Goal: Task Accomplishment & Management: Use online tool/utility

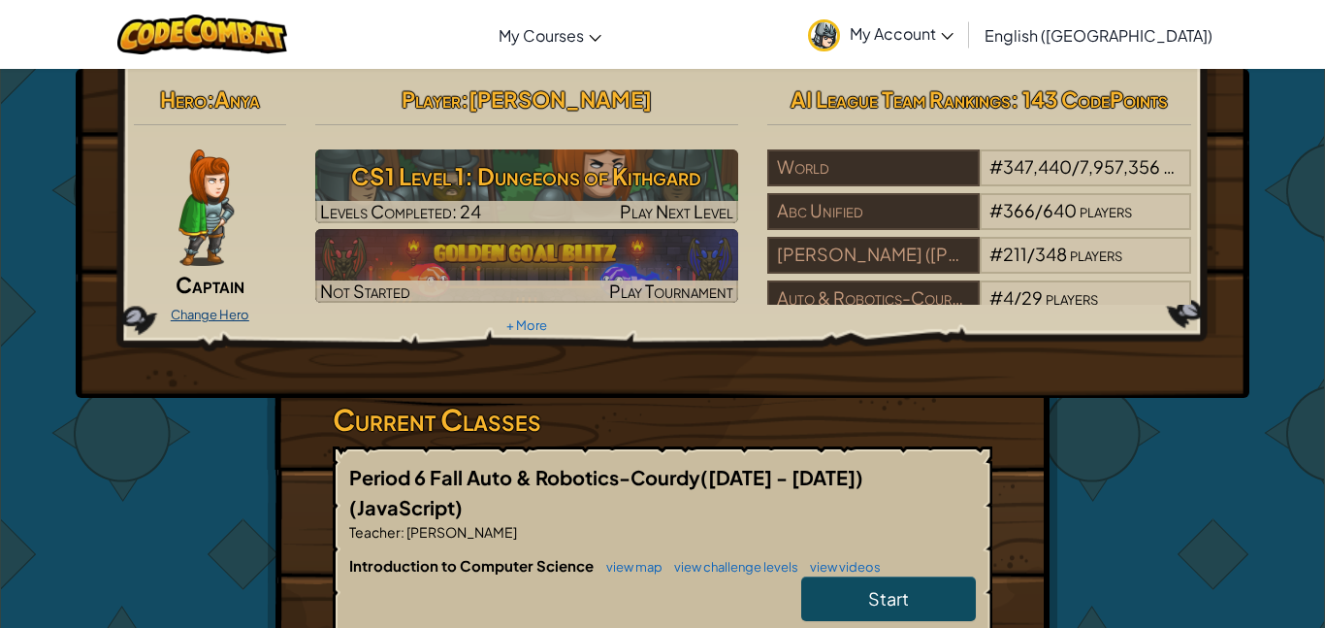
click at [213, 321] on link "Change Hero" at bounding box center [210, 315] width 79 height 16
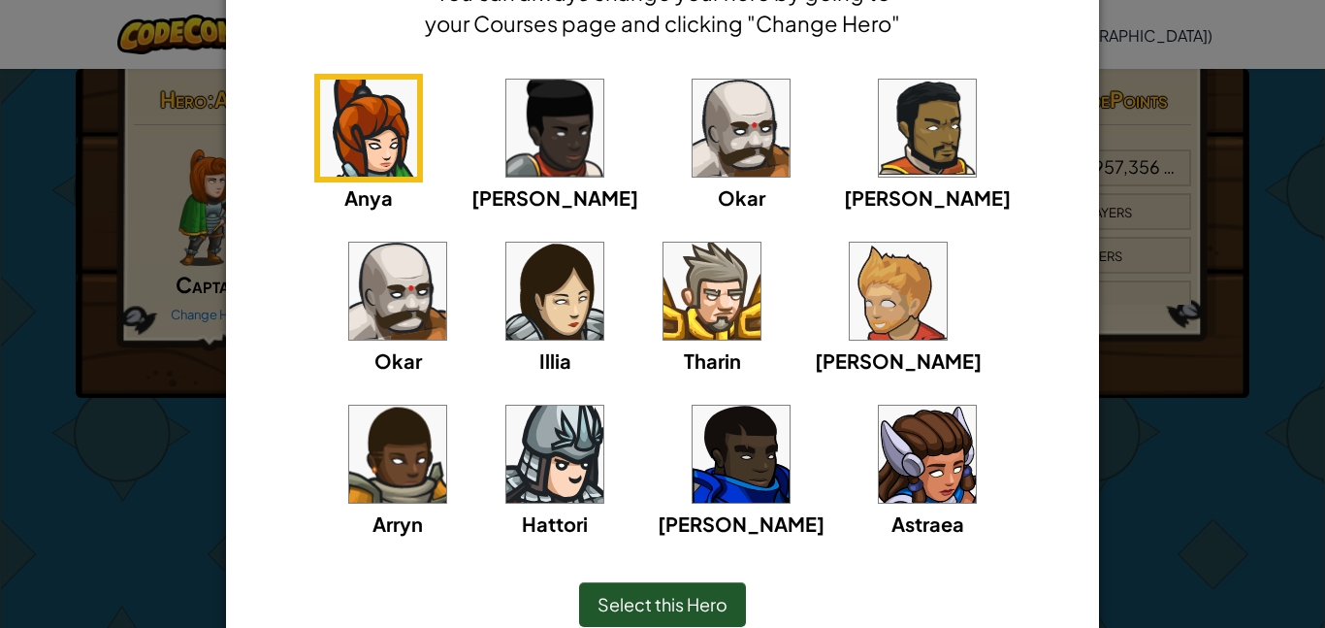
scroll to position [131, 0]
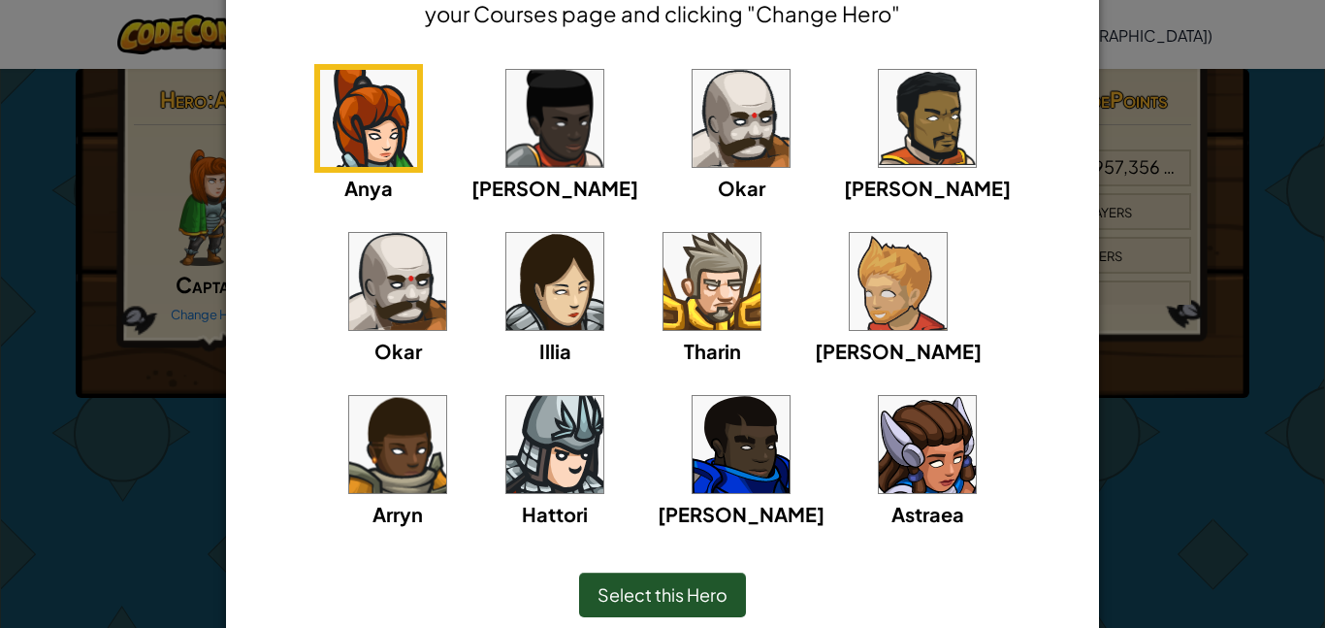
click at [506, 143] on img at bounding box center [554, 118] width 97 height 97
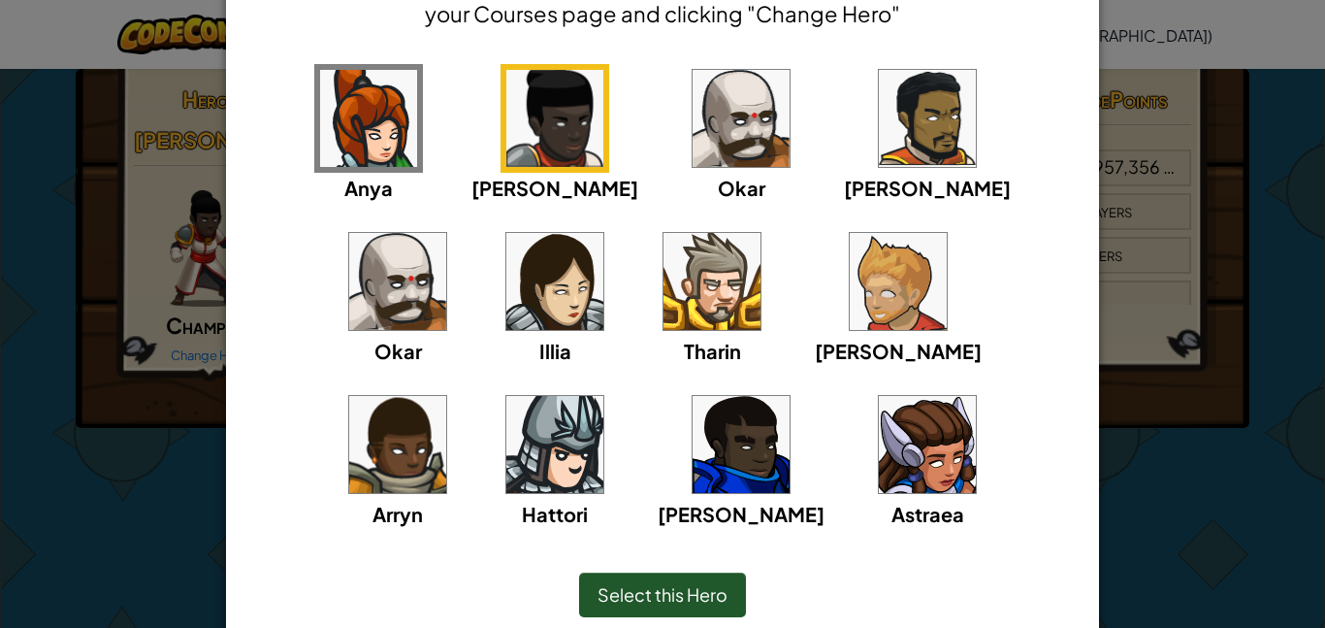
click at [693, 134] on img at bounding box center [741, 118] width 97 height 97
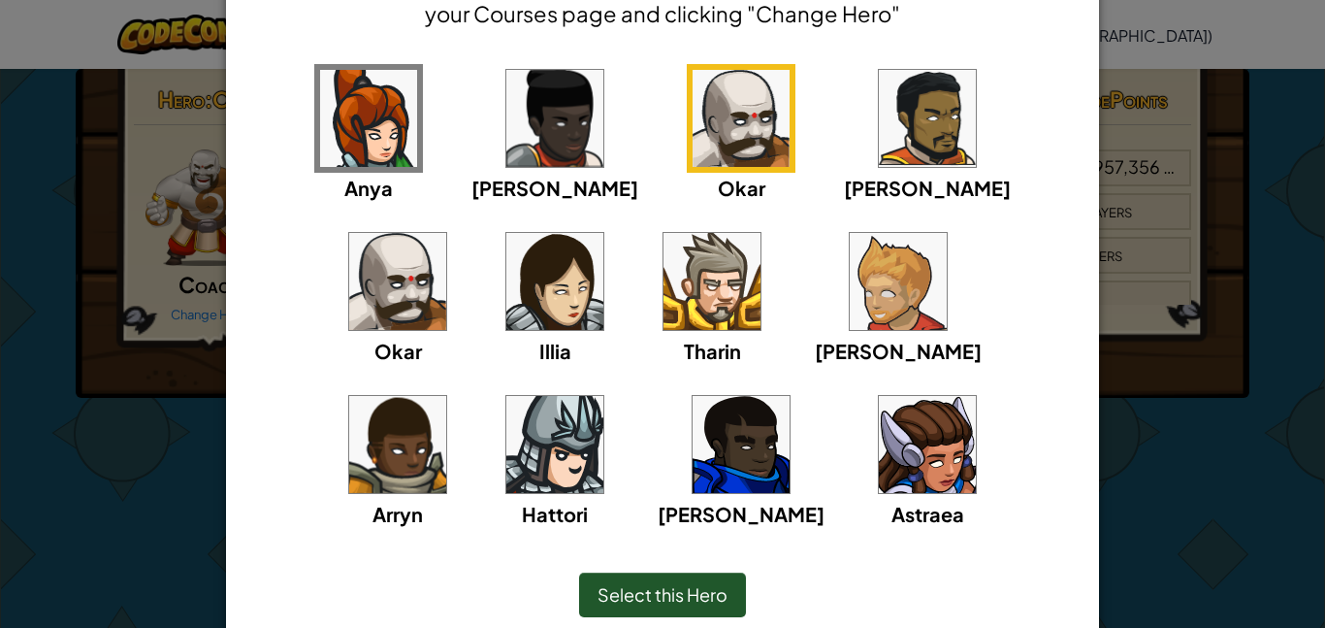
click at [879, 122] on img at bounding box center [927, 118] width 97 height 97
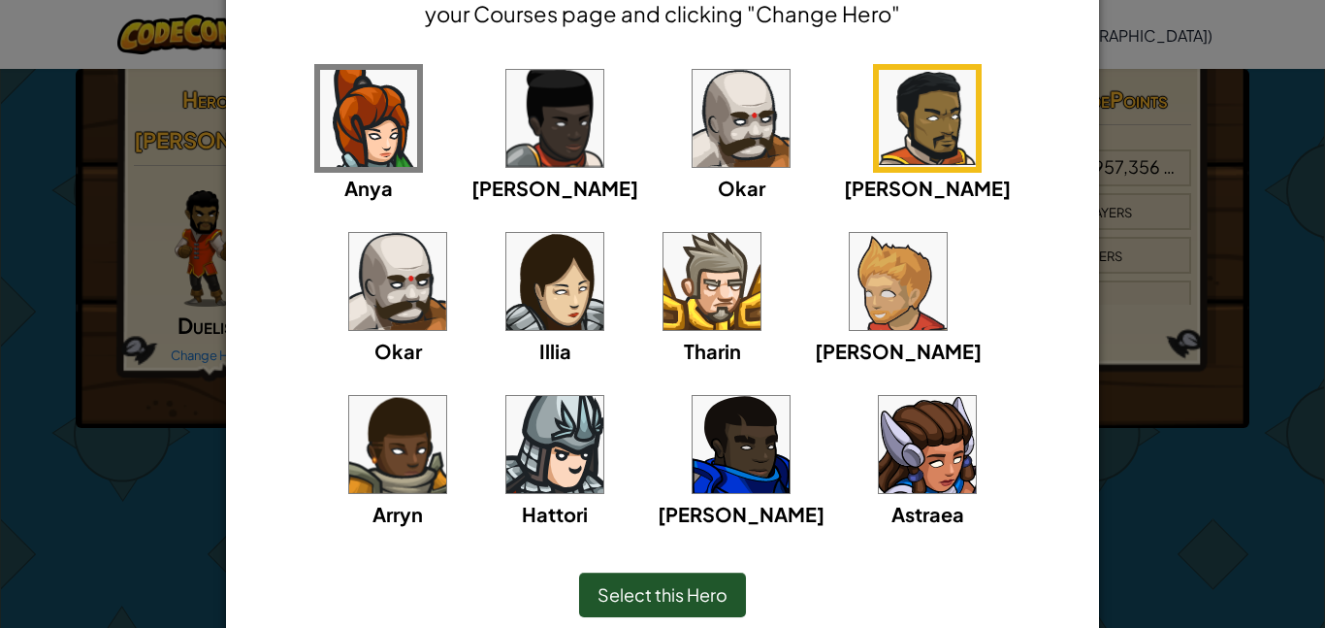
click at [446, 233] on img at bounding box center [397, 281] width 97 height 97
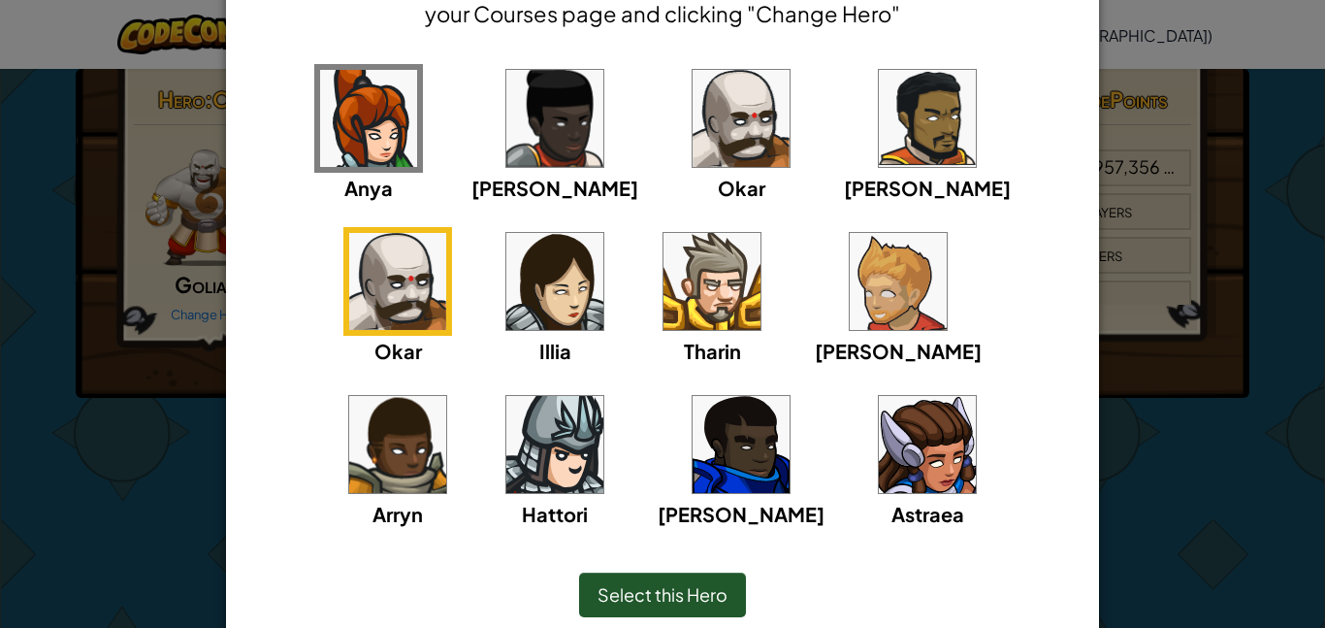
click at [916, 268] on div "Anya Ida Okar Alejandro Okar Illia Tharin Ned Arryn Hattori Gordon Astraea" at bounding box center [662, 308] width 813 height 489
click at [603, 396] on img at bounding box center [554, 444] width 97 height 97
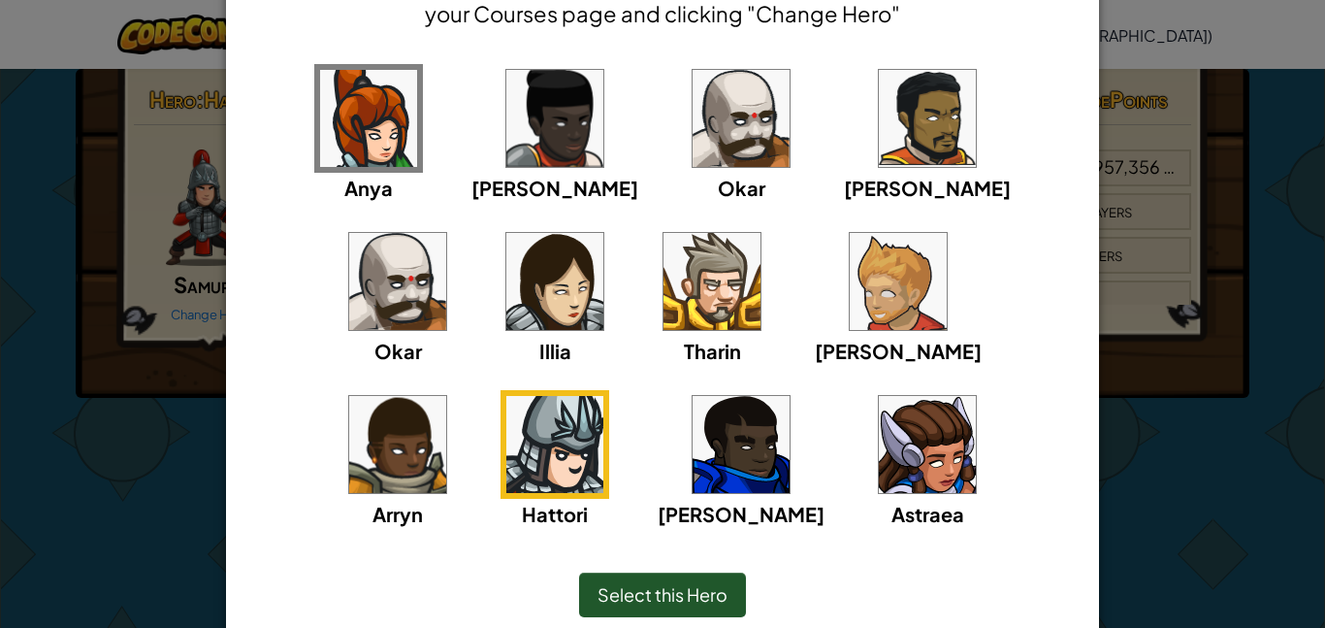
click at [446, 396] on img at bounding box center [397, 444] width 97 height 97
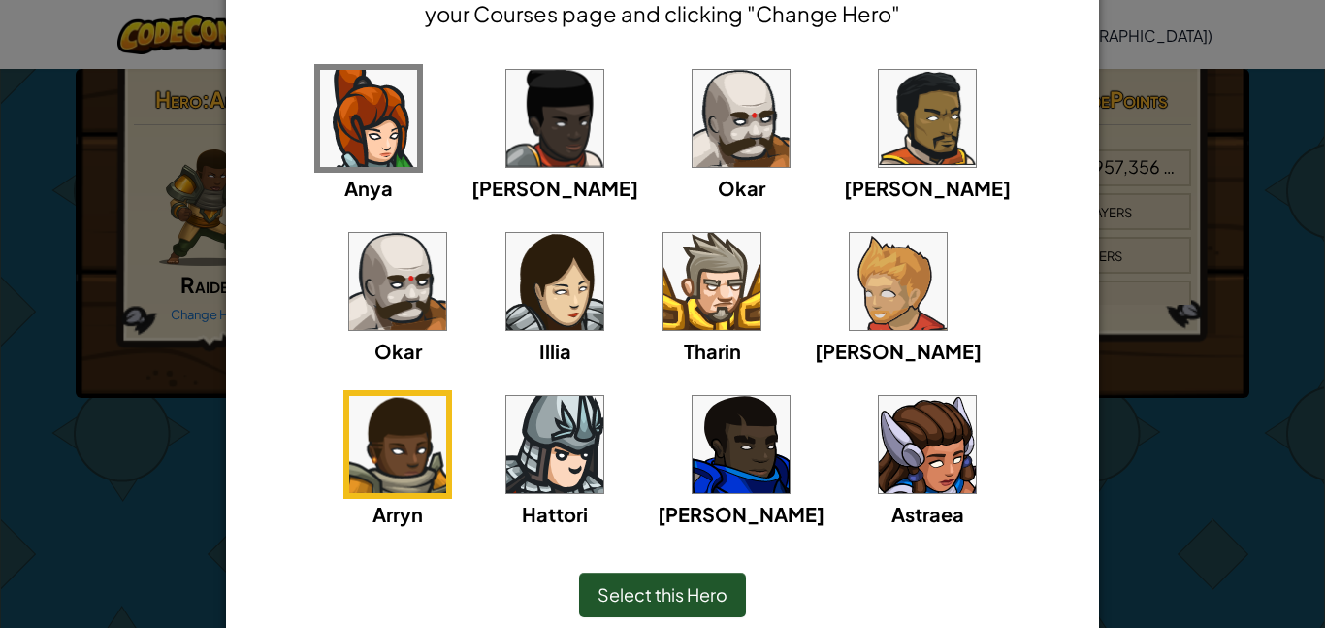
click at [726, 290] on div "Anya Ida Okar Alejandro Okar Illia Tharin Ned Arryn Hattori Gordon Astraea" at bounding box center [662, 308] width 813 height 489
click at [850, 289] on img at bounding box center [898, 281] width 97 height 97
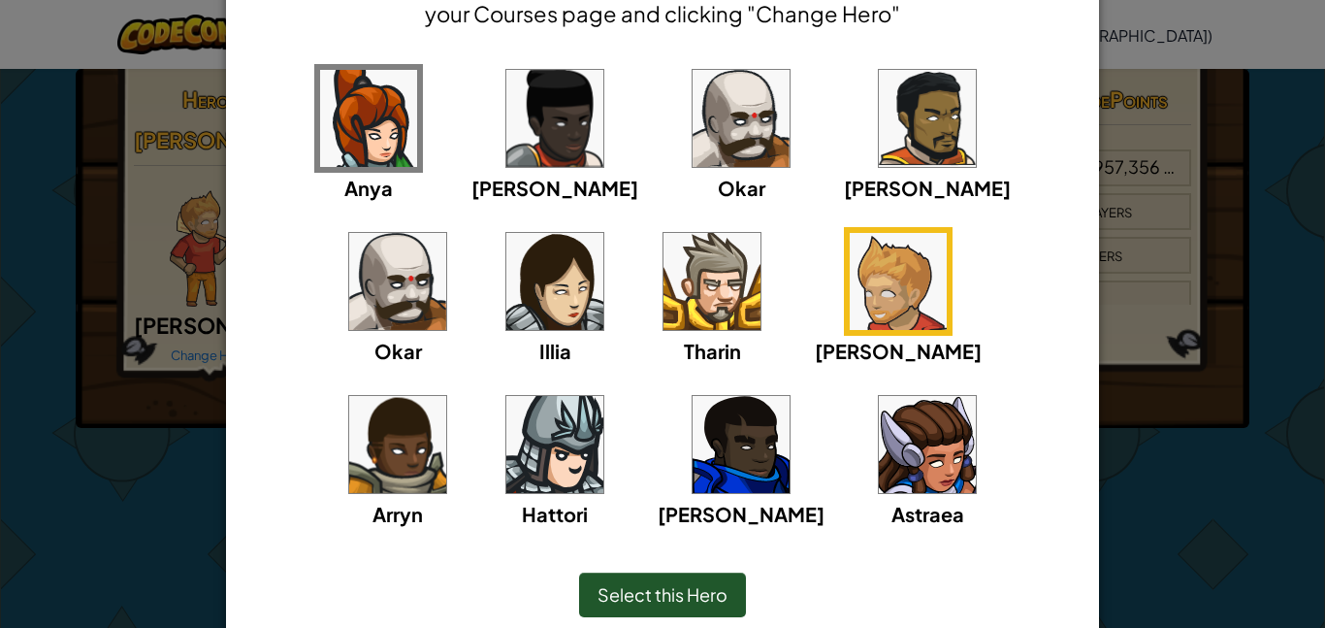
click at [664, 280] on img at bounding box center [712, 281] width 97 height 97
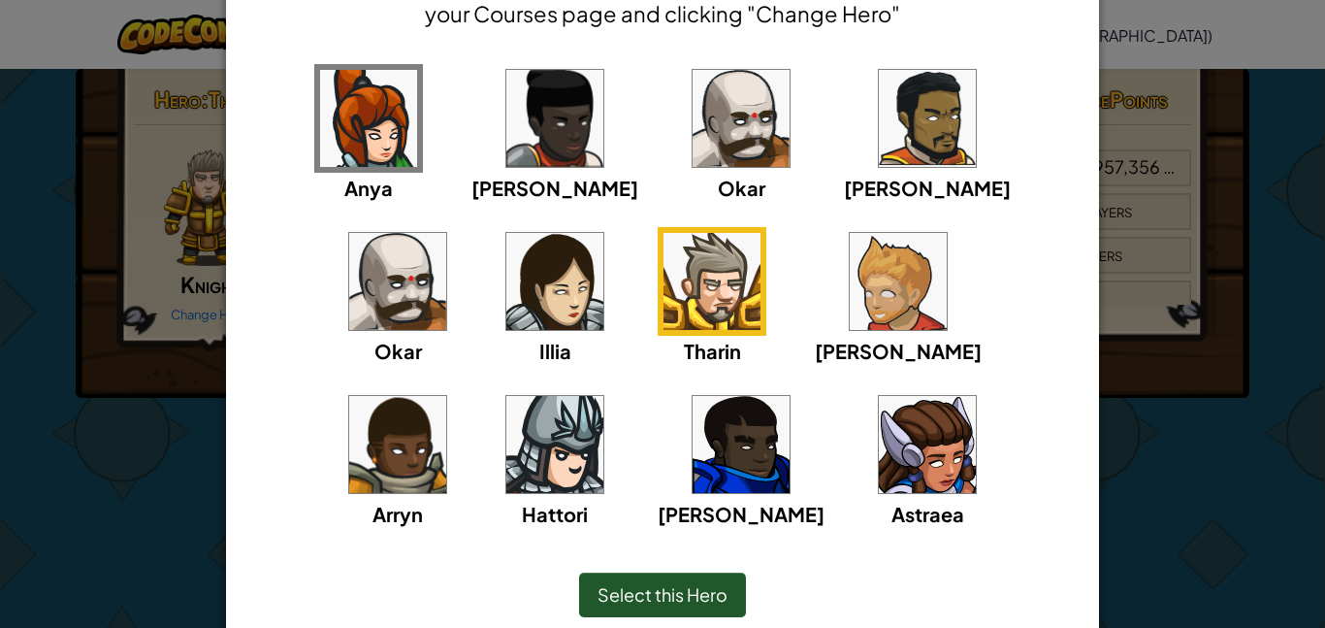
click at [506, 282] on img at bounding box center [554, 281] width 97 height 97
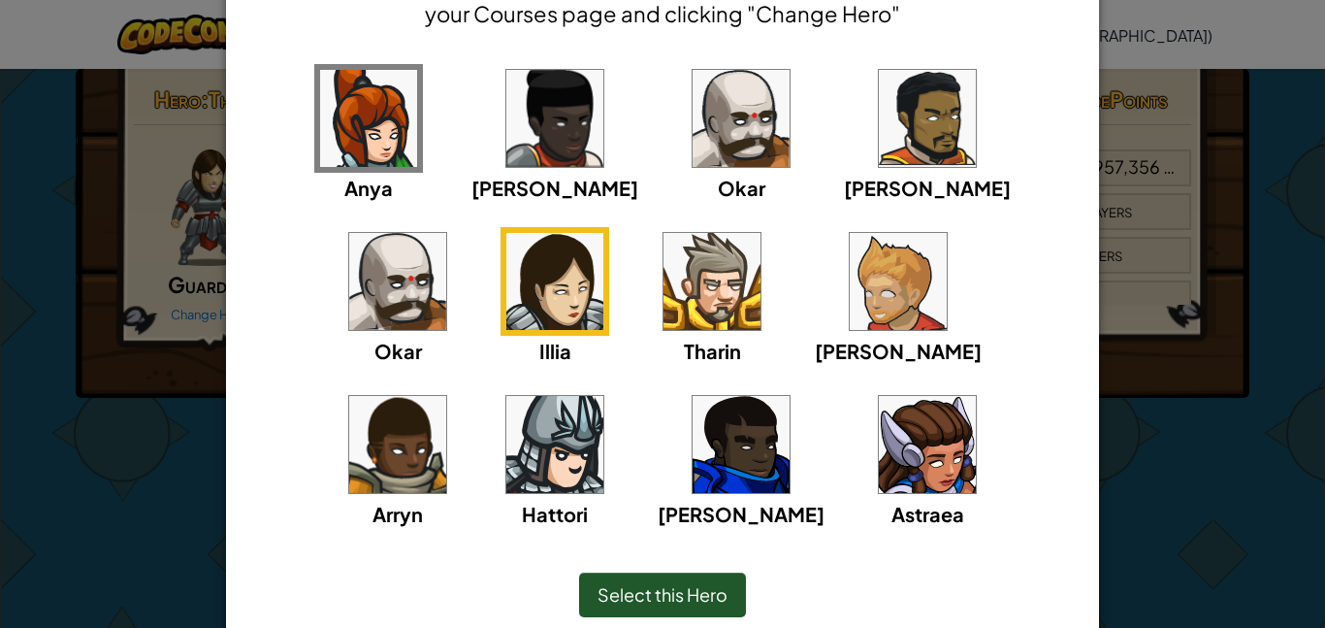
click at [693, 414] on img at bounding box center [741, 444] width 97 height 97
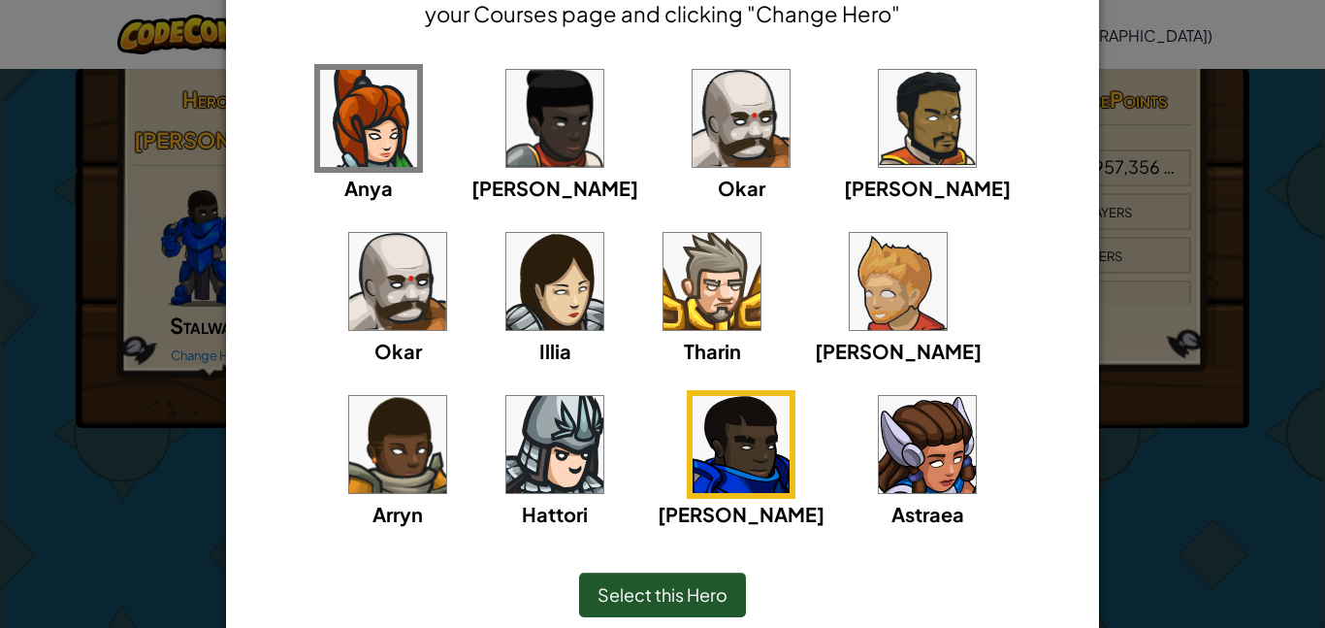
click at [879, 469] on img at bounding box center [927, 444] width 97 height 97
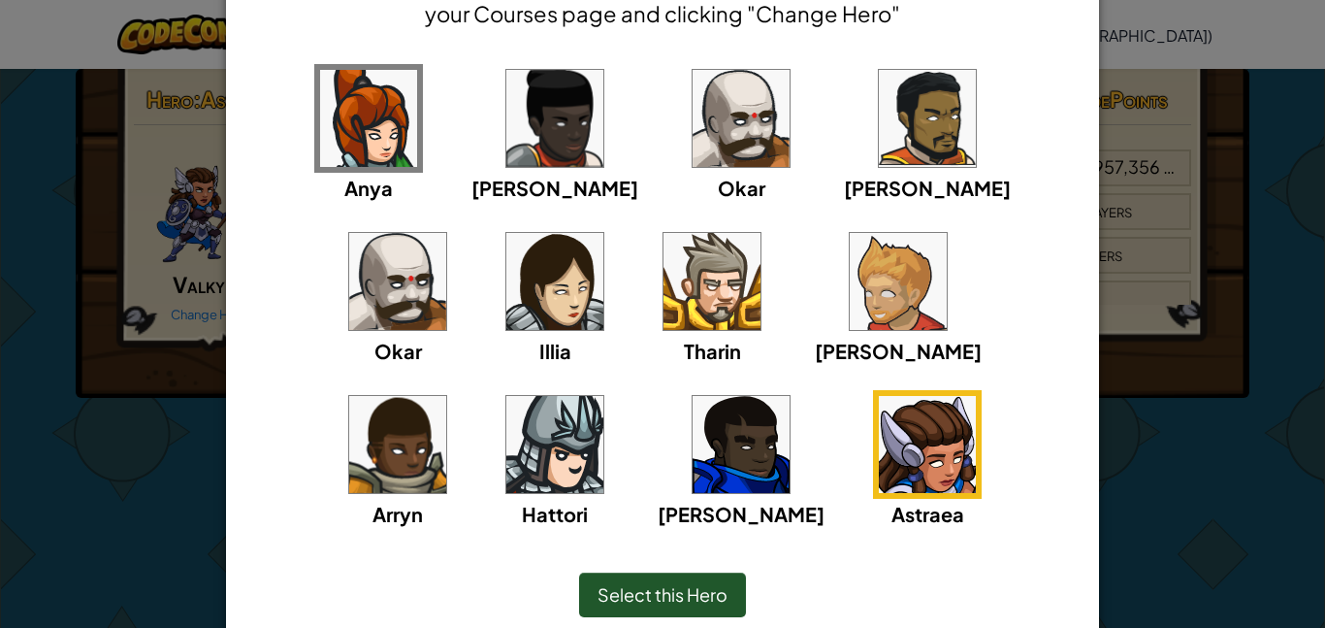
click at [693, 477] on img at bounding box center [741, 444] width 97 height 97
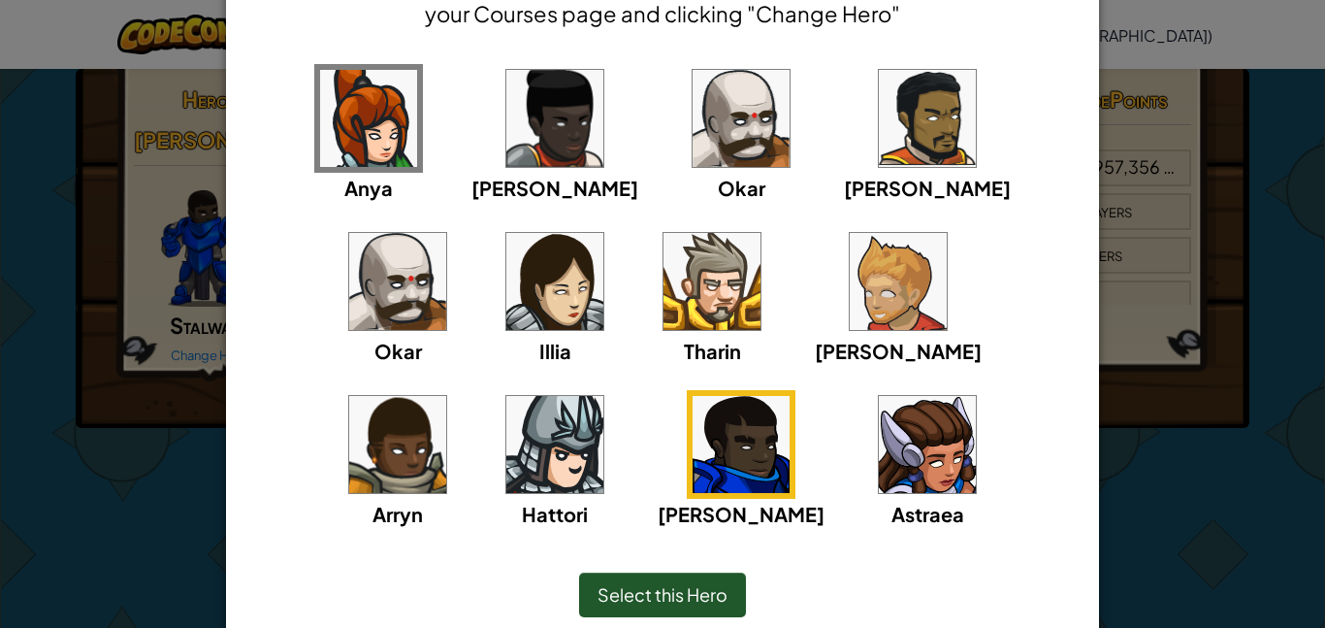
click at [446, 396] on img at bounding box center [397, 444] width 97 height 97
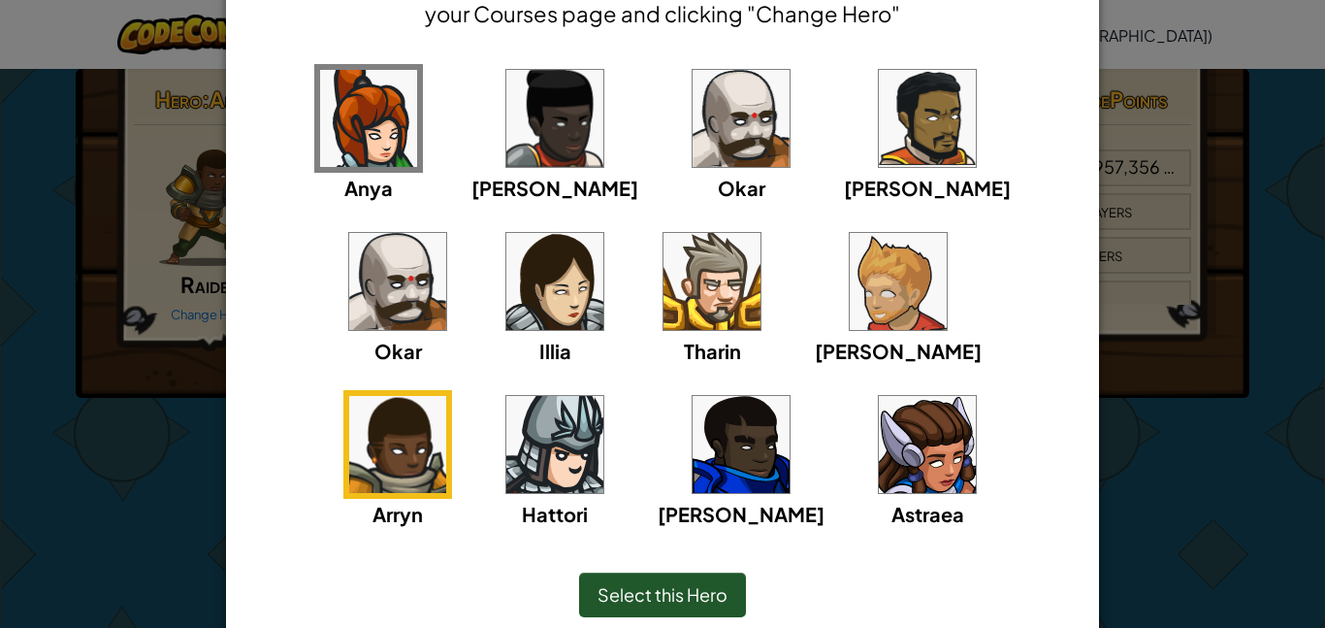
click at [588, 502] on span "Hattori" at bounding box center [555, 514] width 66 height 24
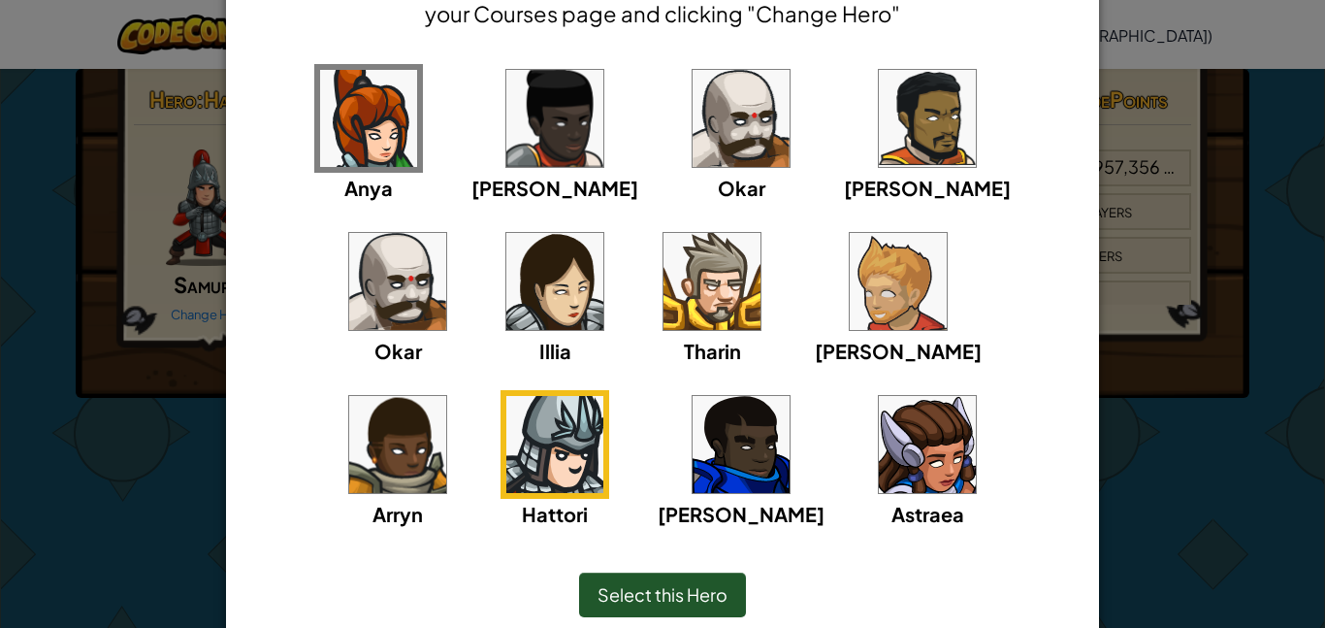
click at [639, 606] on div "Select this Hero" at bounding box center [662, 594] width 167 height 45
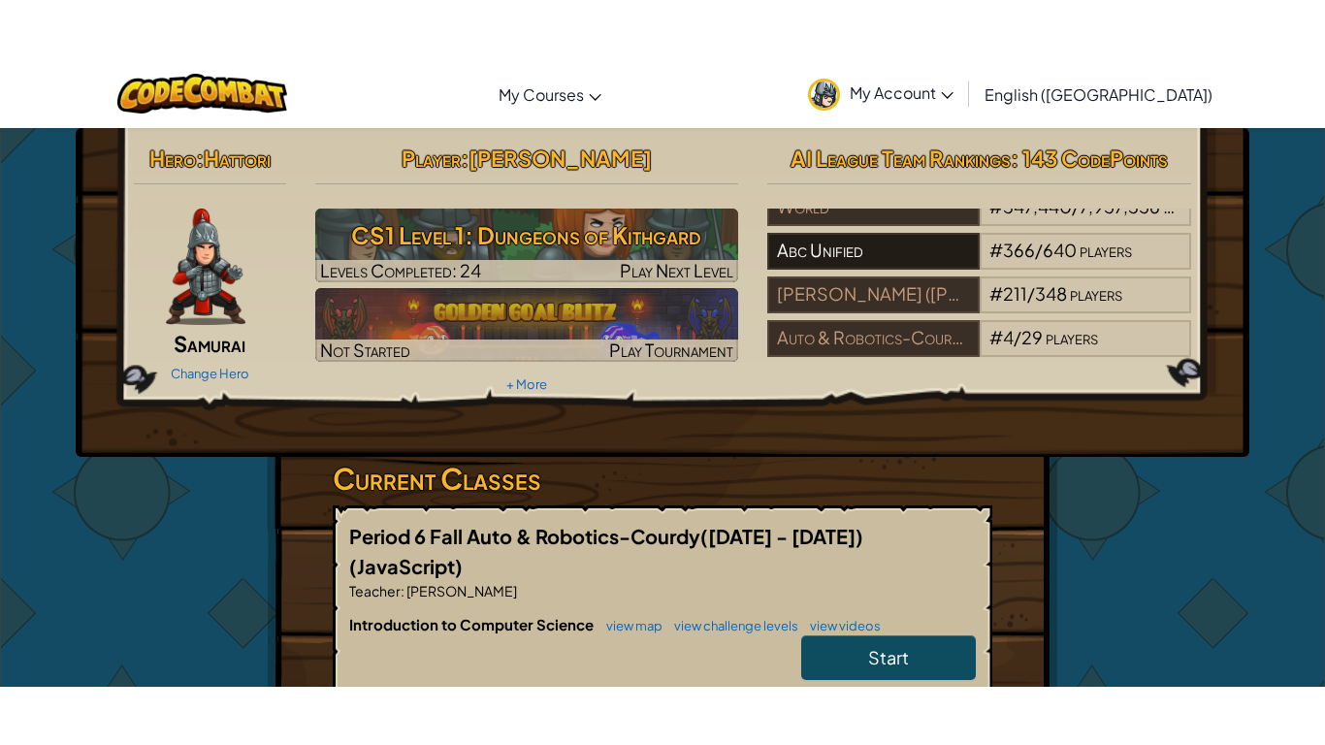
scroll to position [0, 0]
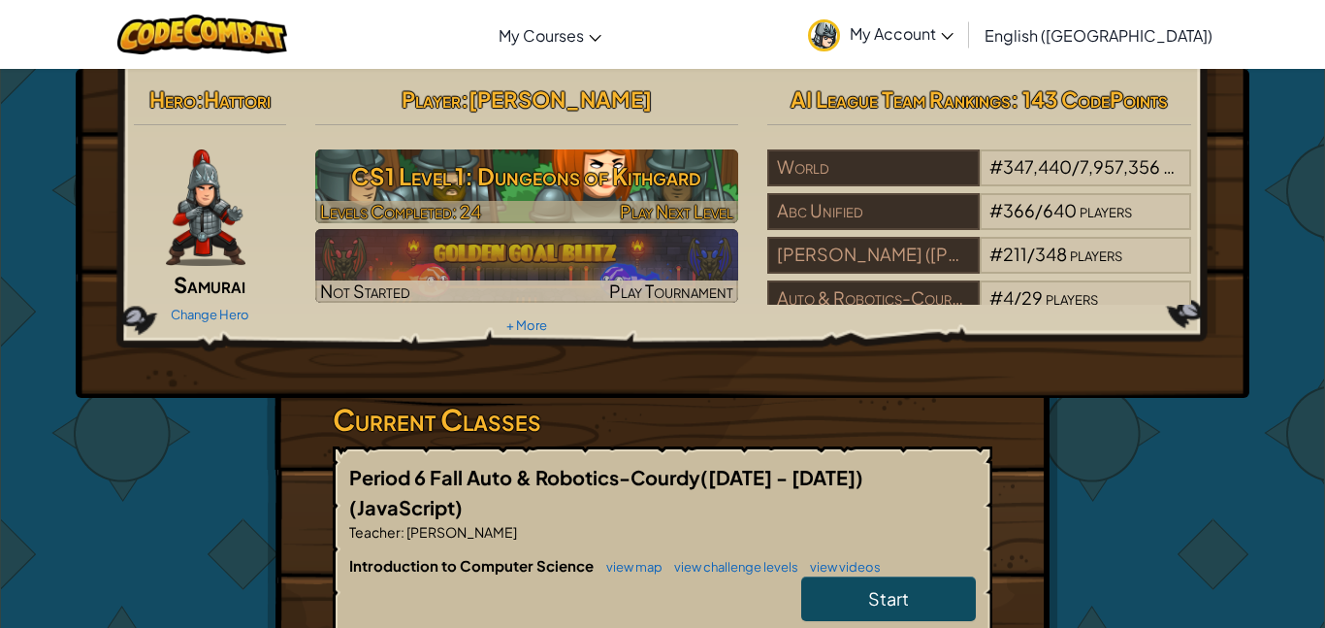
click at [728, 180] on h3 "CS1 Level 1: Dungeons of Kithgard" at bounding box center [527, 176] width 424 height 44
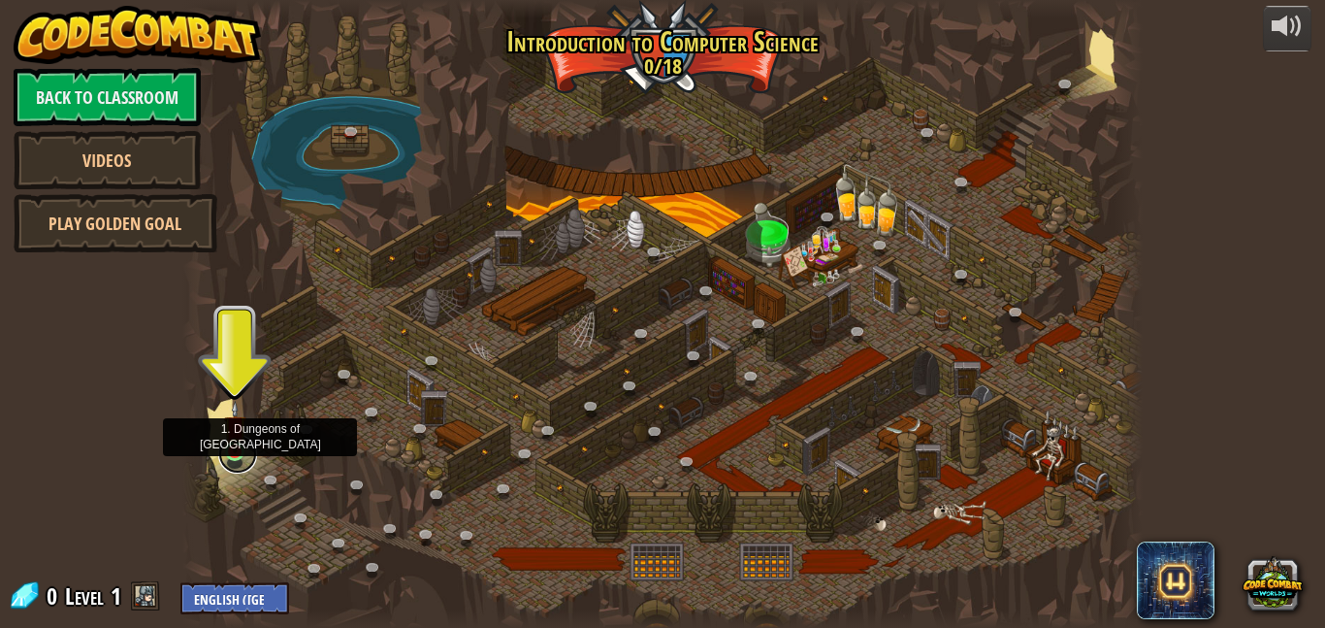
click at [229, 452] on link at bounding box center [237, 454] width 39 height 39
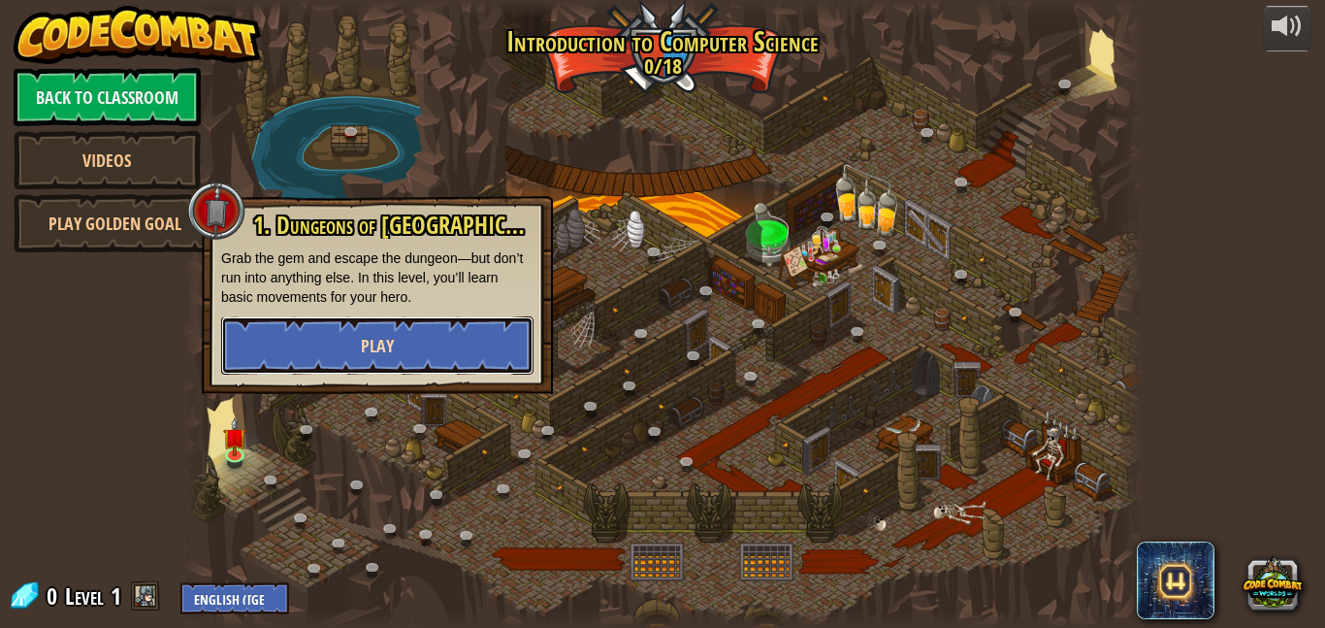
click at [336, 359] on button "Play" at bounding box center [377, 345] width 312 height 58
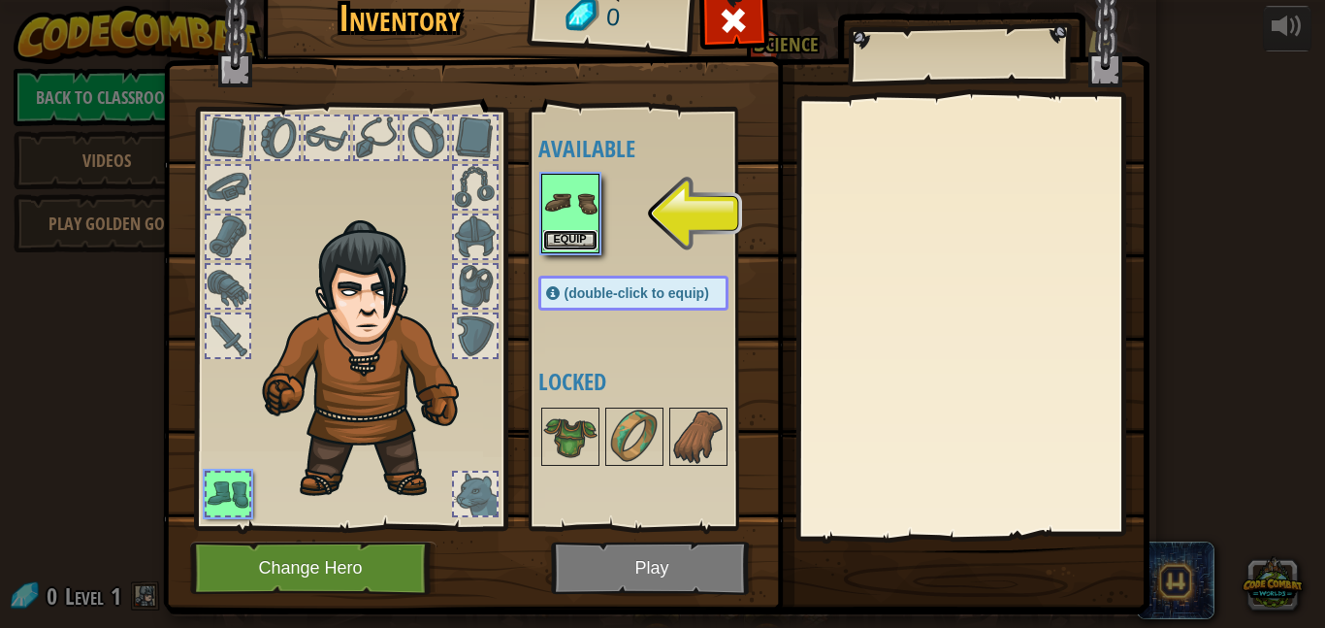
click at [585, 243] on button "Equip" at bounding box center [570, 240] width 54 height 20
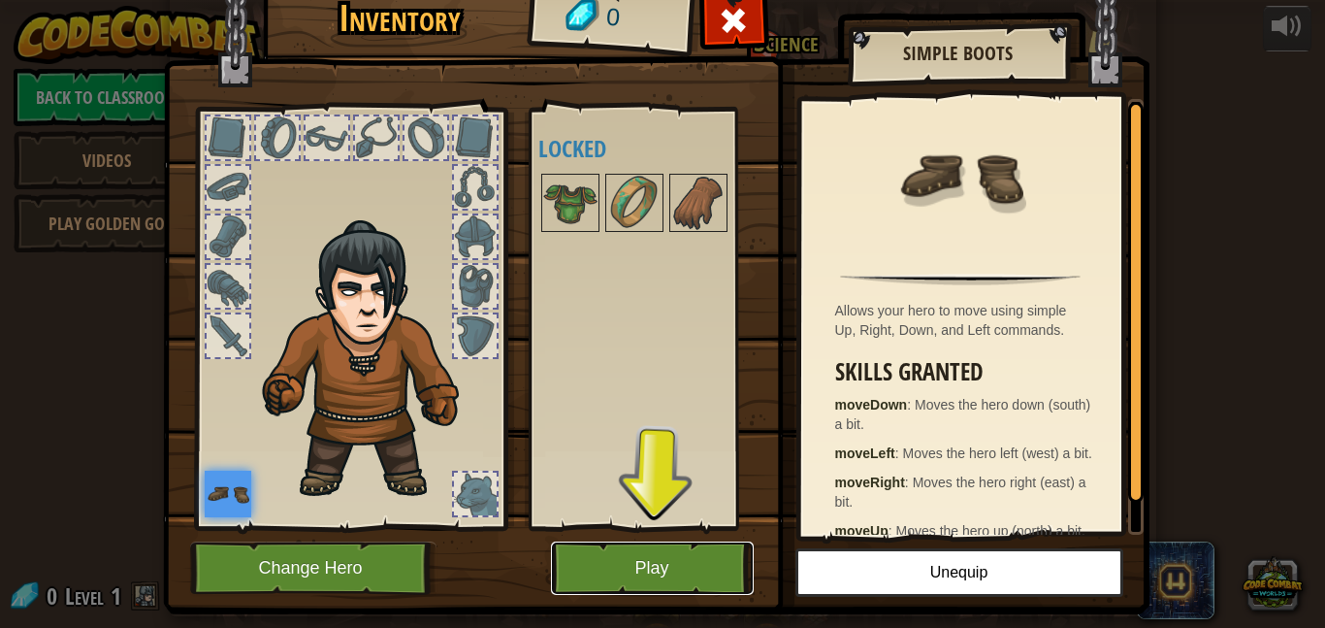
click at [628, 560] on button "Play" at bounding box center [652, 567] width 203 height 53
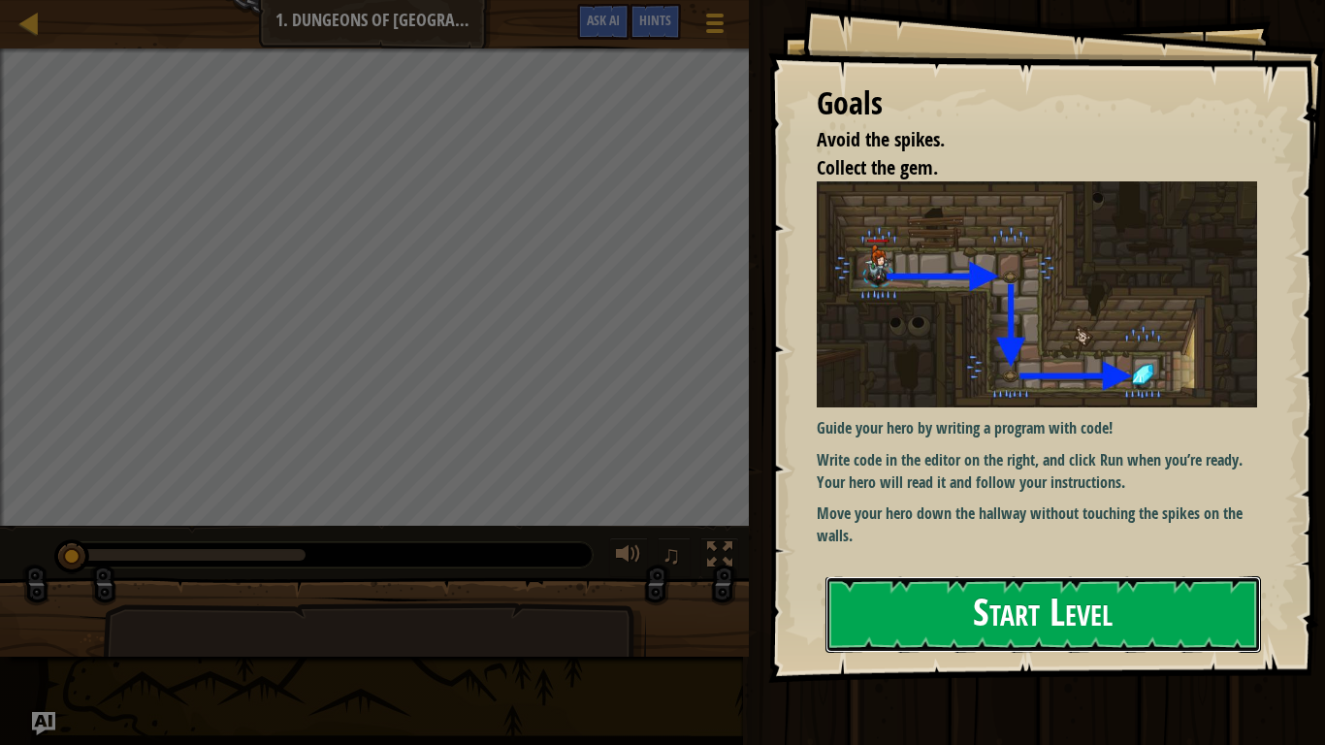
click at [923, 597] on button "Start Level" at bounding box center [1044, 614] width 436 height 77
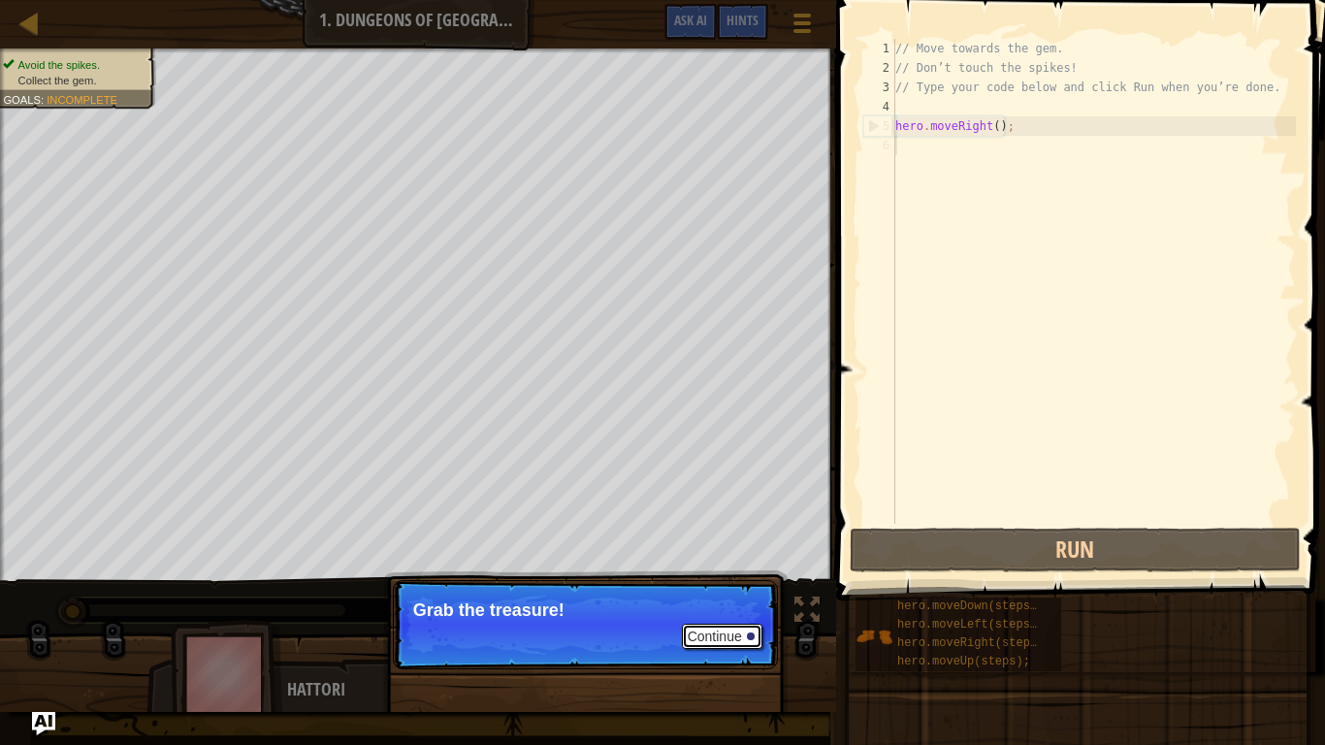
click at [715, 627] on button "Continue" at bounding box center [722, 636] width 81 height 25
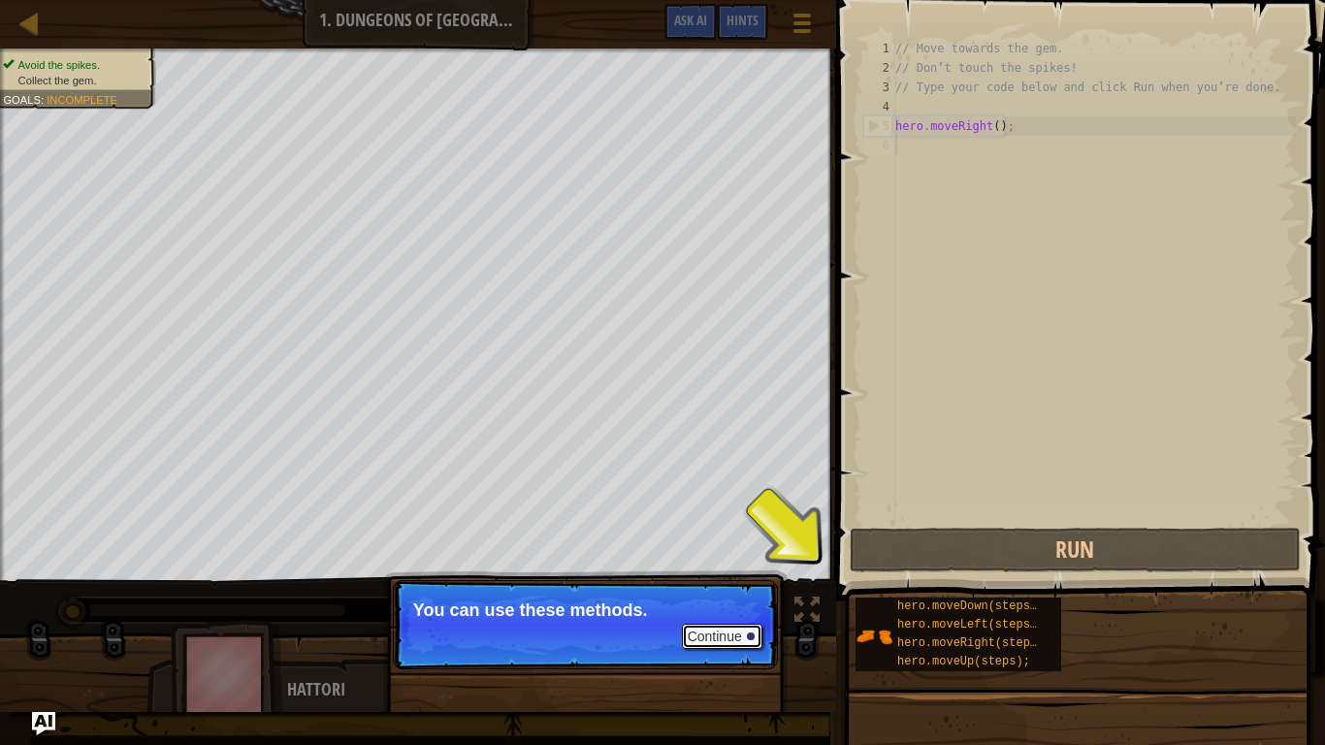
click at [718, 627] on button "Continue" at bounding box center [722, 636] width 81 height 25
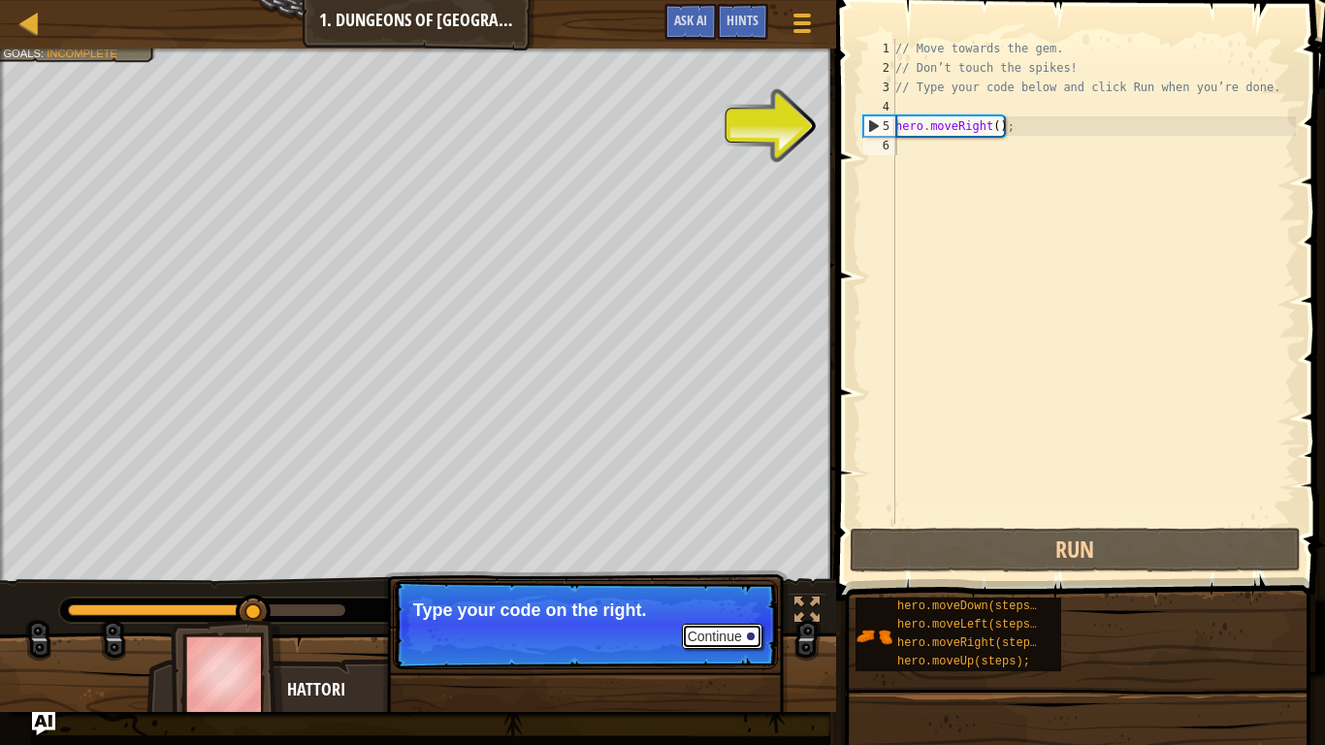
click at [718, 627] on button "Continue" at bounding box center [722, 636] width 81 height 25
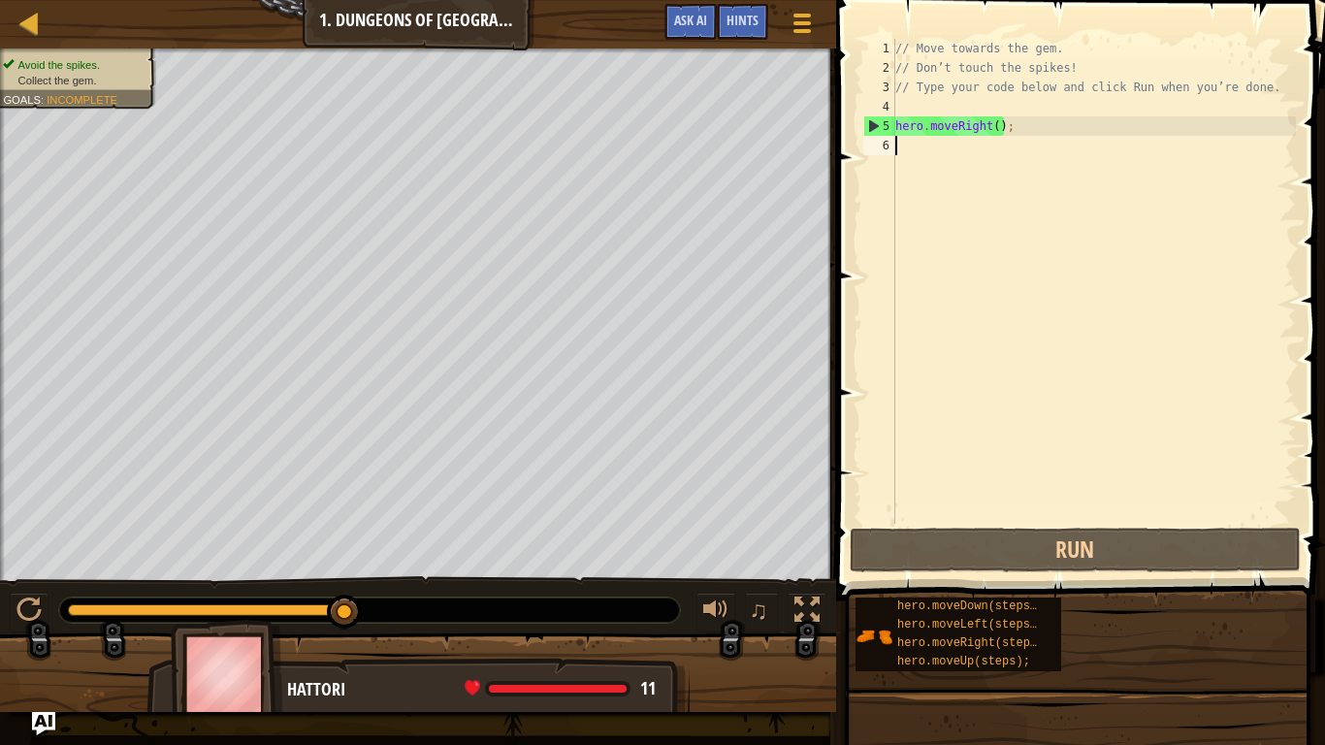
type textarea "d"
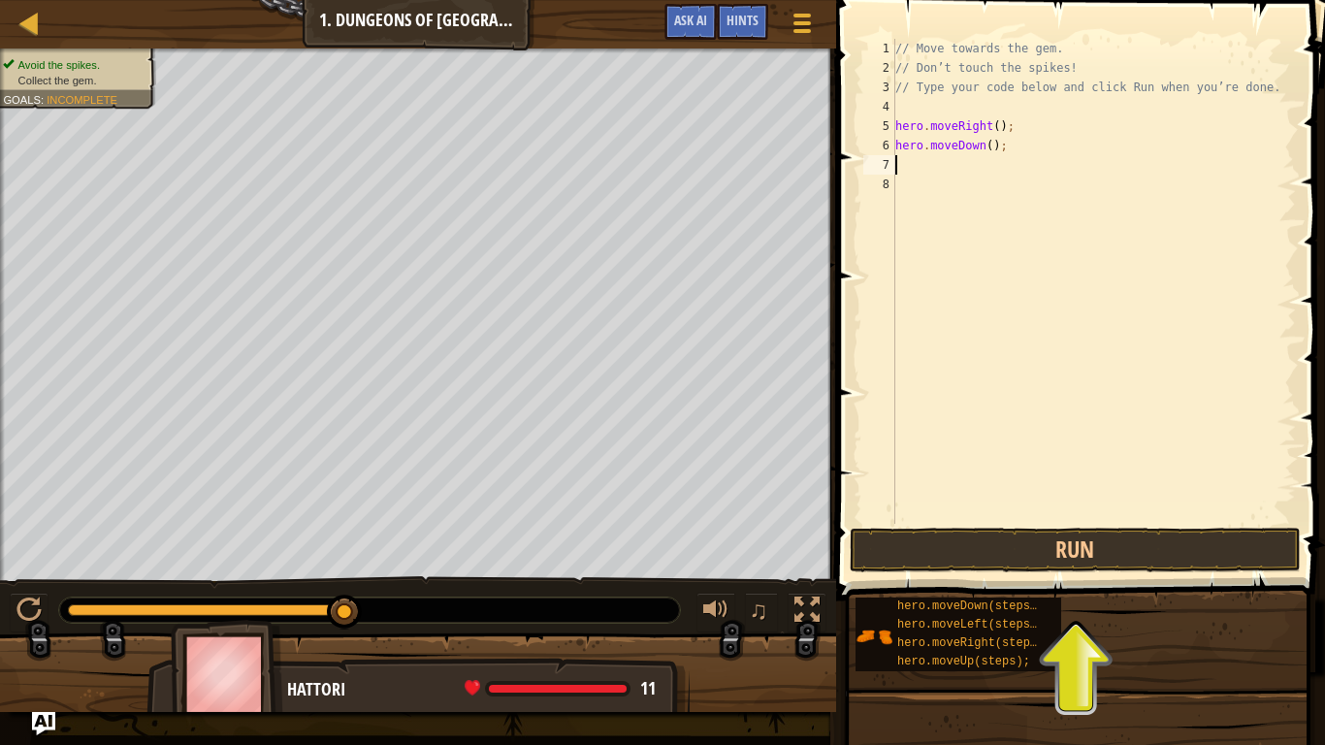
type textarea "ri"
click at [1117, 521] on div "// Move towards the gem. // Don’t touch the spikes! // Type your code below and…" at bounding box center [1094, 301] width 405 height 524
click at [1088, 538] on button "Run" at bounding box center [1076, 550] width 452 height 45
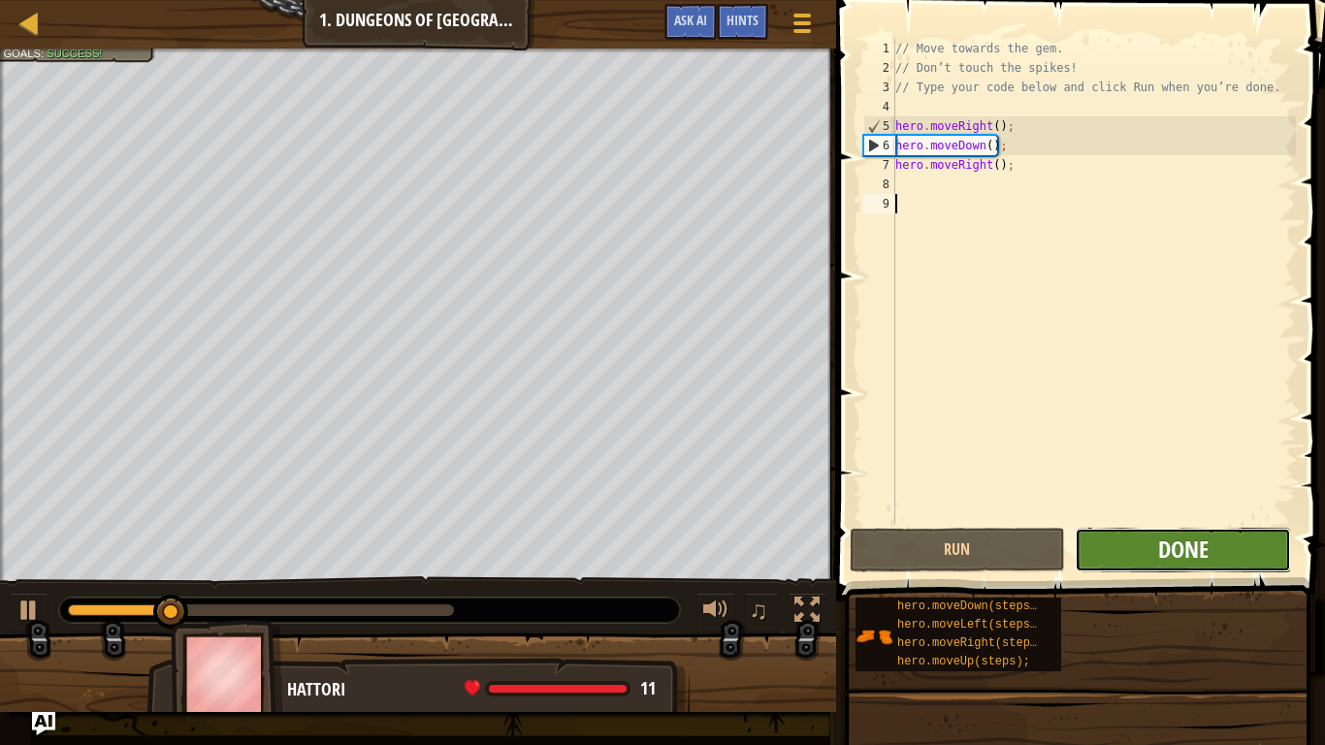
click at [1166, 562] on span "Done" at bounding box center [1183, 549] width 50 height 31
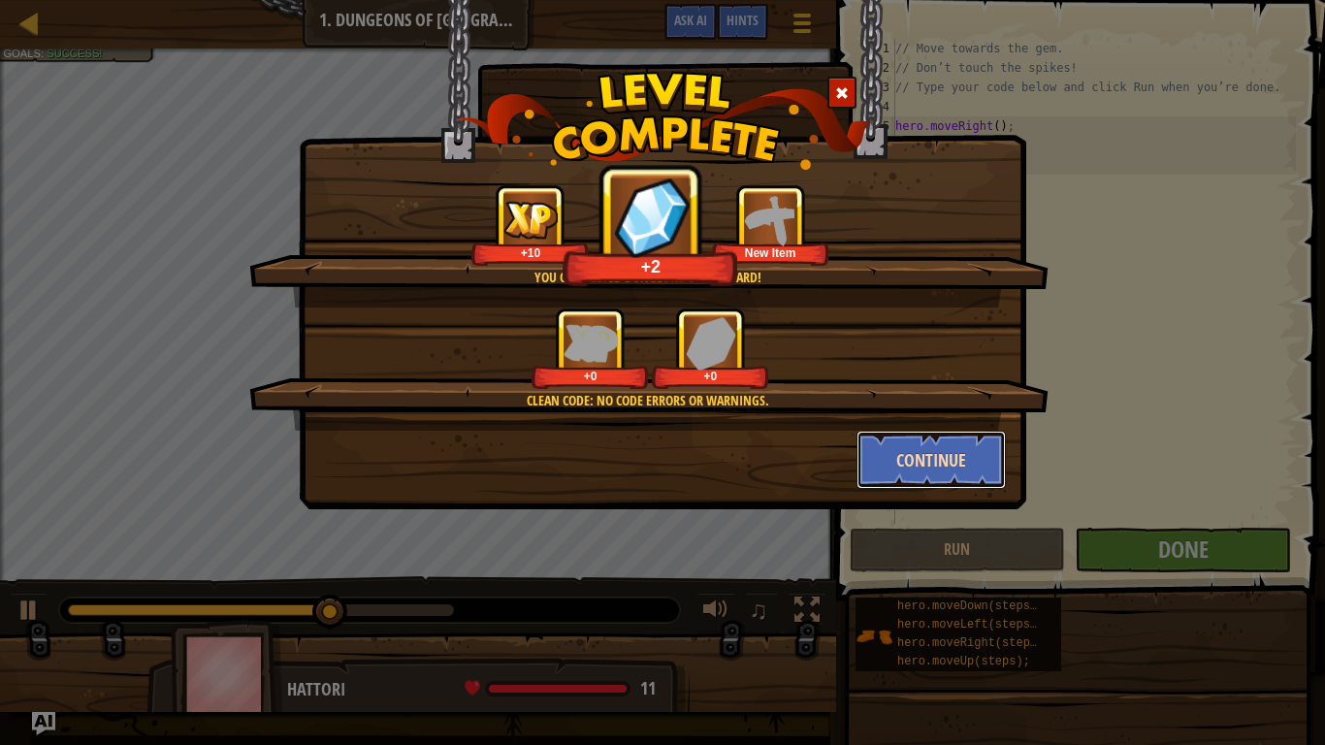
click at [919, 479] on button "Continue" at bounding box center [932, 460] width 150 height 58
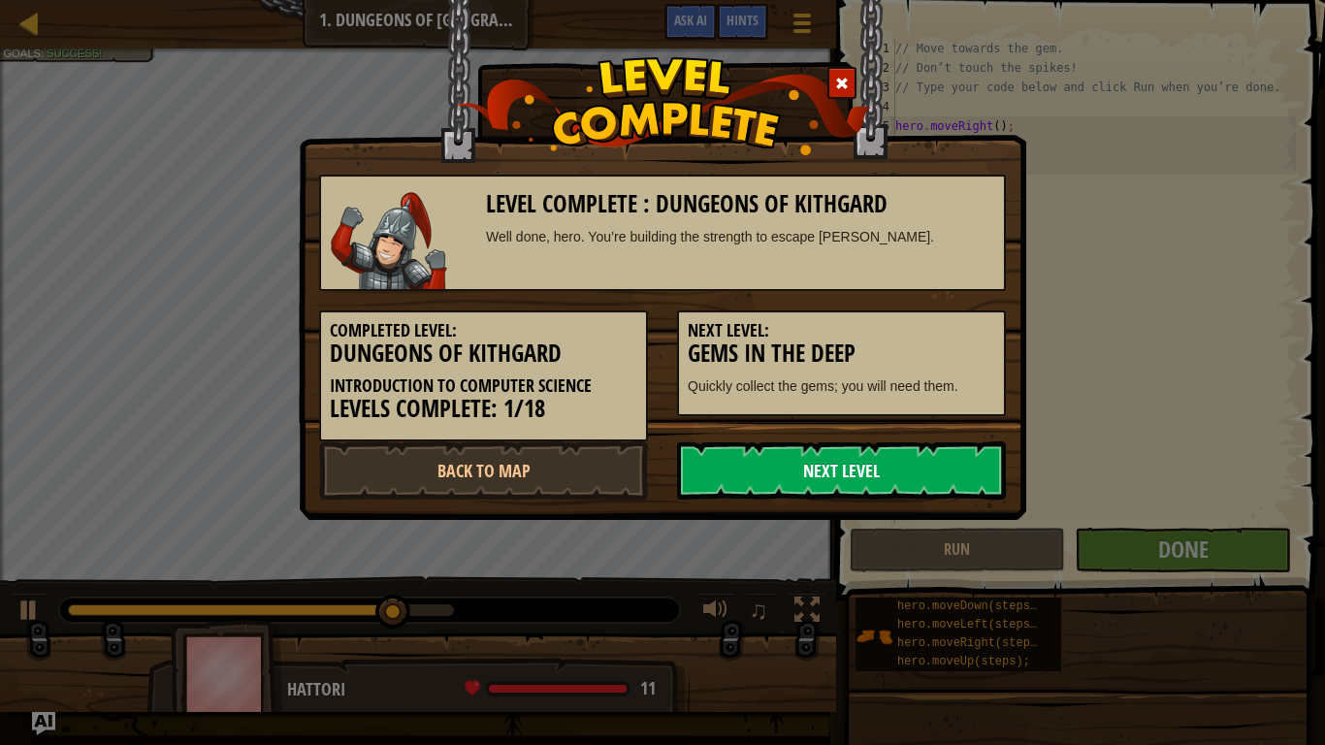
click at [879, 488] on link "Next Level" at bounding box center [841, 470] width 329 height 58
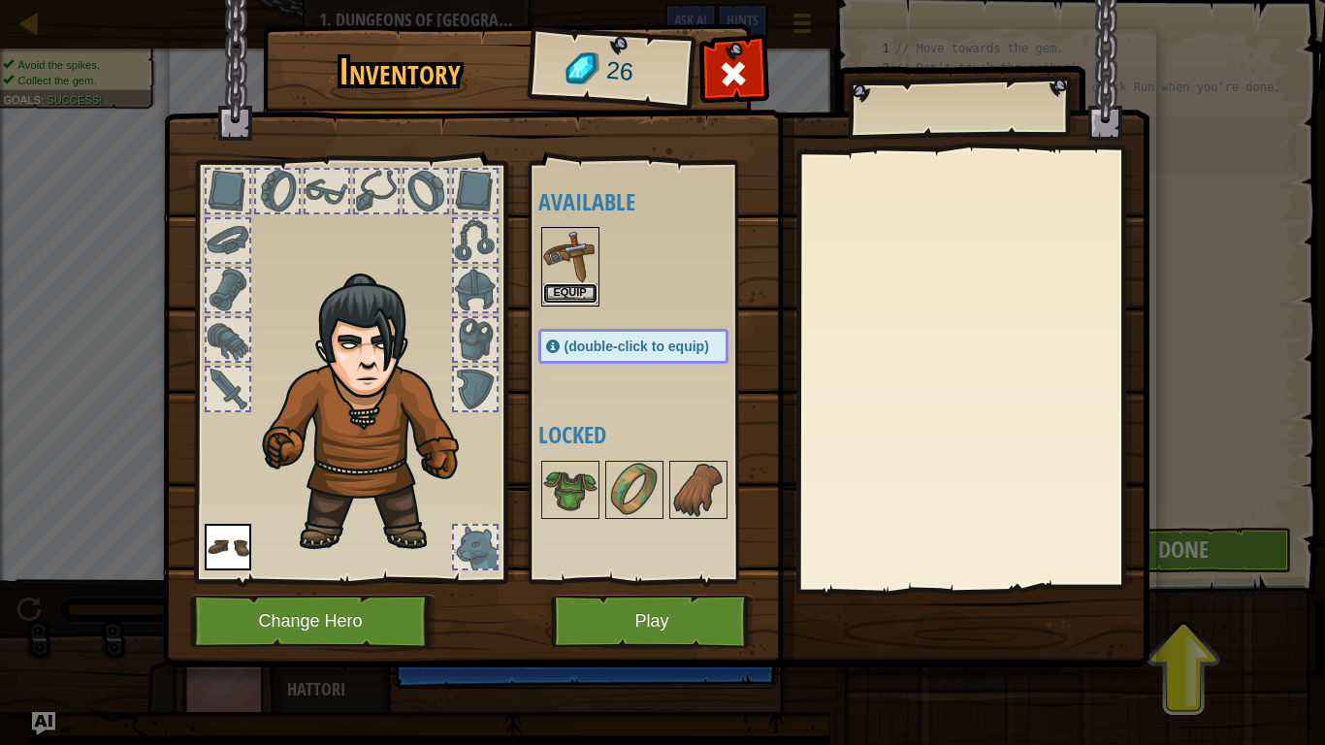
click at [591, 299] on button "Equip" at bounding box center [570, 293] width 54 height 20
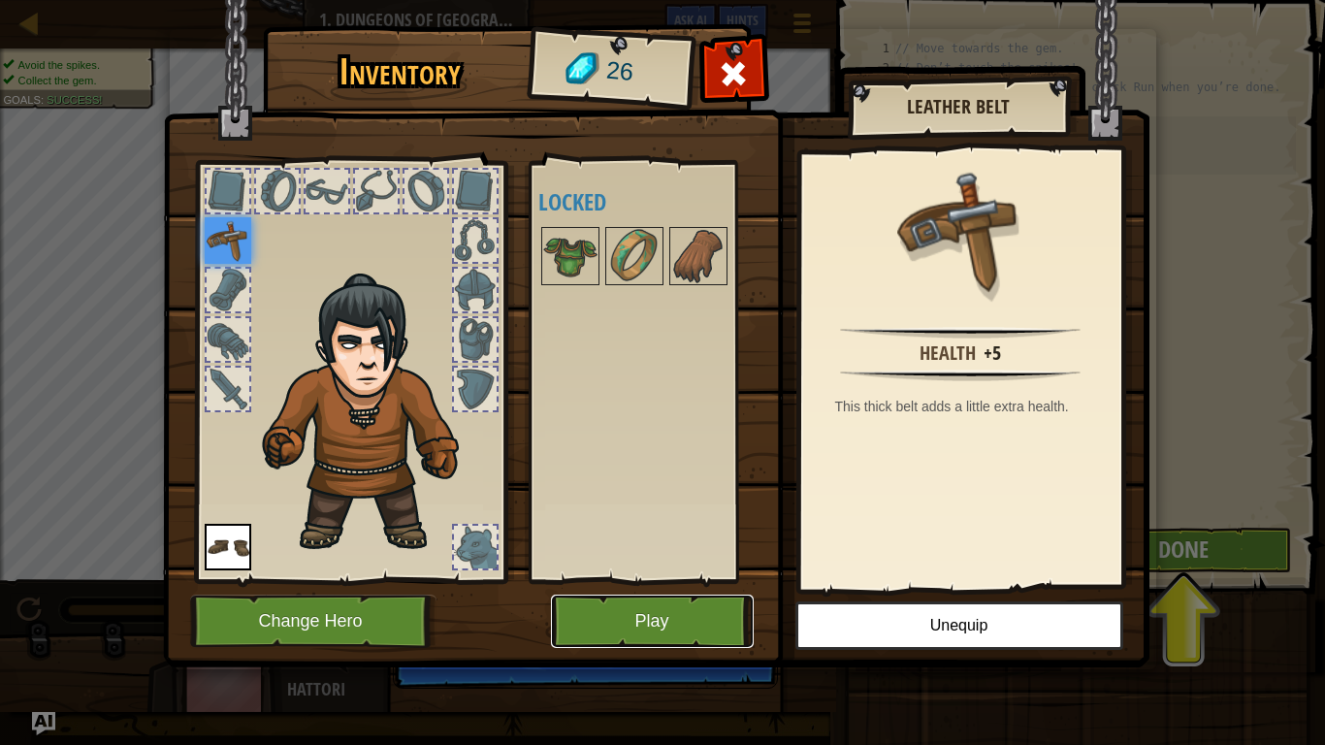
click at [651, 624] on button "Play" at bounding box center [652, 621] width 203 height 53
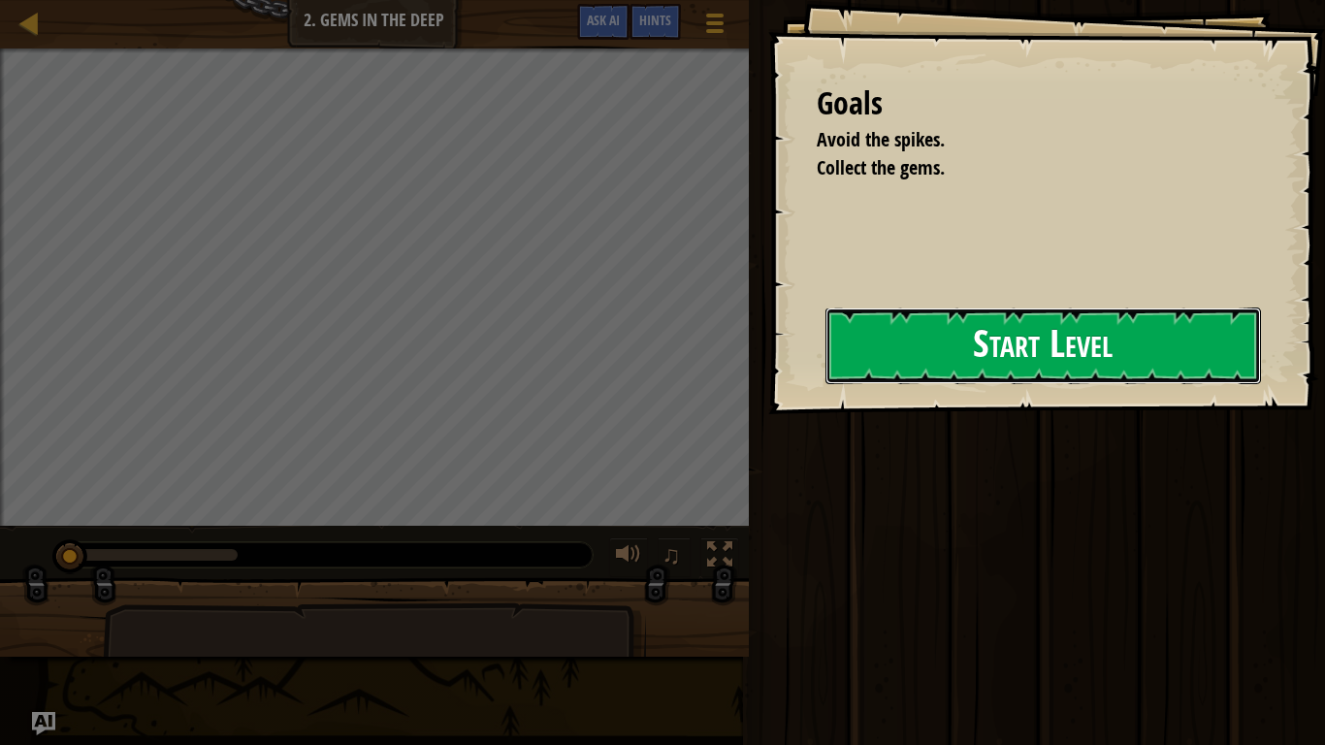
click at [862, 358] on button "Start Level" at bounding box center [1044, 346] width 436 height 77
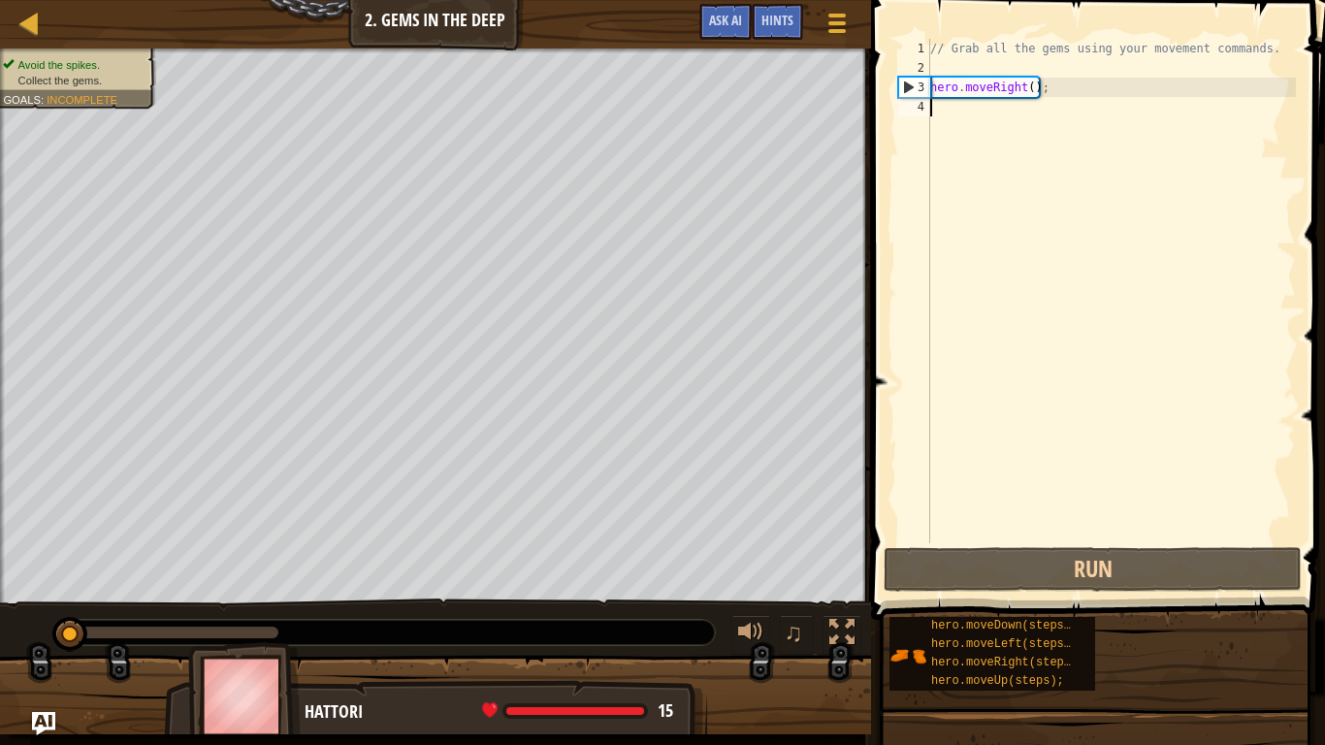
scroll to position [9, 0]
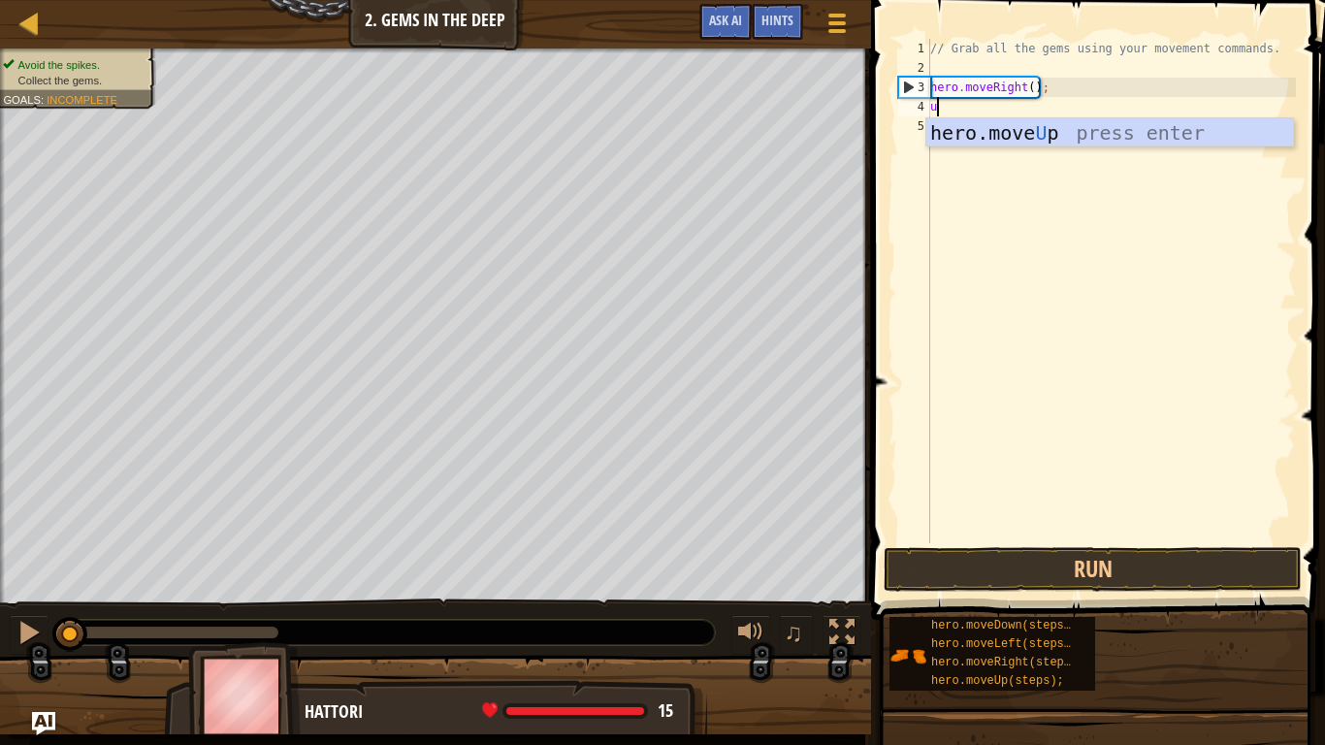
type textarea "up"
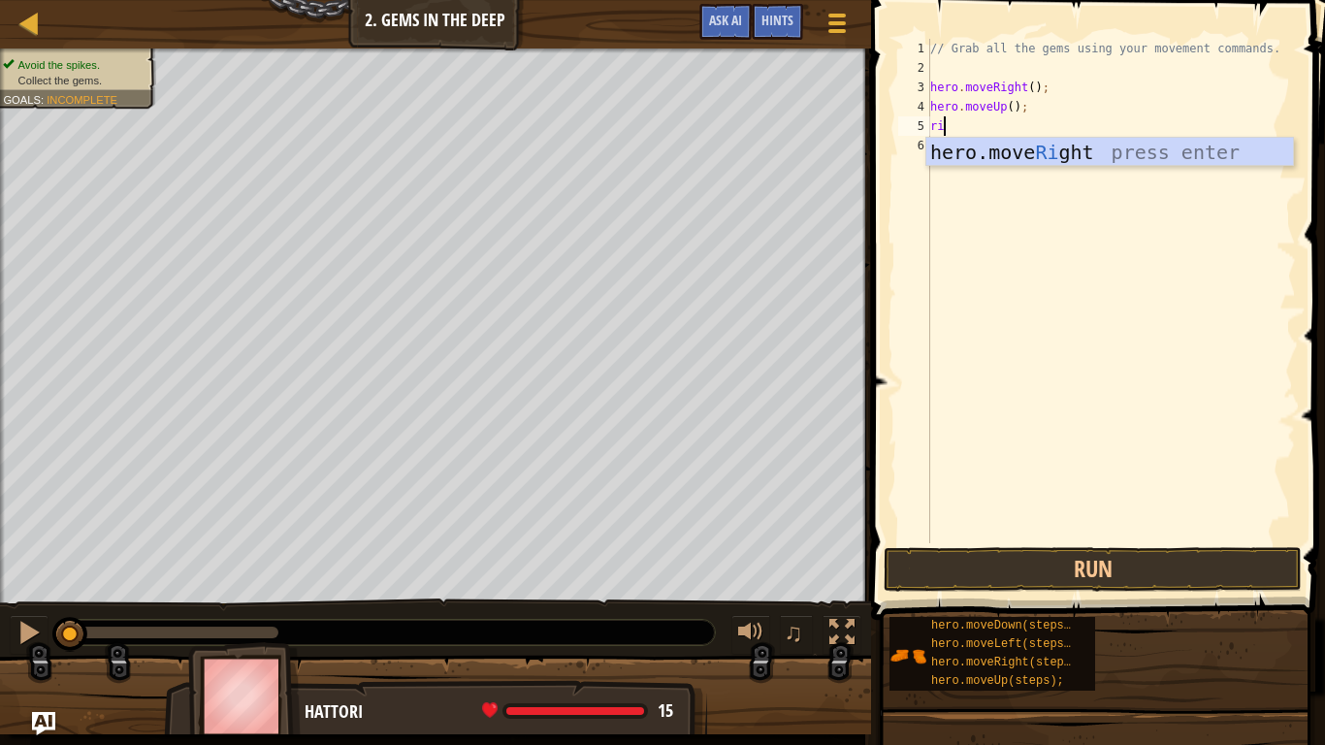
type textarea "righ"
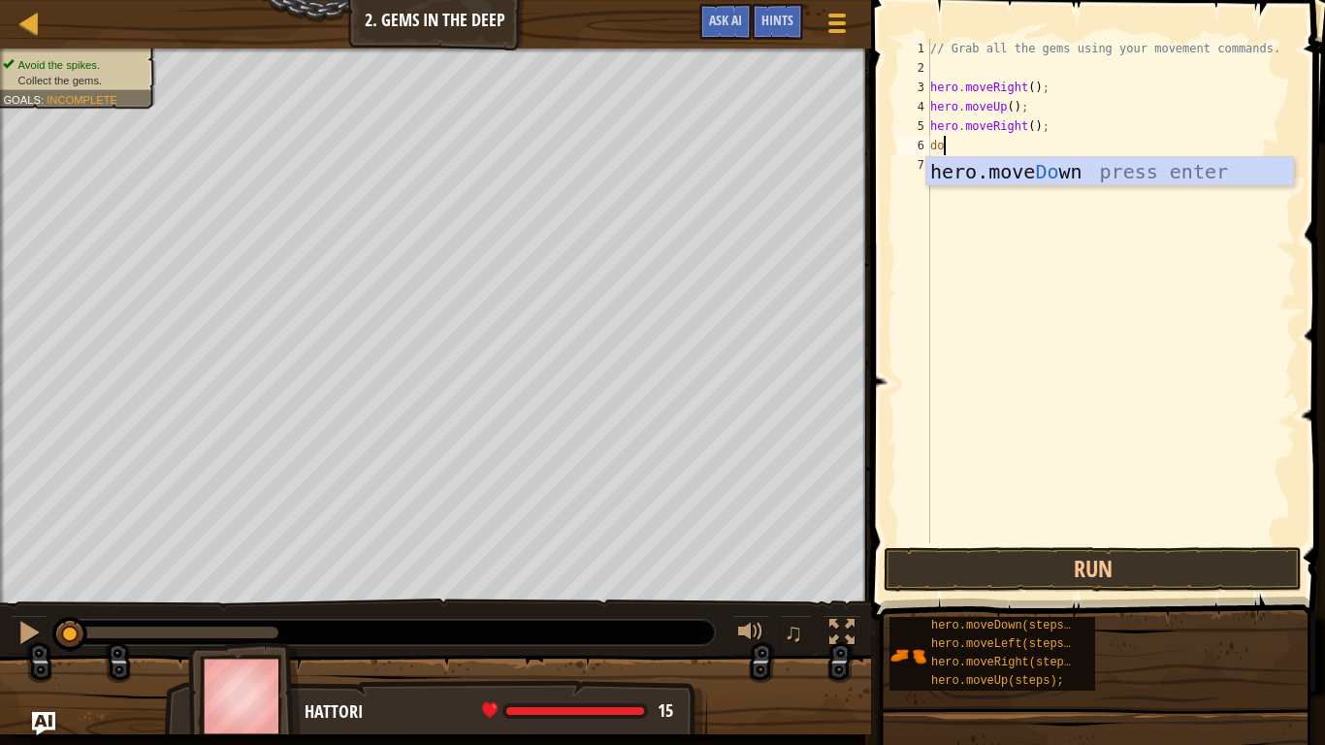
scroll to position [9, 2]
type textarea "dow"
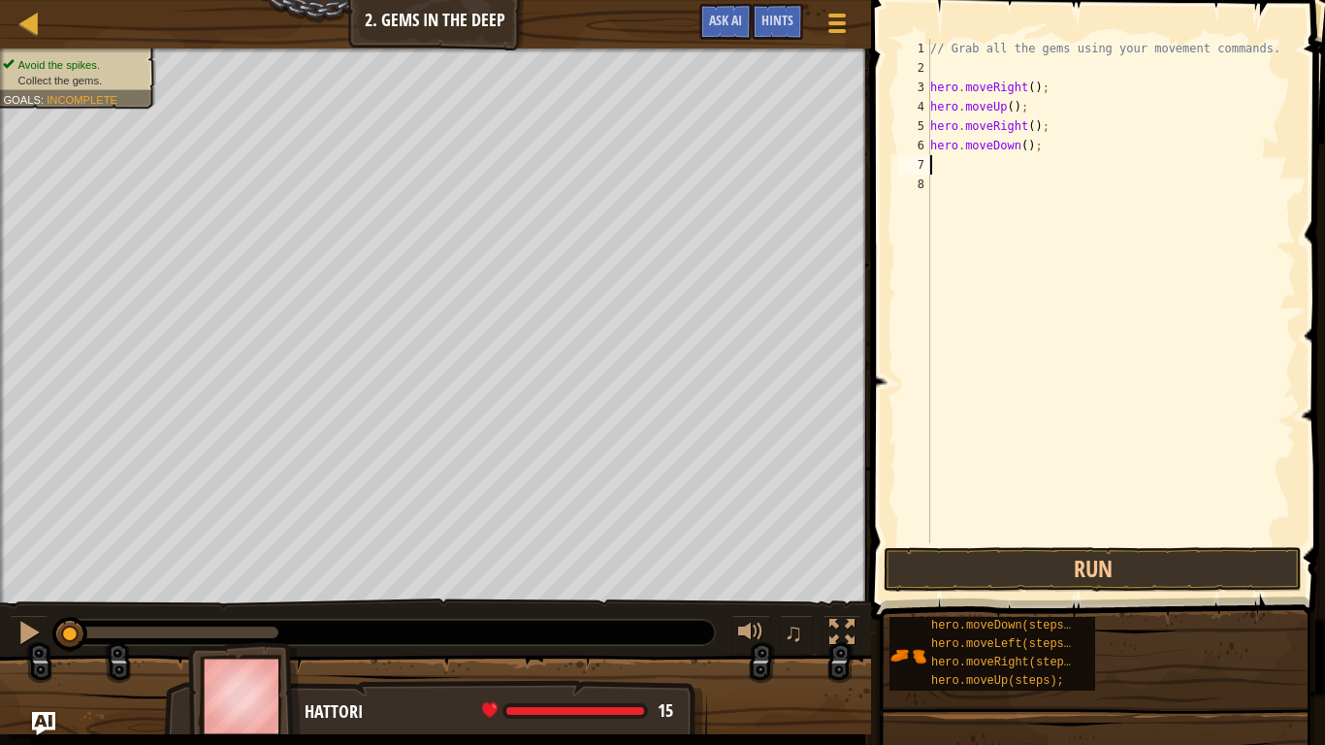
scroll to position [9, 0]
type textarea "h"
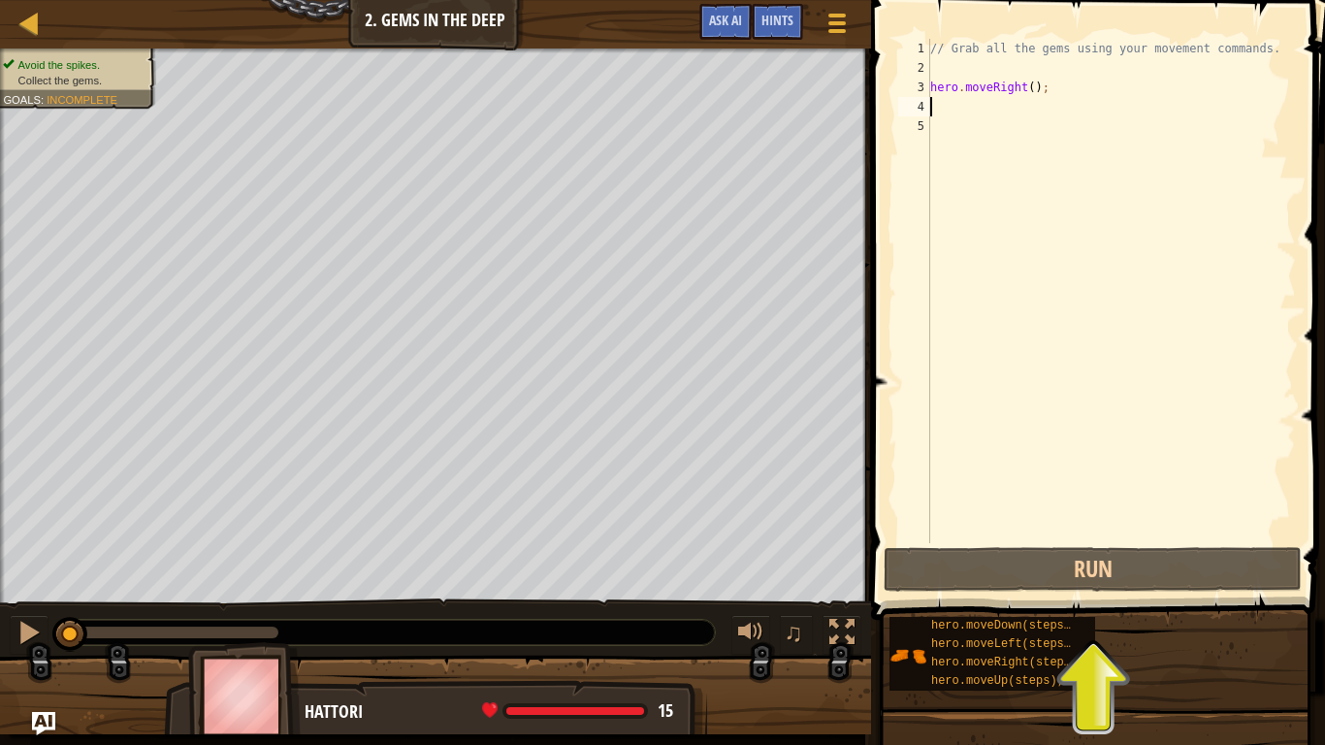
scroll to position [9, 2]
type textarea "dow"
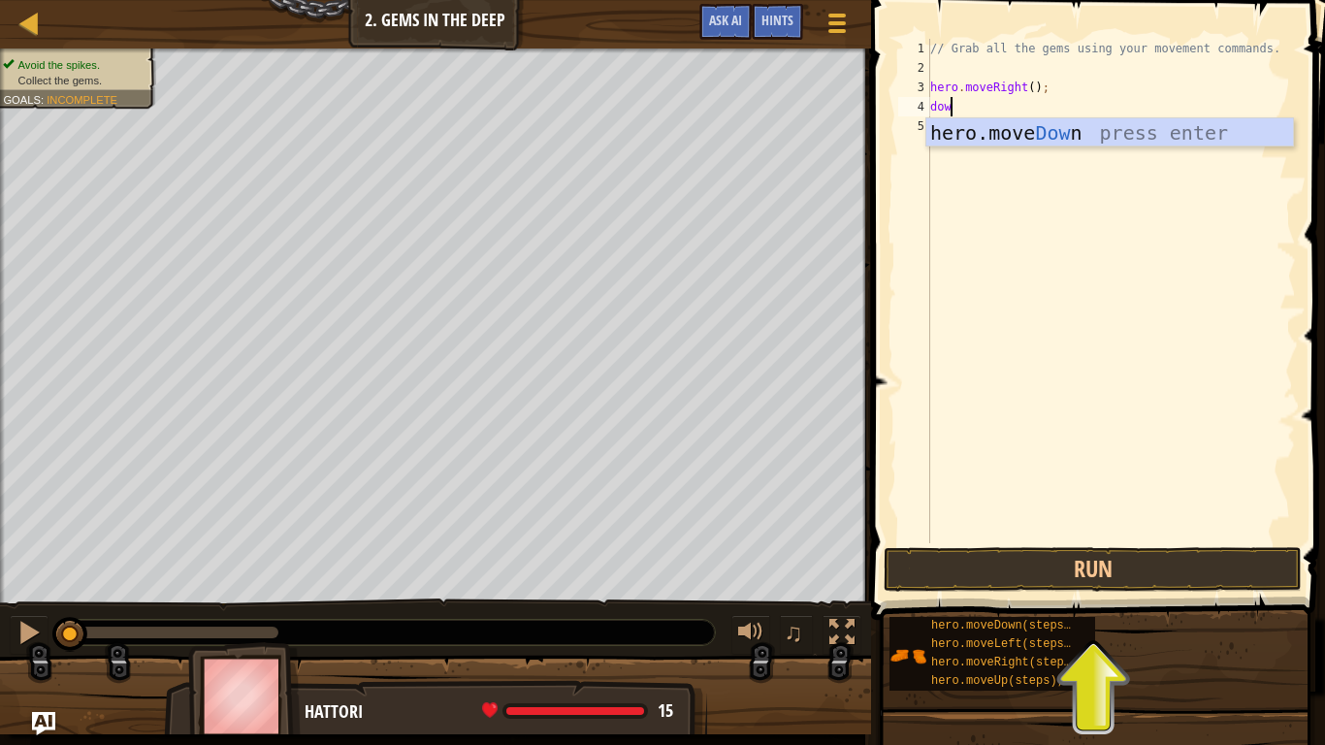
scroll to position [9, 0]
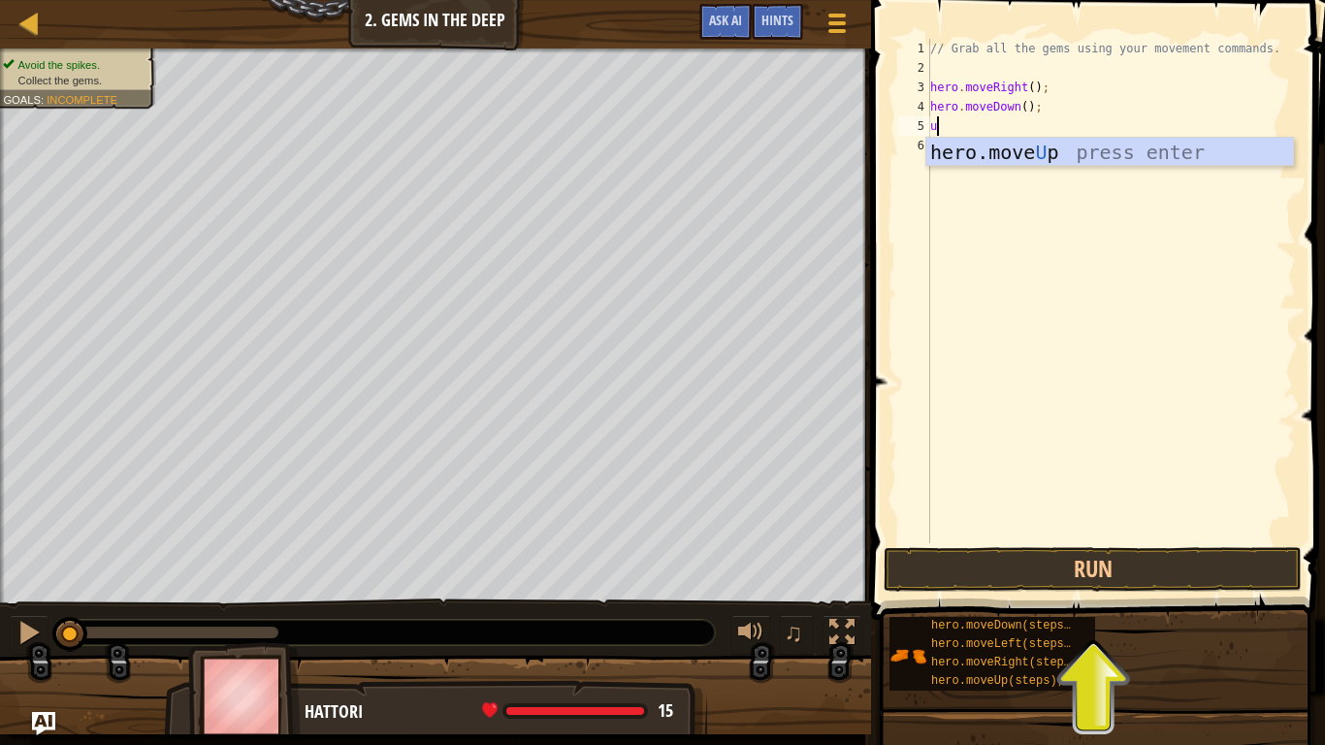
type textarea "up"
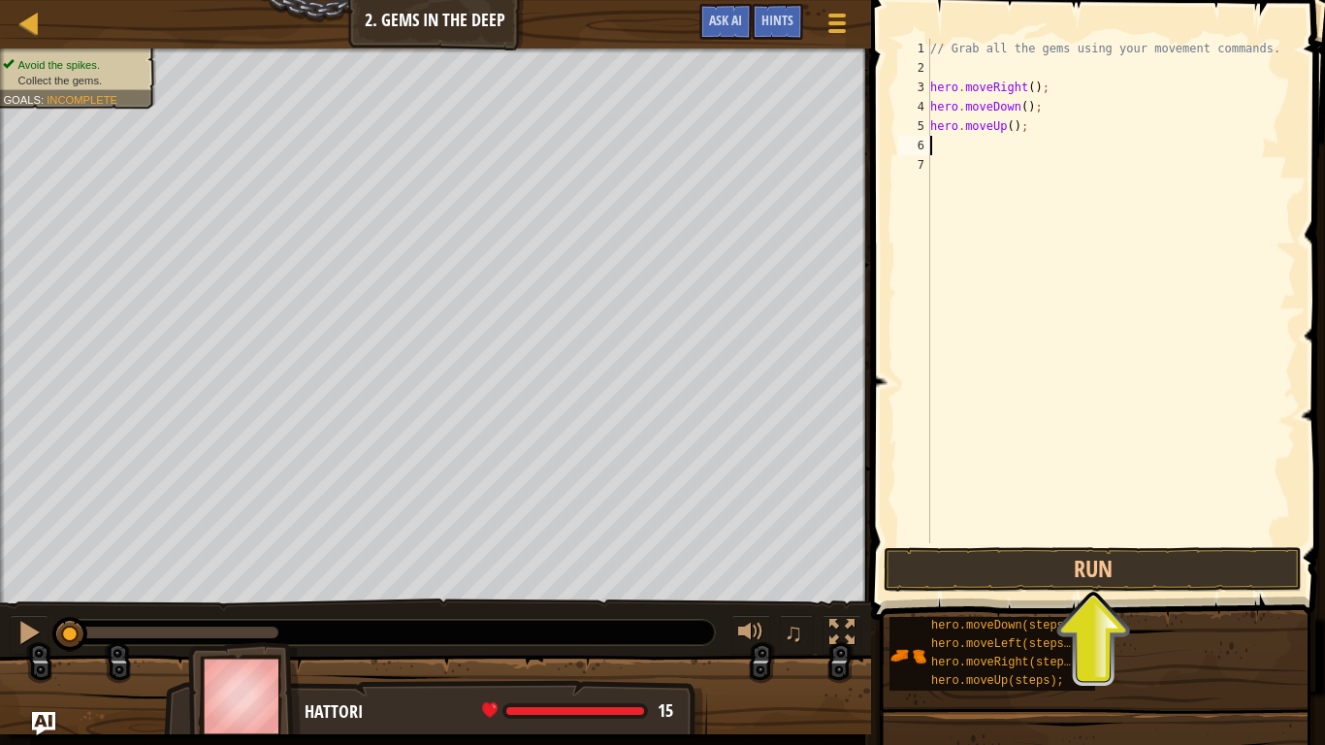
type textarea "up"
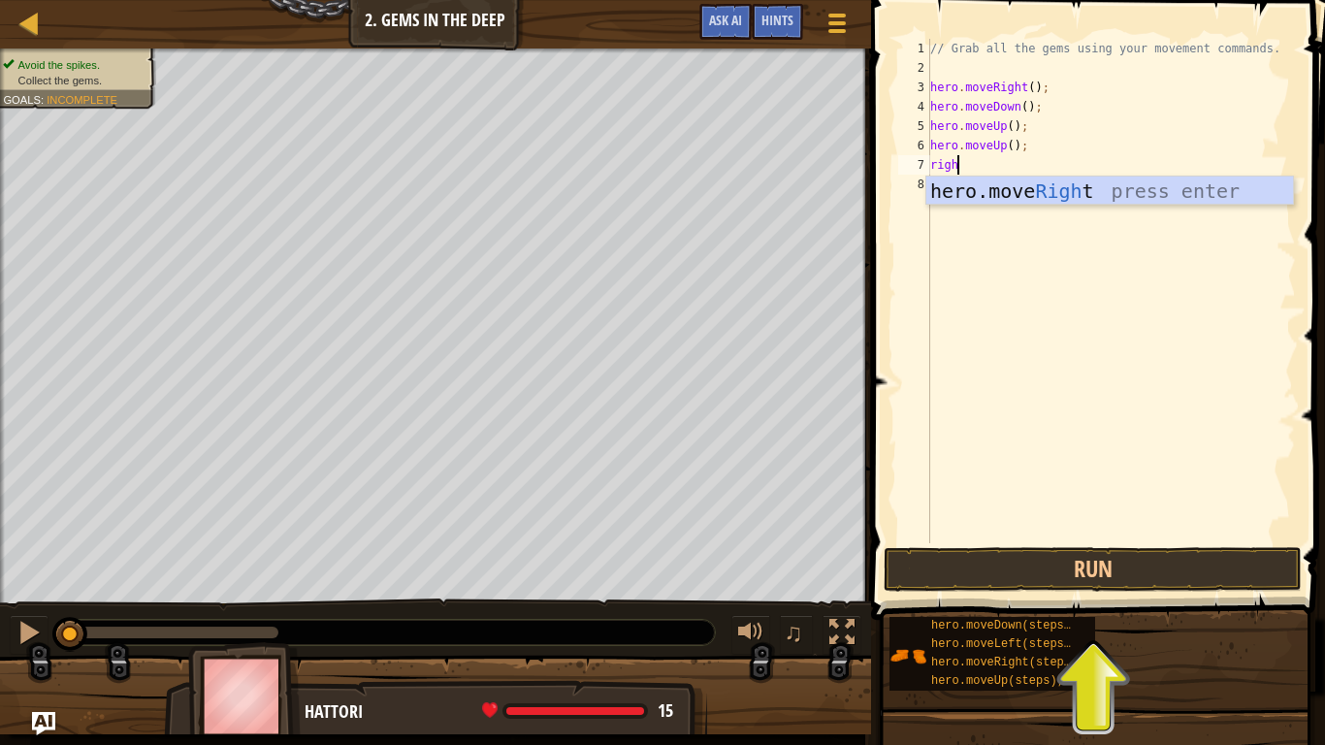
type textarea "right"
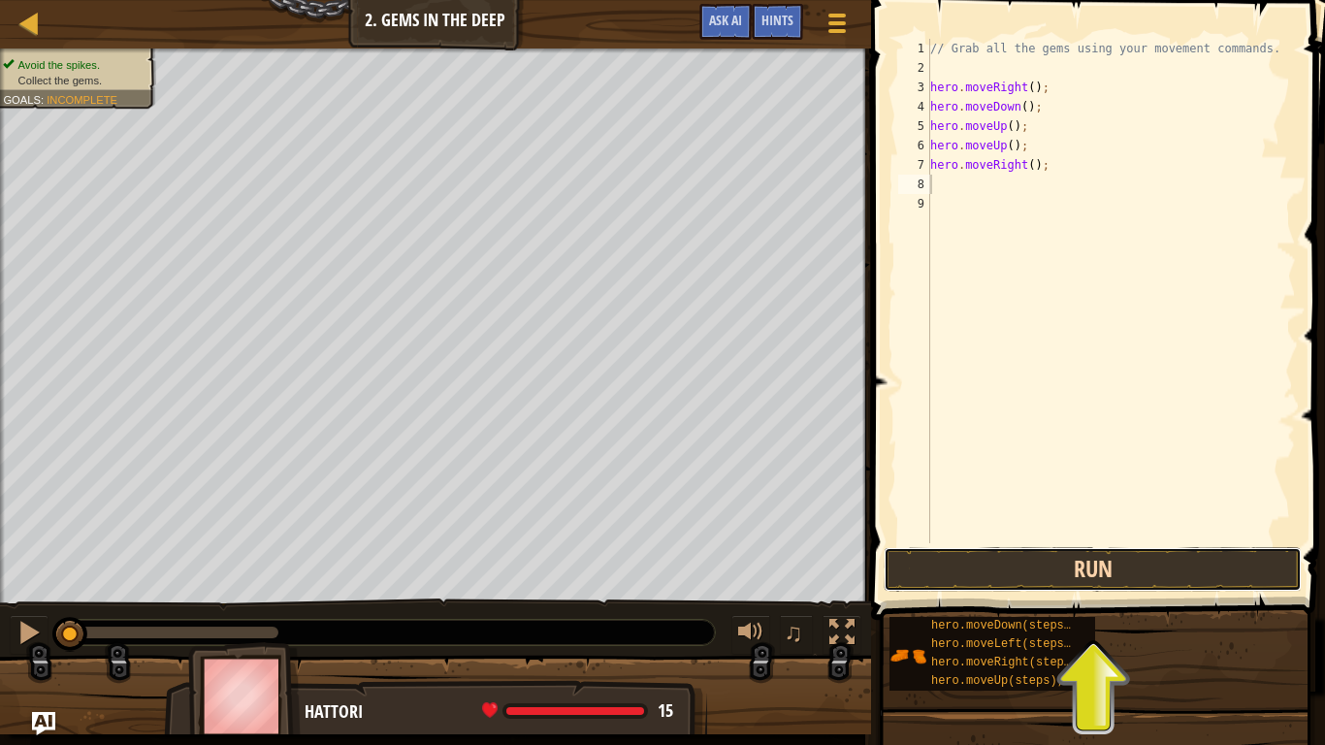
click at [1167, 577] on button "Run" at bounding box center [1093, 569] width 418 height 45
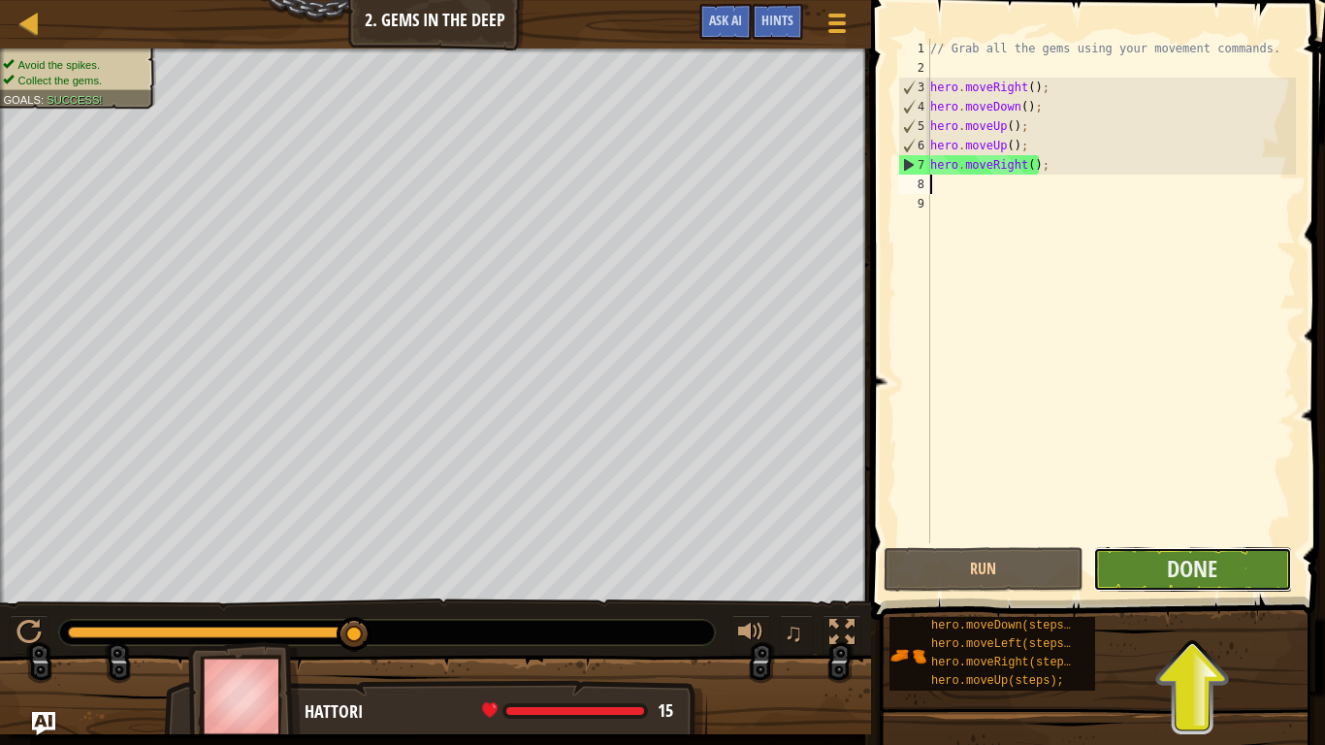
click at [1147, 587] on button "Done" at bounding box center [1192, 569] width 199 height 45
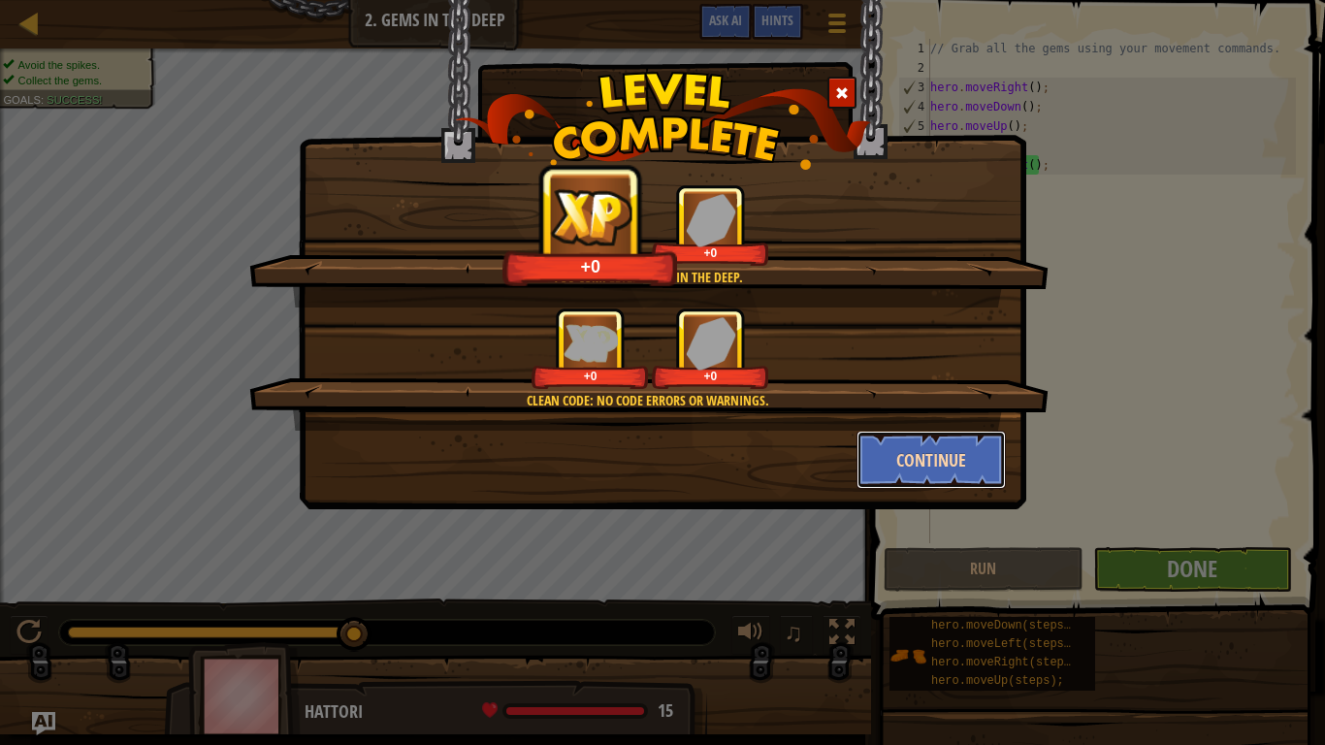
click at [907, 451] on button "Continue" at bounding box center [932, 460] width 150 height 58
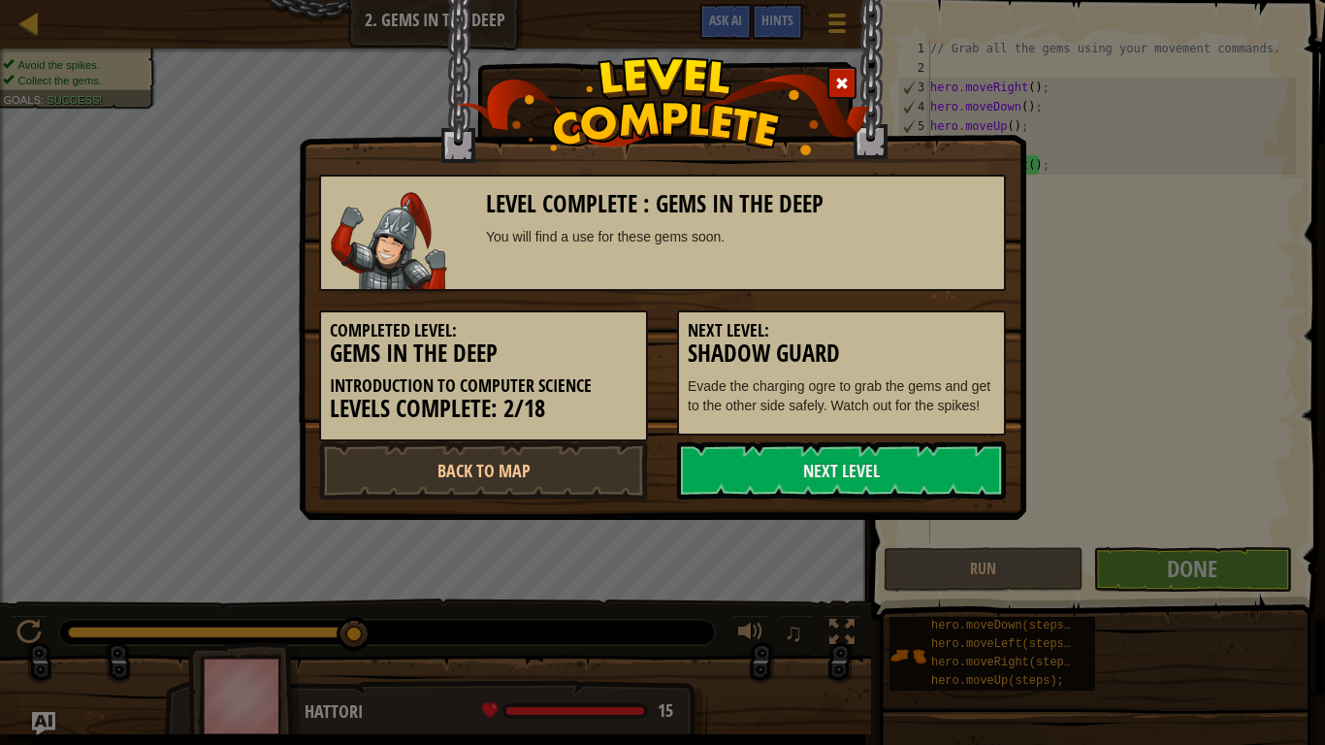
click at [873, 512] on div "Level Complete : Gems in the Deep You will find a use for these gems soon. Comp…" at bounding box center [663, 260] width 728 height 520
click at [865, 490] on link "Next Level" at bounding box center [841, 470] width 329 height 58
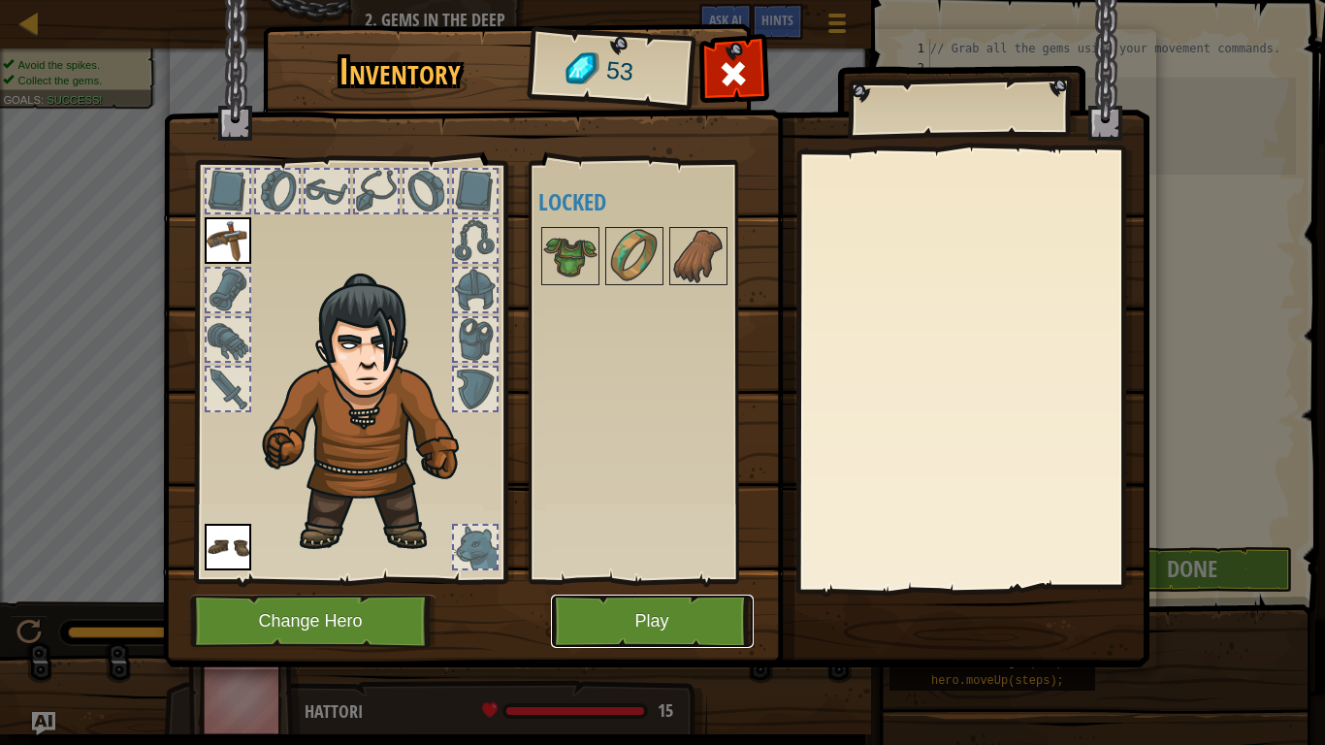
click at [643, 627] on button "Play" at bounding box center [652, 621] width 203 height 53
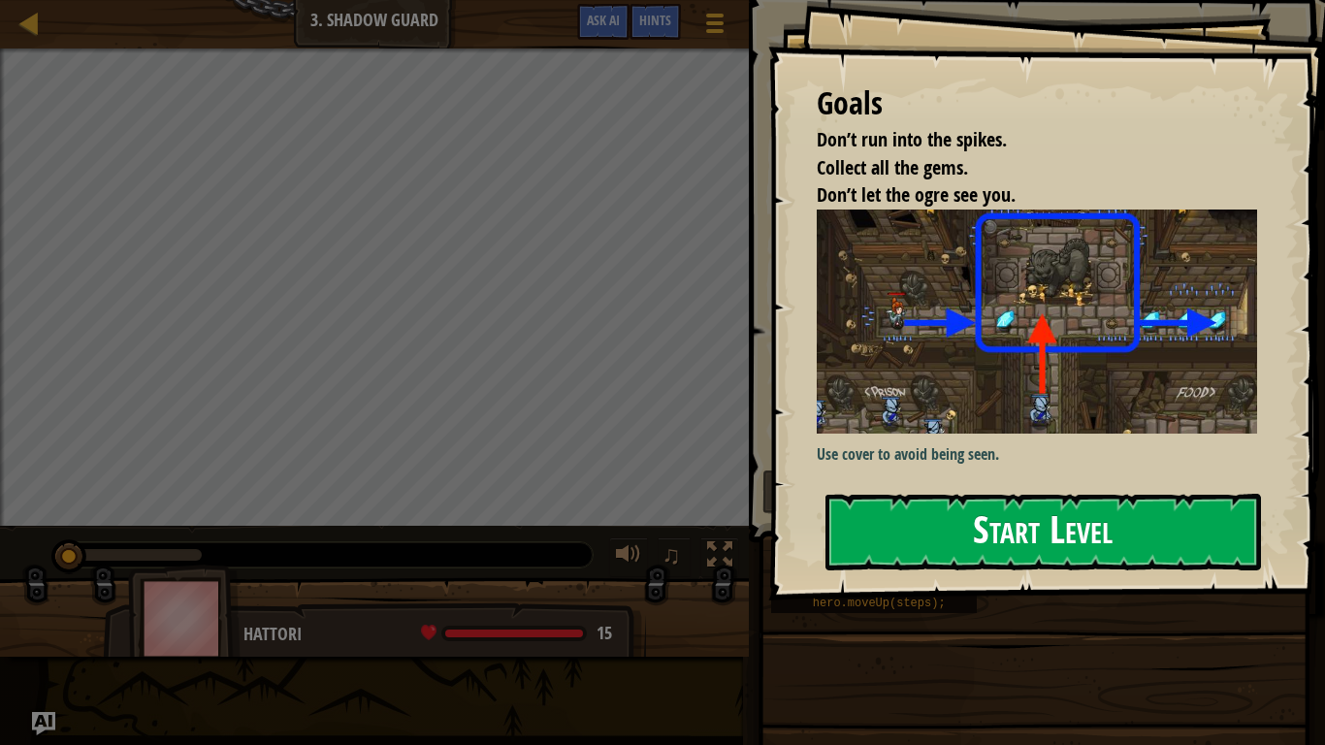
click at [918, 539] on button "Start Level" at bounding box center [1044, 532] width 436 height 77
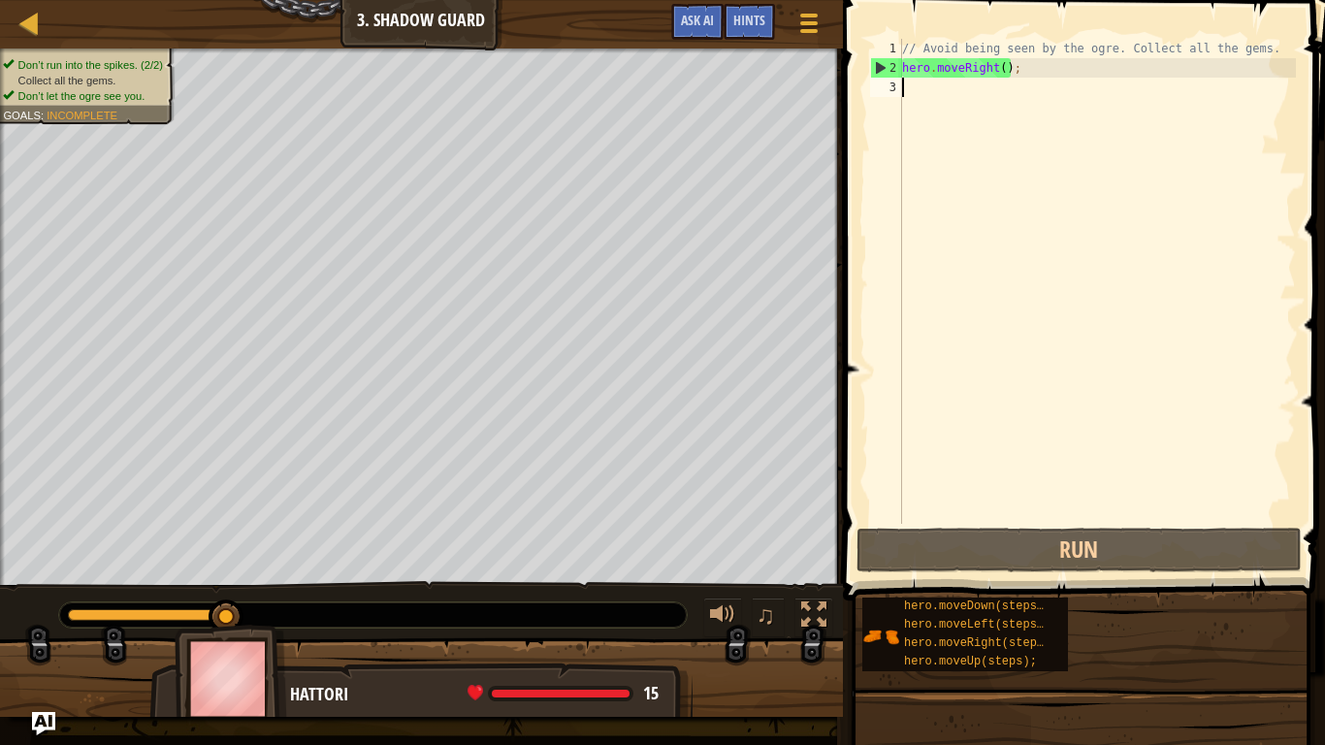
scroll to position [9, 1]
type textarea "up"
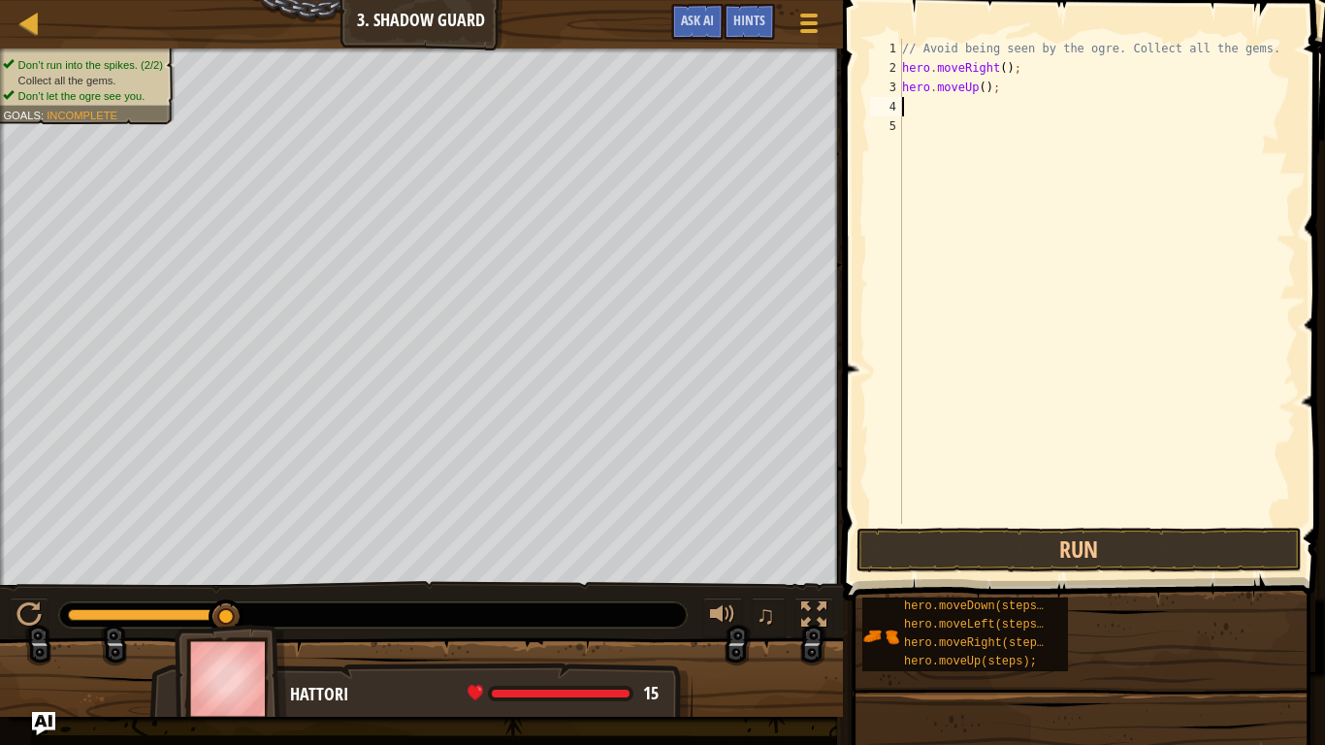
scroll to position [9, 0]
type textarea "i"
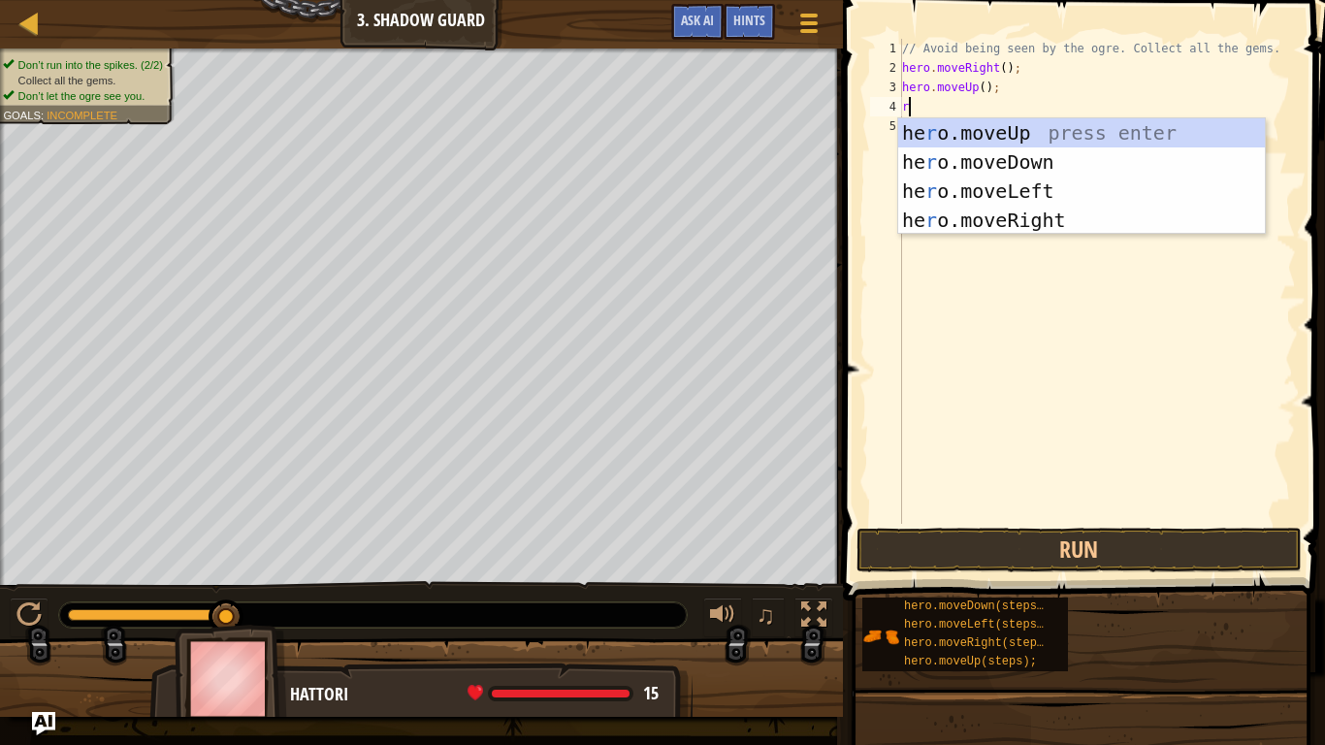
type textarea "ri"
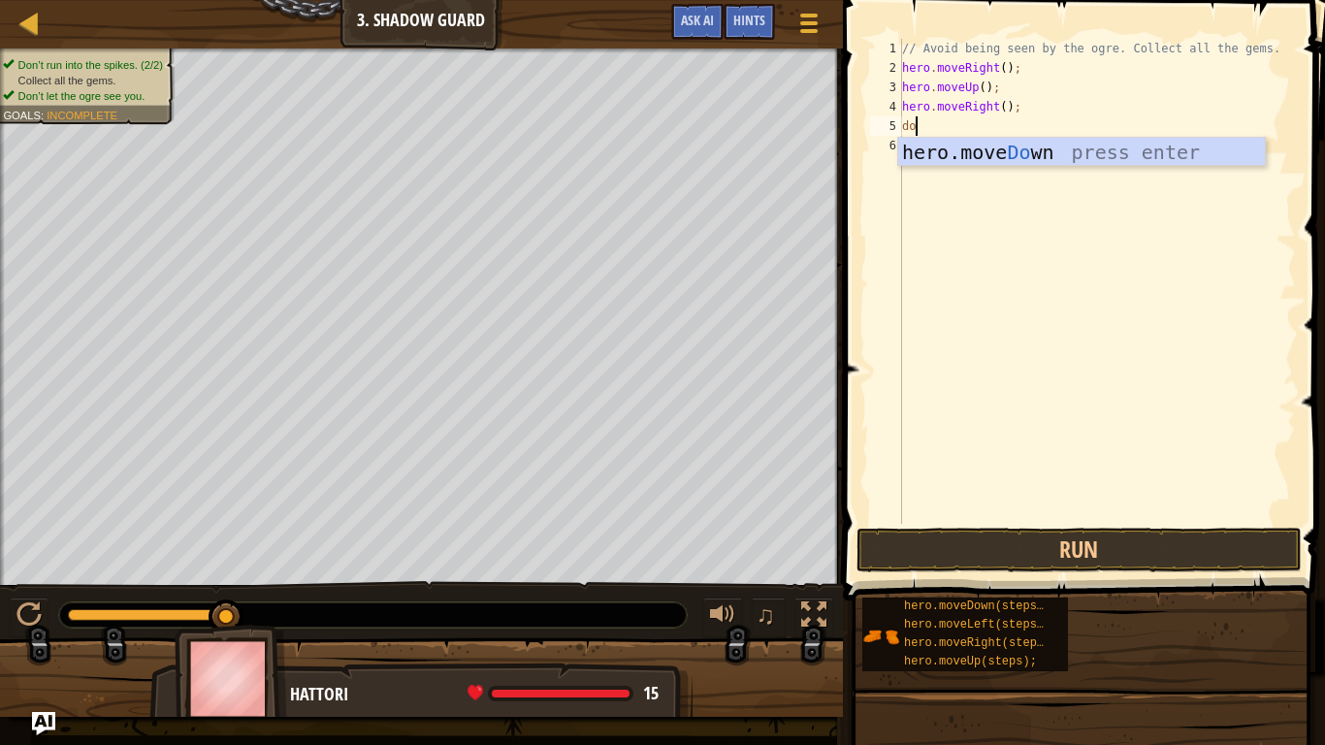
type textarea "dow"
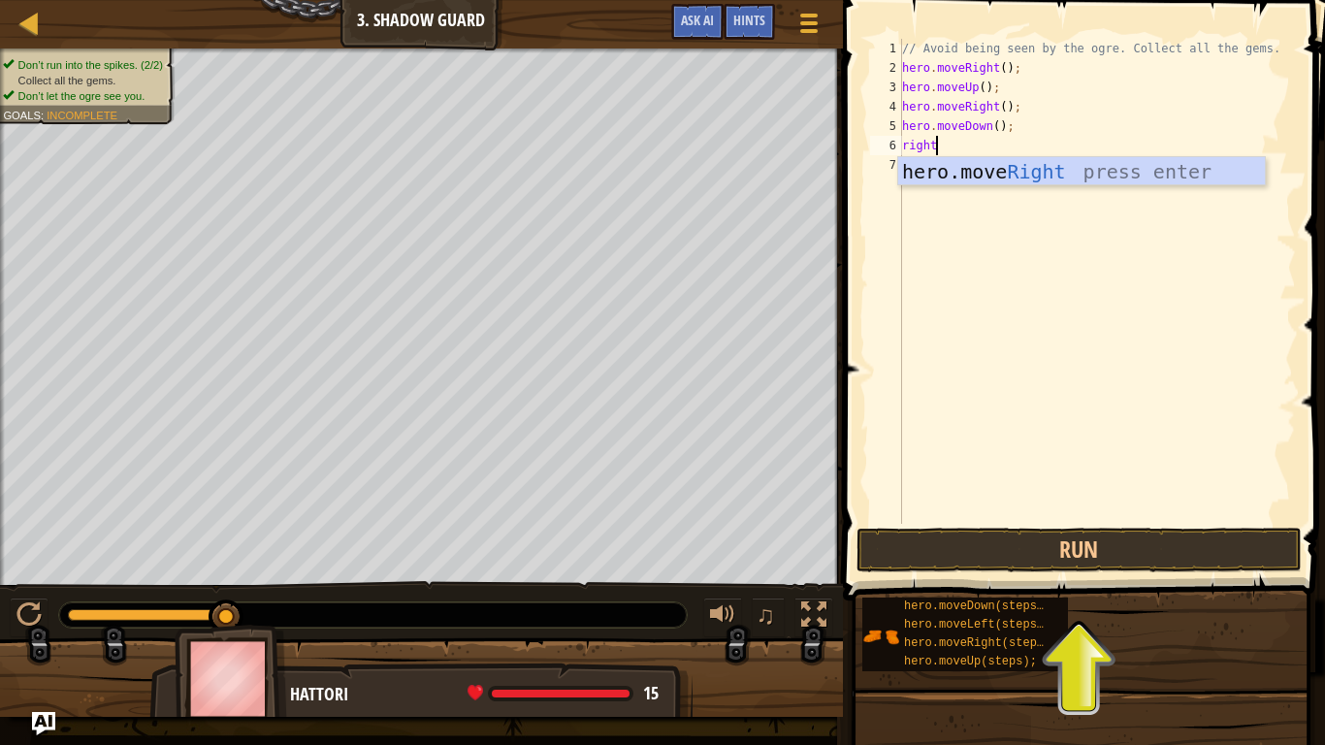
scroll to position [9, 4]
click at [1046, 556] on button "Run" at bounding box center [1079, 550] width 445 height 45
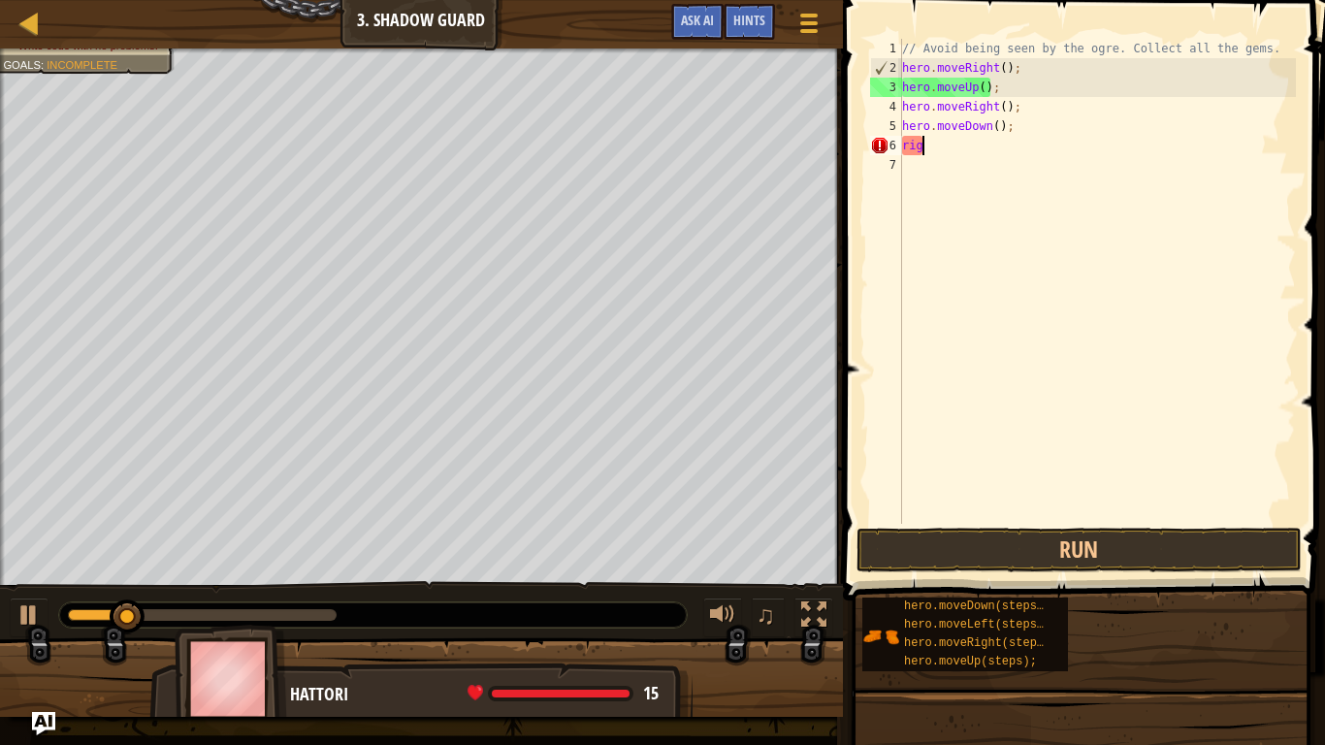
scroll to position [9, 1]
type textarea "r"
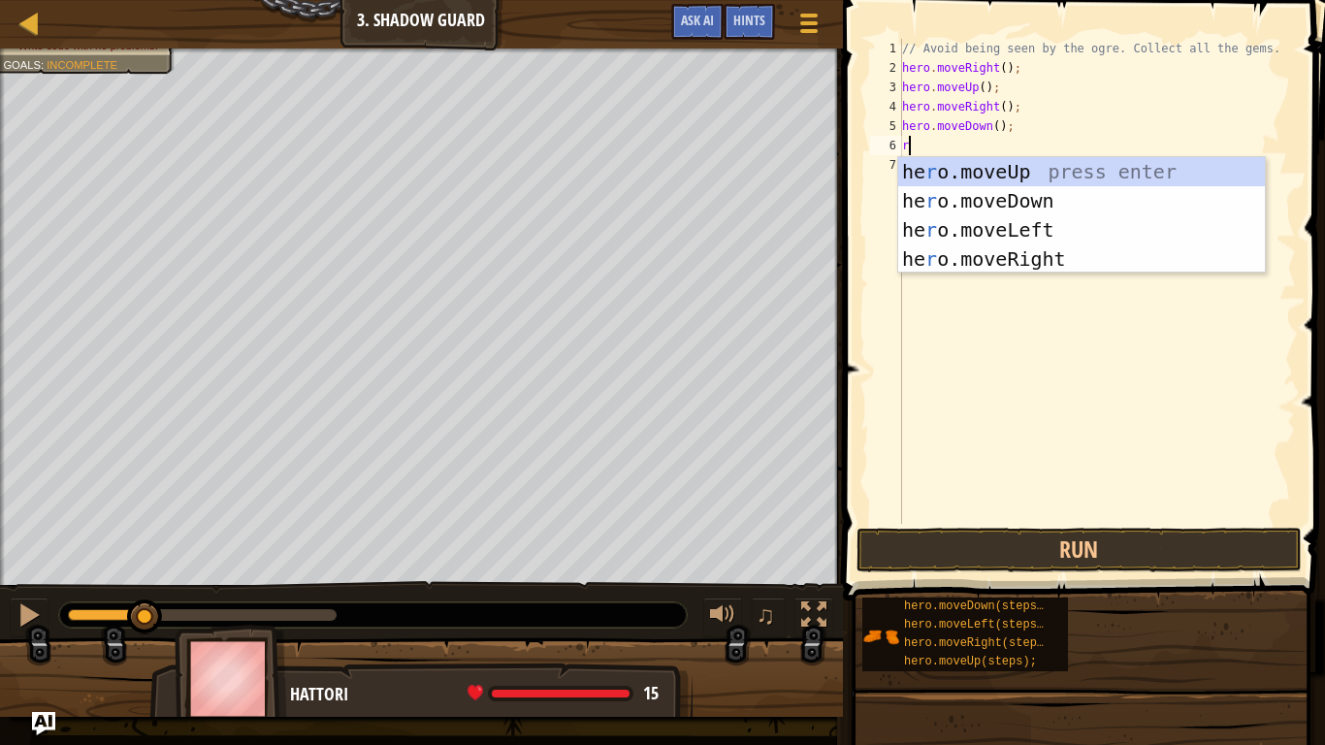
scroll to position [9, 3]
type textarea "righ"
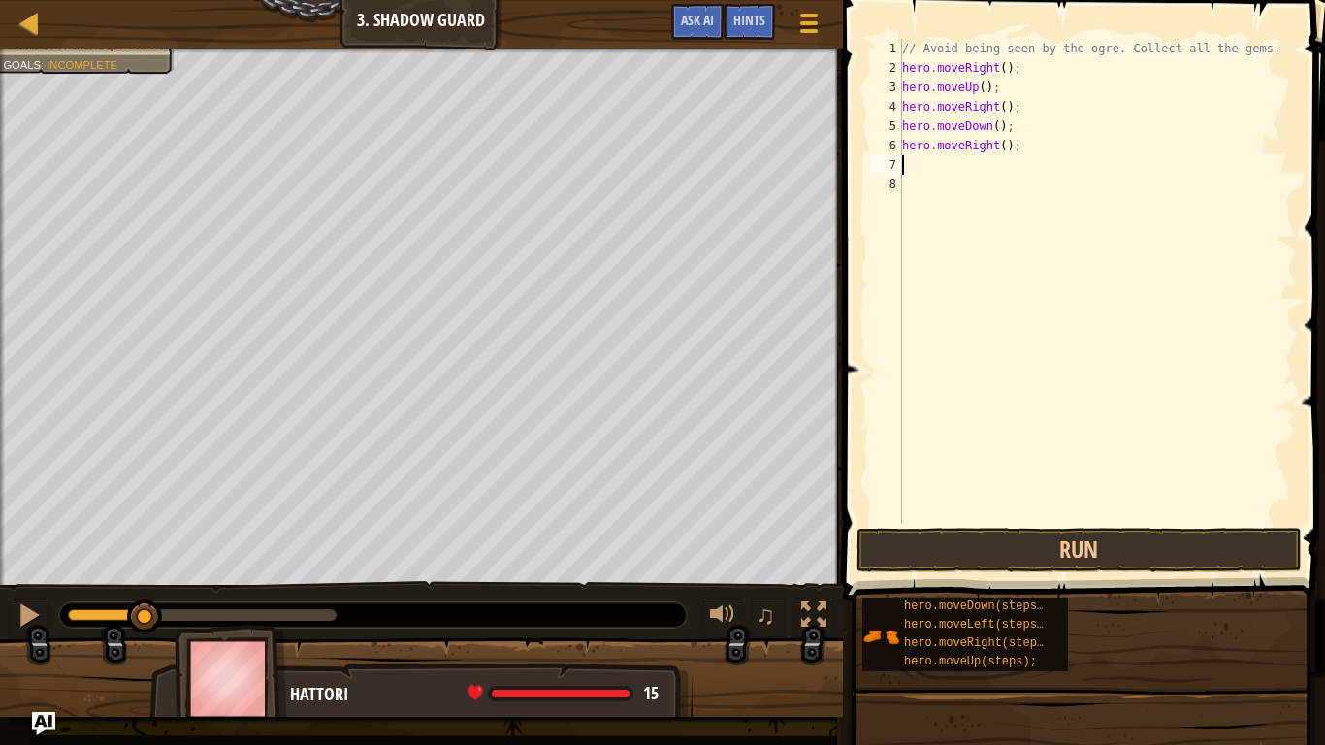
scroll to position [9, 0]
click at [1070, 568] on button "Run" at bounding box center [1079, 550] width 445 height 45
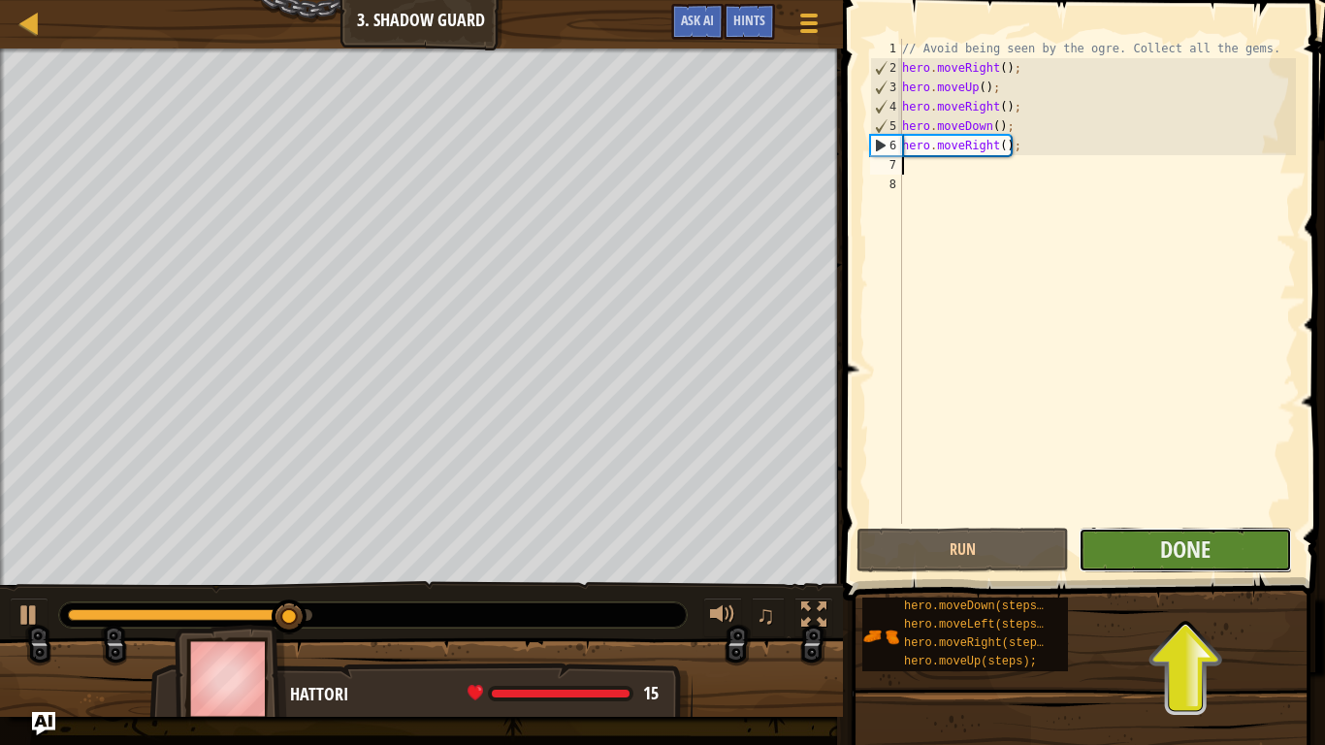
click at [1132, 535] on button "Done" at bounding box center [1185, 550] width 212 height 45
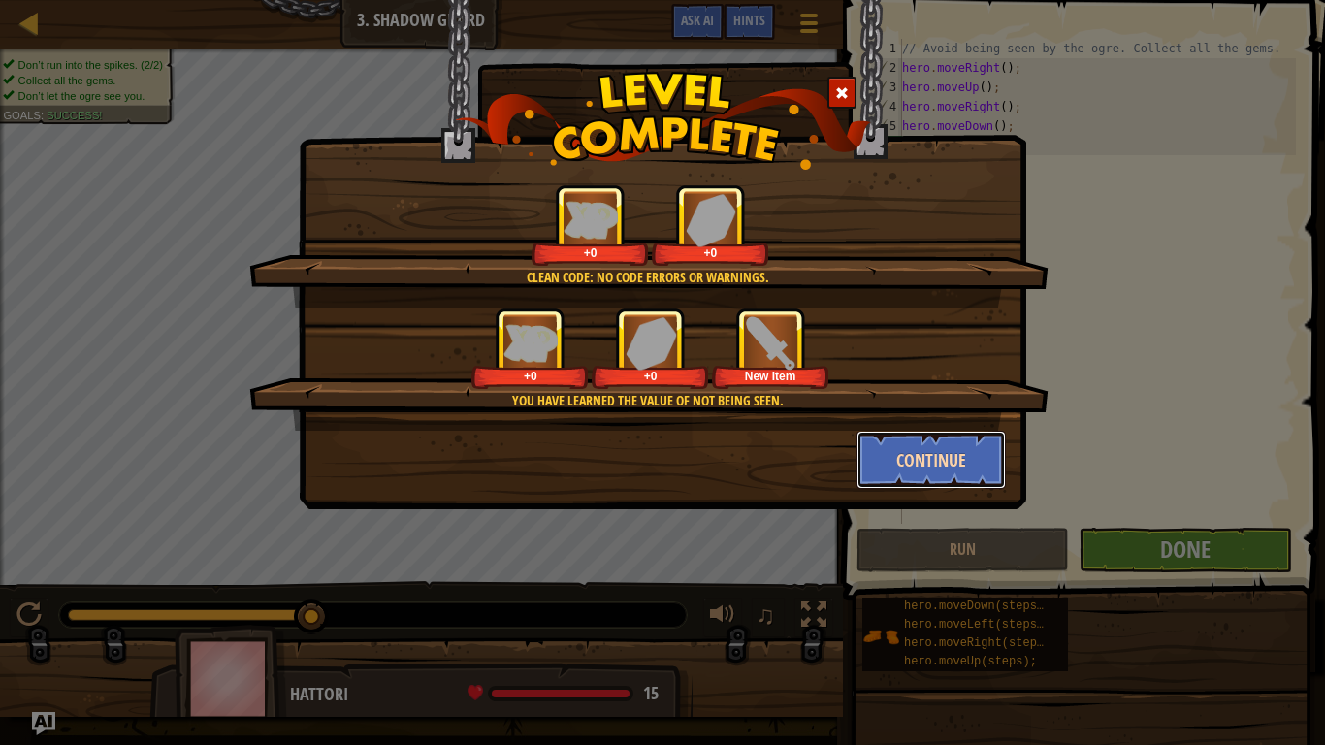
click at [887, 447] on button "Continue" at bounding box center [932, 460] width 150 height 58
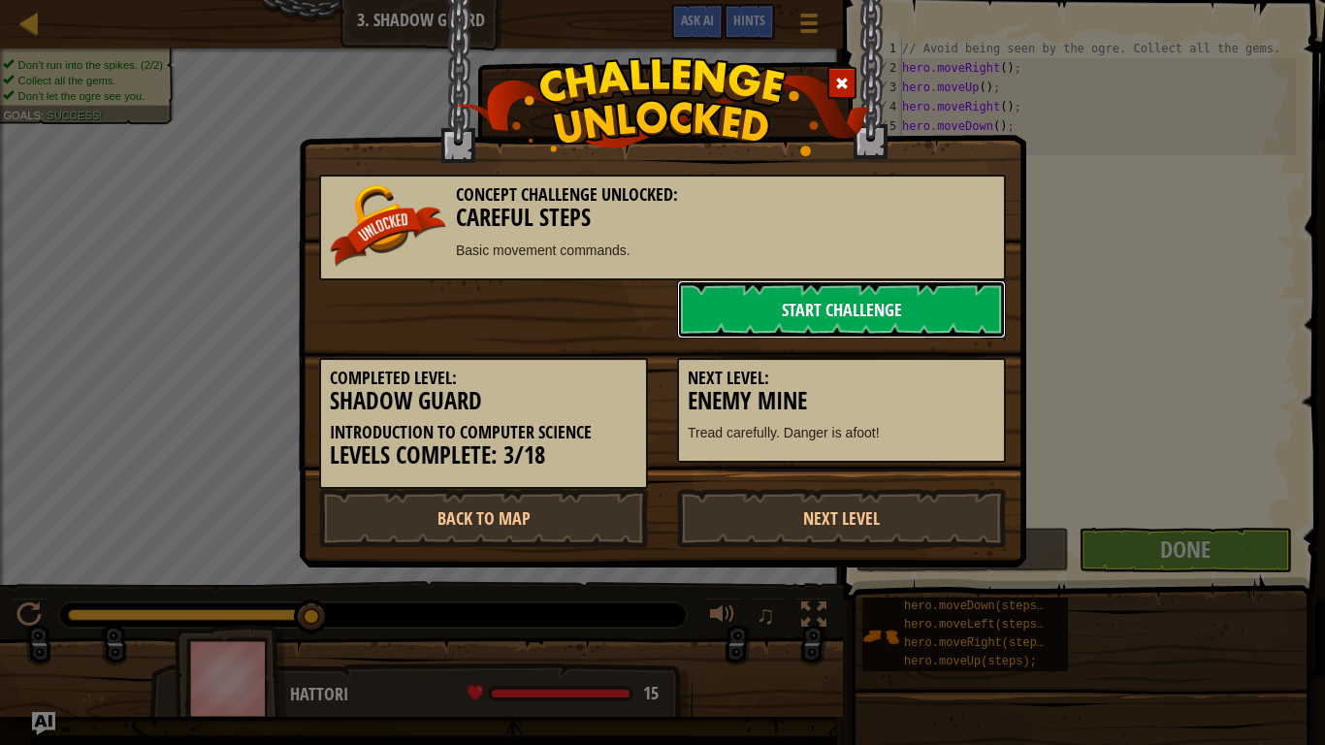
click at [758, 311] on link "Start Challenge" at bounding box center [841, 309] width 329 height 58
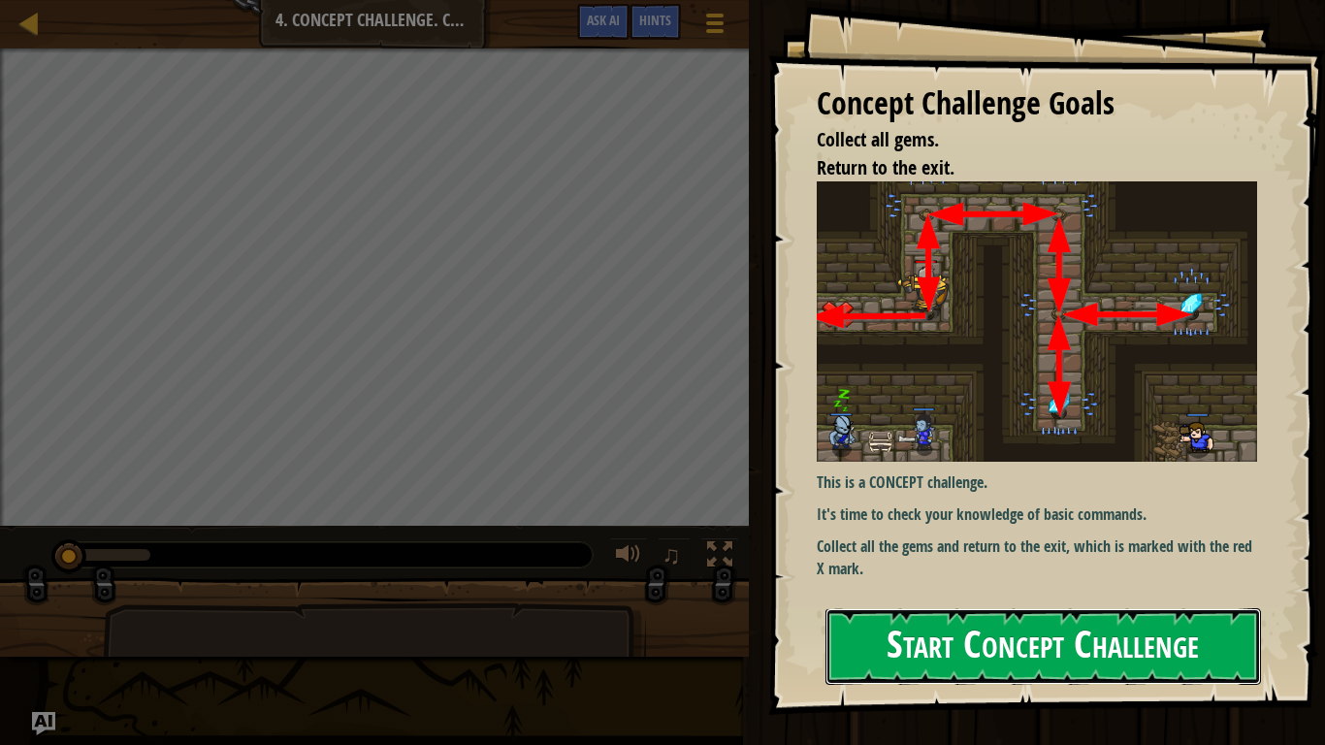
click at [1061, 623] on button "Start Concept Challenge" at bounding box center [1044, 646] width 436 height 77
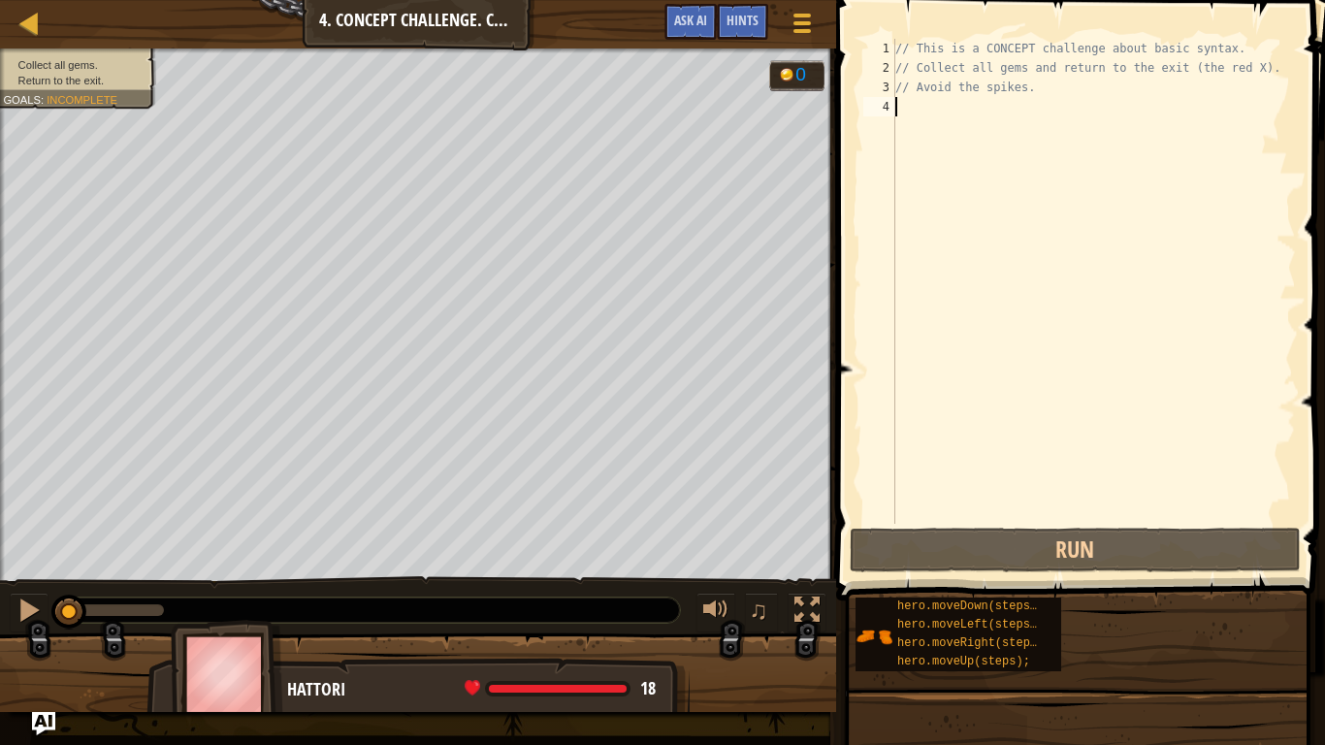
type textarea "up"
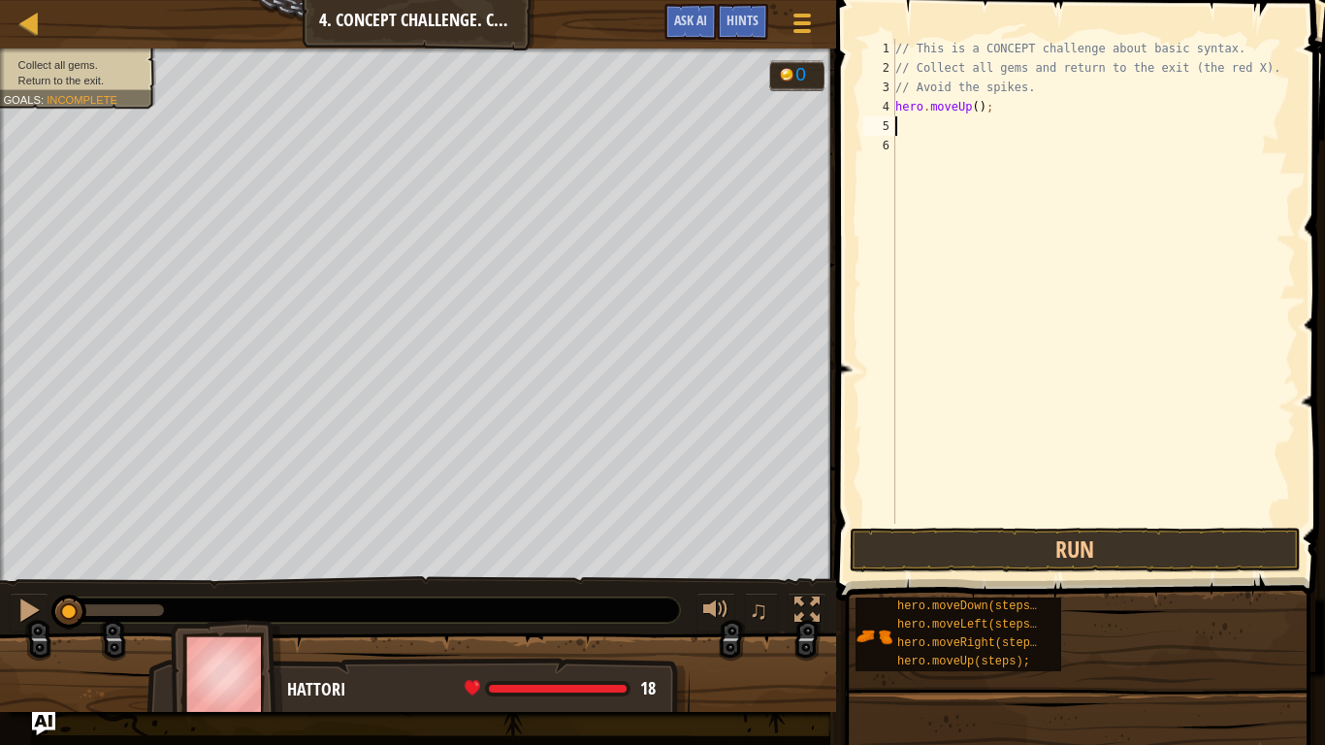
scroll to position [9, 0]
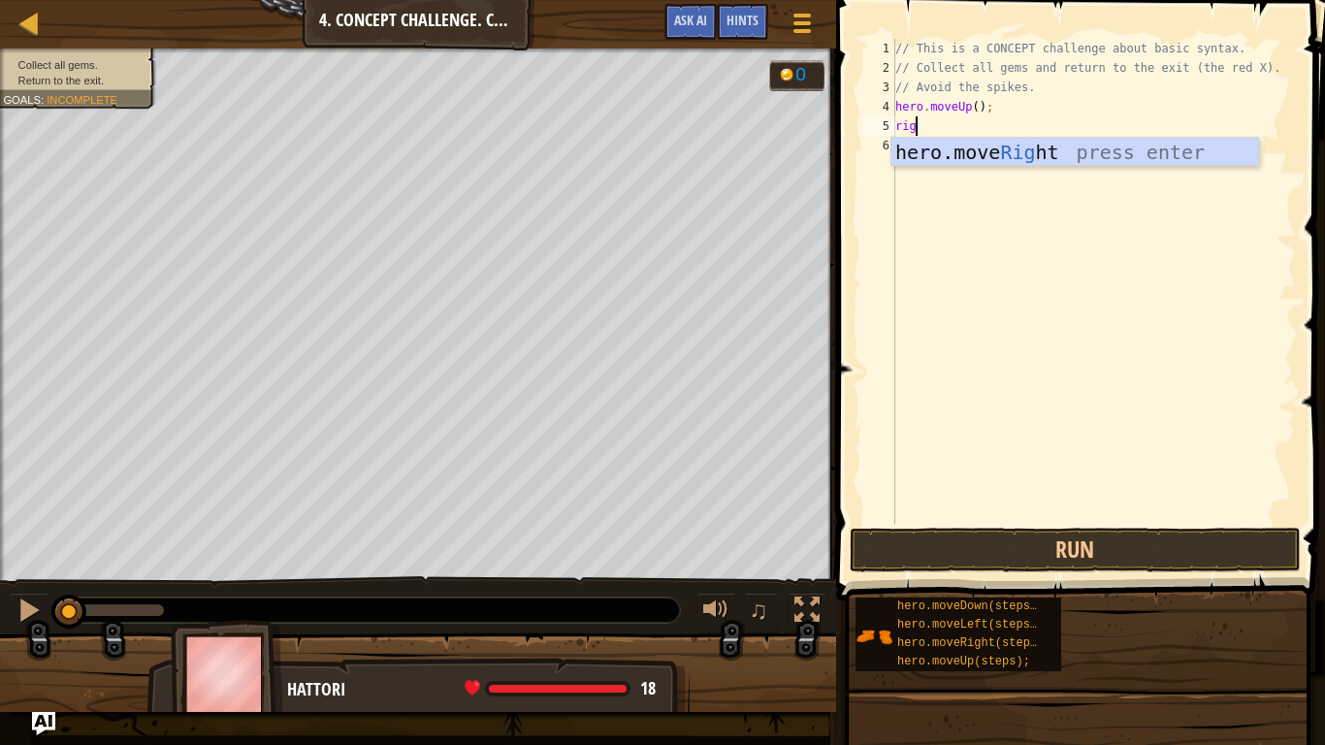
type textarea "right"
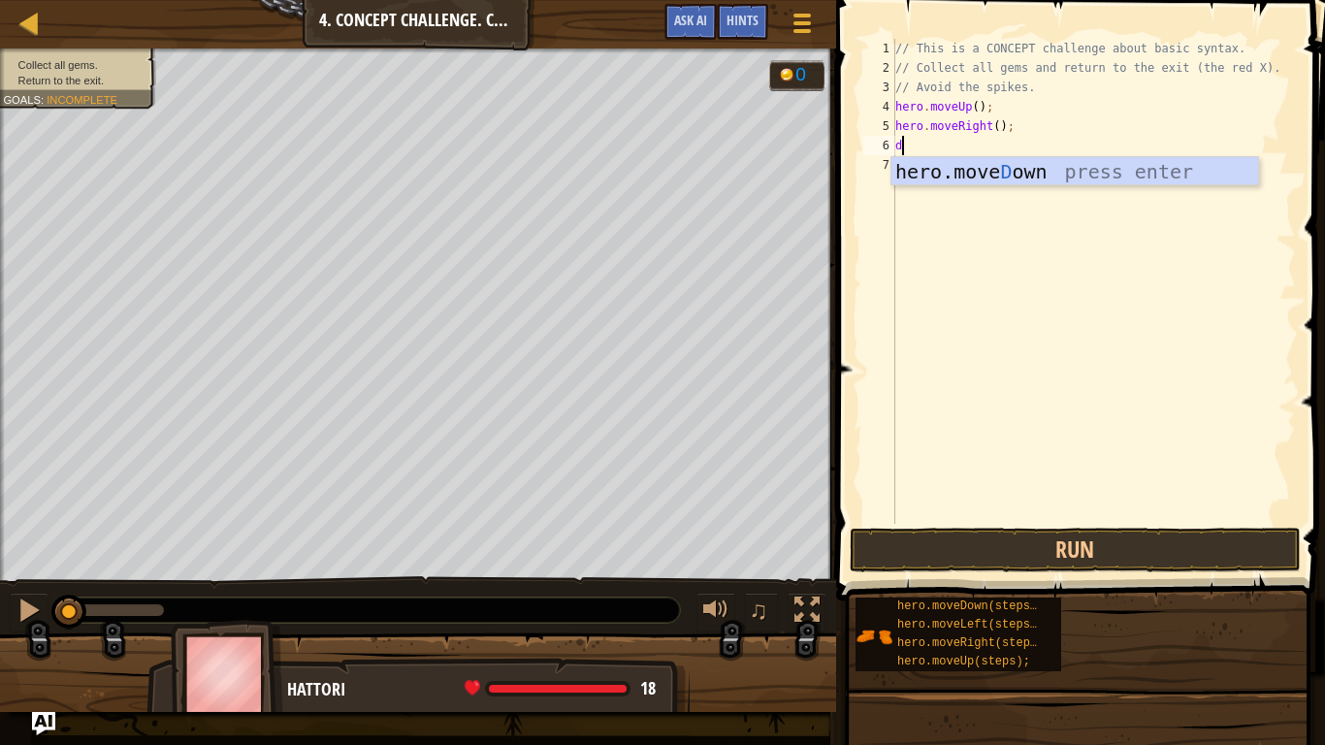
type textarea "down"
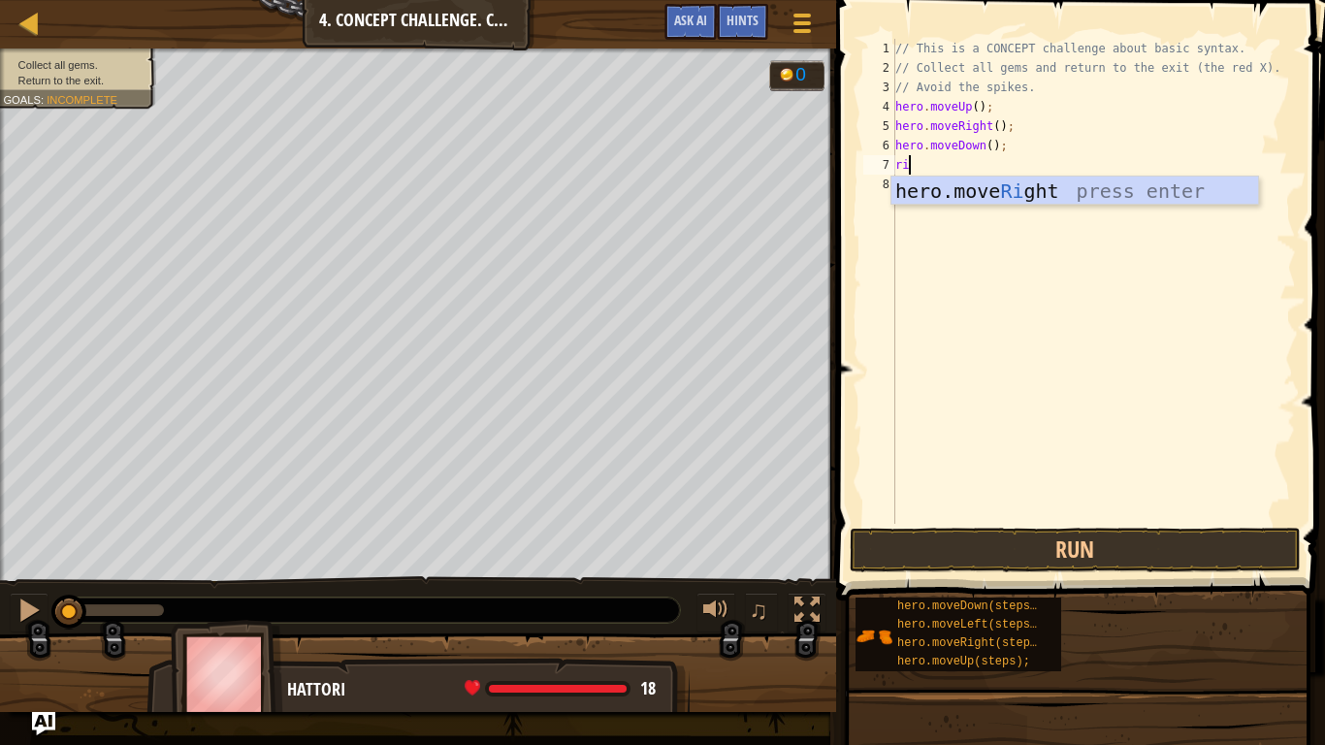
scroll to position [9, 3]
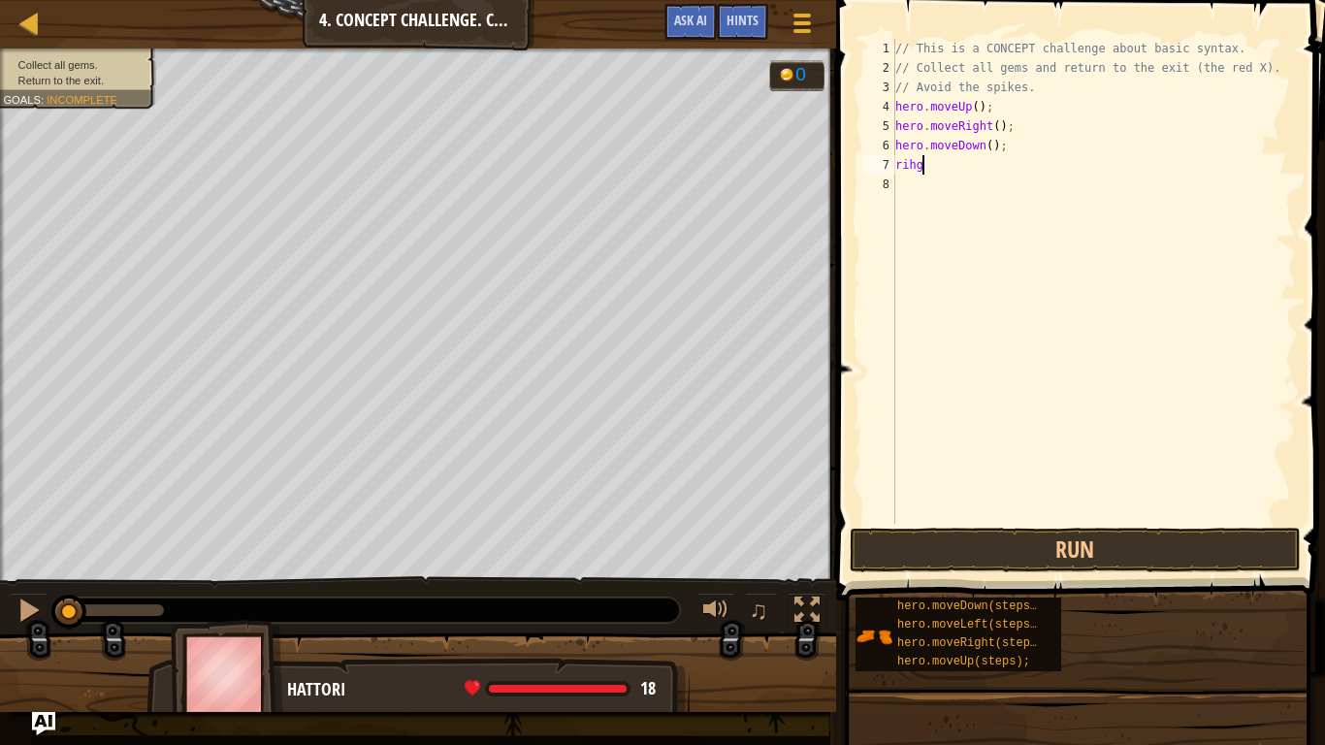
type textarea "rihgt"
type textarea "r"
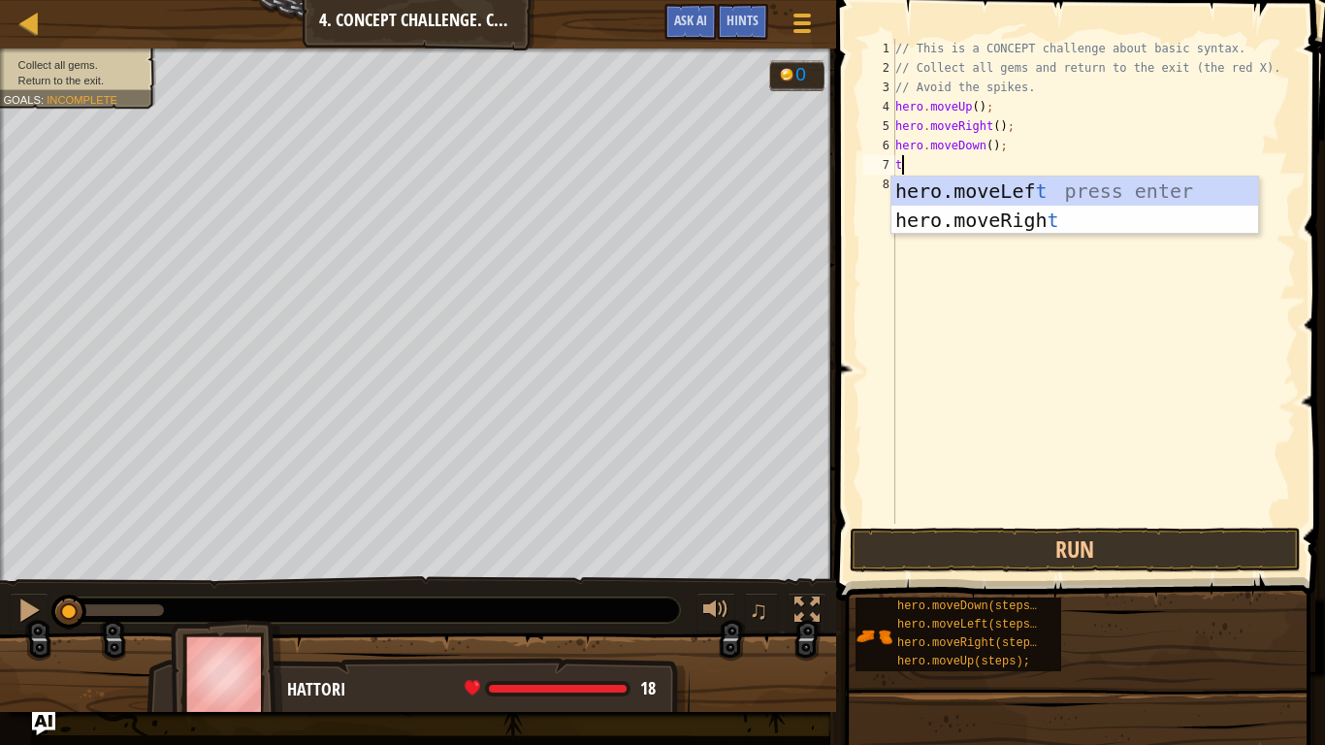
scroll to position [9, 1]
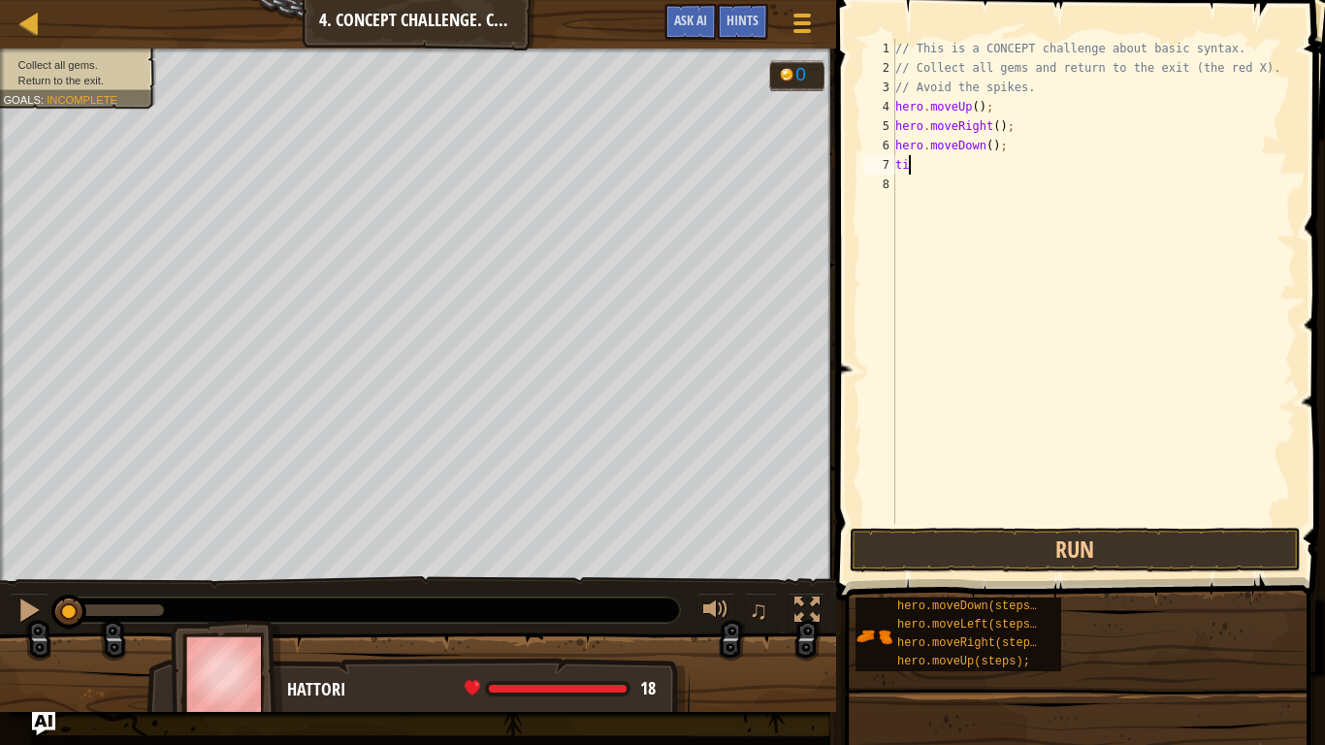
type textarea "t"
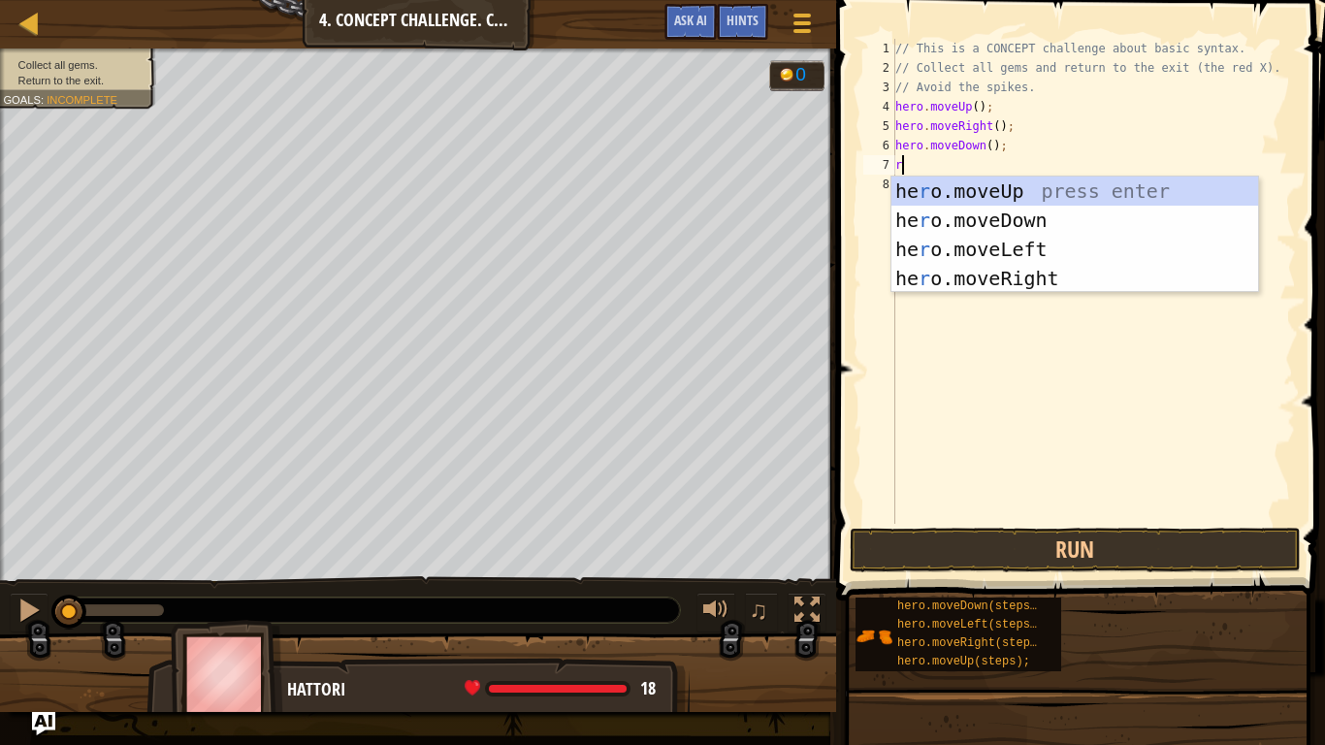
type textarea "ri"
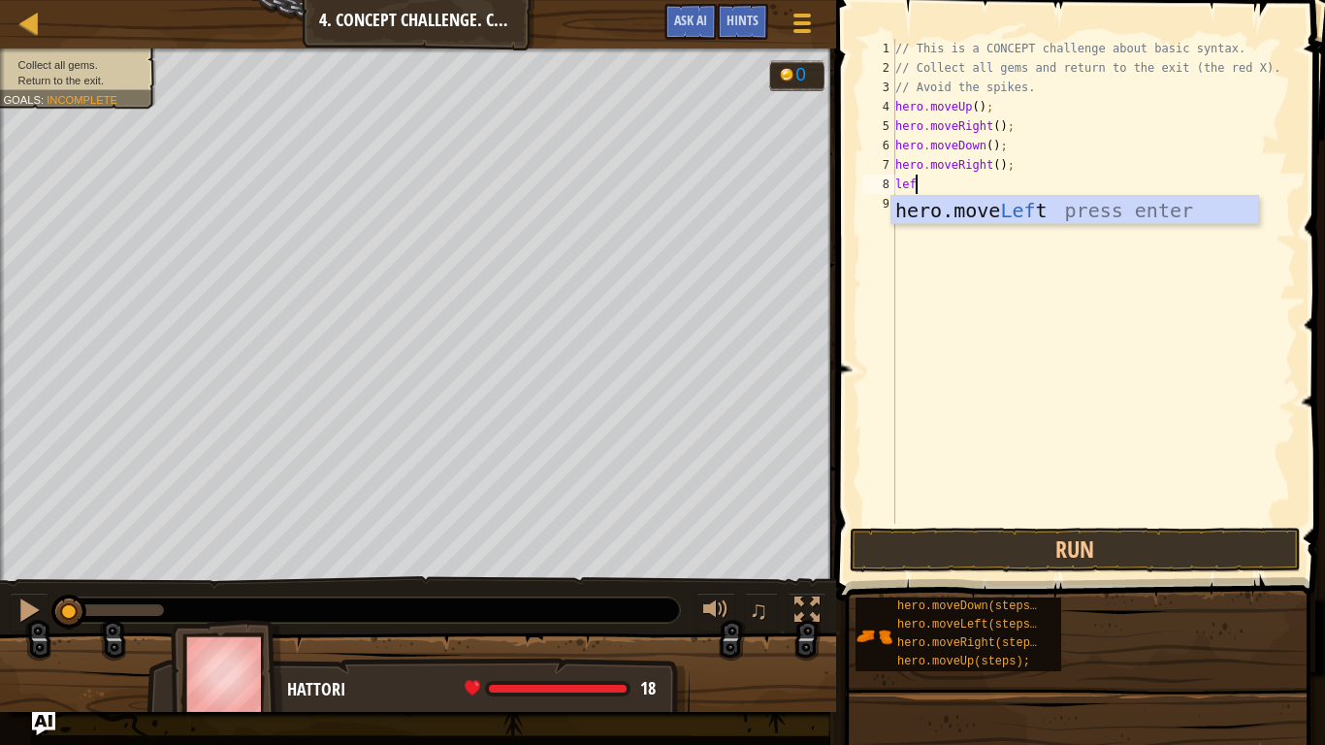
type textarea "left"
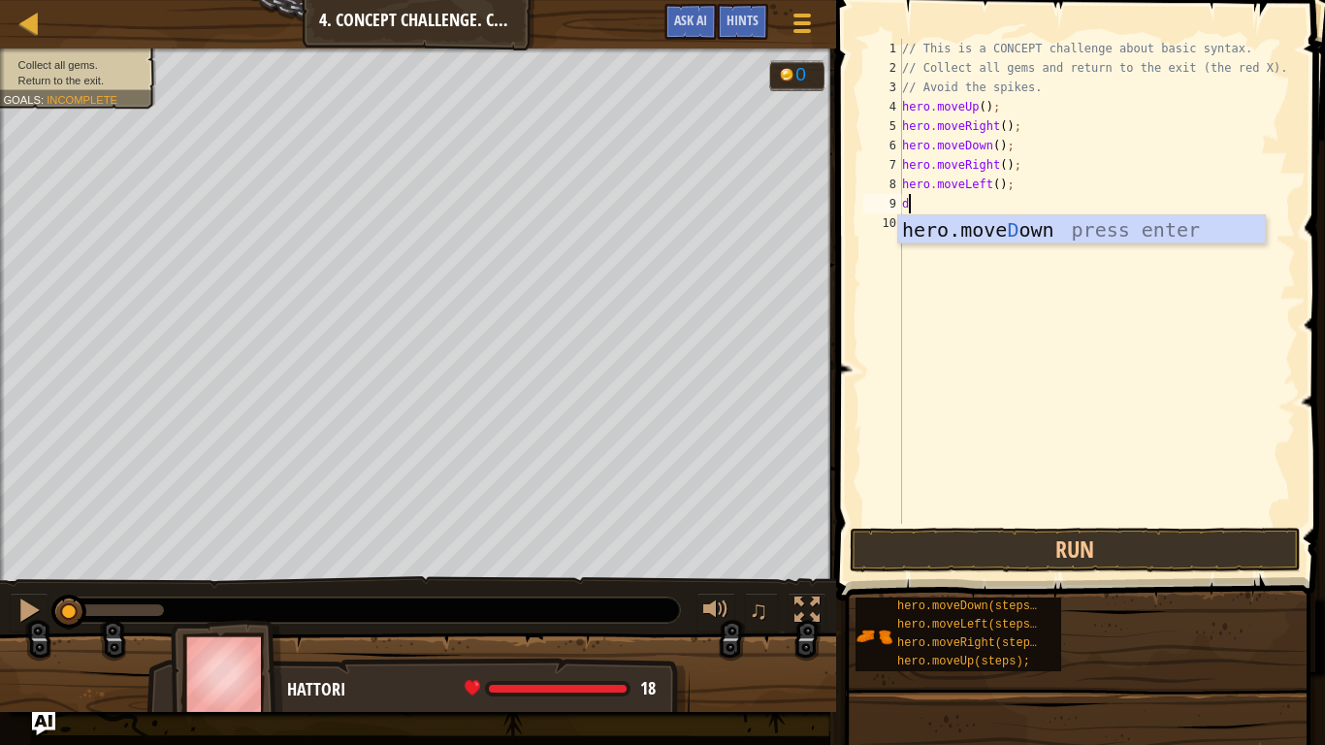
type textarea "down"
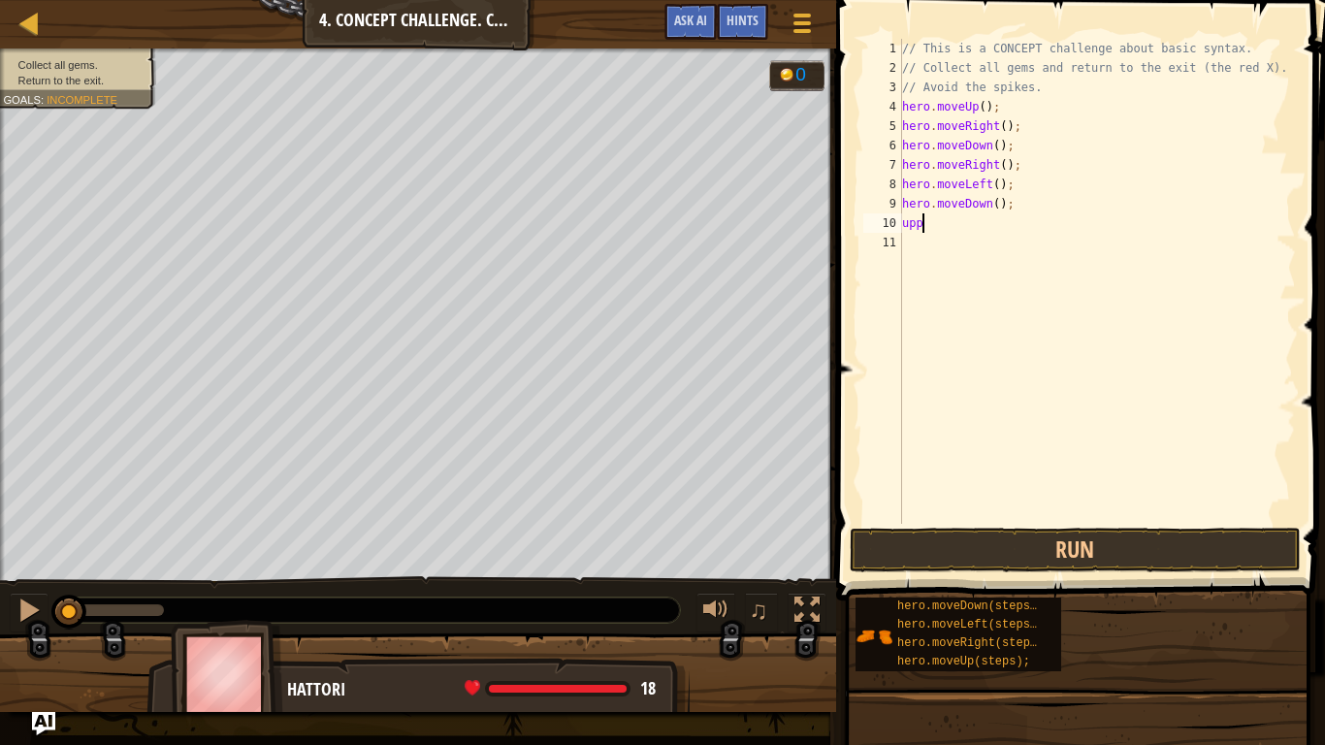
type textarea "up"
type textarea "u"
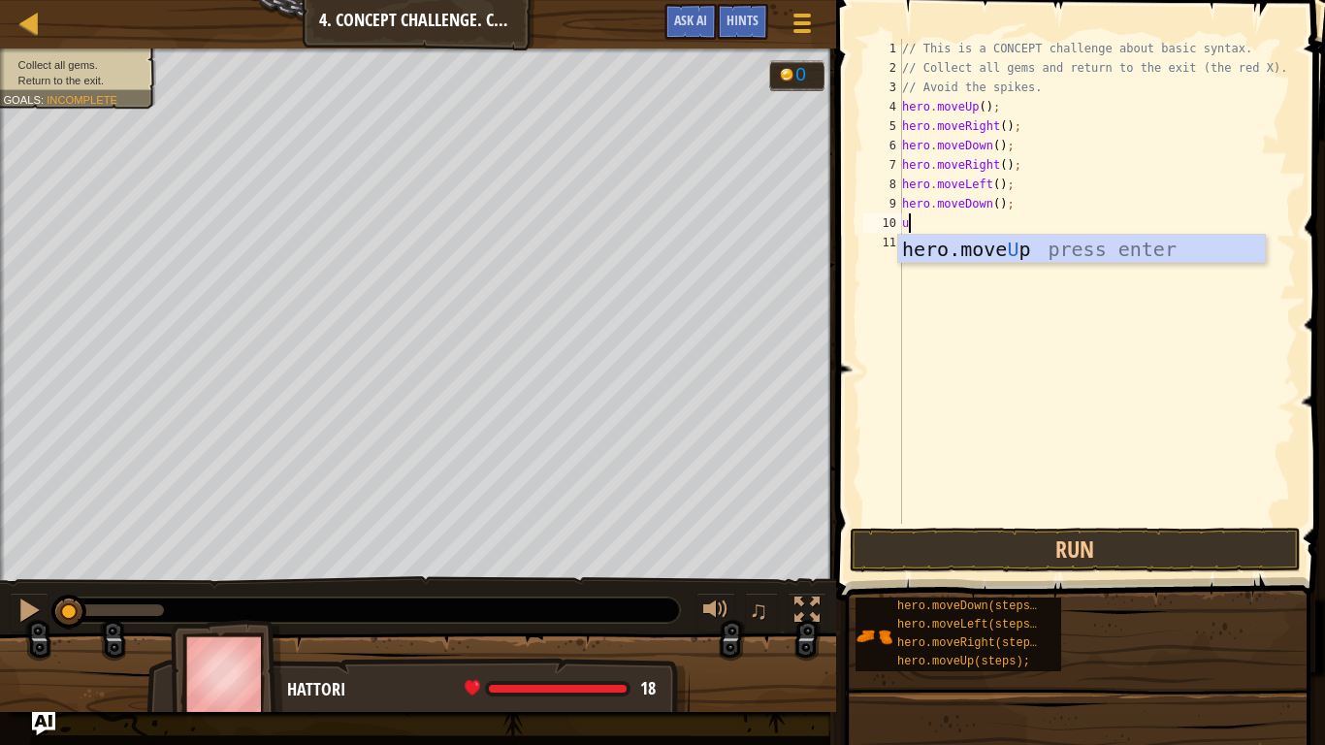
type textarea "up"
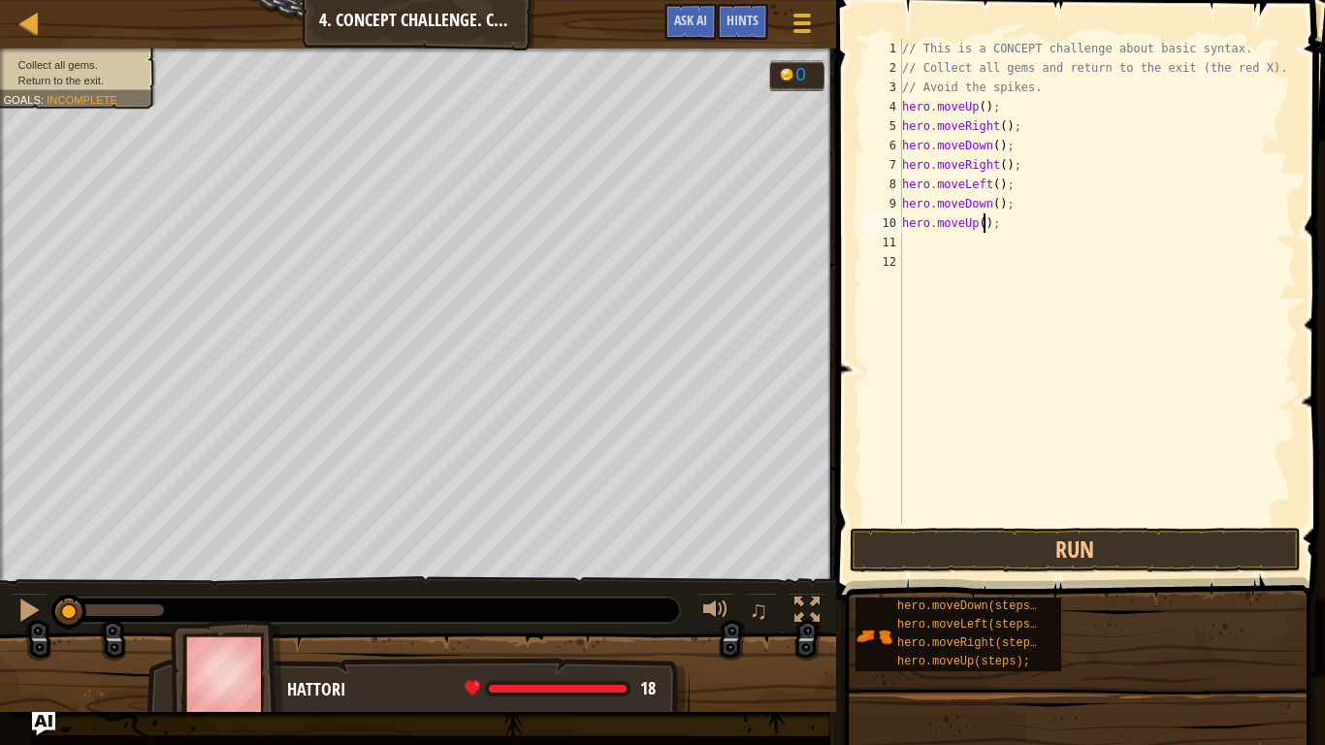
click at [981, 224] on div "// This is a CONCEPT challenge about basic syntax. // Collect all gems and retu…" at bounding box center [1097, 301] width 398 height 524
type textarea "hero.moveUp(3);"
click at [918, 244] on div "// This is a CONCEPT challenge about basic syntax. // Collect all gems and retu…" at bounding box center [1097, 301] width 398 height 524
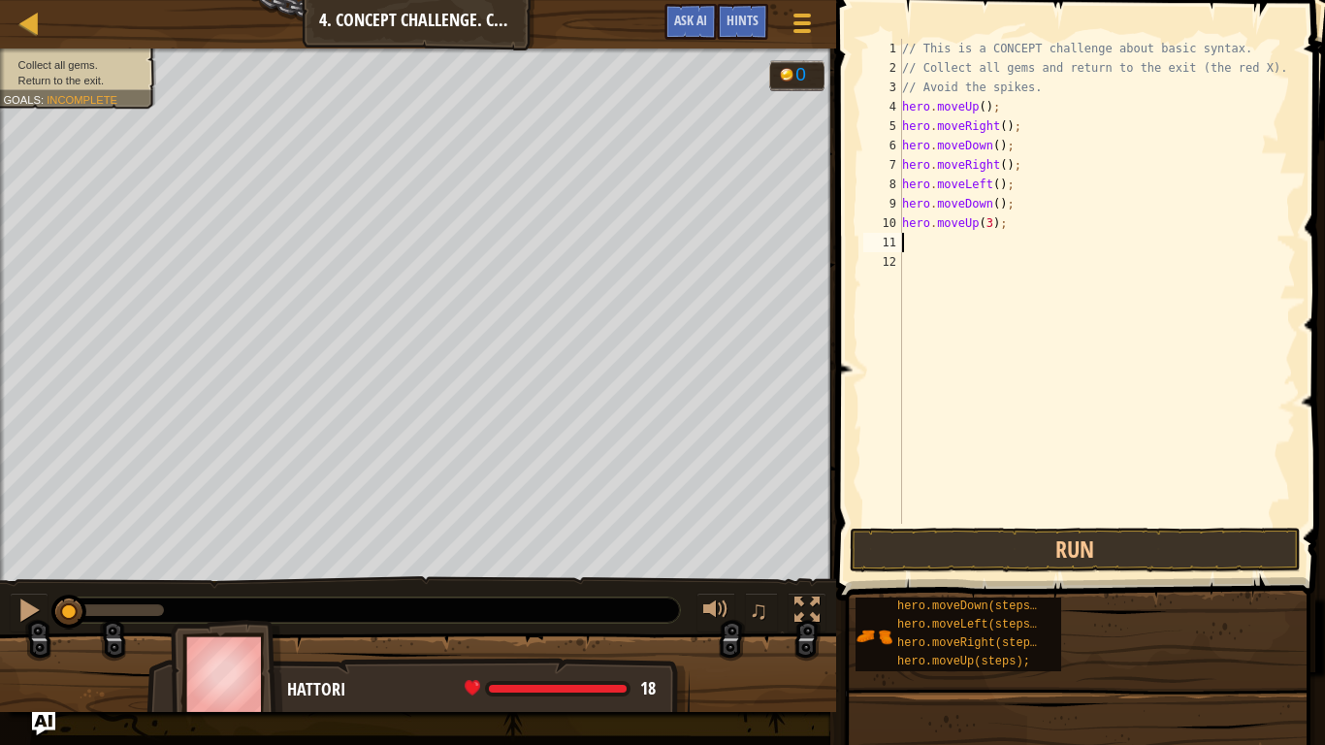
click at [989, 228] on div "// This is a CONCEPT challenge about basic syntax. // Collect all gems and retu…" at bounding box center [1097, 301] width 398 height 524
type textarea "hero.moveUp(2);"
click at [940, 244] on div "// This is a CONCEPT challenge about basic syntax. // Collect all gems and retu…" at bounding box center [1097, 301] width 398 height 524
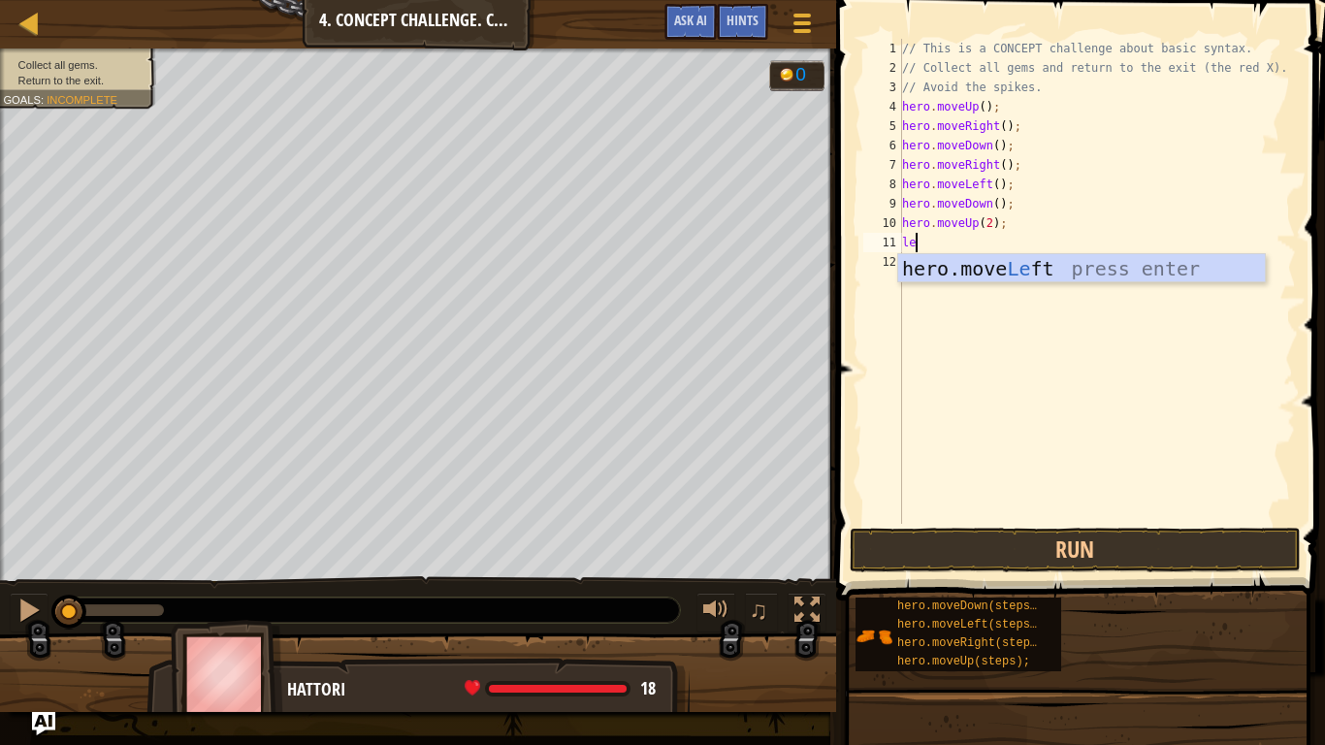
scroll to position [9, 2]
type textarea "left"
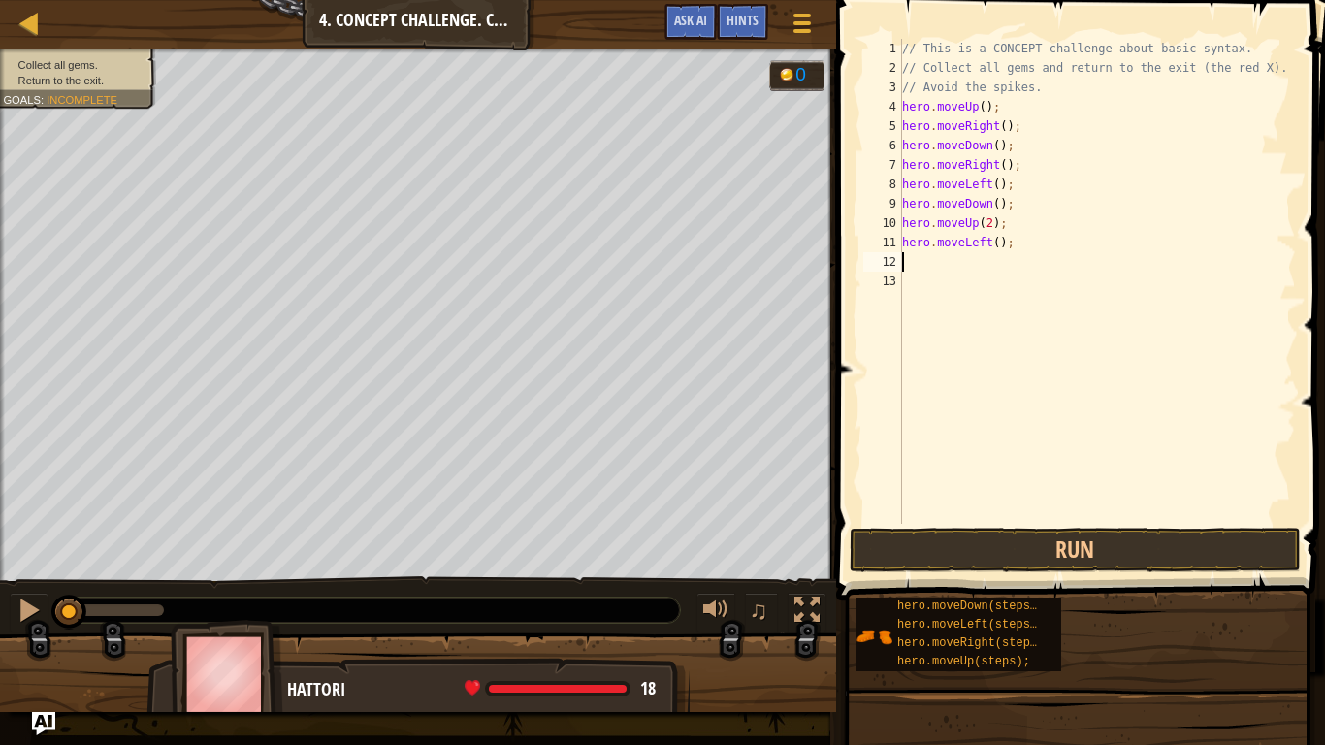
type textarea "down"
click at [928, 555] on button "Run" at bounding box center [1076, 550] width 452 height 45
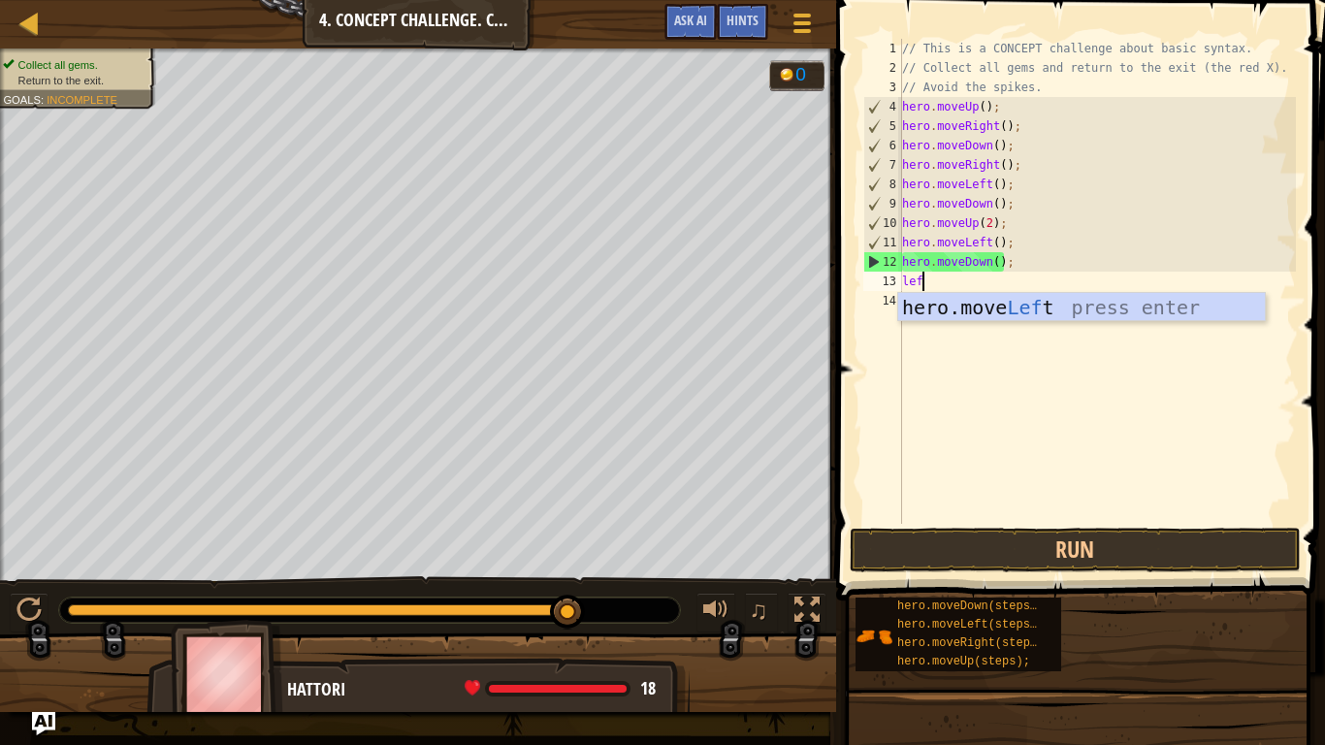
type textarea "left"
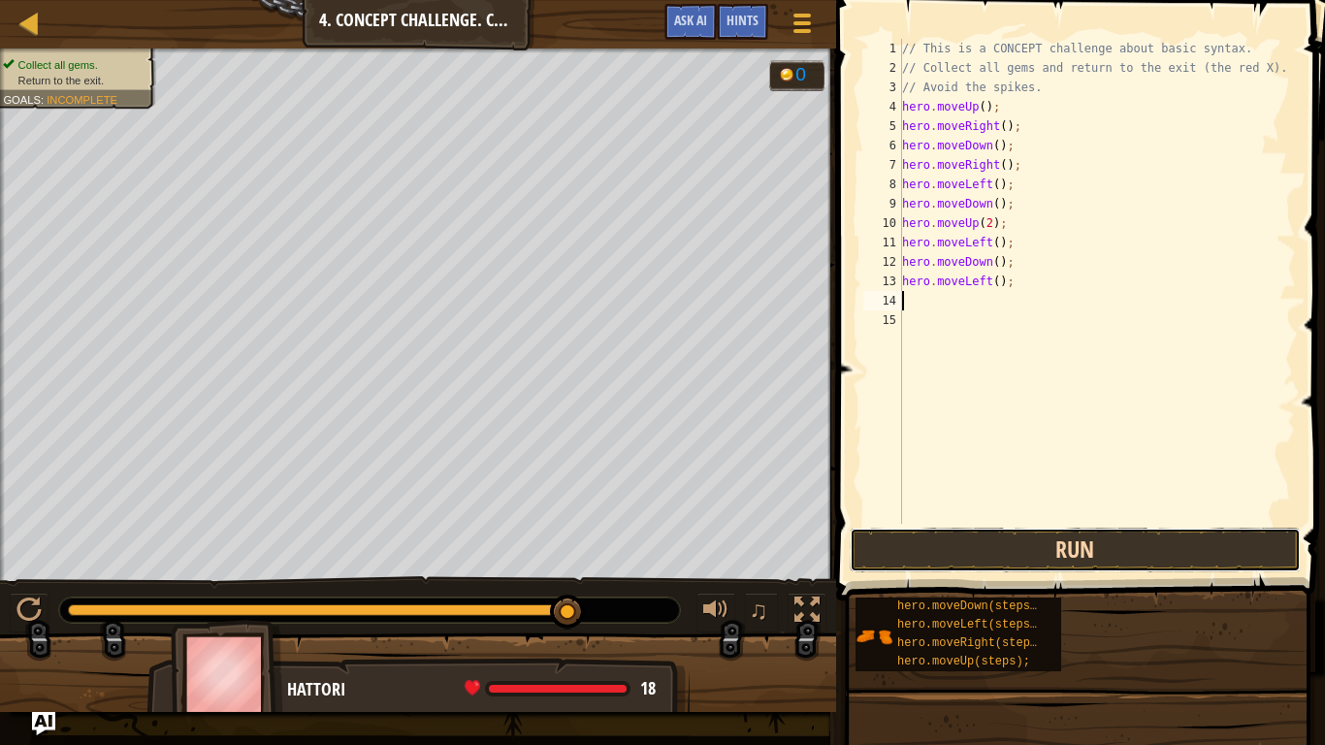
click at [1153, 551] on button "Run" at bounding box center [1076, 550] width 452 height 45
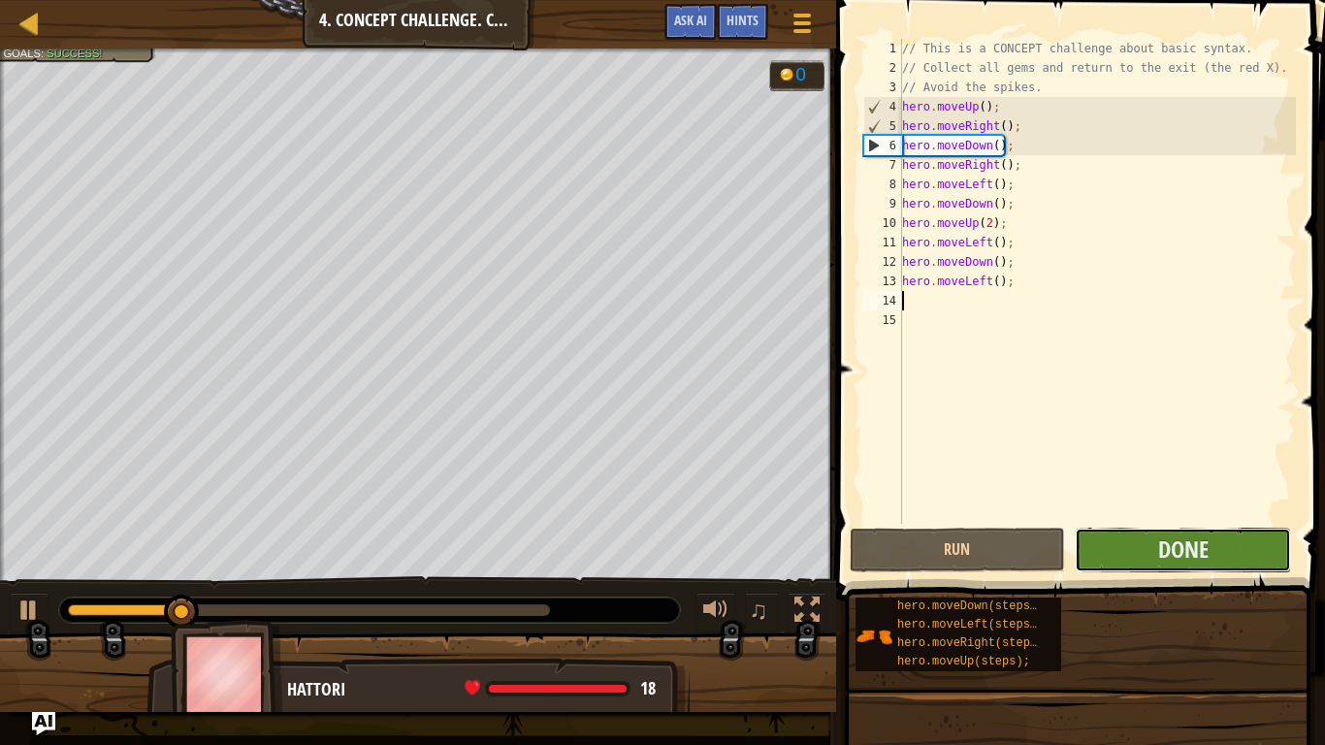
click at [1142, 538] on button "Done" at bounding box center [1183, 550] width 216 height 45
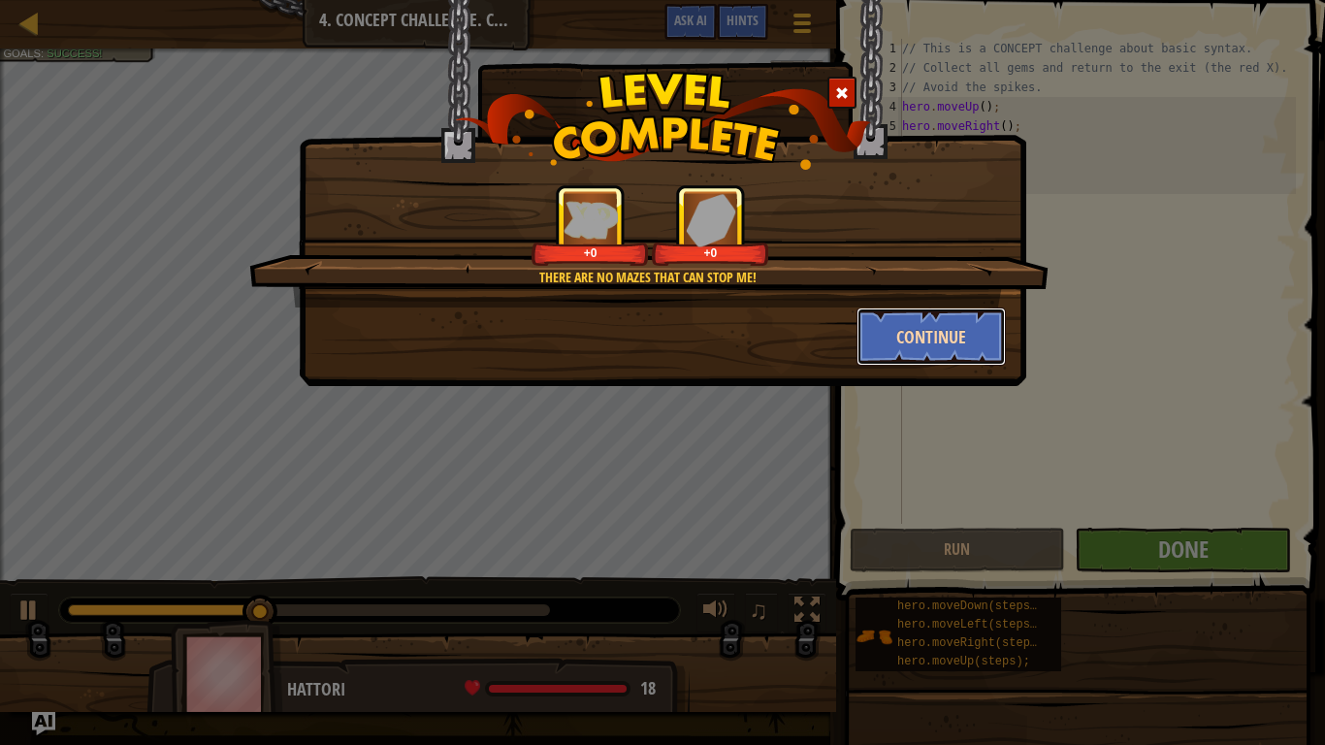
click at [903, 328] on button "Continue" at bounding box center [932, 337] width 150 height 58
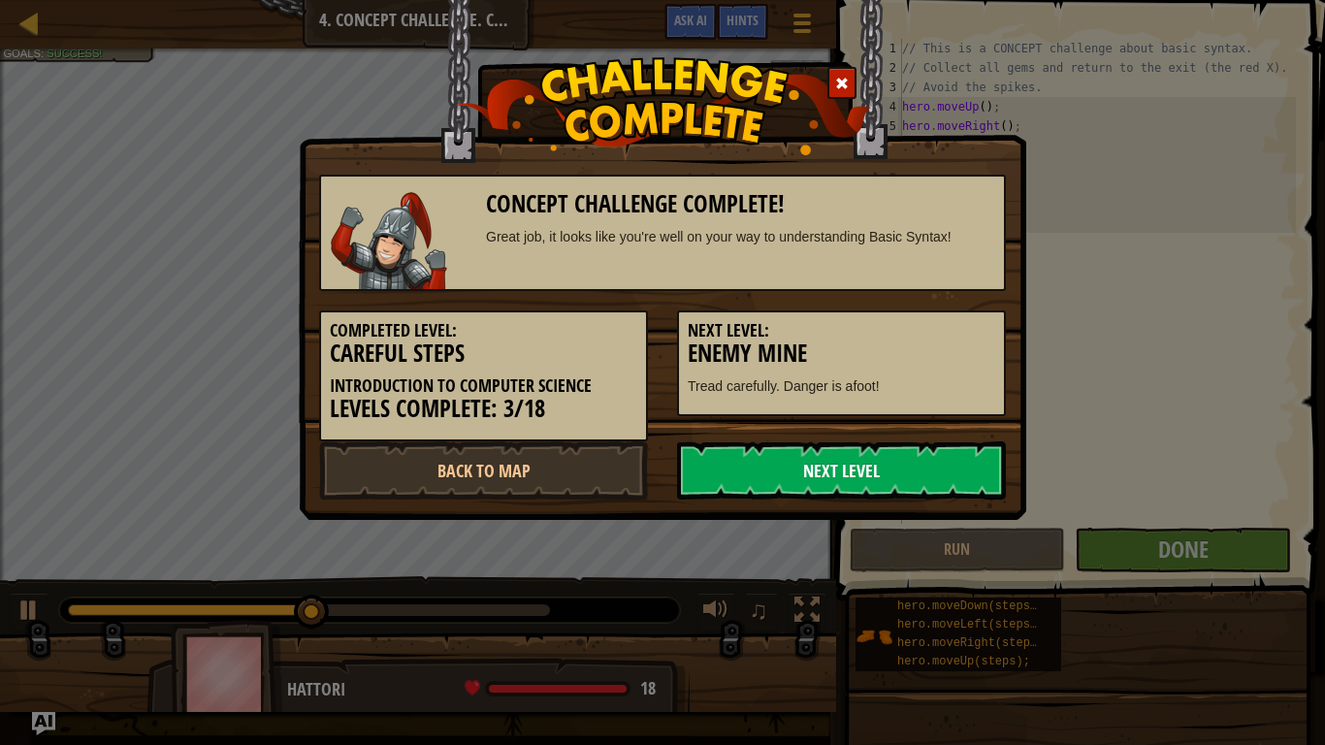
click at [845, 463] on link "Next Level" at bounding box center [841, 470] width 329 height 58
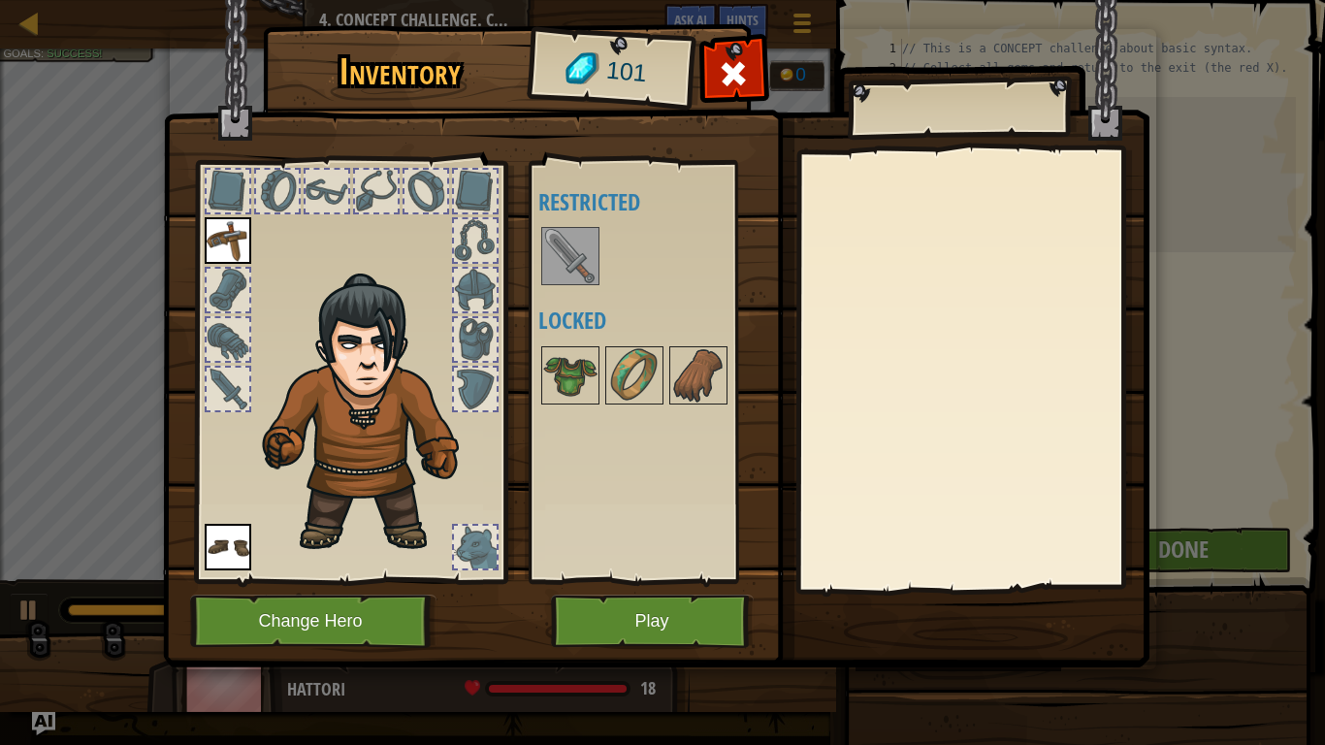
click at [556, 264] on img at bounding box center [570, 256] width 54 height 54
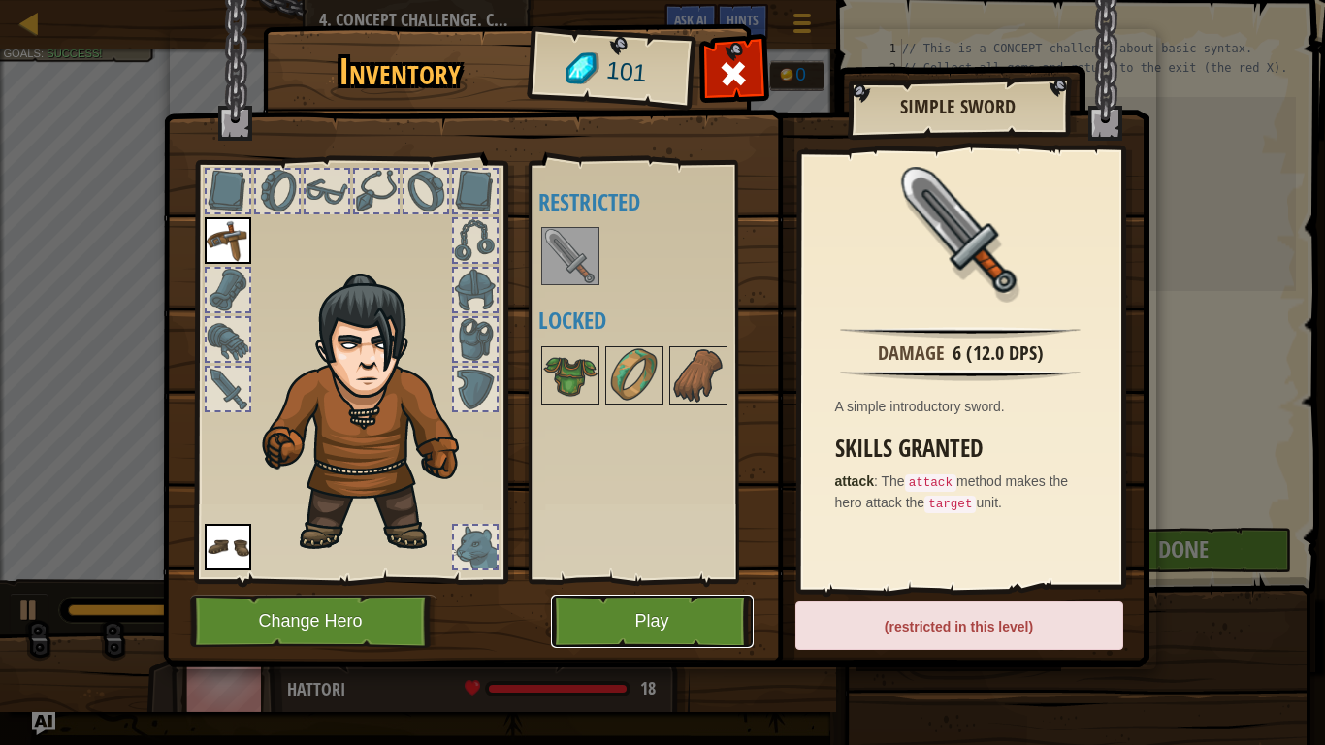
click at [598, 595] on button "Play" at bounding box center [652, 621] width 203 height 53
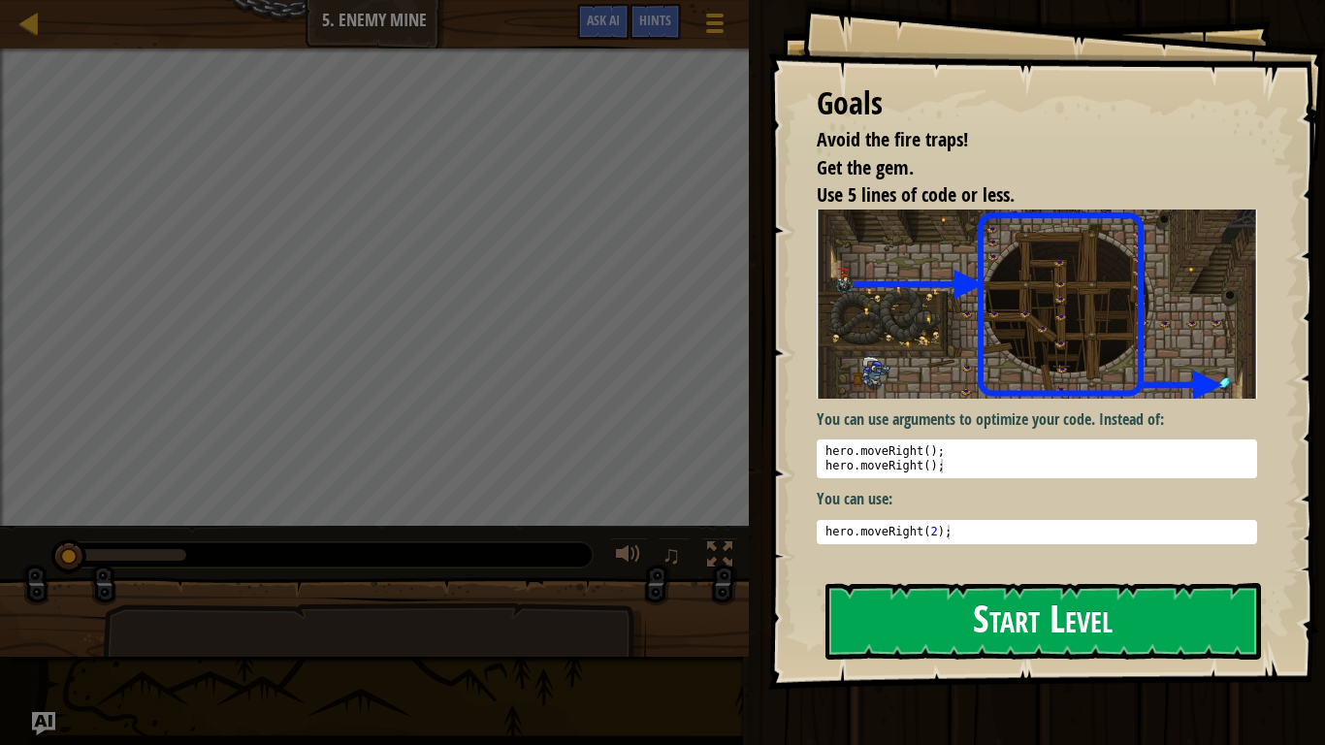
click at [975, 607] on button "Start Level" at bounding box center [1044, 621] width 436 height 77
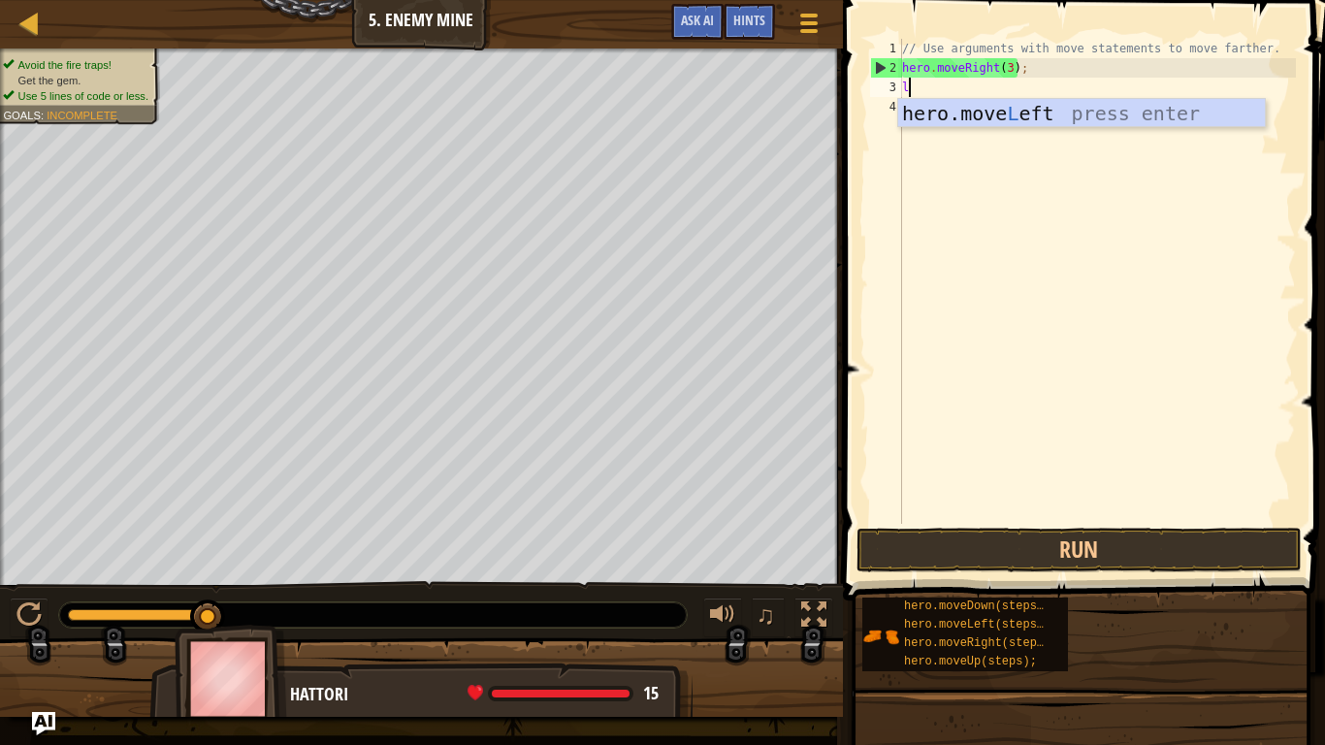
scroll to position [9, 0]
type textarea "left"
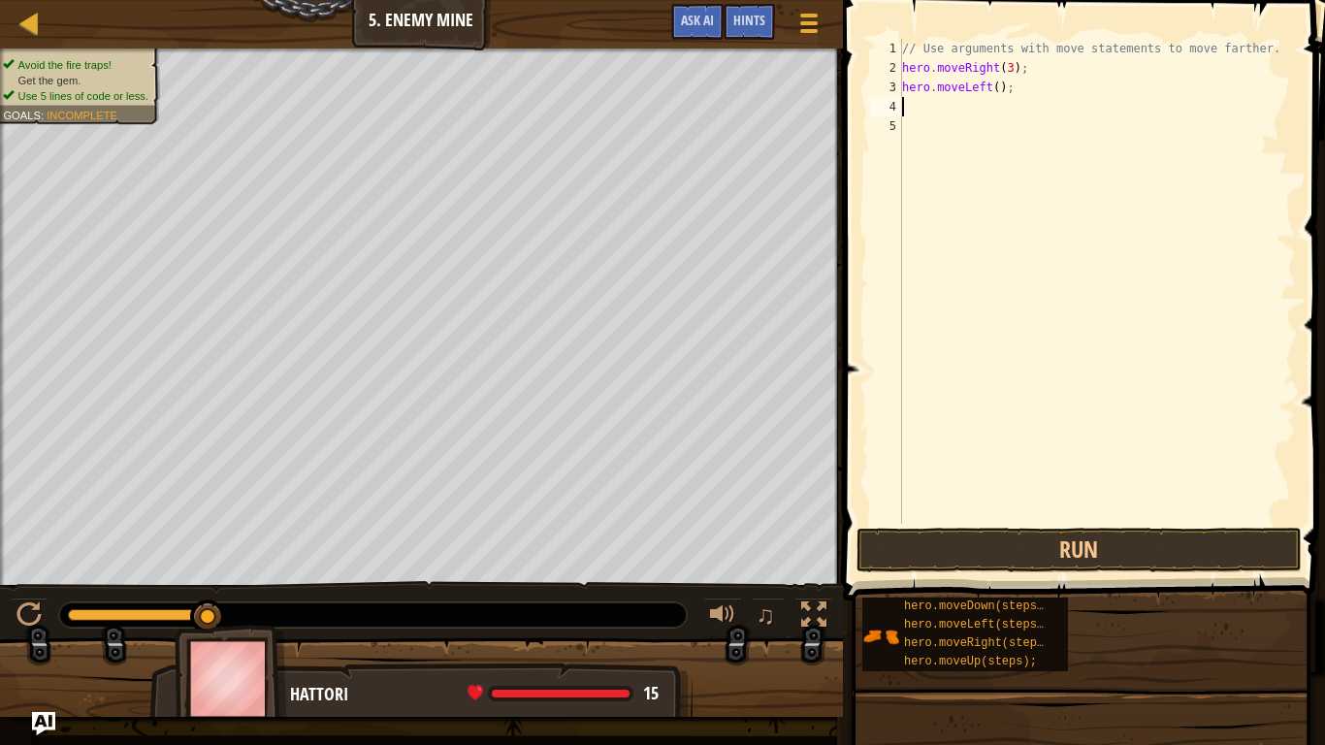
type textarea "up"
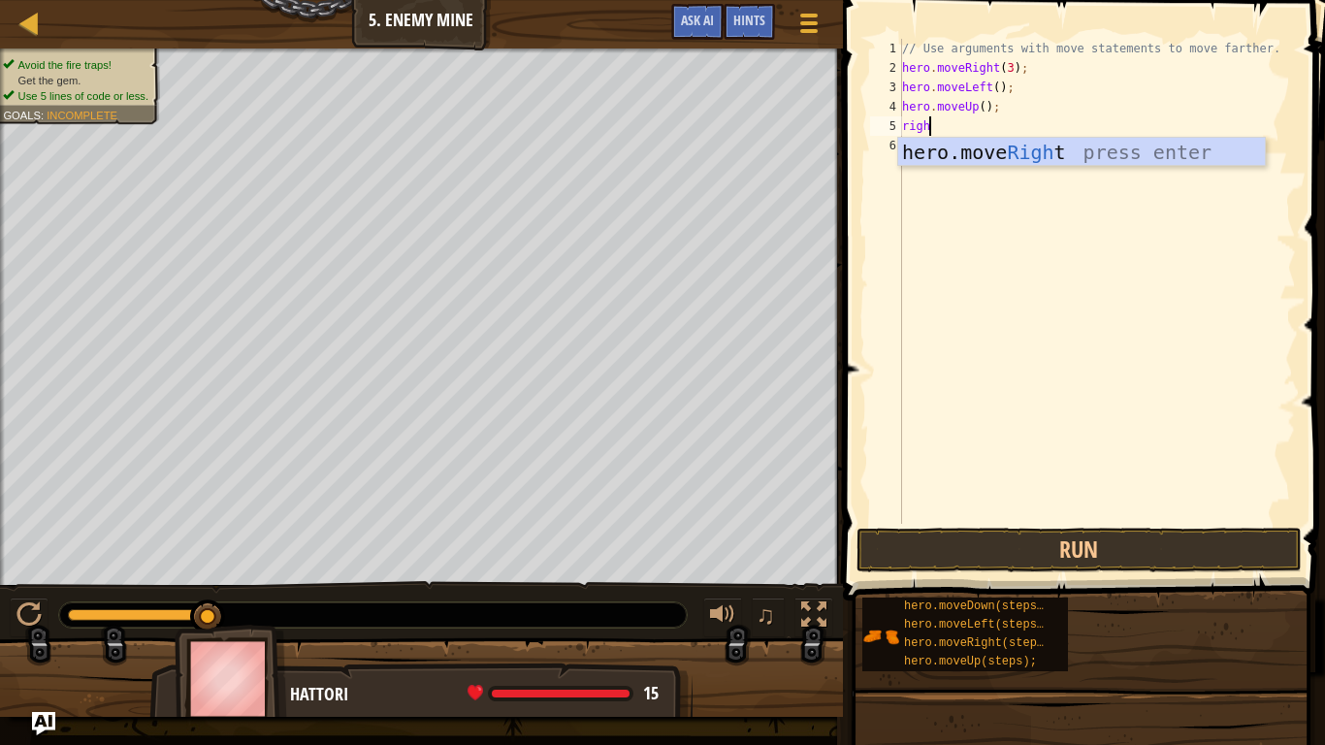
type textarea "right"
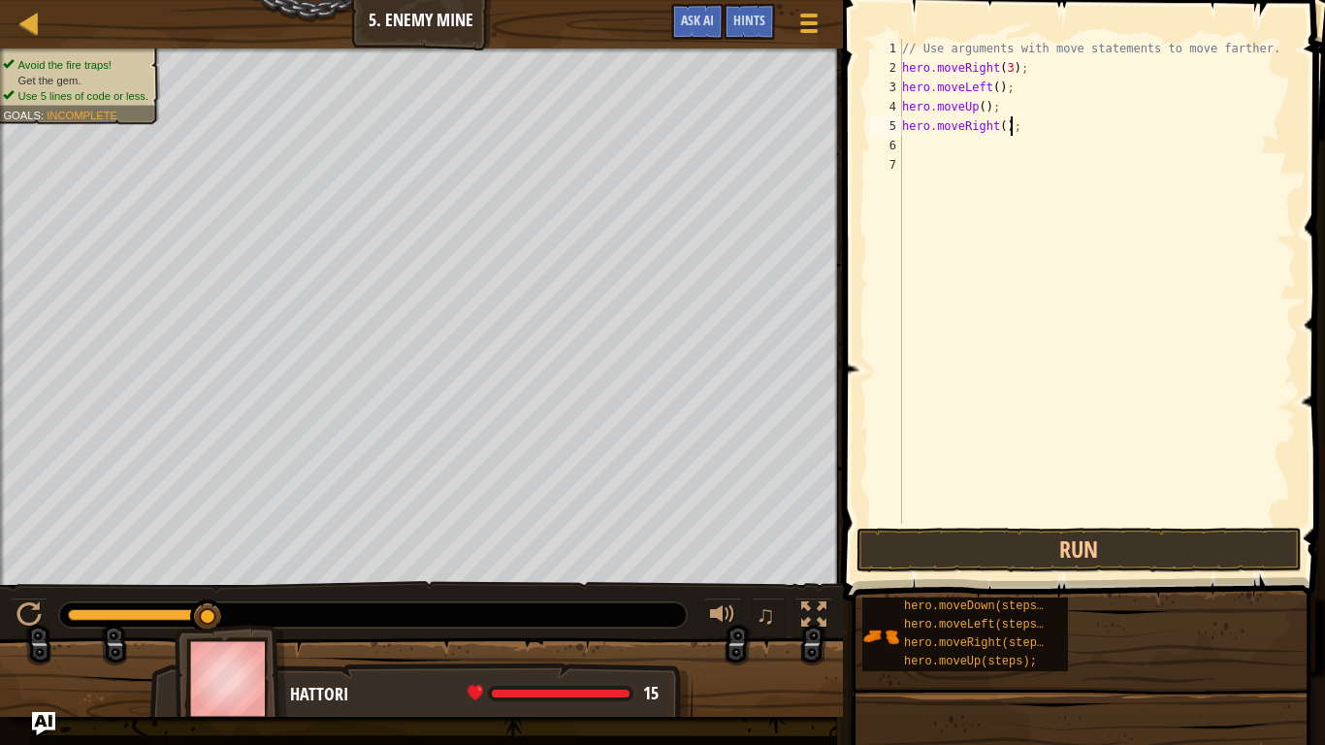
click at [1012, 131] on div "// Use arguments with move statements to move farther. hero . moveRight ( 3 ) ;…" at bounding box center [1097, 301] width 398 height 524
type textarea "hero.moveRight();"
click at [1009, 132] on div "// Use arguments with move statements to move farther. hero . moveRight ( 3 ) ;…" at bounding box center [1097, 301] width 398 height 524
click at [999, 131] on div "// Use arguments with move statements to move farther. hero . moveRight ( 3 ) ;…" at bounding box center [1097, 301] width 398 height 524
click at [1008, 128] on div "// Use arguments with move statements to move farther. hero . moveRight ( 3 ) ;…" at bounding box center [1097, 301] width 398 height 524
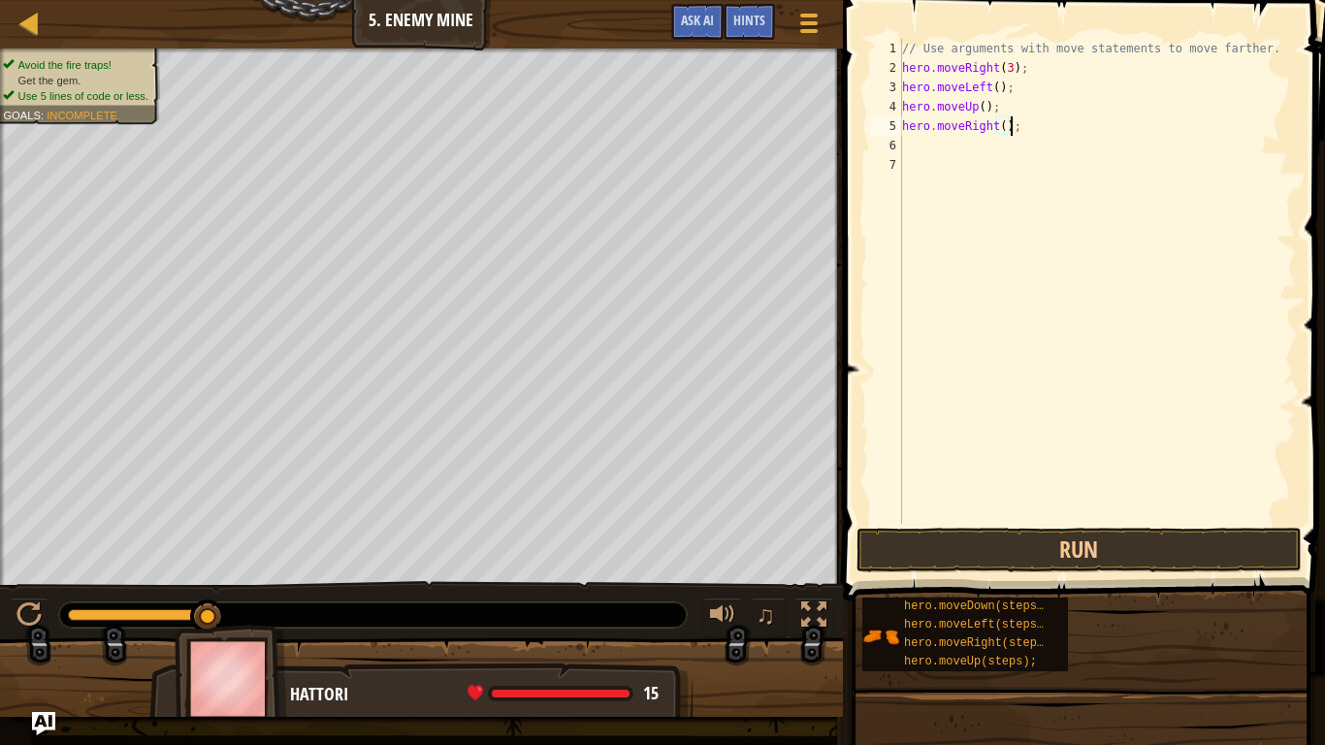
click at [1004, 137] on div "// Use arguments with move statements to move farther. hero . moveRight ( 3 ) ;…" at bounding box center [1097, 301] width 398 height 524
click at [1002, 134] on div "// Use arguments with move statements to move farther. hero . moveRight ( 3 ) ;…" at bounding box center [1097, 301] width 398 height 524
type textarea "hero.moveRight(4);"
click at [952, 154] on div "// Use arguments with move statements to move farther. hero . moveRight ( 3 ) ;…" at bounding box center [1097, 301] width 398 height 524
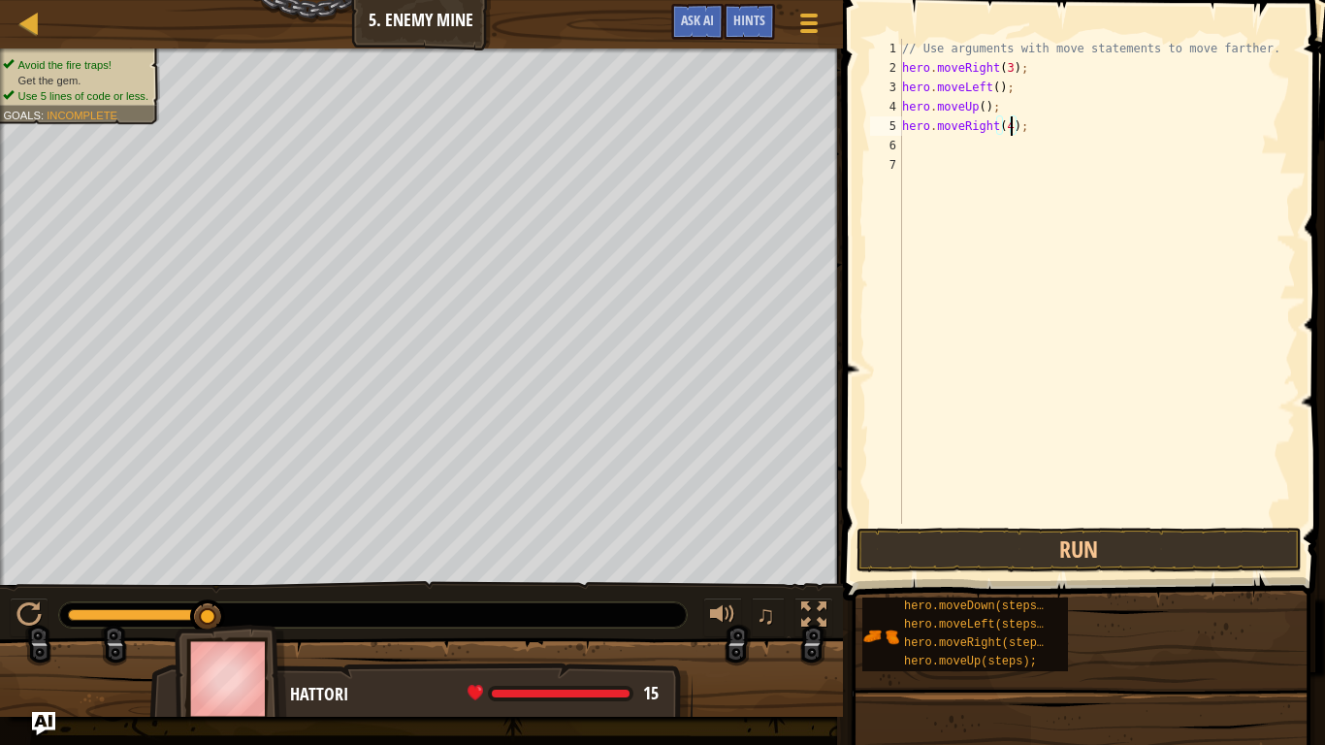
scroll to position [9, 0]
click at [1010, 130] on div "// Use arguments with move statements to move farther. hero . moveRight ( 3 ) ;…" at bounding box center [1097, 301] width 398 height 524
type textarea "hero.moveRight(3);"
click at [963, 150] on div "// Use arguments with move statements to move farther. hero . moveRight ( 3 ) ;…" at bounding box center [1097, 301] width 398 height 524
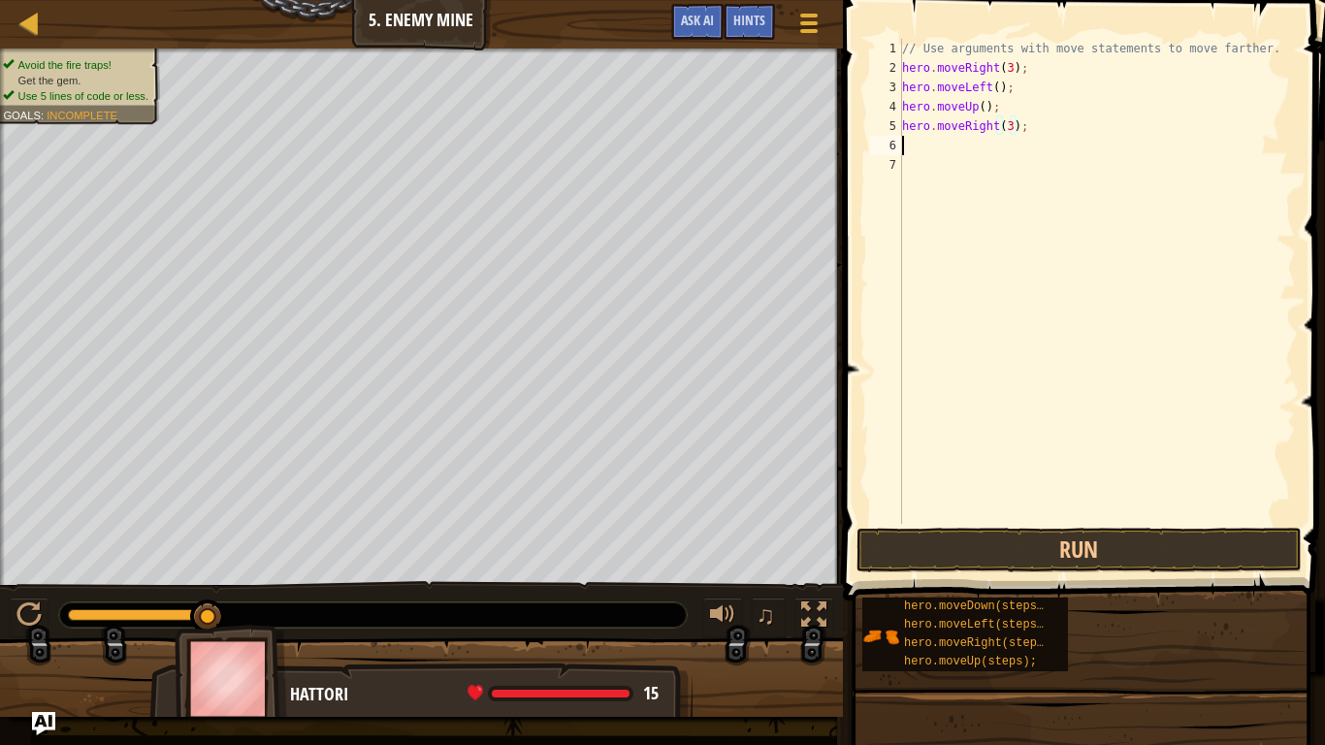
scroll to position [9, 0]
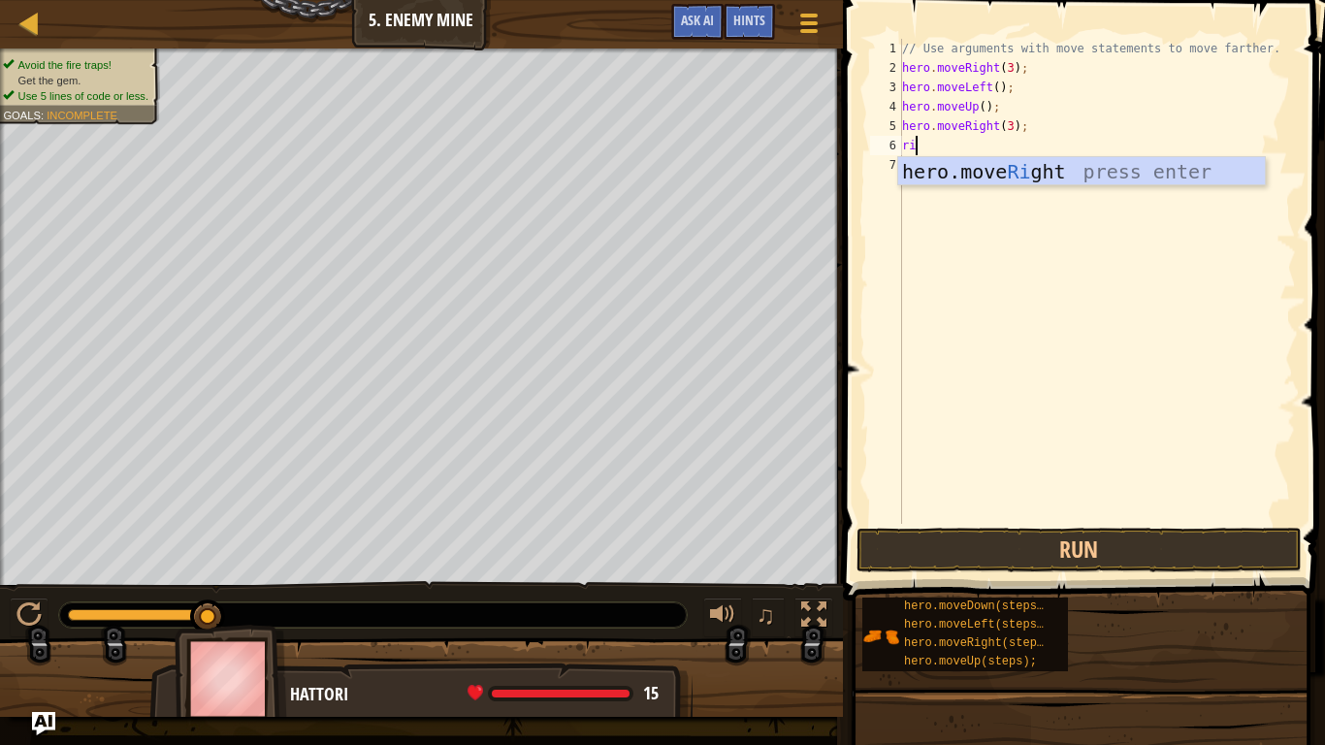
type textarea "right"
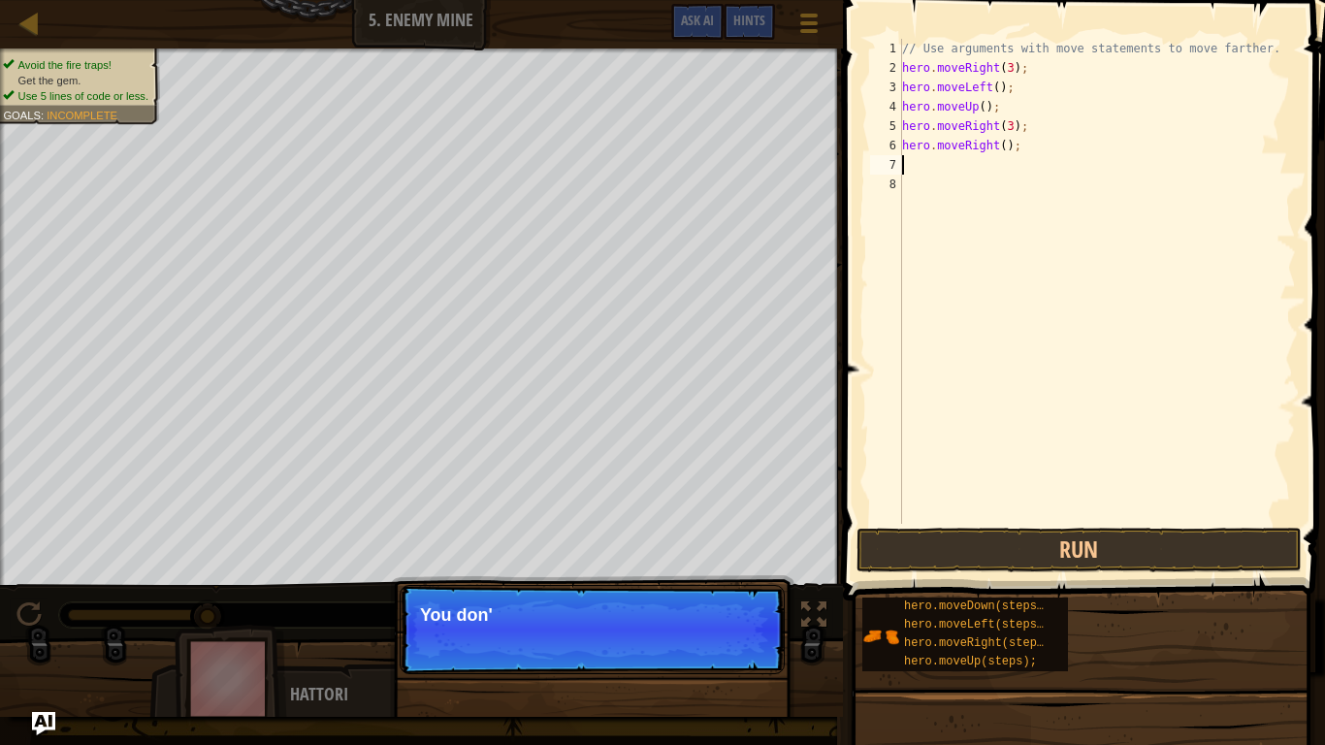
click at [999, 146] on div "// Use arguments with move statements to move farther. hero . moveRight ( 3 ) ;…" at bounding box center [1097, 301] width 398 height 524
click at [1010, 149] on div "// Use arguments with move statements to move farther. hero . moveRight ( 3 ) ;…" at bounding box center [1097, 301] width 398 height 524
click at [1006, 147] on div "// Use arguments with move statements to move farther. hero . moveRight ( 3 ) ;…" at bounding box center [1097, 301] width 398 height 524
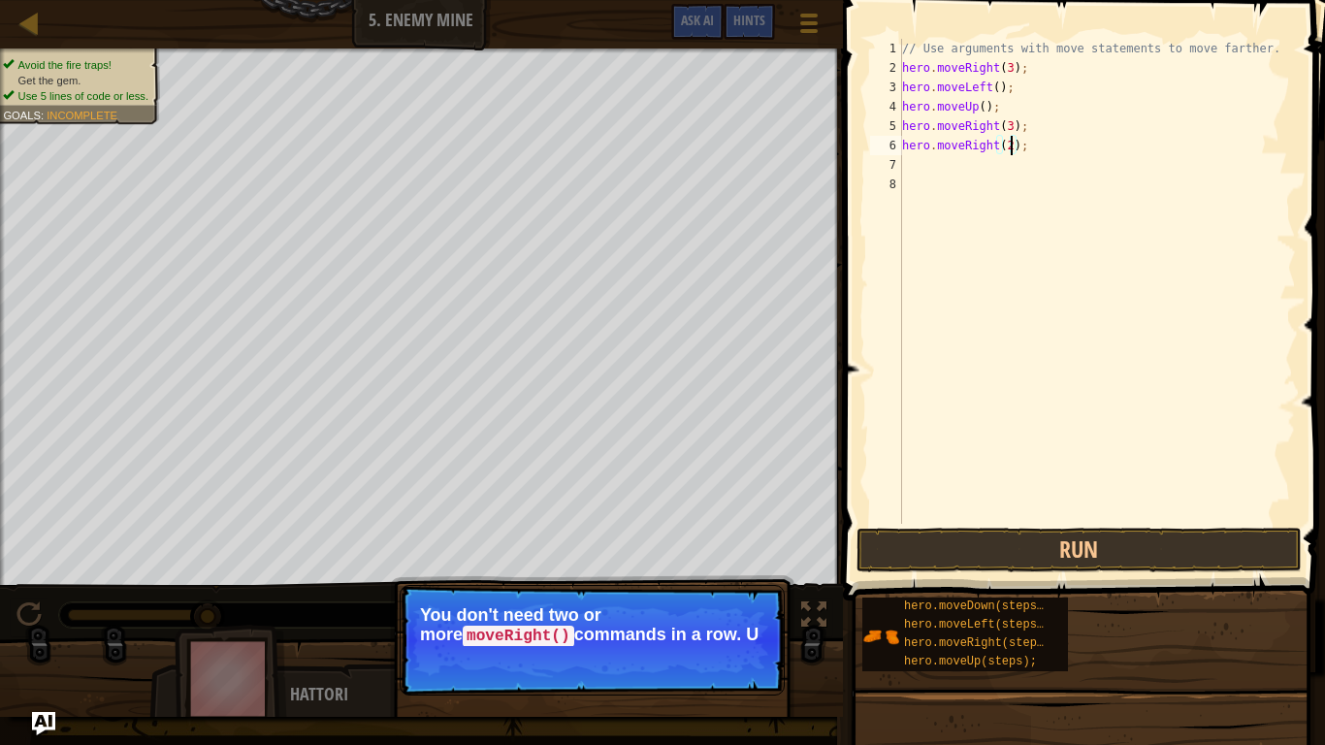
scroll to position [9, 16]
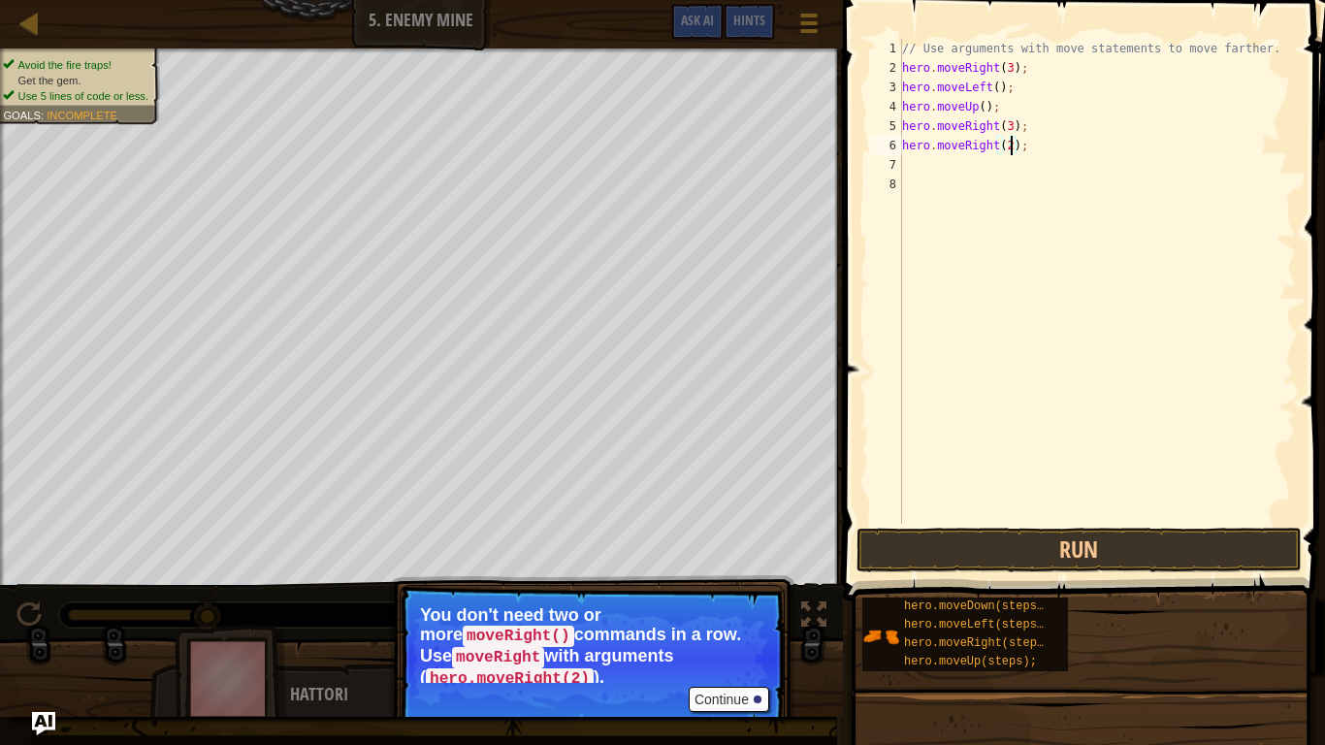
type textarea "hero.moveRight(2);"
click at [756, 627] on div at bounding box center [758, 700] width 8 height 8
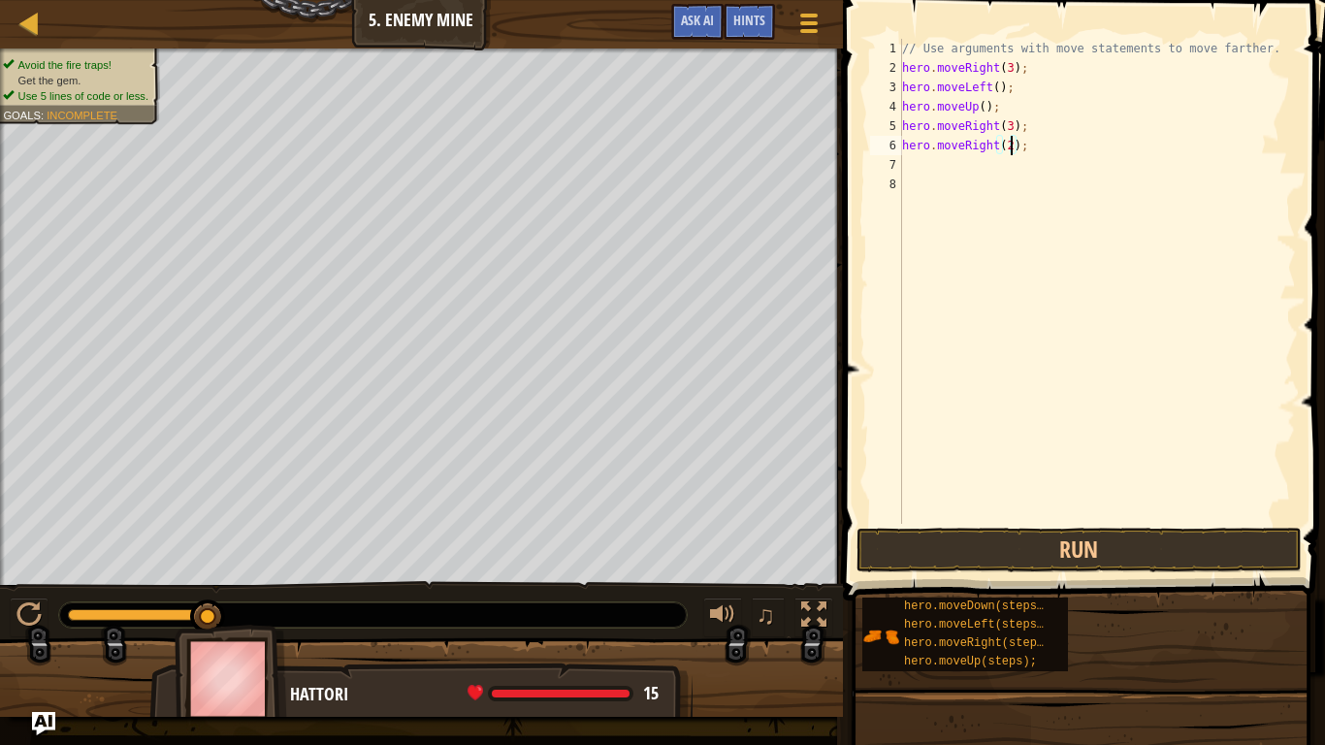
click at [999, 523] on div "// Use arguments with move statements to move farther. hero . moveRight ( 3 ) ;…" at bounding box center [1097, 301] width 398 height 524
click at [1007, 535] on button "Run" at bounding box center [1079, 550] width 445 height 45
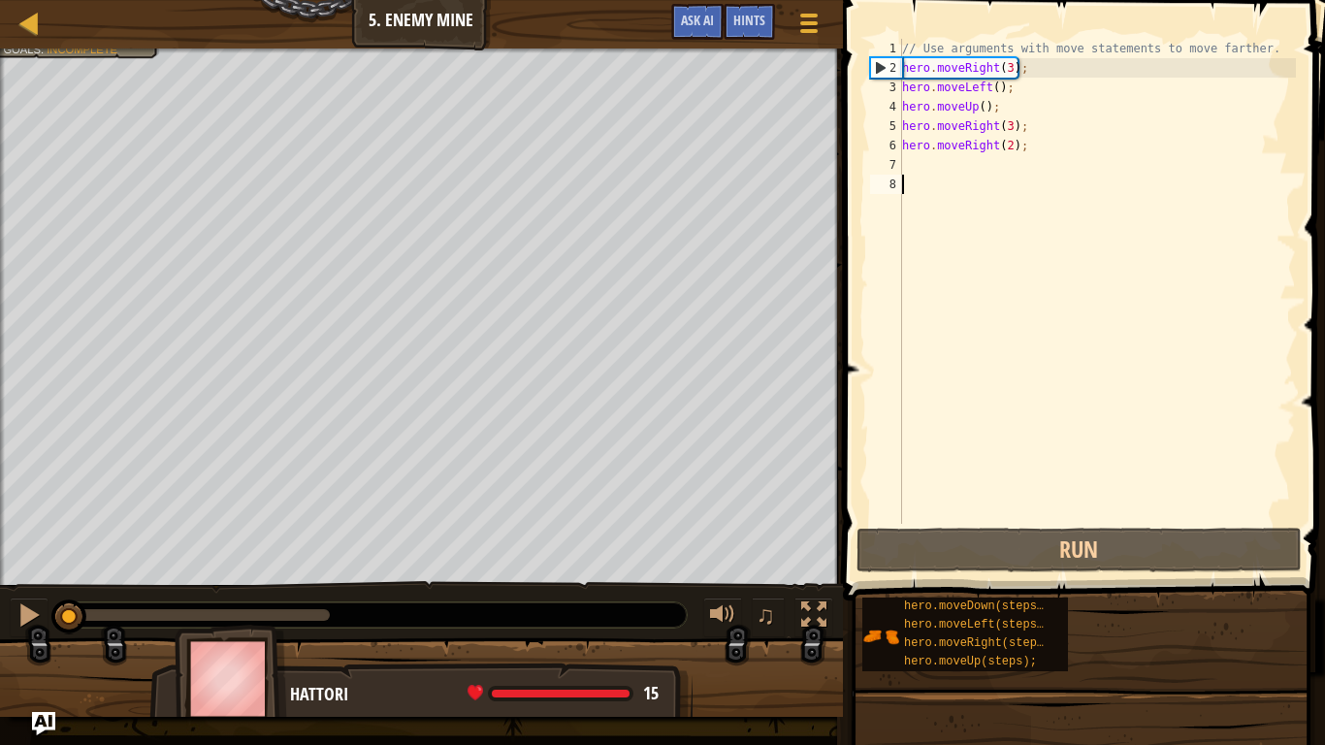
drag, startPoint x: 340, startPoint y: 619, endPoint x: 15, endPoint y: 584, distance: 326.9
click at [15, 584] on div "♫" at bounding box center [421, 610] width 843 height 58
click at [30, 627] on div at bounding box center [28, 614] width 25 height 25
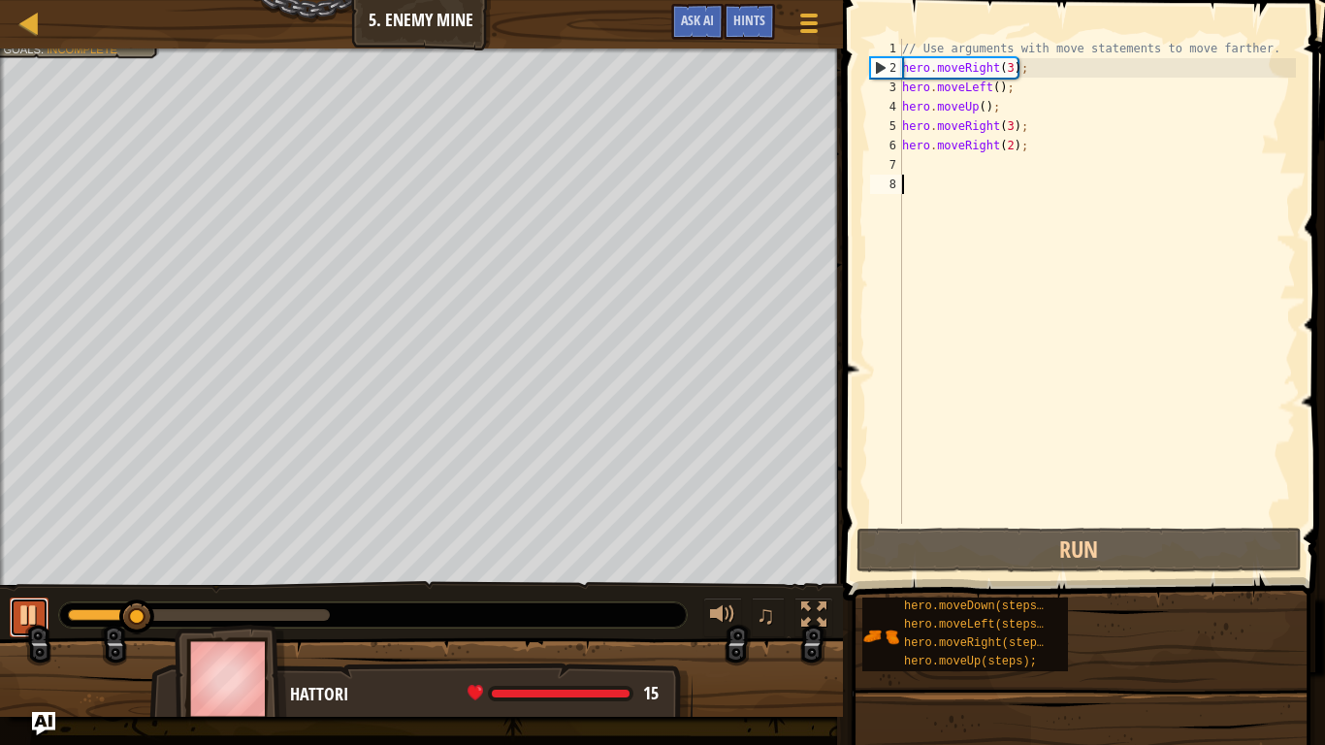
click at [30, 627] on div at bounding box center [28, 614] width 25 height 25
click at [1010, 75] on div "// Use arguments with move statements to move farther. hero . moveRight ( 3 ) ;…" at bounding box center [1097, 301] width 398 height 524
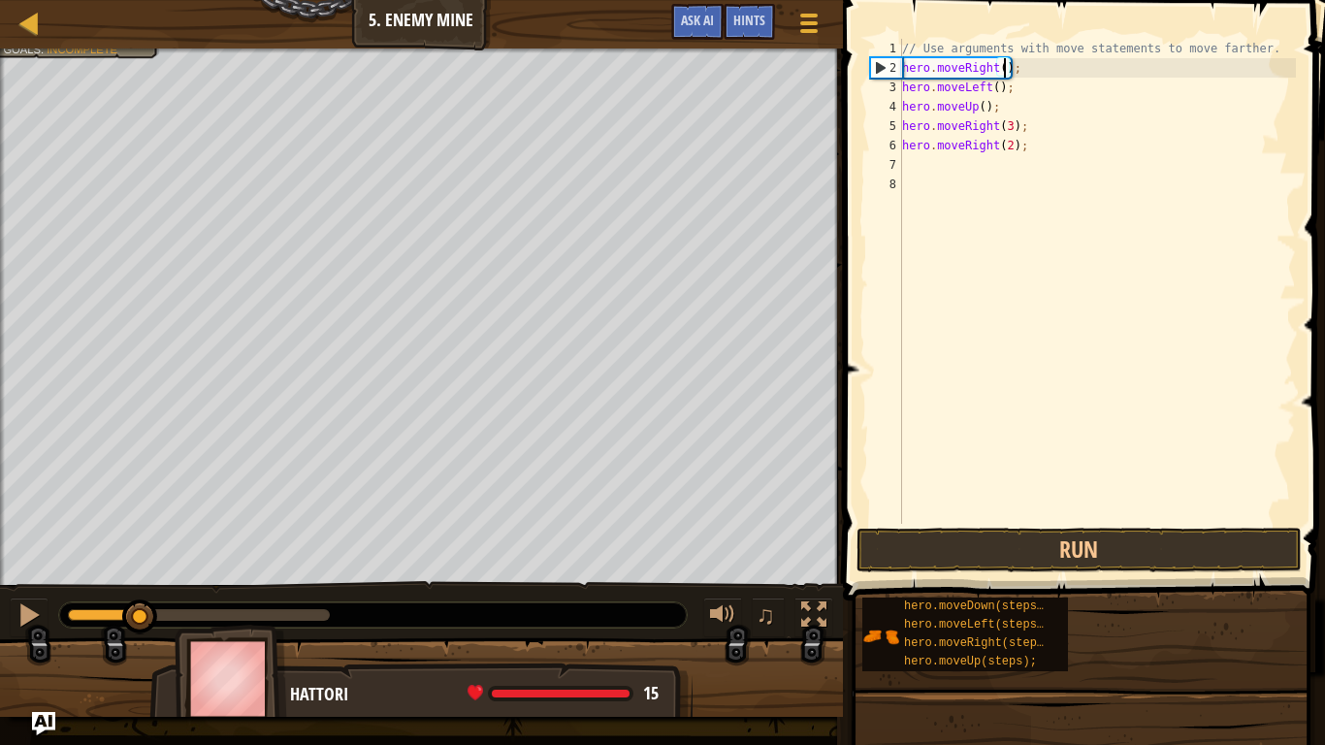
scroll to position [9, 16]
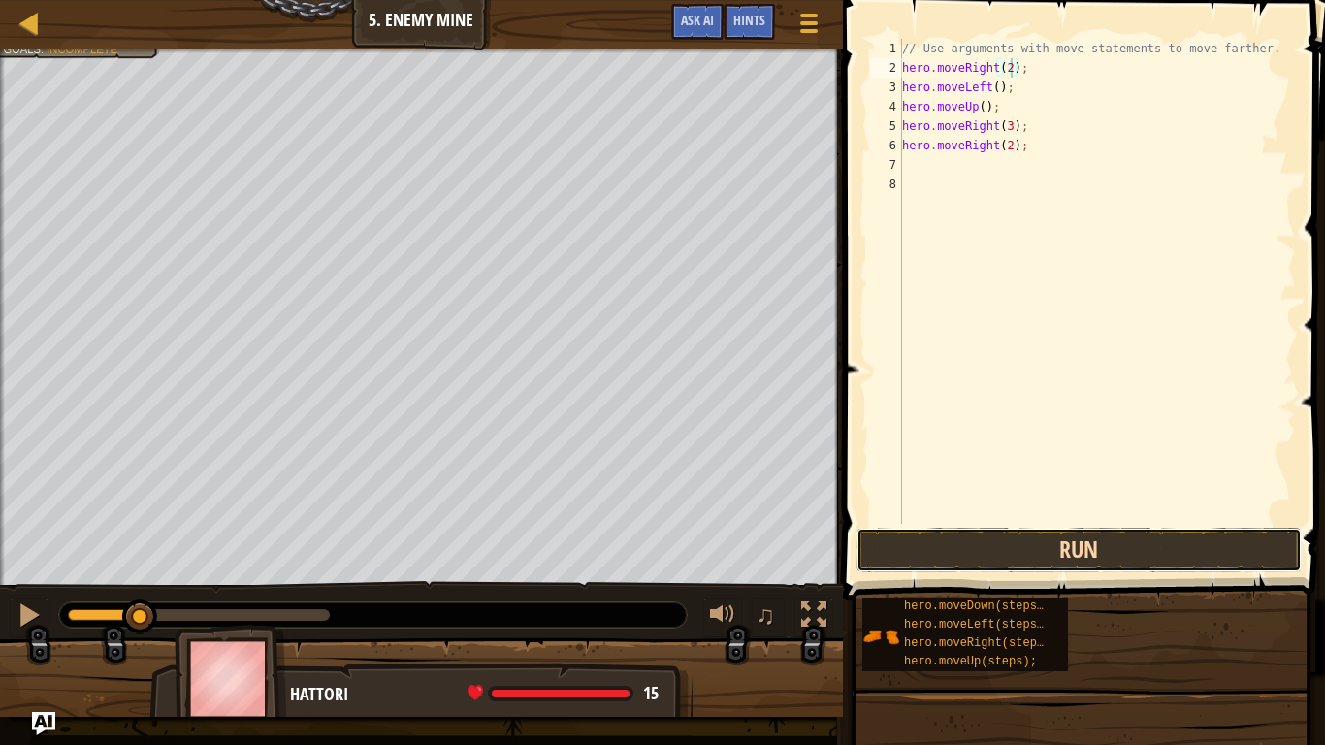
click at [1039, 541] on button "Run" at bounding box center [1079, 550] width 445 height 45
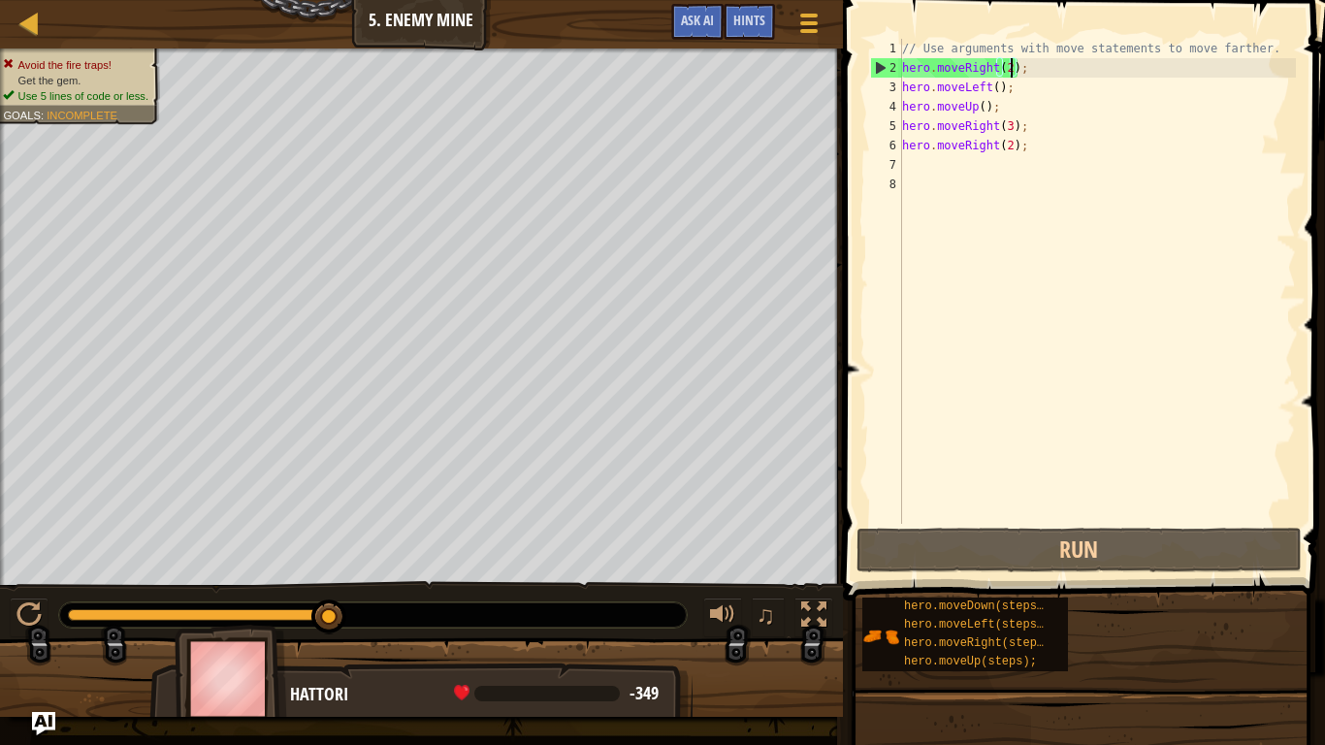
click at [1048, 102] on div "// Use arguments with move statements to move farther. hero . moveRight ( 2 ) ;…" at bounding box center [1097, 301] width 398 height 524
click at [1005, 89] on div "// Use arguments with move statements to move farther. hero . moveRight ( 2 ) ;…" at bounding box center [1097, 301] width 398 height 524
click at [990, 94] on div "// Use arguments with move statements to move farther. hero . moveRight ( 2 ) ;…" at bounding box center [1097, 301] width 398 height 524
click at [36, 602] on div at bounding box center [28, 614] width 25 height 25
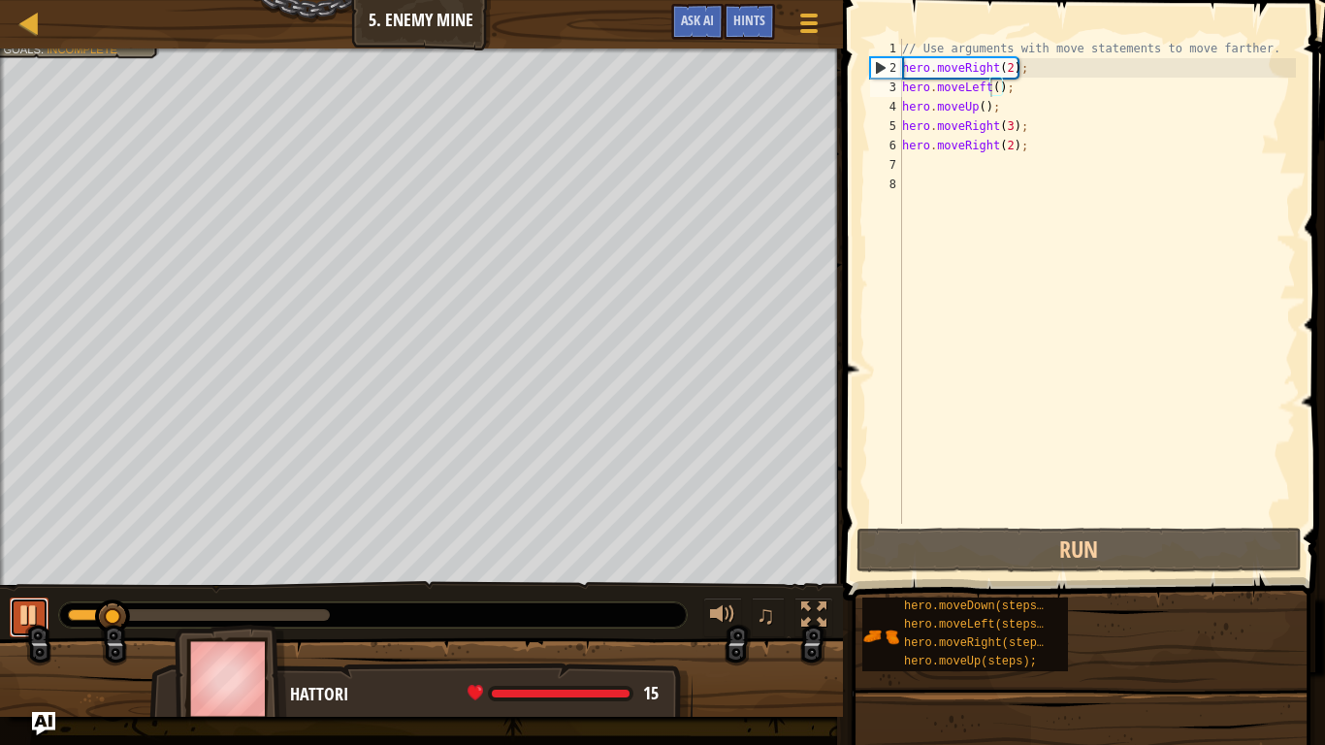
click at [36, 610] on div at bounding box center [28, 614] width 25 height 25
click at [1015, 69] on div "// Use arguments with move statements to move farther. hero . moveRight ( 2 ) ;…" at bounding box center [1097, 301] width 398 height 524
click at [1012, 76] on div "// Use arguments with move statements to move farther. hero . moveRight ( 2 ) ;…" at bounding box center [1097, 301] width 398 height 524
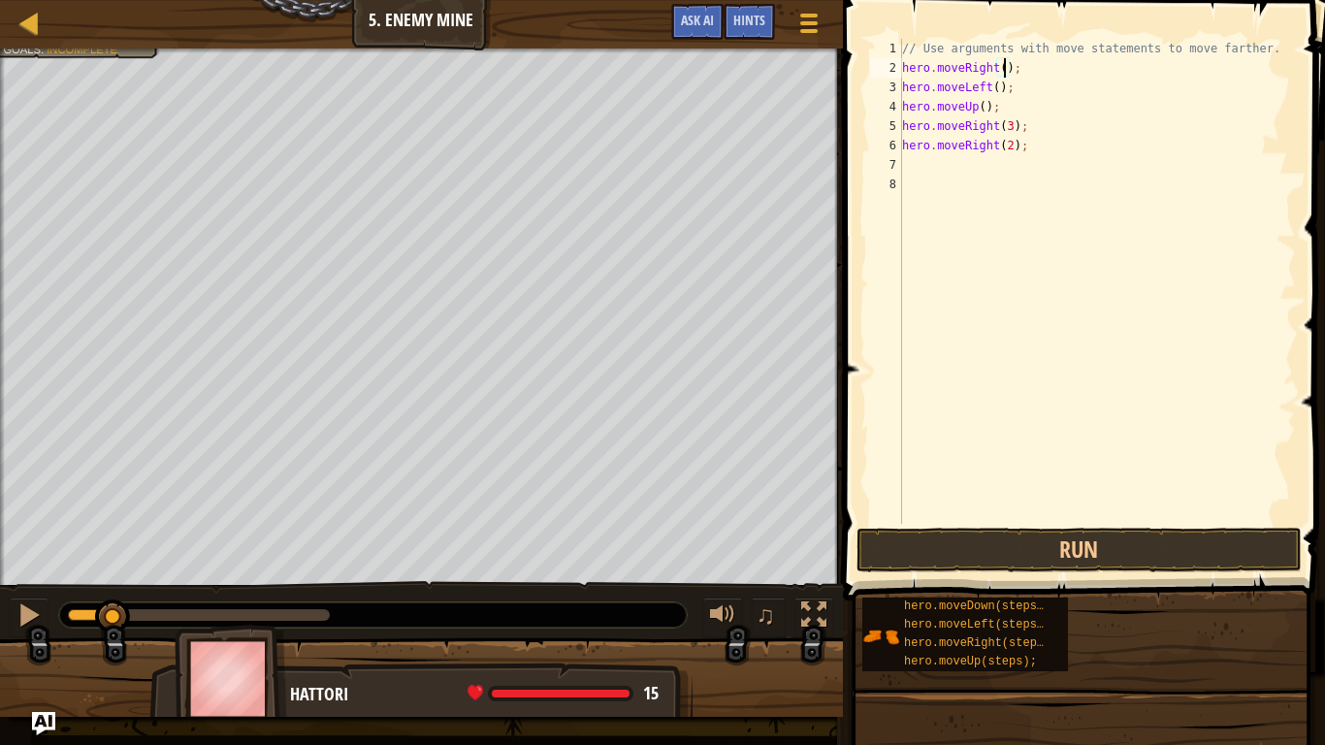
click at [1011, 148] on div "// Use arguments with move statements to move farther. hero . moveRight ( ) ; h…" at bounding box center [1097, 301] width 398 height 524
click at [973, 537] on button "Run" at bounding box center [1079, 550] width 445 height 45
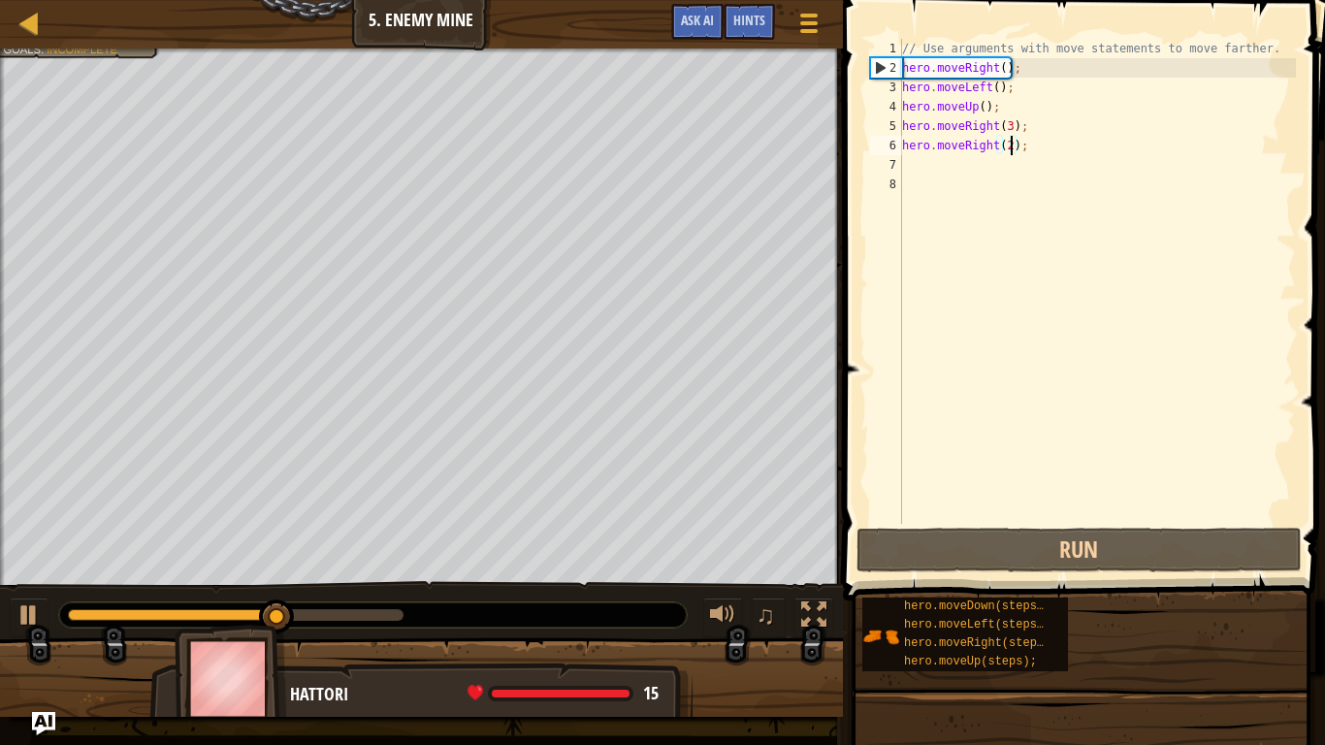
click at [1054, 150] on div "// Use arguments with move statements to move farther. hero . moveRight ( ) ; h…" at bounding box center [1097, 301] width 398 height 524
click at [1046, 148] on div "// Use arguments with move statements to move farther. hero . moveRight ( ) ; h…" at bounding box center [1097, 301] width 398 height 524
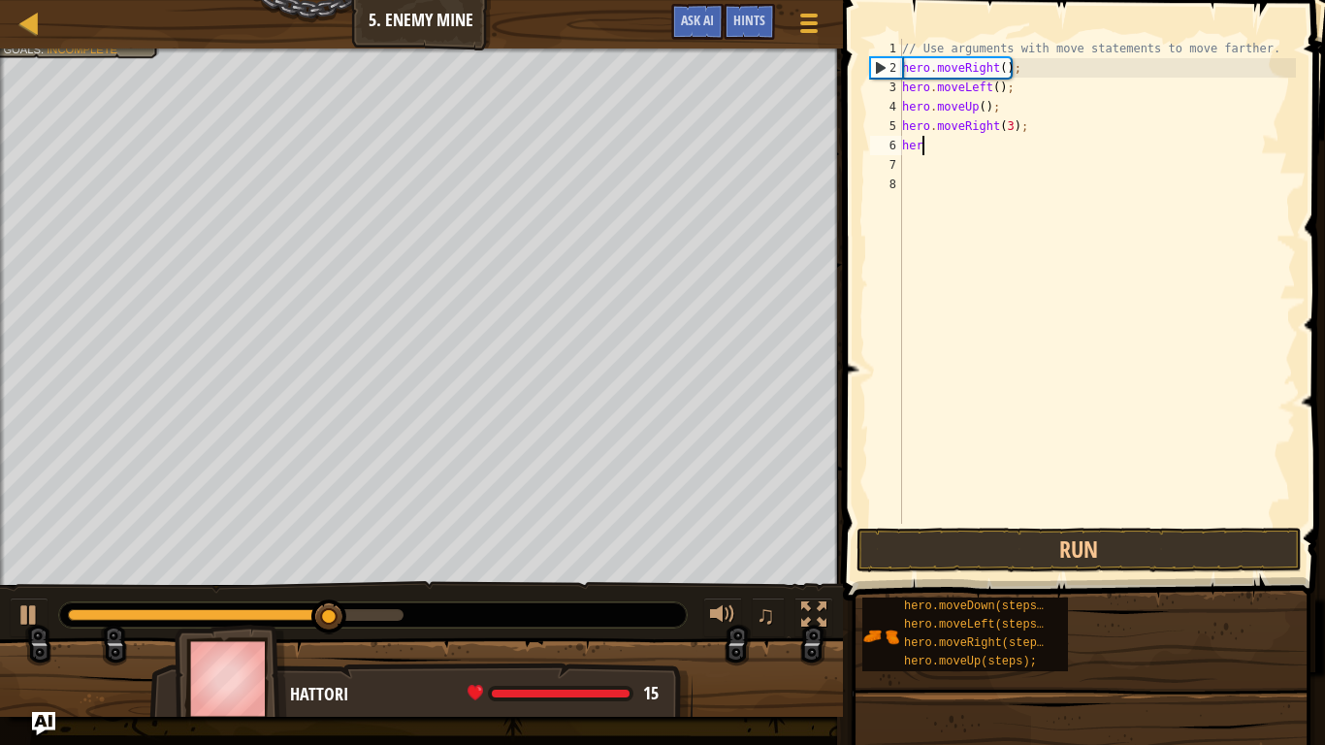
scroll to position [9, 0]
type textarea "h"
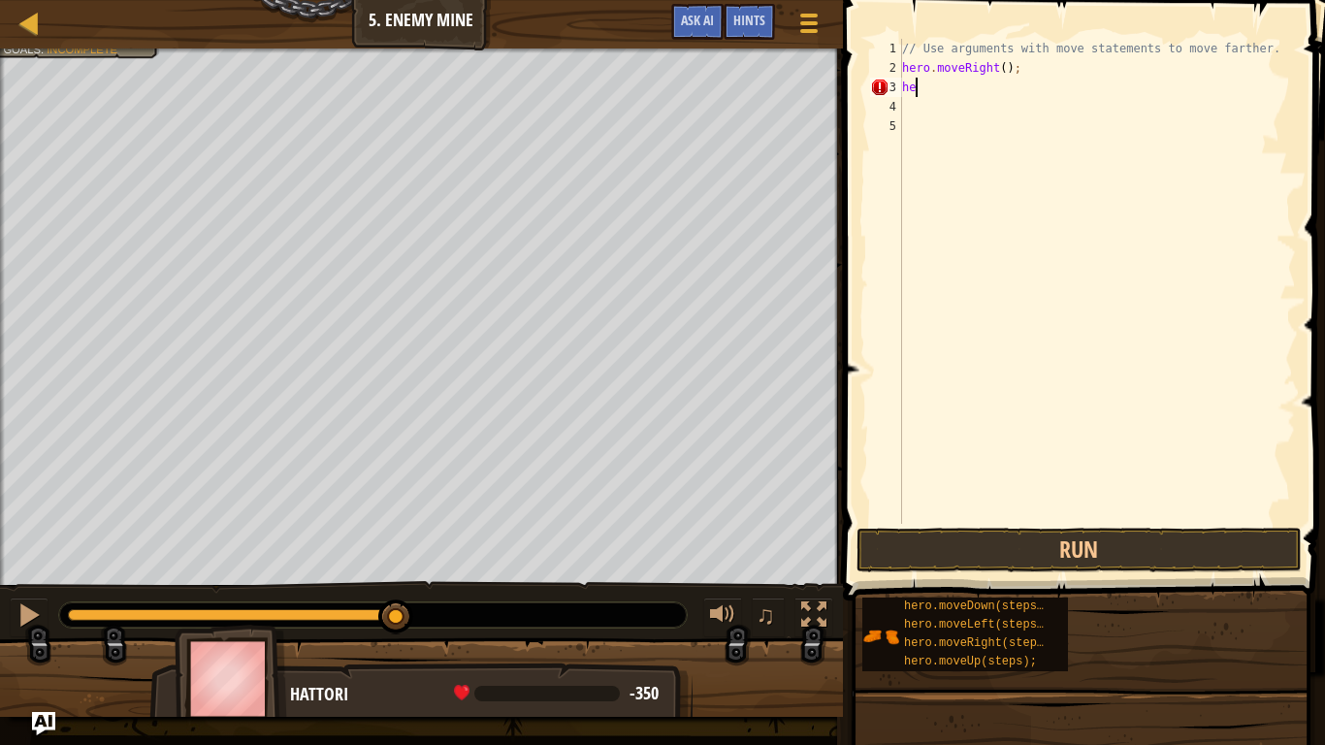
type textarea "h"
click at [1019, 547] on button "Run" at bounding box center [1079, 550] width 445 height 45
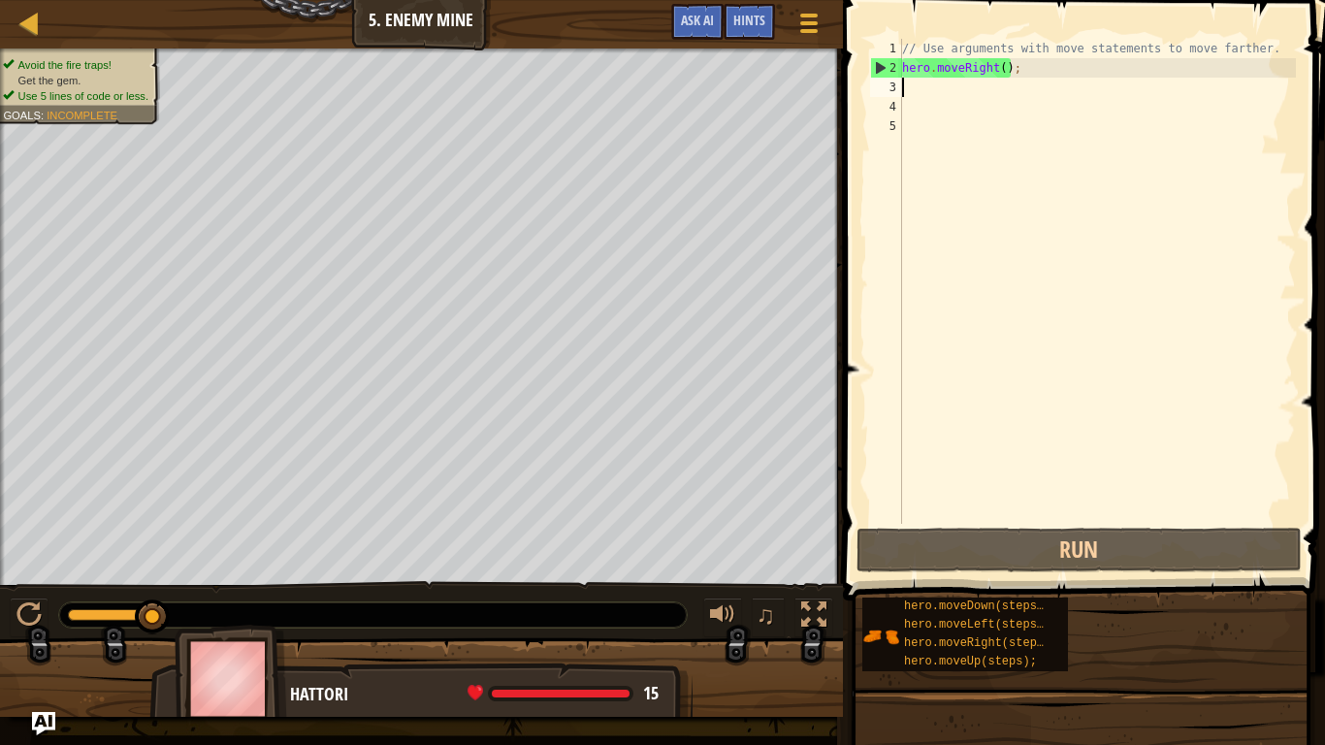
click at [1003, 70] on div "// Use arguments with move statements to move farther. hero . moveRight ( ) ;" at bounding box center [1097, 301] width 398 height 524
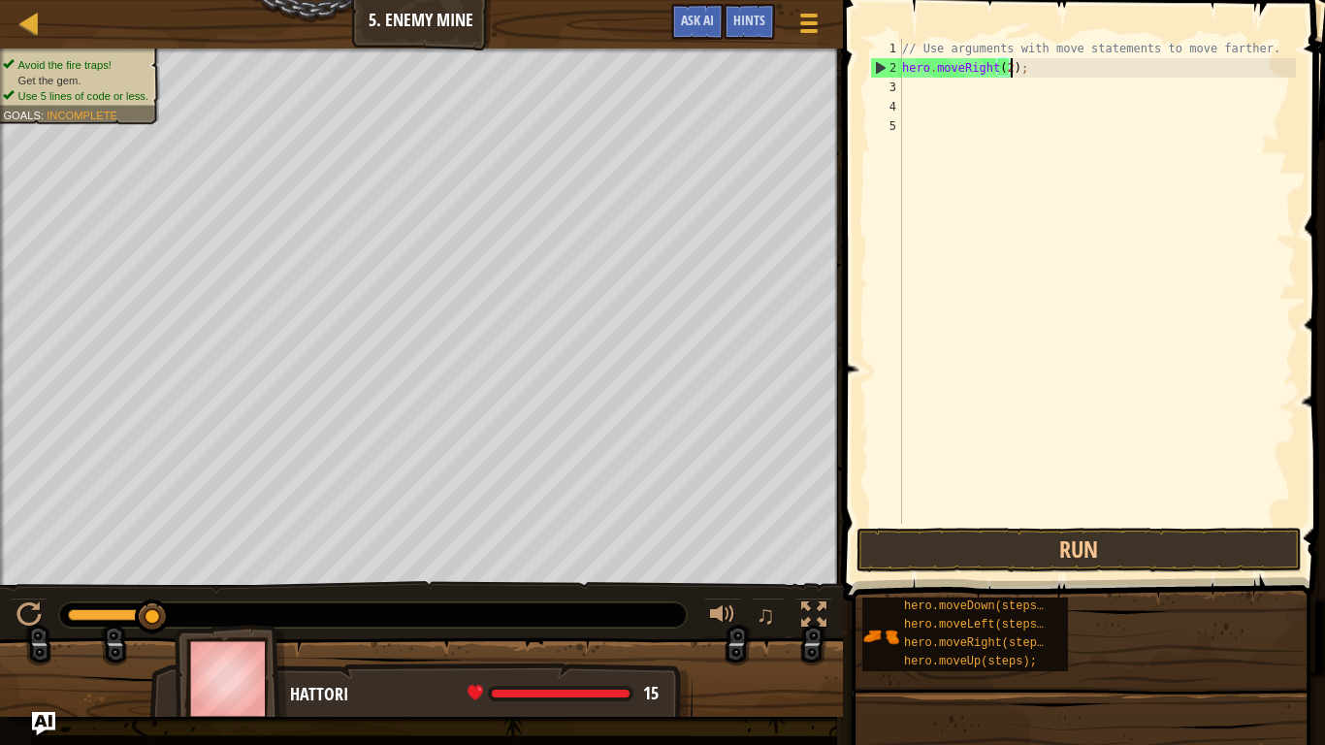
scroll to position [9, 16]
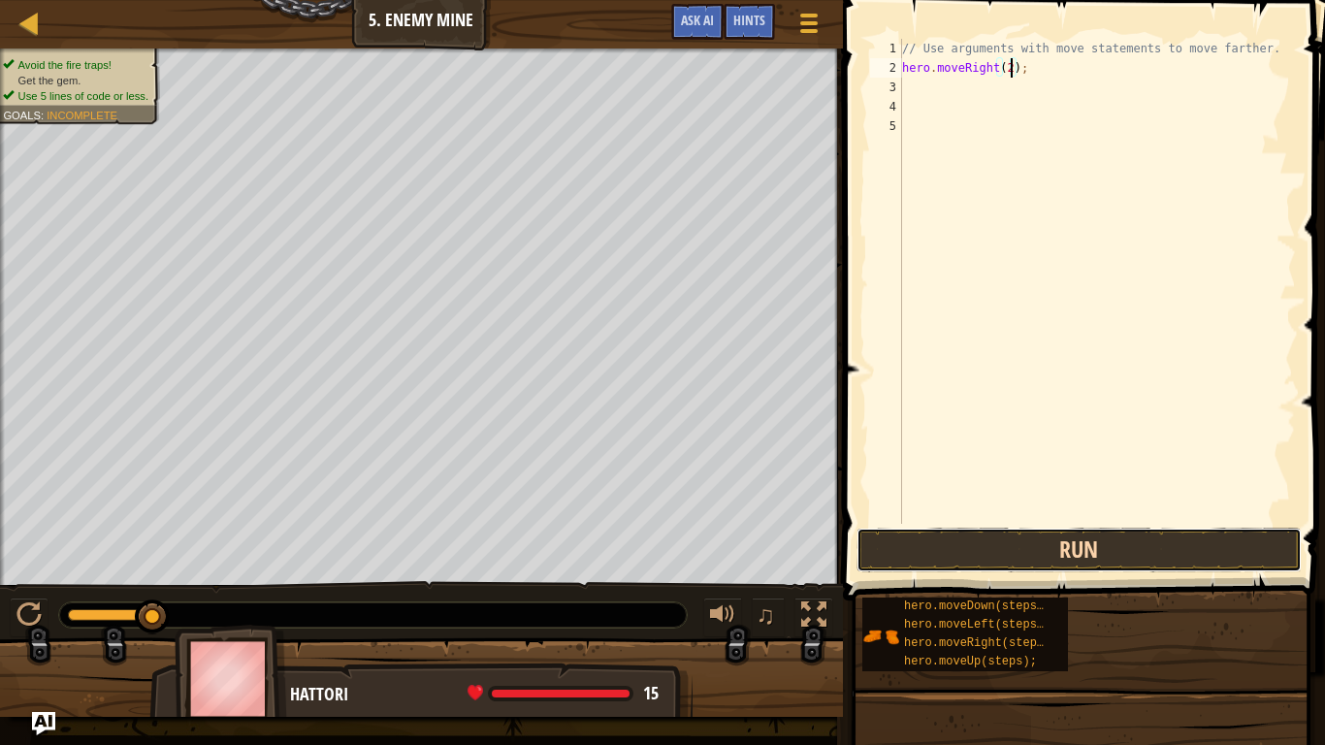
click at [1021, 536] on button "Run" at bounding box center [1079, 550] width 445 height 45
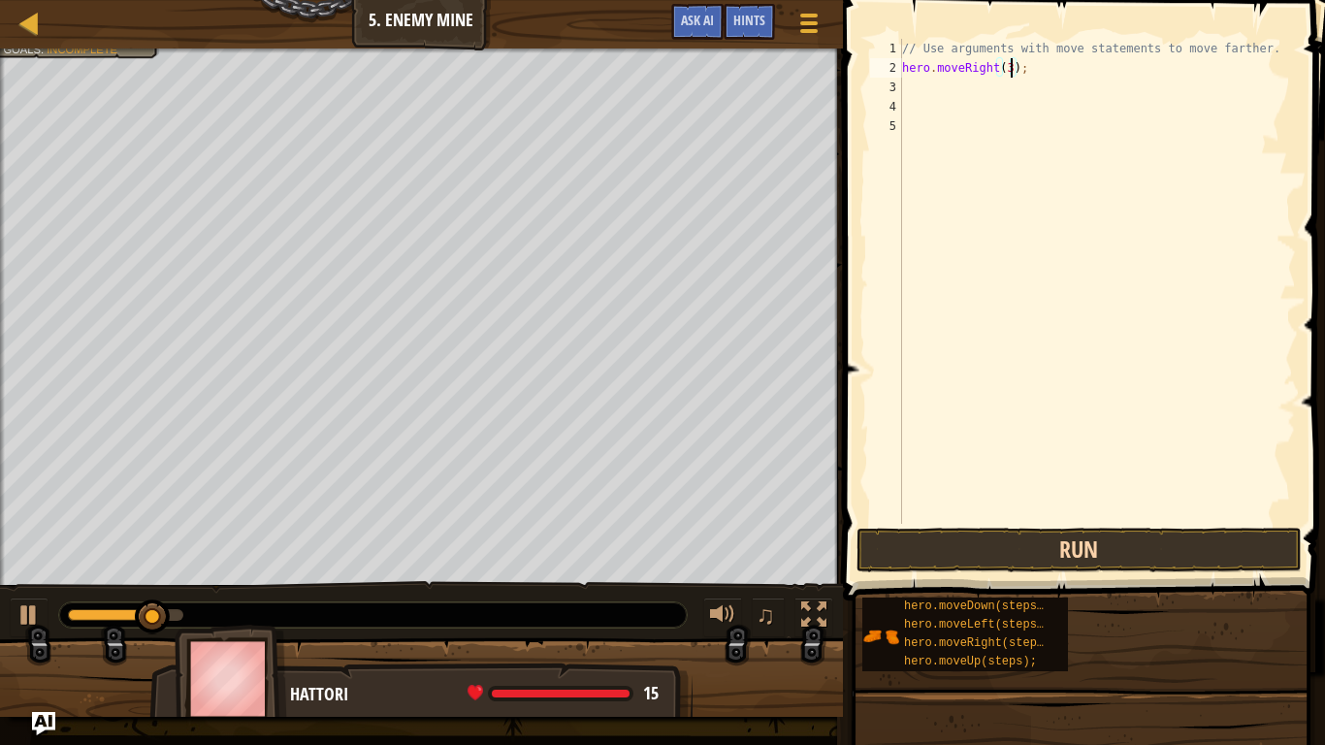
type textarea "hero.moveRight(3);"
click at [1054, 551] on button "Run" at bounding box center [1079, 550] width 445 height 45
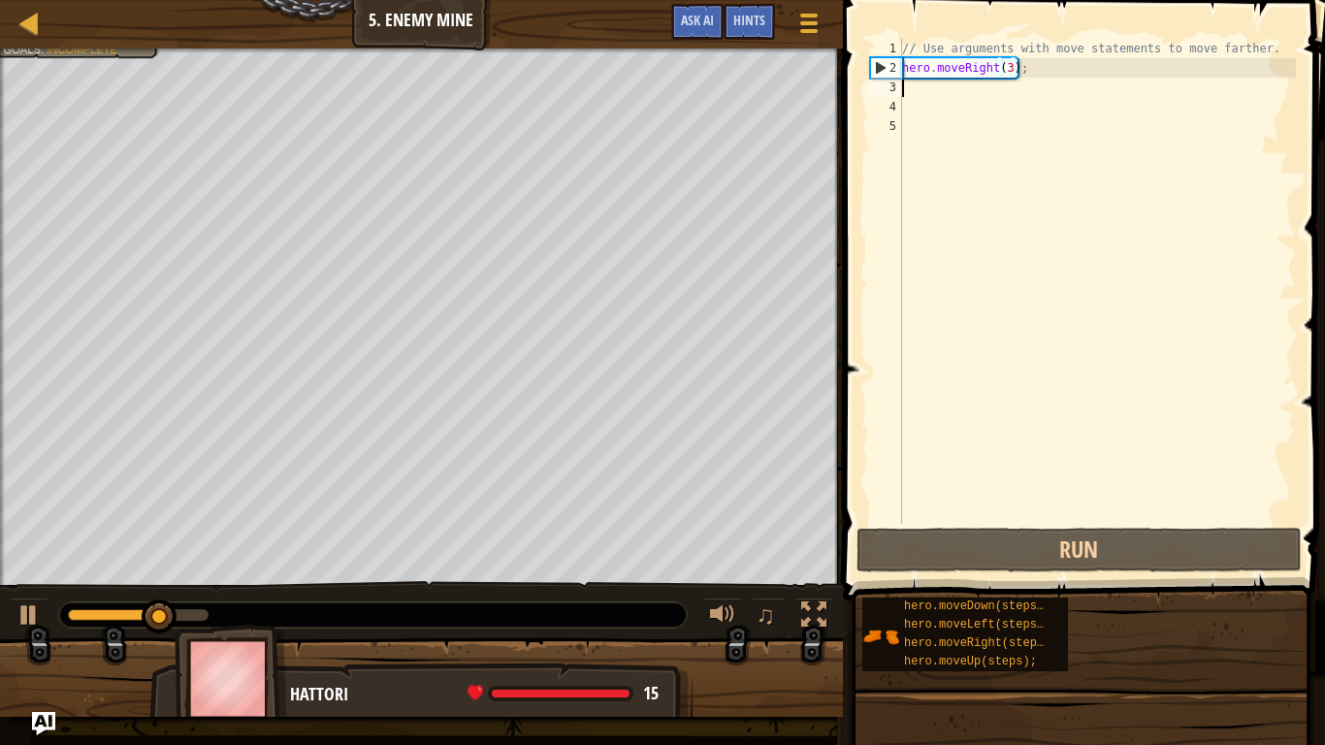
click at [961, 86] on div "// Use arguments with move statements to move farther. hero . moveRight ( 3 ) ;" at bounding box center [1097, 301] width 398 height 524
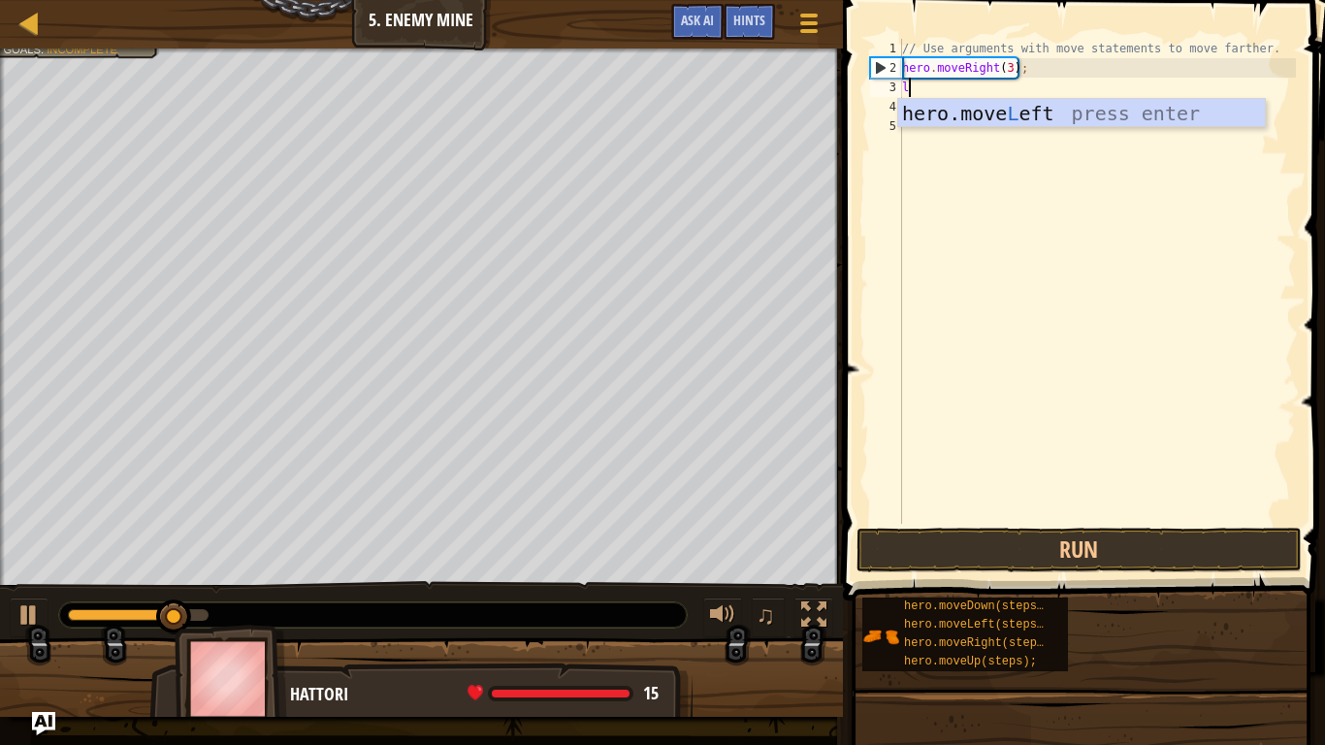
type textarea "left"
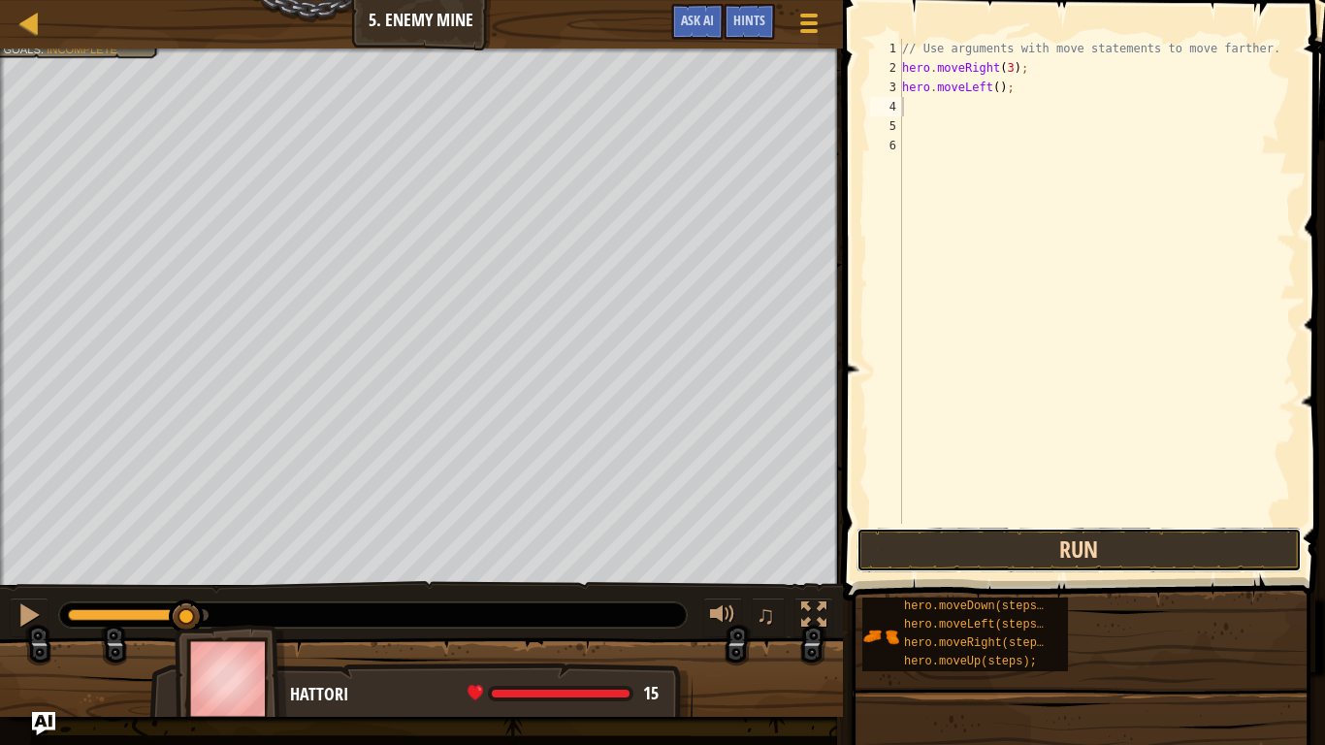
click at [1057, 535] on button "Run" at bounding box center [1079, 550] width 445 height 45
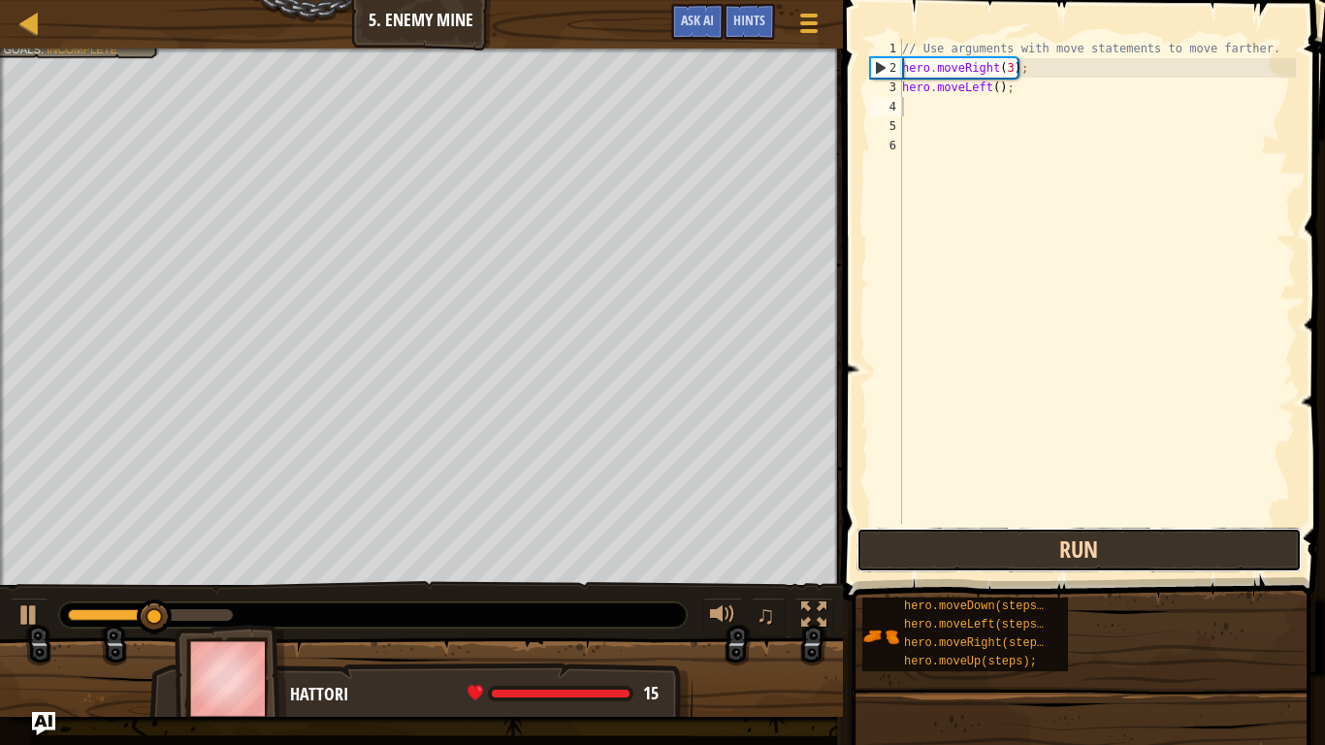
click at [1052, 540] on button "Run" at bounding box center [1079, 550] width 445 height 45
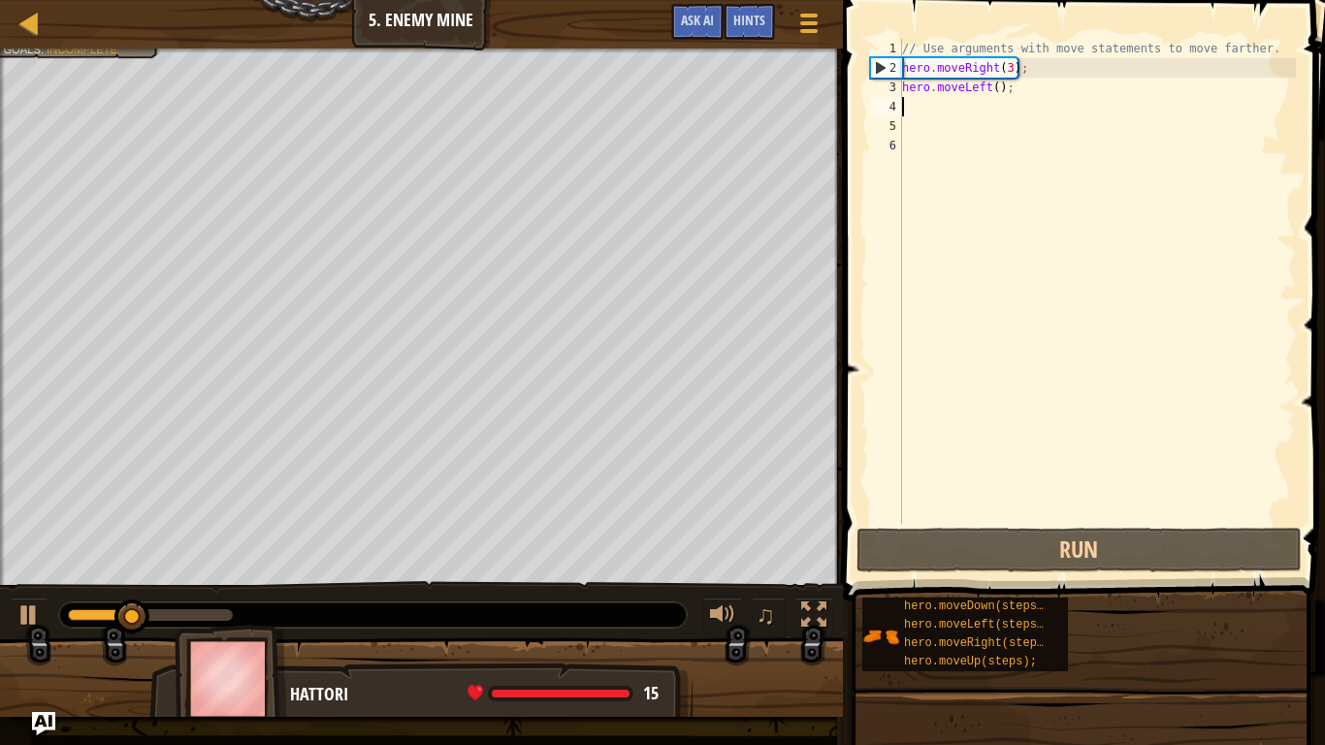
click at [1029, 92] on div "// Use arguments with move statements to move farther. hero . moveRight ( 3 ) ;…" at bounding box center [1097, 301] width 398 height 524
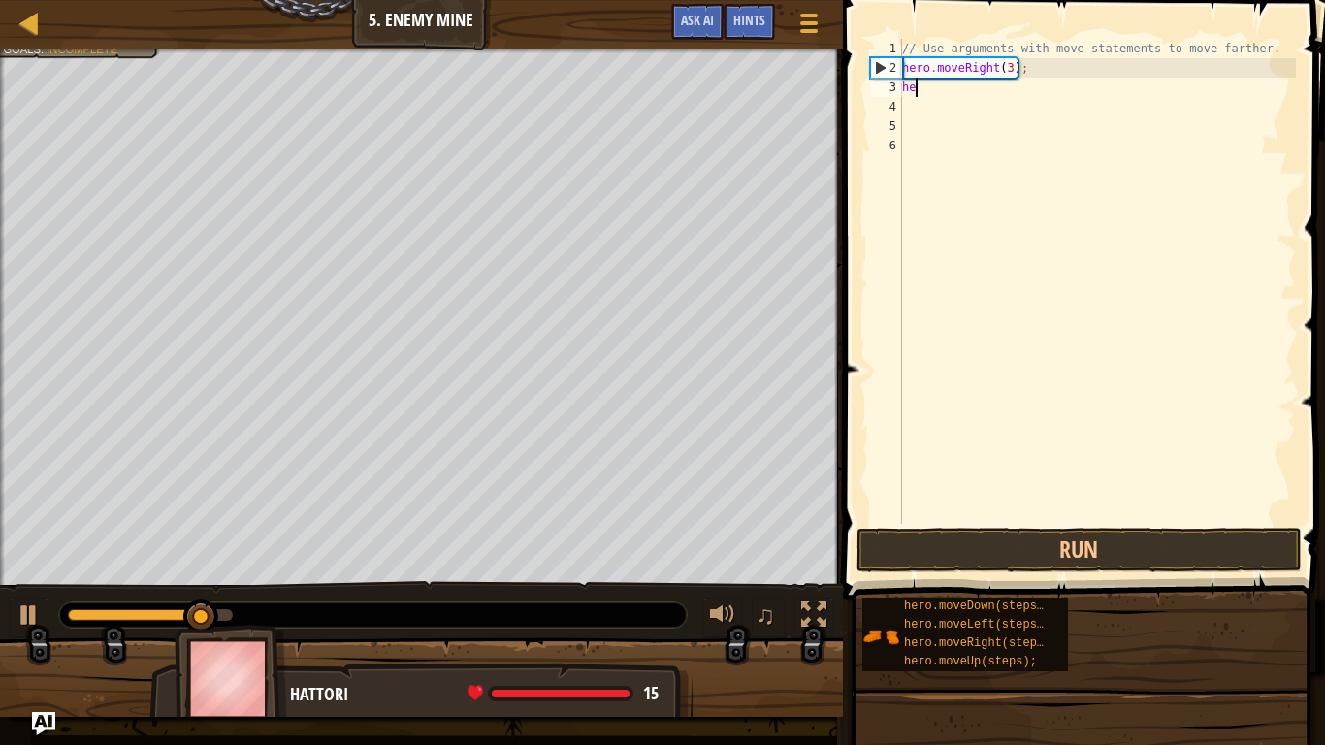
type textarea "h"
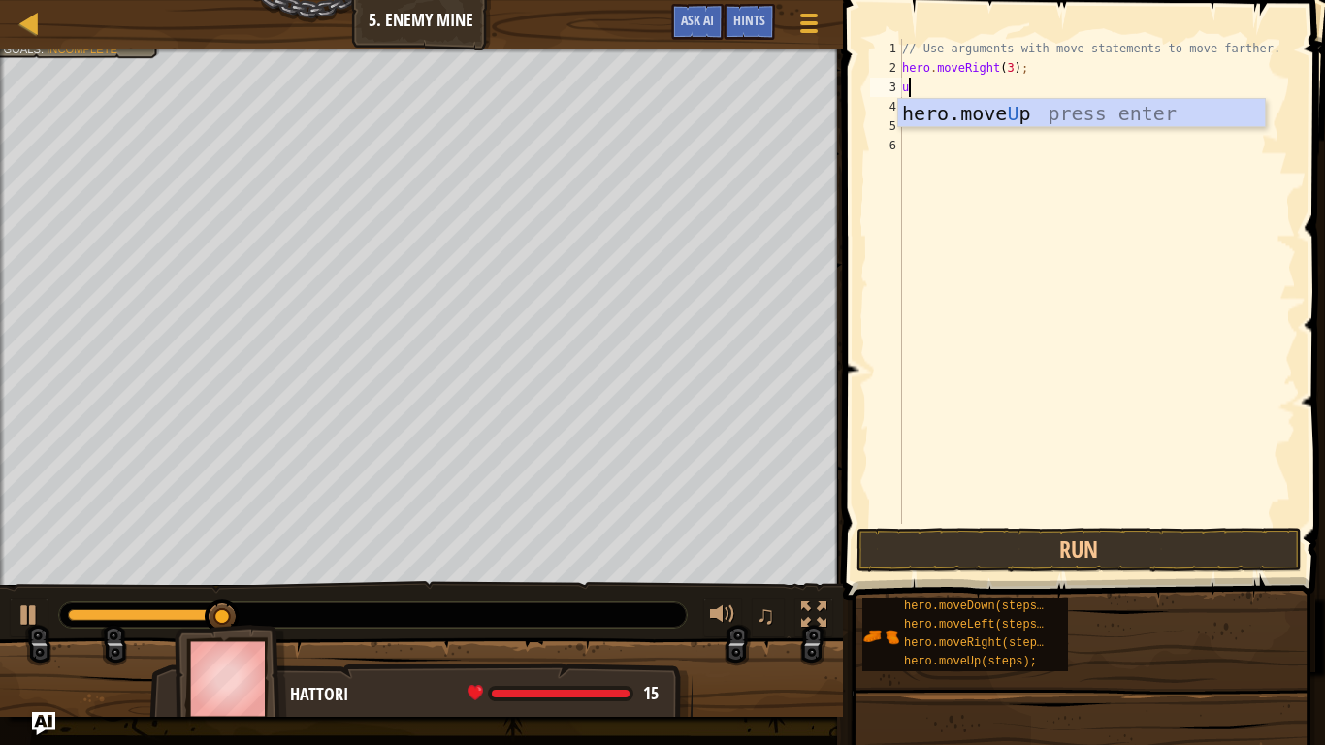
type textarea "up"
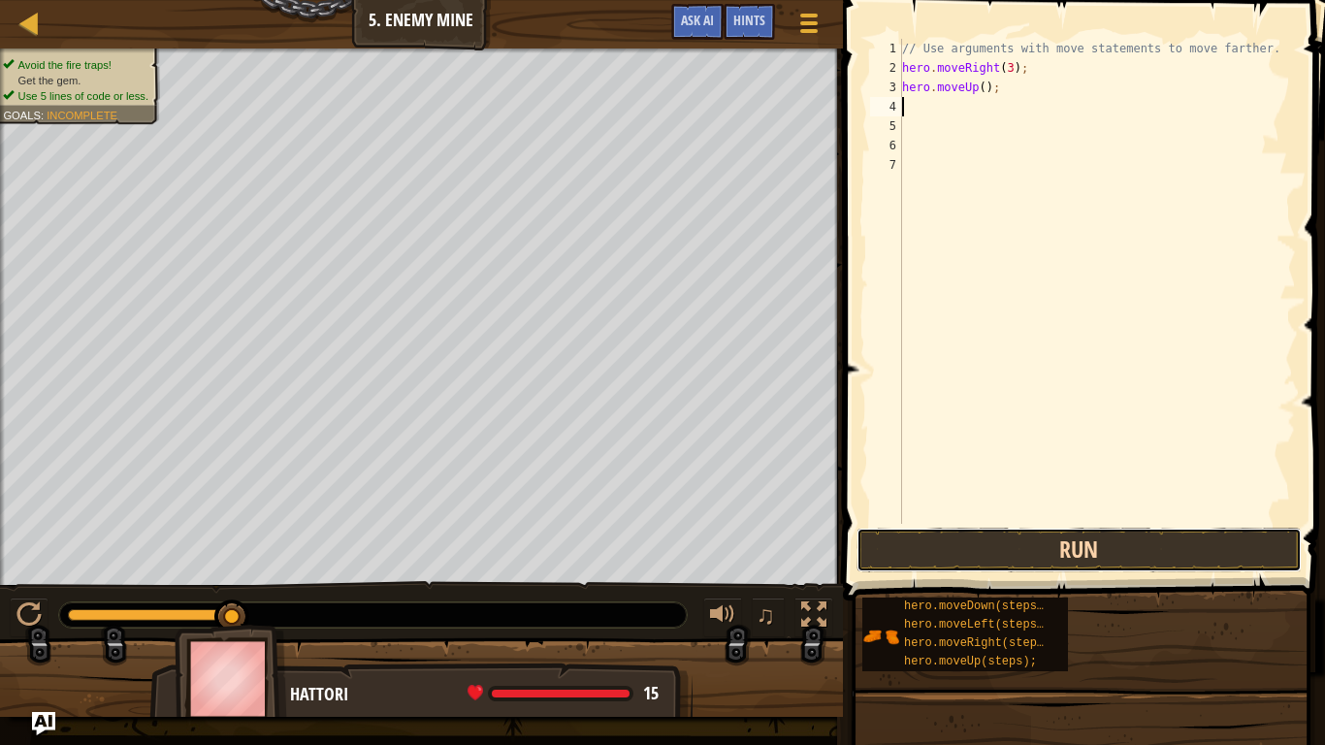
click at [1138, 553] on button "Run" at bounding box center [1079, 550] width 445 height 45
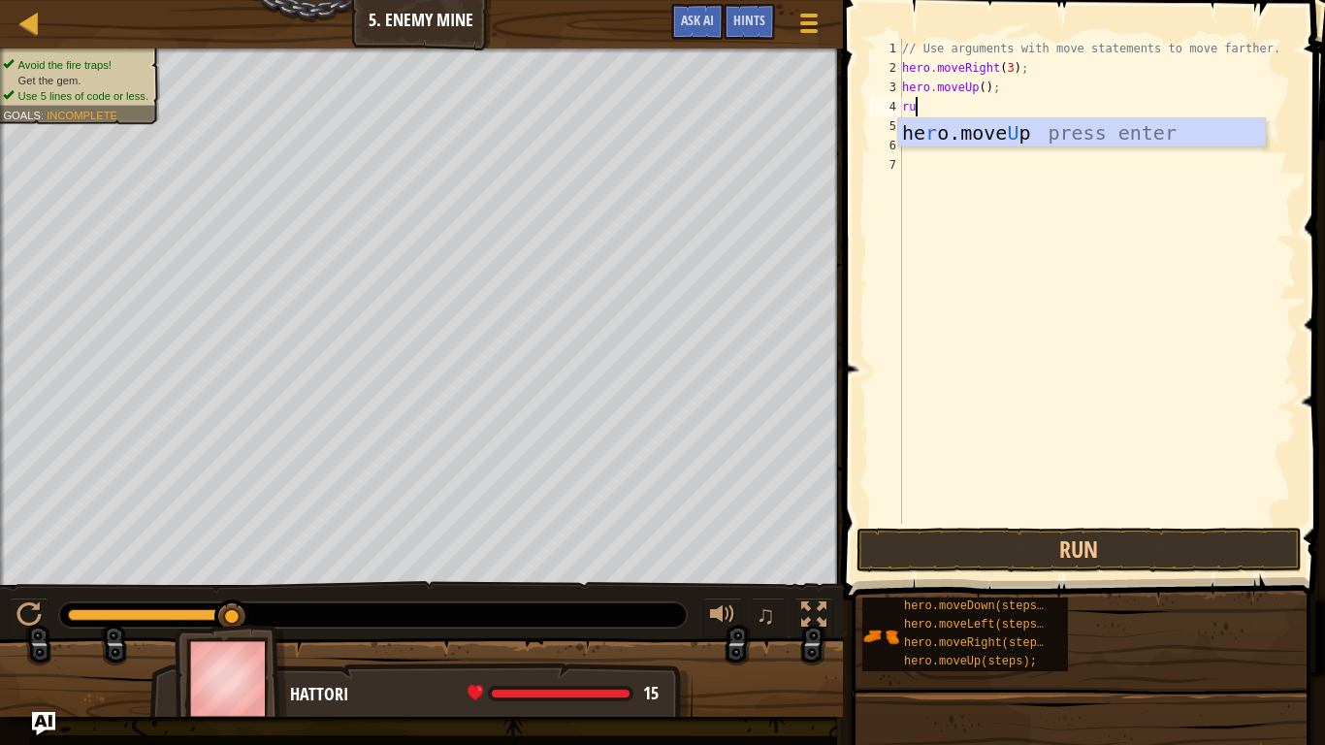
type textarea "rught"
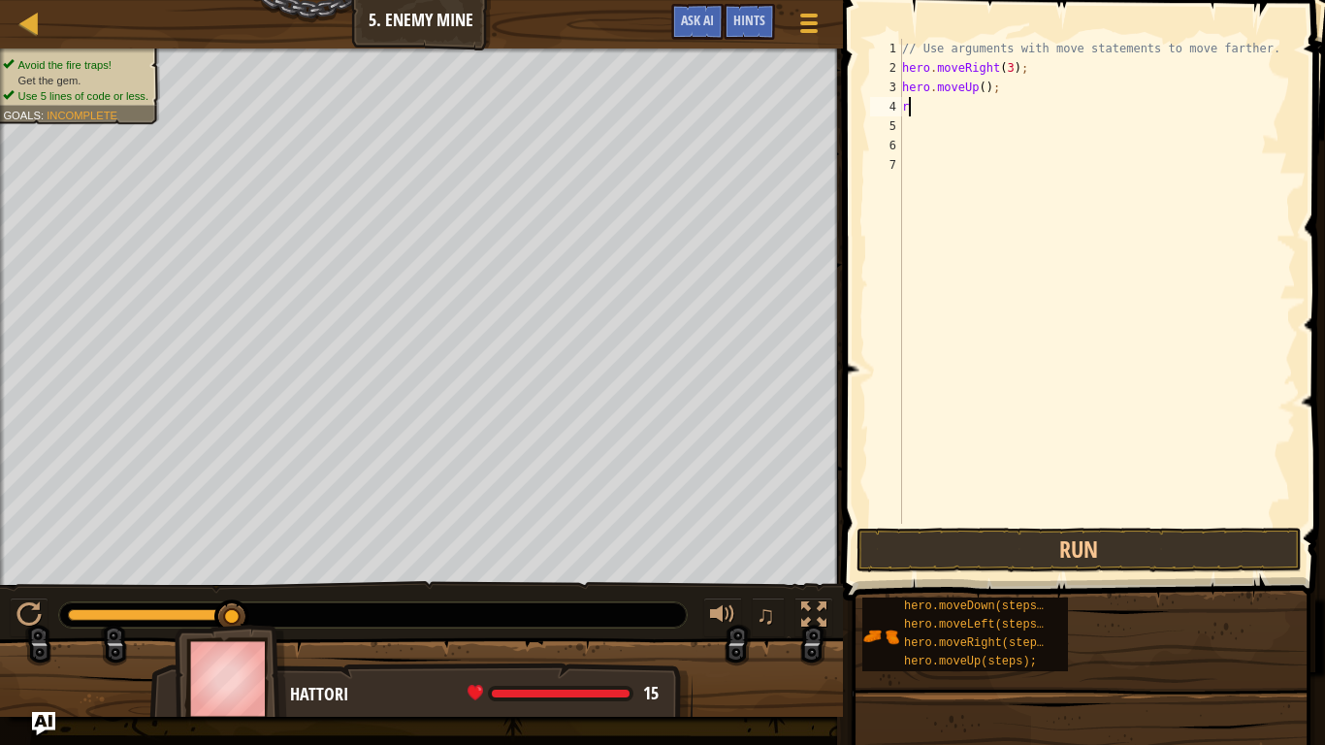
type textarea "ri"
click at [1050, 565] on button "Run" at bounding box center [1079, 550] width 445 height 45
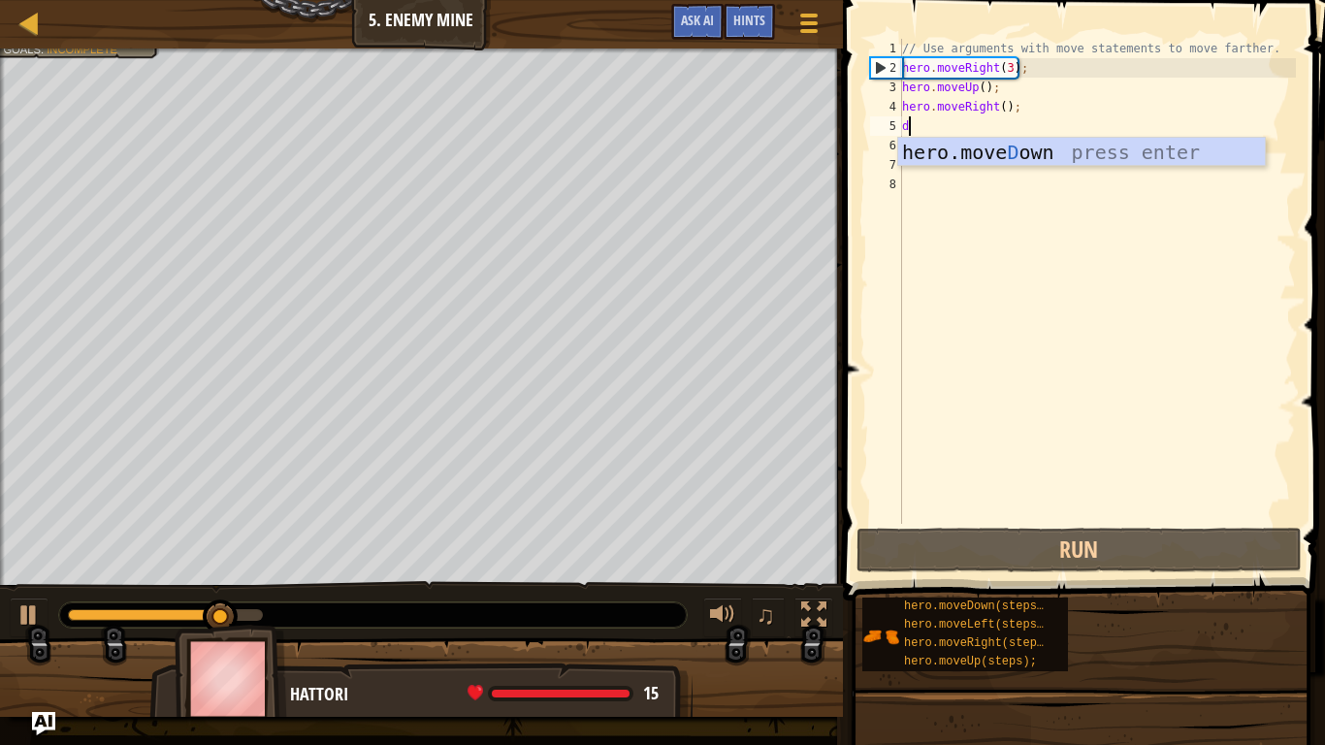
type textarea "dow"
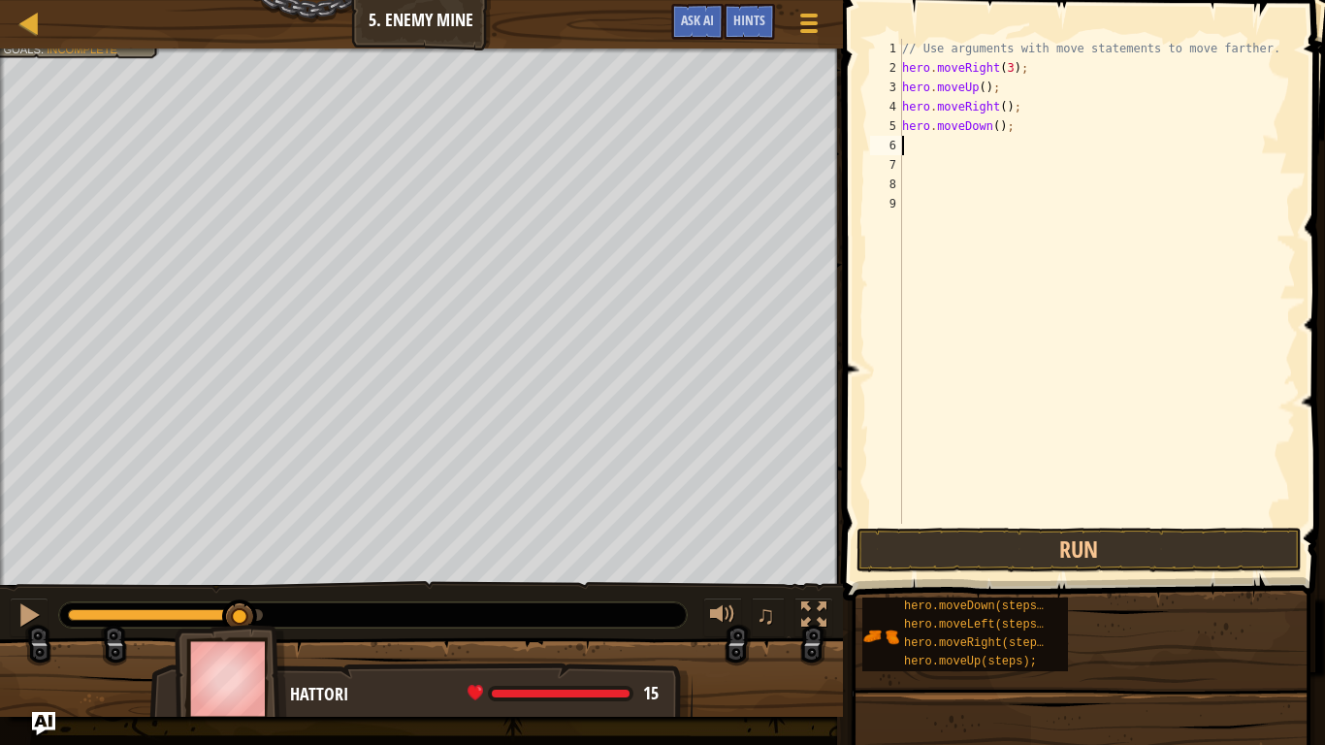
click at [998, 136] on div "// Use arguments with move statements to move farther. hero . moveRight ( 3 ) ;…" at bounding box center [1097, 301] width 398 height 524
type textarea "3"
click at [998, 125] on div "// Use arguments with move statements to move farther. hero . moveRight ( 3 ) ;…" at bounding box center [1097, 301] width 398 height 524
type textarea "hero.moveDown(3);"
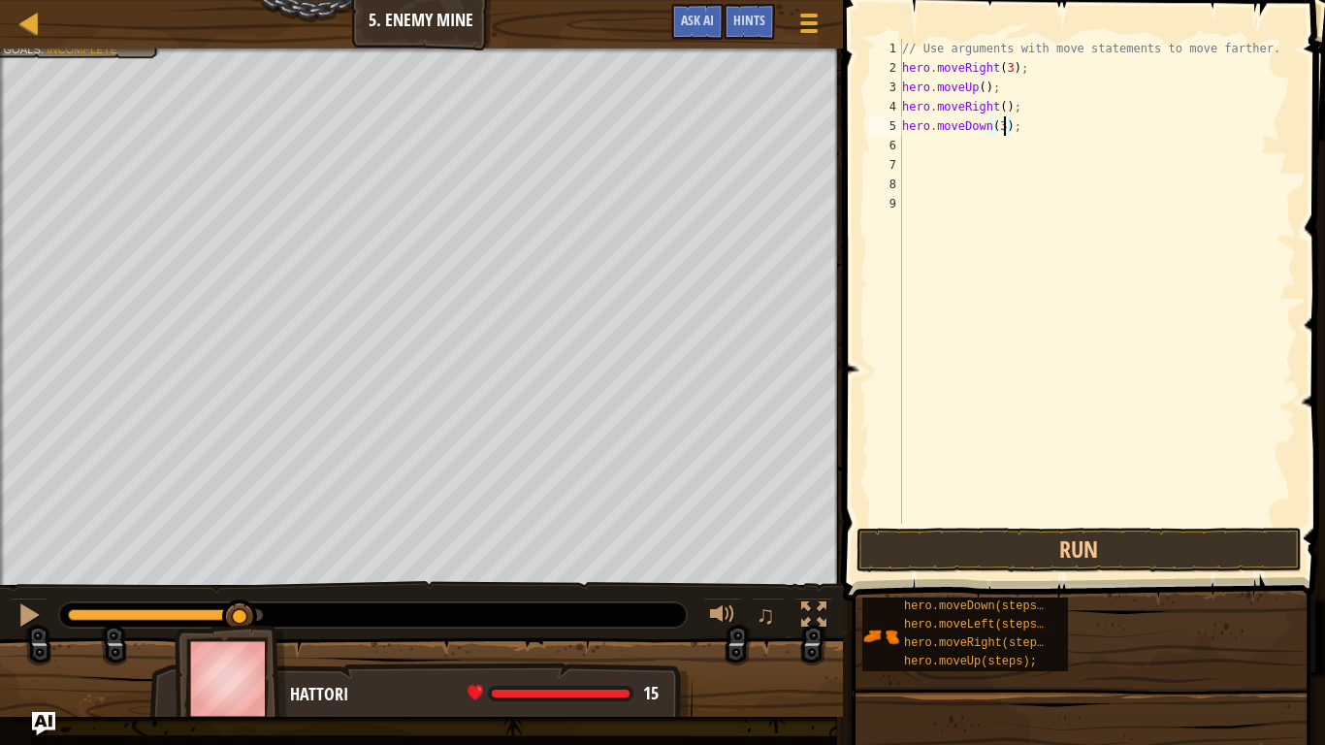
click at [931, 137] on div "// Use arguments with move statements to move farther. hero . moveRight ( 3 ) ;…" at bounding box center [1097, 301] width 398 height 524
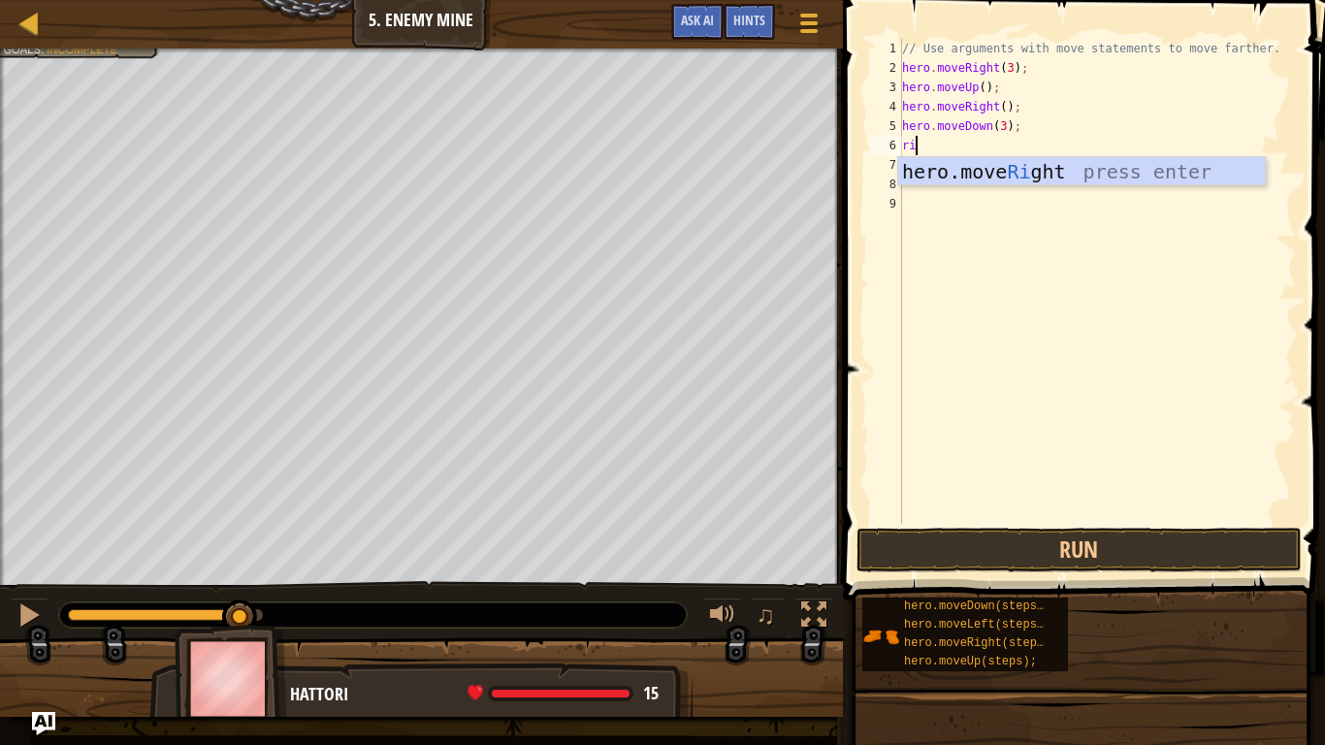
type textarea "righ"
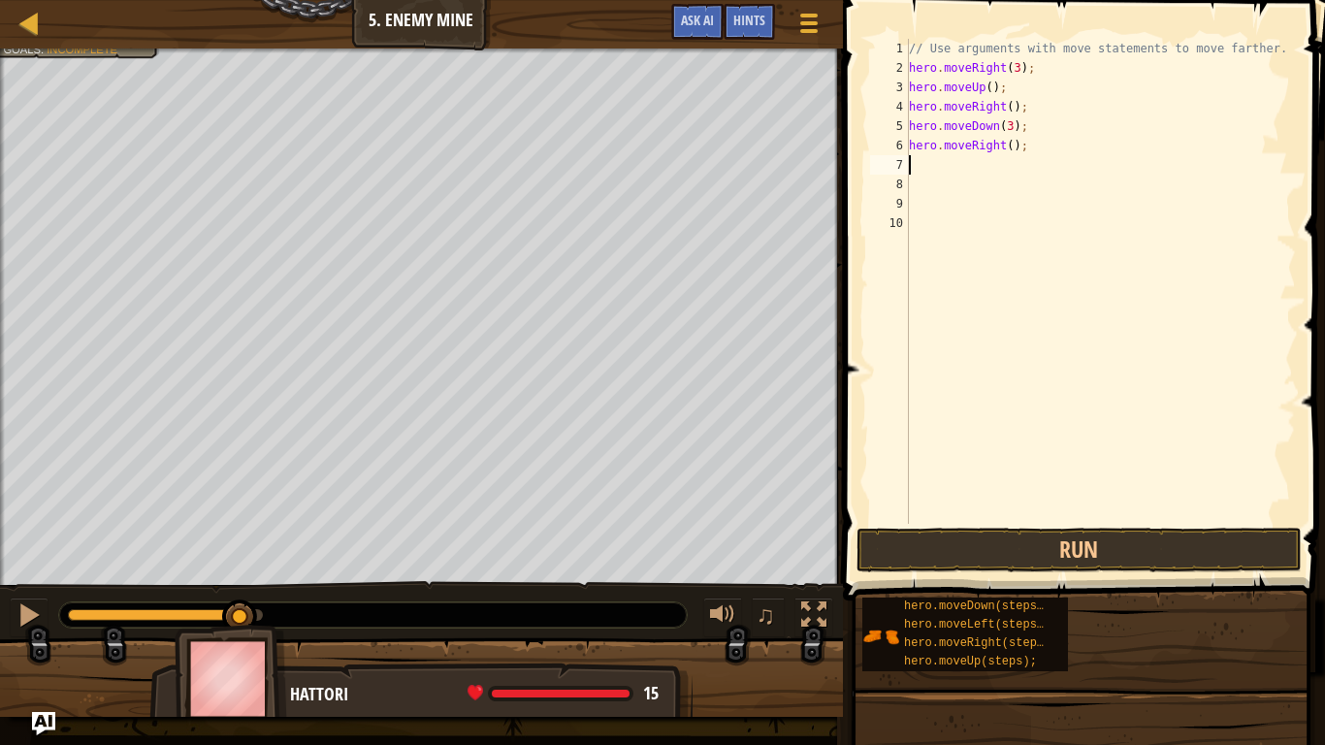
click at [1012, 145] on div "// Use arguments with move statements to move farther. hero . moveRight ( 3 ) ;…" at bounding box center [1100, 301] width 391 height 524
type textarea "hero.moveRight(2);"
click at [1014, 541] on button "Run" at bounding box center [1079, 550] width 445 height 45
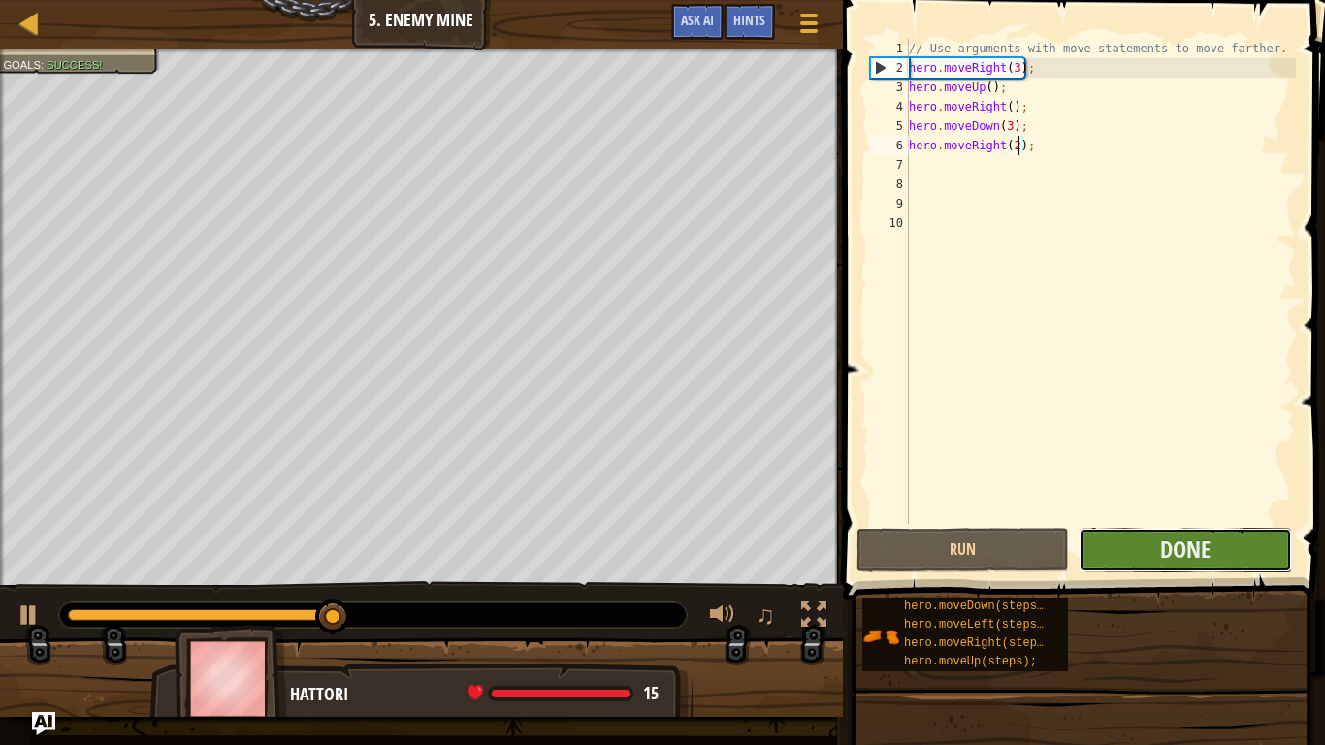
click at [1152, 556] on button "Done" at bounding box center [1185, 550] width 212 height 45
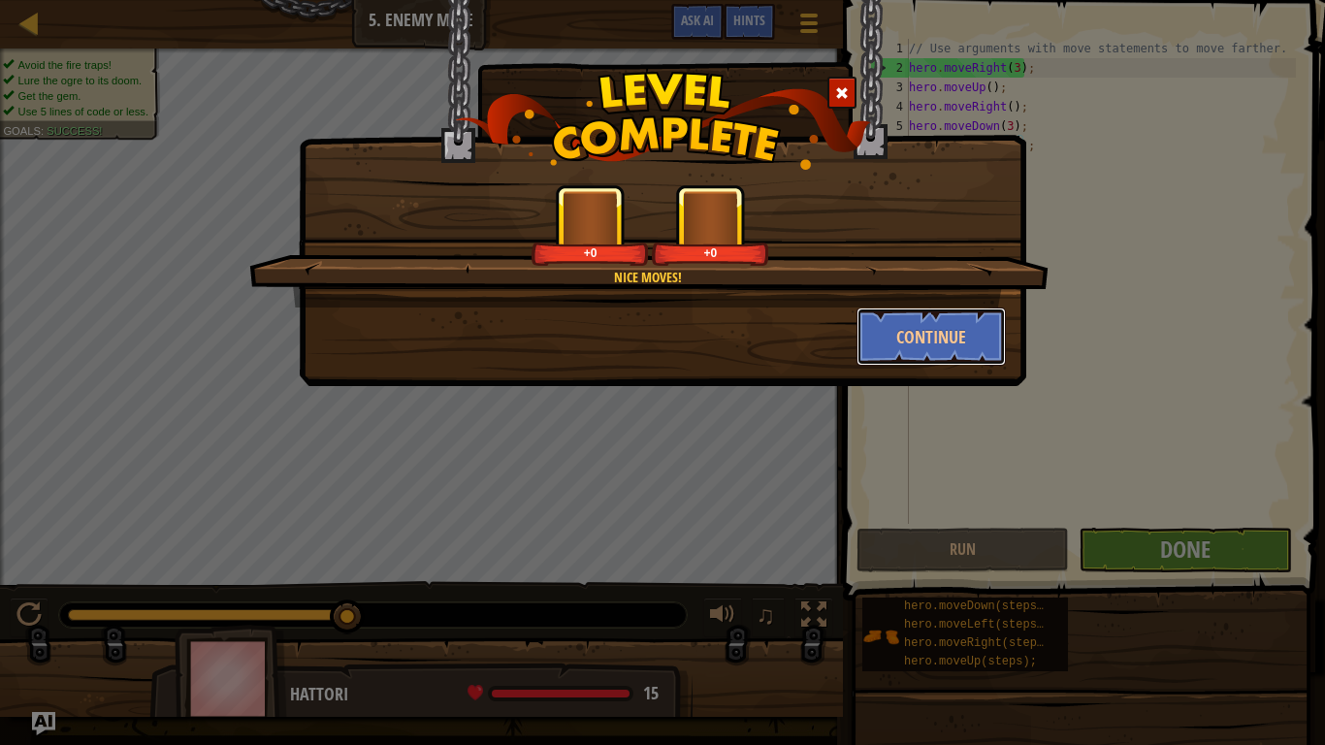
click at [931, 346] on button "Continue" at bounding box center [932, 337] width 150 height 58
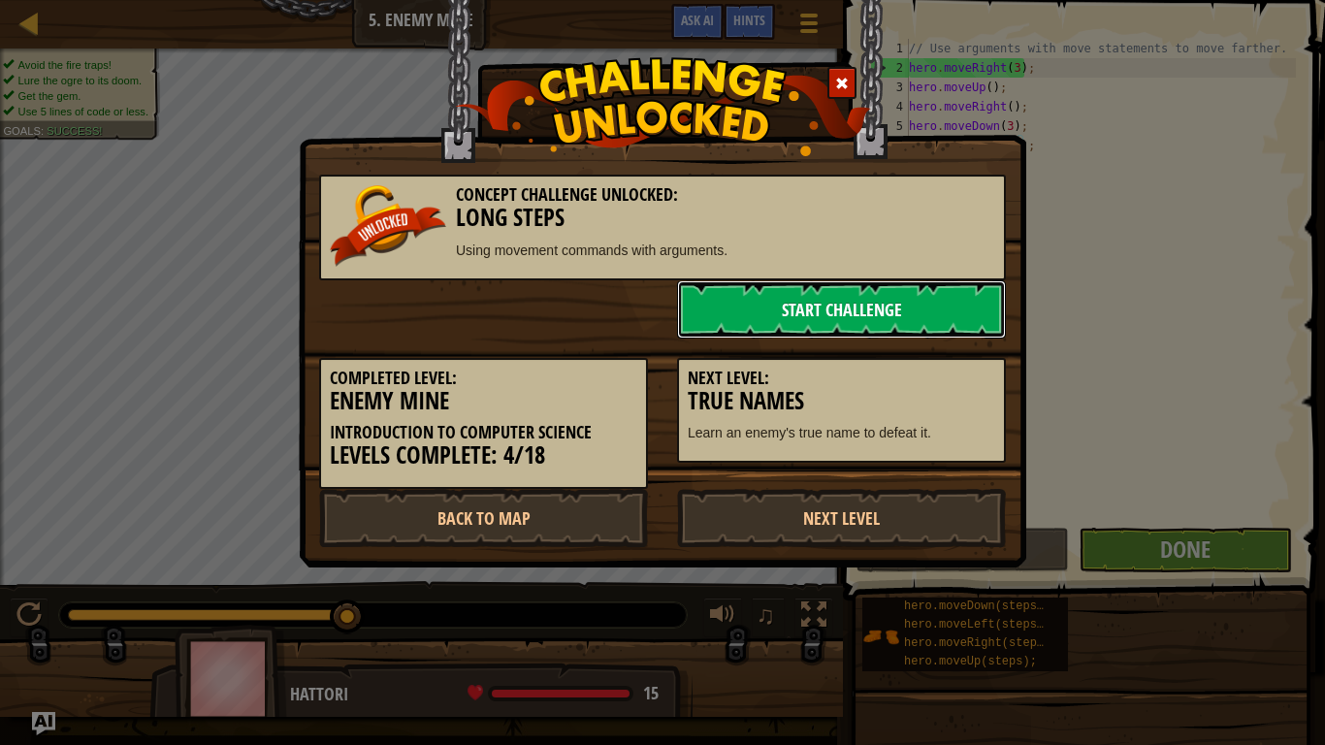
click at [851, 320] on link "Start Challenge" at bounding box center [841, 309] width 329 height 58
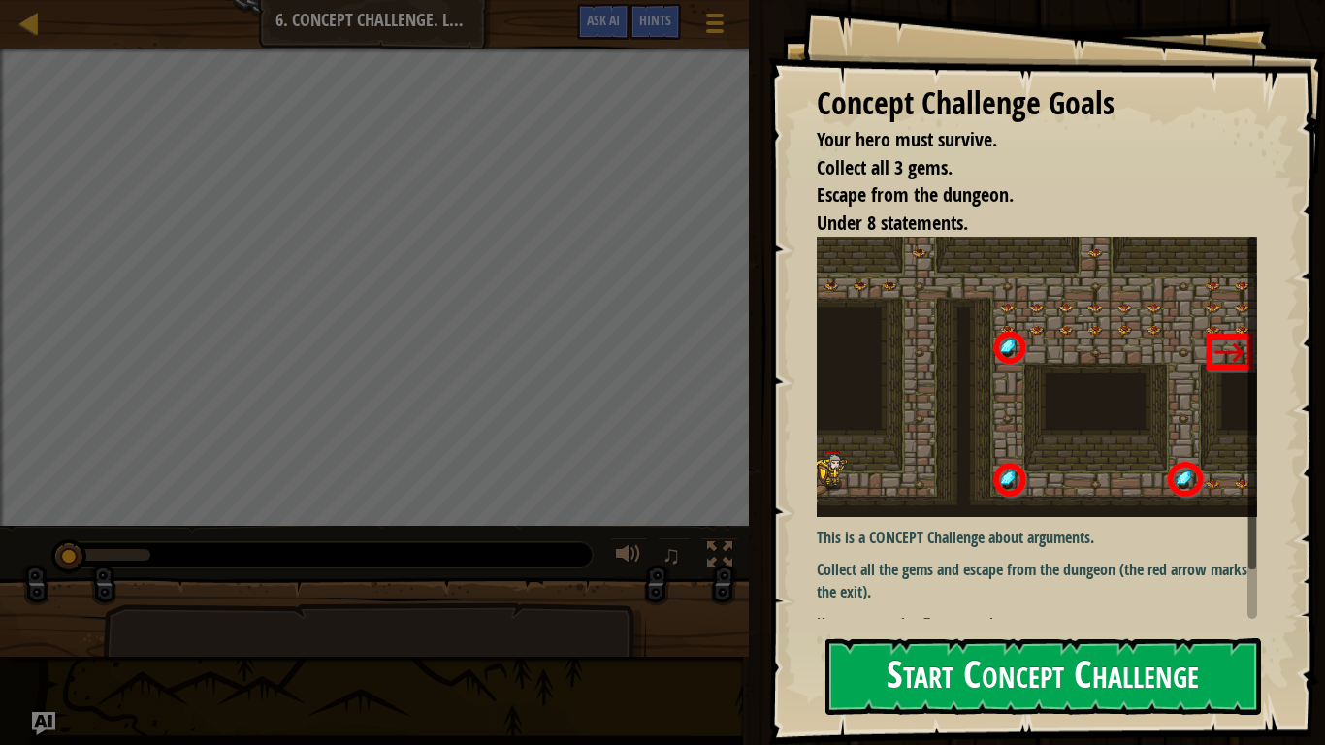
click at [901, 627] on button "Start Concept Challenge" at bounding box center [1044, 676] width 436 height 77
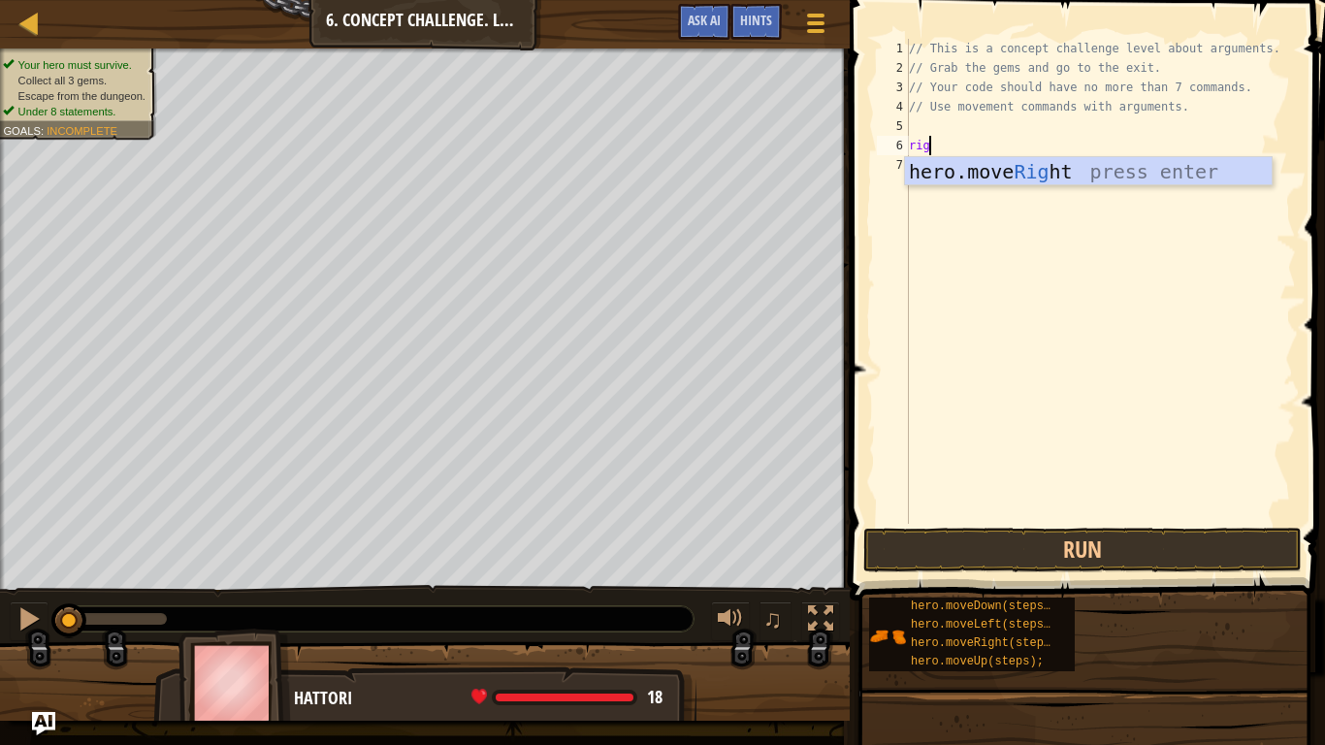
scroll to position [9, 3]
type textarea "right"
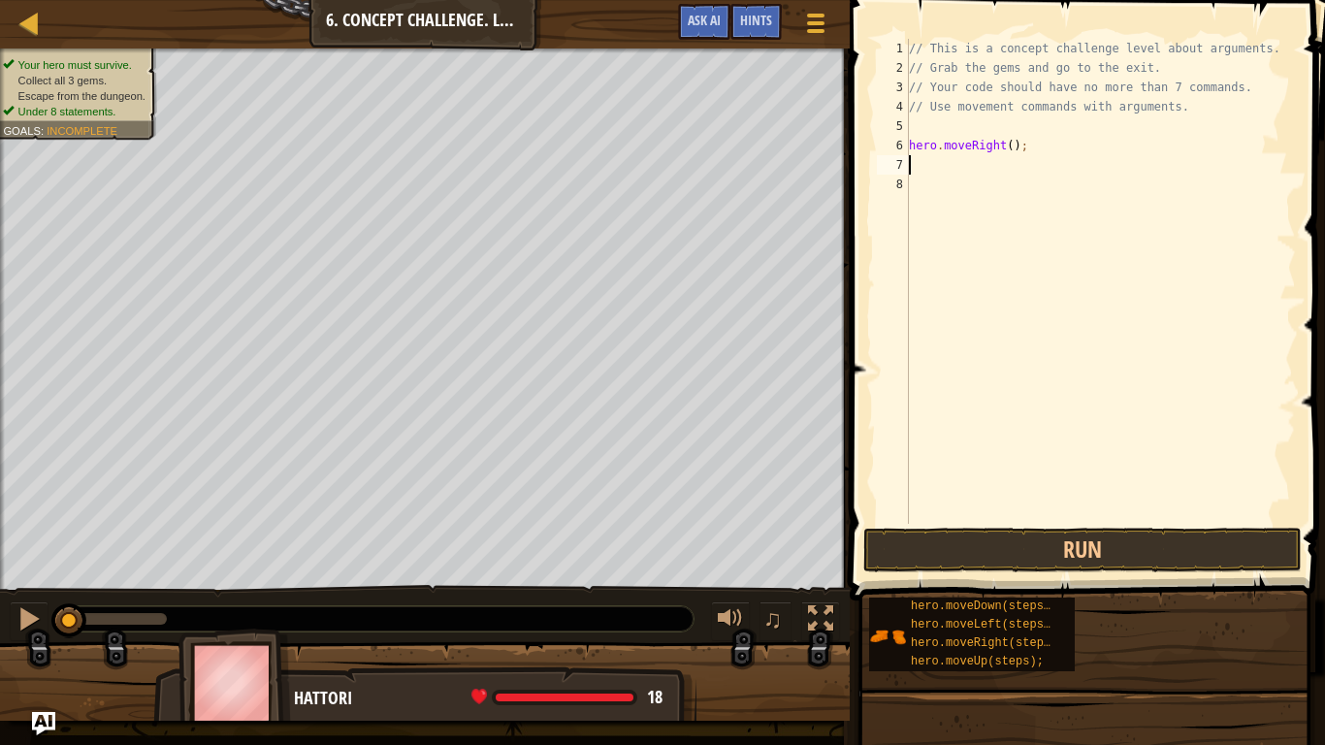
scroll to position [9, 0]
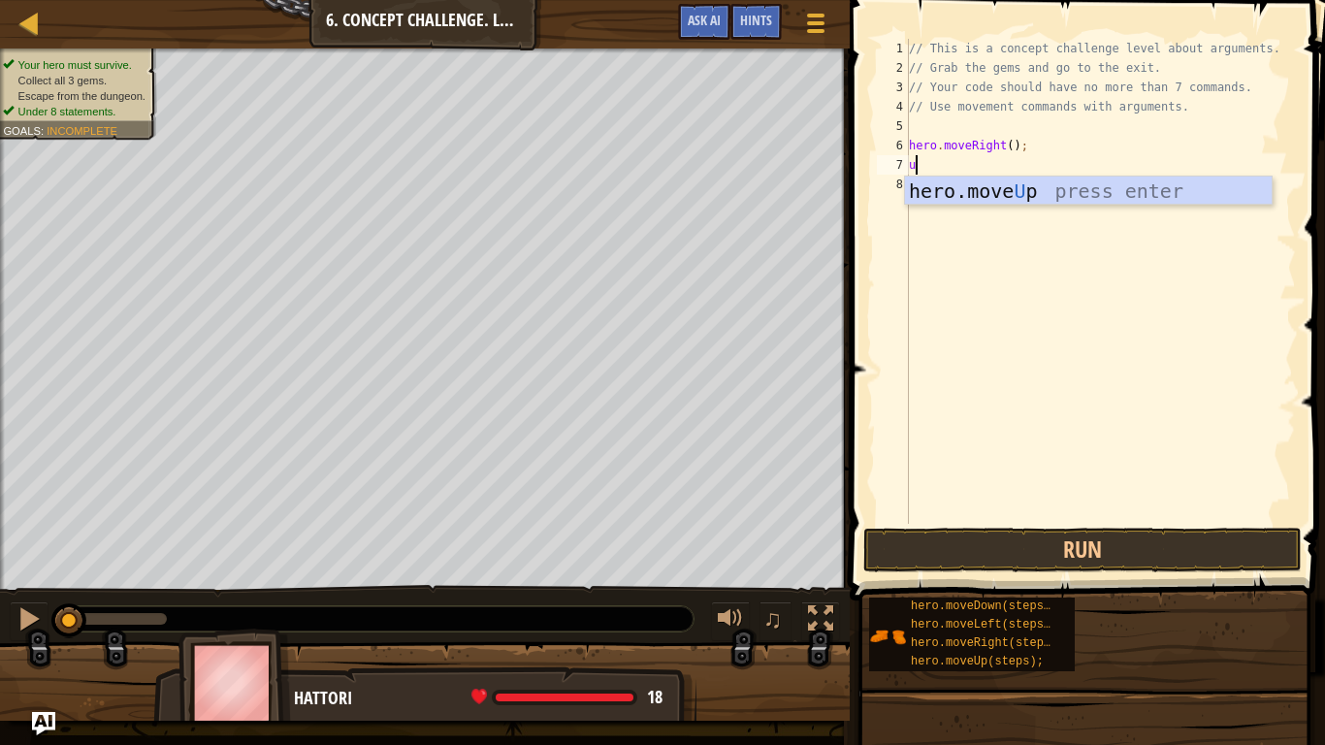
type textarea "up"
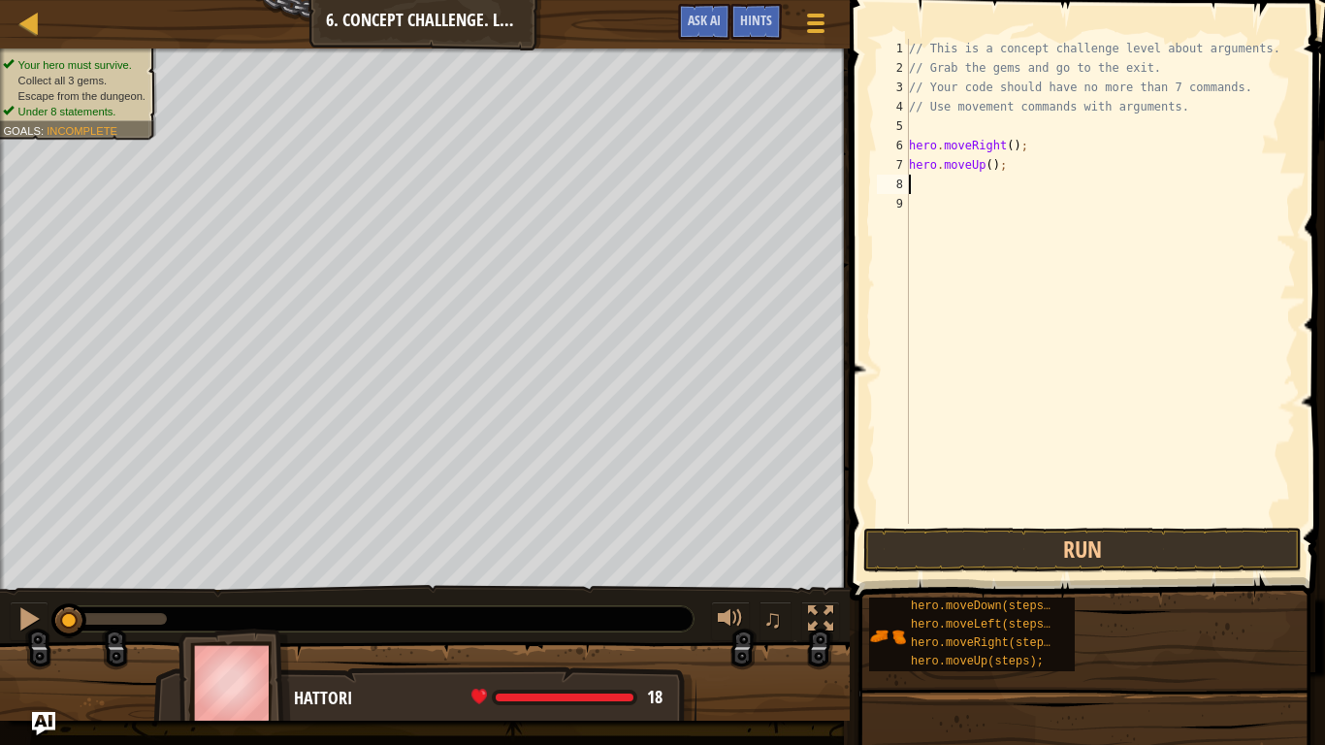
click at [993, 166] on div "// This is a concept challenge level about arguments. // Grab the gems and go t…" at bounding box center [1100, 301] width 391 height 524
type textarea "hero.moveUp(3);"
click at [938, 548] on button "Run" at bounding box center [1082, 550] width 439 height 45
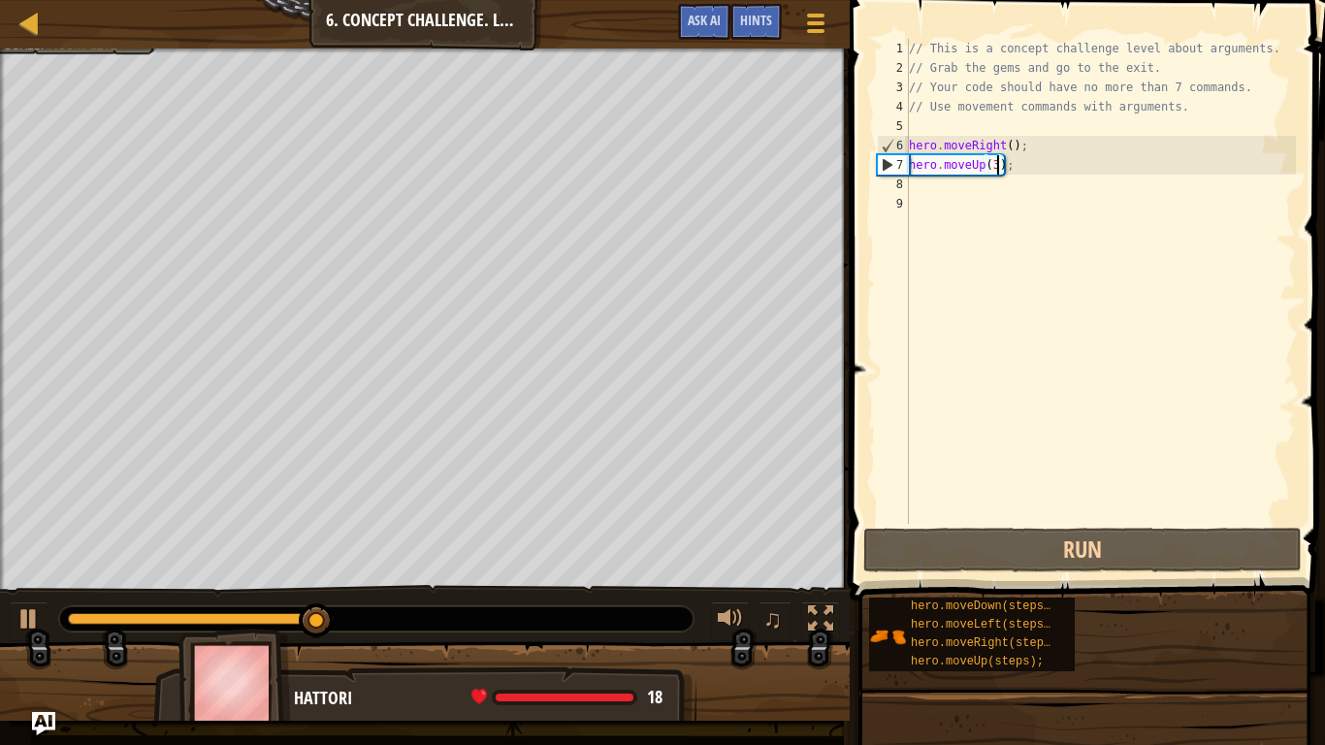
click at [932, 191] on div "// This is a concept challenge level about arguments. // Grab the gems and go t…" at bounding box center [1100, 301] width 391 height 524
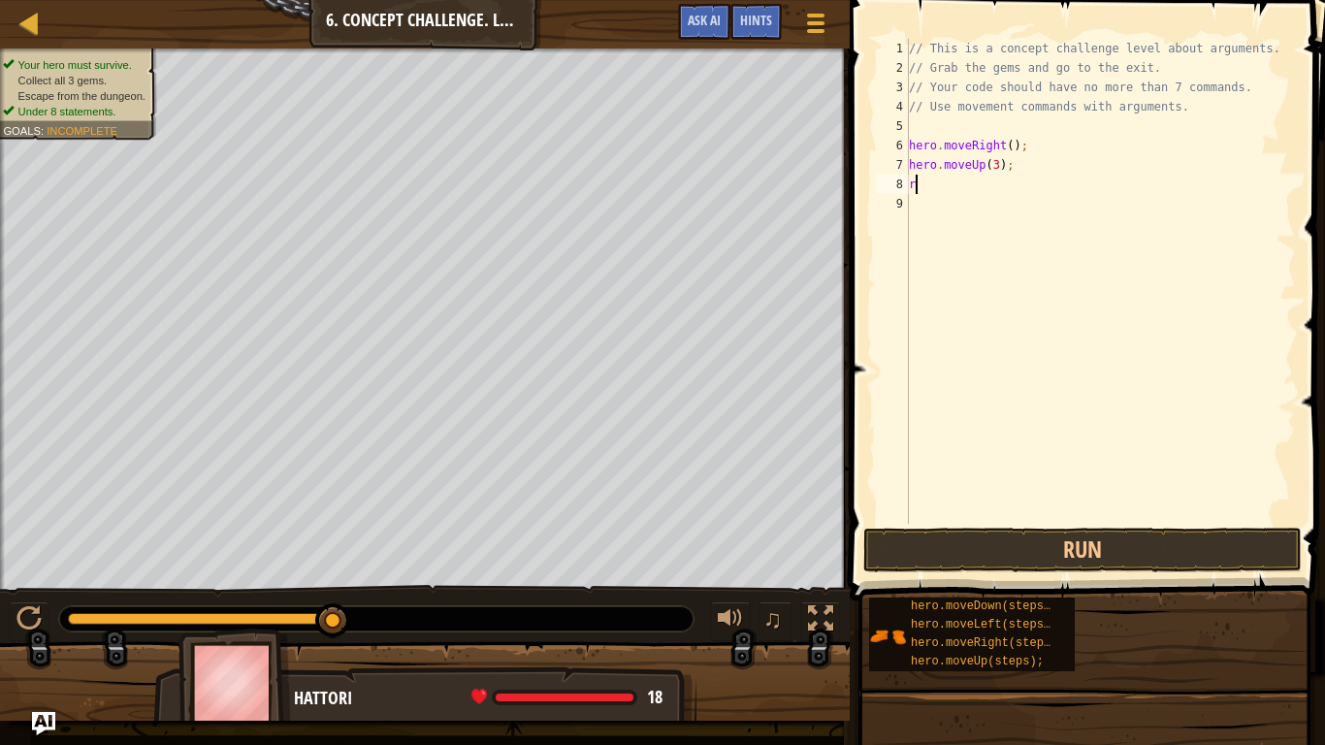
scroll to position [9, 0]
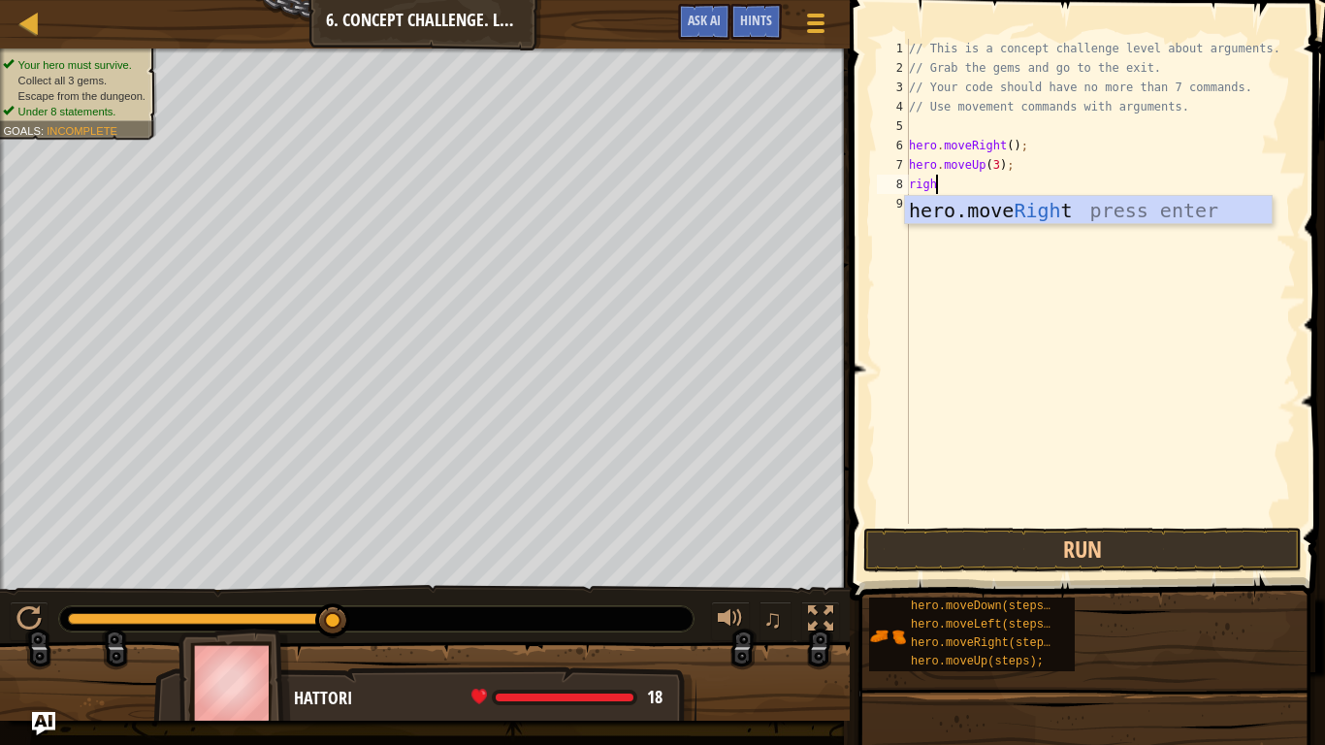
type textarea "right"
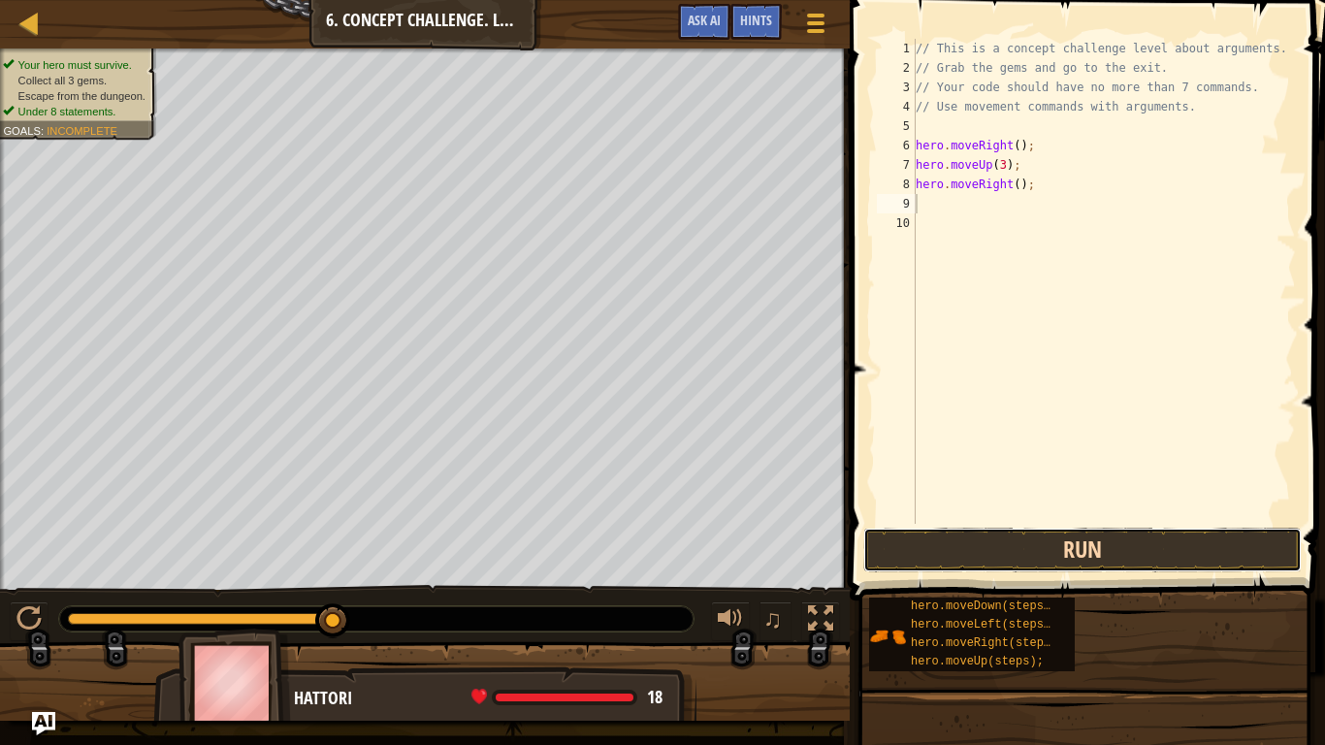
click at [1038, 553] on button "Run" at bounding box center [1082, 550] width 439 height 45
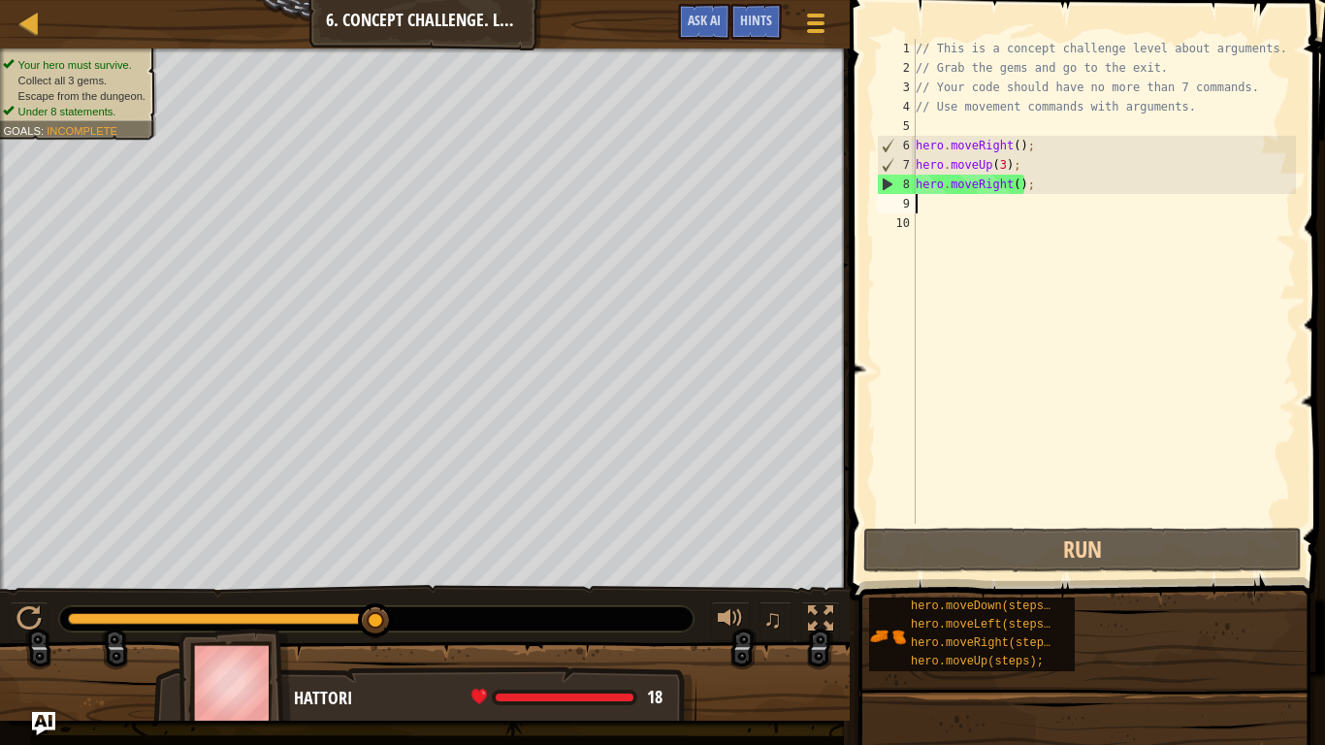
click at [1016, 182] on div "// This is a concept challenge level about arguments. // Grab the gems and go t…" at bounding box center [1104, 301] width 384 height 524
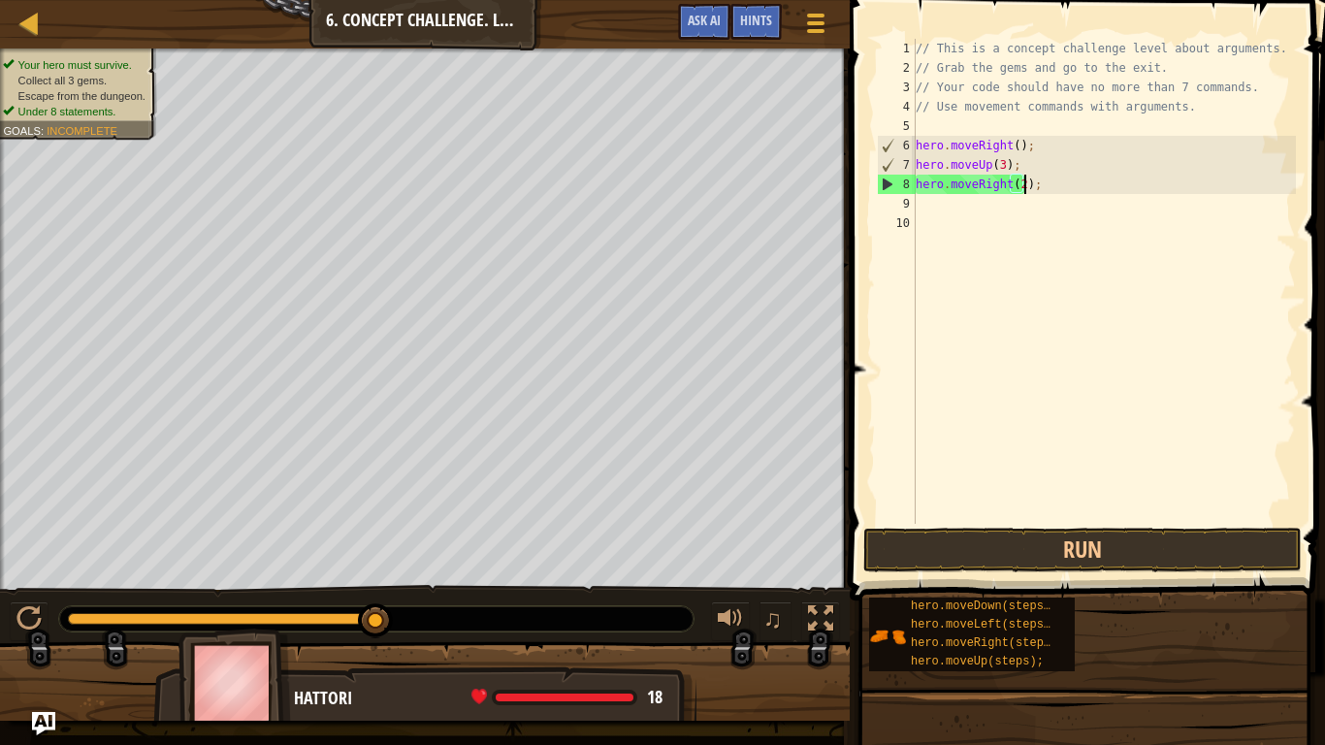
scroll to position [9, 16]
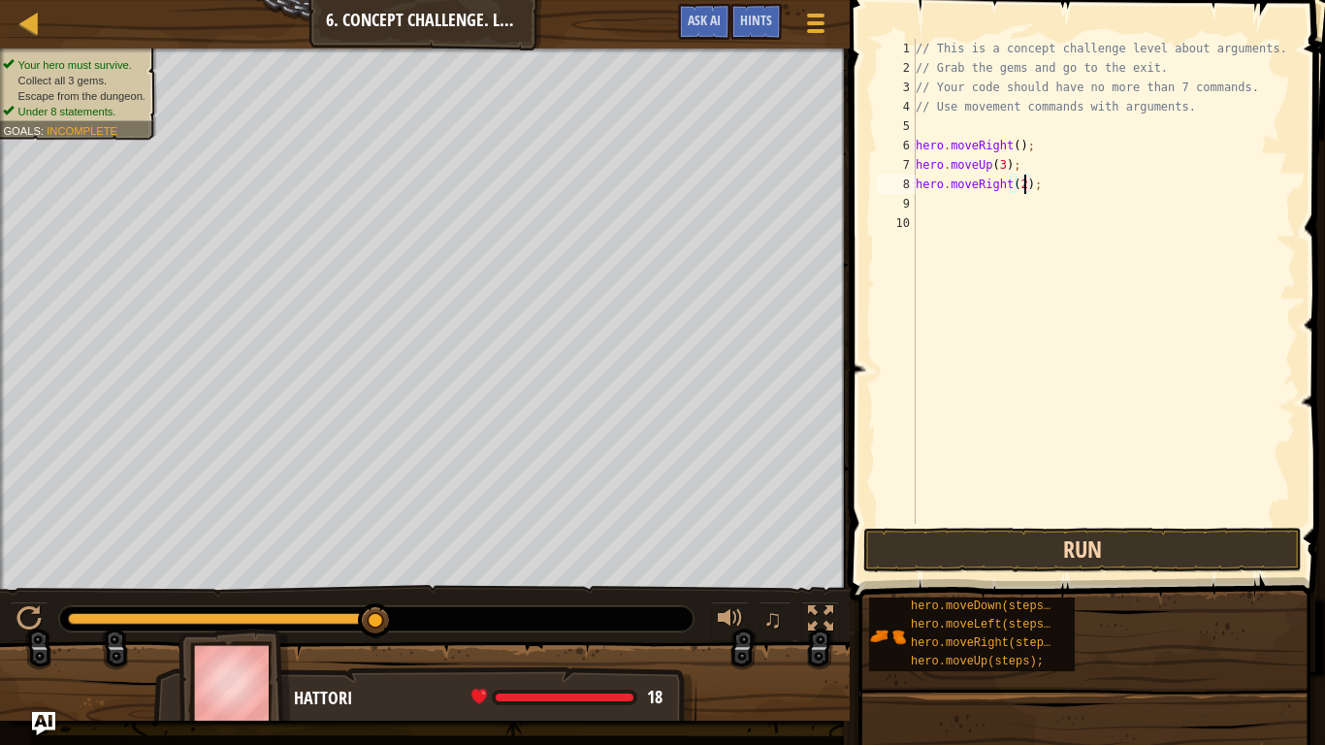
type textarea "hero.moveRight(2);"
click at [922, 569] on button "Run" at bounding box center [1082, 550] width 439 height 45
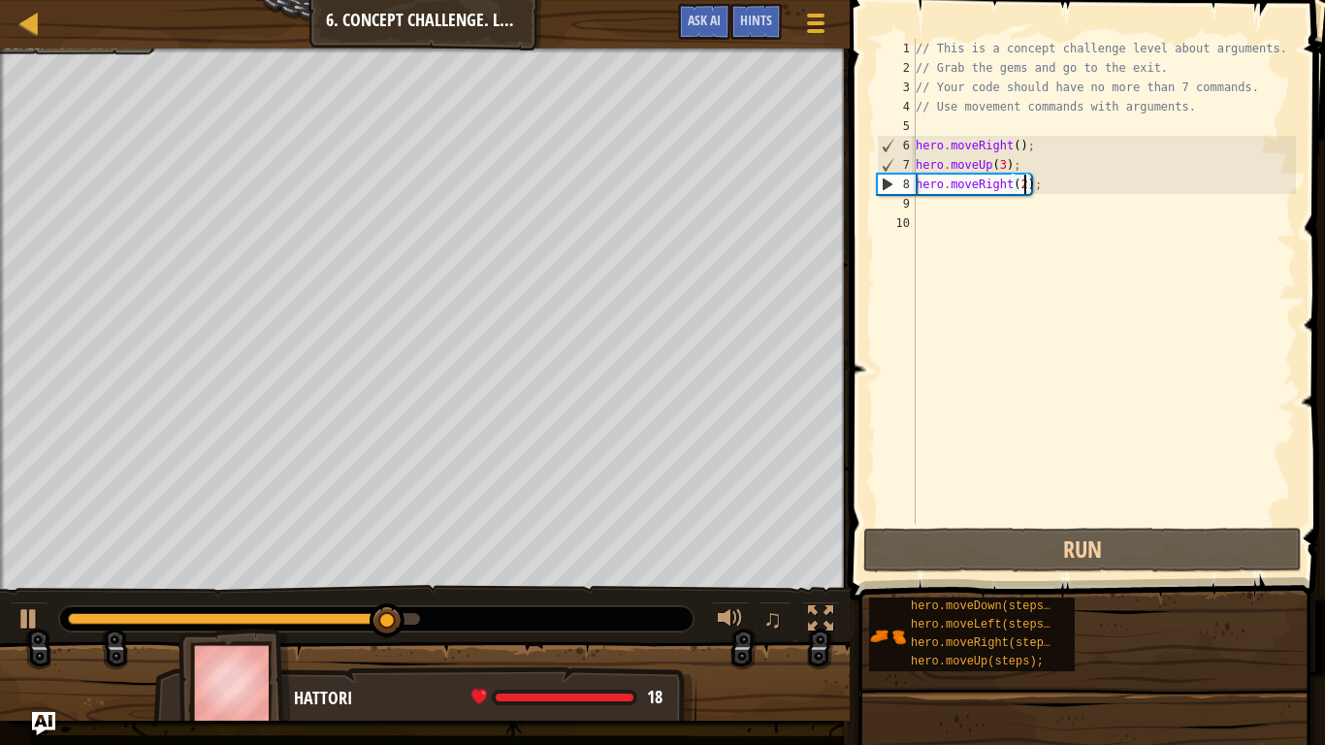
click at [963, 212] on div "// This is a concept challenge level about arguments. // Grab the gems and go t…" at bounding box center [1104, 301] width 384 height 524
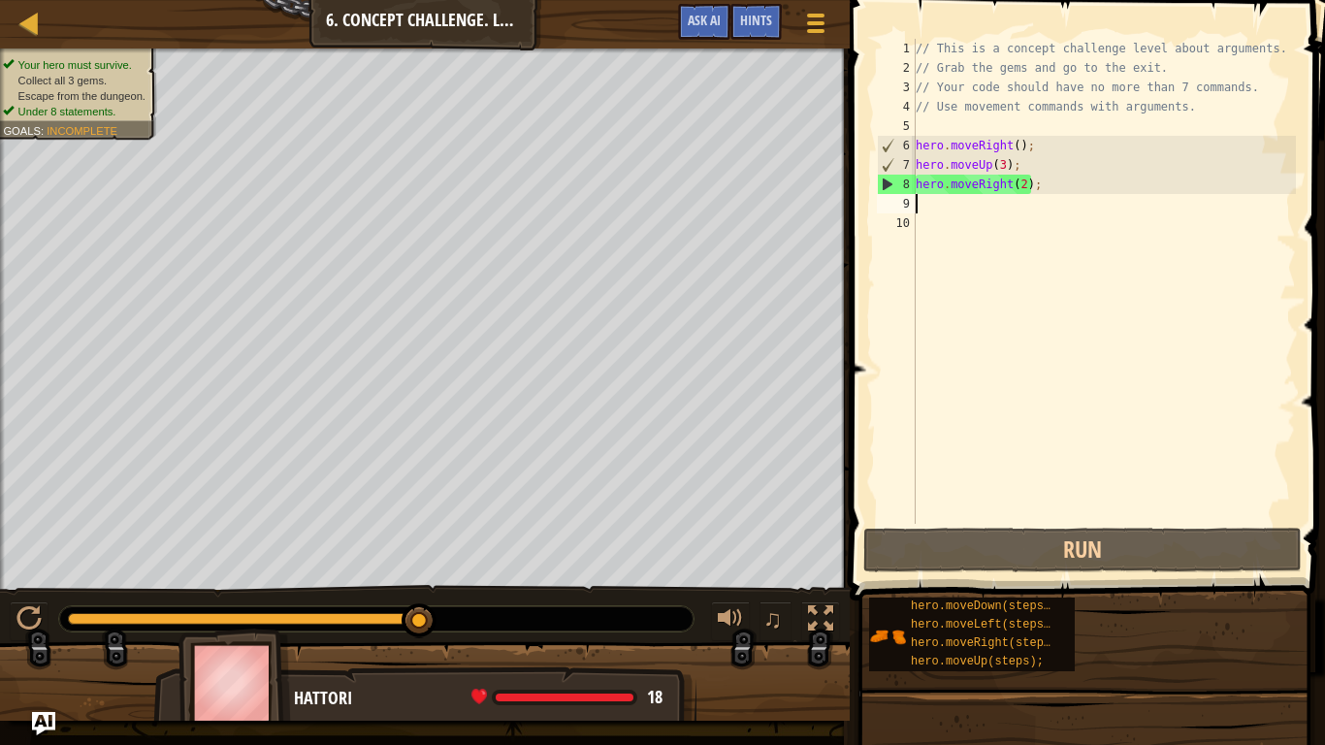
type textarea "d"
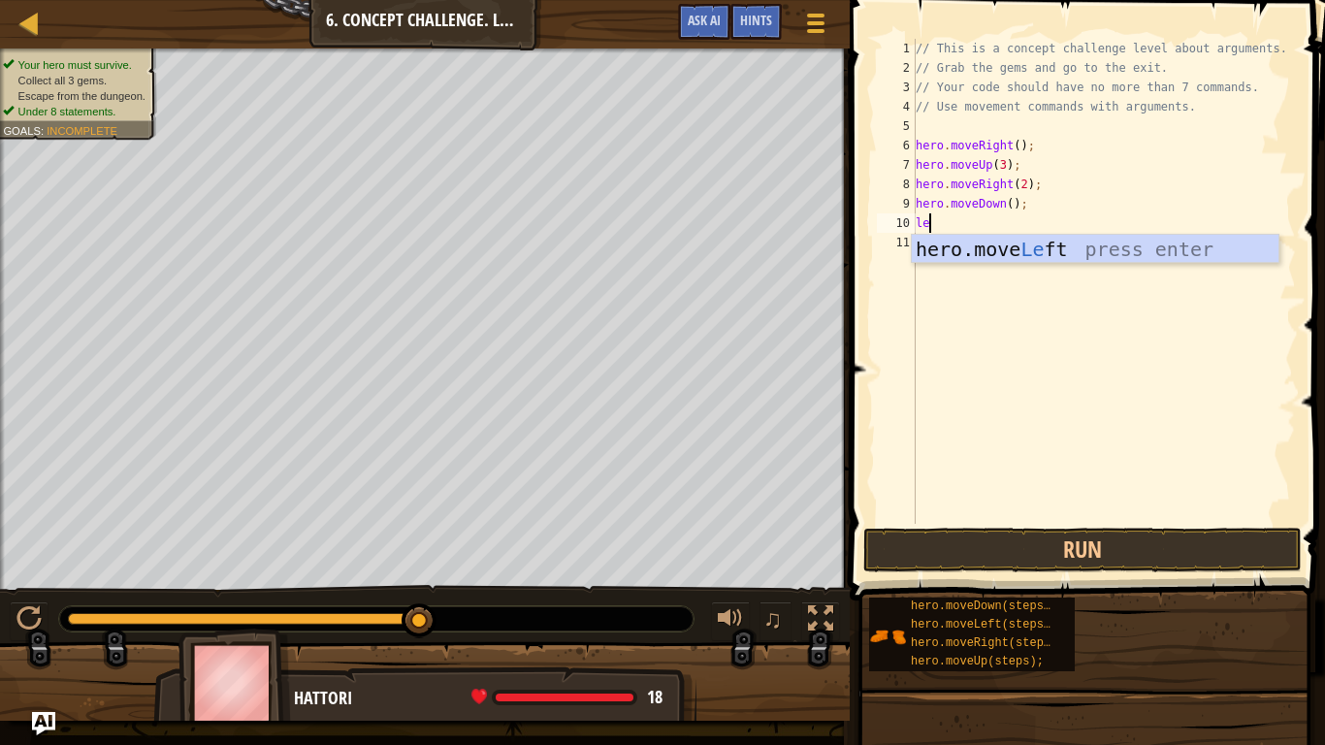
type textarea "left"
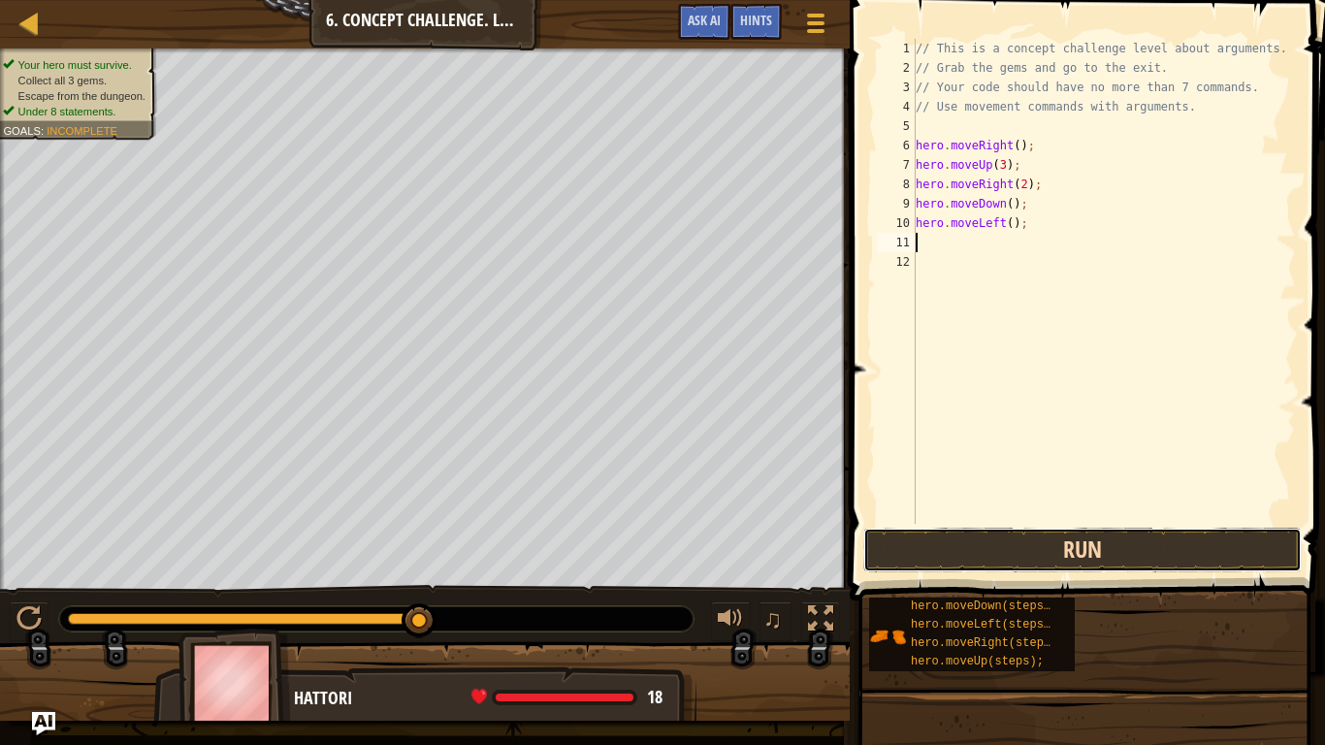
click at [1051, 540] on button "Run" at bounding box center [1082, 550] width 439 height 45
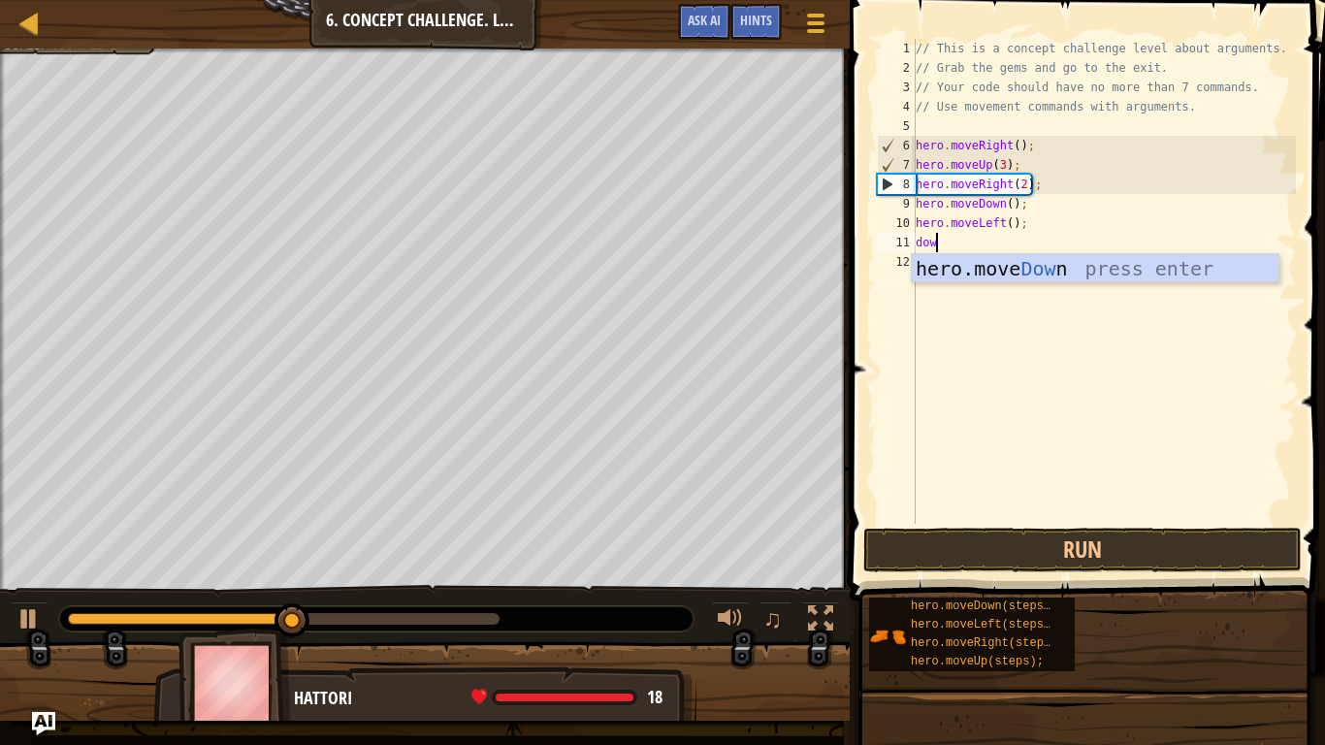
type textarea "down"
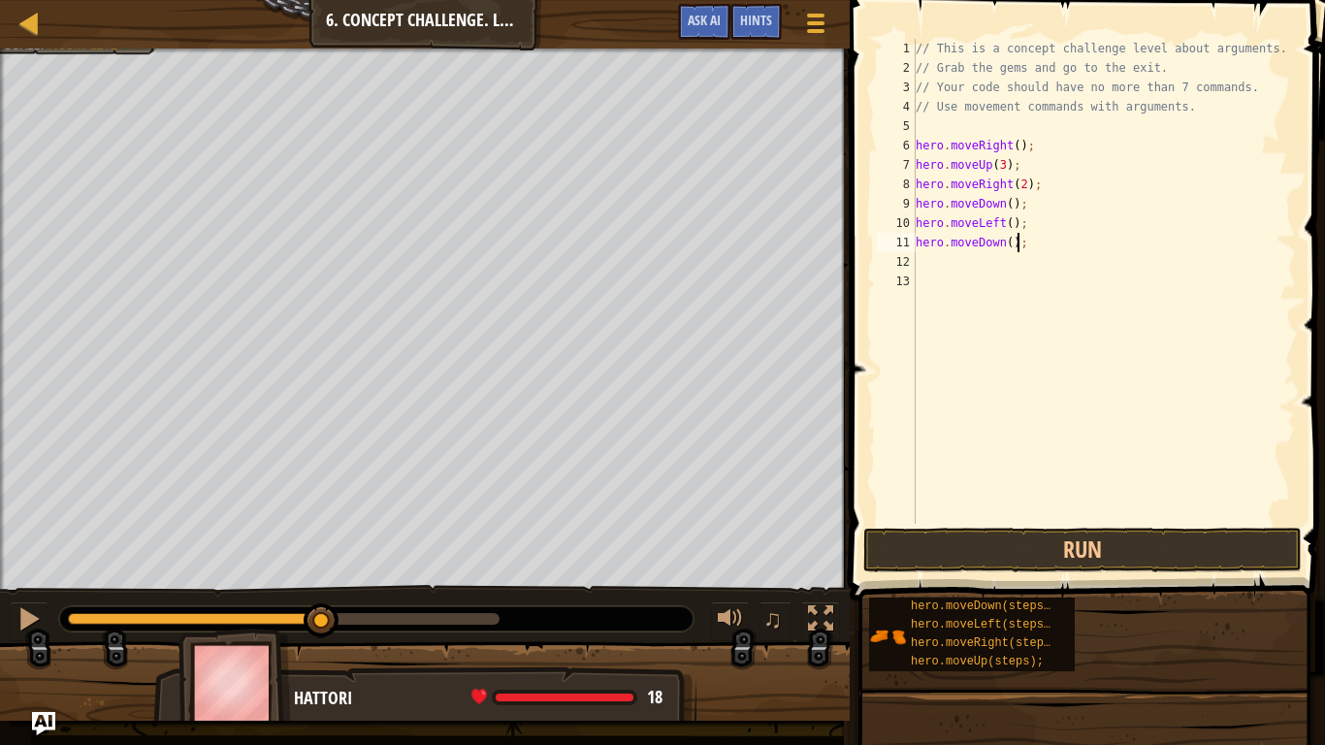
click at [1019, 236] on div "// This is a concept challenge level about arguments. // Grab the gems and go t…" at bounding box center [1104, 301] width 384 height 524
click at [1011, 243] on div "// This is a concept challenge level about arguments. // Grab the gems and go t…" at bounding box center [1104, 301] width 384 height 524
type textarea "hero.moveDown(2);"
click at [934, 268] on div "// This is a concept challenge level about arguments. // Grab the gems and go t…" at bounding box center [1104, 301] width 384 height 524
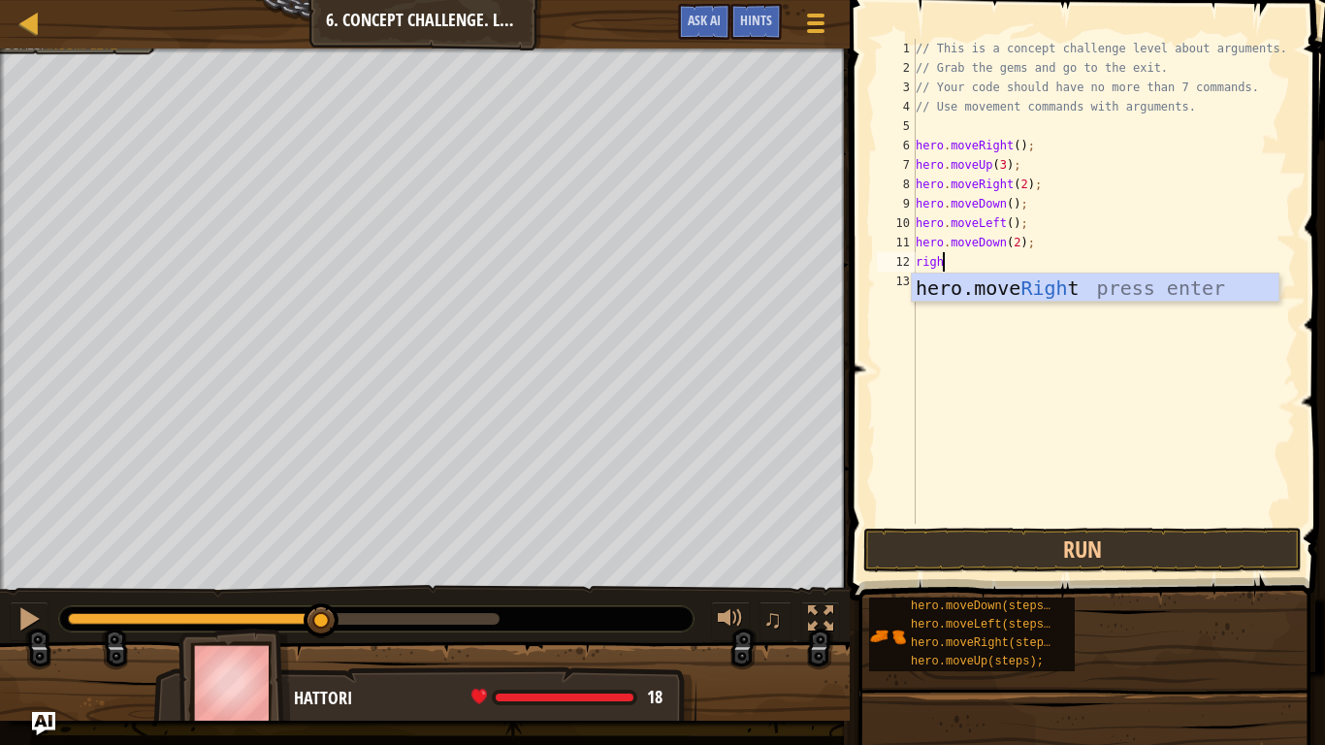
scroll to position [9, 4]
type textarea "right"
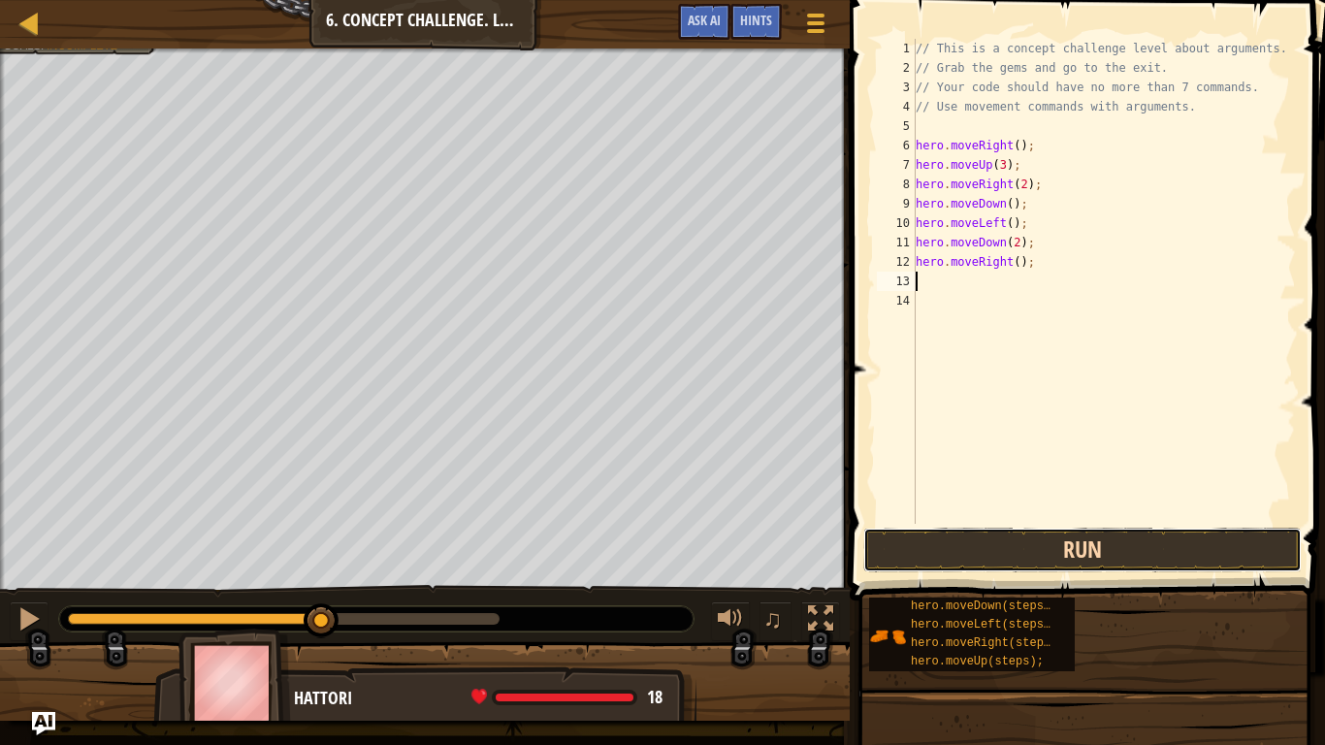
click at [1057, 561] on button "Run" at bounding box center [1082, 550] width 439 height 45
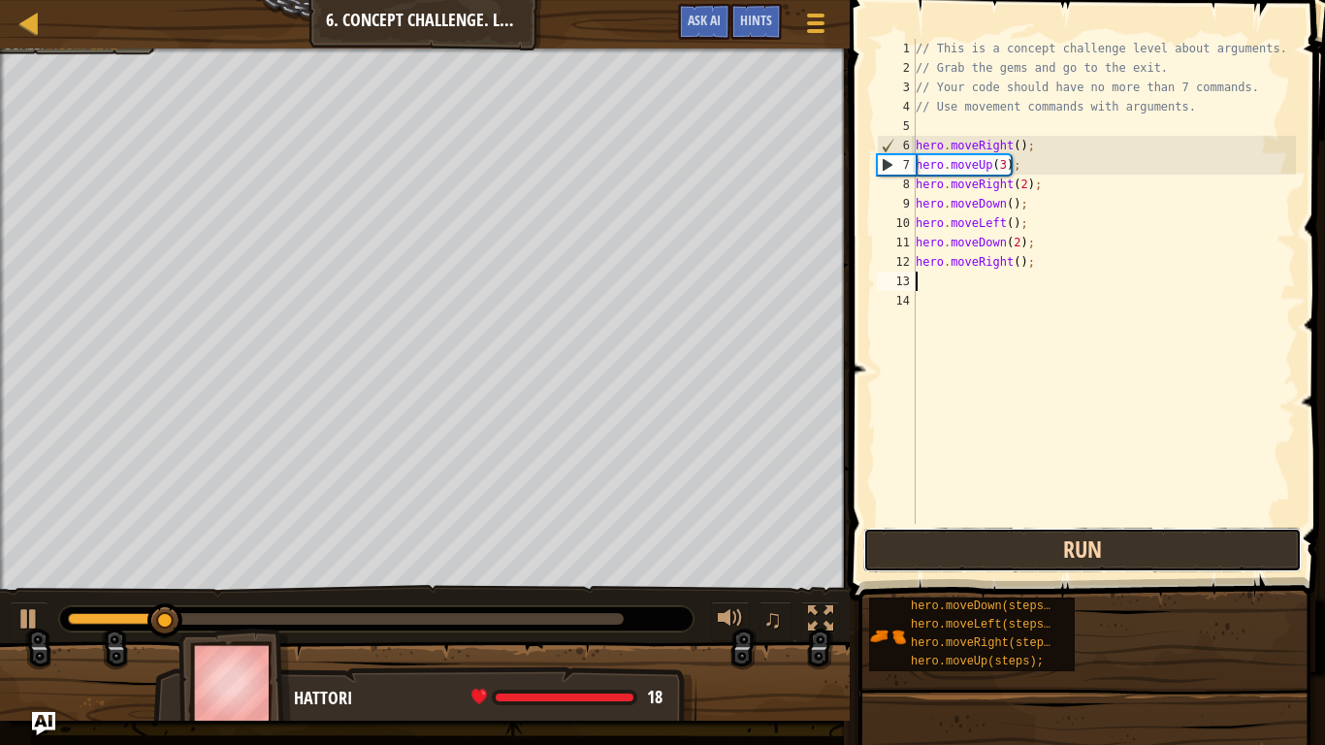
click at [926, 548] on button "Run" at bounding box center [1082, 550] width 439 height 45
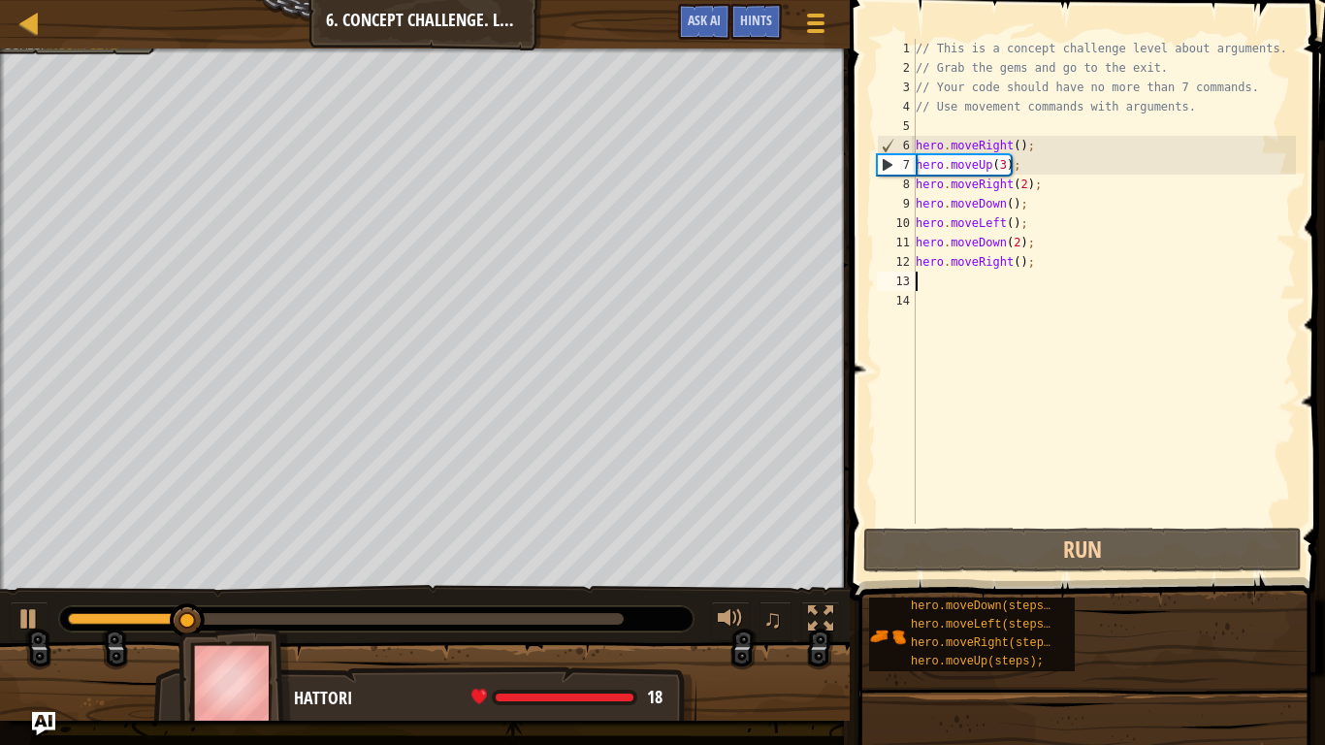
type textarea "ri"
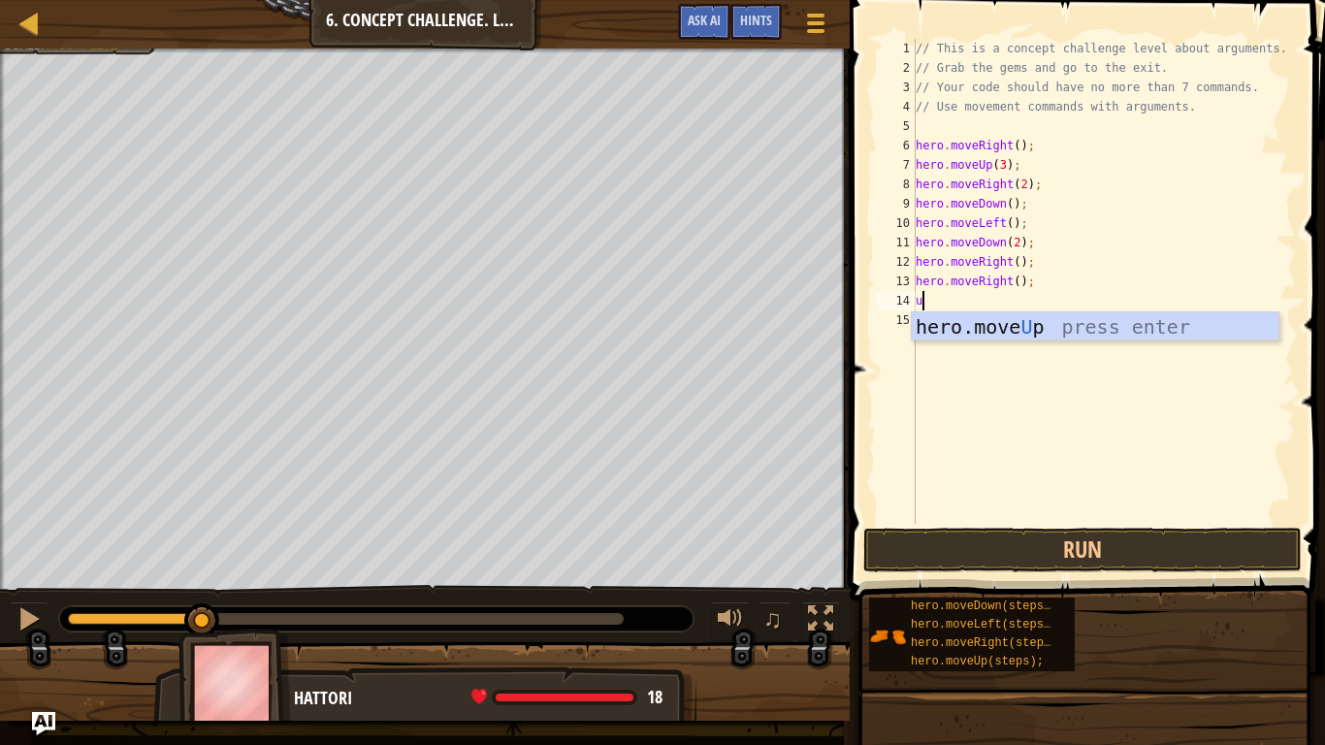
type textarea "up"
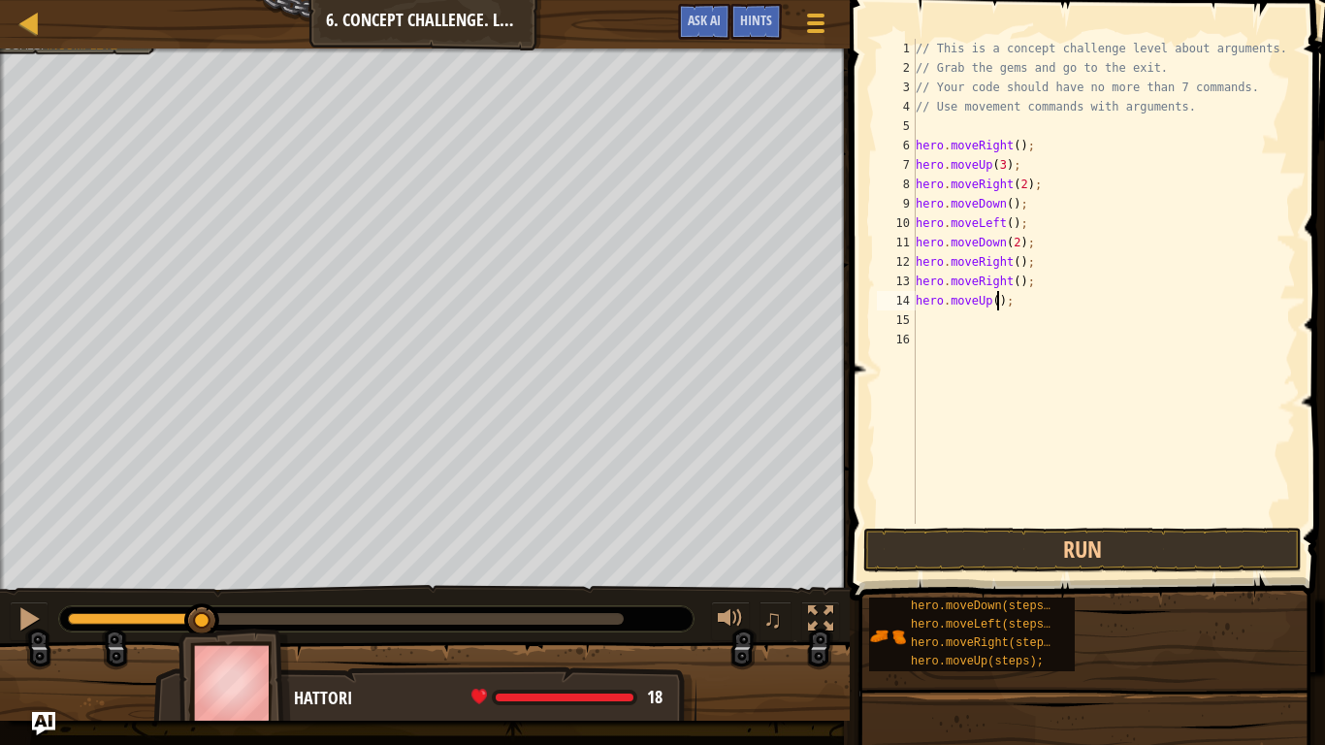
click at [999, 303] on div "// This is a concept challenge level about arguments. // Grab the gems and go t…" at bounding box center [1104, 301] width 384 height 524
type textarea "hero.moveUp(2);"
click at [960, 325] on div "// This is a concept challenge level about arguments. // Grab the gems and go t…" at bounding box center [1104, 301] width 384 height 524
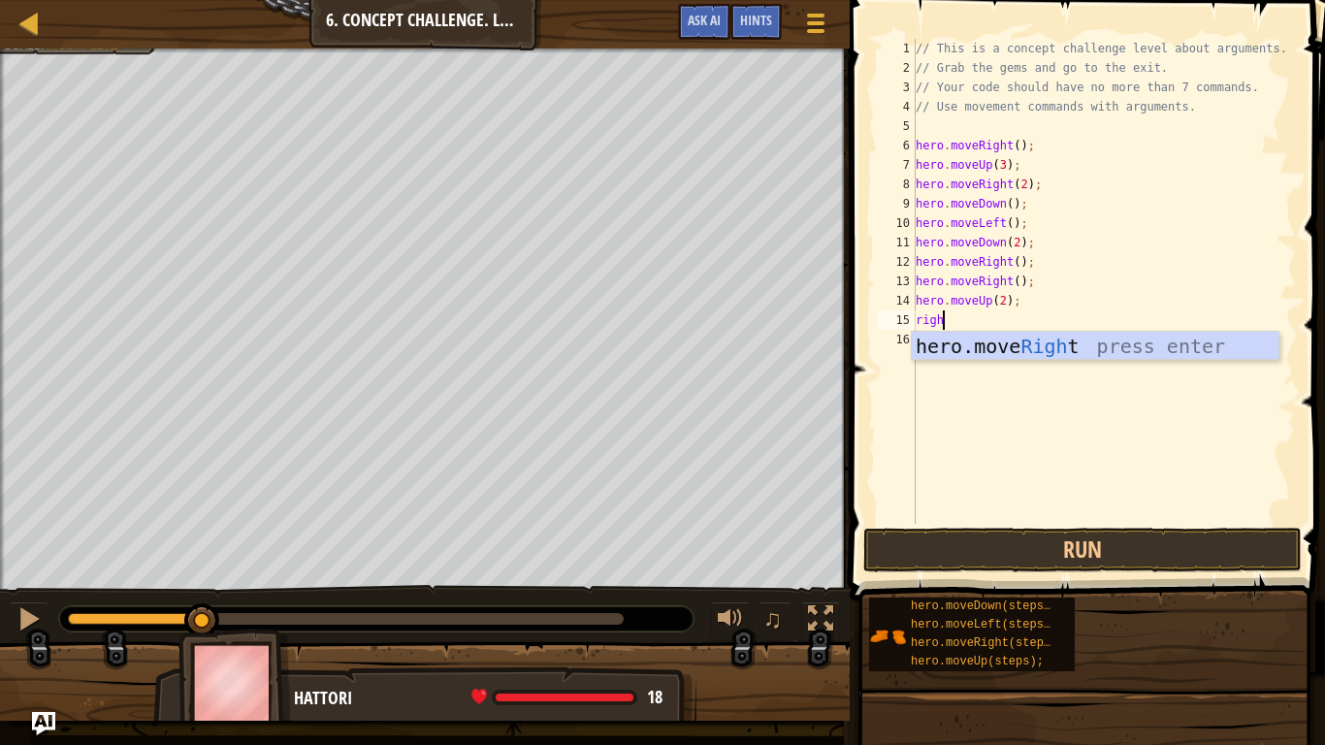
type textarea "right"
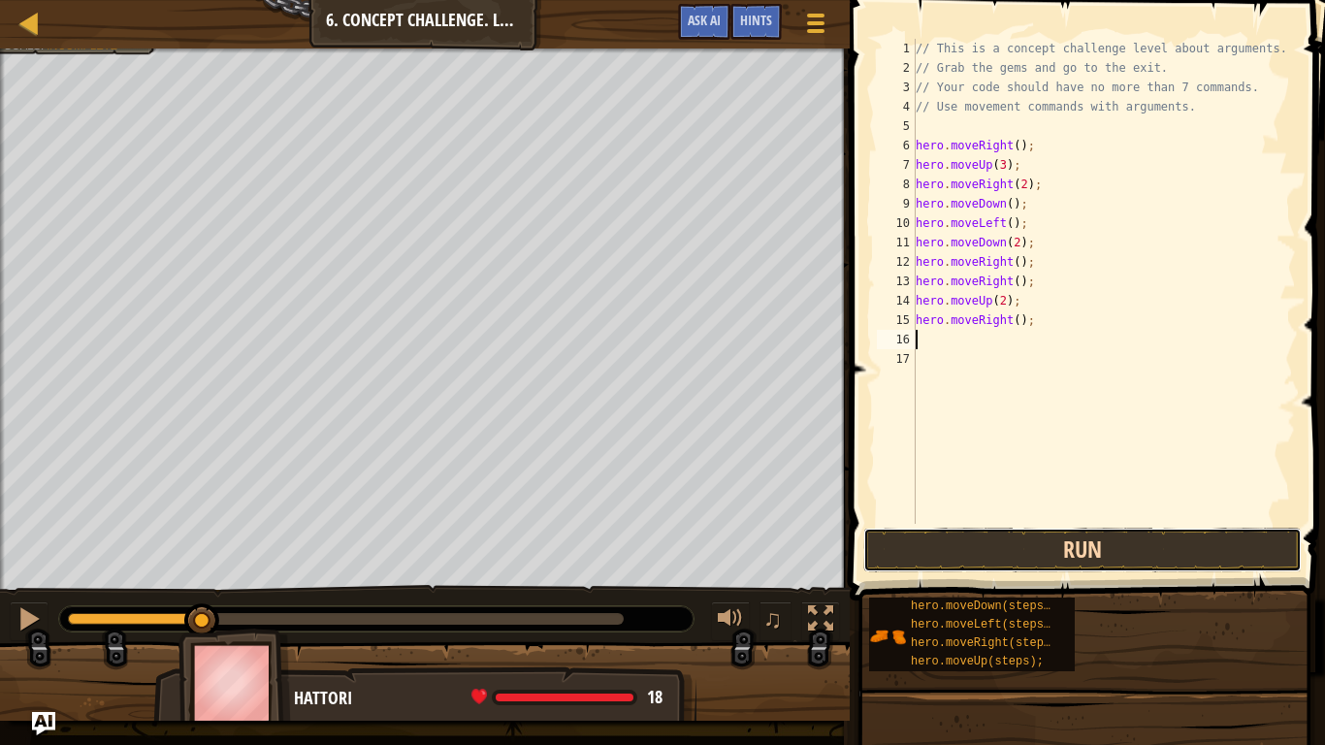
click at [989, 540] on button "Run" at bounding box center [1082, 550] width 439 height 45
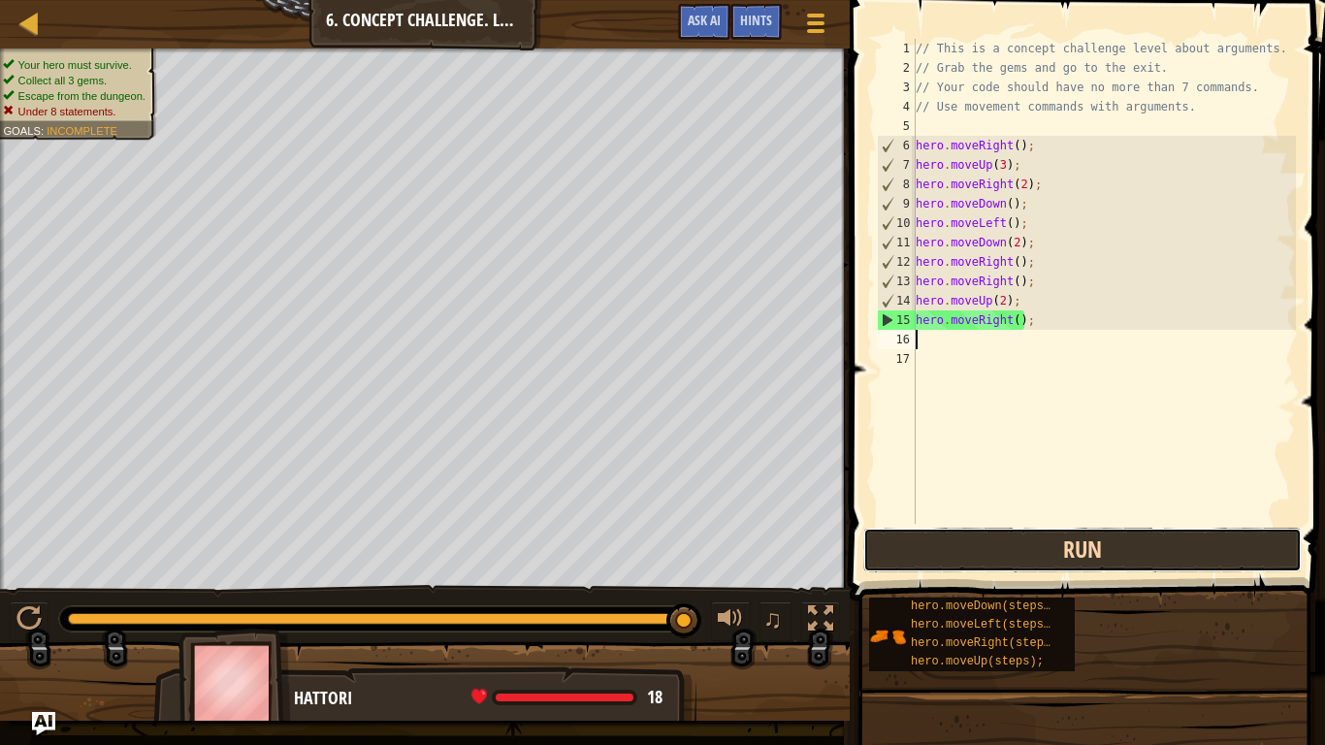
click at [1010, 551] on button "Run" at bounding box center [1082, 550] width 439 height 45
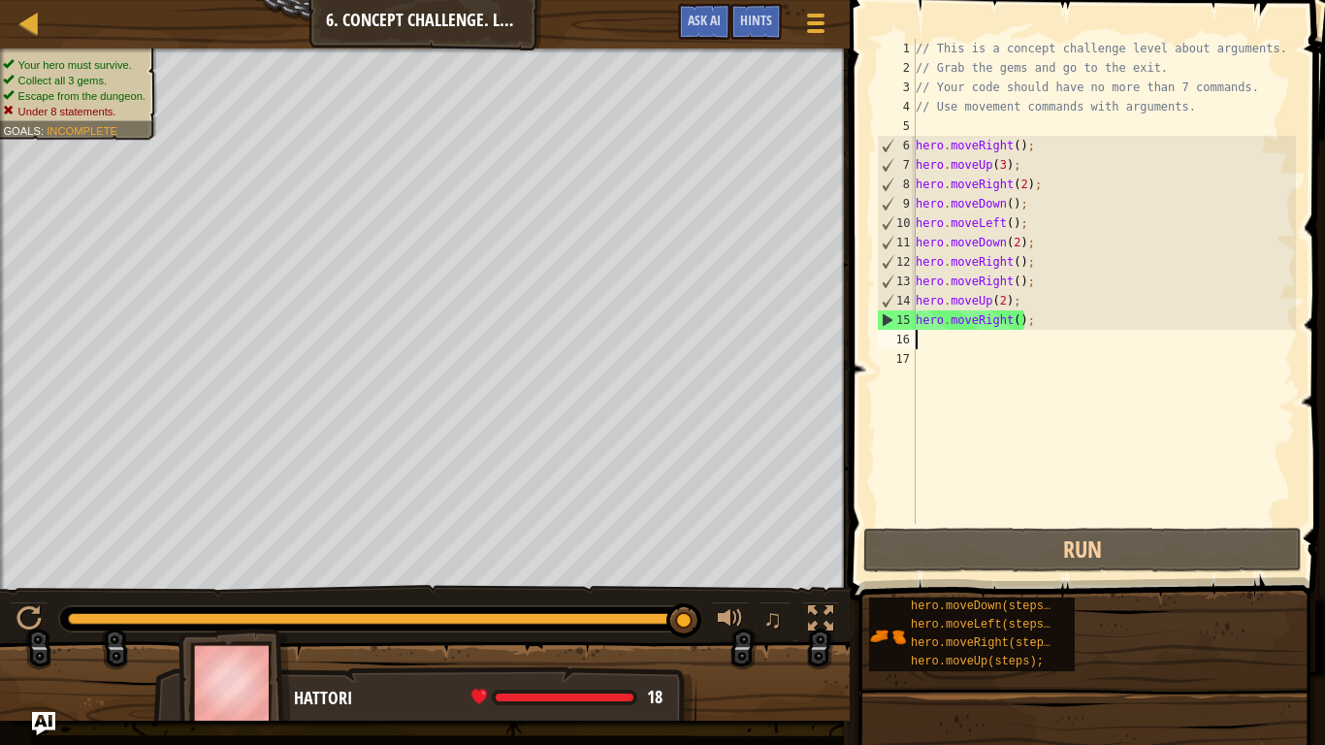
click at [1033, 292] on div "// This is a concept challenge level about arguments. // Grab the gems and go t…" at bounding box center [1104, 301] width 384 height 524
click at [1039, 291] on div "// This is a concept challenge level about arguments. // Grab the gems and go t…" at bounding box center [1104, 301] width 384 height 524
click at [1031, 280] on div "// This is a concept challenge level about arguments. // Grab the gems and go t…" at bounding box center [1104, 301] width 384 height 524
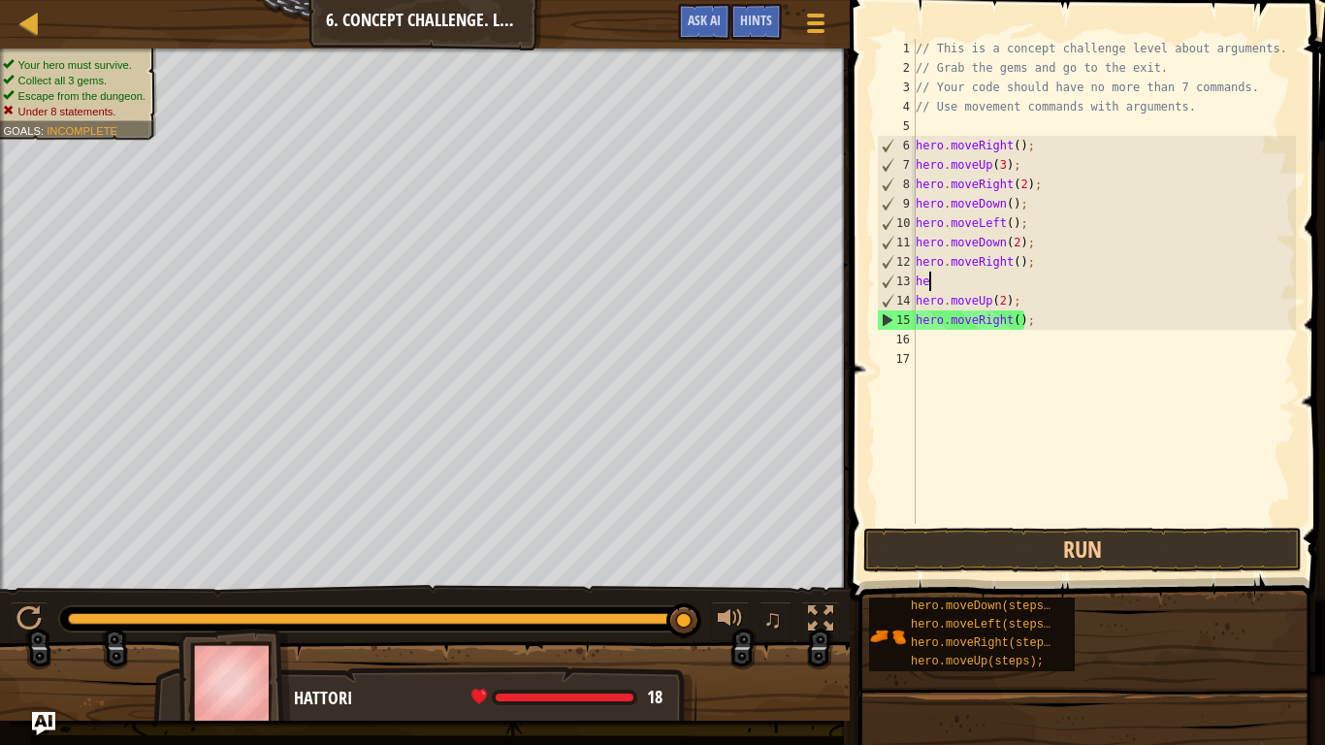
type textarea "h"
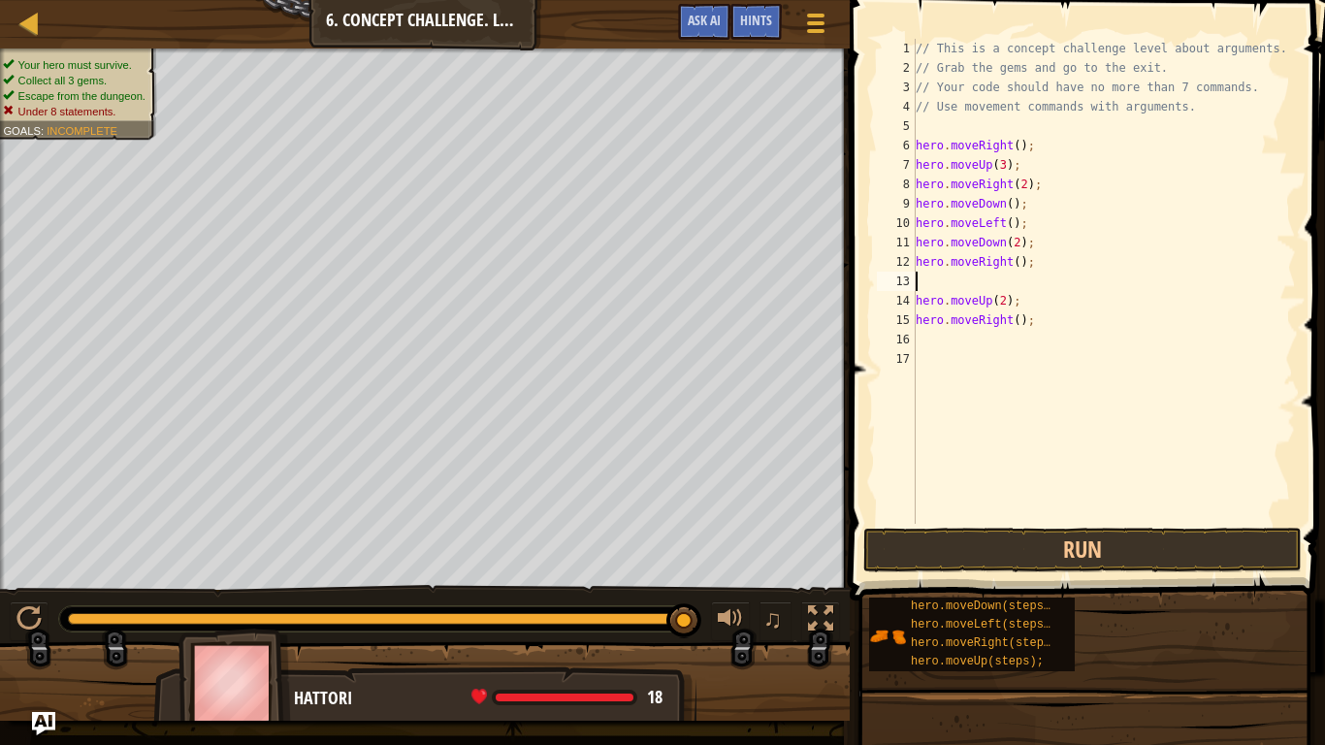
click at [1016, 270] on div "// This is a concept challenge level about arguments. // Grab the gems and go t…" at bounding box center [1104, 301] width 384 height 524
type textarea "hero.moveRight(2);"
click at [1035, 288] on div "// This is a concept challenge level about arguments. // Grab the gems and go t…" at bounding box center [1104, 301] width 384 height 524
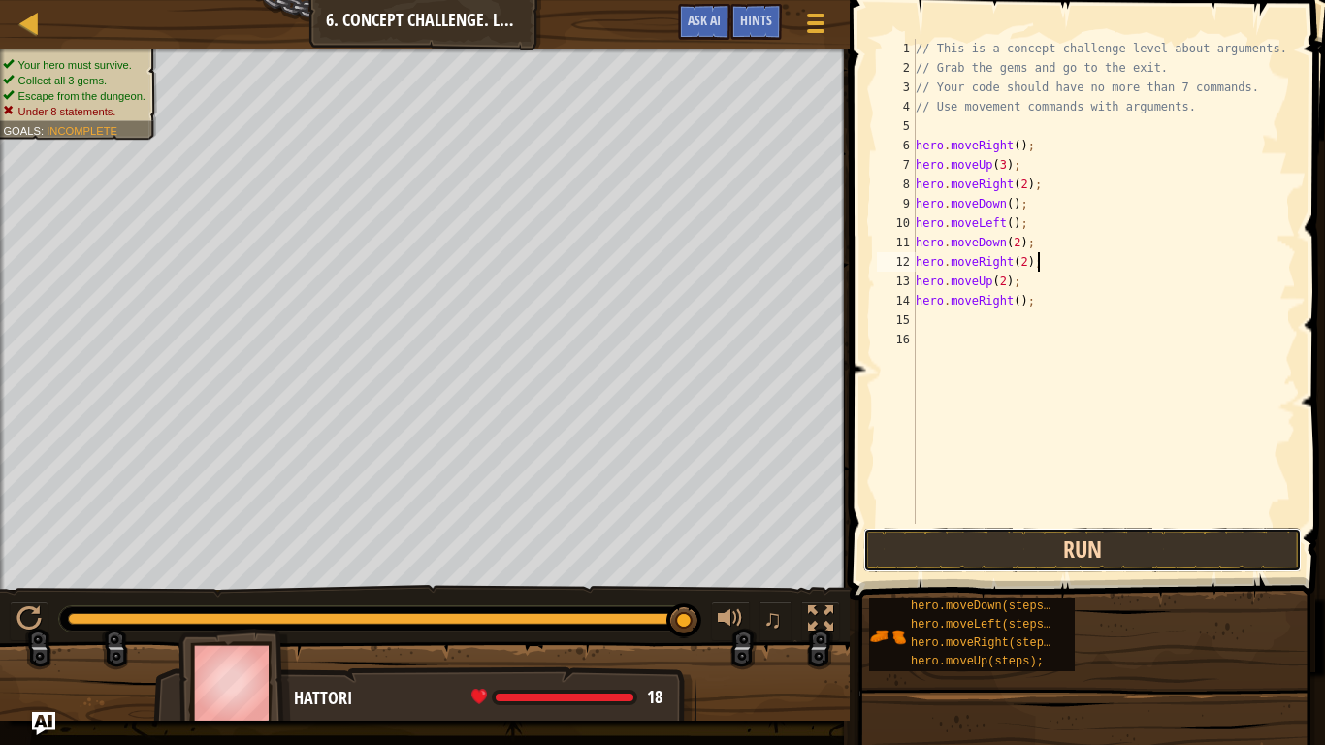
click at [993, 551] on button "Run" at bounding box center [1082, 550] width 439 height 45
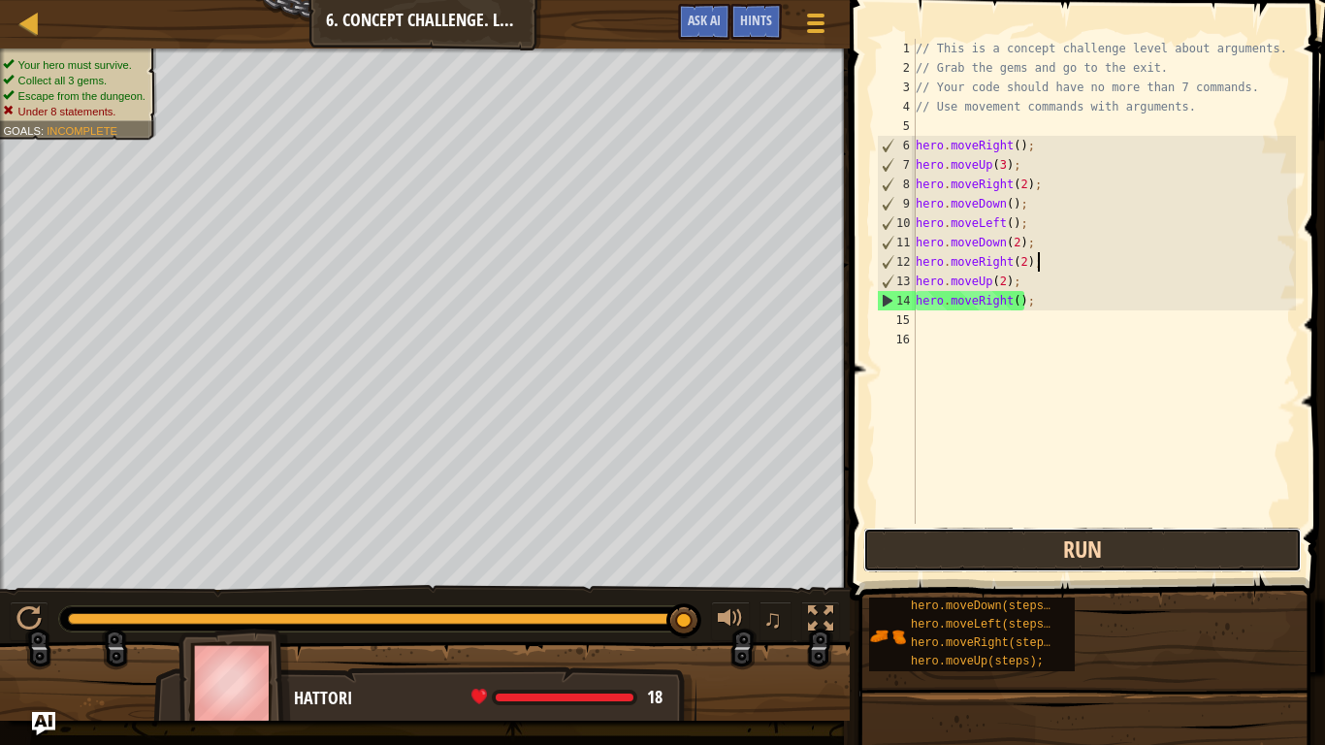
click at [935, 570] on button "Run" at bounding box center [1082, 550] width 439 height 45
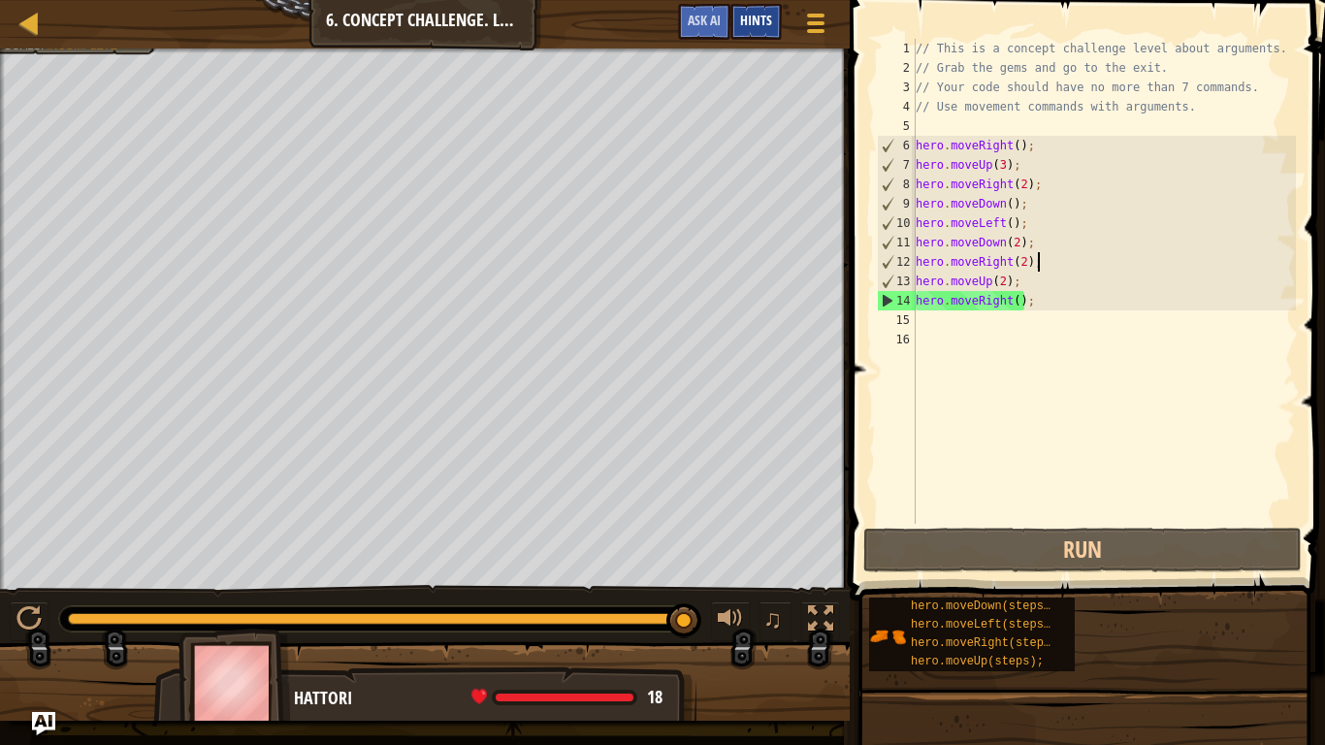
click at [777, 32] on div "Hints" at bounding box center [756, 22] width 51 height 36
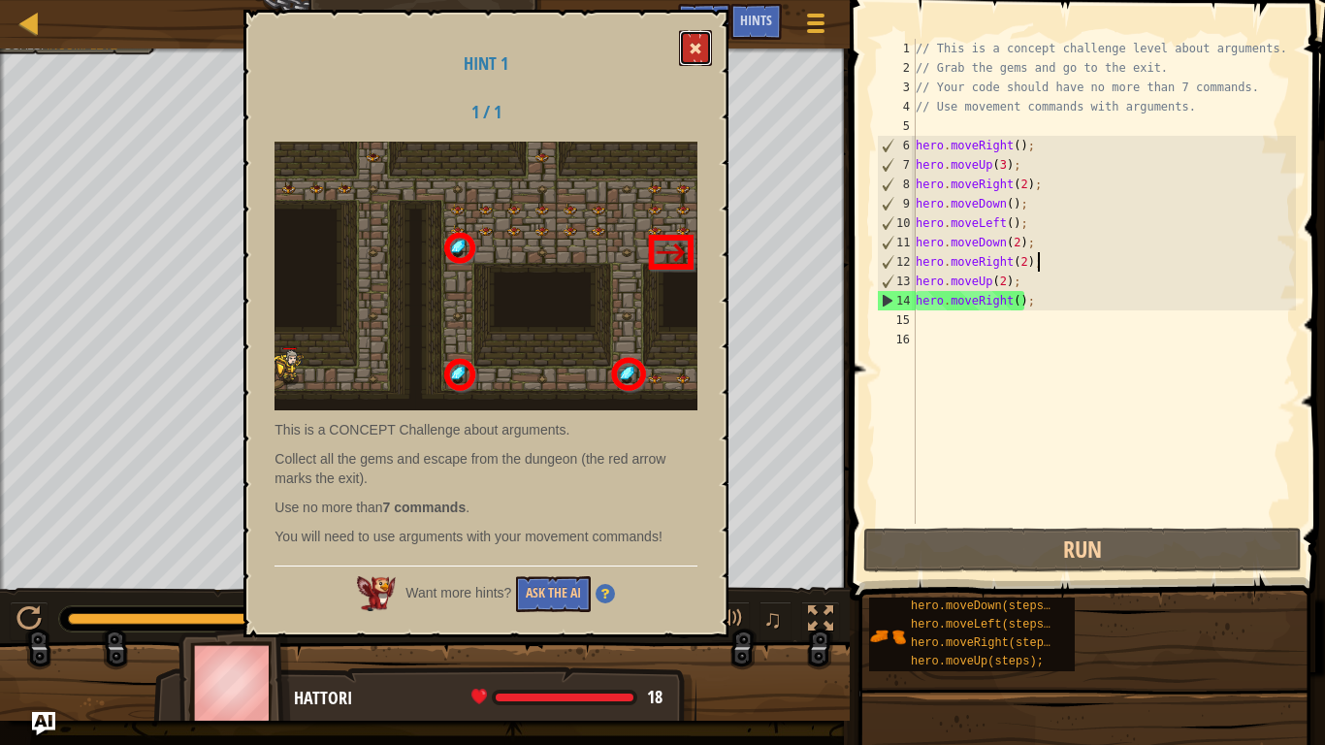
click at [697, 50] on span at bounding box center [696, 49] width 14 height 14
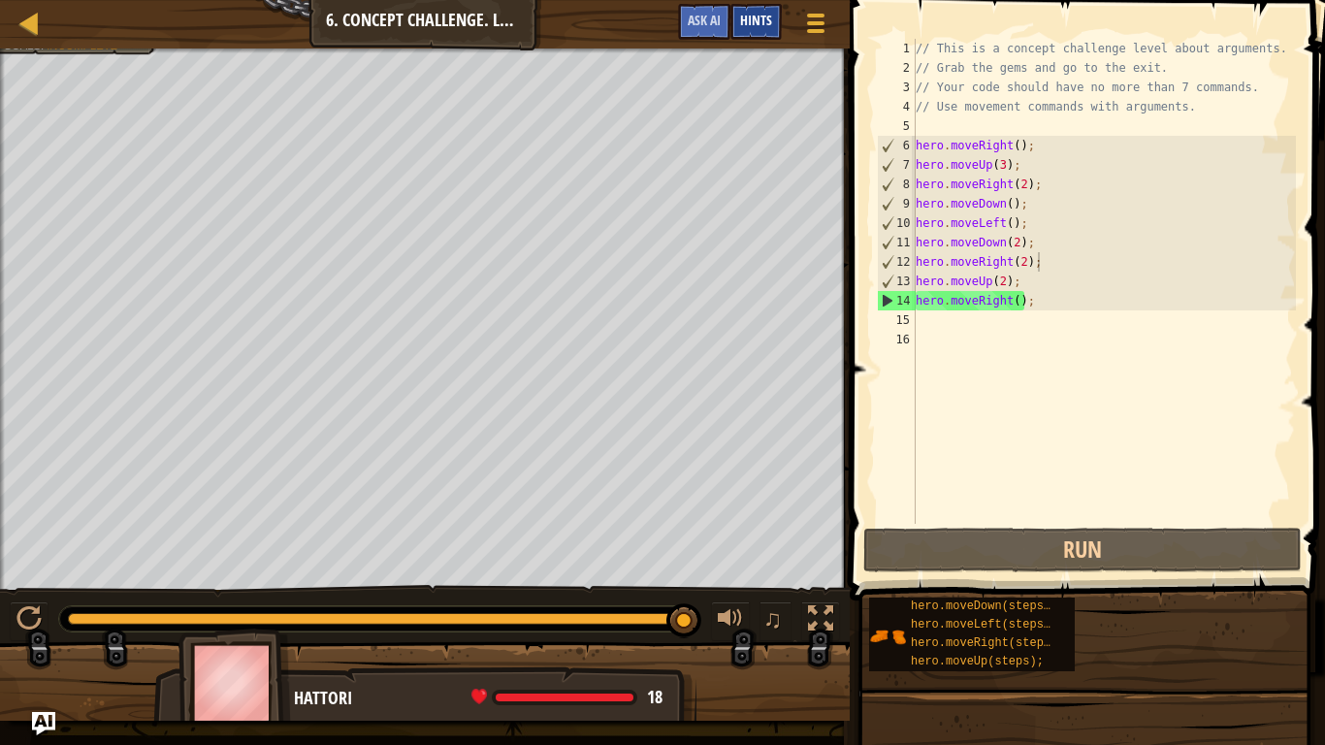
click at [771, 25] on span "Hints" at bounding box center [756, 20] width 32 height 18
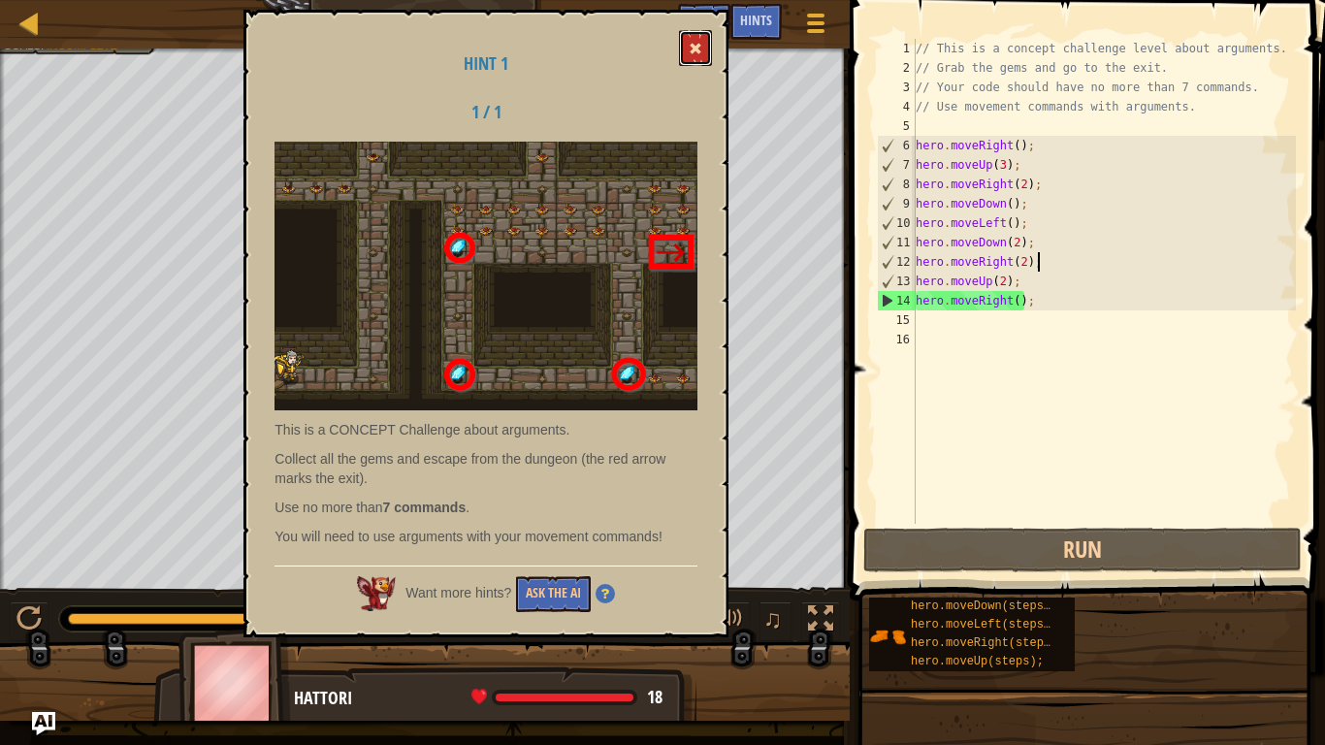
click at [705, 62] on button at bounding box center [695, 48] width 33 height 36
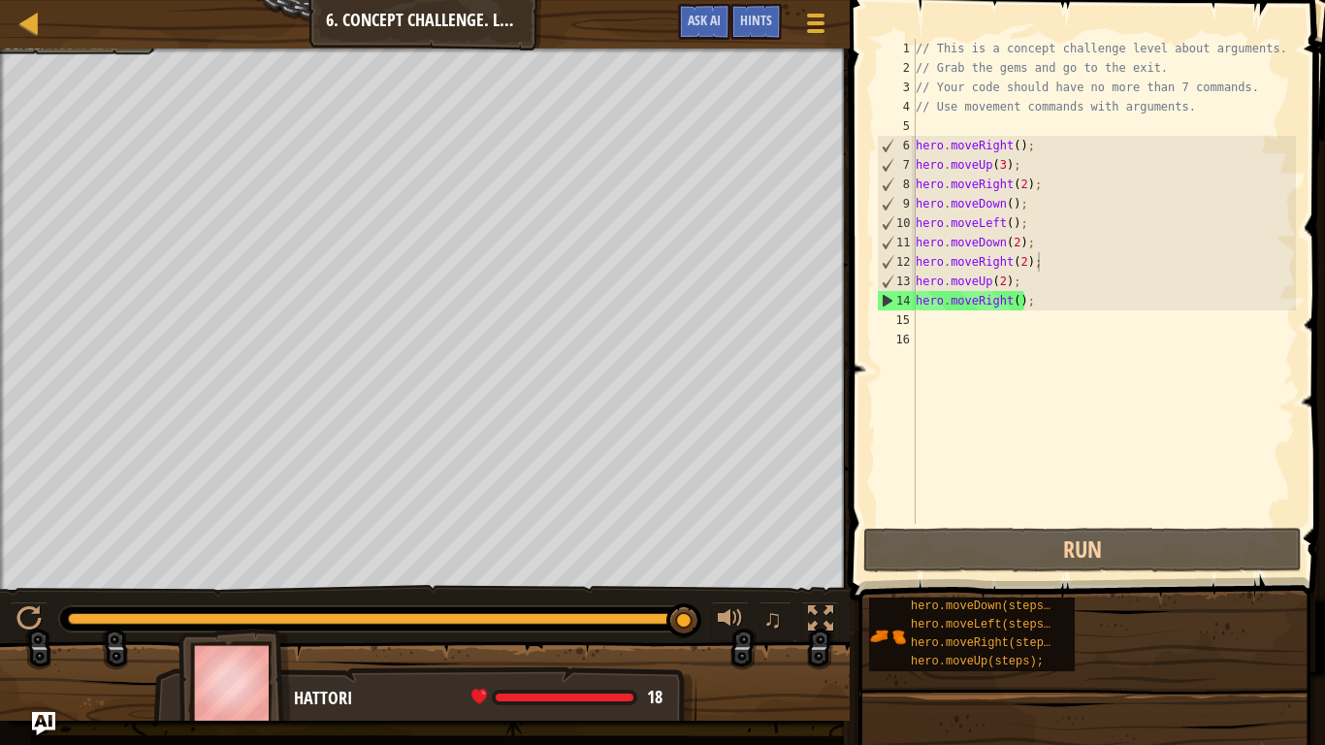
click at [1039, 295] on div "// This is a concept challenge level about arguments. // Grab the gems and go t…" at bounding box center [1104, 301] width 384 height 524
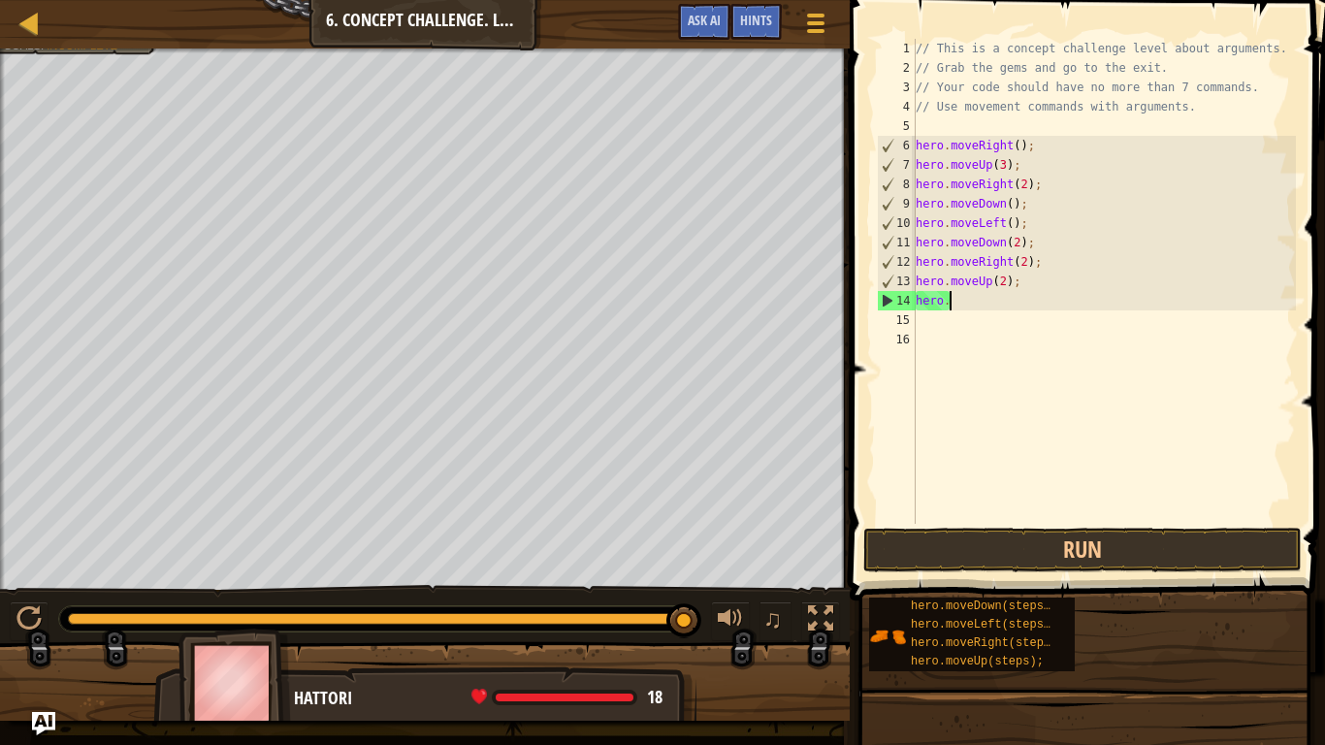
type textarea "h"
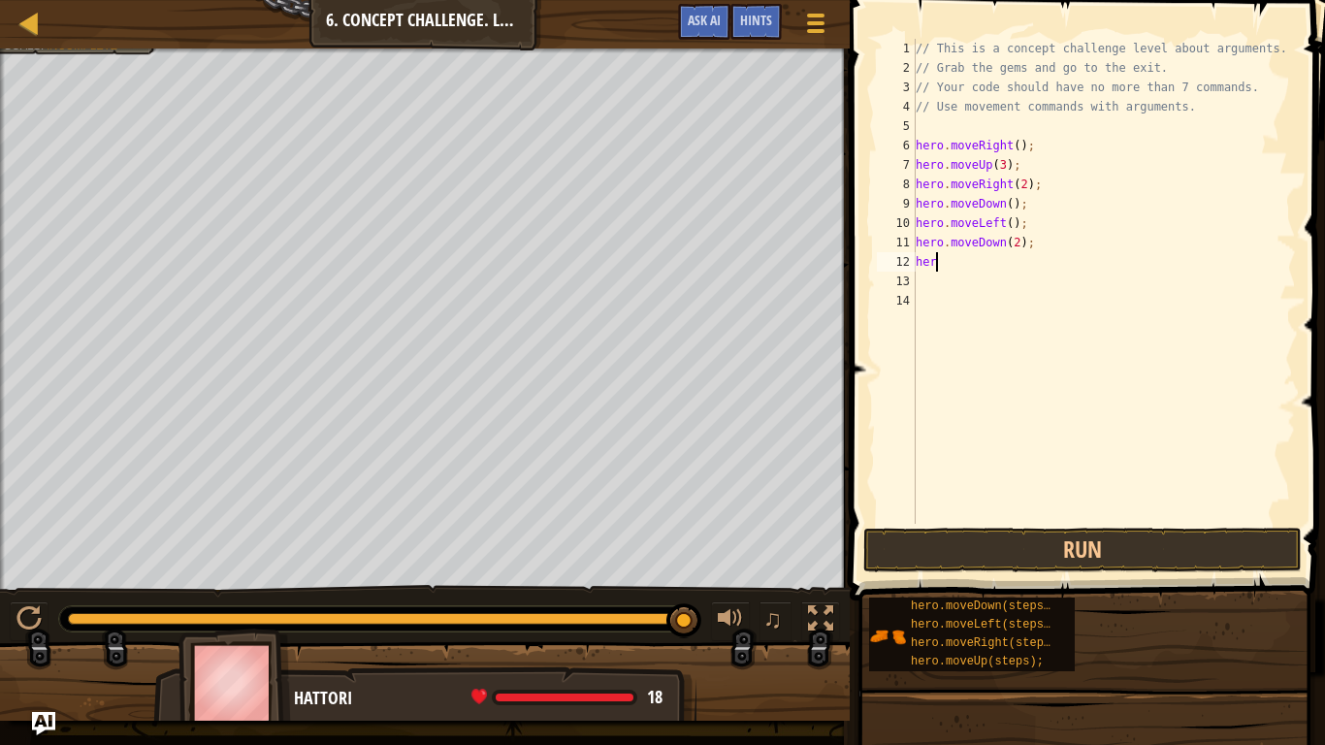
type textarea "h"
click at [1012, 209] on div "// This is a concept challenge level about arguments. // Grab the gems and go t…" at bounding box center [1104, 301] width 384 height 524
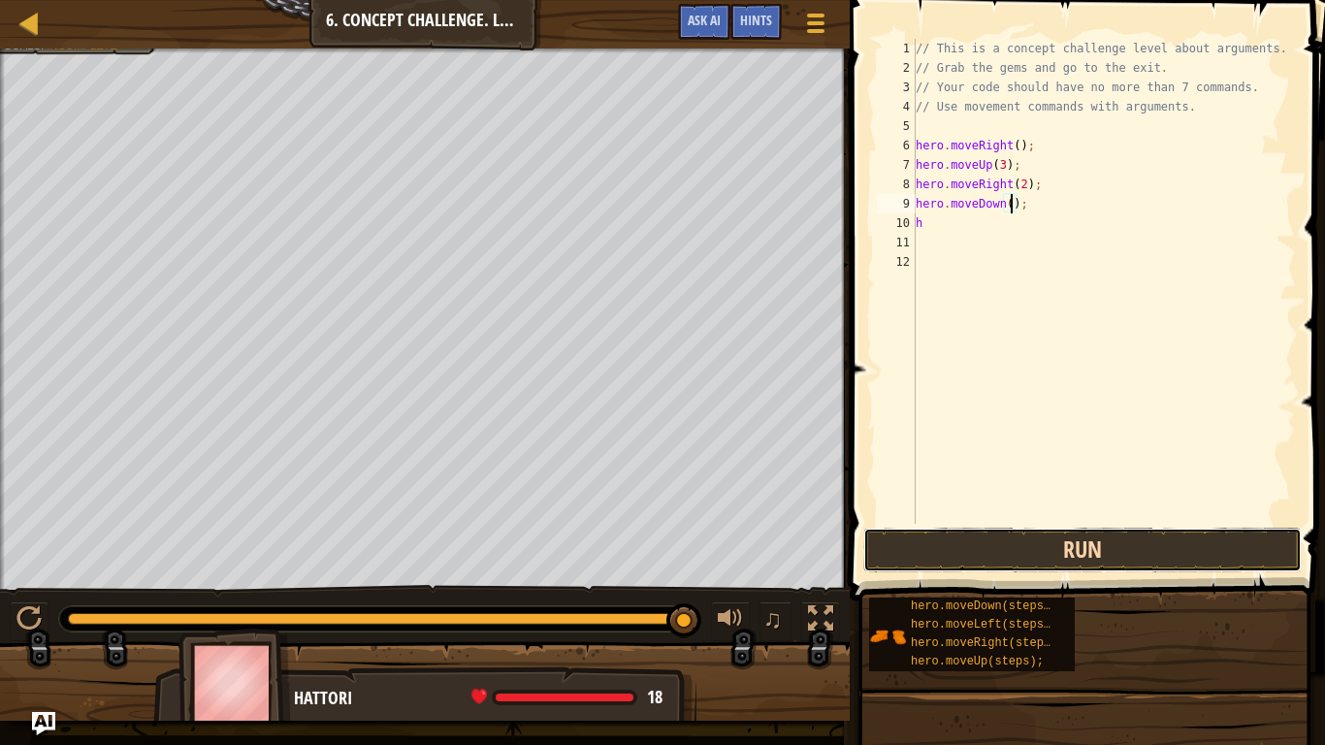
click at [916, 556] on button "Run" at bounding box center [1082, 550] width 439 height 45
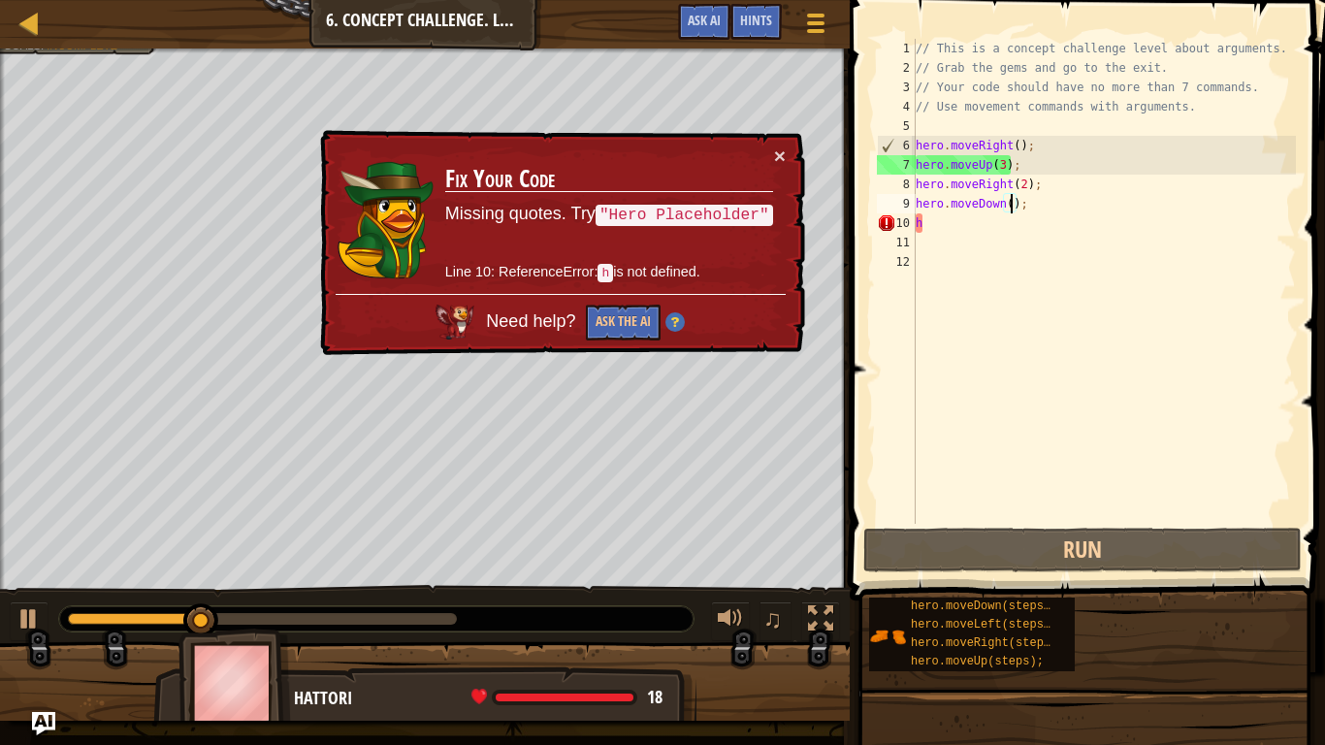
click at [960, 229] on div "// This is a concept challenge level about arguments. // Grab the gems and go t…" at bounding box center [1104, 301] width 384 height 524
type textarea "h"
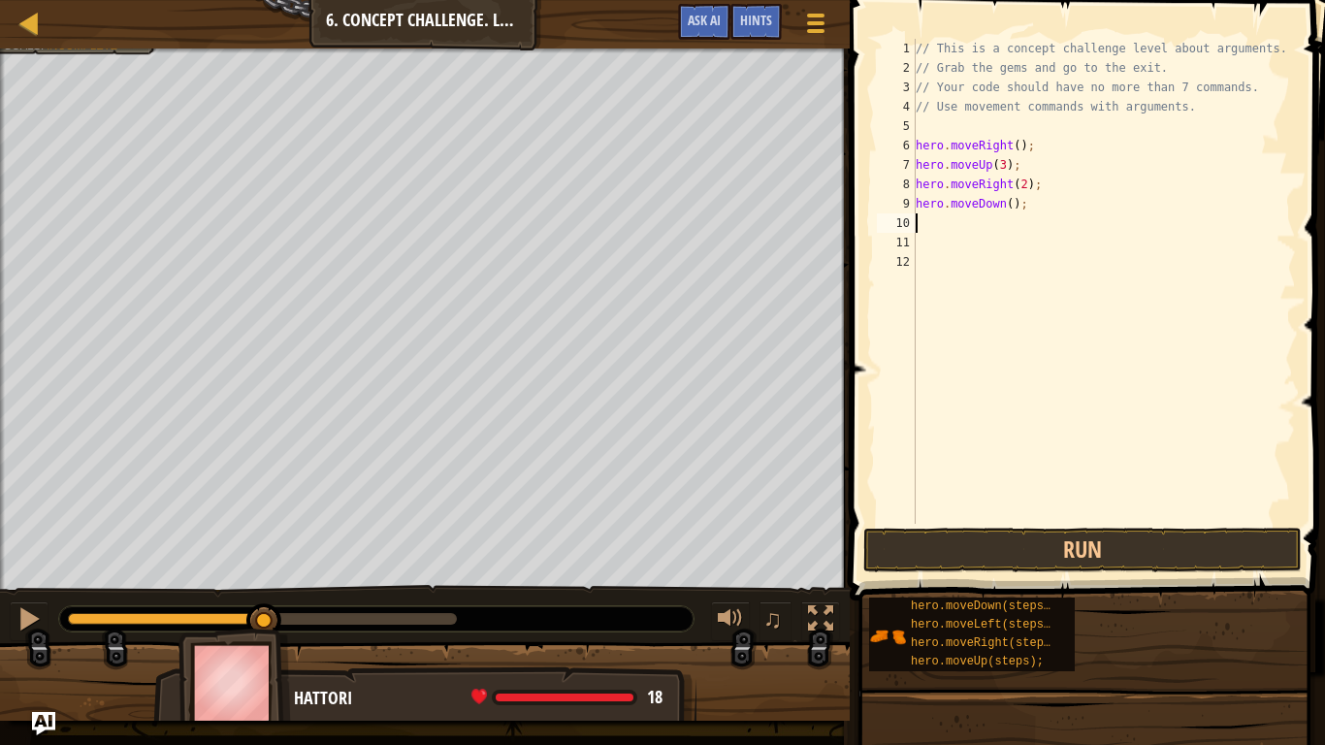
click at [1032, 208] on div "// This is a concept challenge level about arguments. // Grab the gems and go t…" at bounding box center [1104, 301] width 384 height 524
type textarea "hero.moveDown();"
click at [956, 547] on button "Run" at bounding box center [1082, 550] width 439 height 45
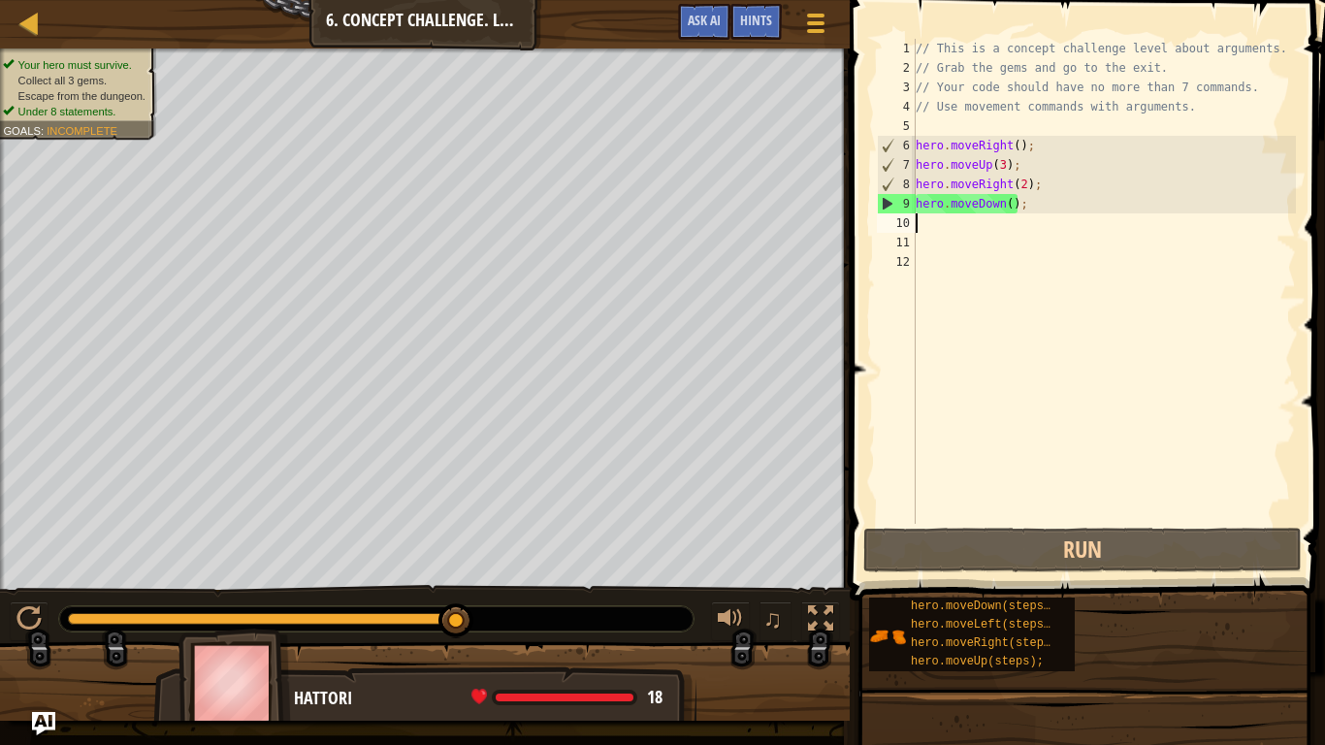
click at [1010, 214] on div "// This is a concept challenge level about arguments. // Grab the gems and go t…" at bounding box center [1104, 301] width 384 height 524
click at [1011, 209] on div "// This is a concept challenge level about arguments. // Grab the gems and go t…" at bounding box center [1104, 301] width 384 height 524
type textarea "hero.moveDown(3);"
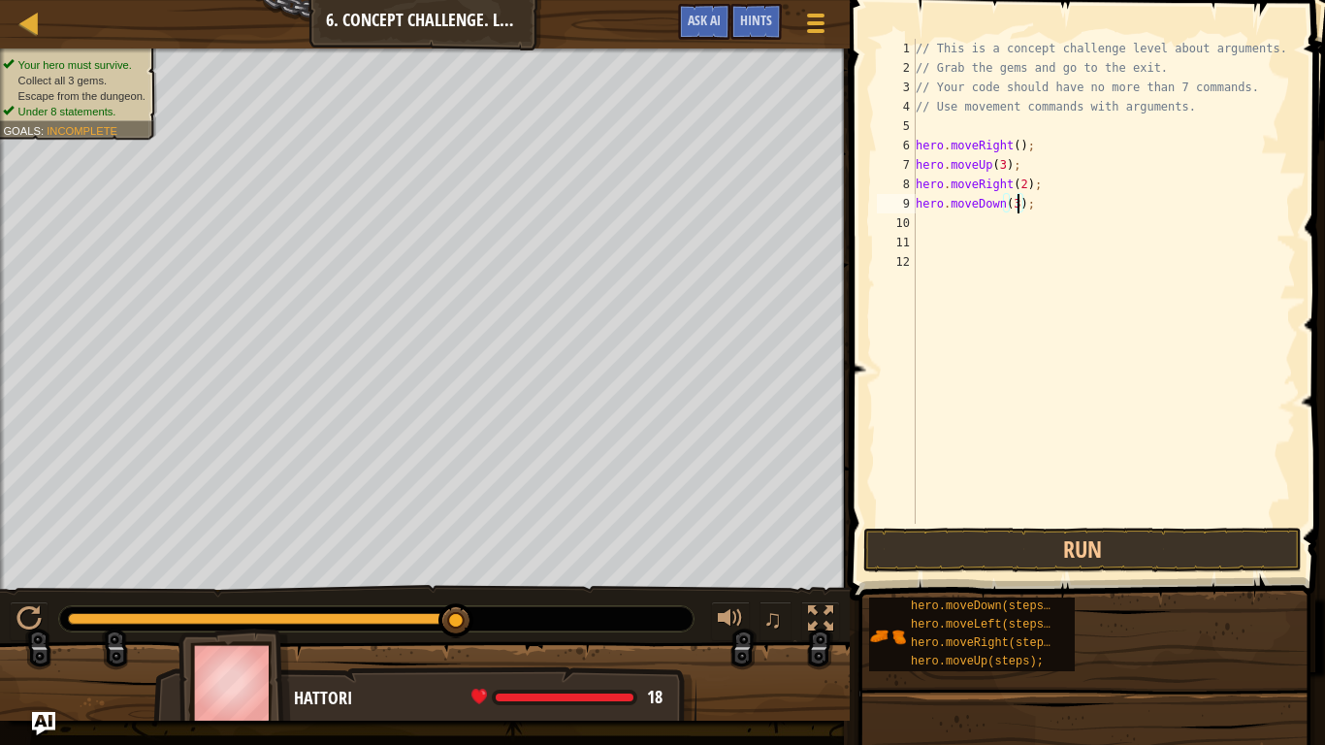
click at [1003, 229] on div "// This is a concept challenge level about arguments. // Grab the gems and go t…" at bounding box center [1104, 301] width 384 height 524
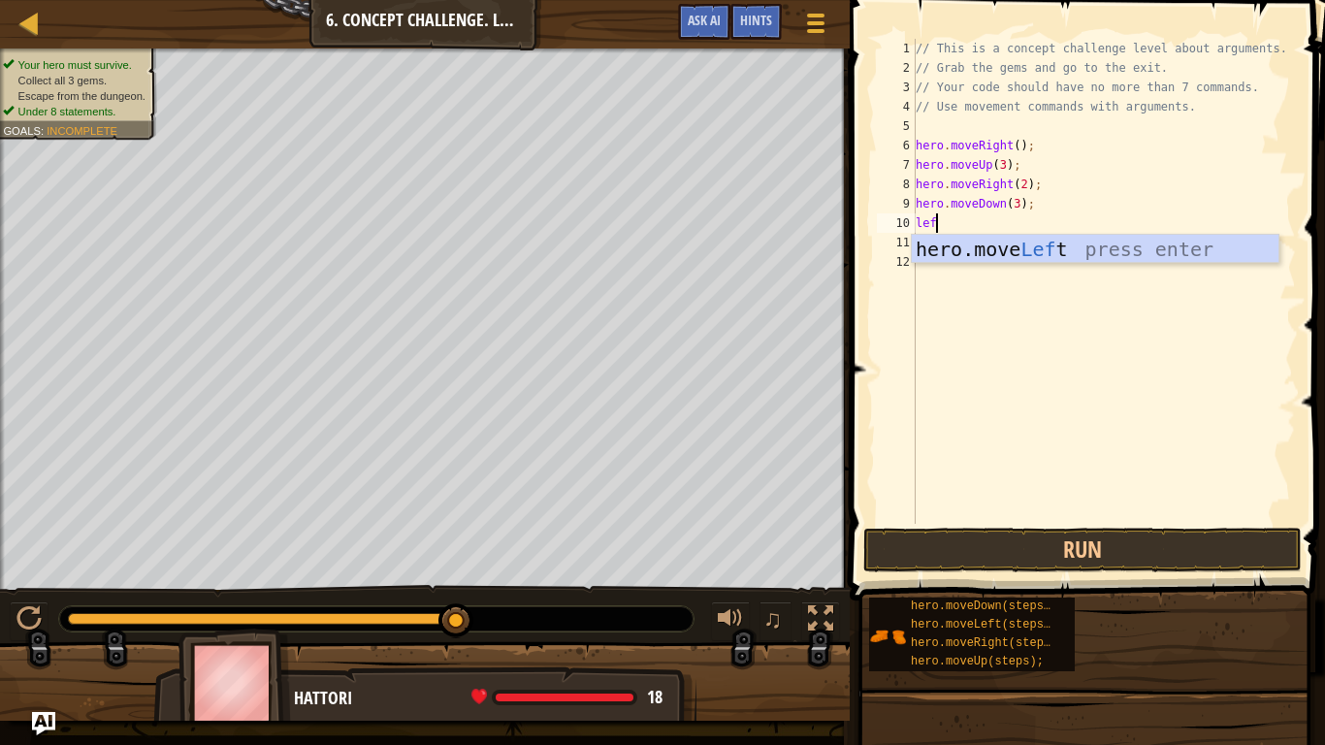
type textarea "left"
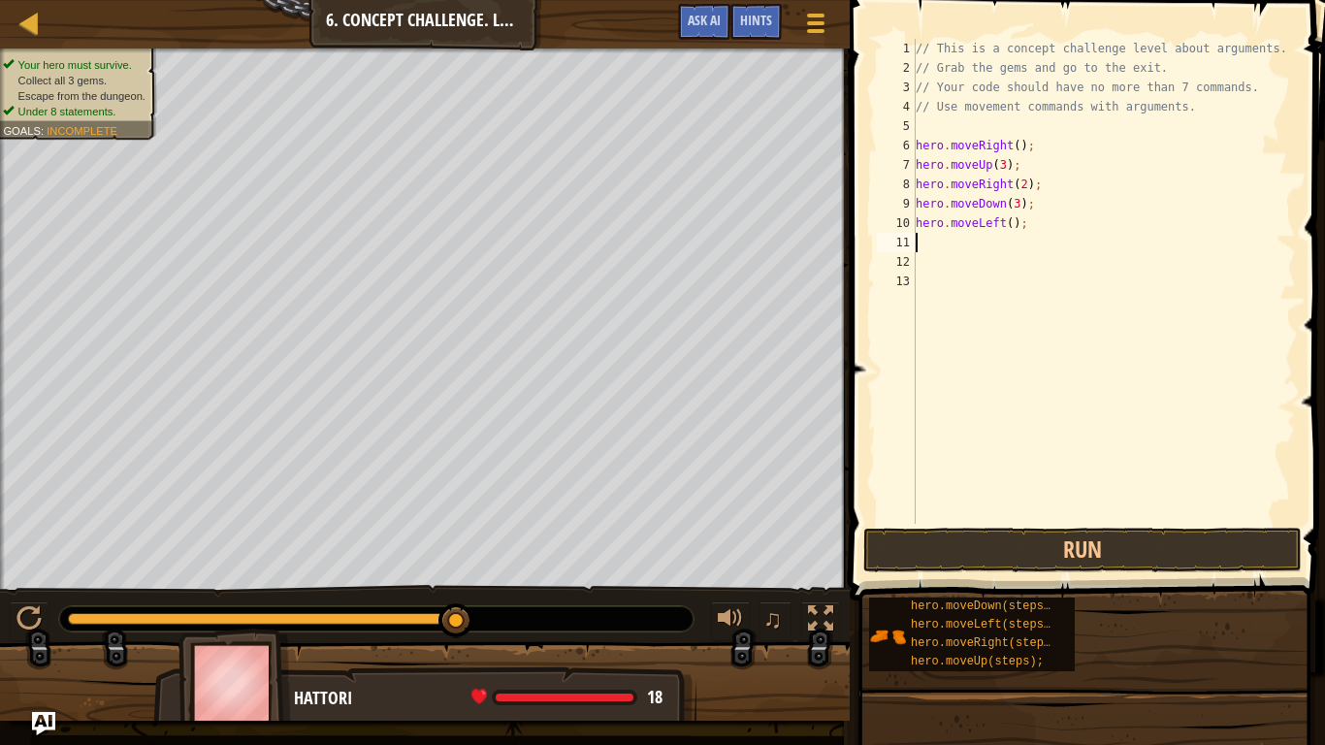
type textarea "up"
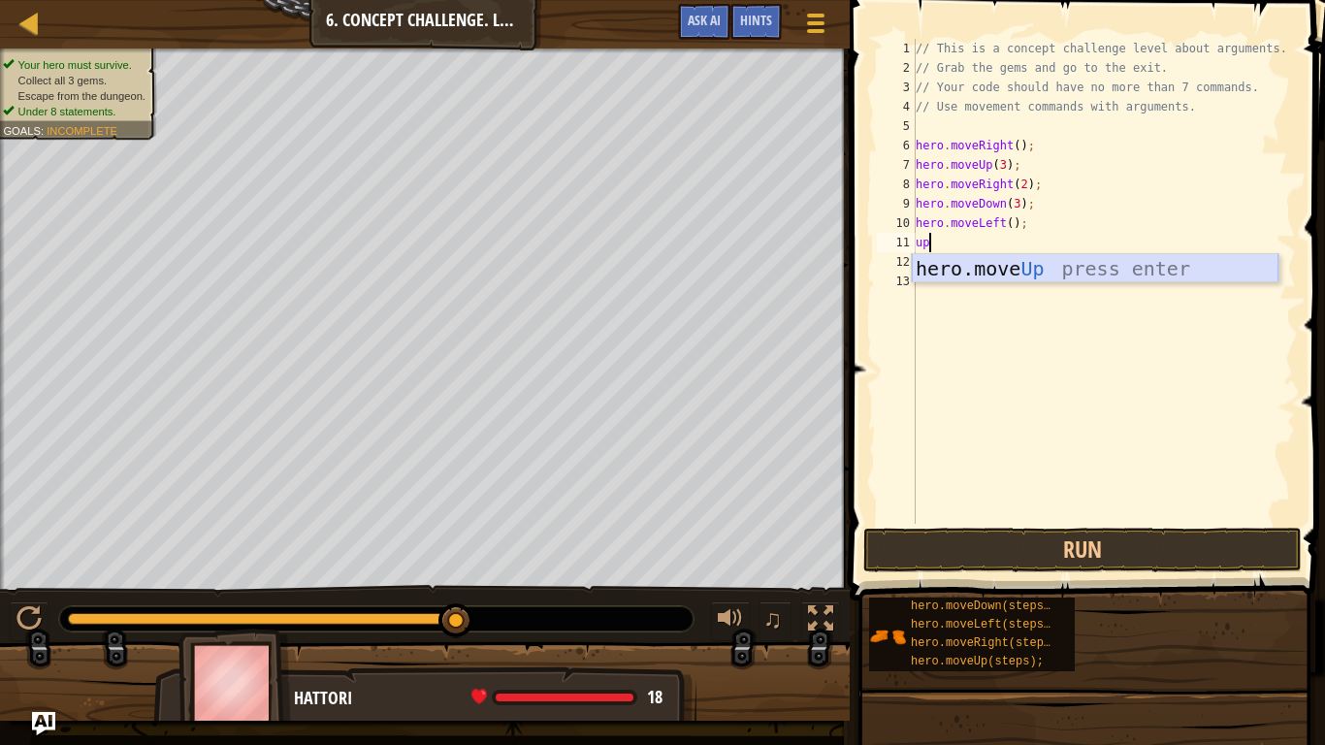
click at [967, 266] on div "hero.move Up press enter" at bounding box center [1095, 297] width 367 height 87
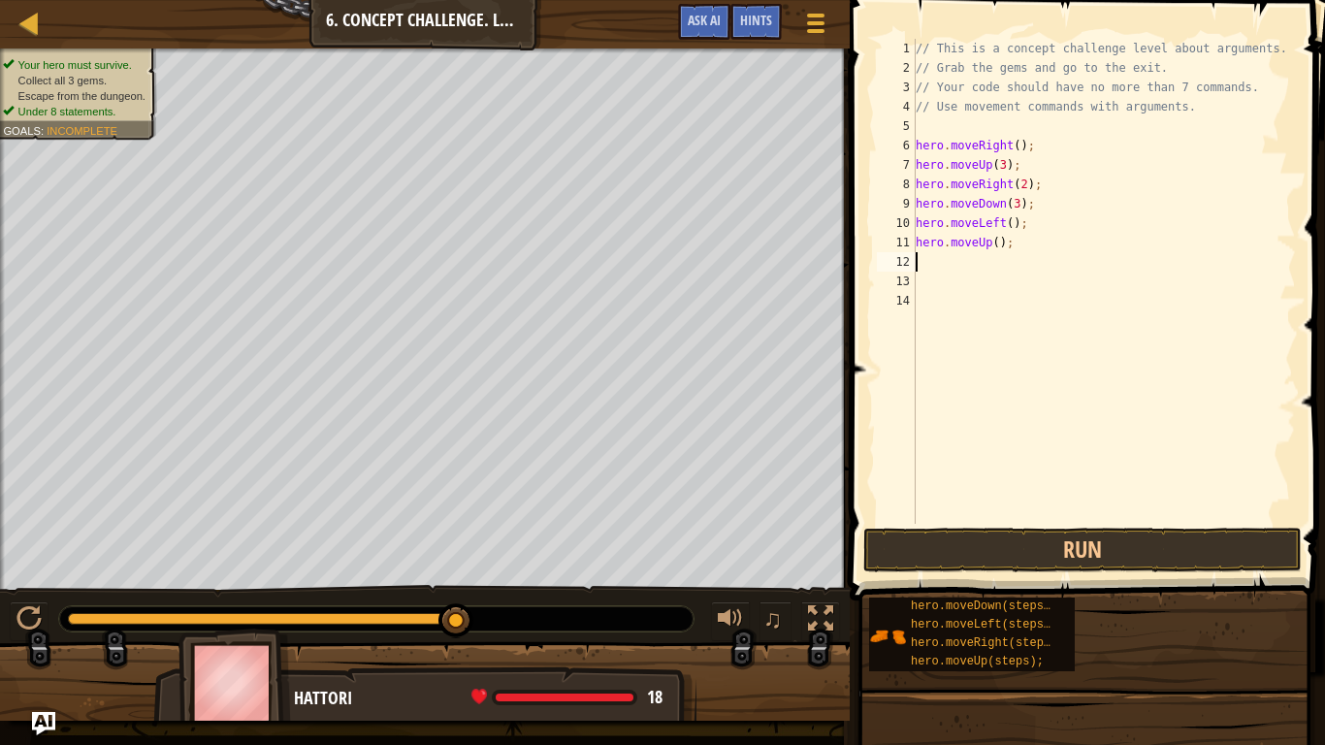
click at [1001, 249] on div "// This is a concept challenge level about arguments. // Grab the gems and go t…" at bounding box center [1104, 301] width 384 height 524
type textarea "hero.moveUp();"
click at [1003, 252] on div "// This is a concept challenge level about arguments. // Grab the gems and go t…" at bounding box center [1104, 301] width 384 height 524
click at [998, 249] on div "// This is a concept challenge level about arguments. // Grab the gems and go t…" at bounding box center [1104, 301] width 384 height 524
type textarea "hero.moveUp(2);"
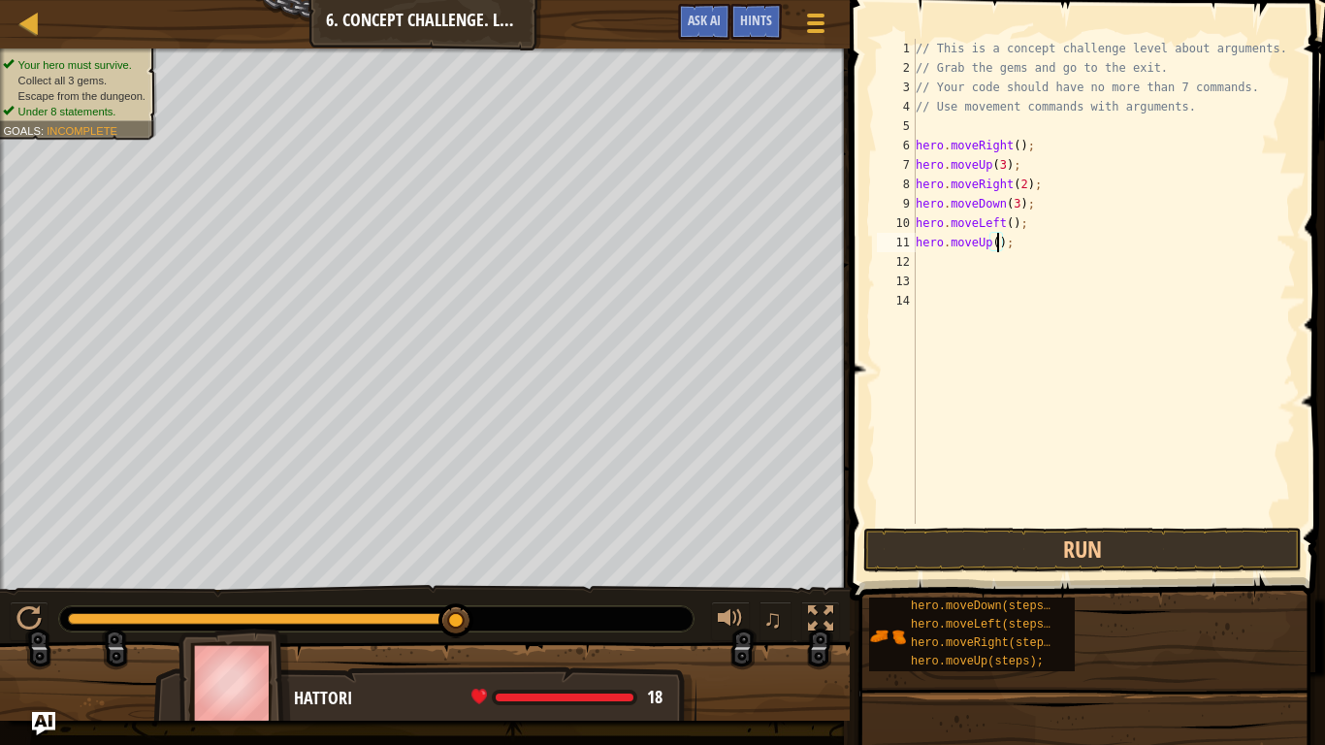
scroll to position [9, 14]
click at [970, 265] on div "// This is a concept challenge level about arguments. // Grab the gems and go t…" at bounding box center [1104, 301] width 384 height 524
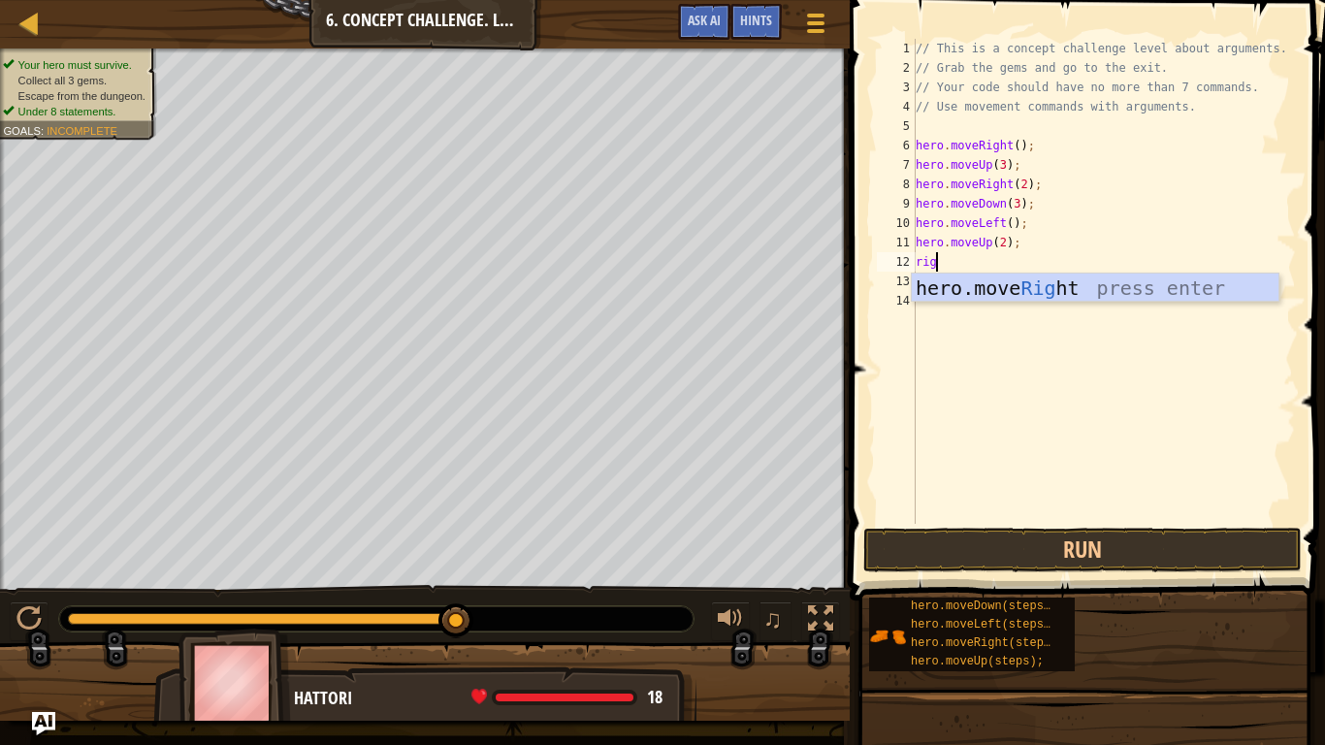
type textarea "right"
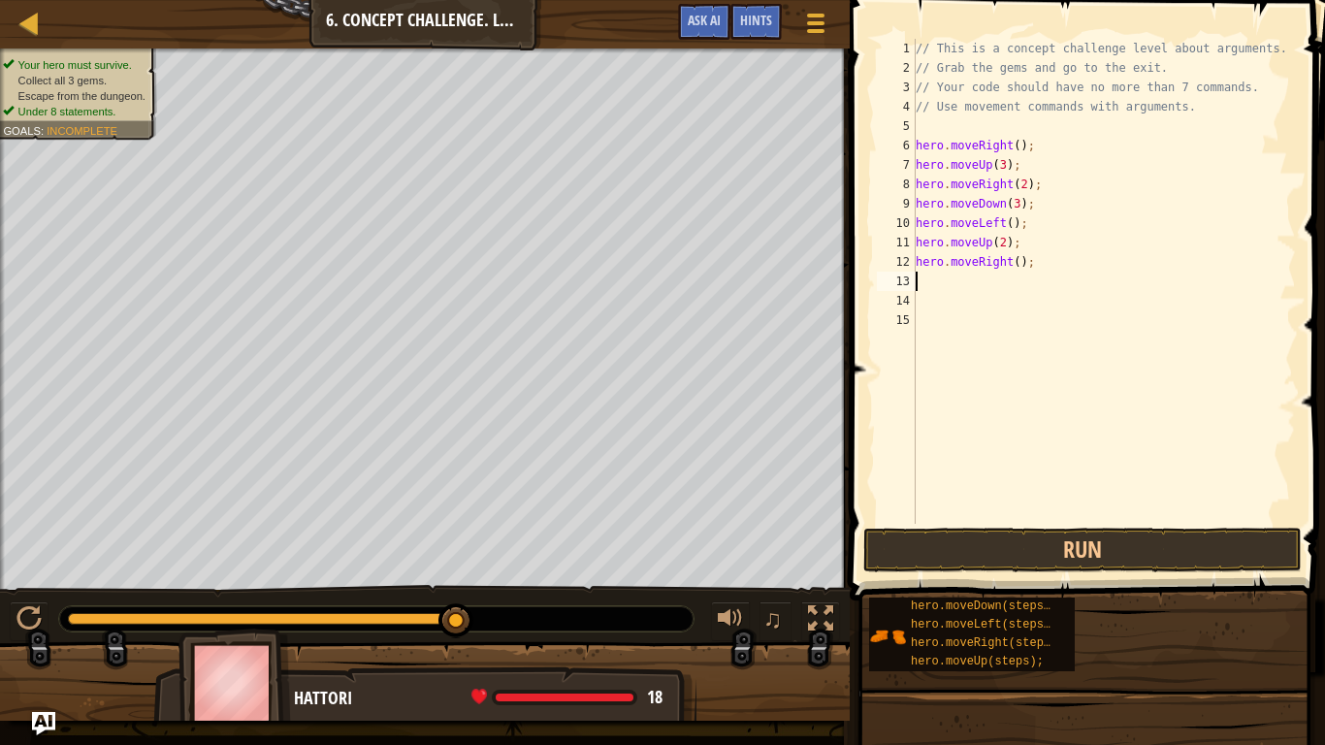
click at [1017, 269] on div "// This is a concept challenge level about arguments. // Grab the gems and go t…" at bounding box center [1104, 301] width 384 height 524
type textarea "hero.moveRight(3);"
click at [958, 534] on button "Run" at bounding box center [1082, 550] width 439 height 45
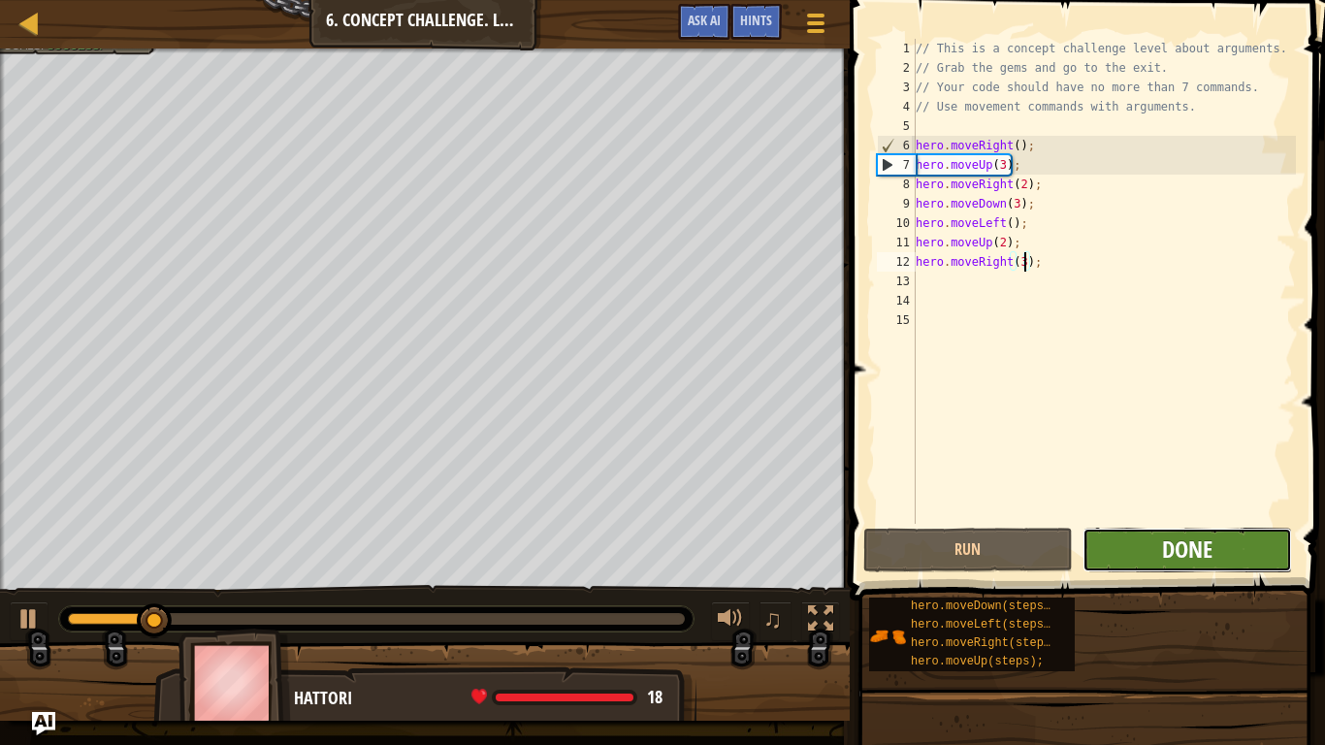
click at [1183, 559] on span "Done" at bounding box center [1187, 549] width 50 height 31
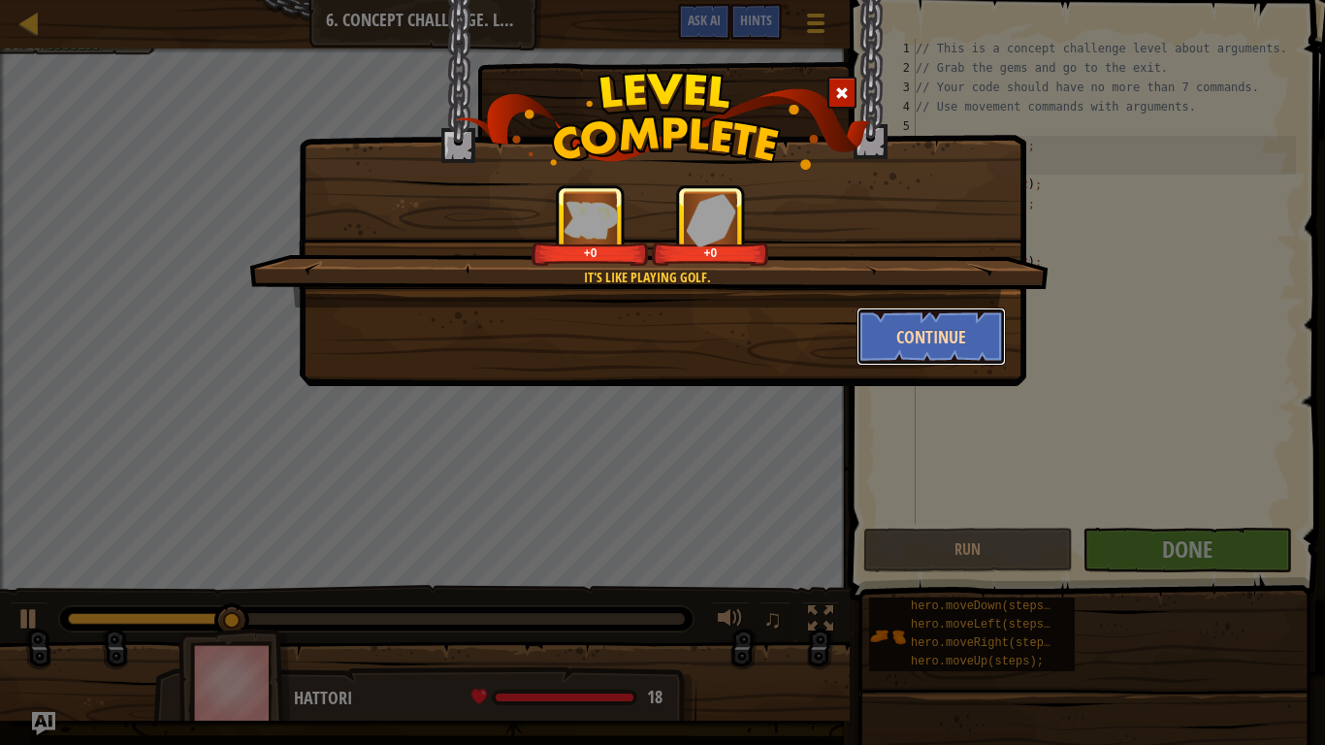
click at [929, 337] on button "Continue" at bounding box center [932, 337] width 150 height 58
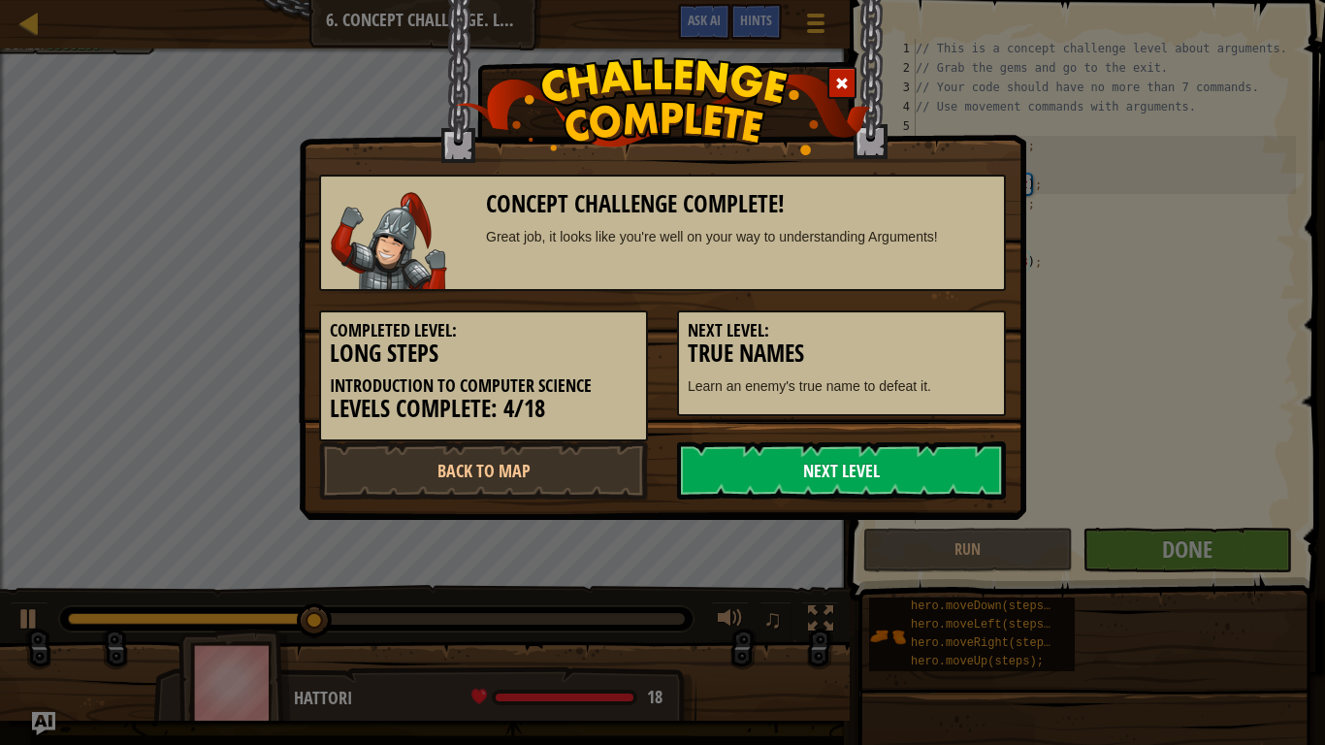
click at [846, 458] on link "Next Level" at bounding box center [841, 470] width 329 height 58
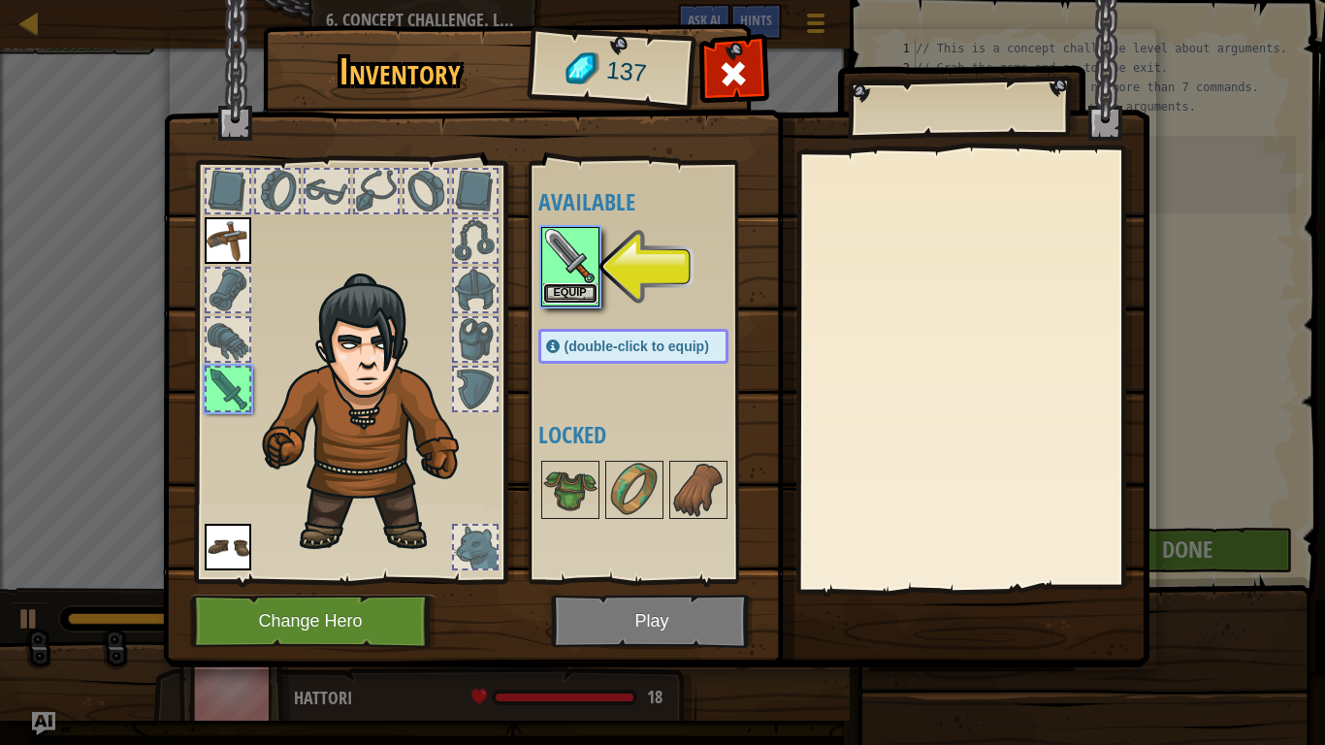
click at [583, 288] on button "Equip" at bounding box center [570, 293] width 54 height 20
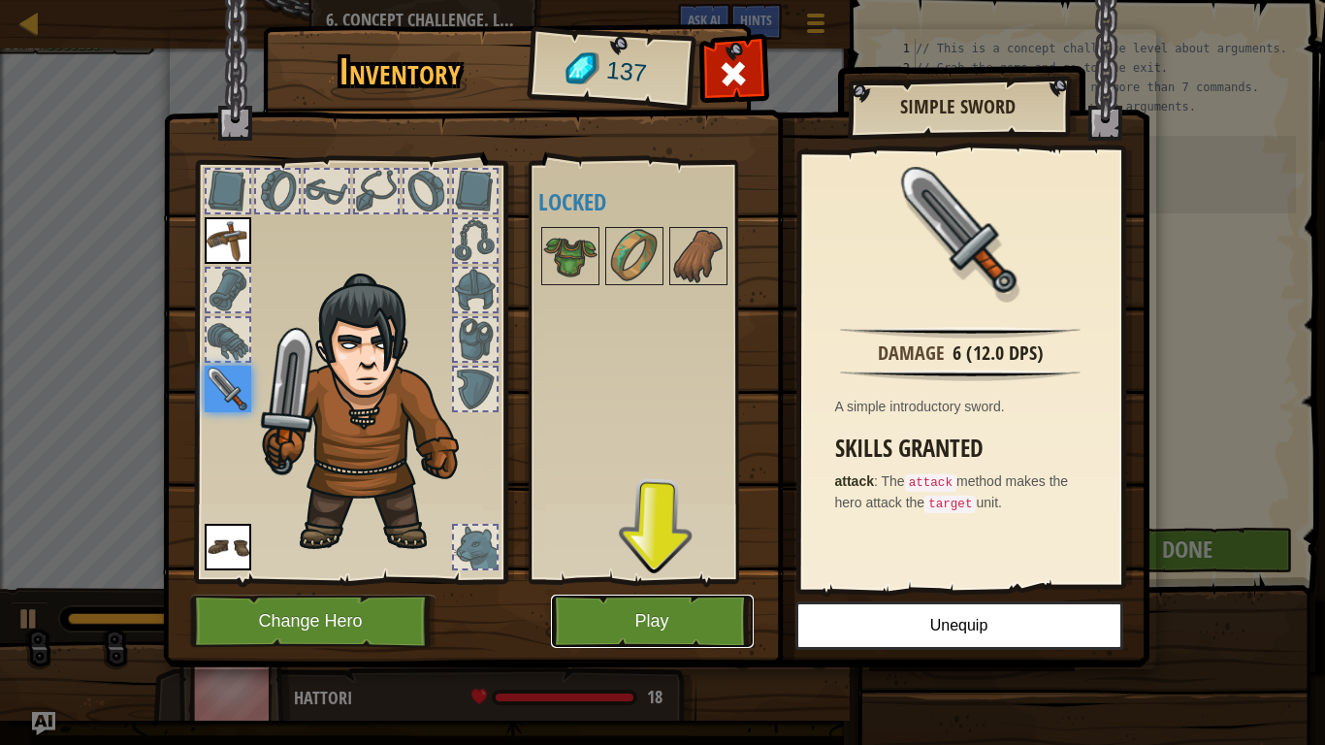
click at [641, 610] on button "Play" at bounding box center [652, 621] width 203 height 53
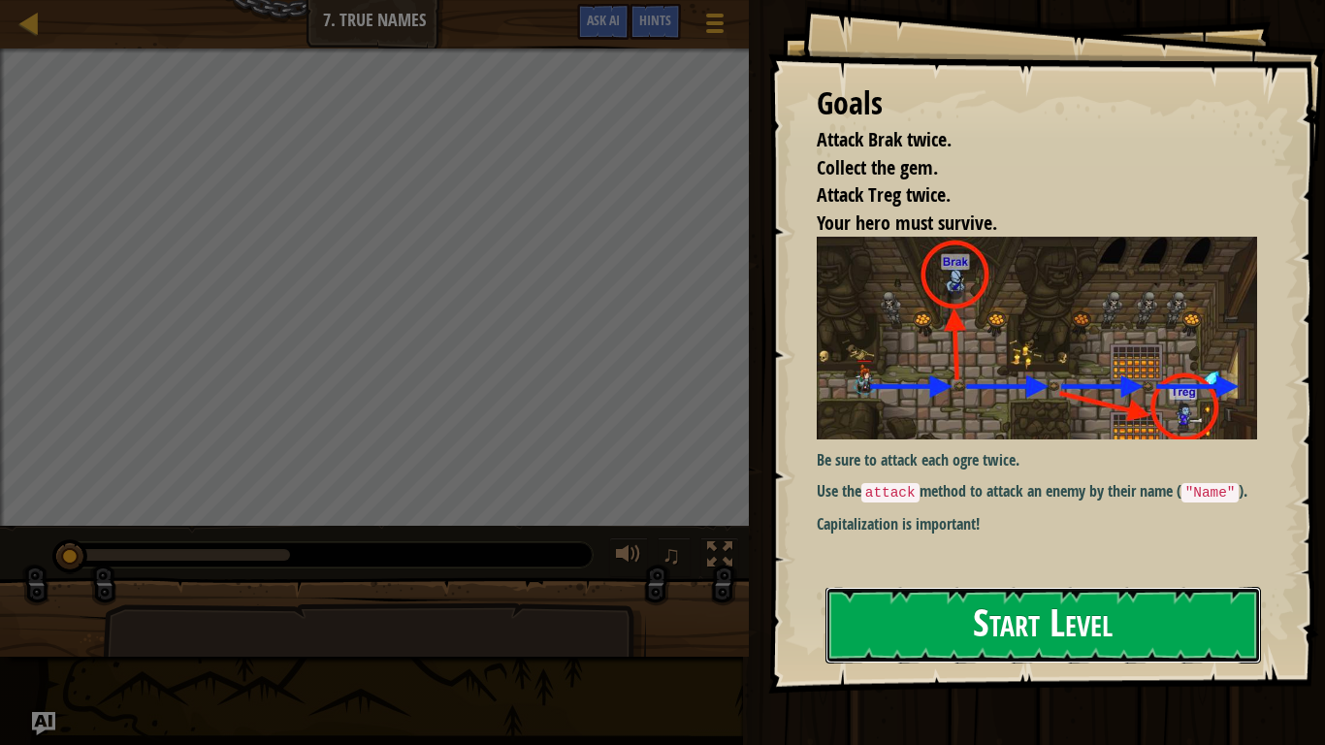
click at [879, 623] on button "Start Level" at bounding box center [1044, 625] width 436 height 77
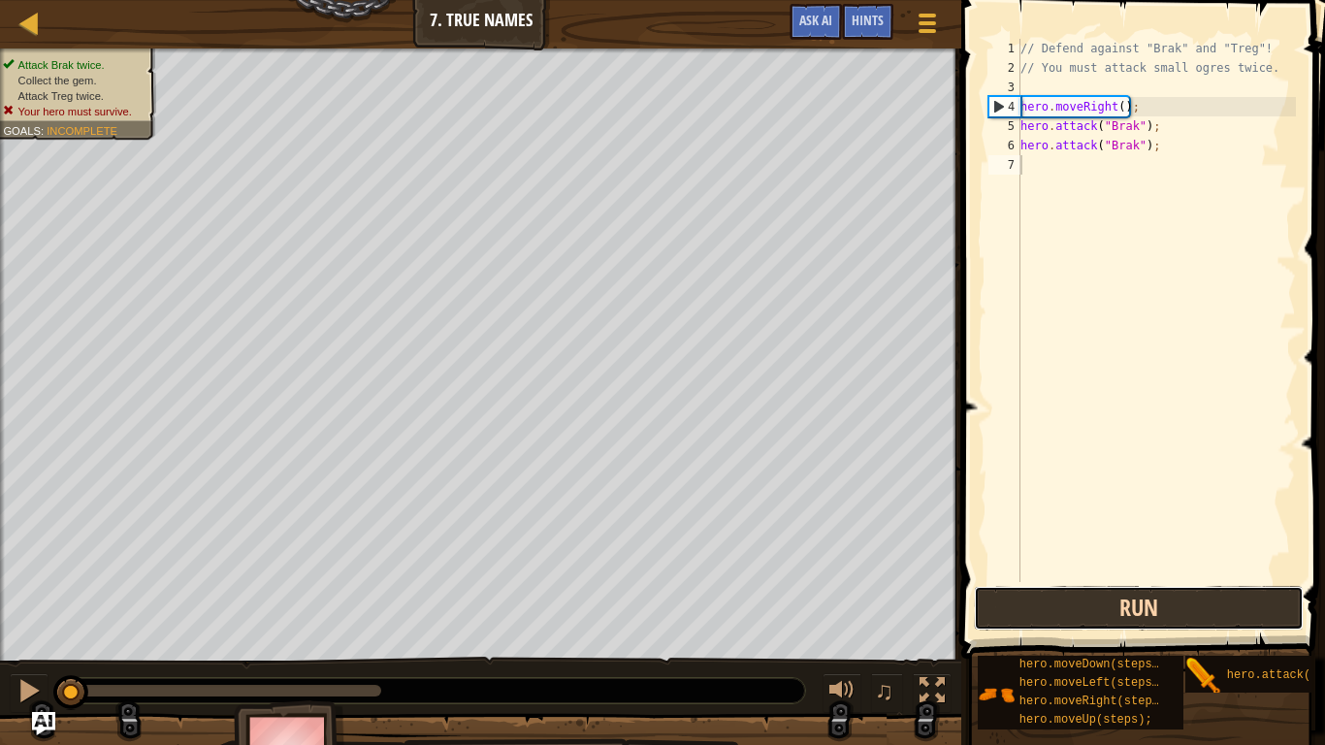
click at [1065, 605] on button "Run" at bounding box center [1139, 608] width 330 height 45
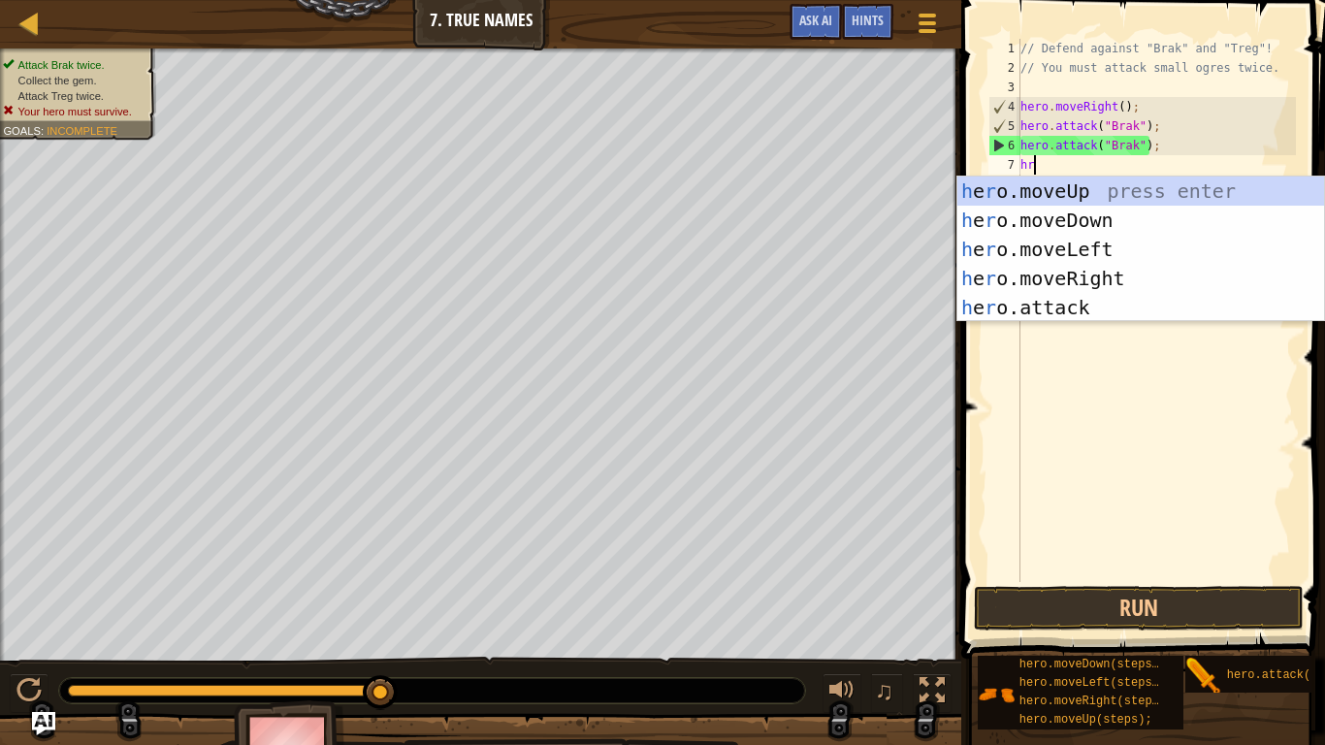
scroll to position [9, 1]
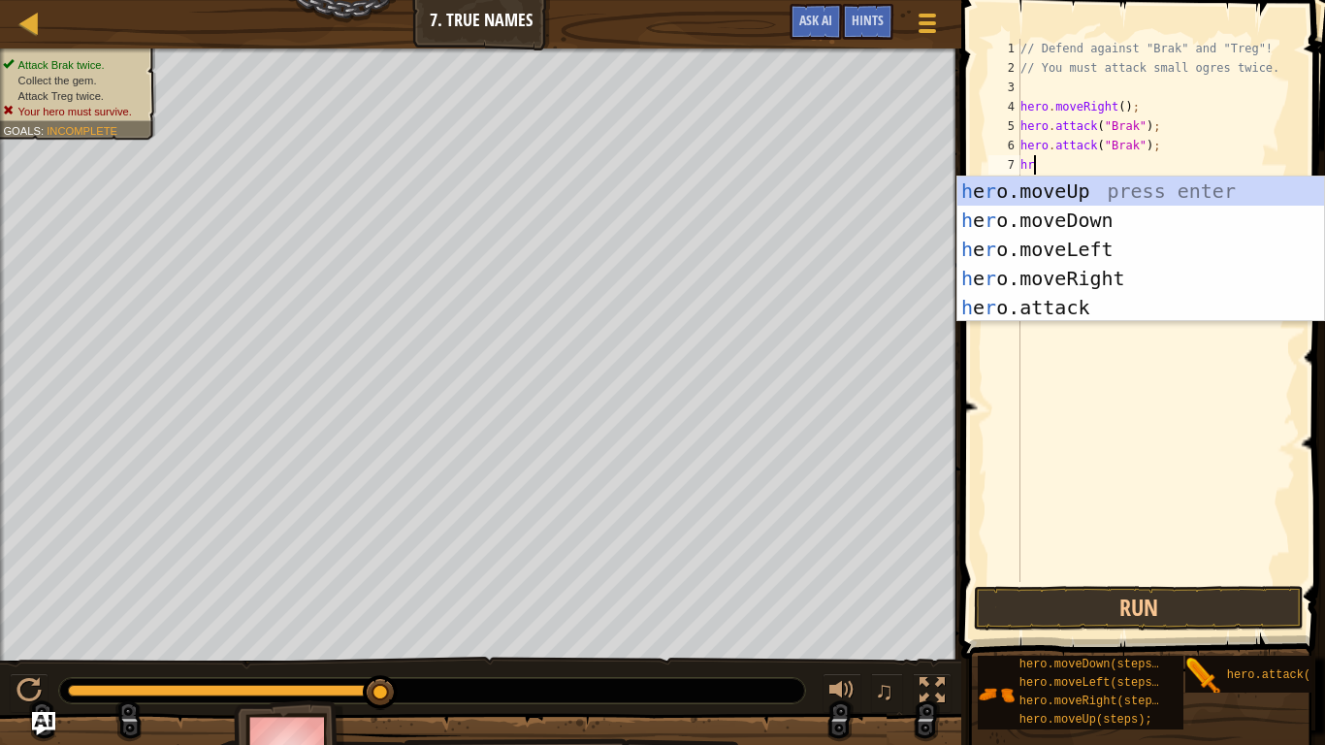
type textarea "h"
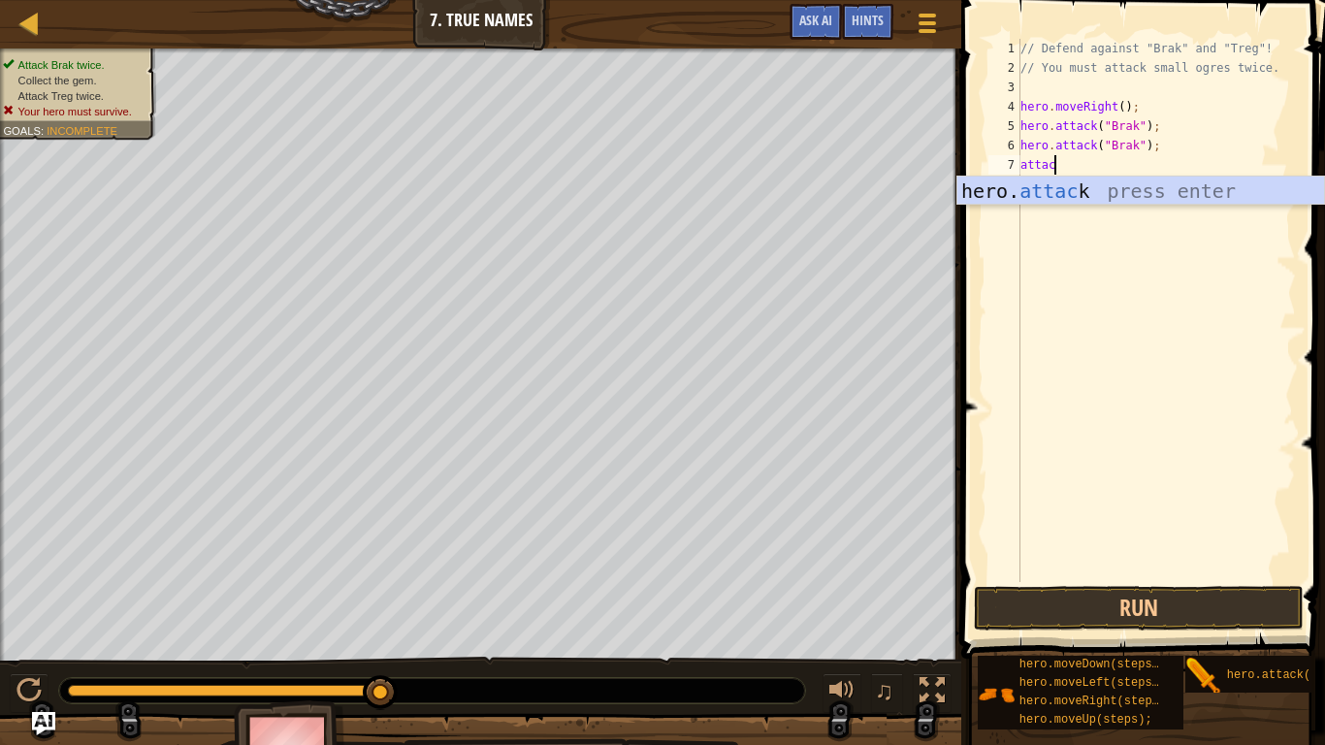
scroll to position [9, 5]
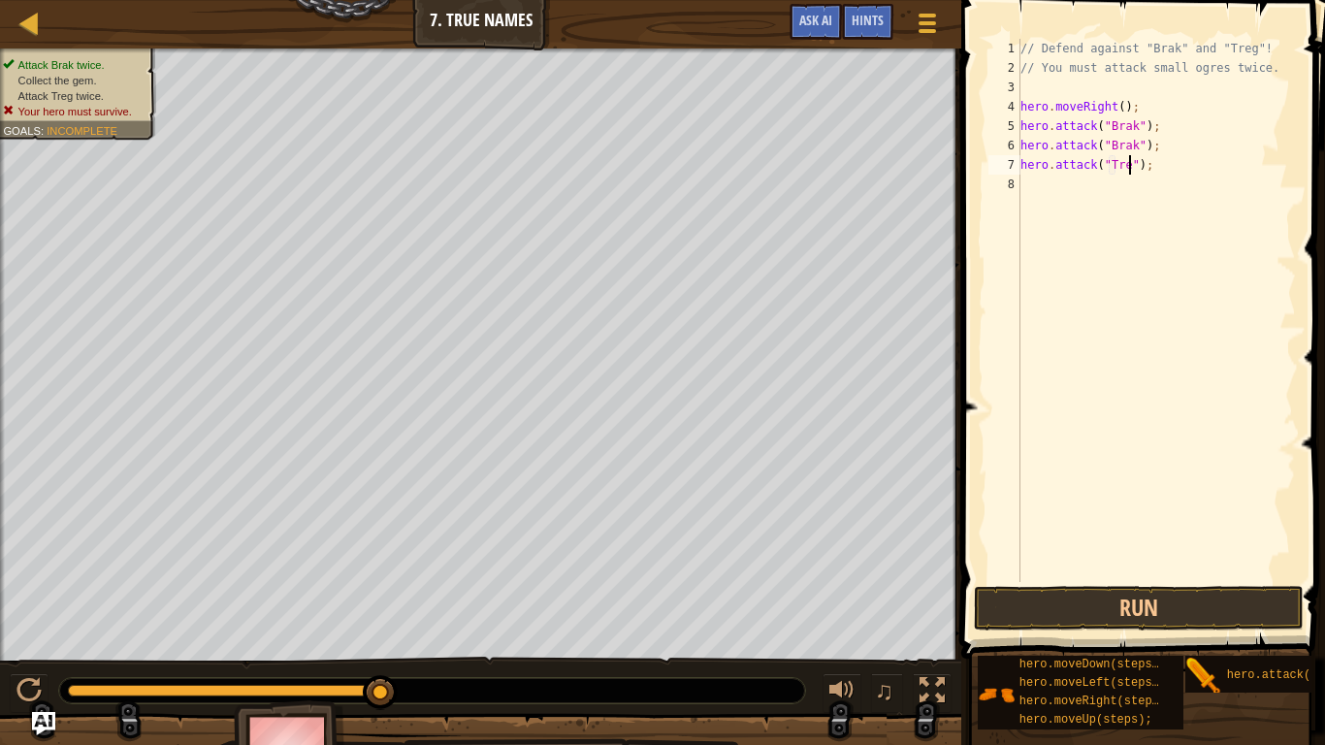
type textarea "hero.attack("Treg");"
click at [1143, 601] on button "Run" at bounding box center [1139, 608] width 330 height 45
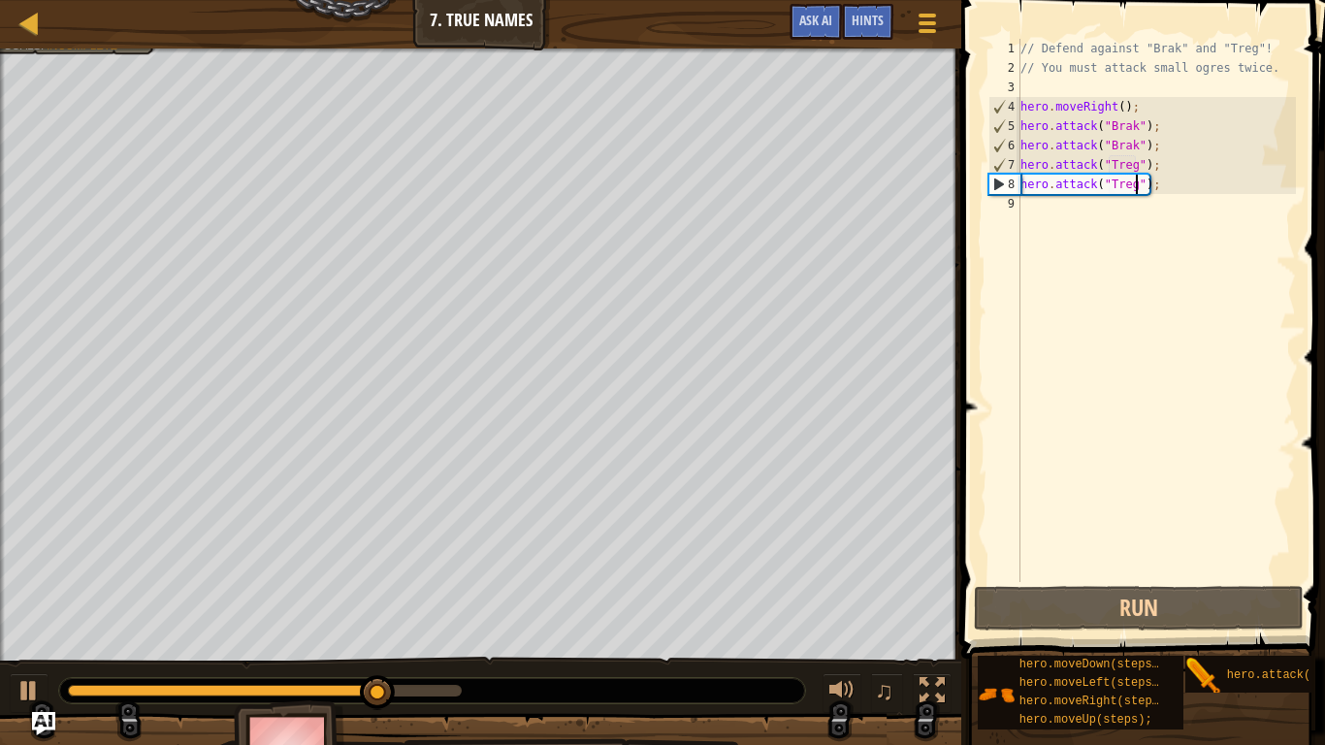
click at [1036, 212] on div "// Defend against "Brak" and "Treg"! // You must attack small ogres twice. hero…" at bounding box center [1156, 330] width 279 height 582
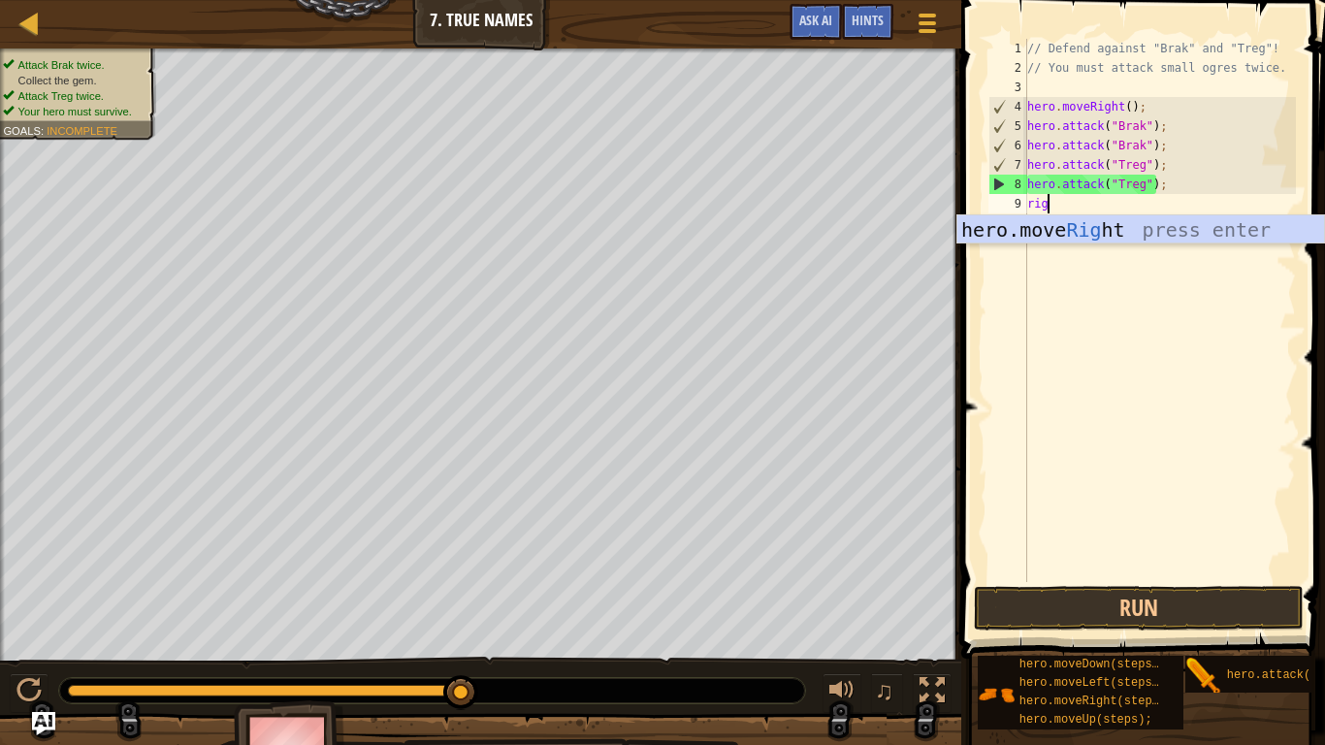
type textarea "right"
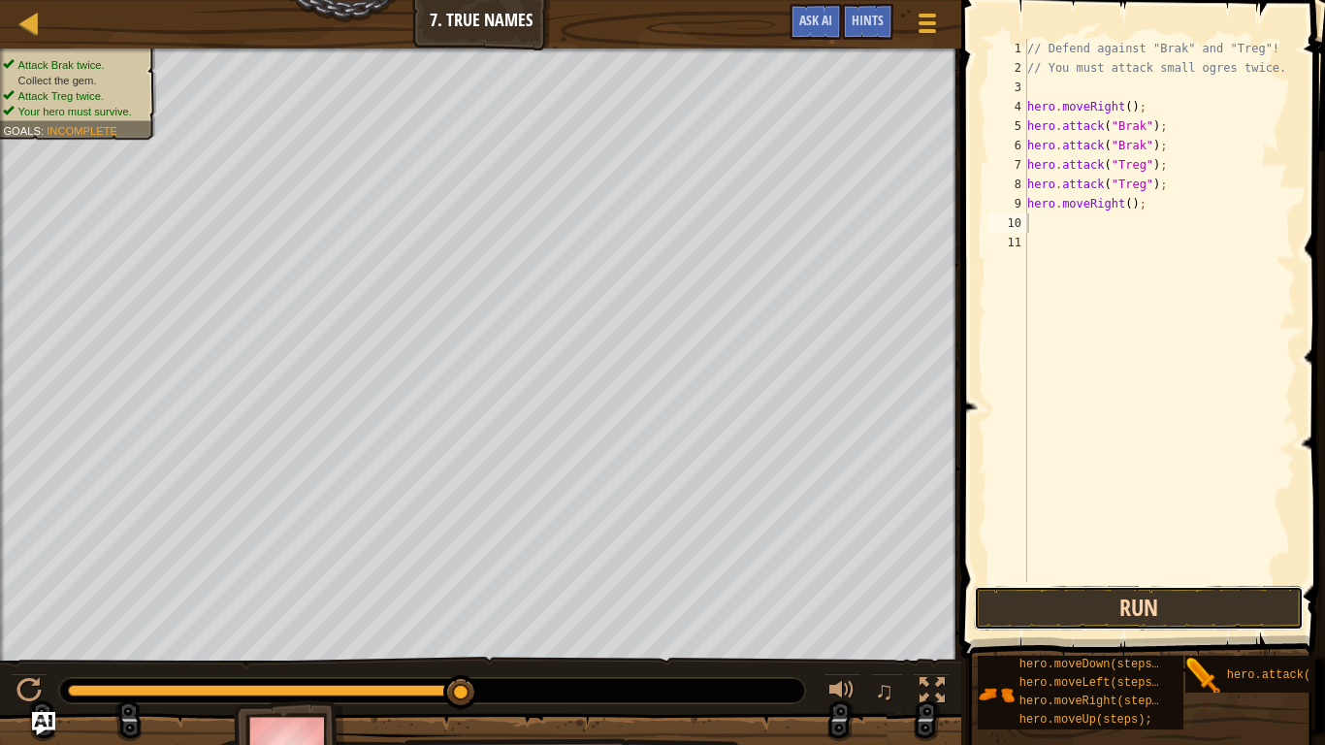
click at [1051, 605] on button "Run" at bounding box center [1139, 608] width 330 height 45
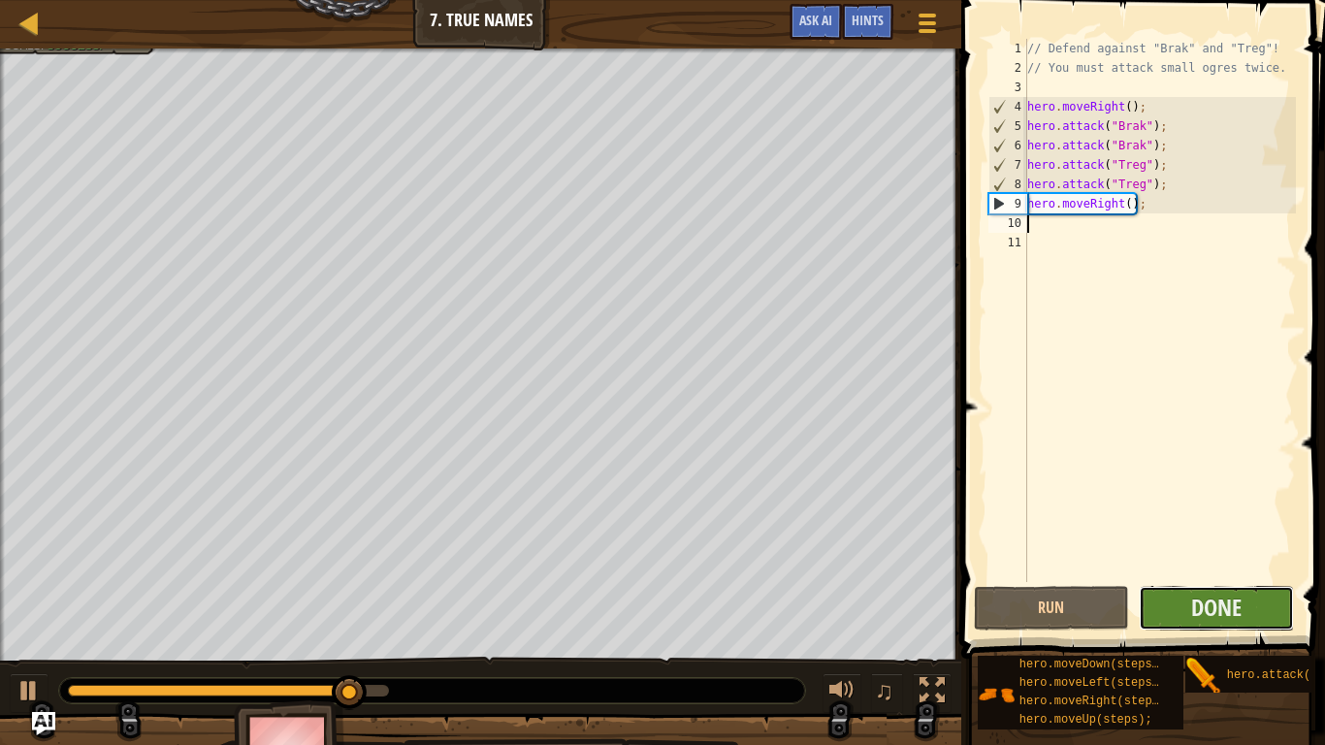
click at [1188, 608] on button "Done" at bounding box center [1216, 608] width 155 height 45
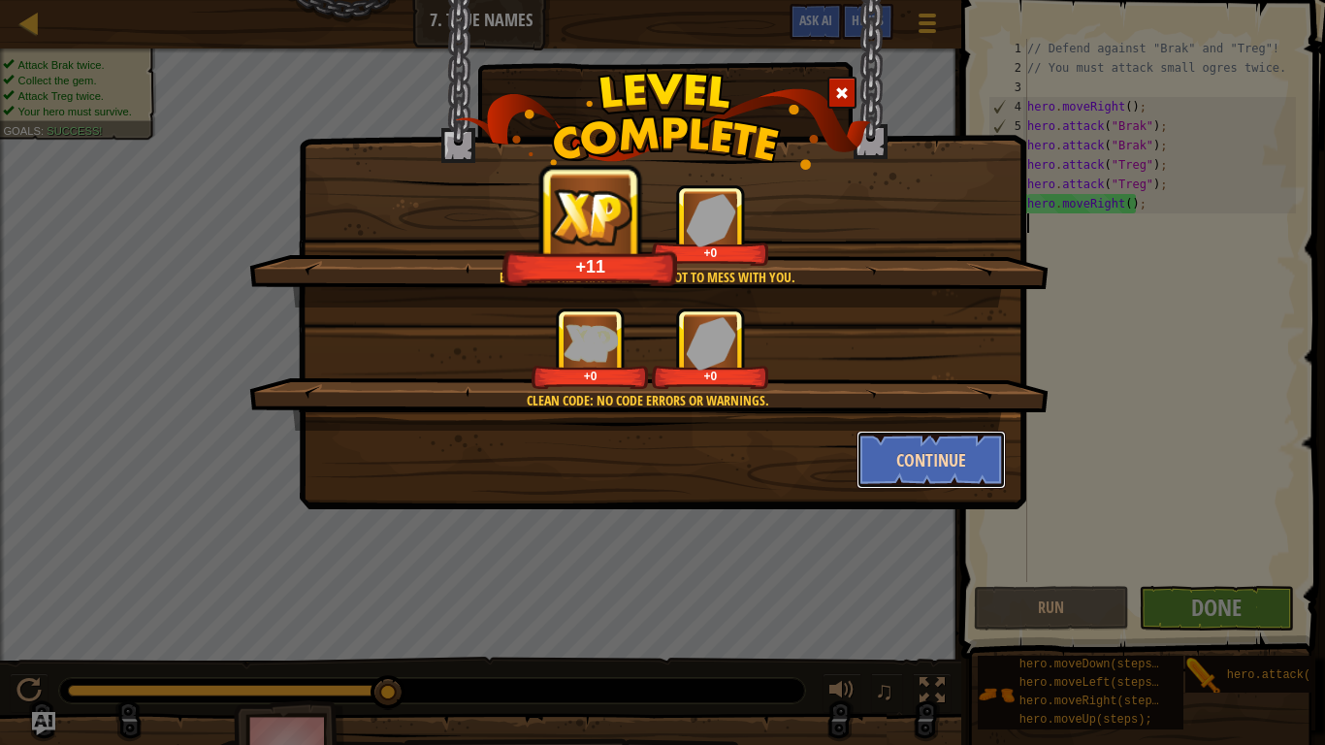
click at [921, 440] on button "Continue" at bounding box center [932, 460] width 150 height 58
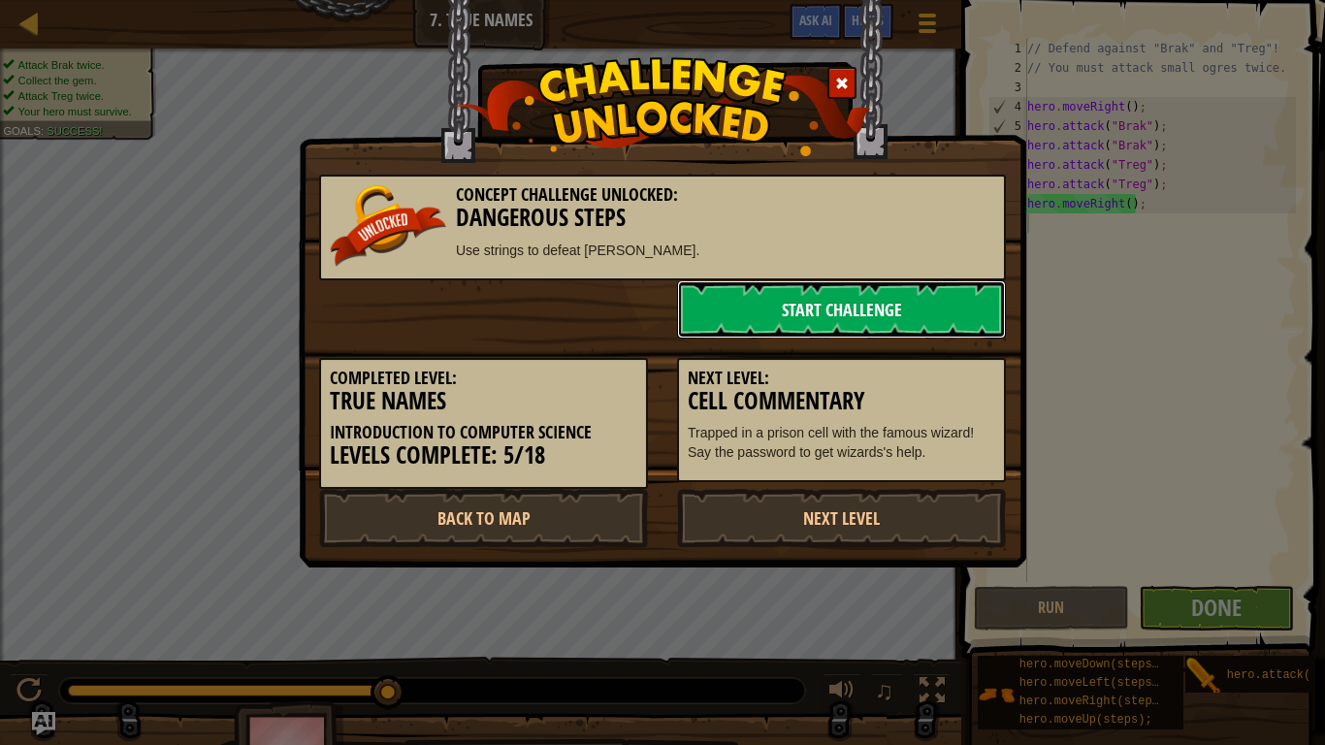
click at [704, 311] on link "Start Challenge" at bounding box center [841, 309] width 329 height 58
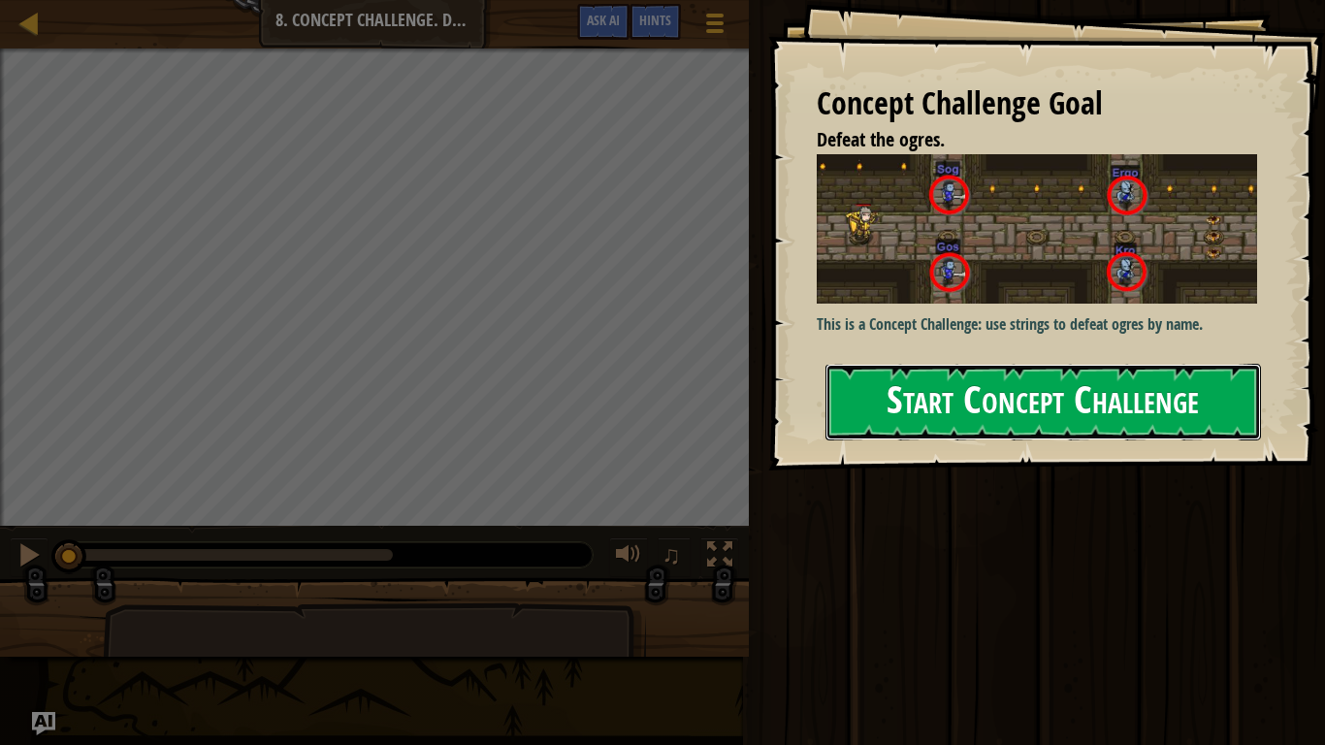
click at [873, 396] on button "Start Concept Challenge" at bounding box center [1044, 402] width 436 height 77
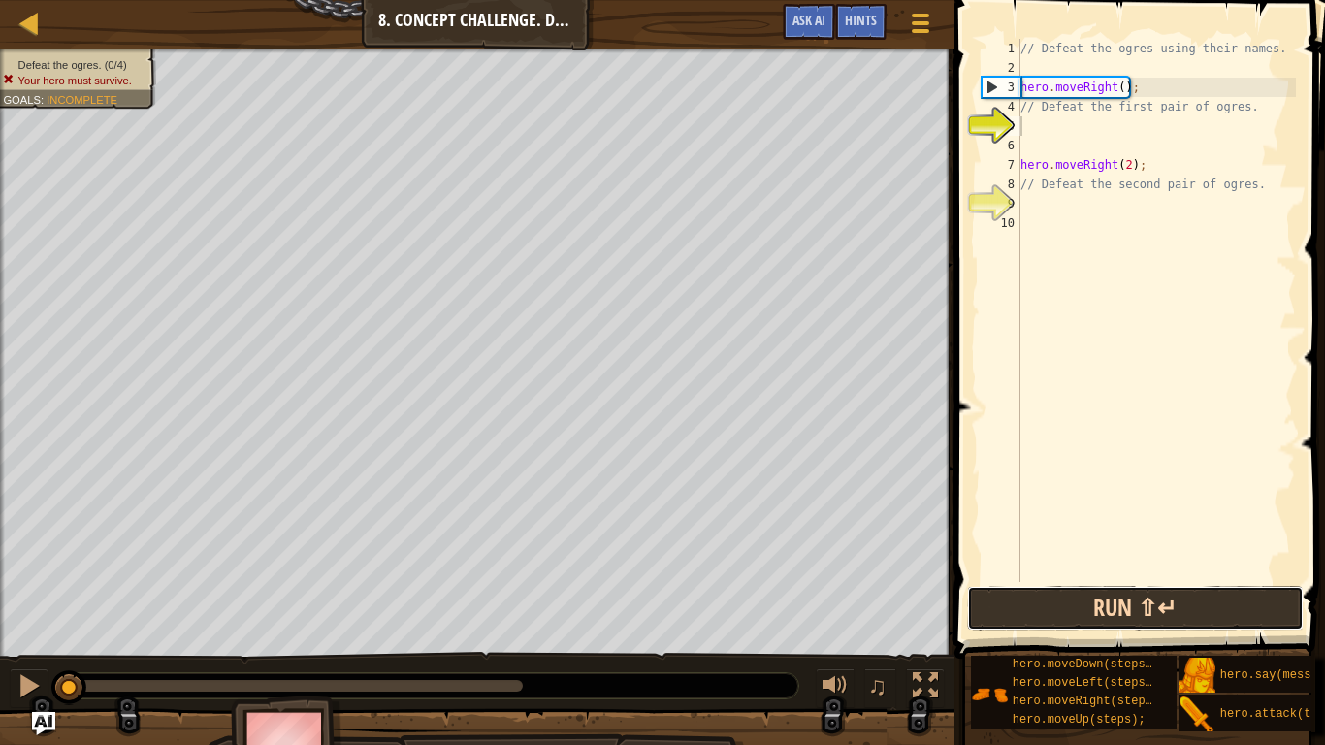
click at [1112, 602] on button "Run ⇧↵" at bounding box center [1135, 608] width 337 height 45
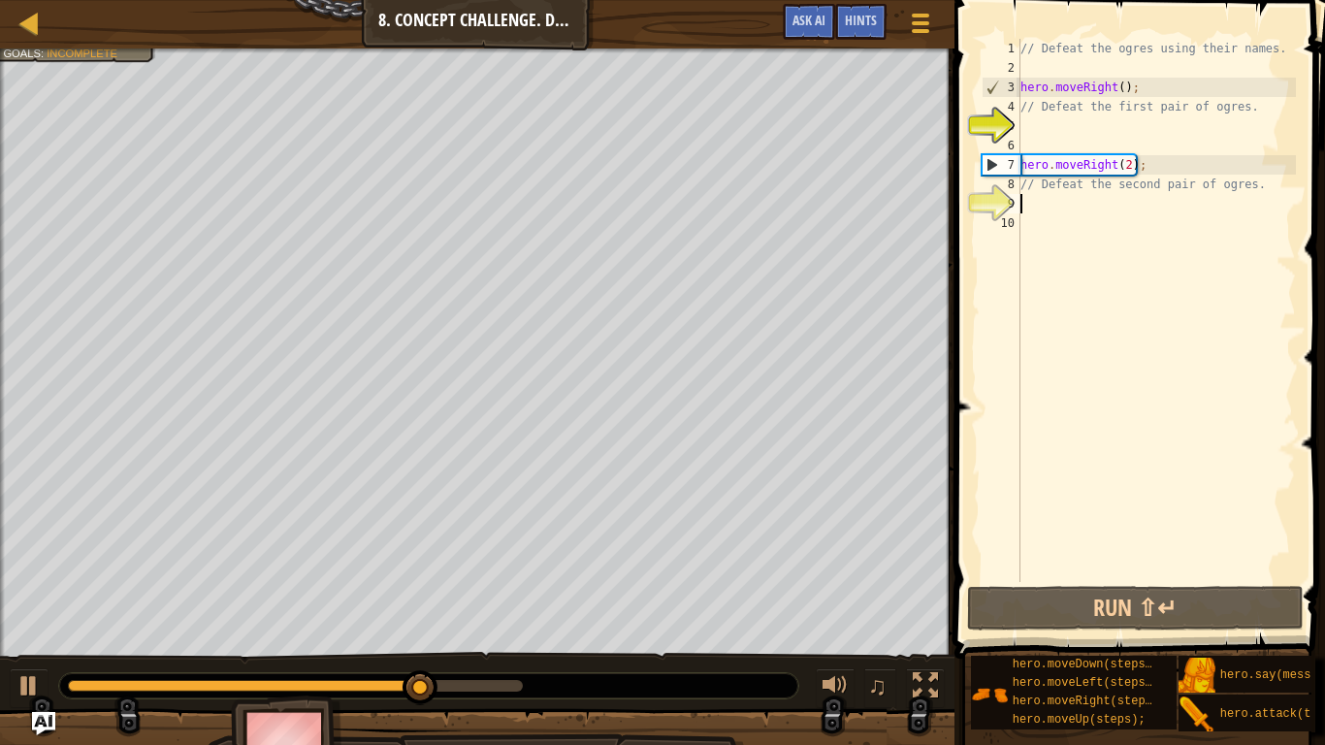
click at [1071, 206] on div "// Defeat the ogres using their names. hero . moveRight ( ) ; // Defeat the fir…" at bounding box center [1156, 330] width 279 height 582
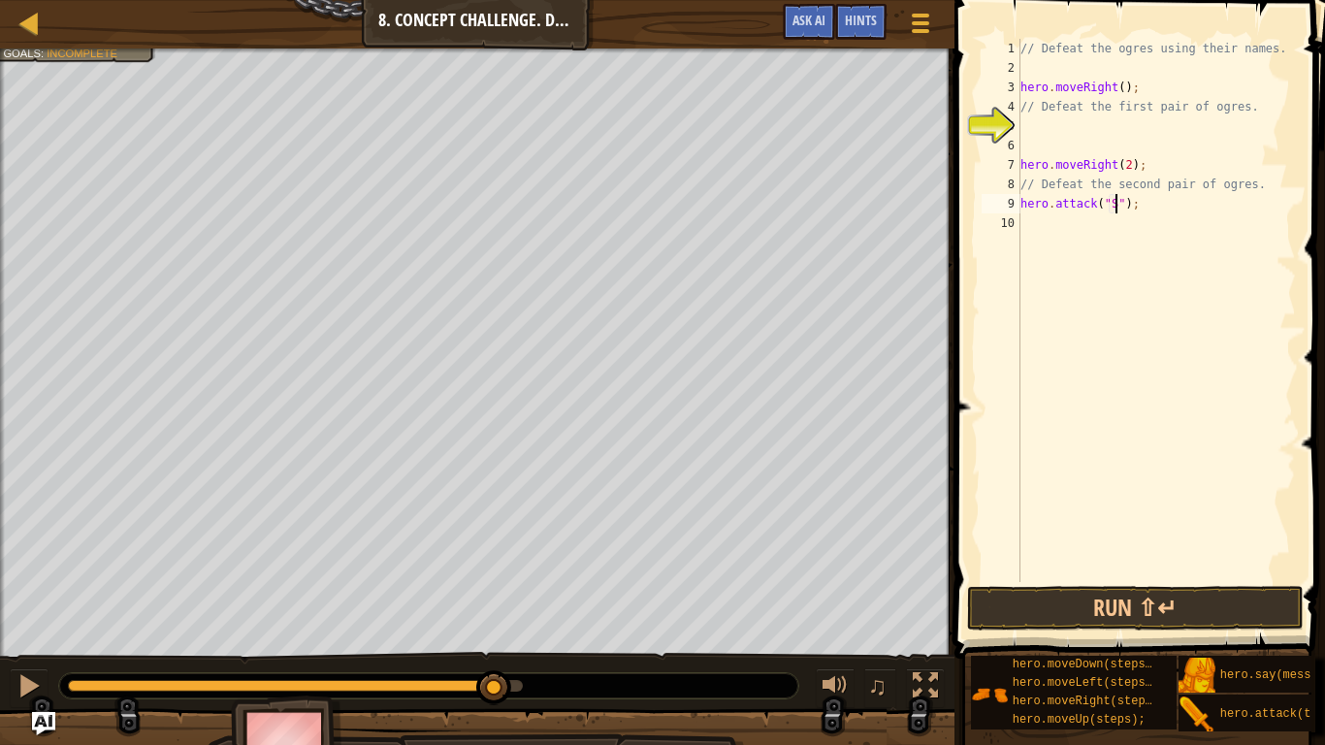
scroll to position [9, 16]
type textarea "hero.attack("Sog");"
type textarea "hero.attack("Gos");"
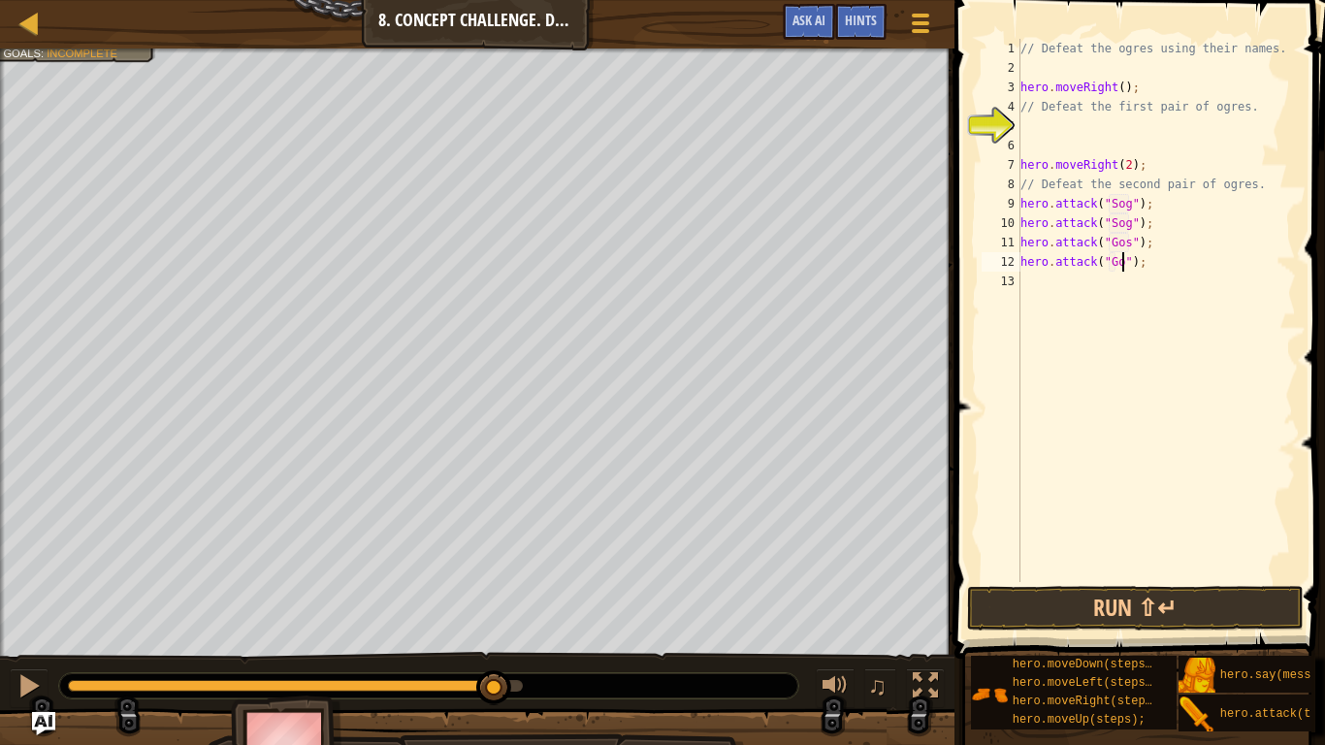
scroll to position [9, 16]
click at [1234, 619] on button "Run ⇧↵" at bounding box center [1135, 608] width 337 height 45
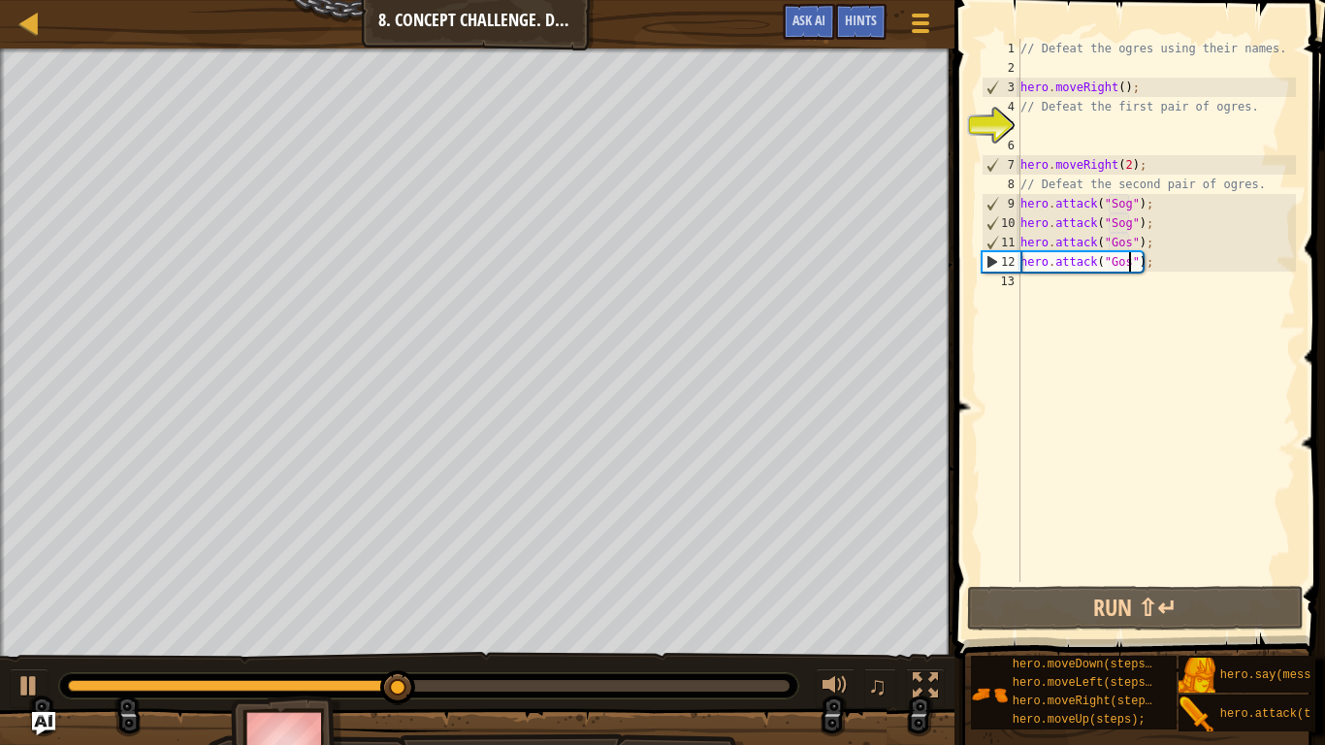
click at [1131, 159] on div "// Defeat the ogres using their names. hero . moveRight ( ) ; // Defeat the fir…" at bounding box center [1156, 330] width 279 height 582
type textarea "hero.moveRight();"
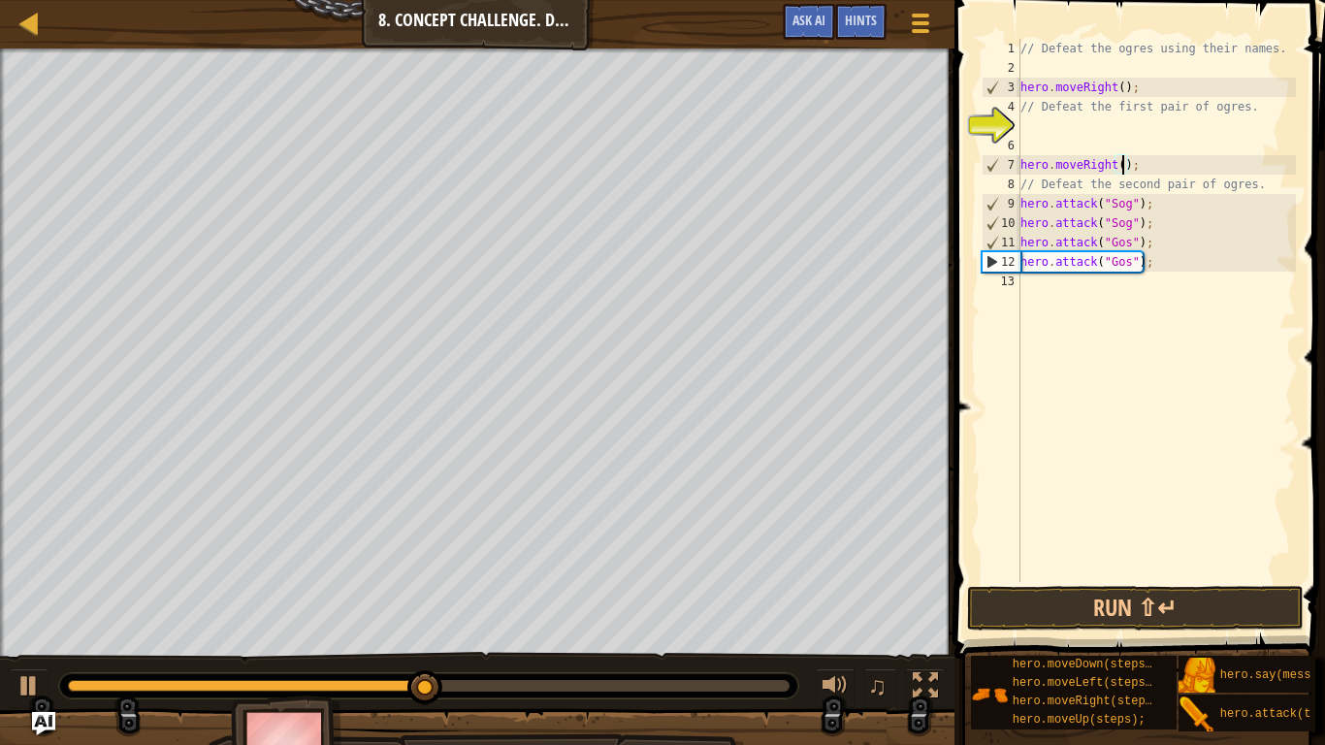
scroll to position [9, 16]
click at [1114, 621] on button "Run ⇧↵" at bounding box center [1135, 608] width 337 height 45
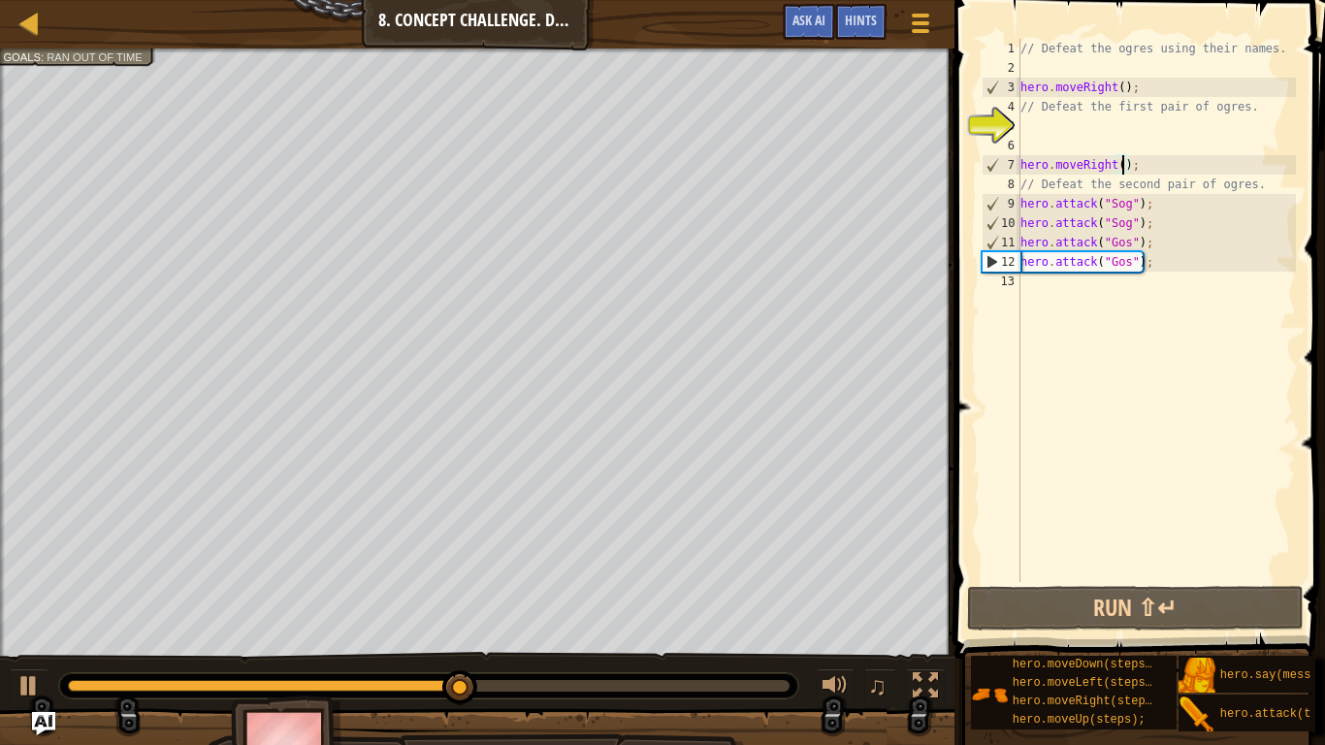
click at [1038, 124] on div "// Defeat the ogres using their names. hero . moveRight ( ) ; // Defeat the fir…" at bounding box center [1156, 330] width 279 height 582
click at [1163, 171] on div "// Defeat the ogres using their names. hero . moveRight ( ) ; // Defeat the fir…" at bounding box center [1156, 330] width 279 height 582
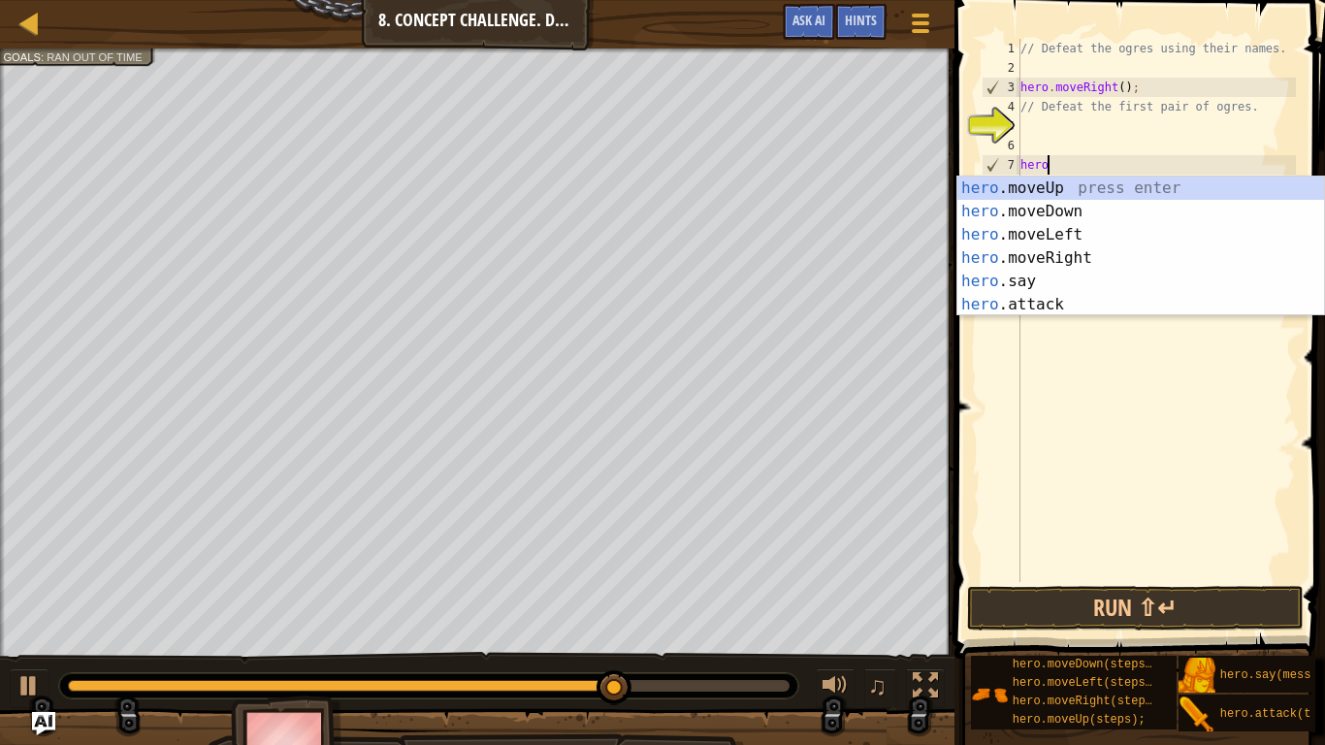
type textarea "her"
click at [1123, 219] on div "her o.moveUp press enter her o.moveDown press enter her o.moveLeft press enter …" at bounding box center [1141, 270] width 367 height 186
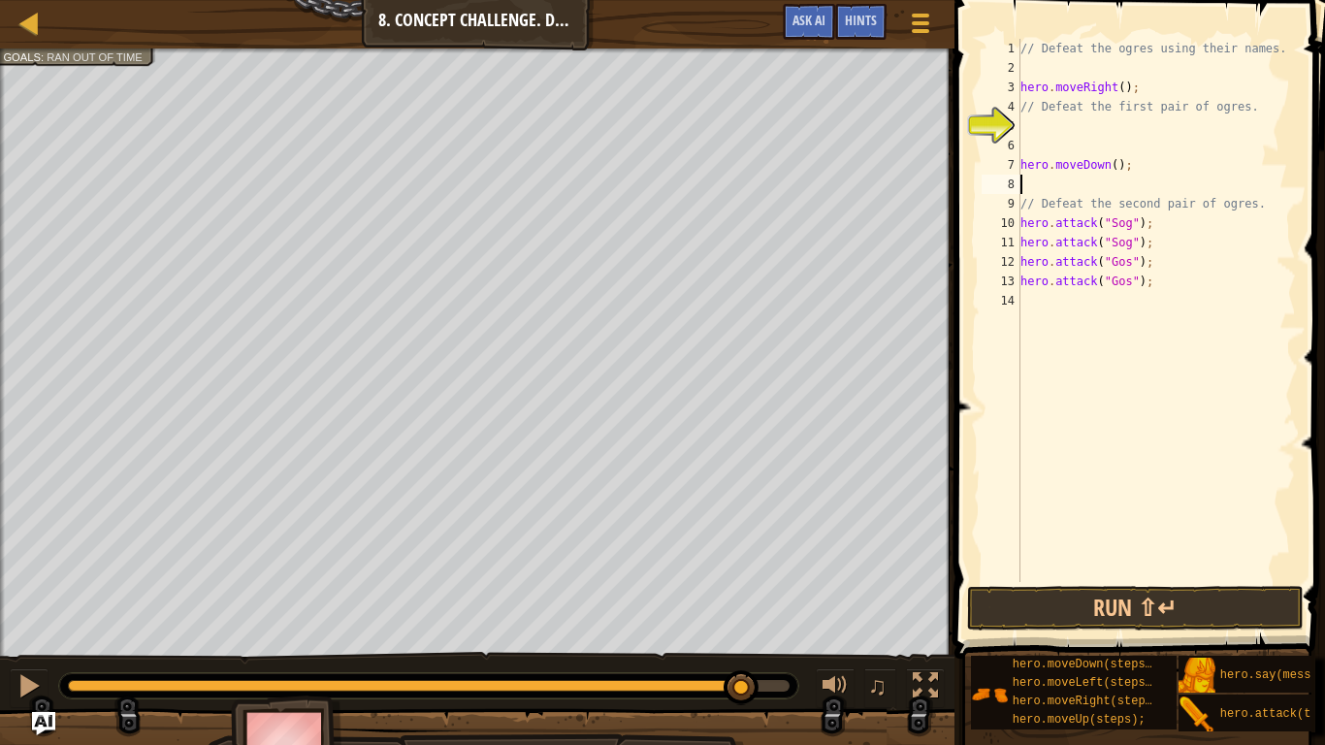
click at [1162, 84] on div "// Defeat the ogres using their names. hero . moveRight ( ) ; // Defeat the fir…" at bounding box center [1156, 330] width 279 height 582
click at [1123, 113] on div "// Defeat the ogres using their names. hero . moveRight ( ) ; // Defeat the fir…" at bounding box center [1156, 330] width 279 height 582
type textarea "// Defeat the first pair of ogres."
click at [1108, 126] on div "// Defeat the ogres using their names. hero . moveRight ( ) ; // Defeat the fir…" at bounding box center [1156, 330] width 279 height 582
click at [1021, 223] on div "// Defeat the ogres using their names. hero . moveRight ( ) ; // Defeat the fir…" at bounding box center [1156, 330] width 279 height 582
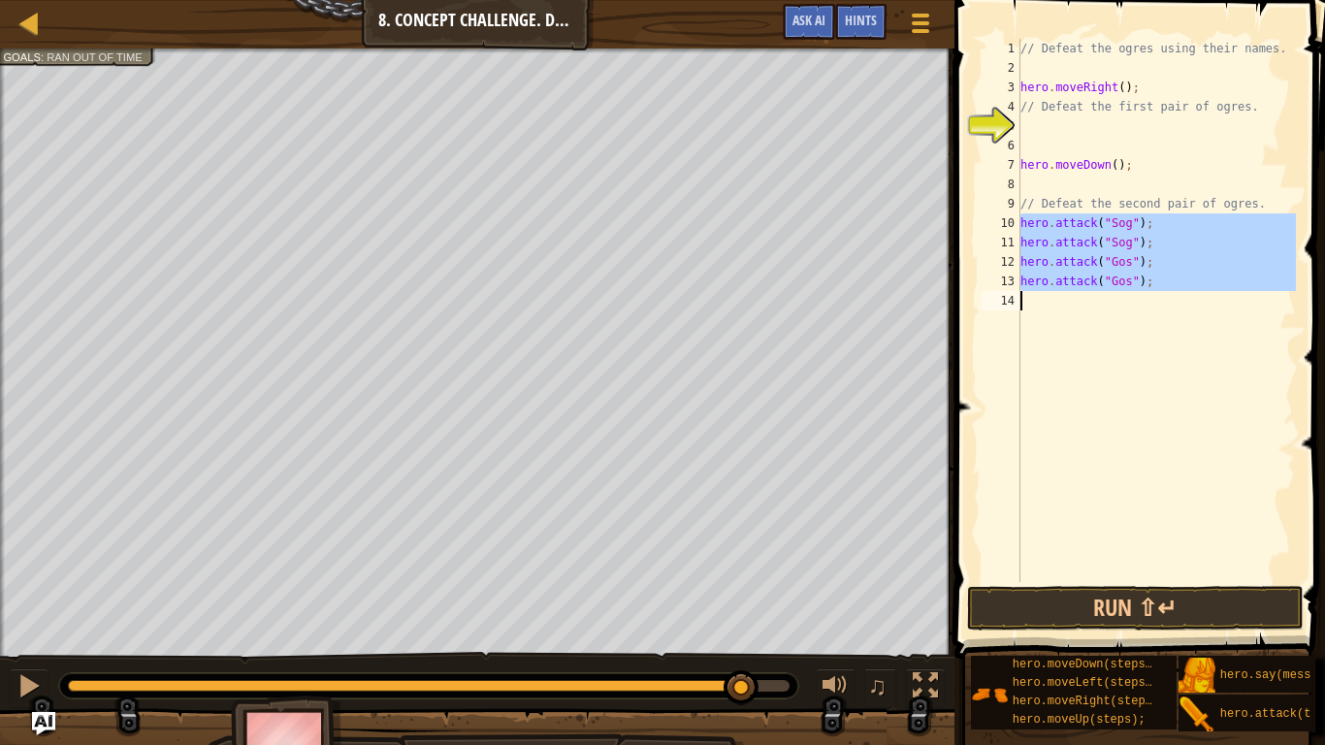
drag, startPoint x: 1018, startPoint y: 223, endPoint x: 1141, endPoint y: 279, distance: 135.5
click at [1141, 279] on div "hero.attack("Sog"); 1 2 3 4 5 6 7 8 9 10 11 12 13 14 // Defeat the ogres using …" at bounding box center [1137, 310] width 318 height 543
type textarea "hero.attack("Gos");"
click at [1028, 116] on div "// Defeat the ogres using their names. hero . moveRight ( ) ; // Defeat the fir…" at bounding box center [1156, 330] width 279 height 582
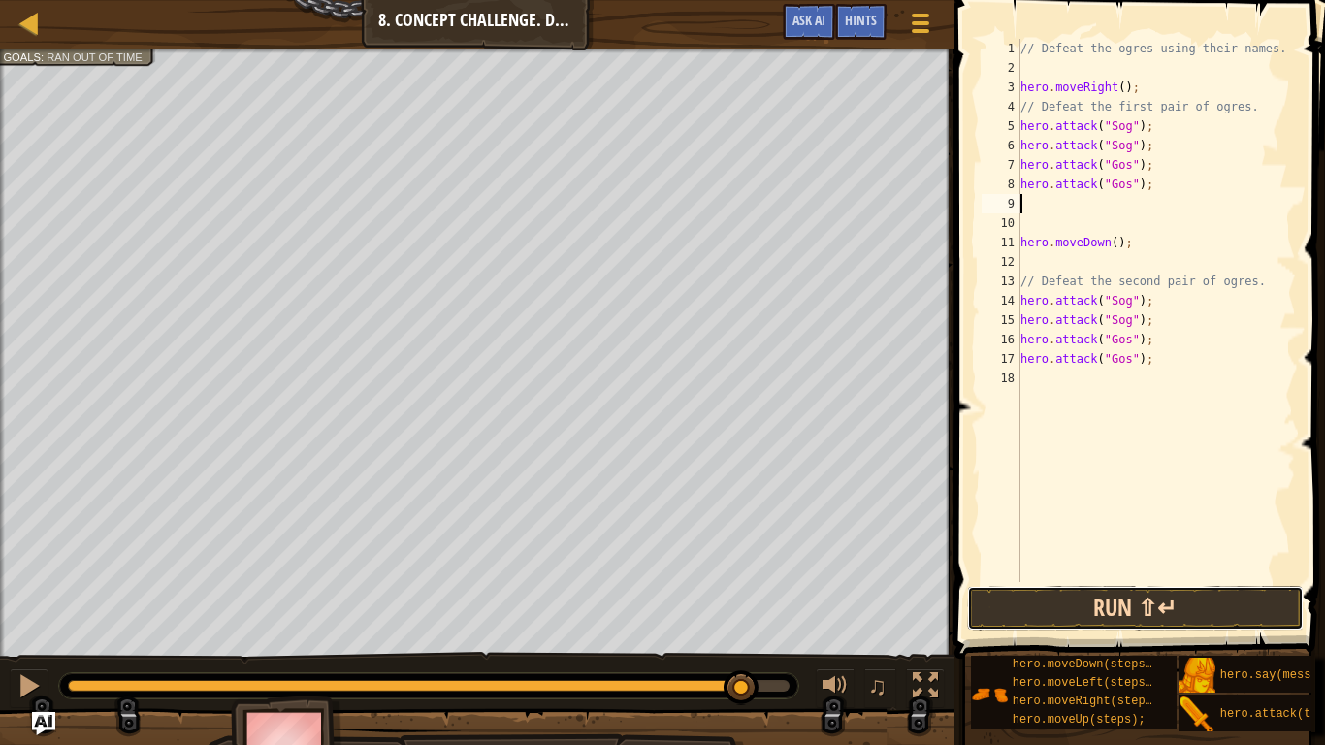
click at [1066, 595] on button "Run ⇧↵" at bounding box center [1135, 608] width 337 height 45
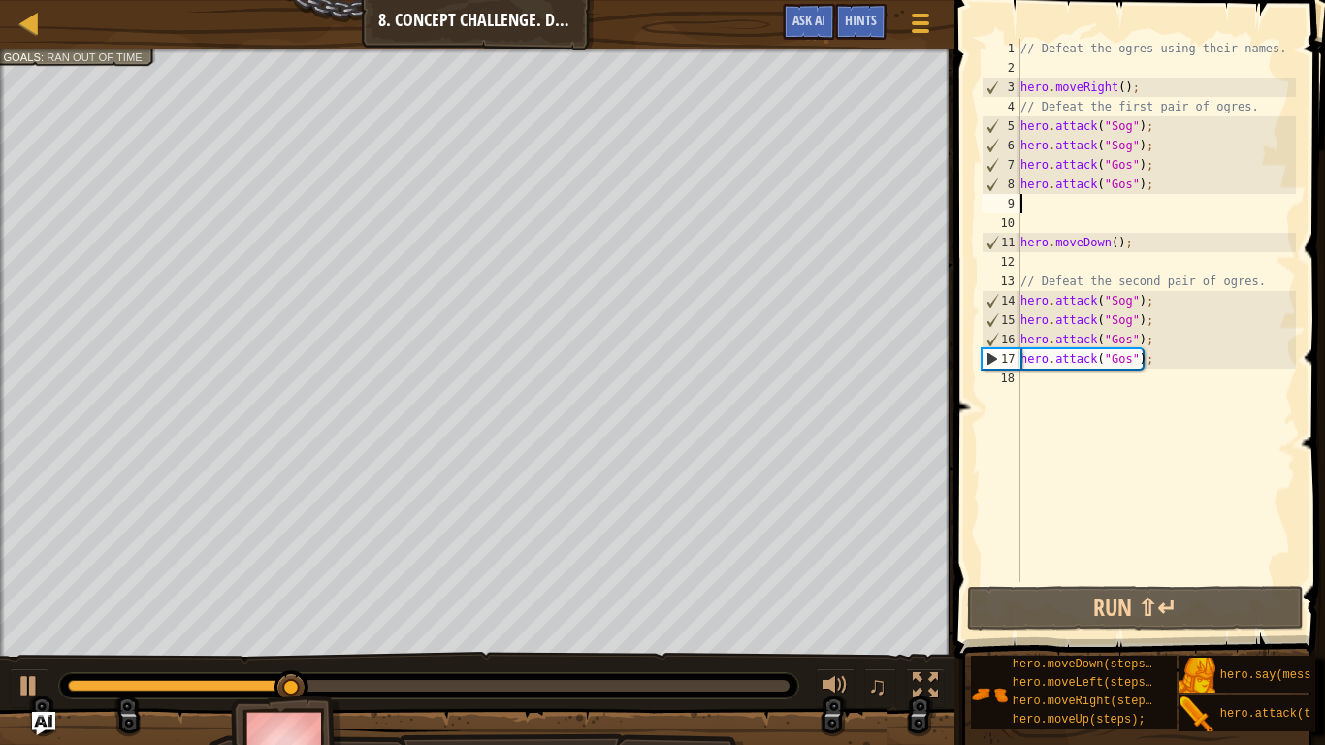
click at [1066, 382] on div "// Defeat the ogres using their names. hero . moveRight ( ) ; // Defeat the fir…" at bounding box center [1156, 330] width 279 height 582
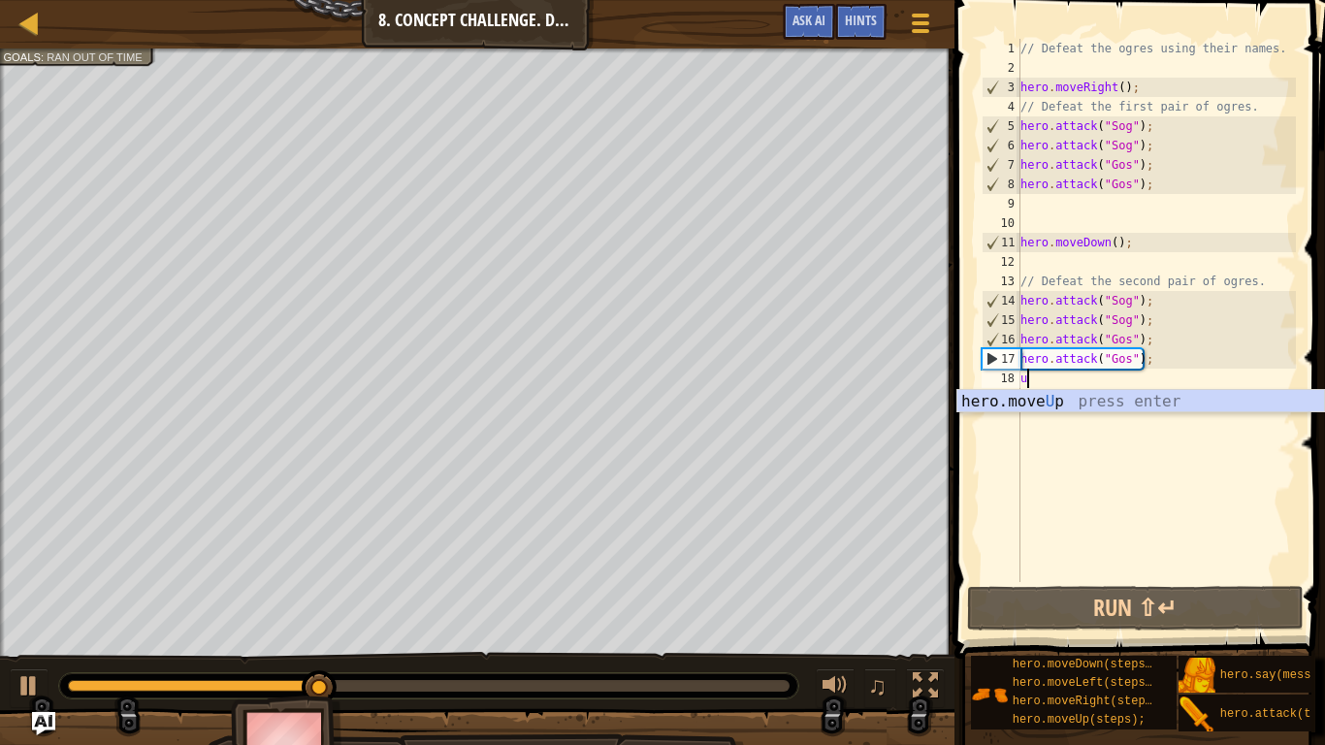
type textarea "up"
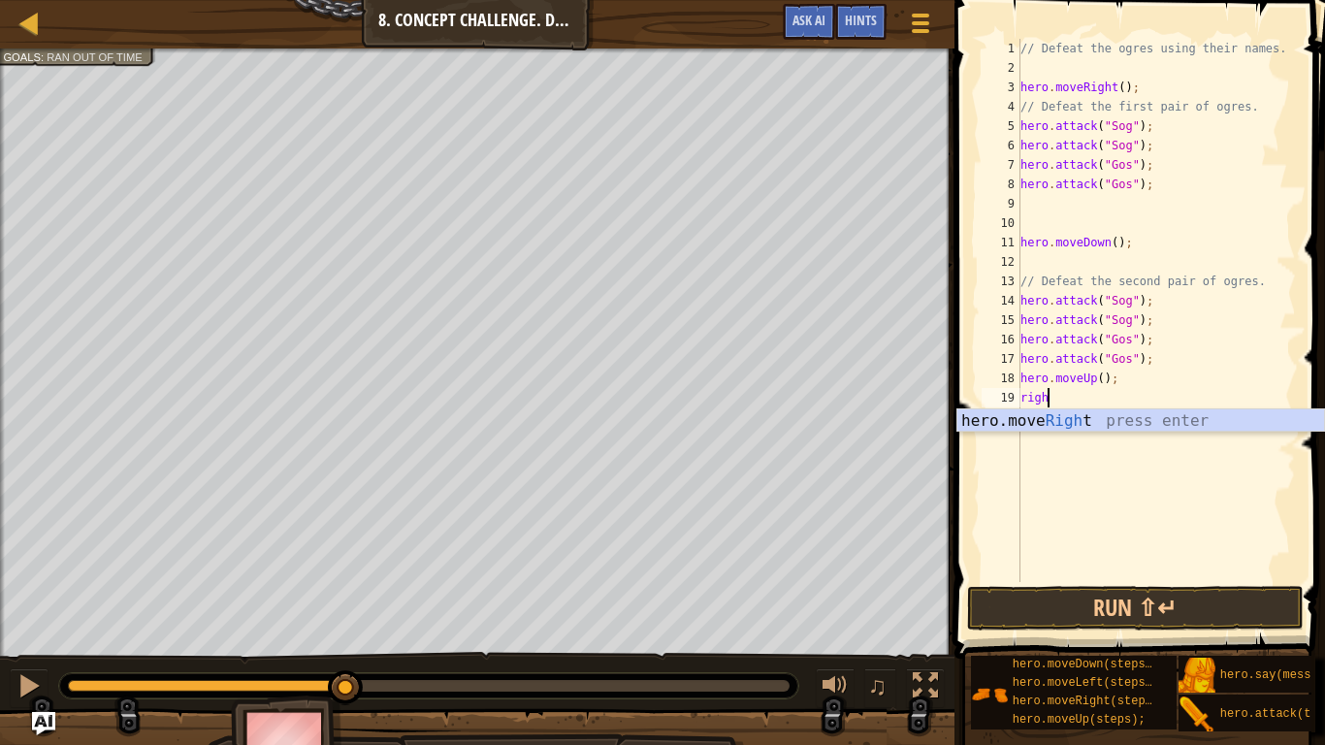
type textarea "right"
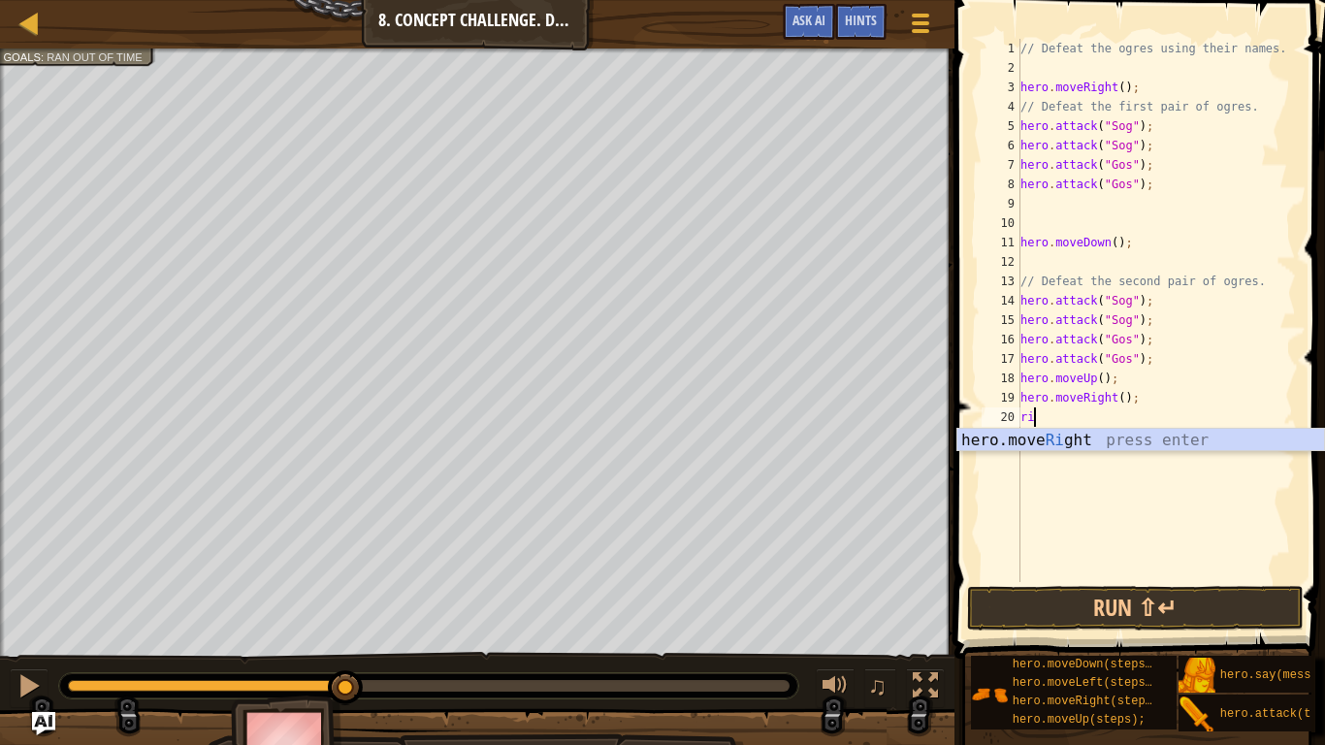
scroll to position [9, 3]
type textarea "right"
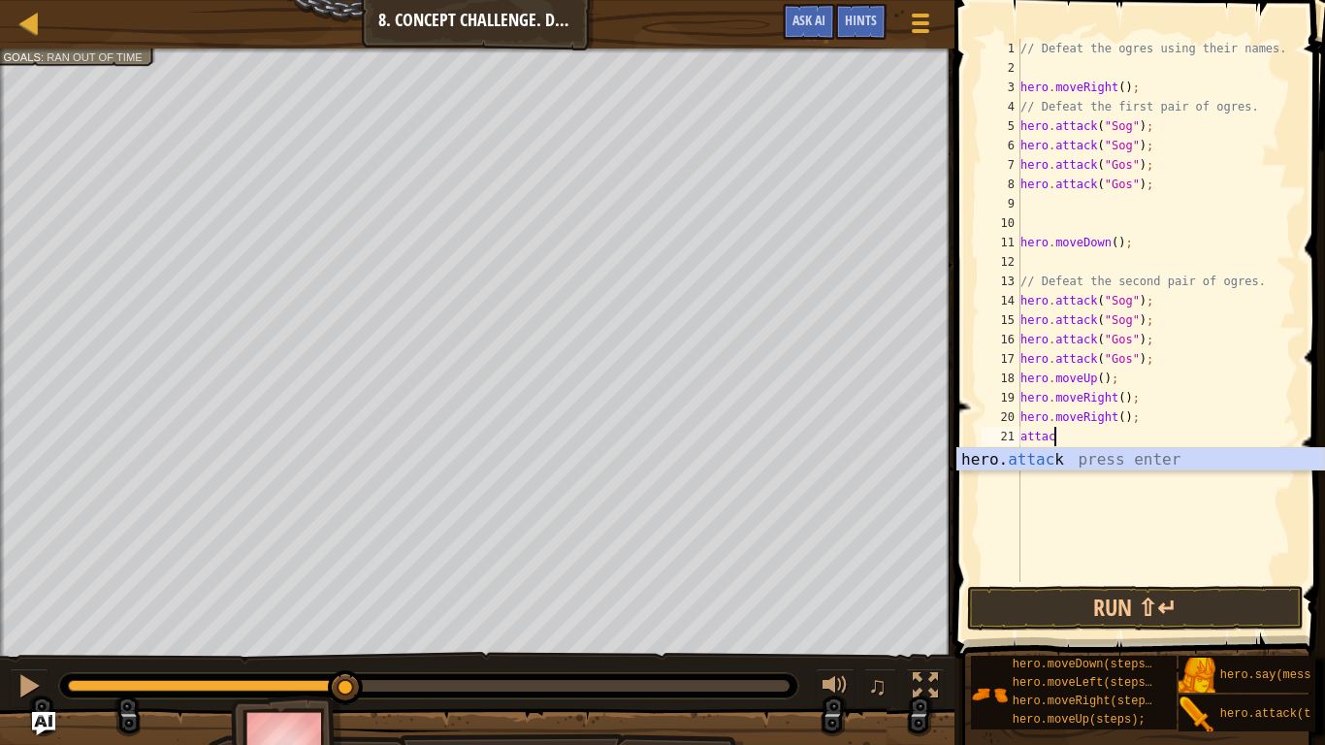
scroll to position [9, 5]
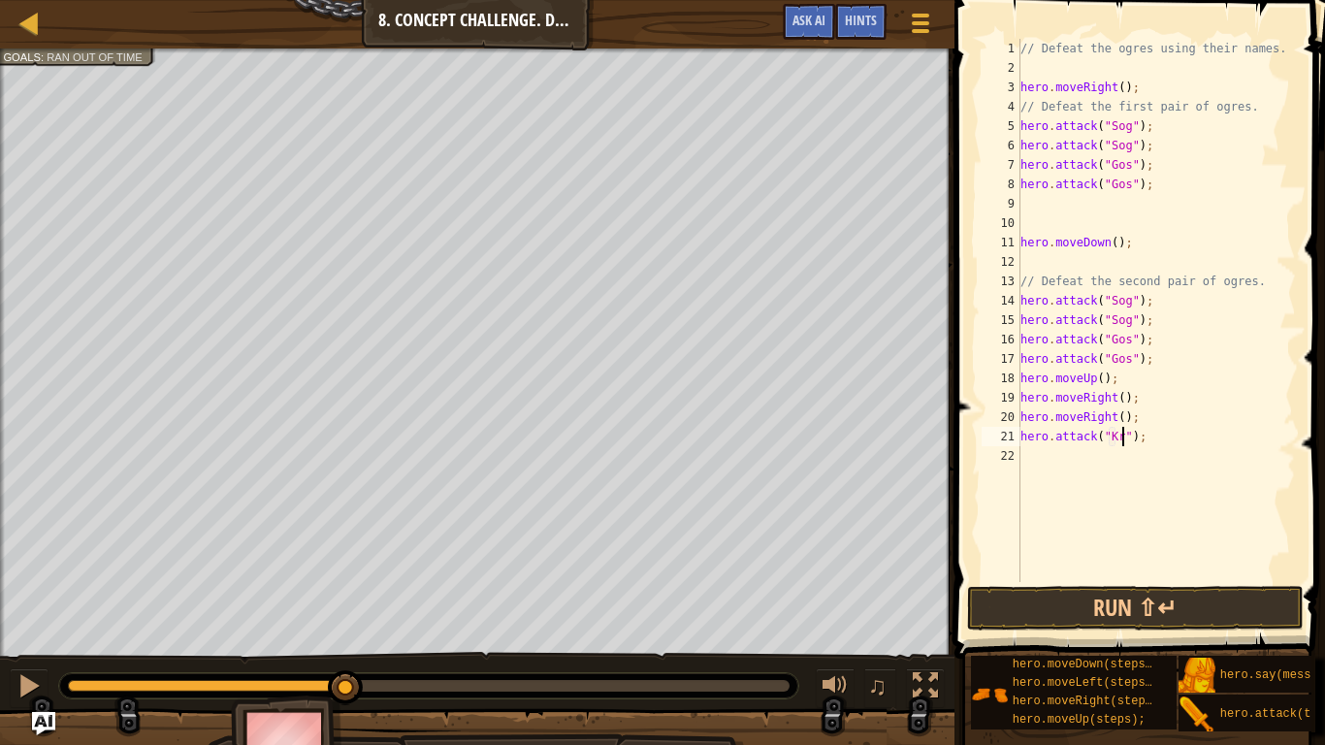
type textarea "hero.attack("Kro");"
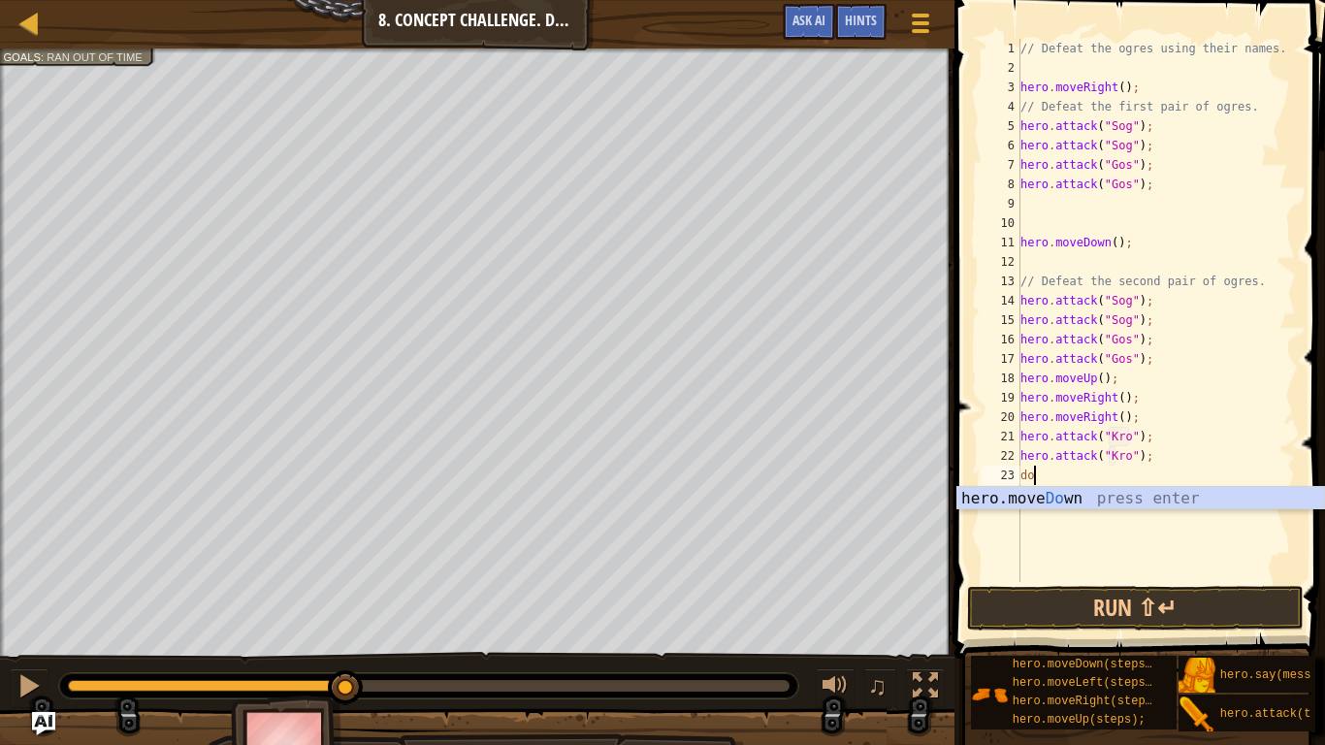
type textarea "down"
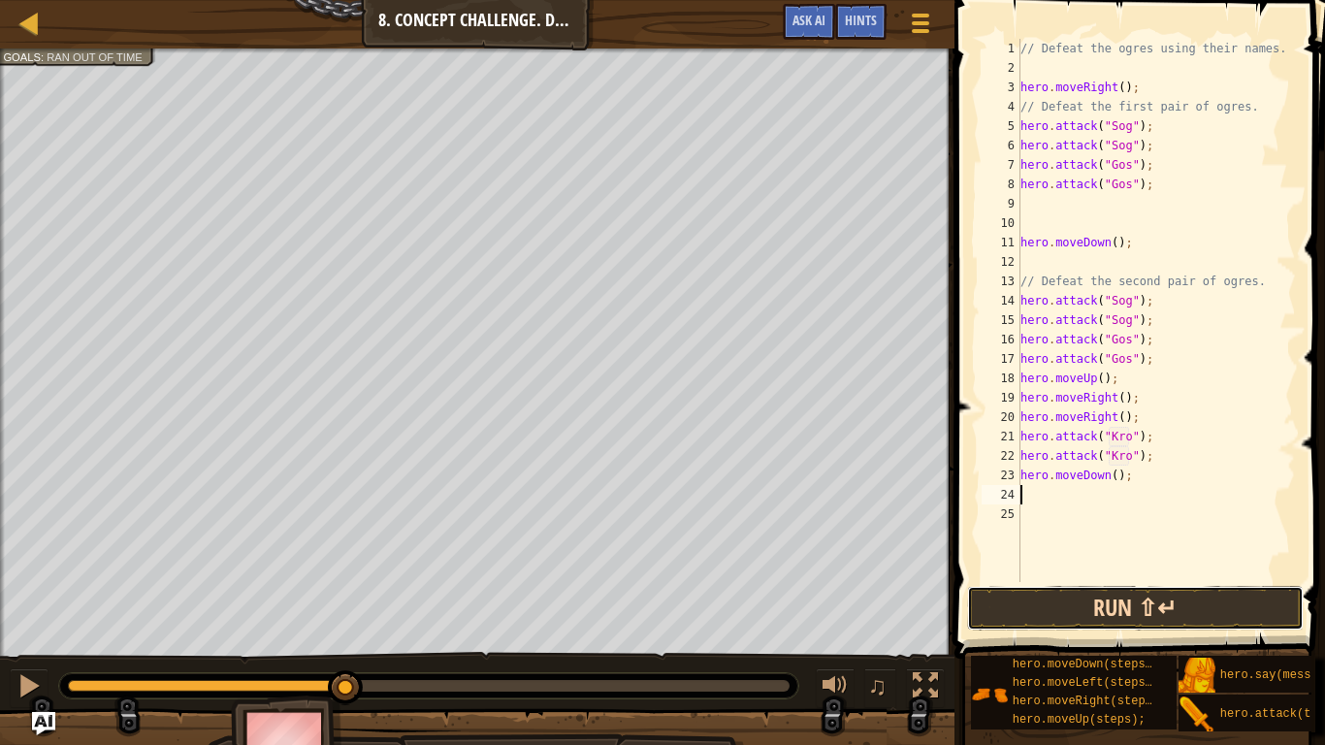
click at [1189, 596] on button "Run ⇧↵" at bounding box center [1135, 608] width 337 height 45
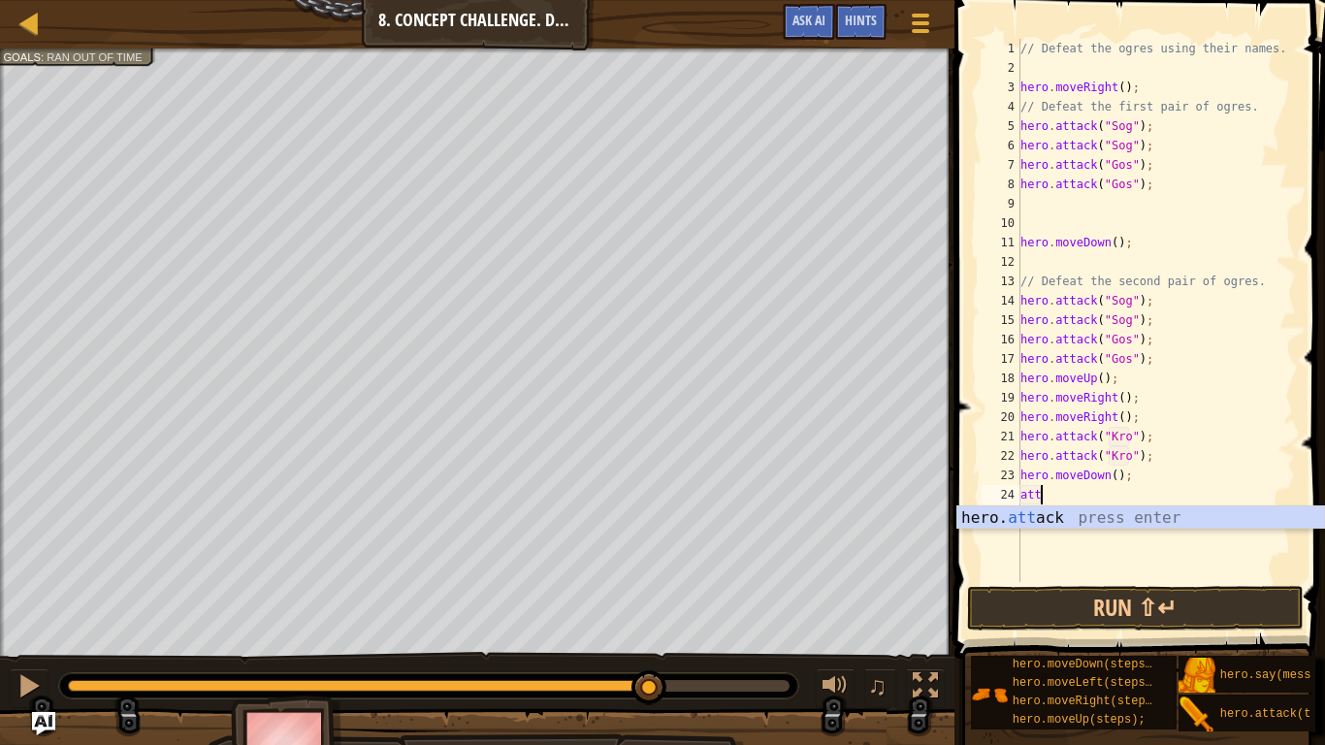
scroll to position [9, 4]
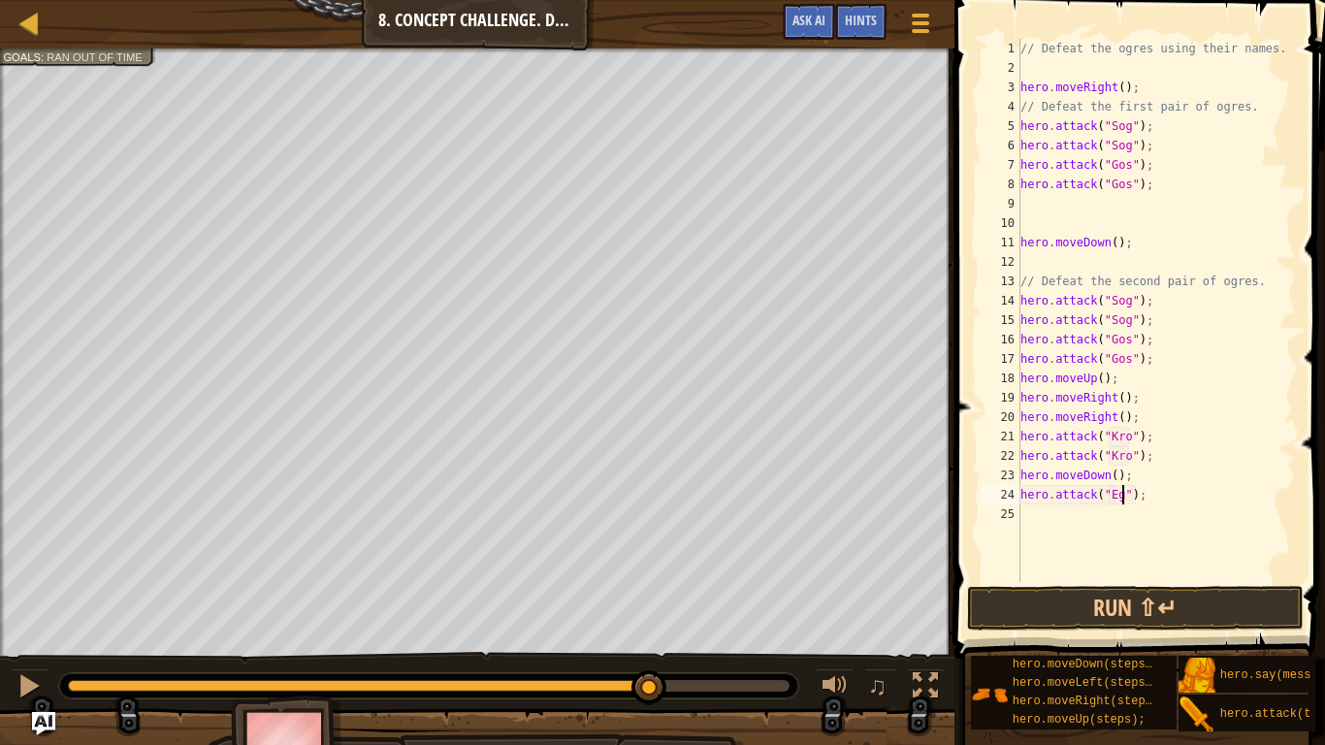
type textarea "hero.attack("Egro");"
click at [1174, 597] on button "Run ⇧↵" at bounding box center [1135, 608] width 337 height 45
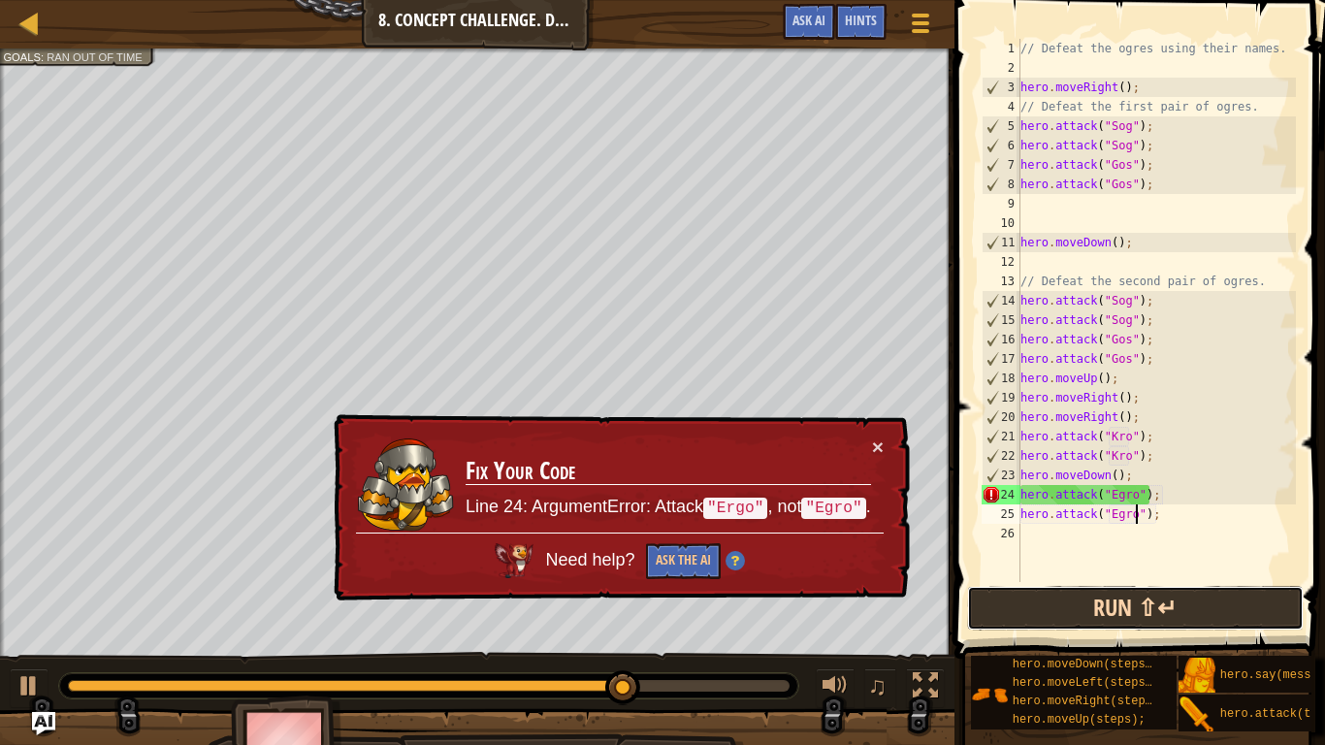
click at [1083, 605] on button "Run ⇧↵" at bounding box center [1135, 608] width 337 height 45
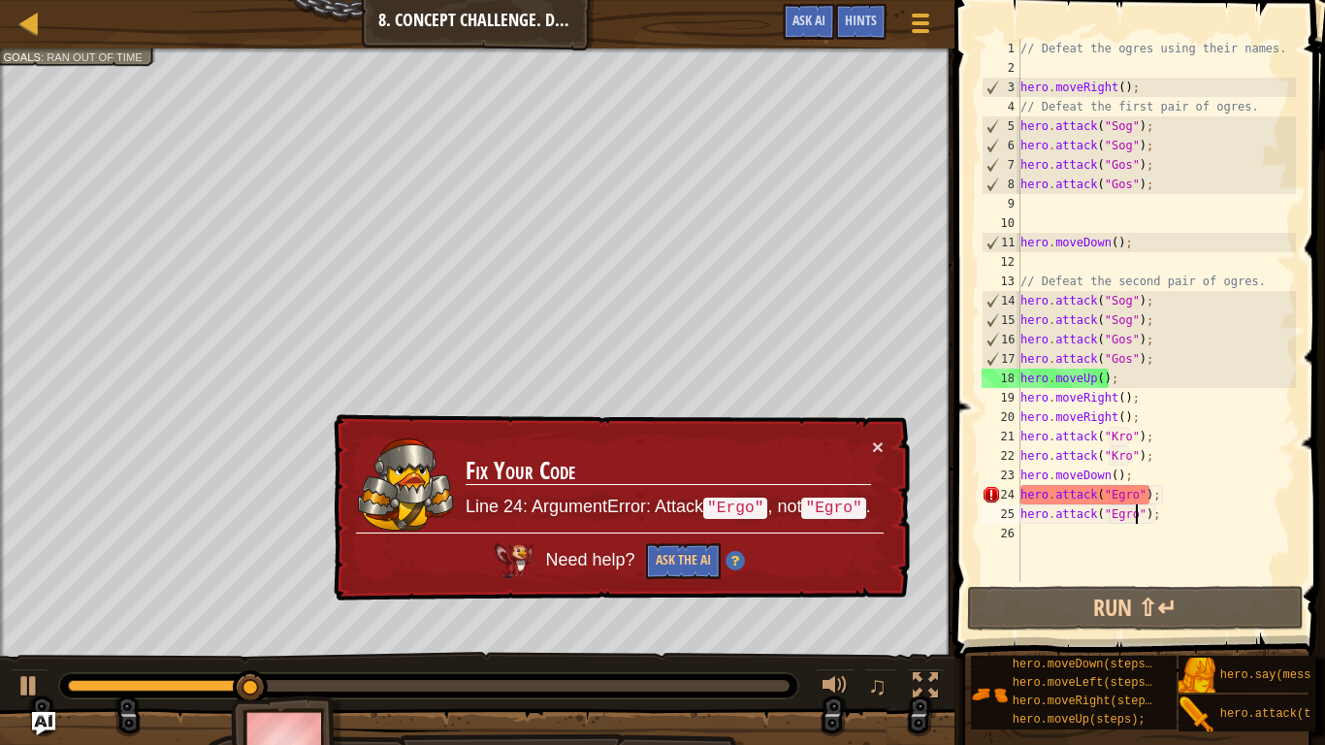
click at [1117, 492] on div "// Defeat the ogres using their names. hero . moveRight ( ) ; // Defeat the fir…" at bounding box center [1156, 330] width 279 height 582
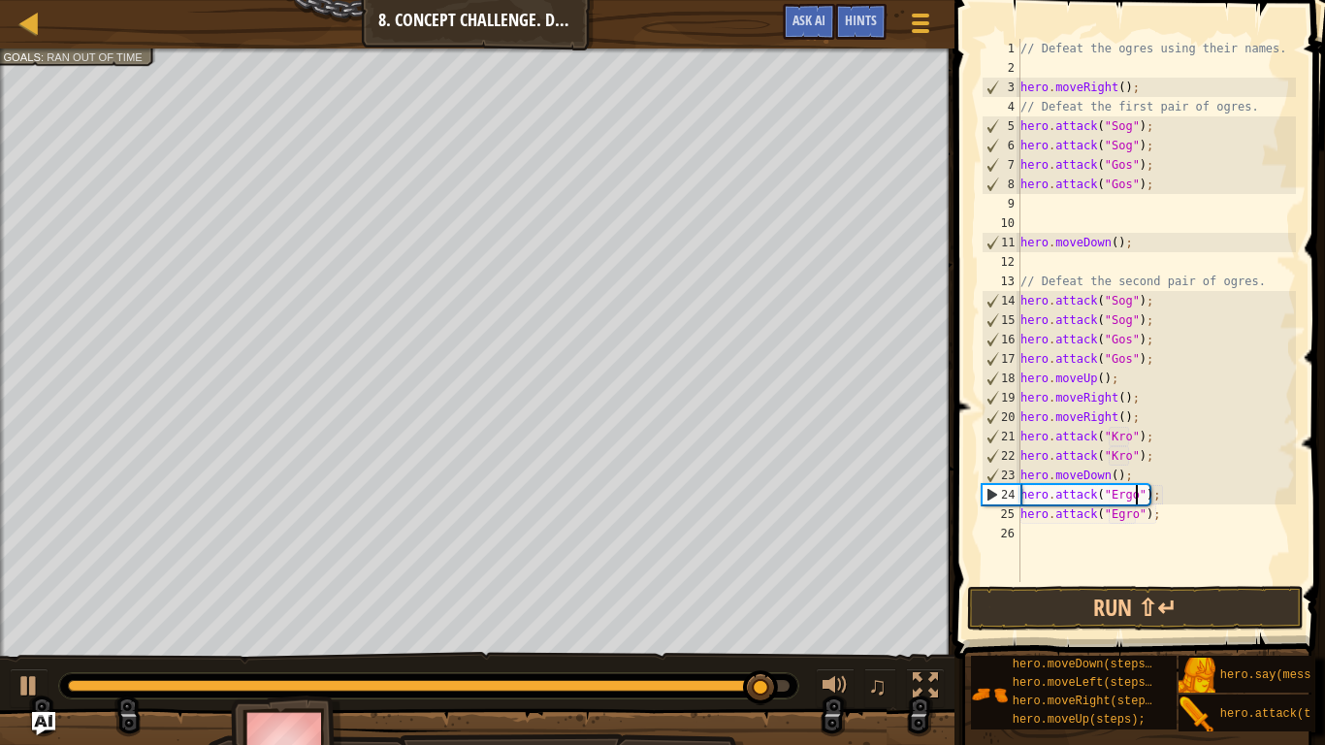
click at [1133, 510] on div "// Defeat the ogres using their names. hero . moveRight ( ) ; // Defeat the fir…" at bounding box center [1156, 330] width 279 height 582
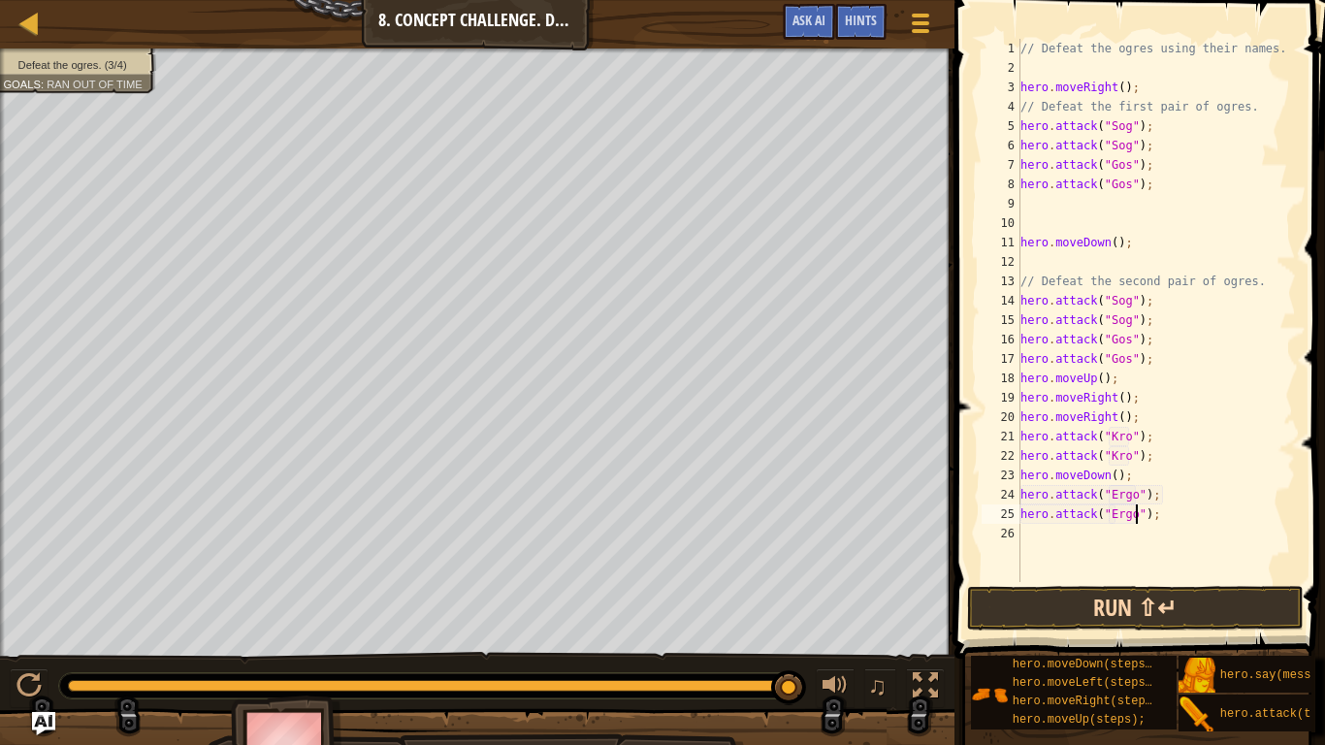
type textarea "hero.attack("Ergo");"
click at [1183, 608] on button "Run ⇧↵" at bounding box center [1135, 608] width 337 height 45
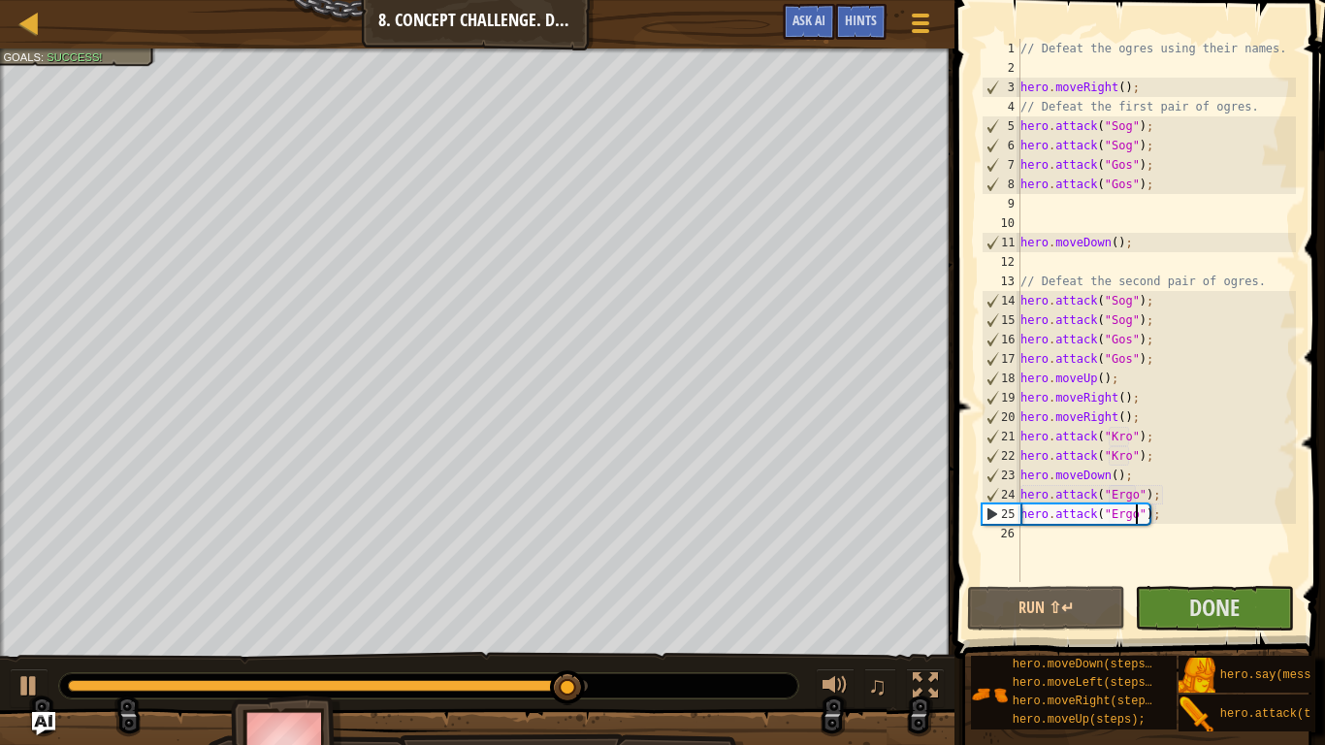
click at [1051, 537] on div "// Defeat the ogres using their names. hero . moveRight ( ) ; // Defeat the fir…" at bounding box center [1156, 330] width 279 height 582
type textarea "up"
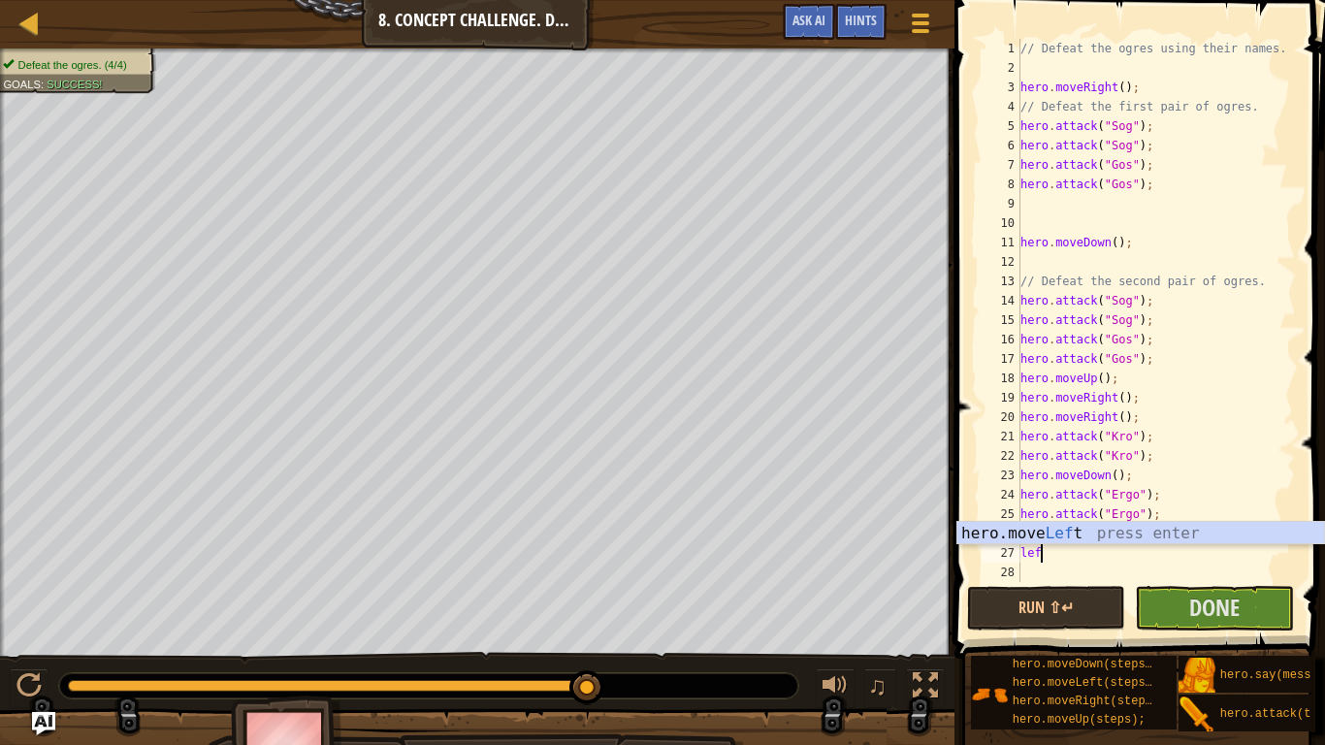
type textarea "left"
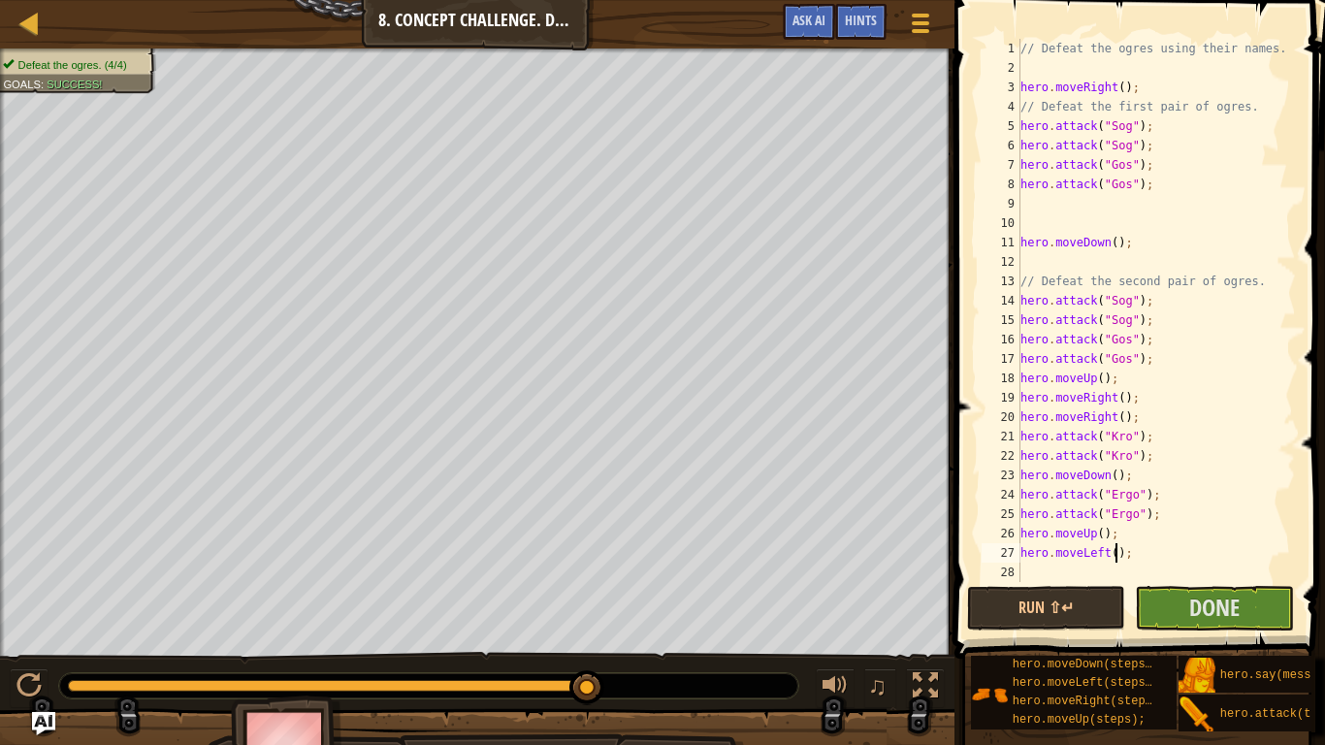
click at [1115, 547] on div "// Defeat the ogres using their names. hero . moveRight ( ) ; // Defeat the fir…" at bounding box center [1156, 330] width 279 height 582
type textarea "hero.moveLeft(2);"
click at [1150, 604] on button "Done" at bounding box center [1214, 608] width 159 height 45
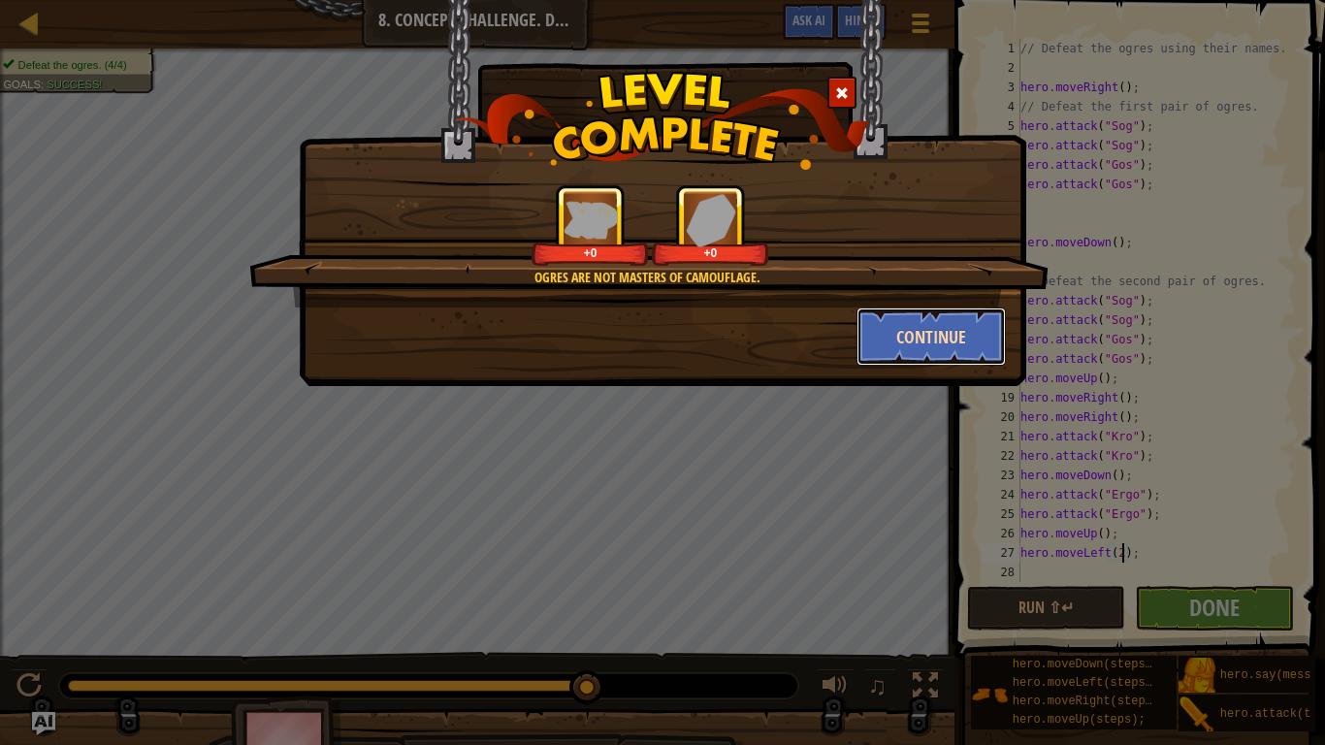
click at [939, 343] on button "Continue" at bounding box center [932, 337] width 150 height 58
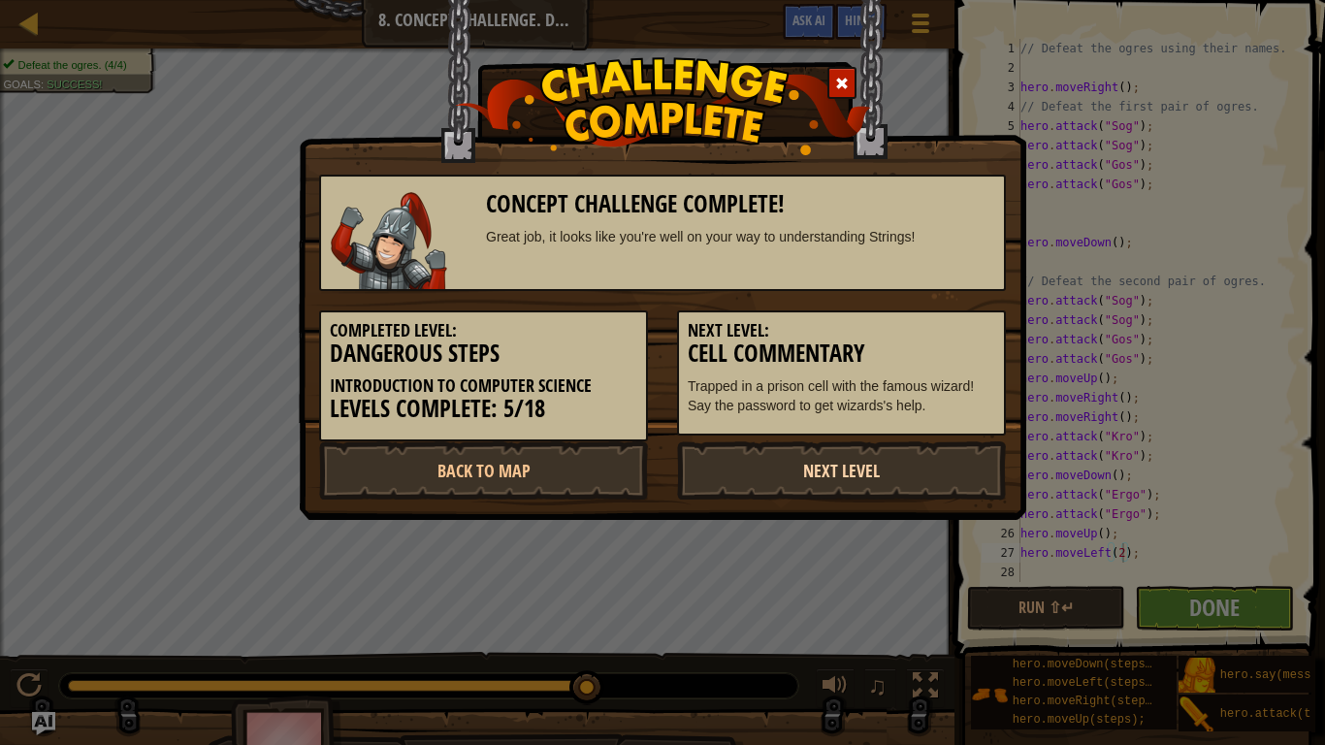
click at [873, 487] on link "Next Level" at bounding box center [841, 470] width 329 height 58
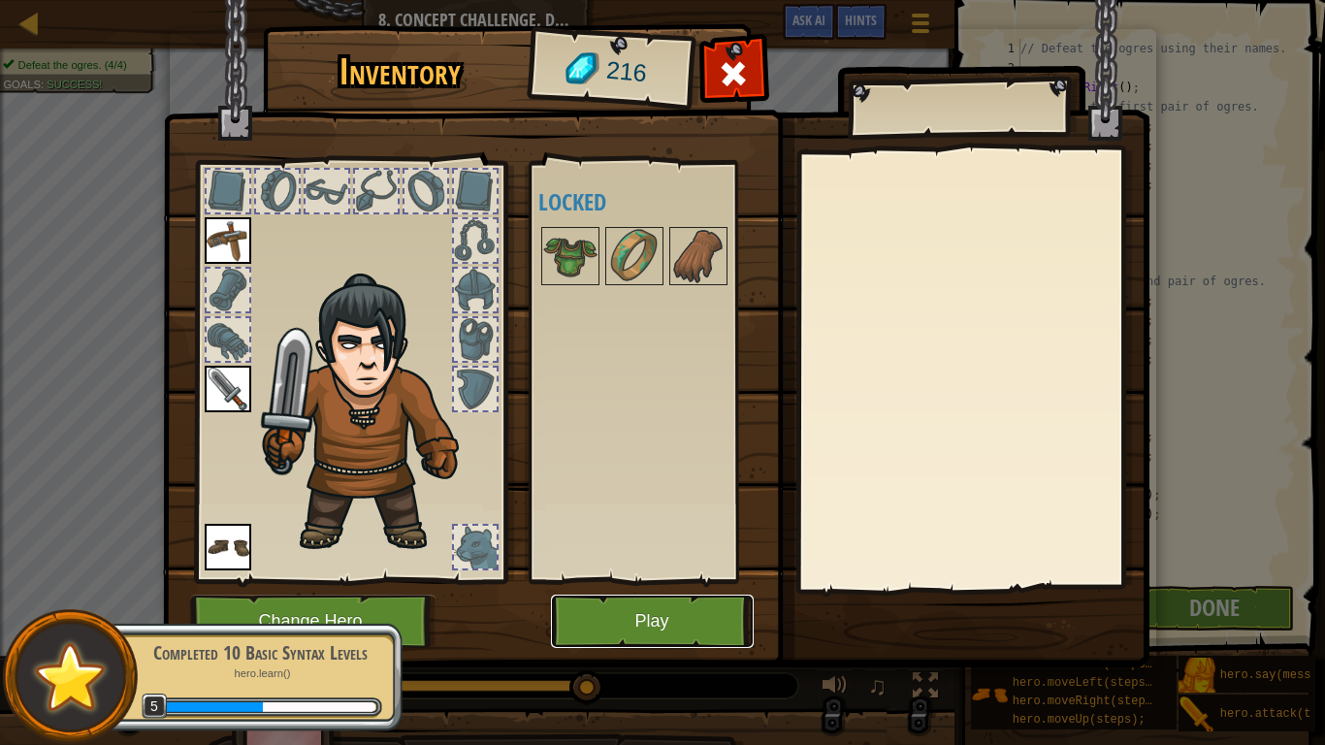
click at [676, 627] on button "Play" at bounding box center [652, 621] width 203 height 53
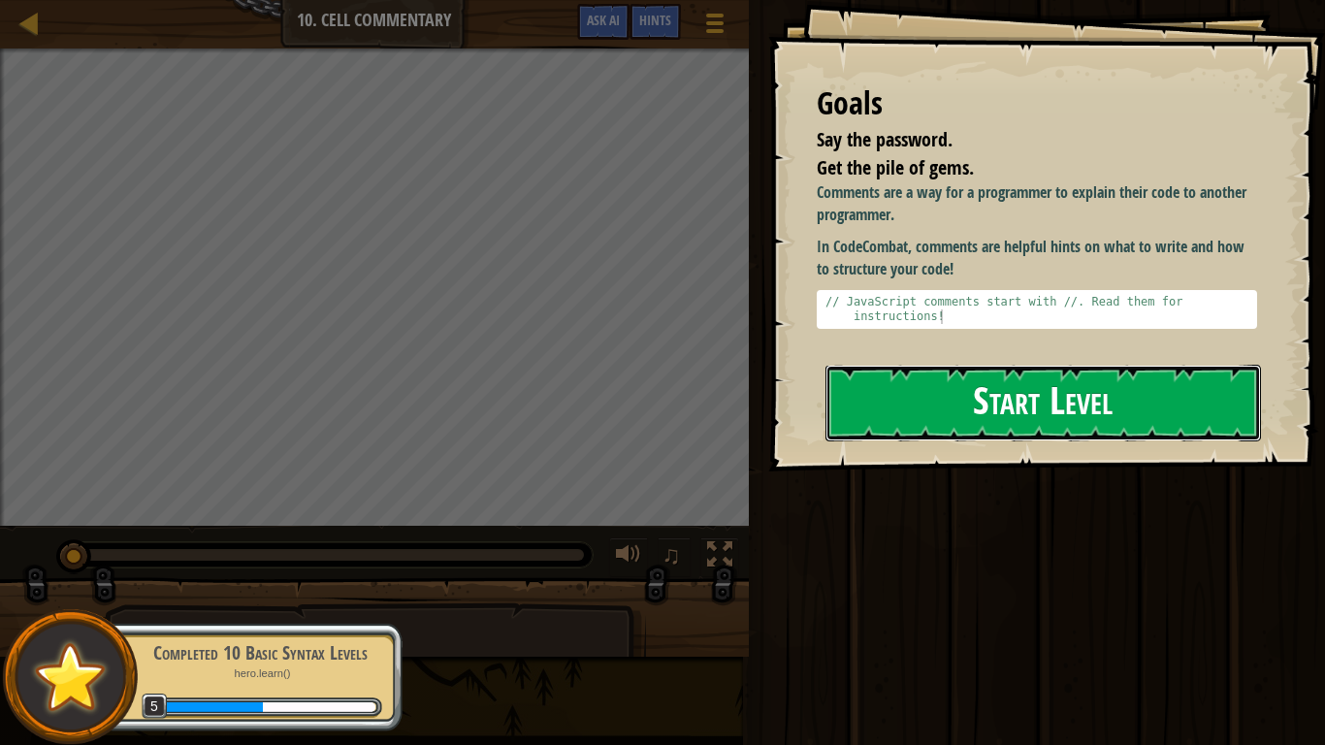
click at [979, 390] on button "Start Level" at bounding box center [1044, 403] width 436 height 77
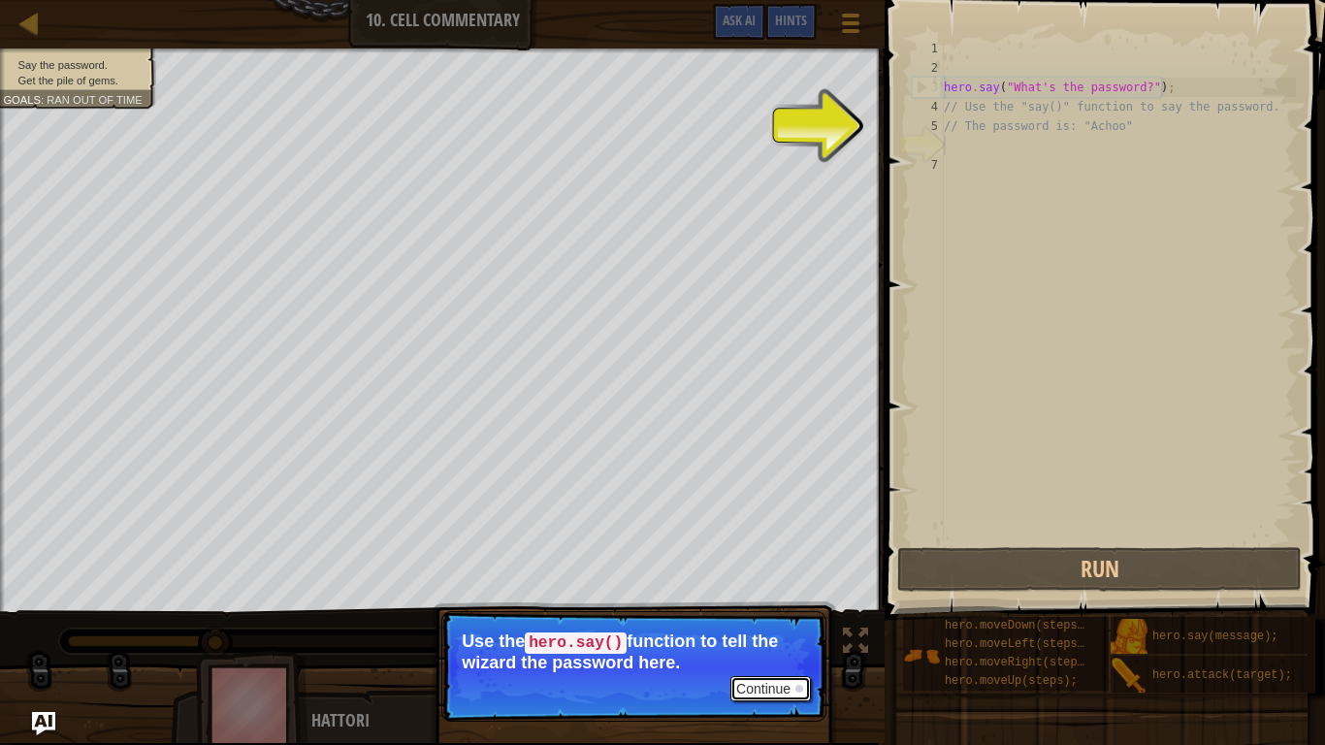
click at [763, 627] on button "Continue" at bounding box center [771, 688] width 81 height 25
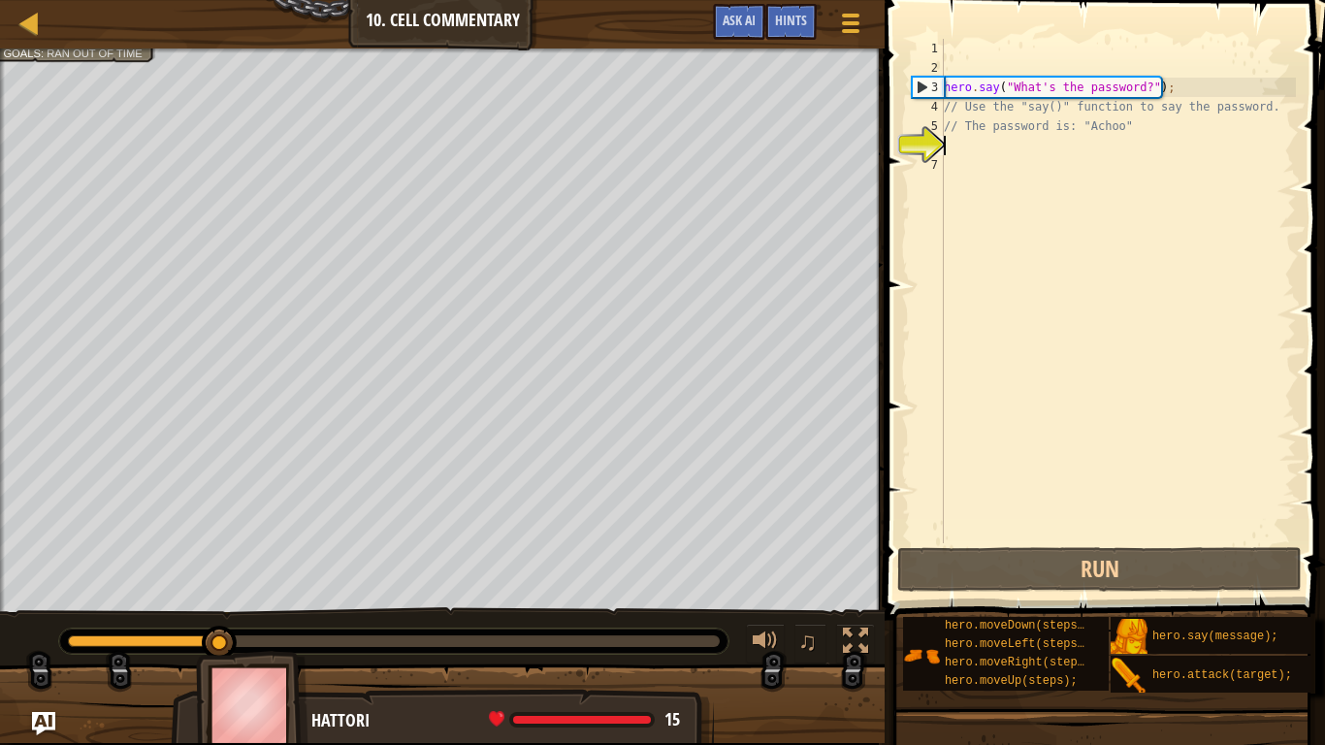
scroll to position [9, 0]
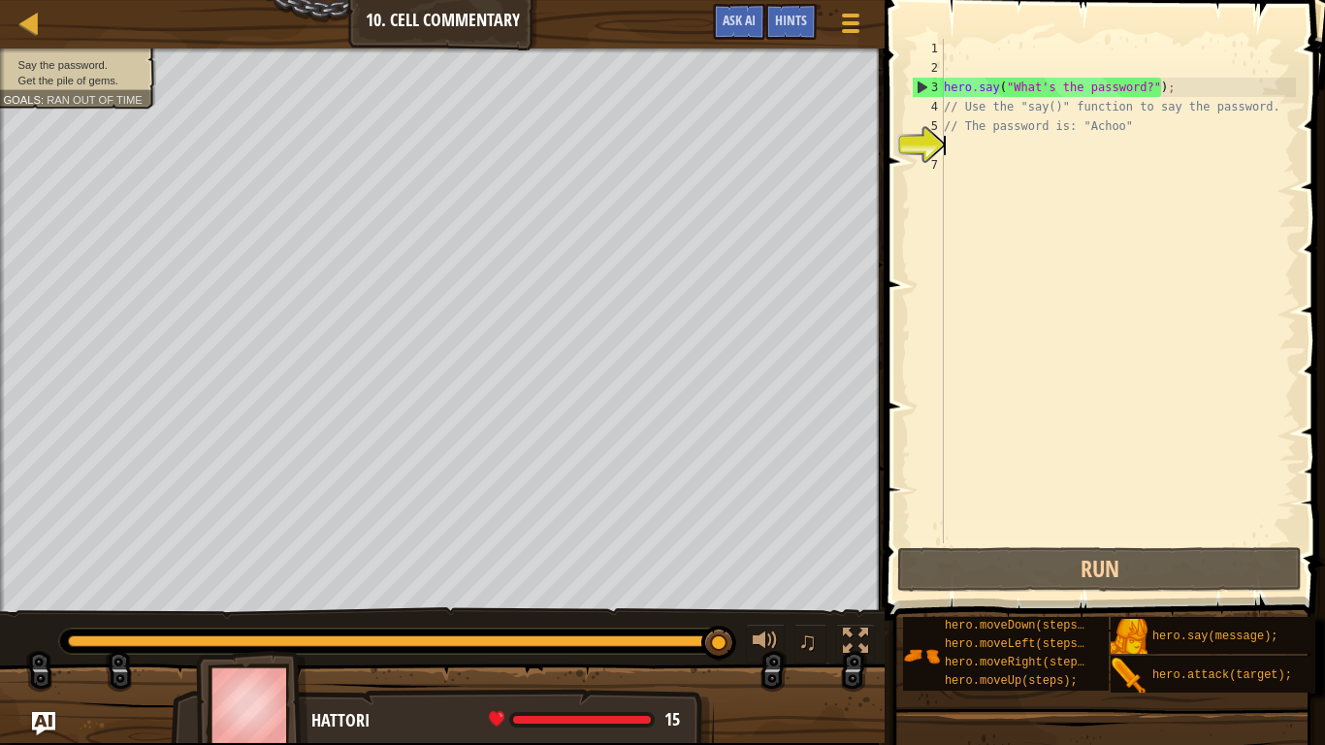
click at [971, 142] on div "hero . say ( "What's the password?" ) ; // Use the "say()" function to say the …" at bounding box center [1118, 310] width 356 height 543
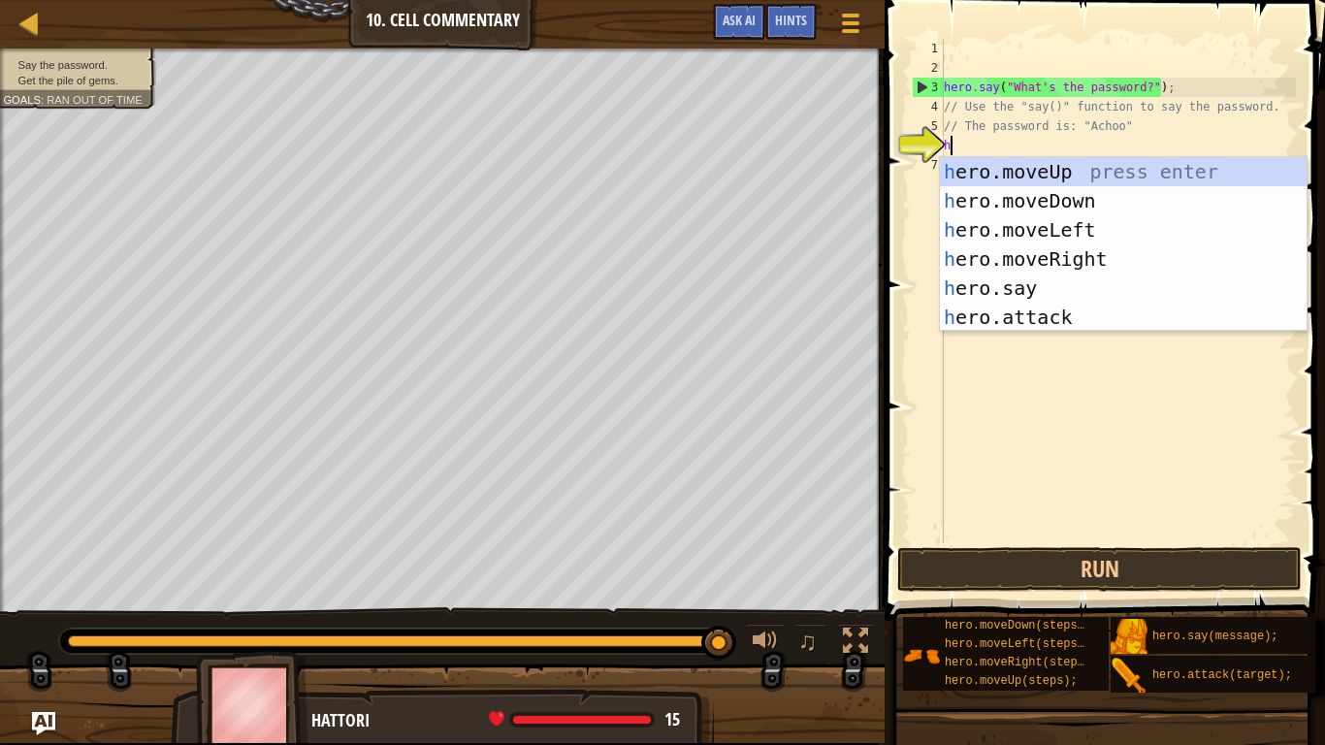
scroll to position [9, 2]
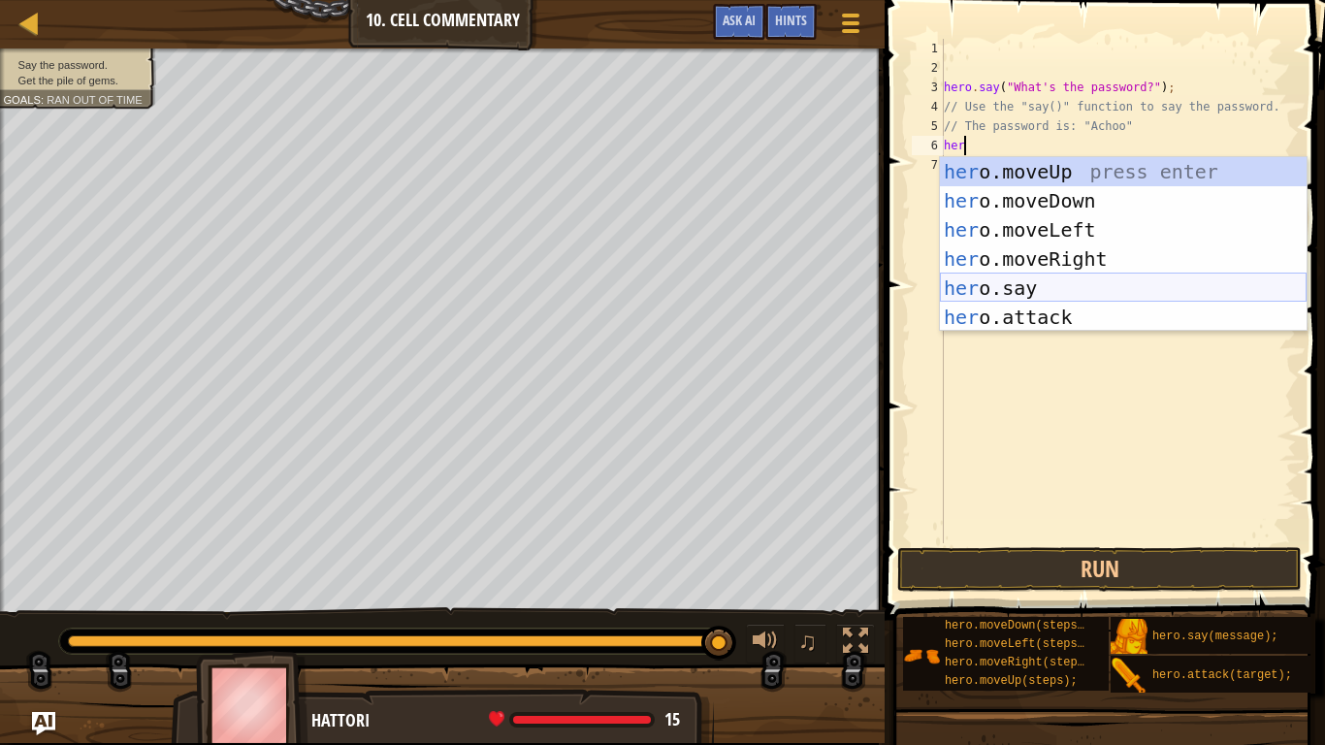
click at [1027, 283] on div "her o.moveUp press enter her o.moveDown press enter her o.moveLeft press enter …" at bounding box center [1123, 273] width 367 height 233
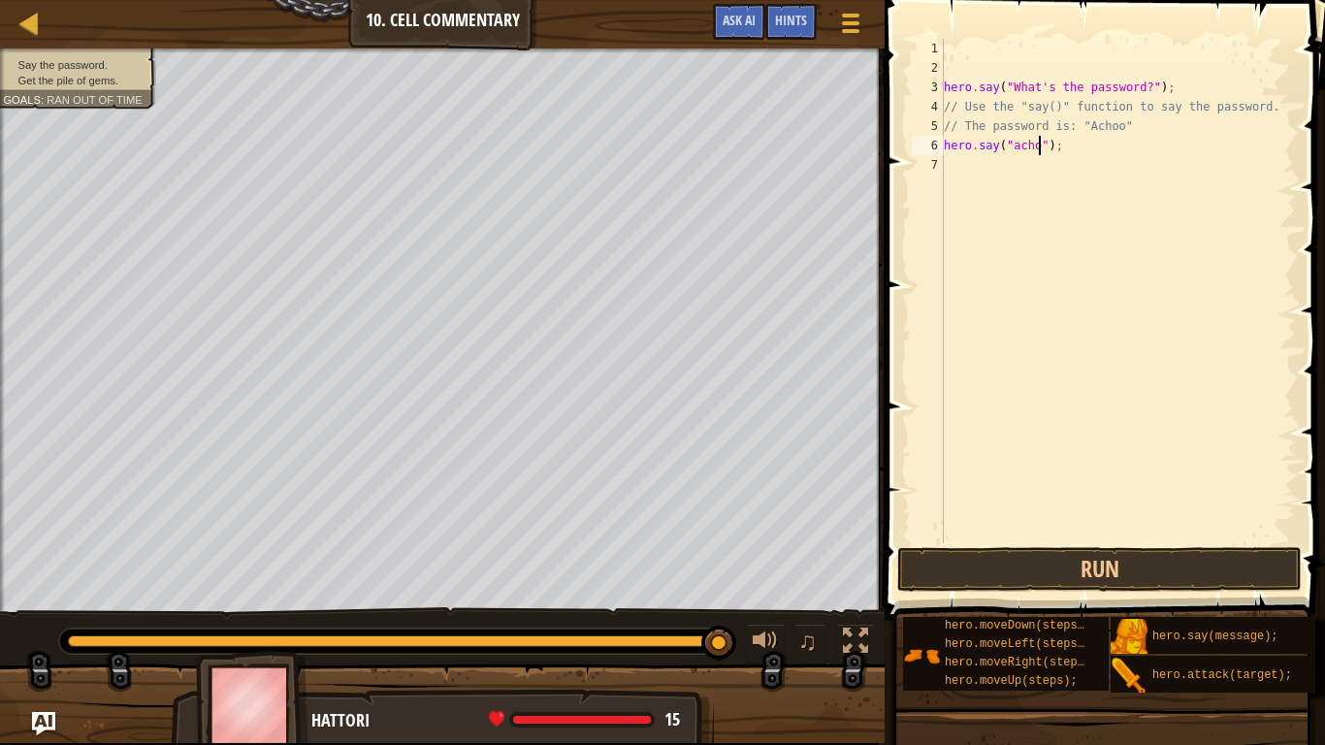
scroll to position [9, 16]
click at [1072, 567] on button "Run" at bounding box center [1099, 569] width 405 height 45
click at [1077, 151] on div "hero . say ( "What's the password?" ) ; // Use the "say()" function to say the …" at bounding box center [1118, 310] width 356 height 543
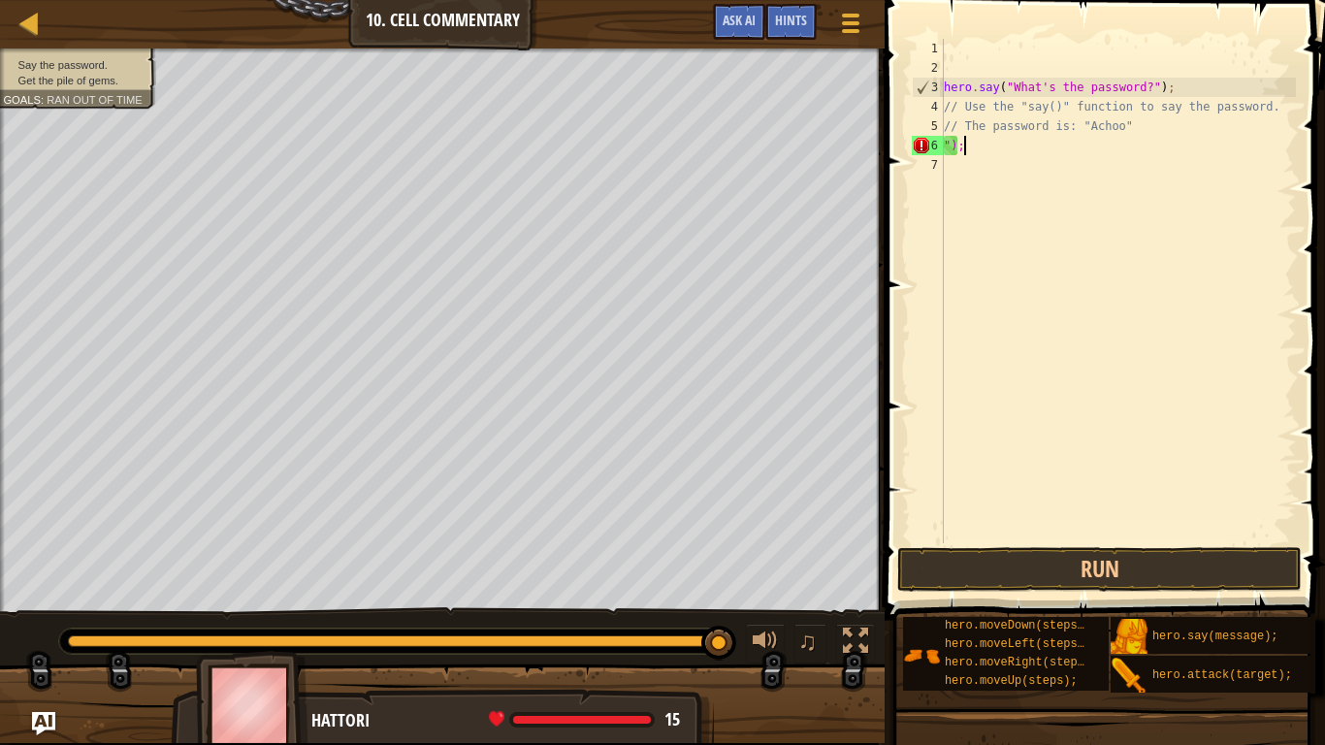
type textarea """
type textarea "u"
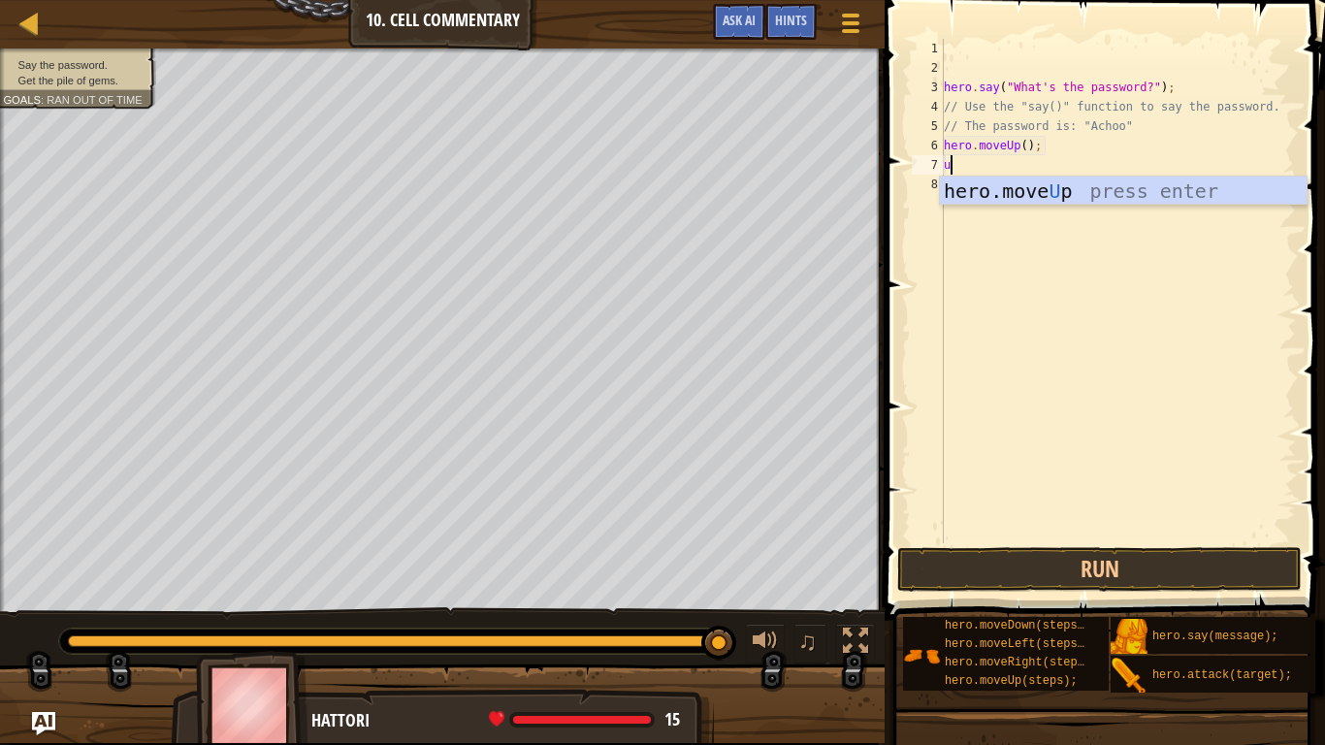
type textarea "up"
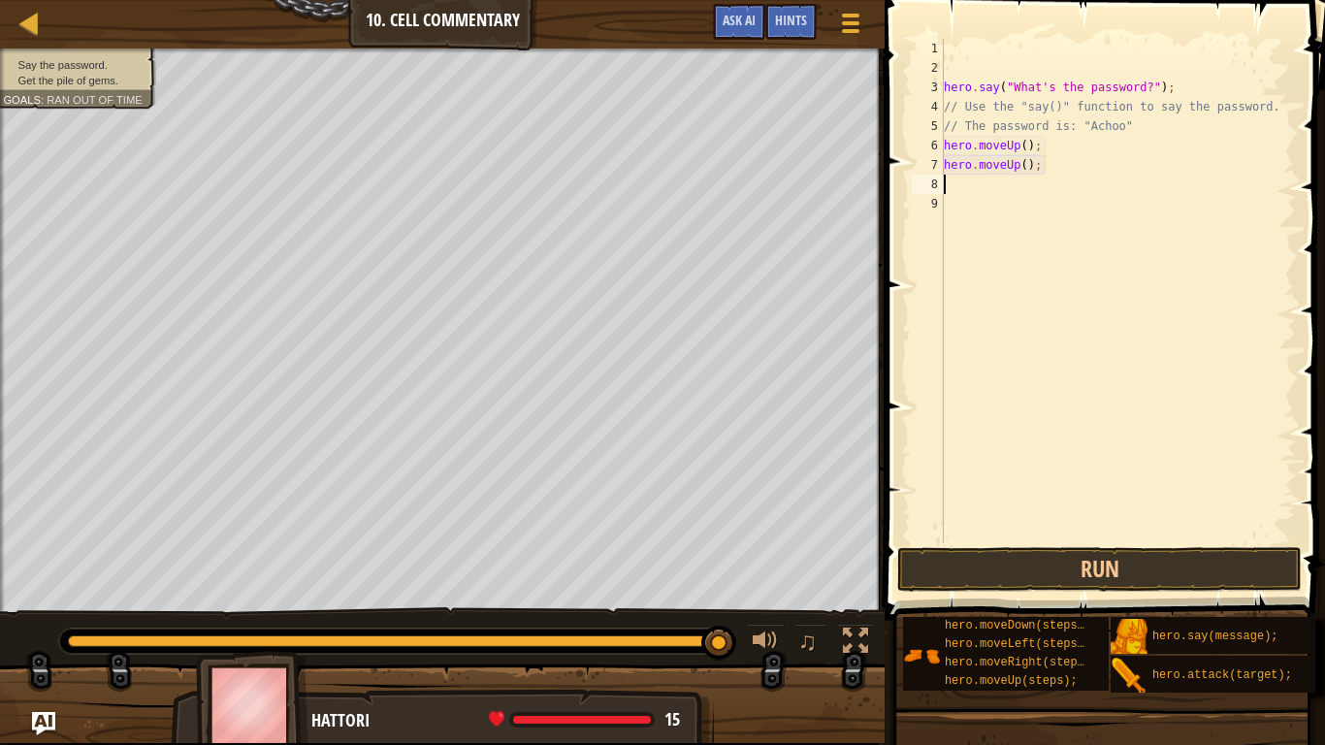
type textarea "h"
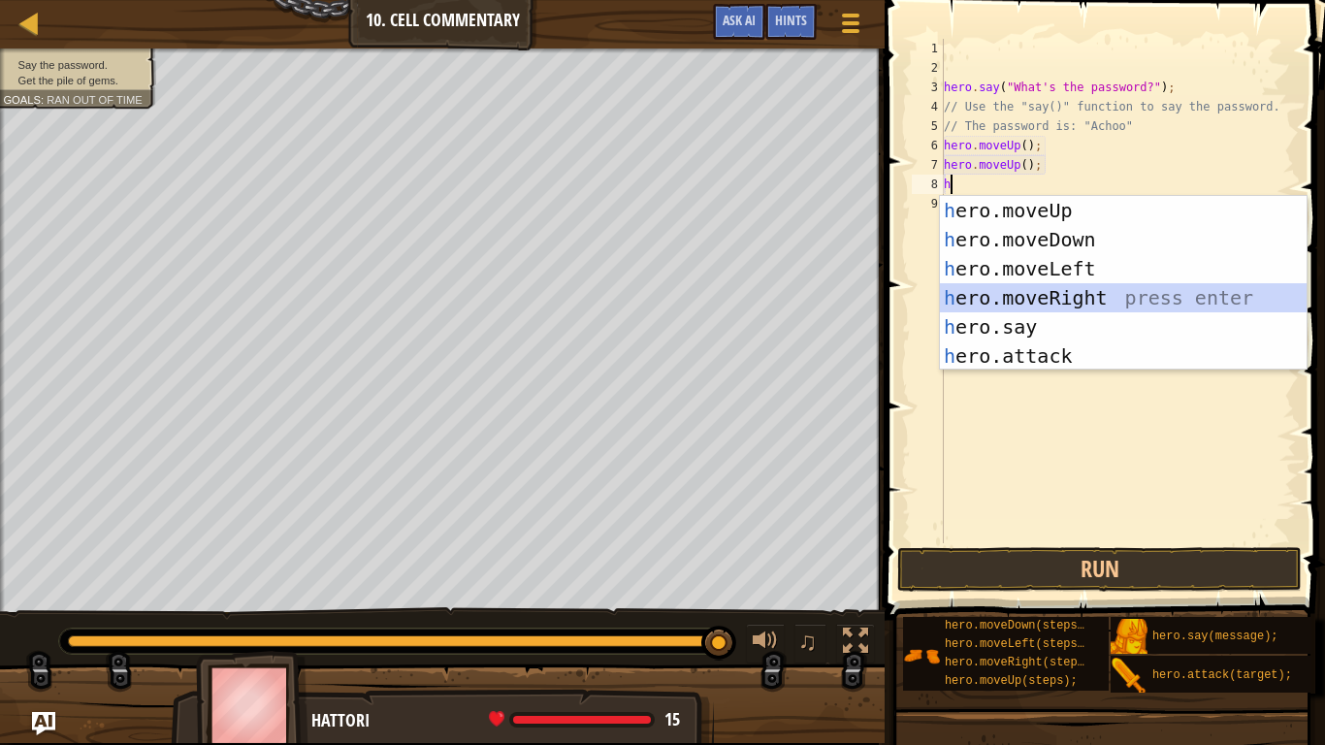
click at [991, 309] on div "h ero.moveUp press enter h ero.moveDown press enter h ero.moveLeft press enter …" at bounding box center [1123, 312] width 367 height 233
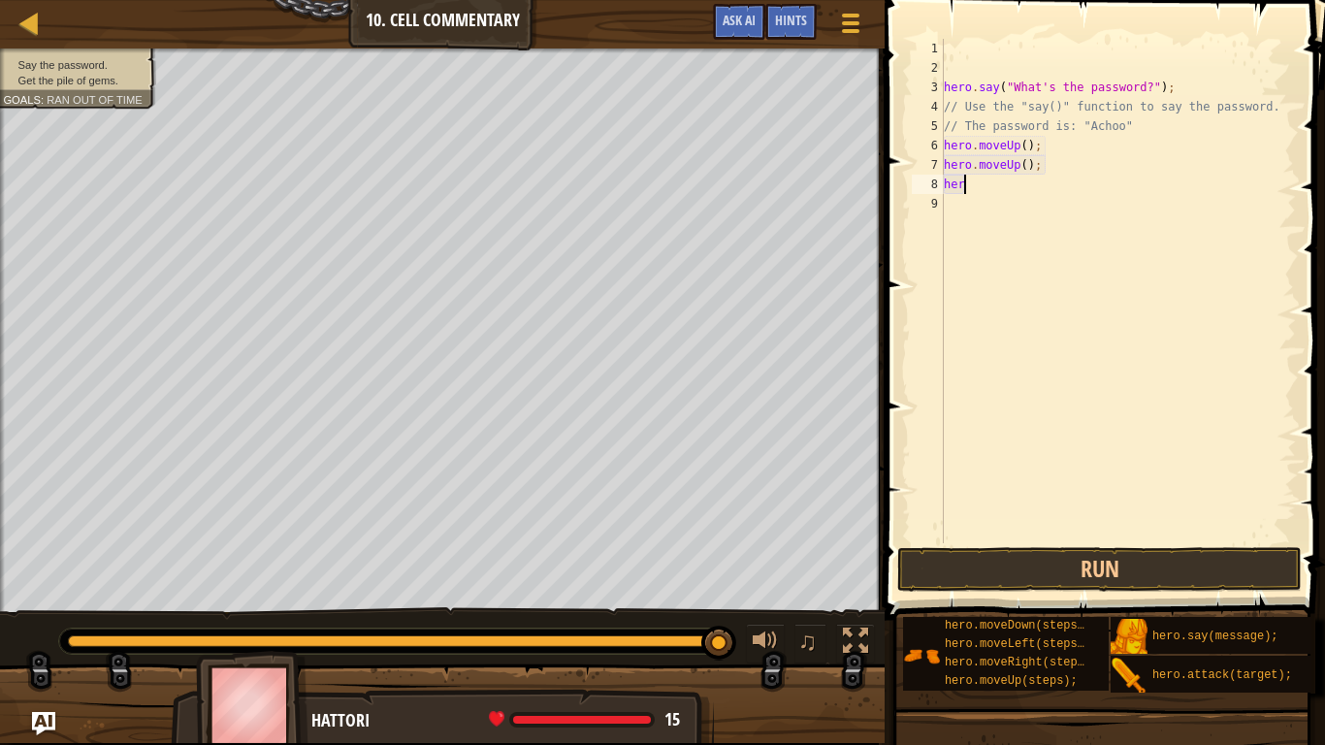
type textarea "h"
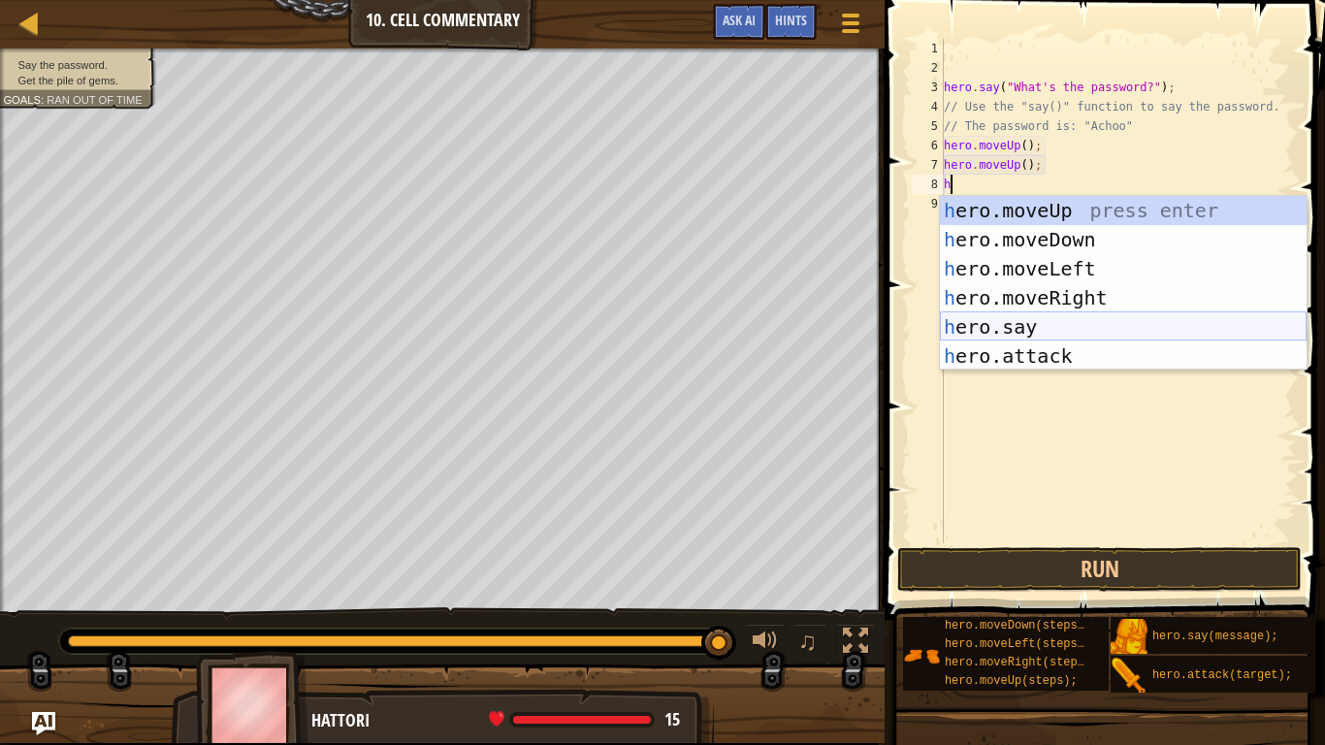
click at [1028, 334] on div "h ero.moveUp press enter h ero.moveDown press enter h ero.moveLeft press enter …" at bounding box center [1123, 312] width 367 height 233
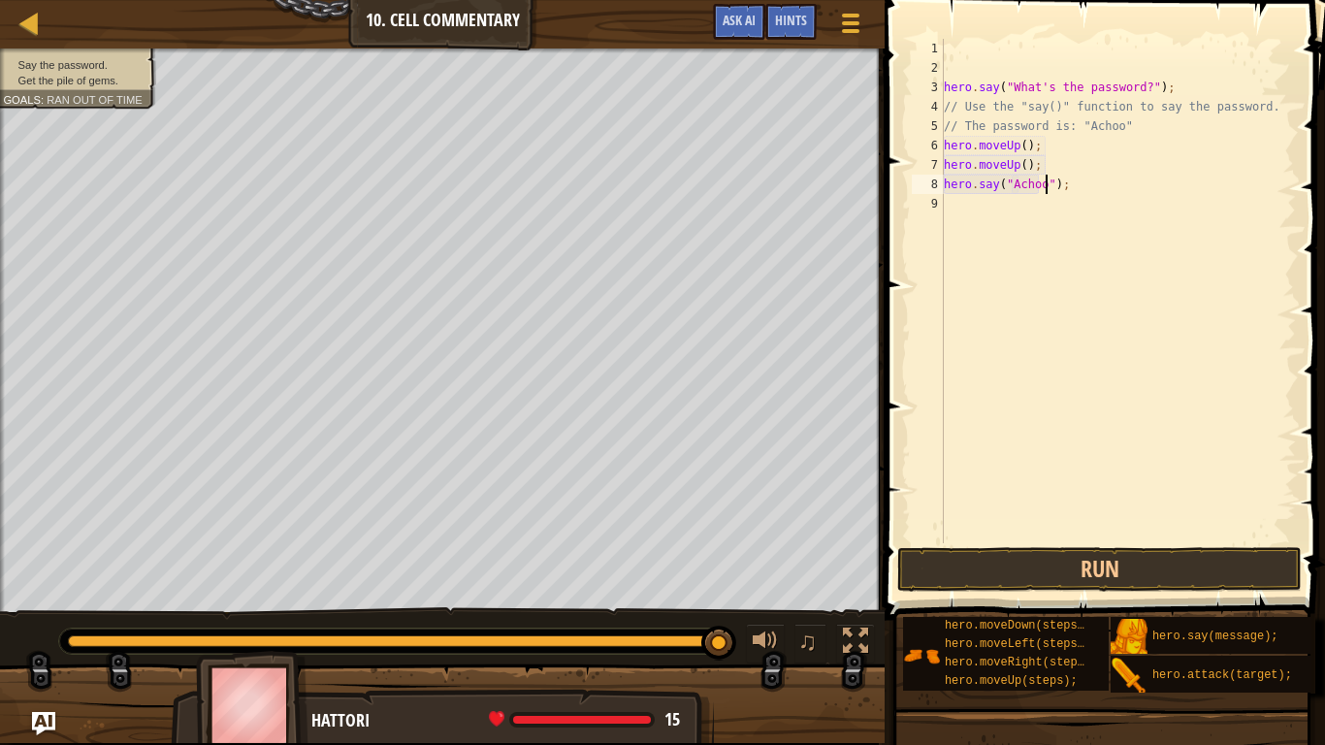
scroll to position [9, 16]
click at [991, 559] on button "Run" at bounding box center [1099, 569] width 405 height 45
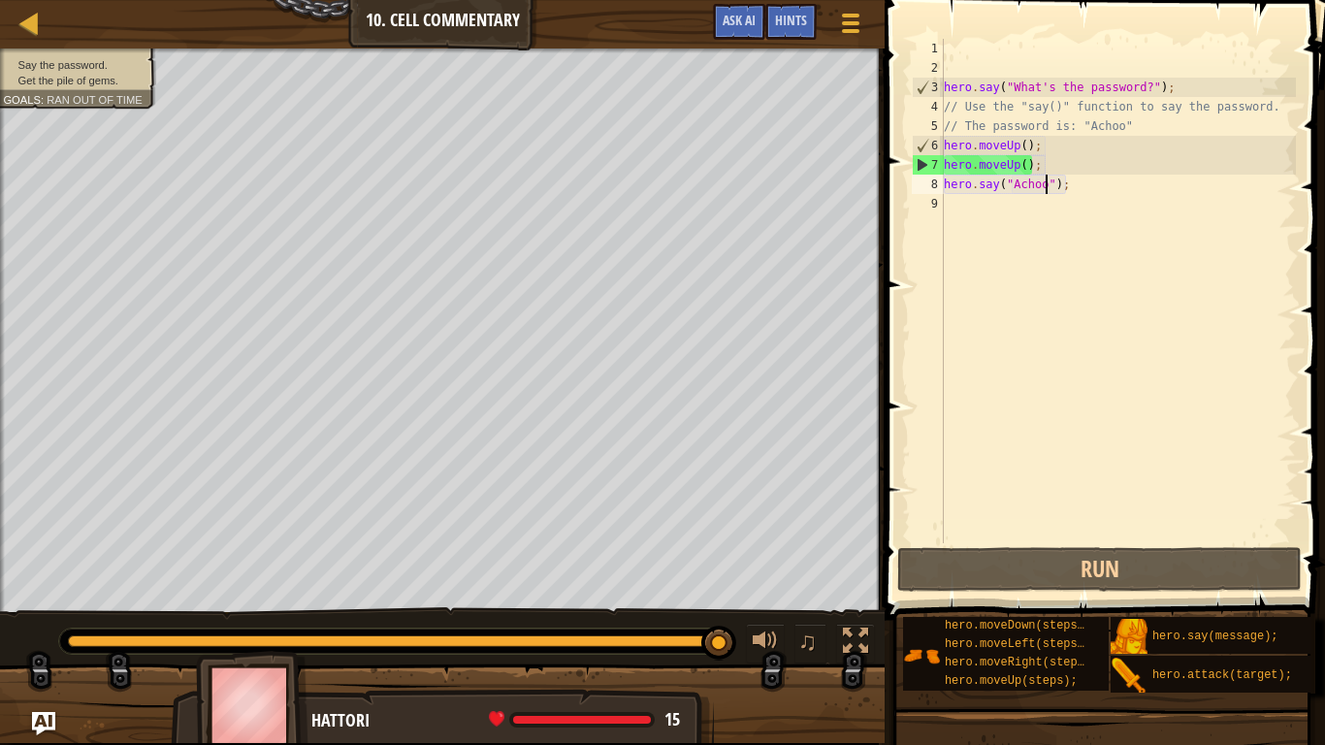
click at [1086, 191] on div "hero . say ( "What's the password?" ) ; // Use the "say()" function to say the …" at bounding box center [1118, 310] width 356 height 543
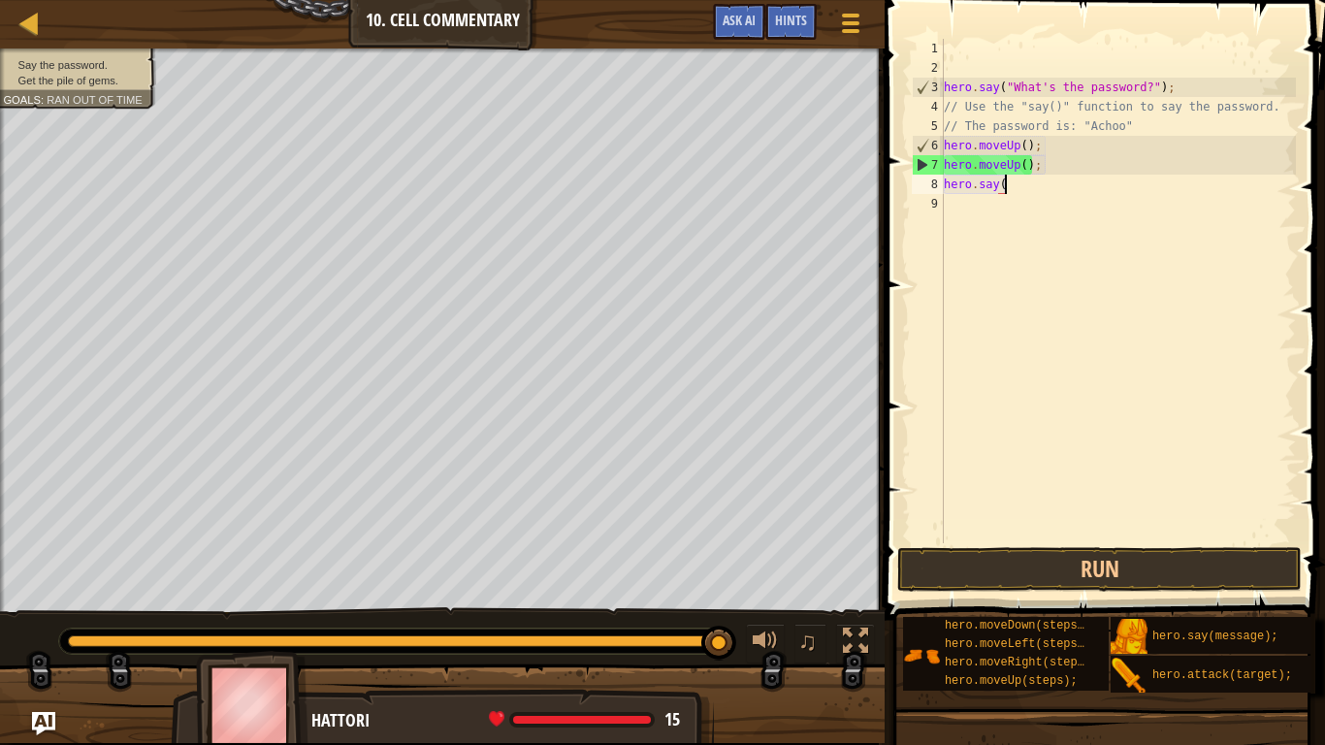
scroll to position [9, 6]
type textarea "h"
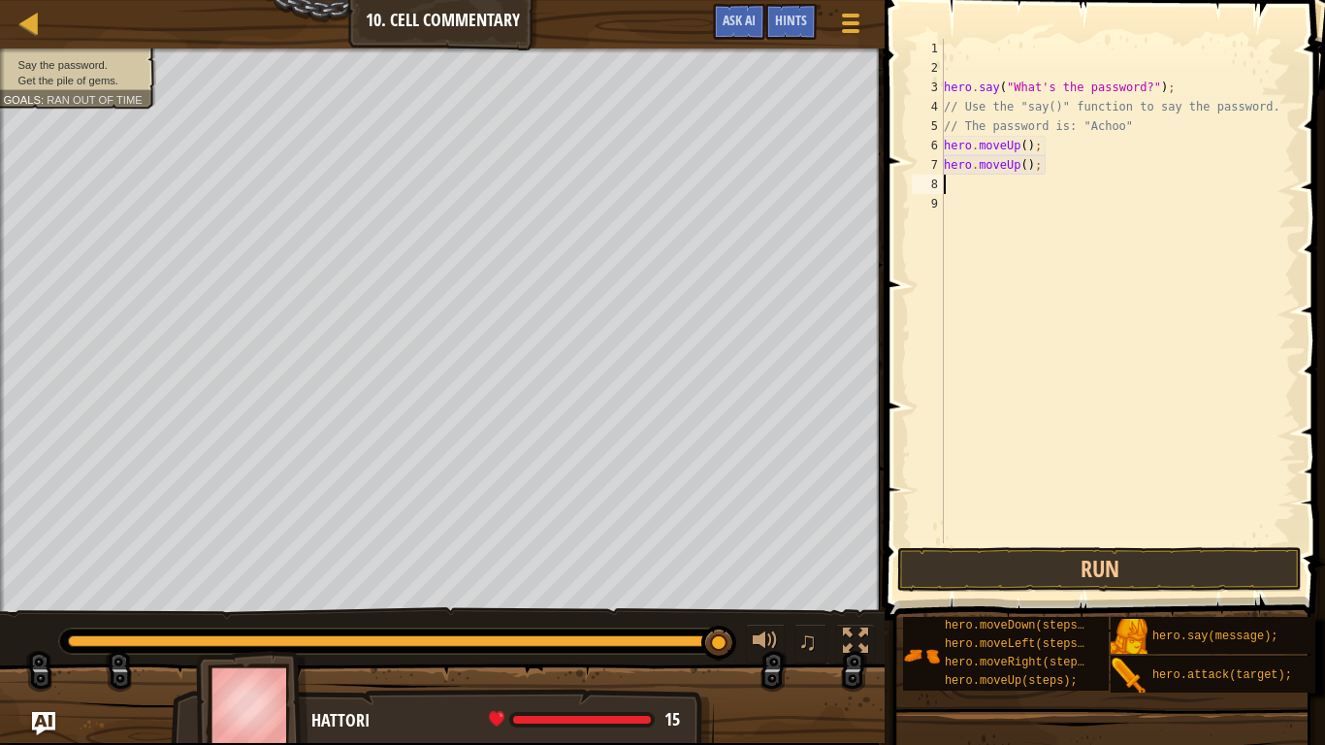
click at [1059, 162] on div "hero . say ( "What's the password?" ) ; // Use the "say()" function to say the …" at bounding box center [1118, 310] width 356 height 543
type textarea "h"
type textarea "hero.say("Achoo");"
click at [1156, 575] on button "Run" at bounding box center [1099, 569] width 405 height 45
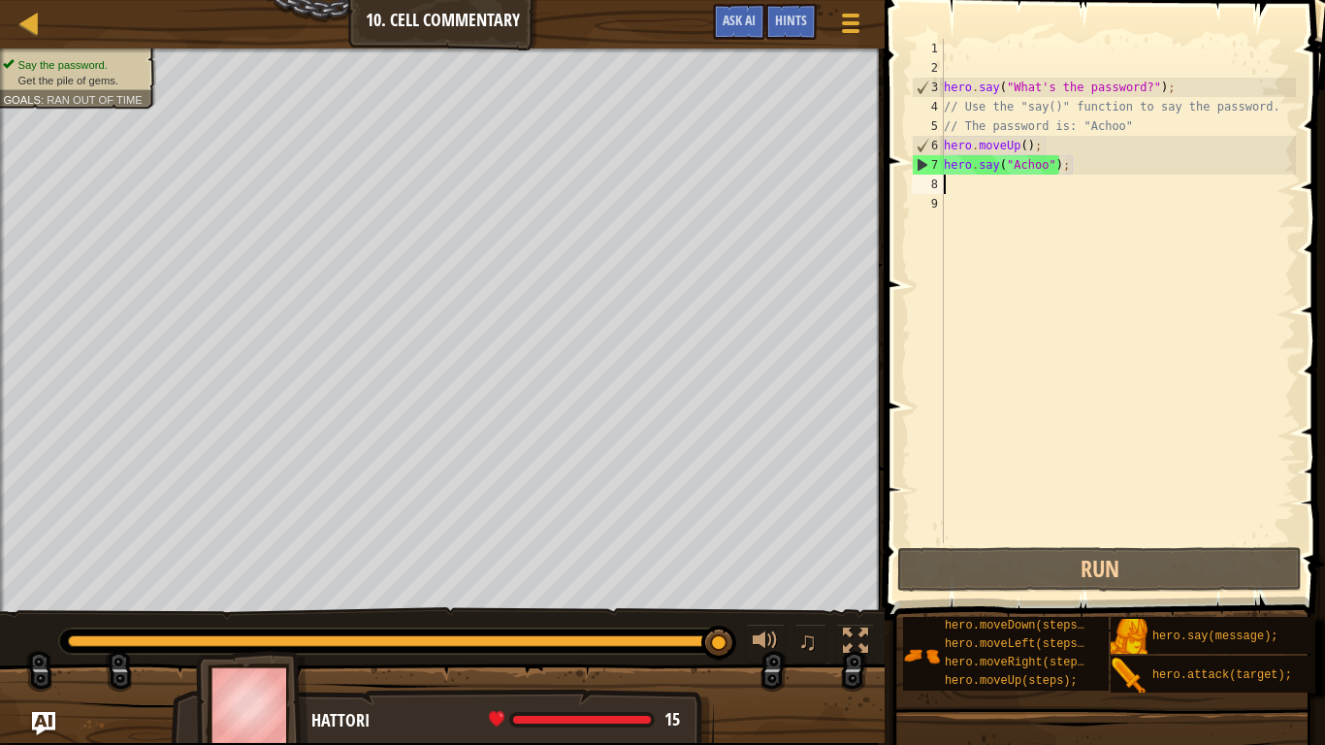
click at [1031, 192] on div "hero . say ( "What's the password?" ) ; // Use the "say()" function to say the …" at bounding box center [1118, 310] width 356 height 543
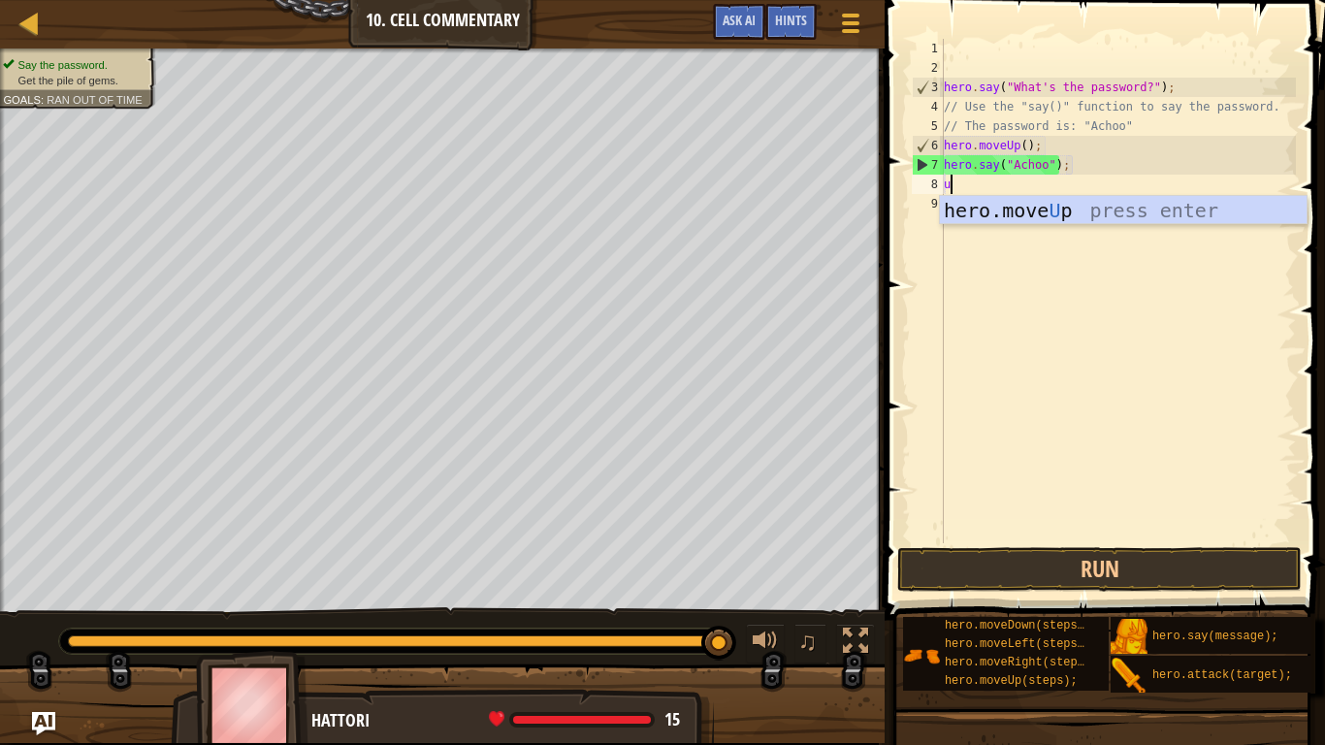
type textarea "up"
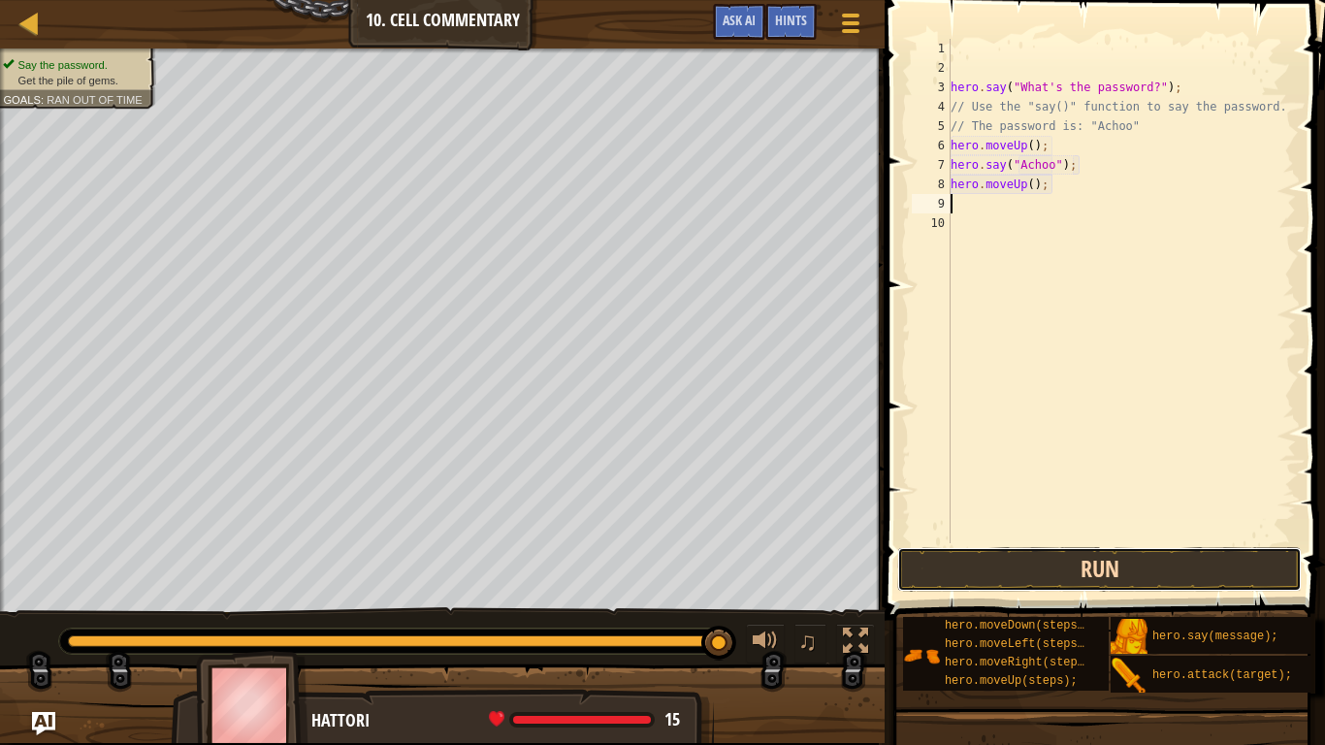
click at [978, 576] on button "Run" at bounding box center [1099, 569] width 405 height 45
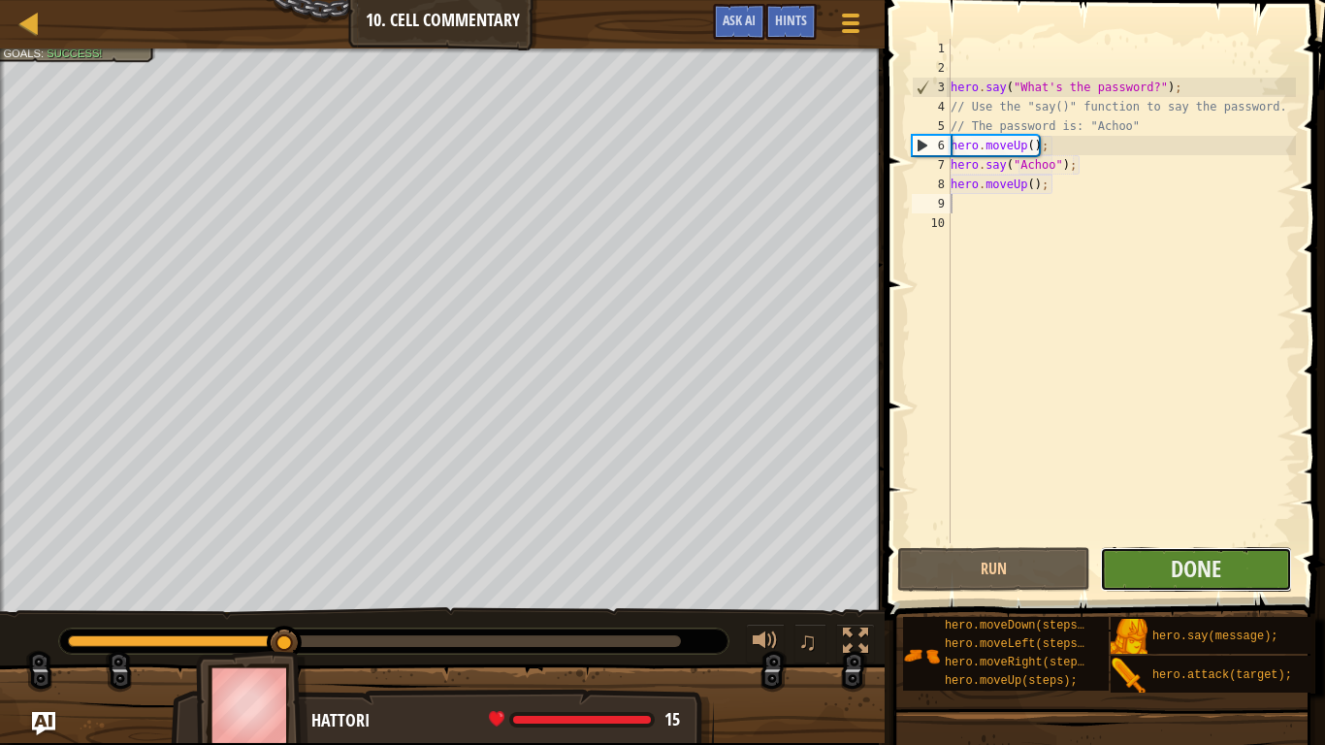
click at [1156, 570] on button "Done" at bounding box center [1196, 569] width 192 height 45
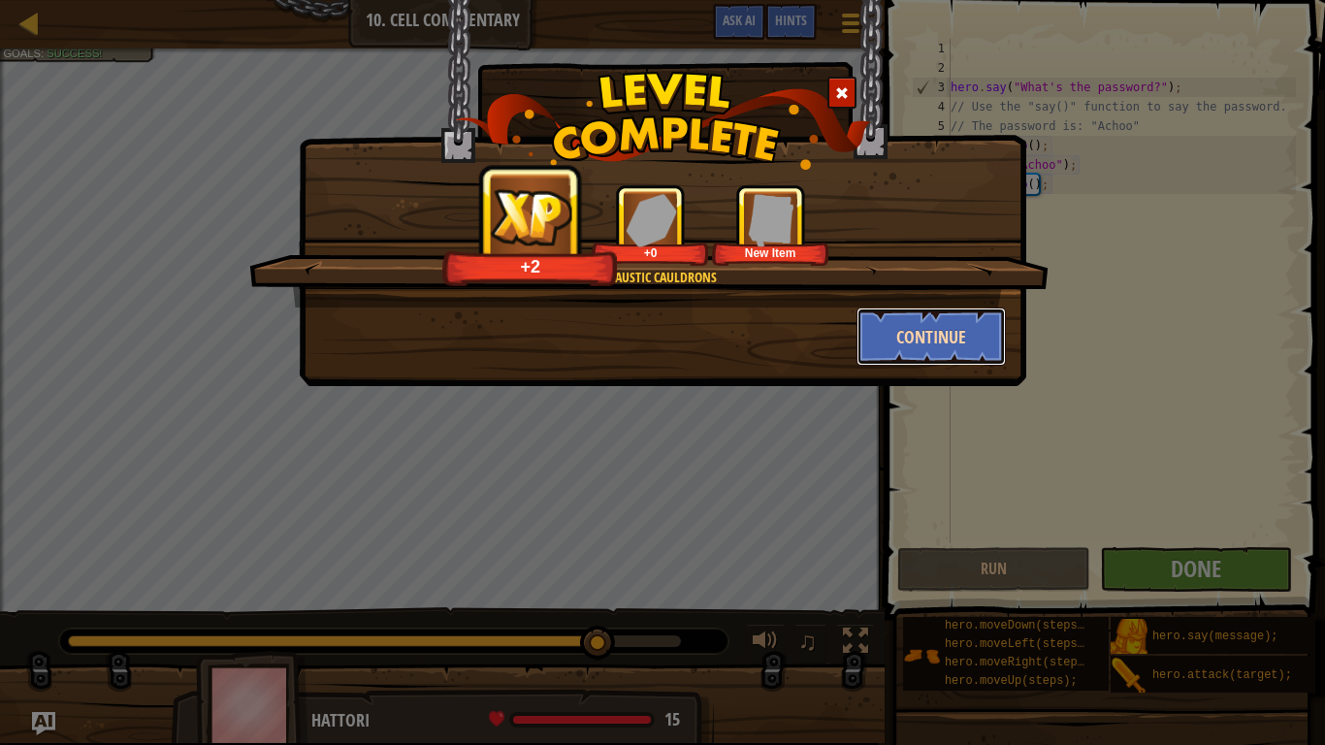
click at [877, 337] on button "Continue" at bounding box center [932, 337] width 150 height 58
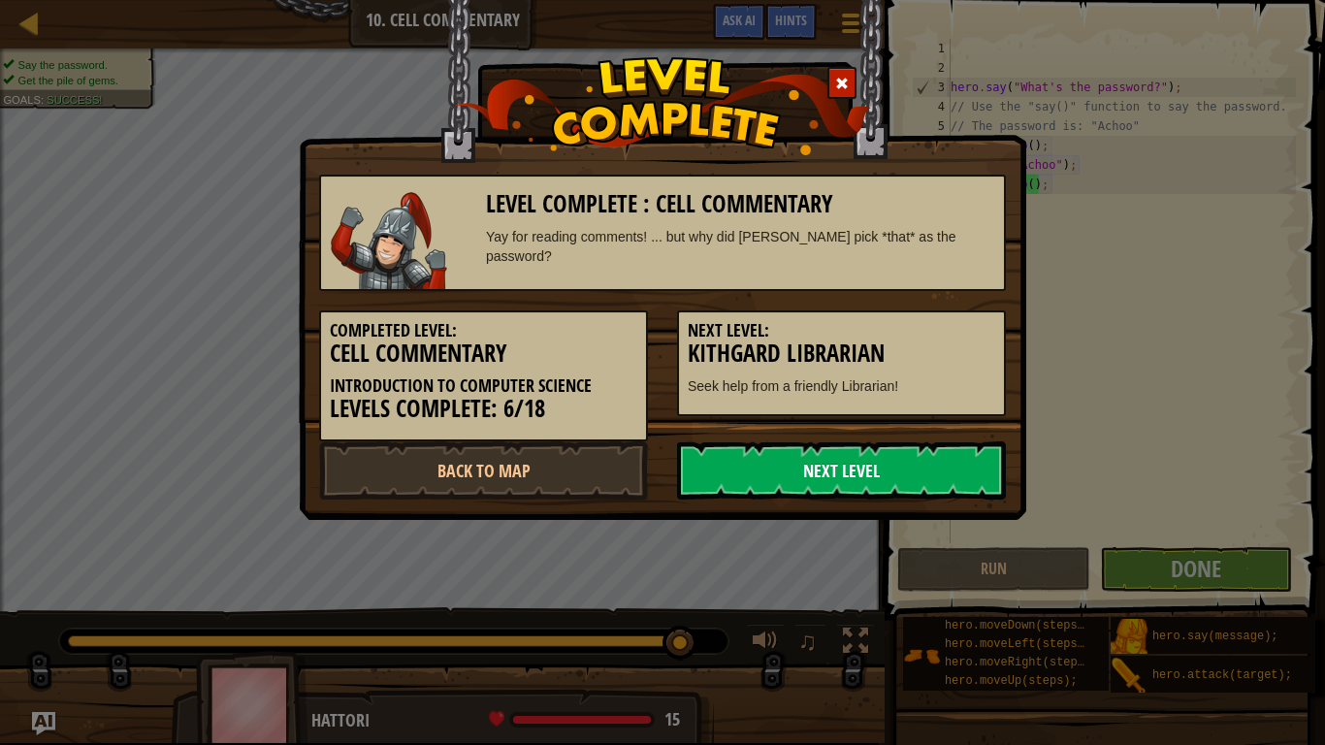
click at [861, 474] on link "Next Level" at bounding box center [841, 470] width 329 height 58
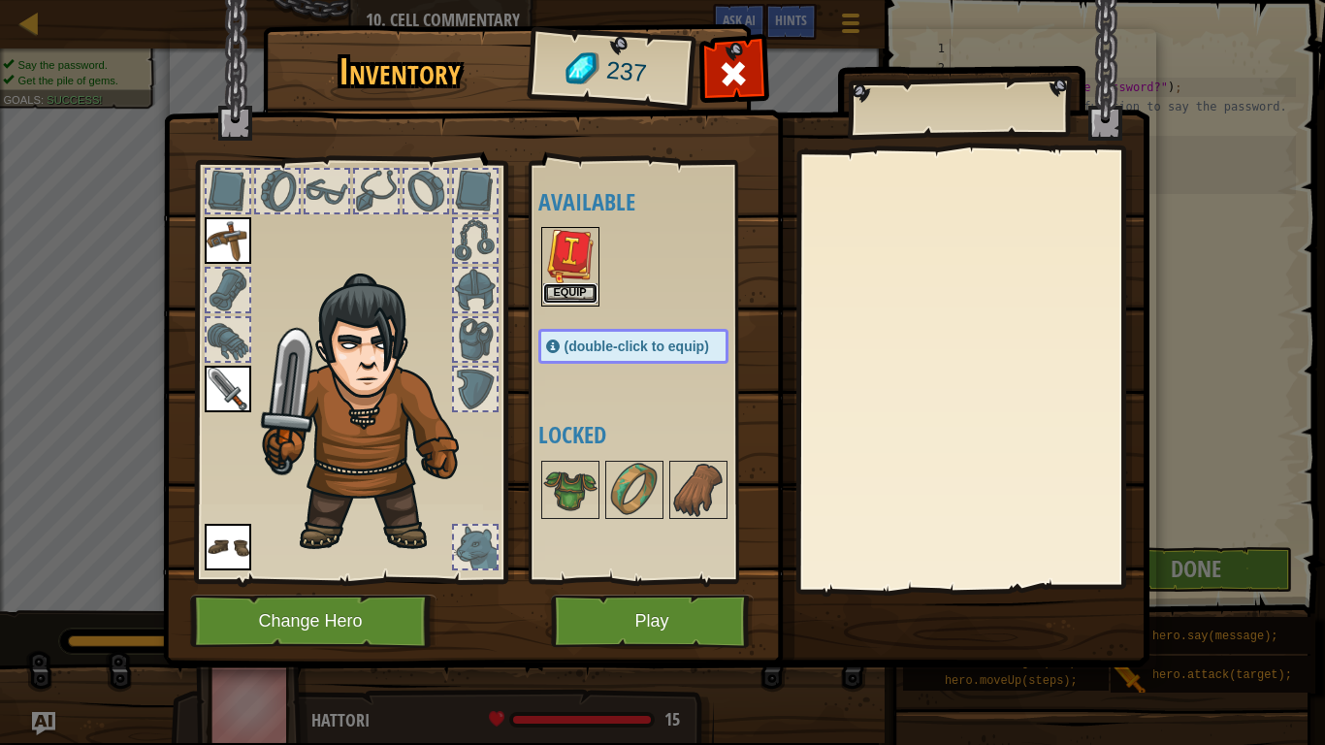
click at [582, 292] on button "Equip" at bounding box center [570, 293] width 54 height 20
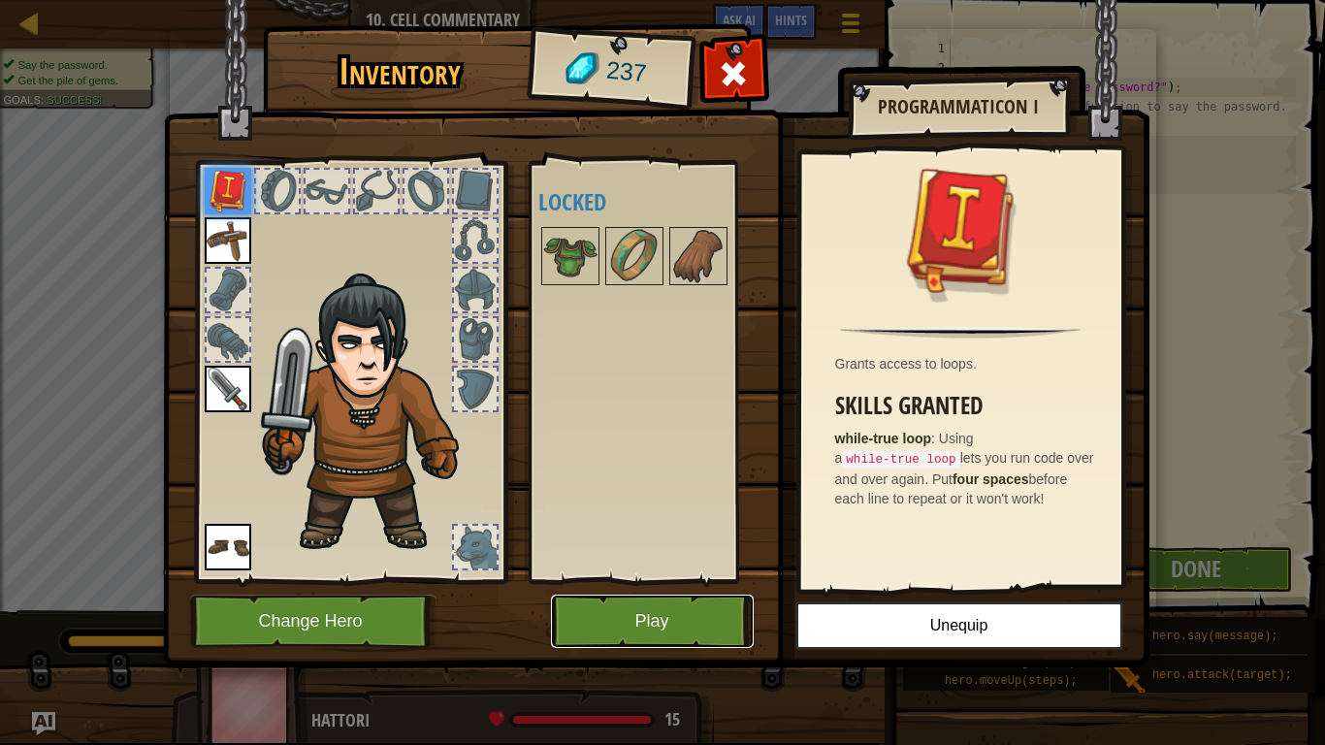
click at [709, 598] on button "Play" at bounding box center [652, 621] width 203 height 53
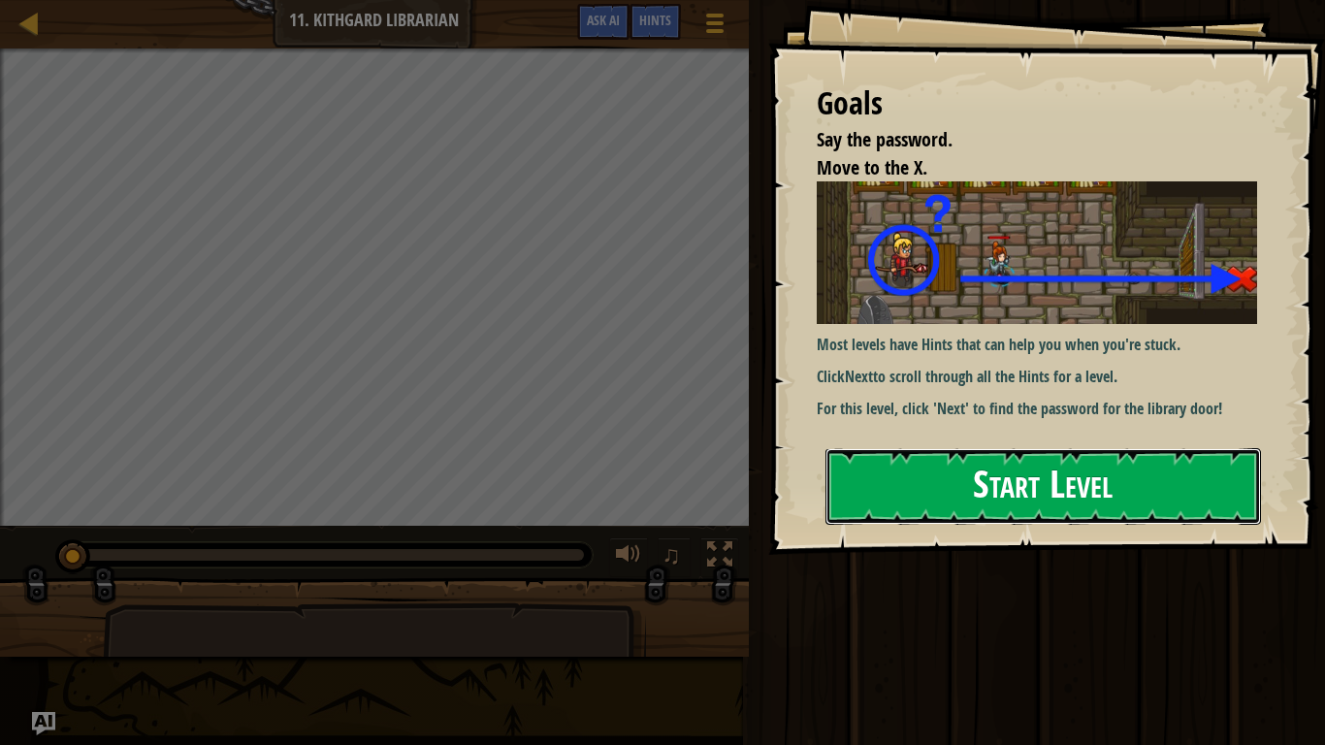
click at [934, 485] on button "Start Level" at bounding box center [1044, 486] width 436 height 77
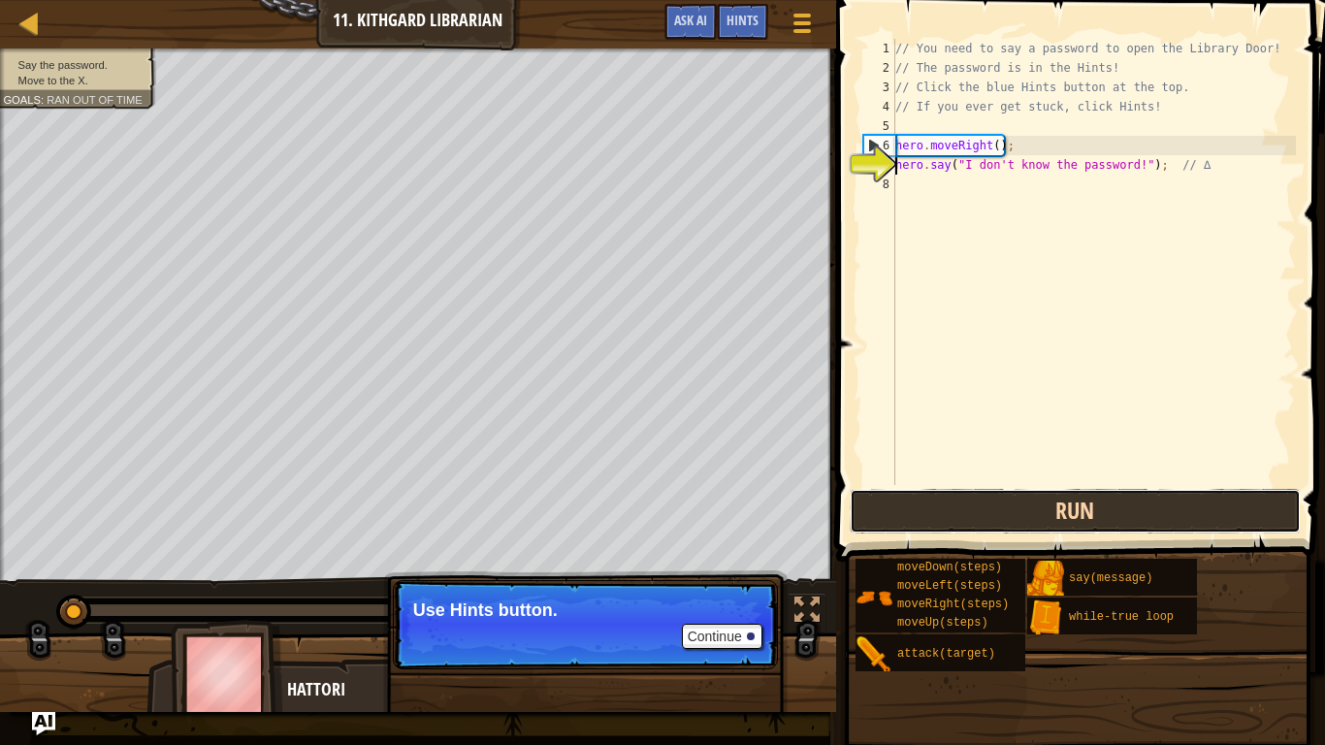
click at [1041, 516] on button "Run" at bounding box center [1076, 511] width 452 height 45
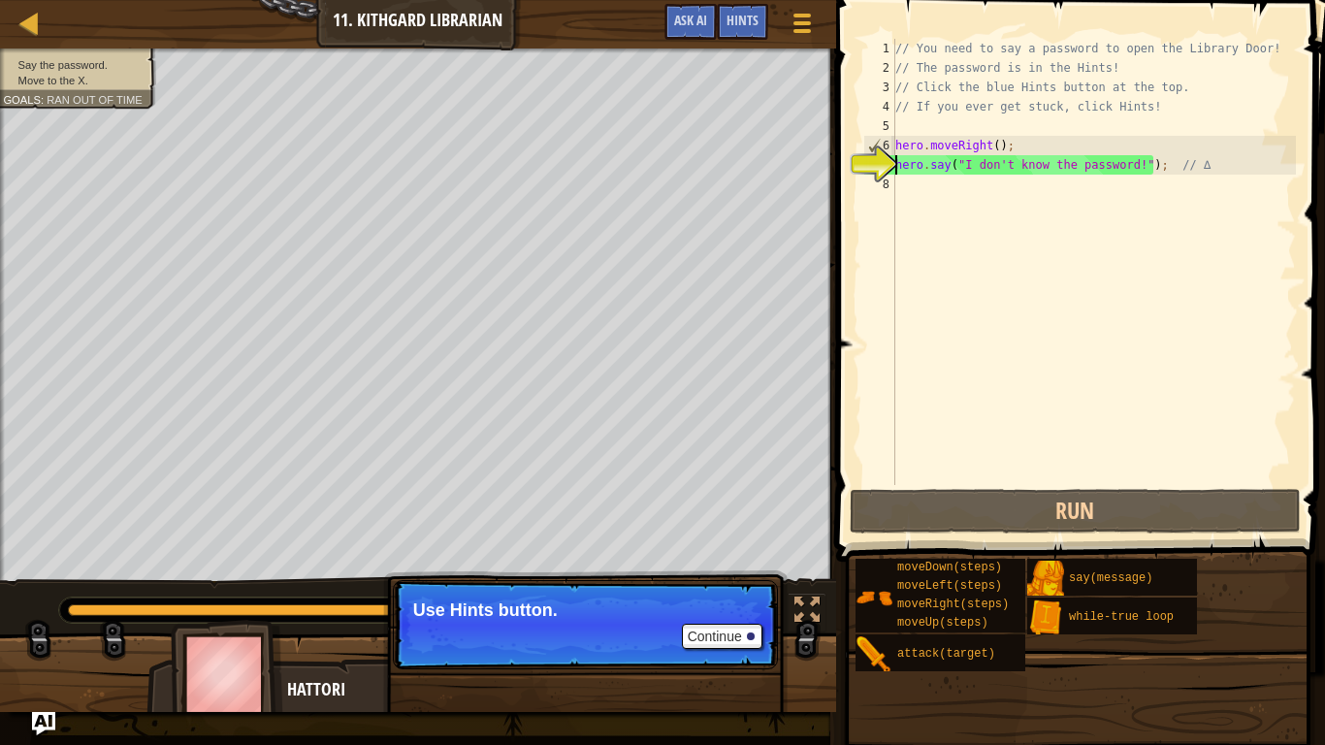
click at [983, 197] on div "// You need to say a password to open the Library Door! // The password is in t…" at bounding box center [1094, 281] width 405 height 485
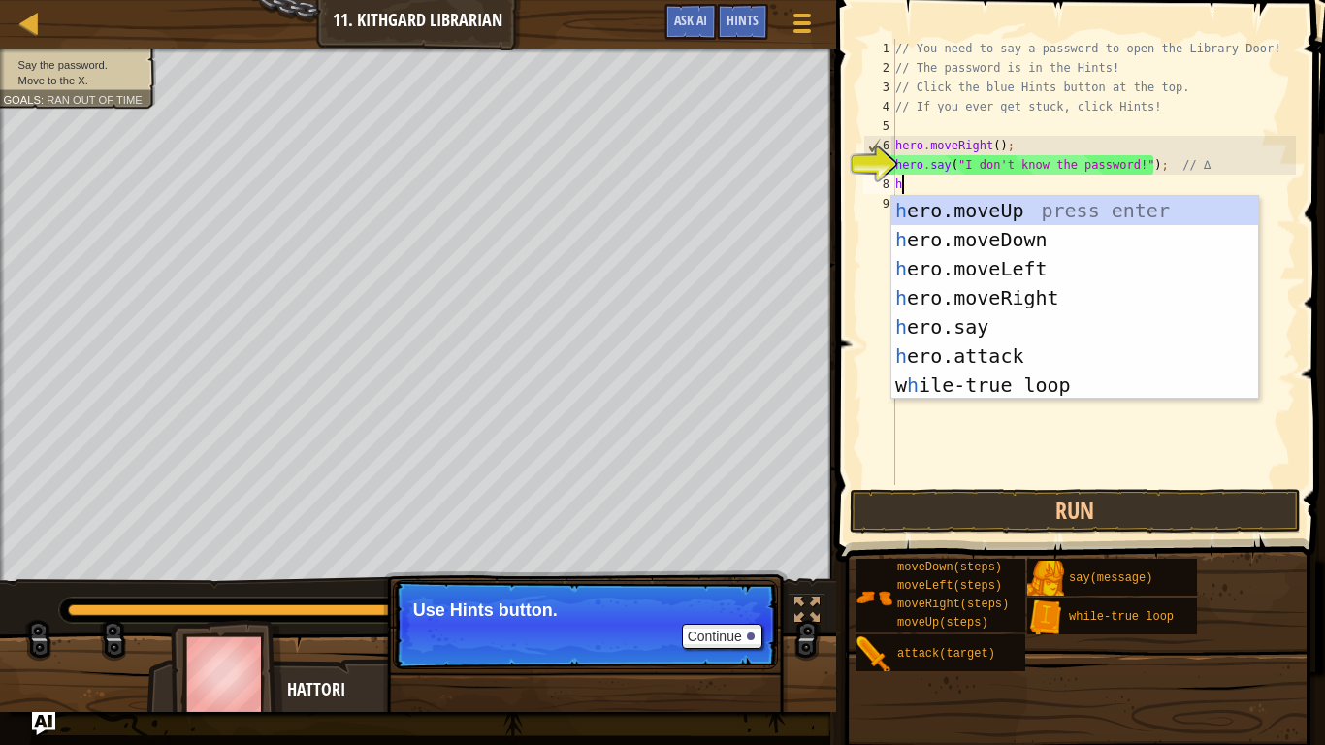
scroll to position [9, 0]
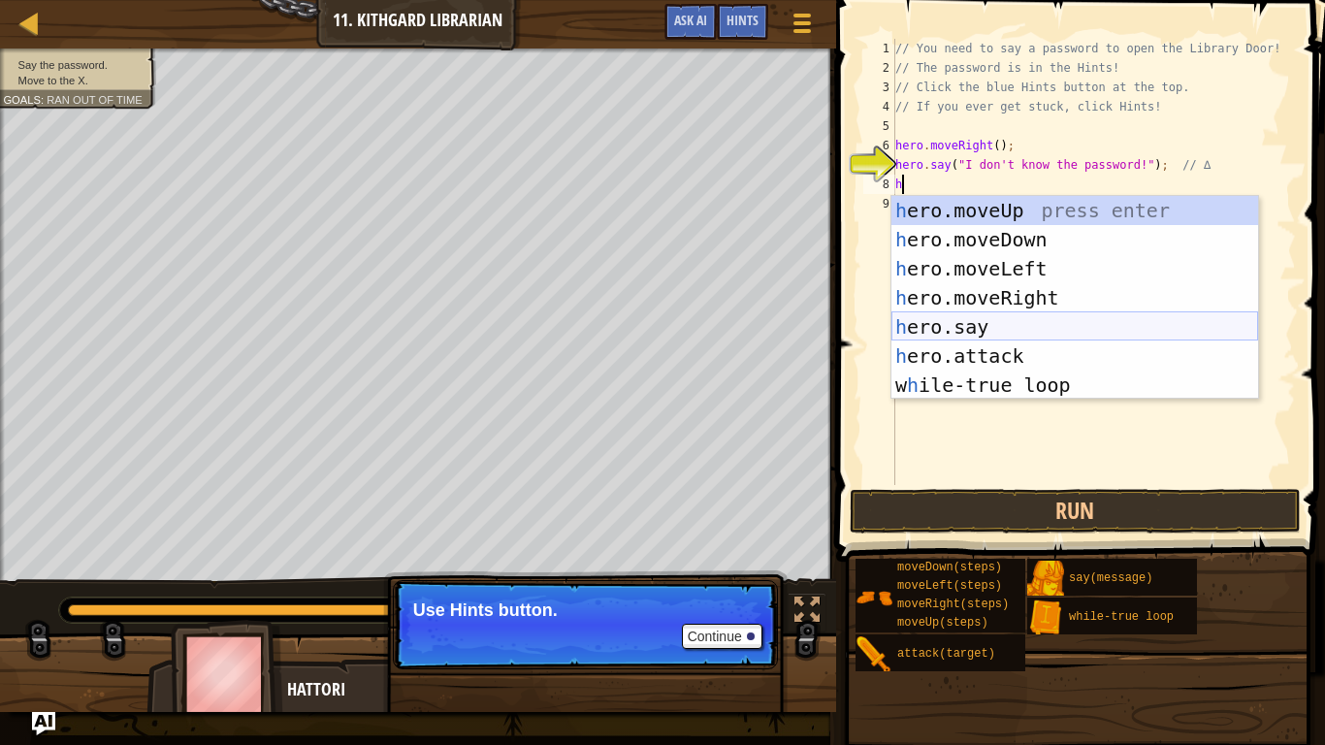
click at [1004, 330] on div "h ero.moveUp press enter h ero.moveDown press enter h ero.moveLeft press enter …" at bounding box center [1075, 327] width 367 height 262
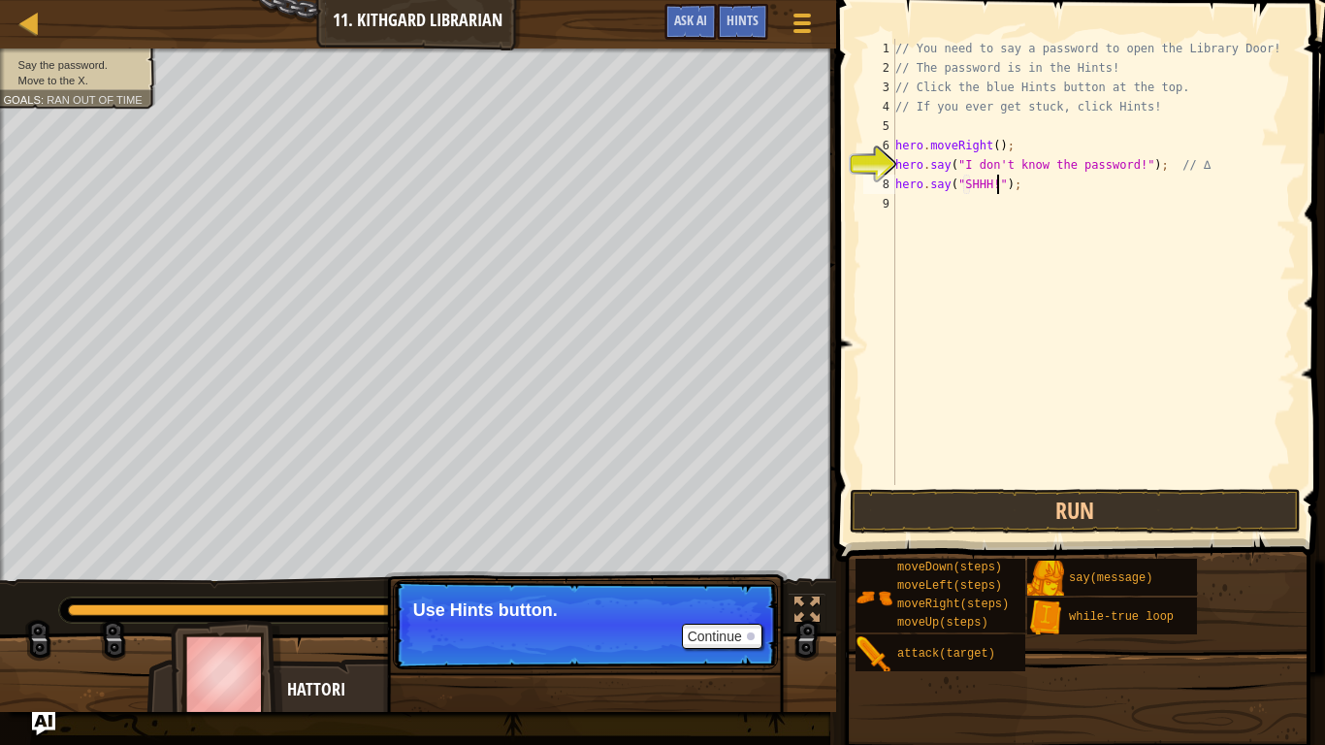
scroll to position [9, 15]
click at [1005, 504] on button "Run" at bounding box center [1076, 511] width 452 height 45
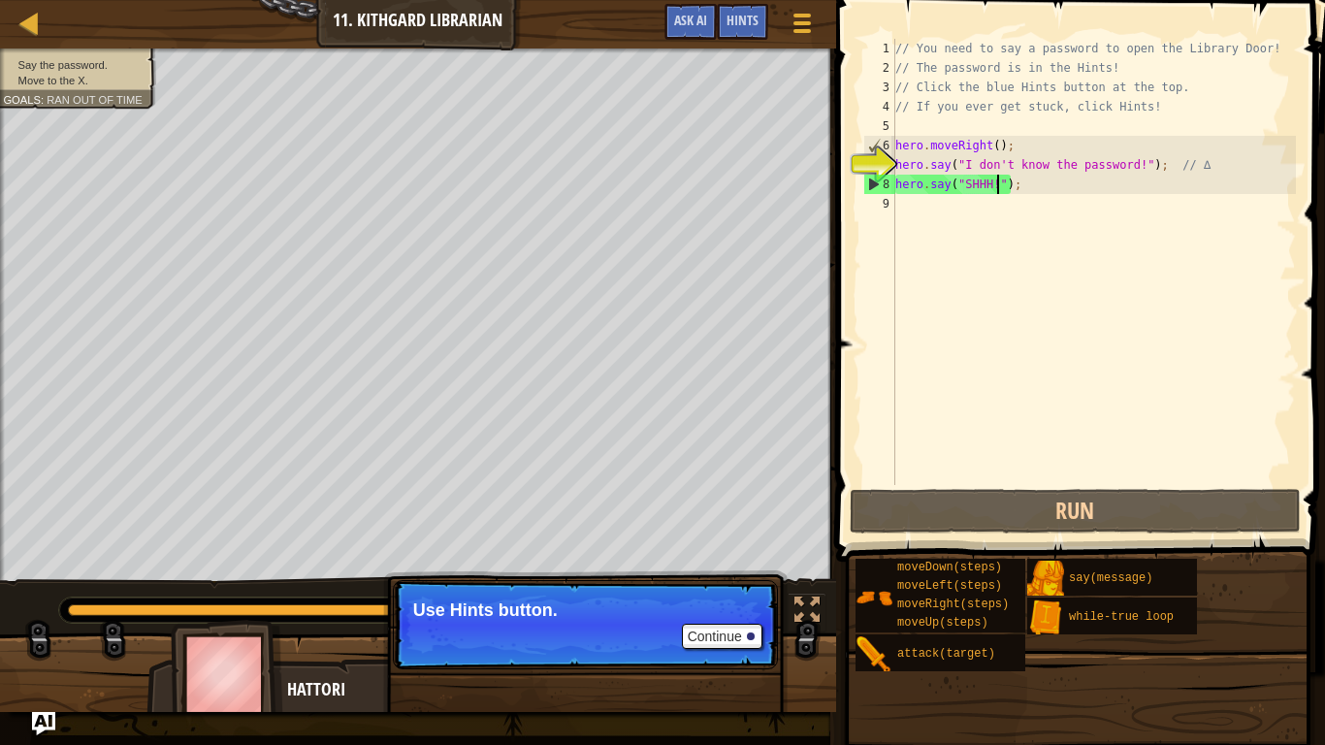
click at [1205, 166] on div "// You need to say a password to open the Library Door! // The password is in t…" at bounding box center [1094, 281] width 405 height 485
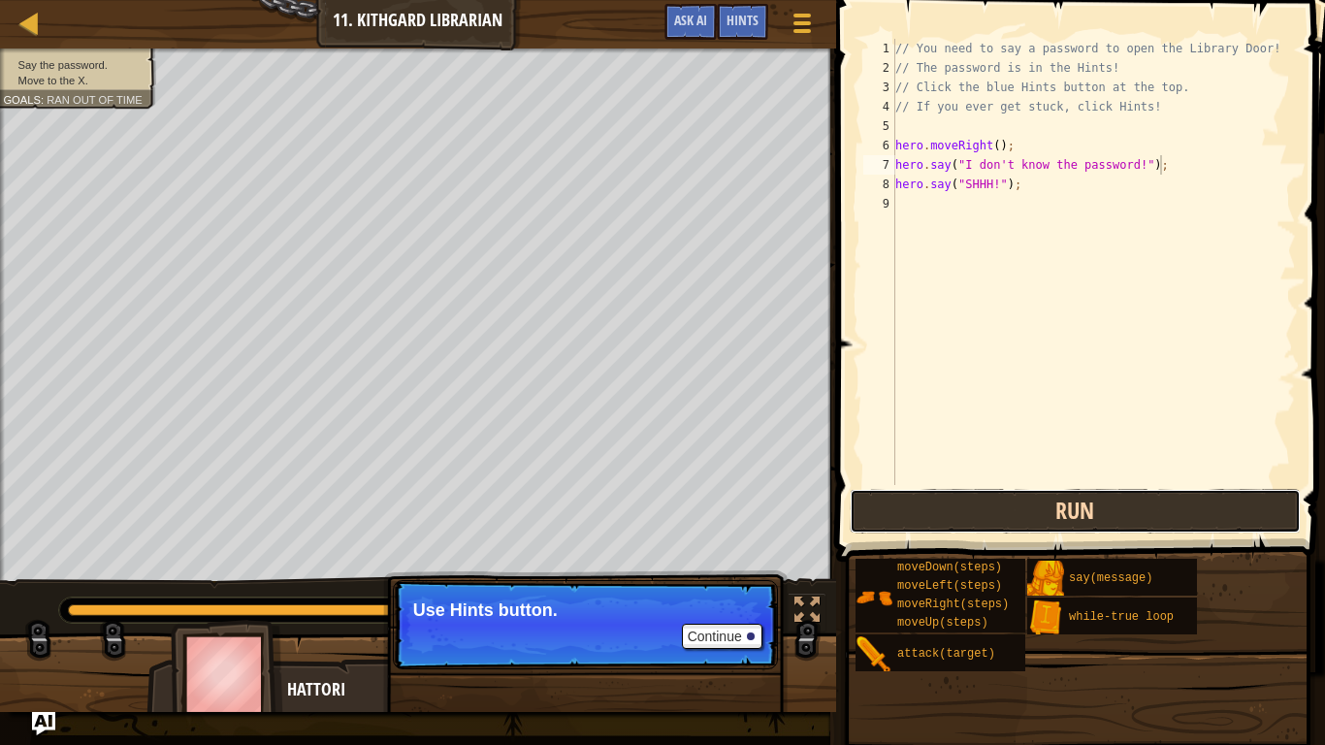
click at [1148, 504] on button "Run" at bounding box center [1076, 511] width 452 height 45
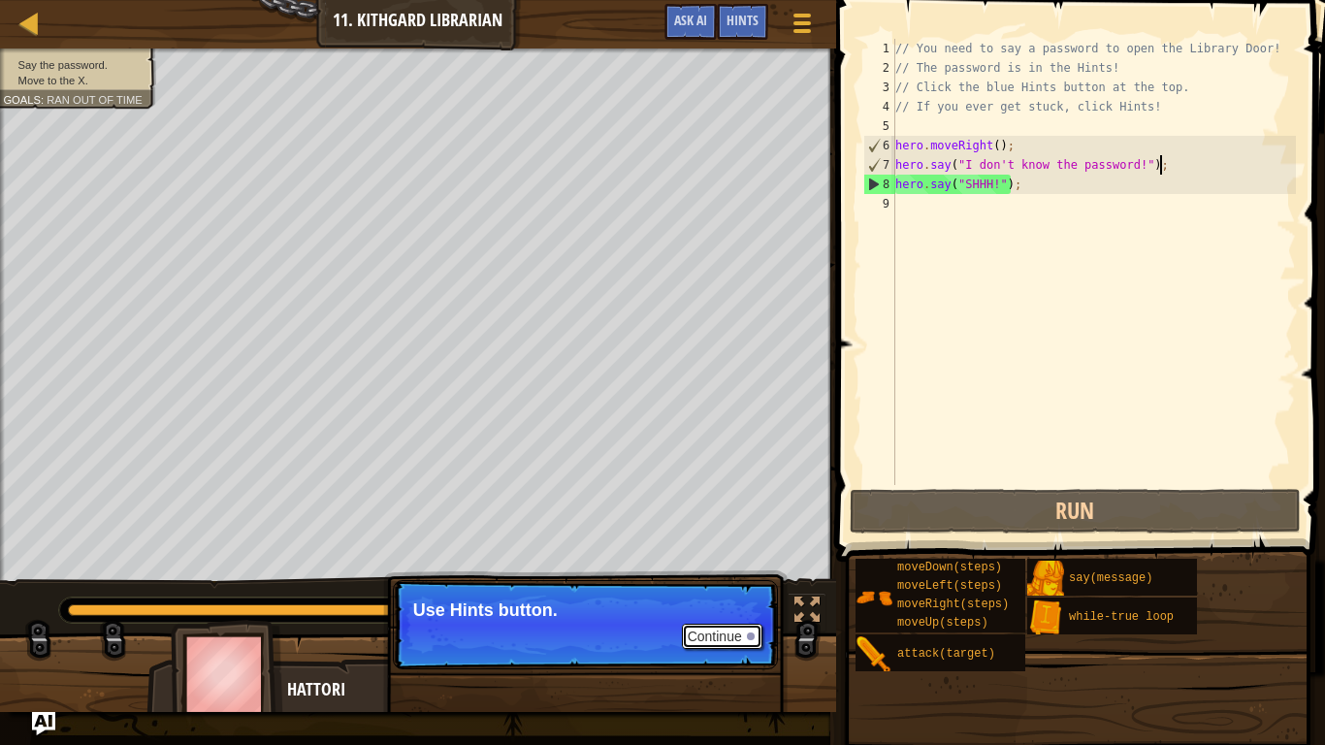
click at [717, 627] on button "Continue" at bounding box center [722, 636] width 81 height 25
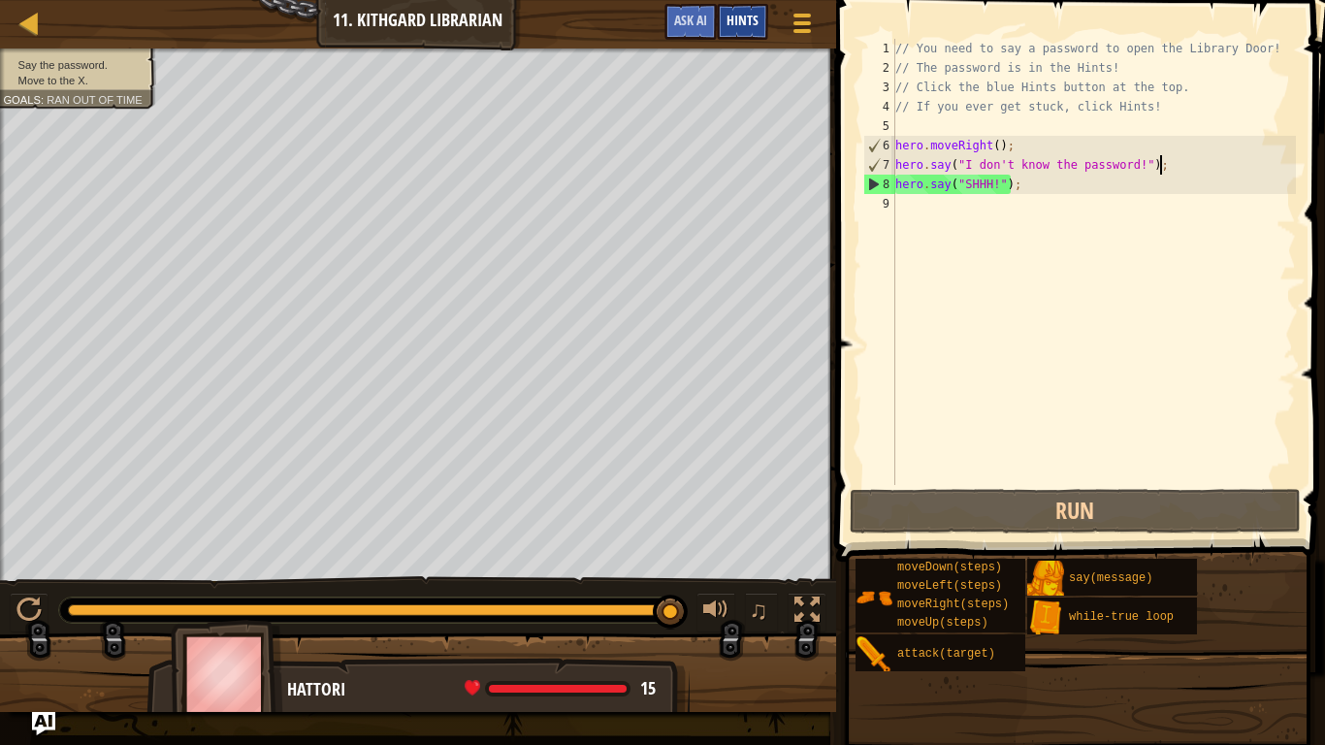
click at [741, 24] on span "Hints" at bounding box center [743, 20] width 32 height 18
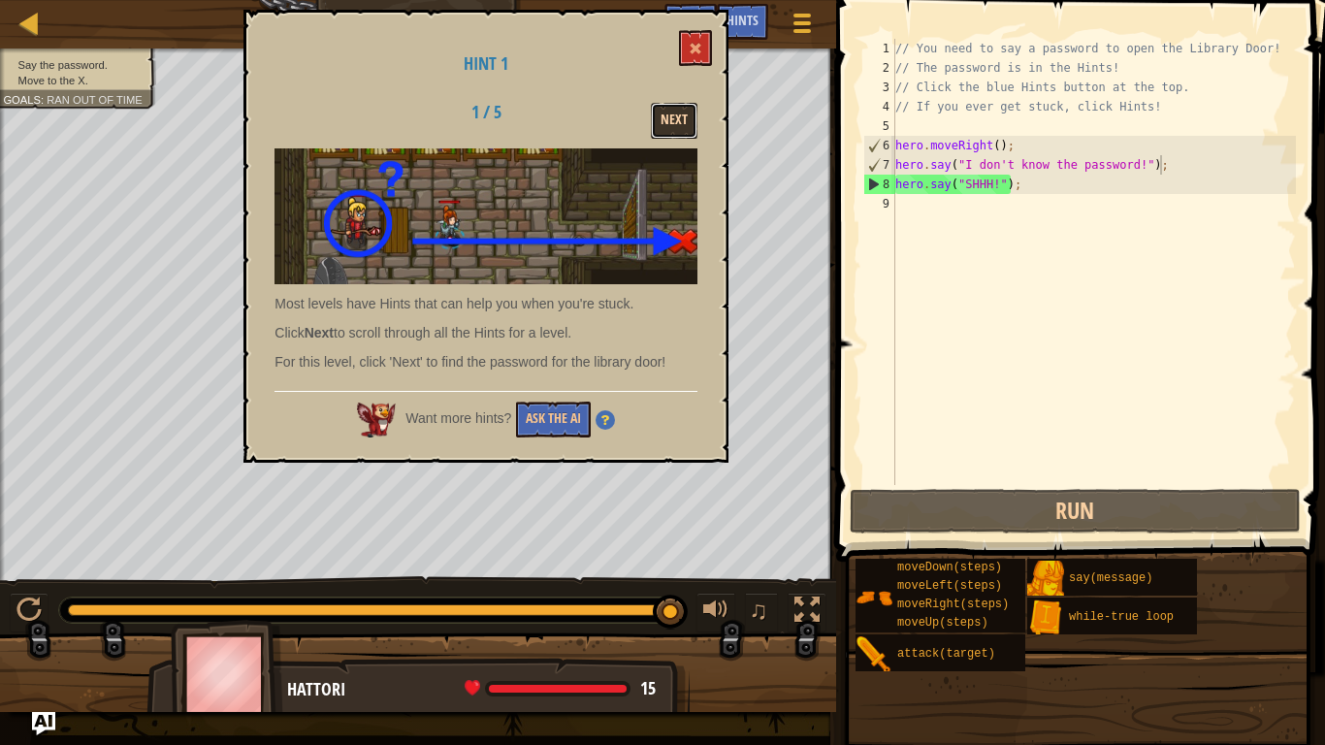
click at [685, 122] on button "Next" at bounding box center [674, 121] width 47 height 36
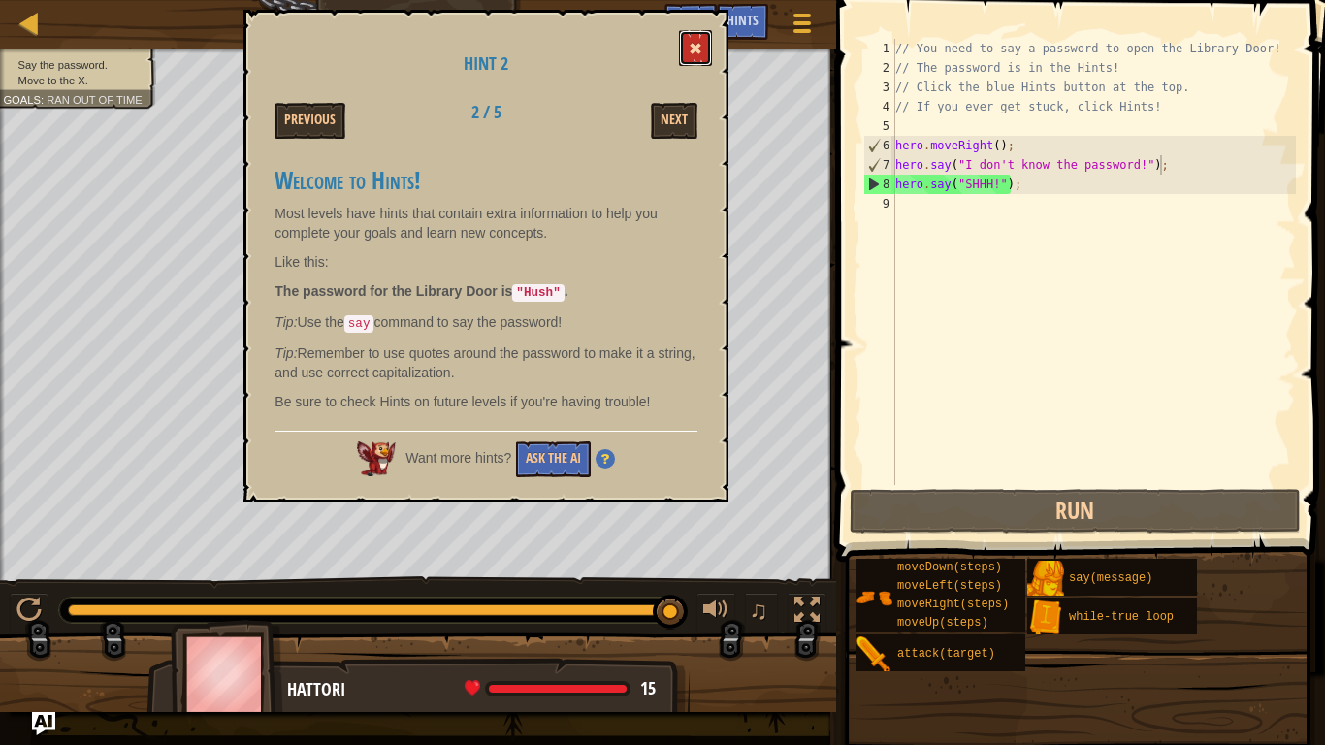
click at [687, 54] on button at bounding box center [695, 48] width 33 height 36
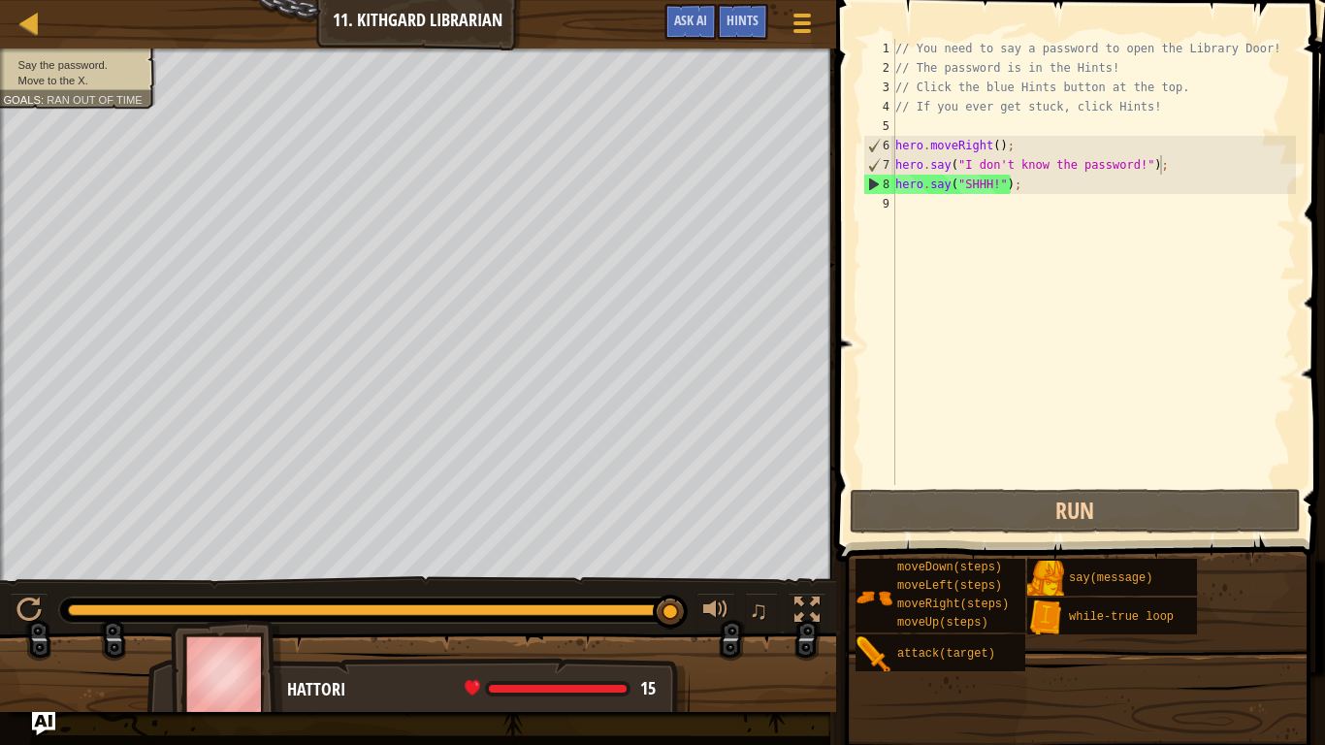
click at [984, 183] on div "// You need to say a password to open the Library Door! // The password is in t…" at bounding box center [1094, 281] width 405 height 485
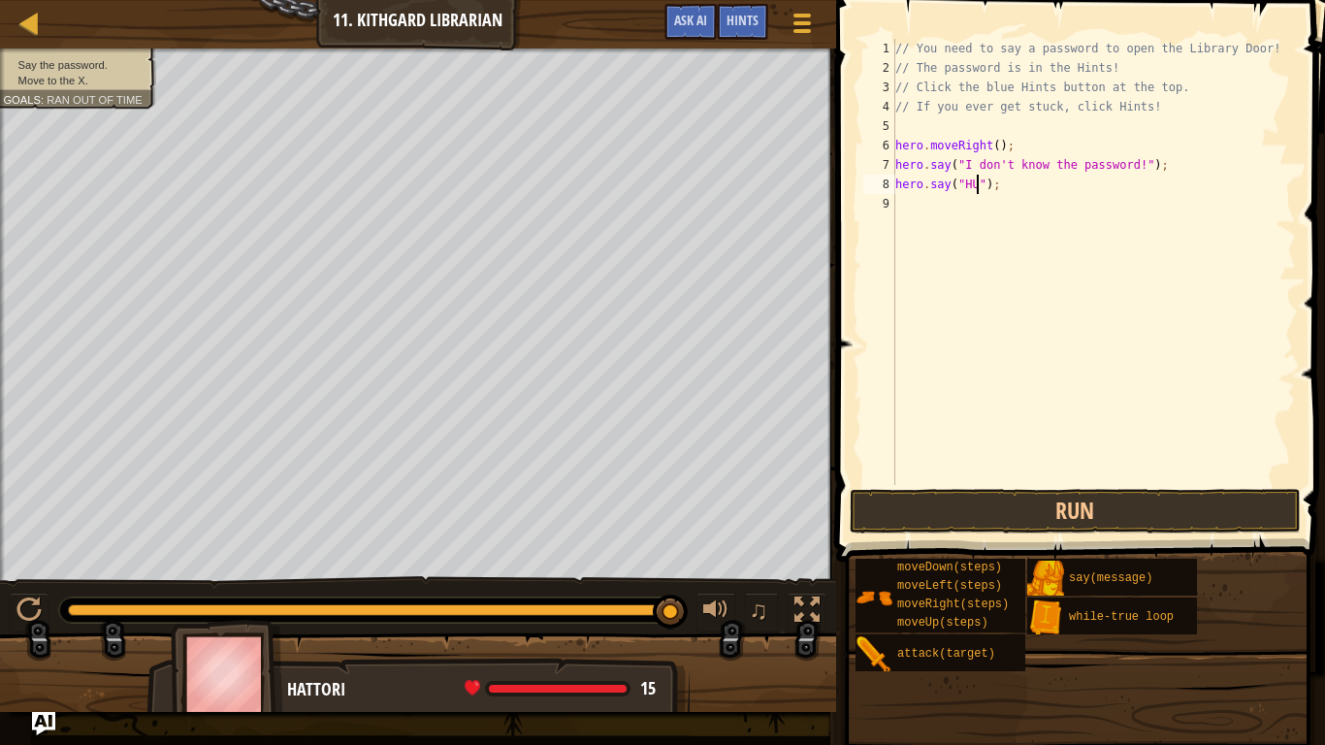
scroll to position [9, 14]
type textarea "hero.say("HUSH");"
click at [916, 505] on button "Run" at bounding box center [1076, 511] width 452 height 45
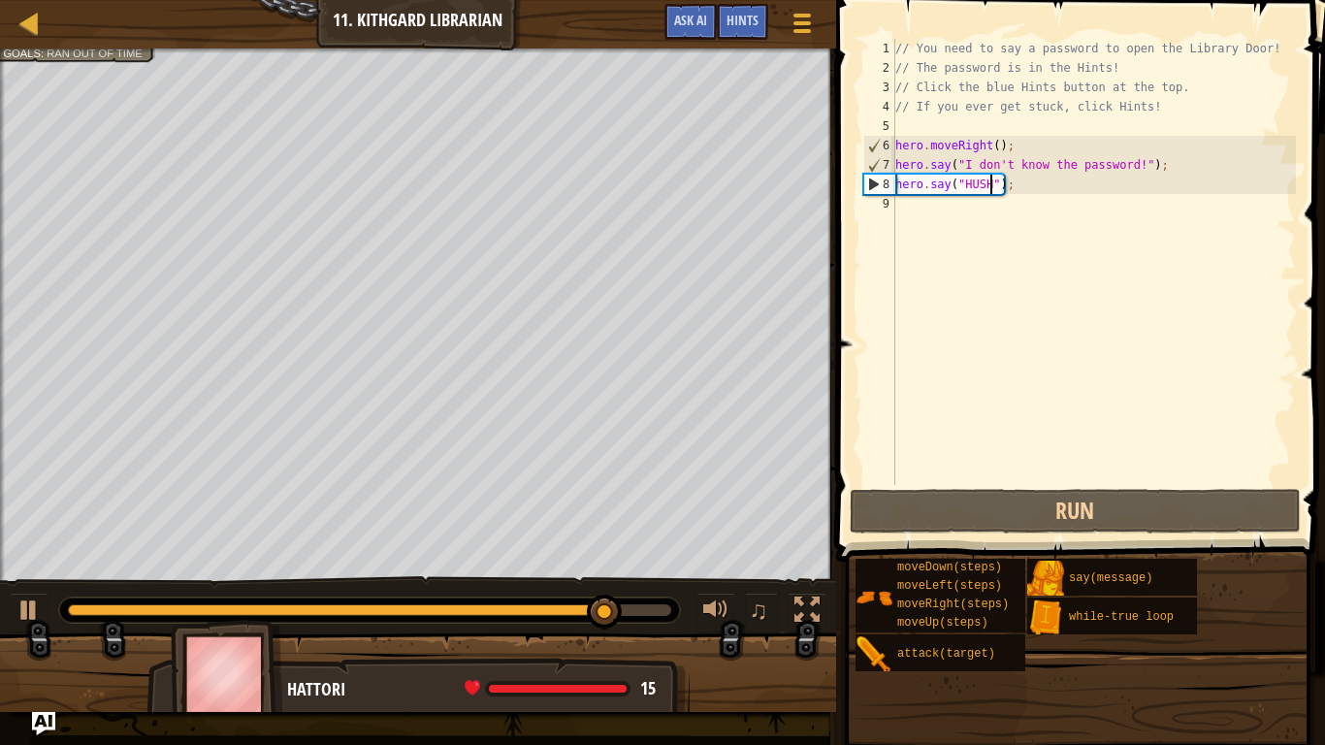
click at [957, 194] on div "// You need to say a password to open the Library Door! // The password is in t…" at bounding box center [1094, 281] width 405 height 485
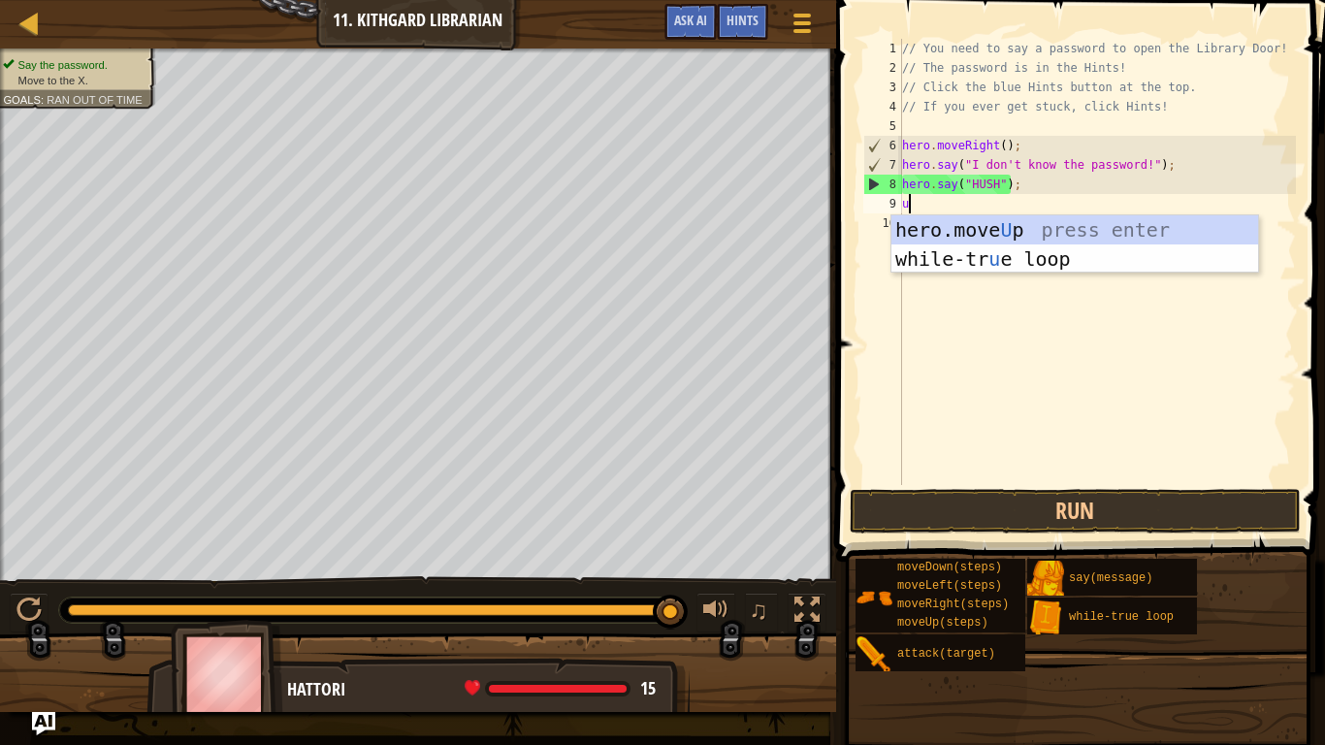
type textarea "up"
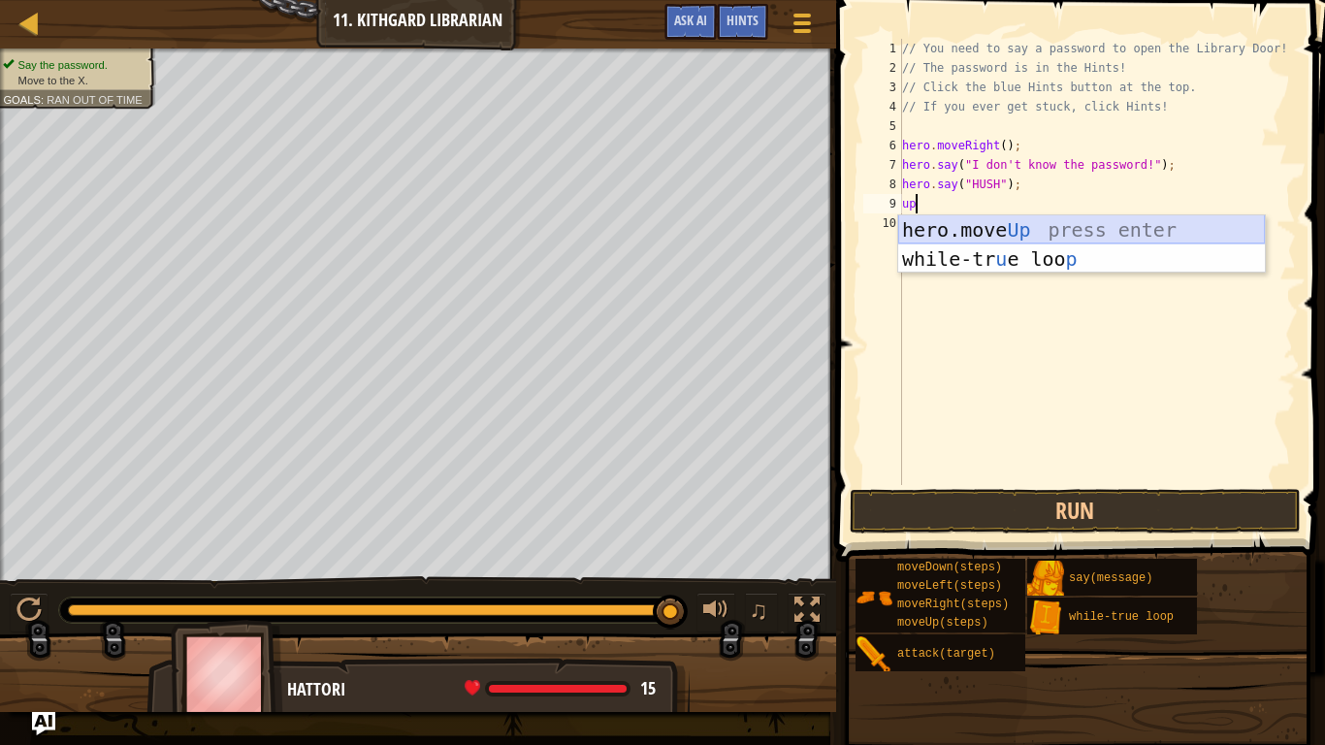
click at [996, 223] on div "hero.move Up press enter while-tr u e loo p press enter" at bounding box center [1081, 273] width 367 height 116
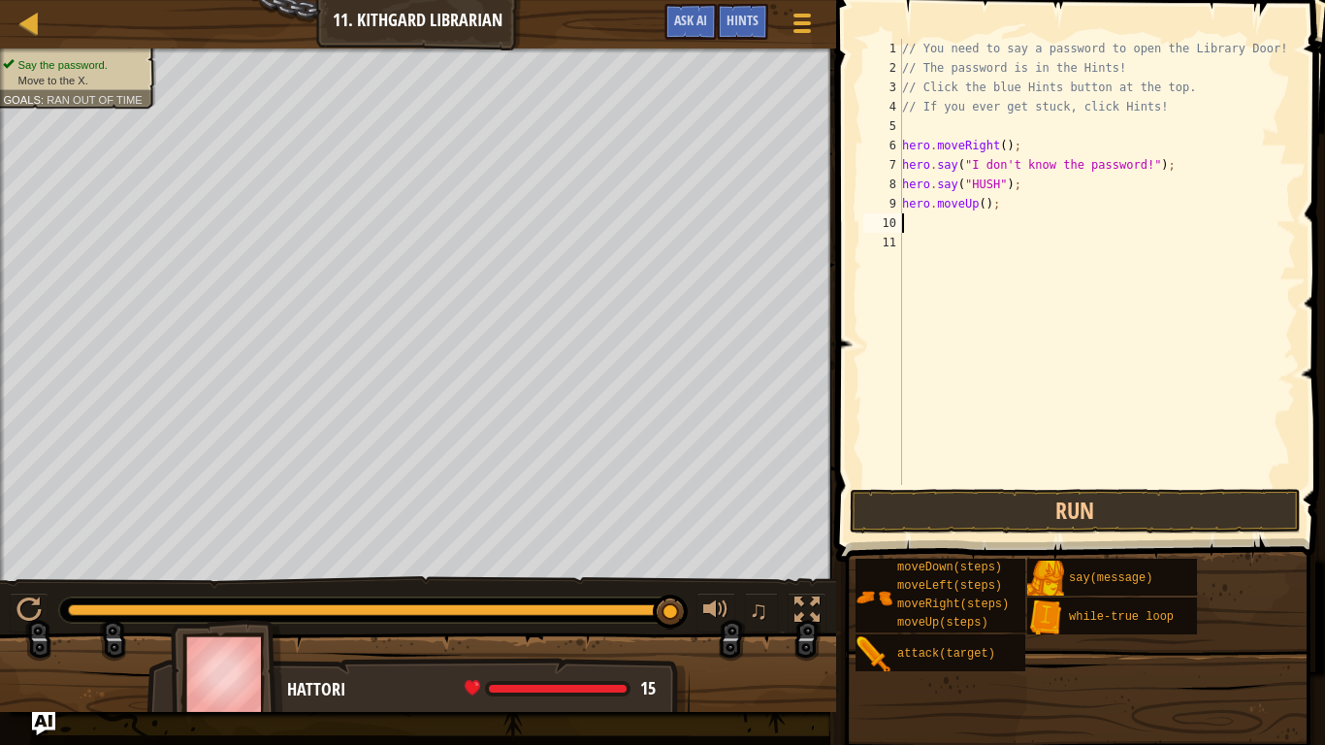
scroll to position [9, 0]
click at [997, 507] on button "Run" at bounding box center [1076, 511] width 452 height 45
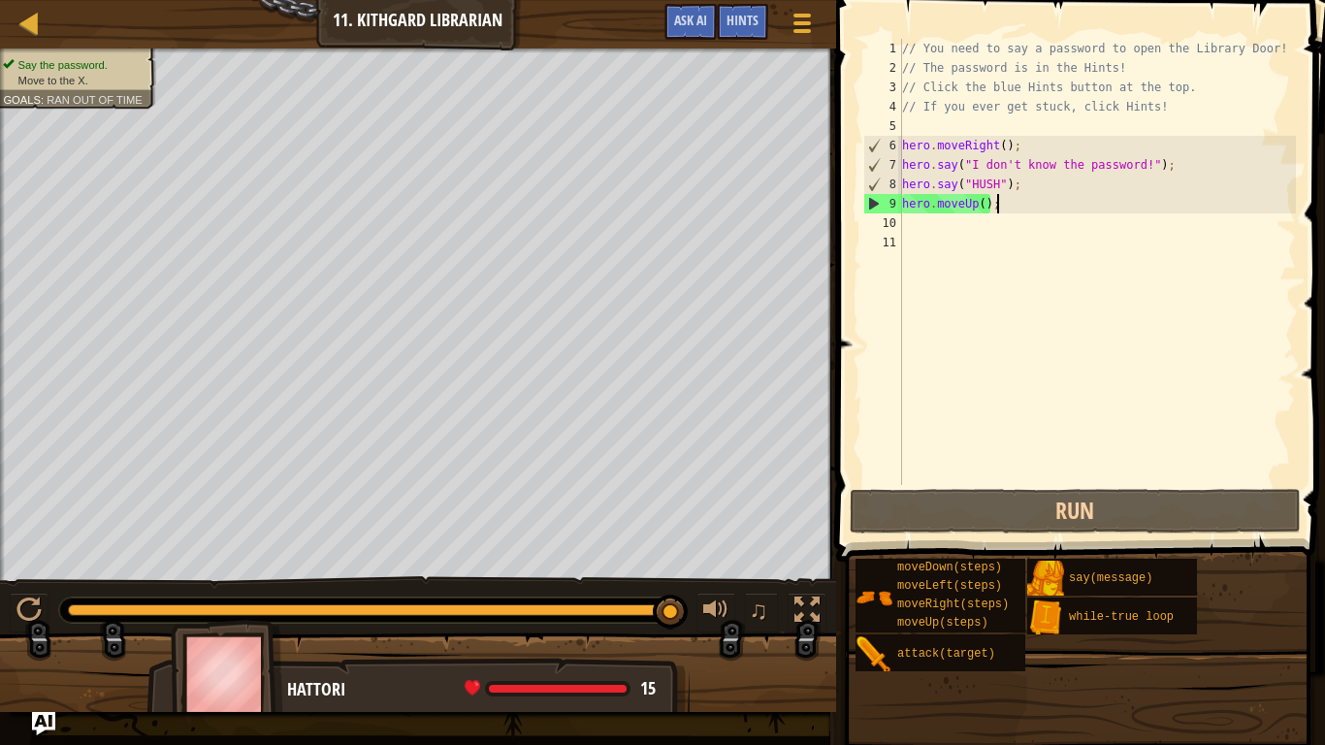
click at [1004, 212] on div "// You need to say a password to open the Library Door! // The password is in t…" at bounding box center [1097, 281] width 398 height 485
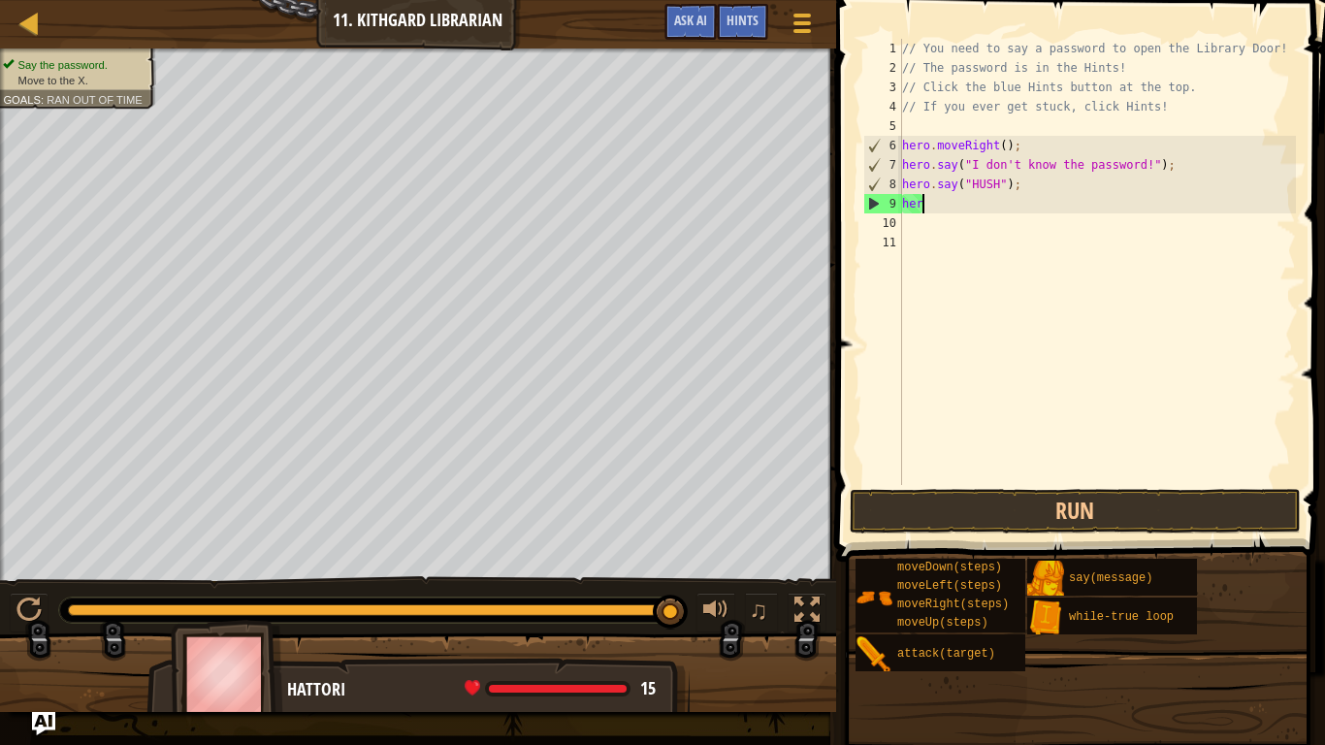
type textarea "h"
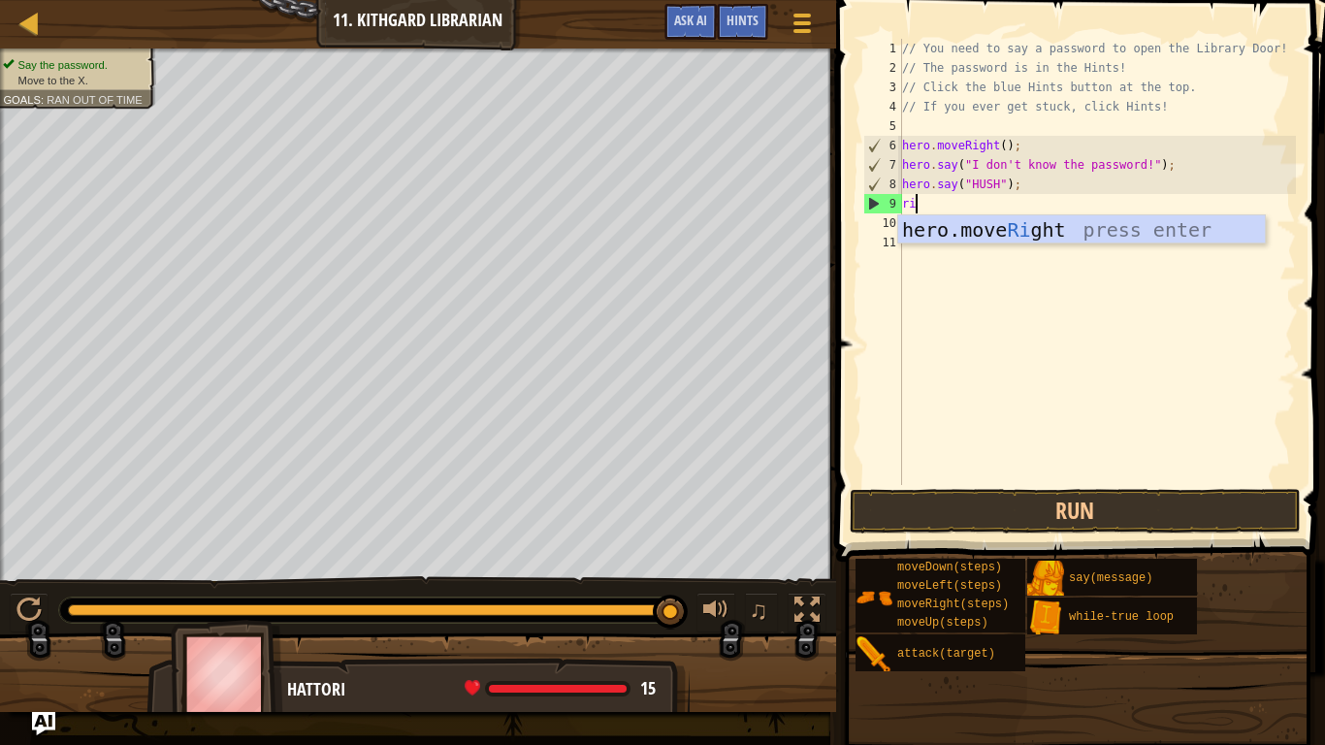
scroll to position [9, 3]
type textarea "right"
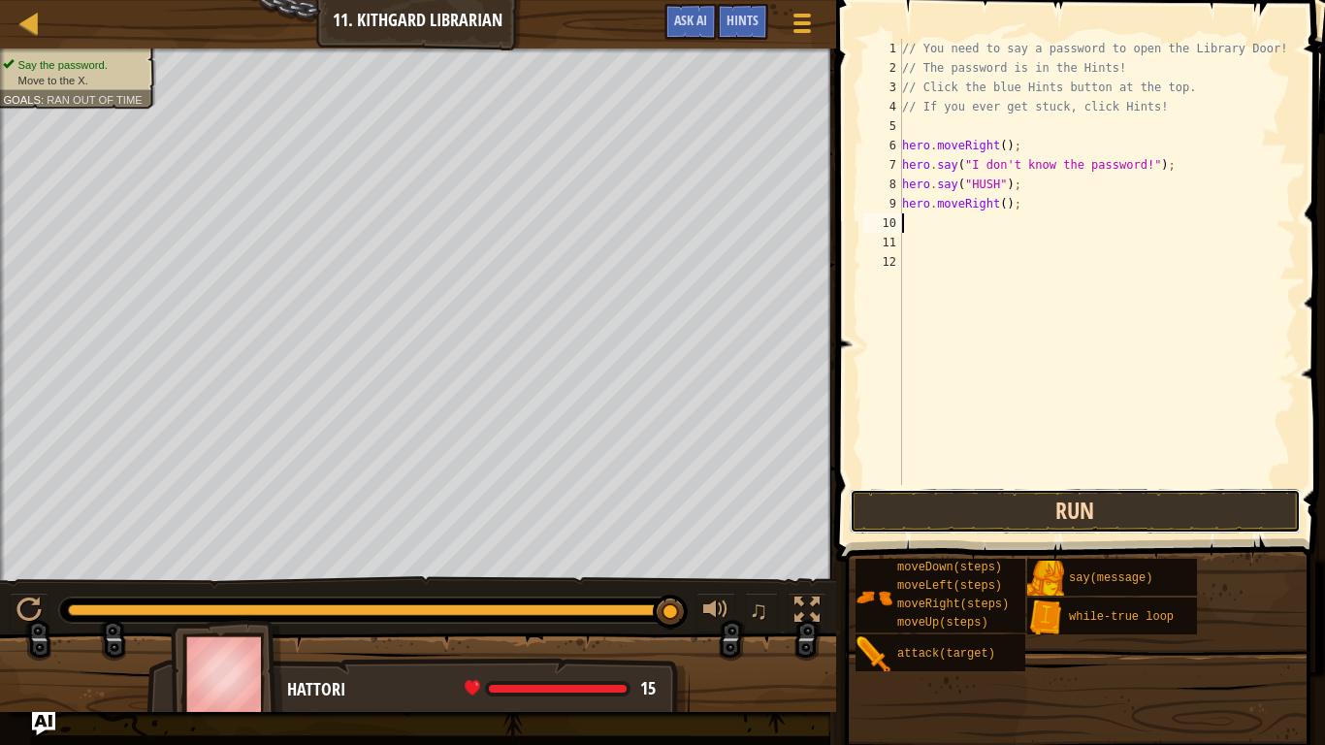
click at [1079, 512] on button "Run" at bounding box center [1076, 511] width 452 height 45
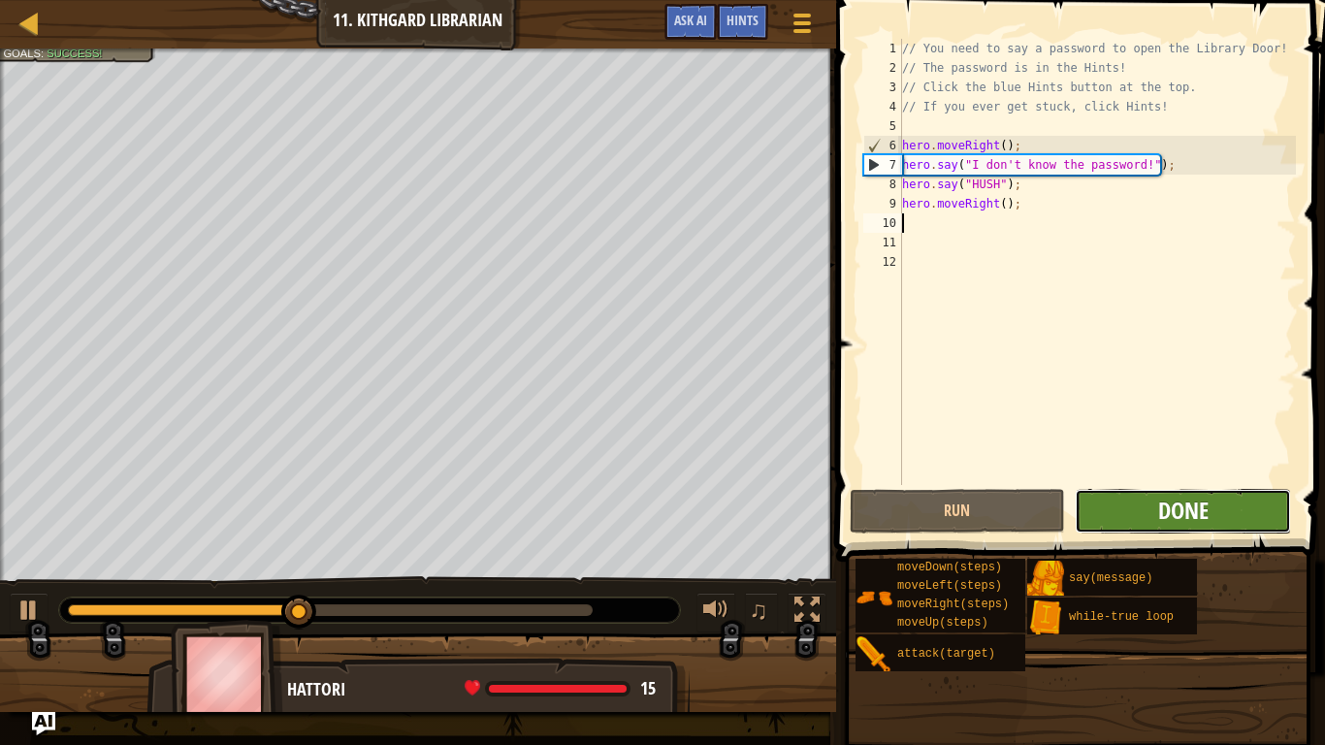
click at [1162, 500] on span "Done" at bounding box center [1183, 510] width 50 height 31
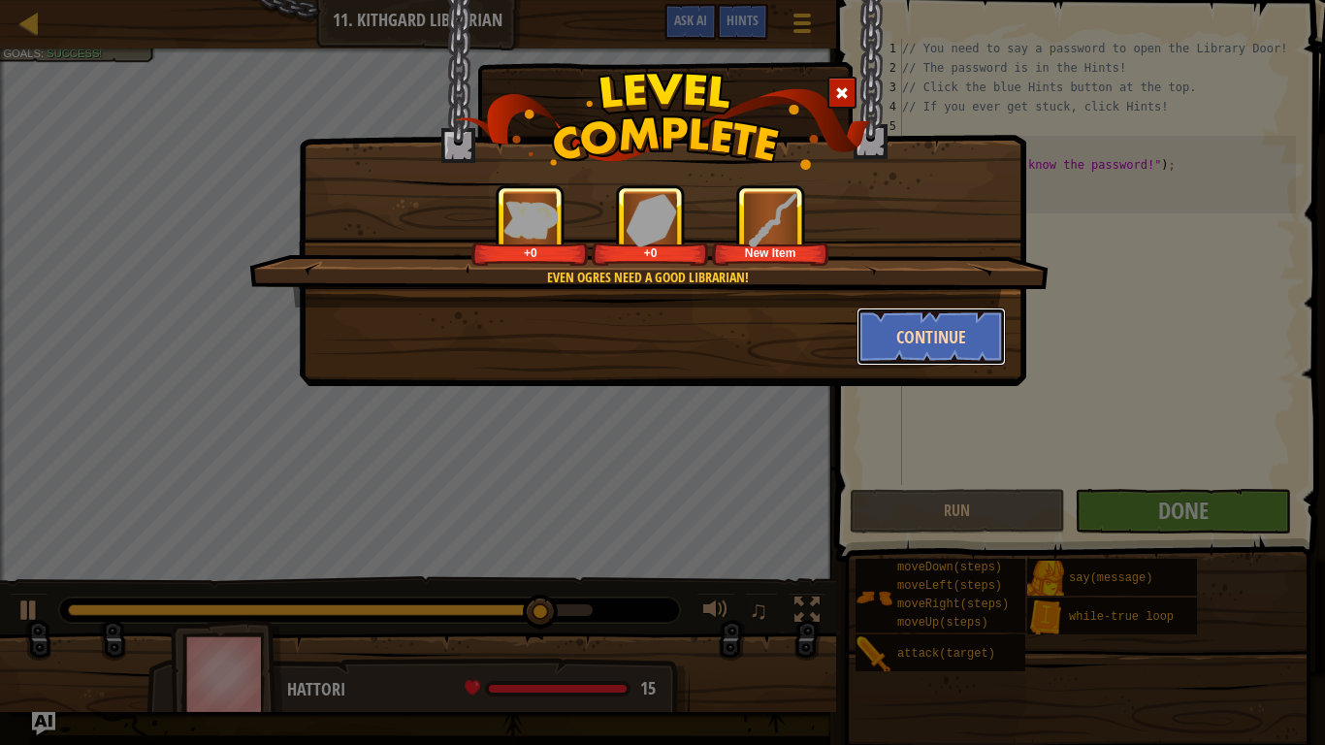
click at [885, 340] on button "Continue" at bounding box center [932, 337] width 150 height 58
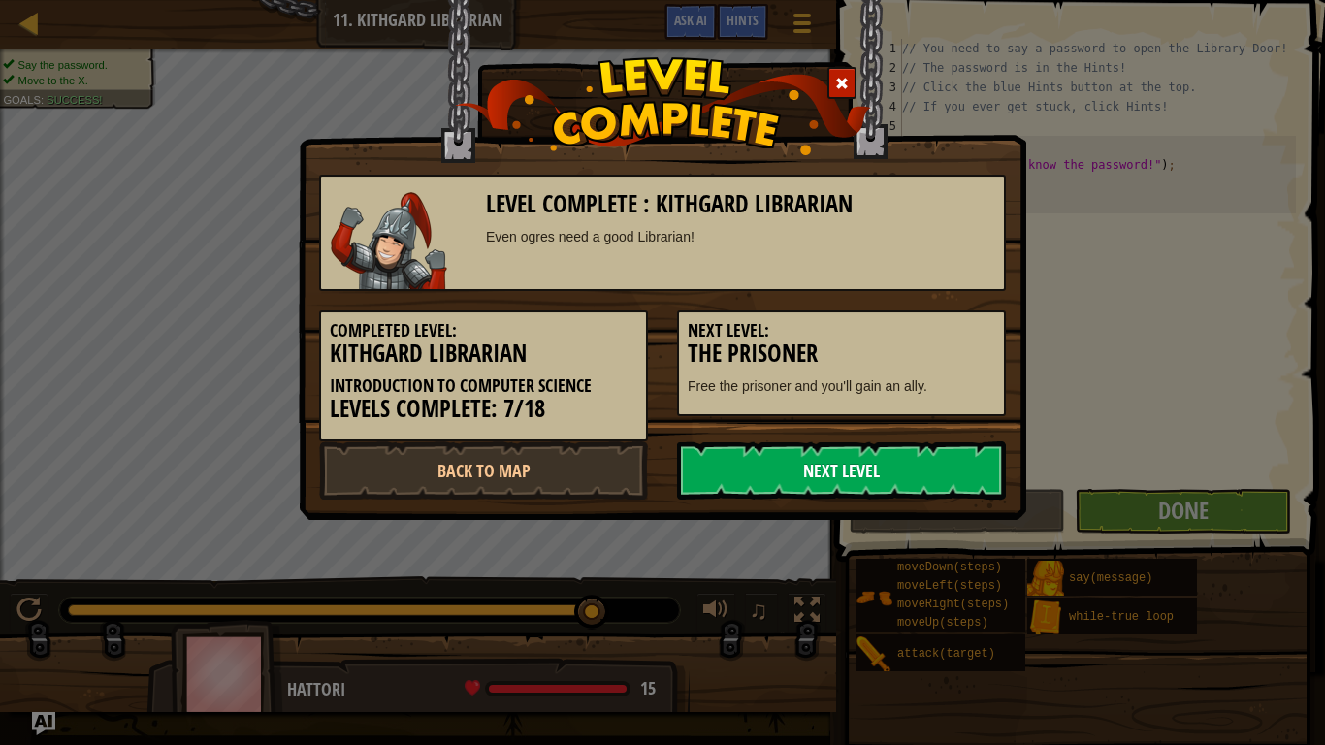
click at [801, 489] on link "Next Level" at bounding box center [841, 470] width 329 height 58
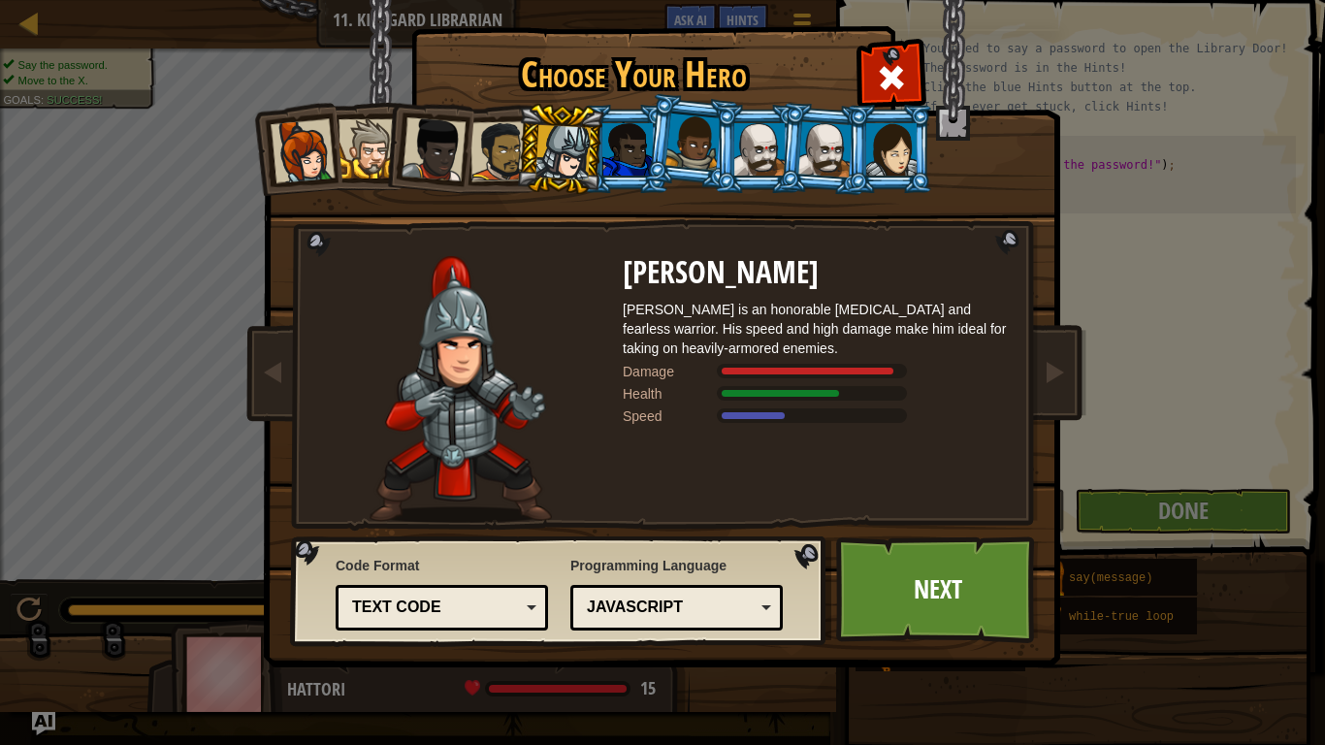
click at [579, 147] on div at bounding box center [563, 152] width 55 height 55
click at [612, 139] on div at bounding box center [627, 149] width 50 height 52
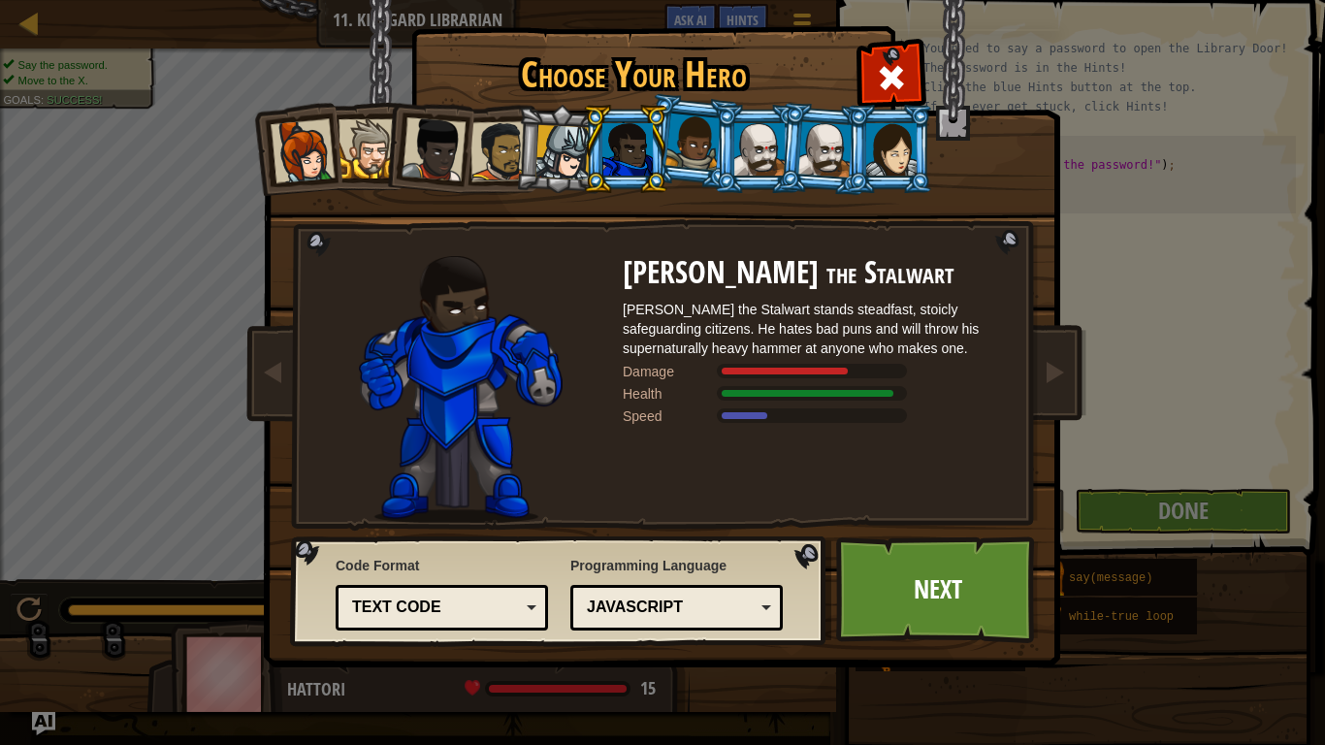
click at [669, 145] on div at bounding box center [693, 142] width 55 height 57
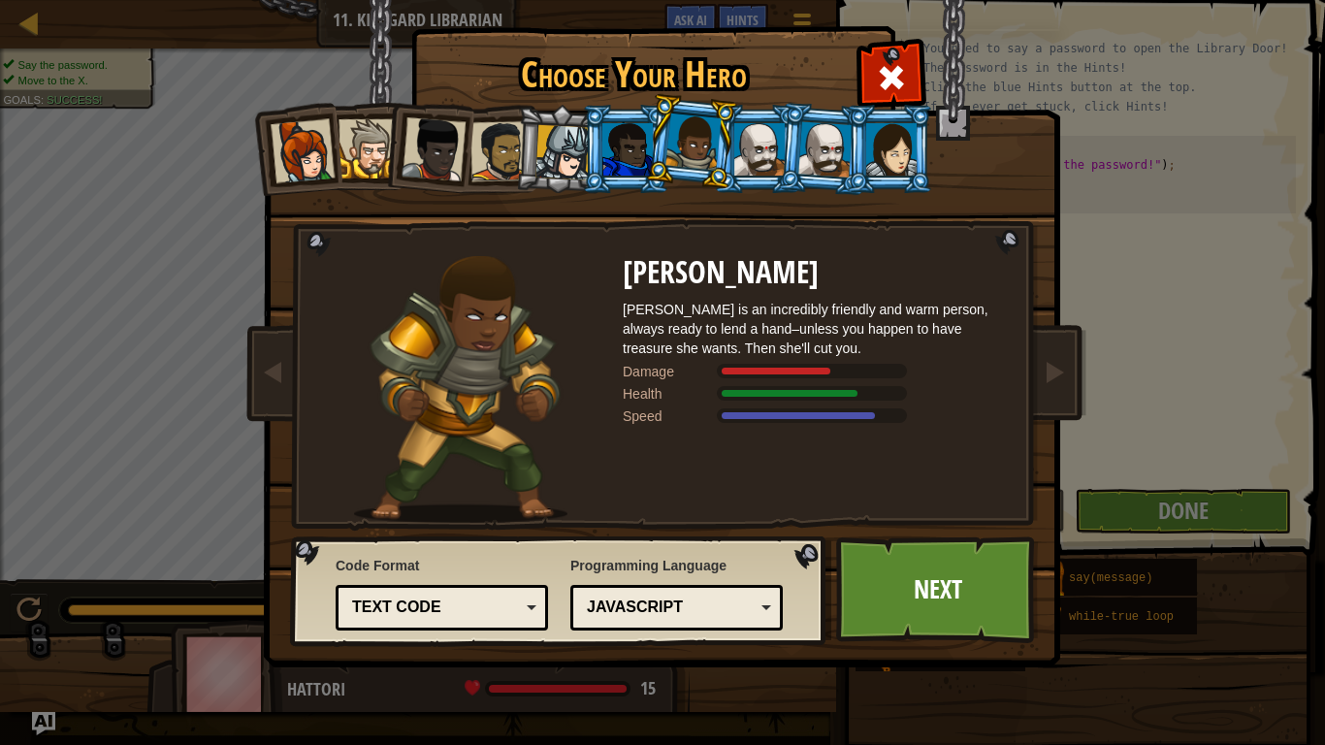
click at [755, 147] on div at bounding box center [759, 149] width 50 height 52
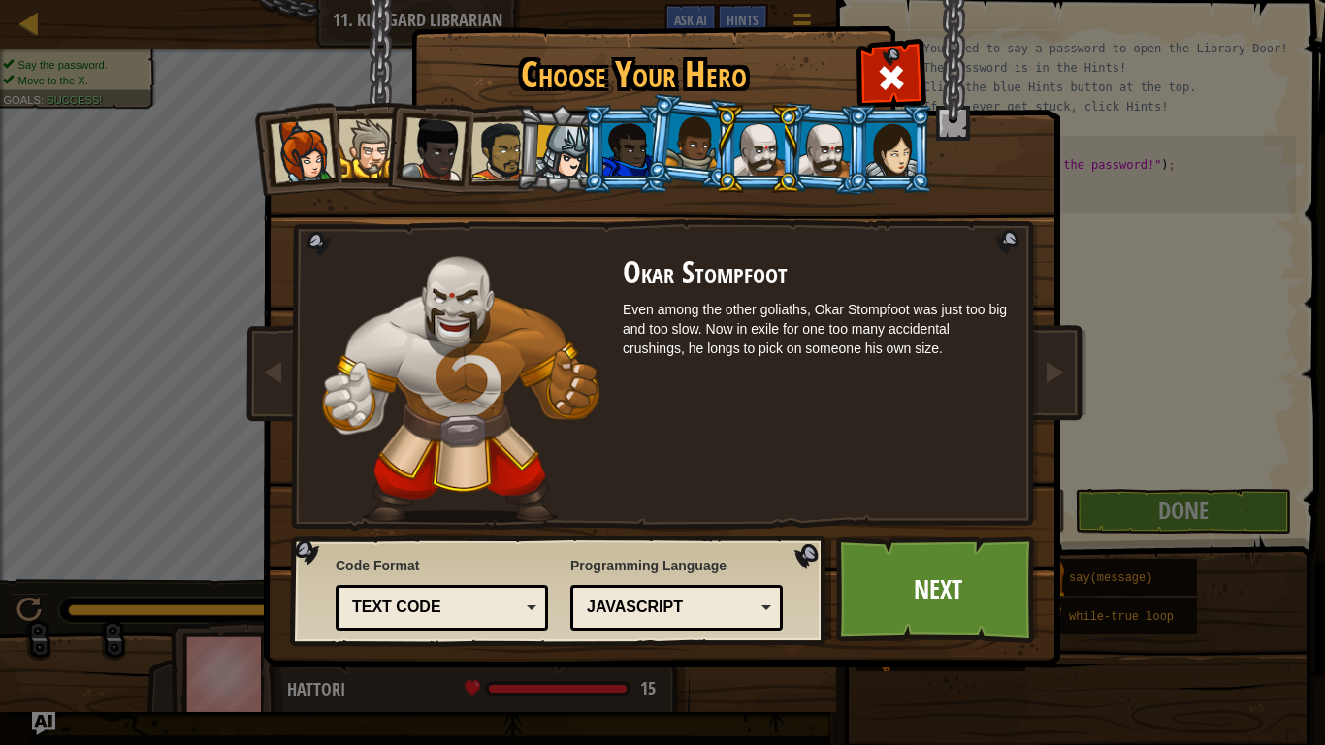
click at [806, 155] on div at bounding box center [825, 148] width 54 height 55
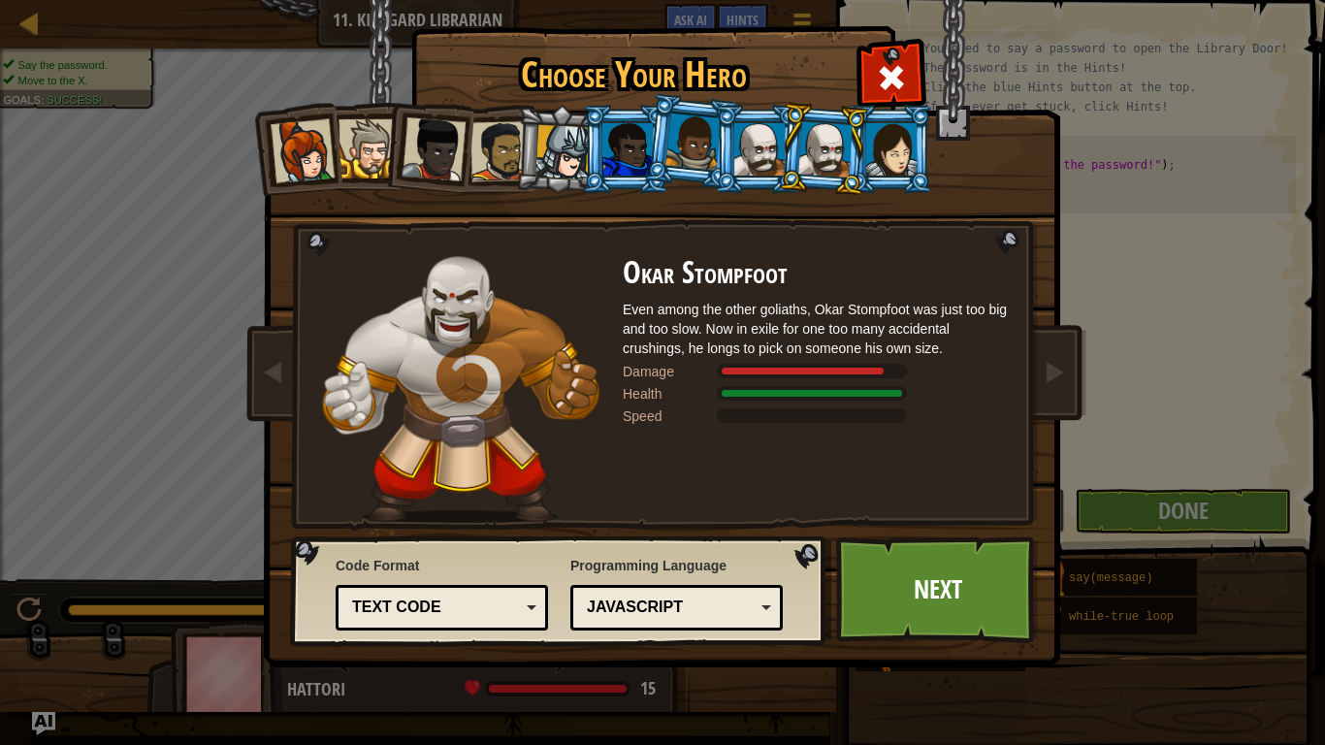
click at [877, 162] on div at bounding box center [891, 149] width 50 height 52
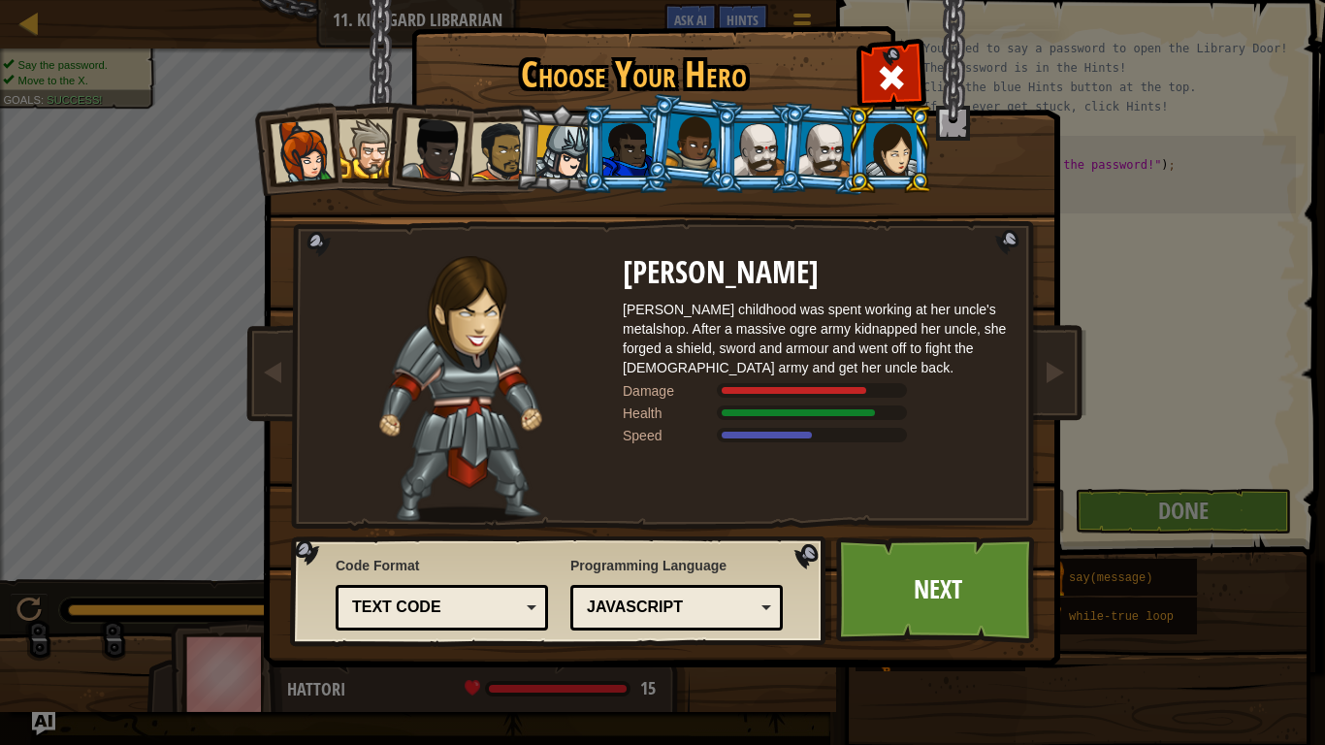
click at [840, 153] on div at bounding box center [825, 148] width 54 height 55
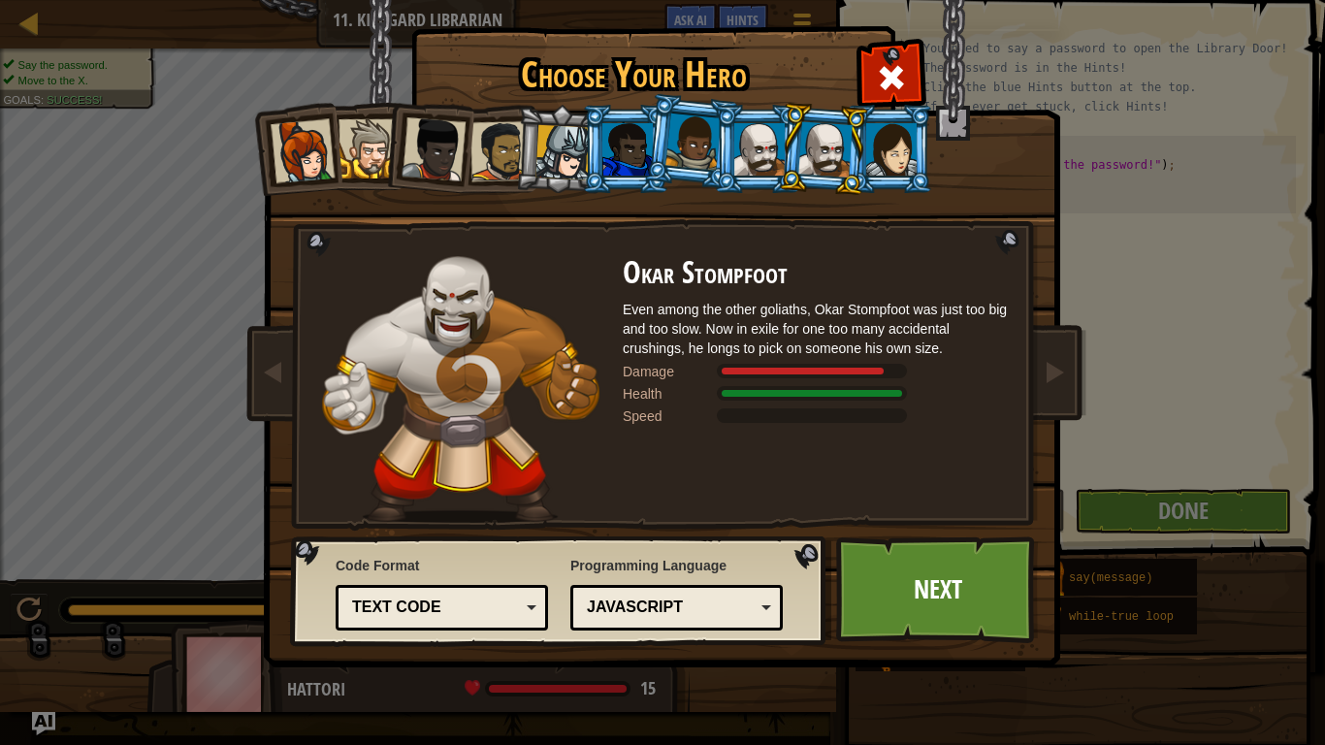
click at [887, 146] on div at bounding box center [891, 149] width 50 height 52
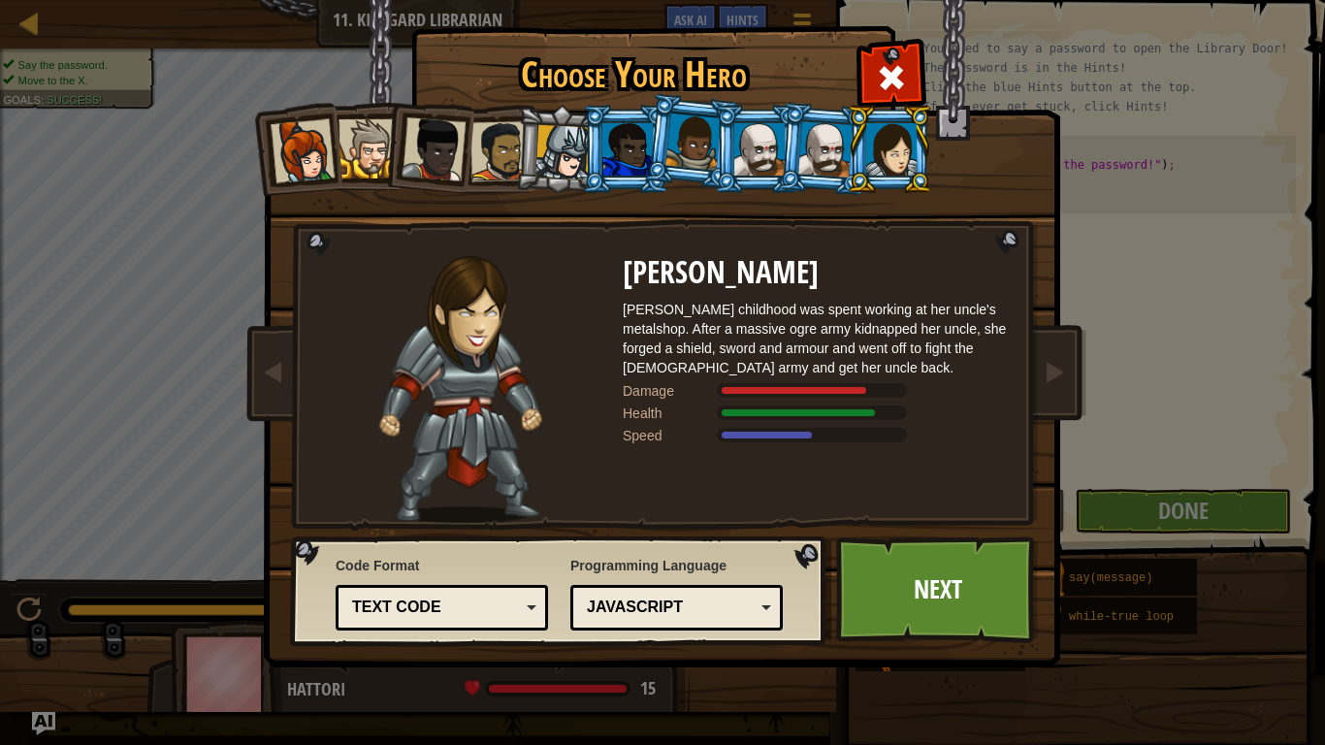
click at [570, 151] on div at bounding box center [563, 152] width 55 height 55
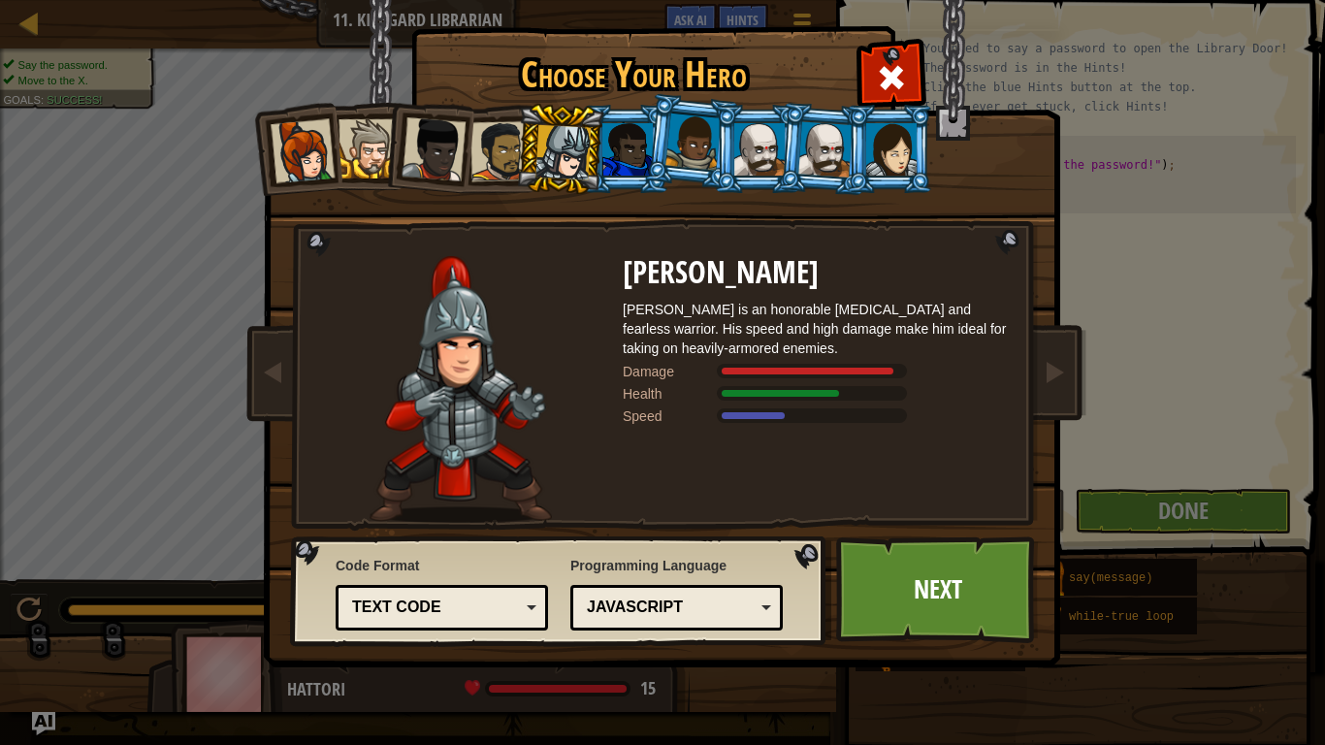
click at [497, 156] on div at bounding box center [501, 151] width 60 height 60
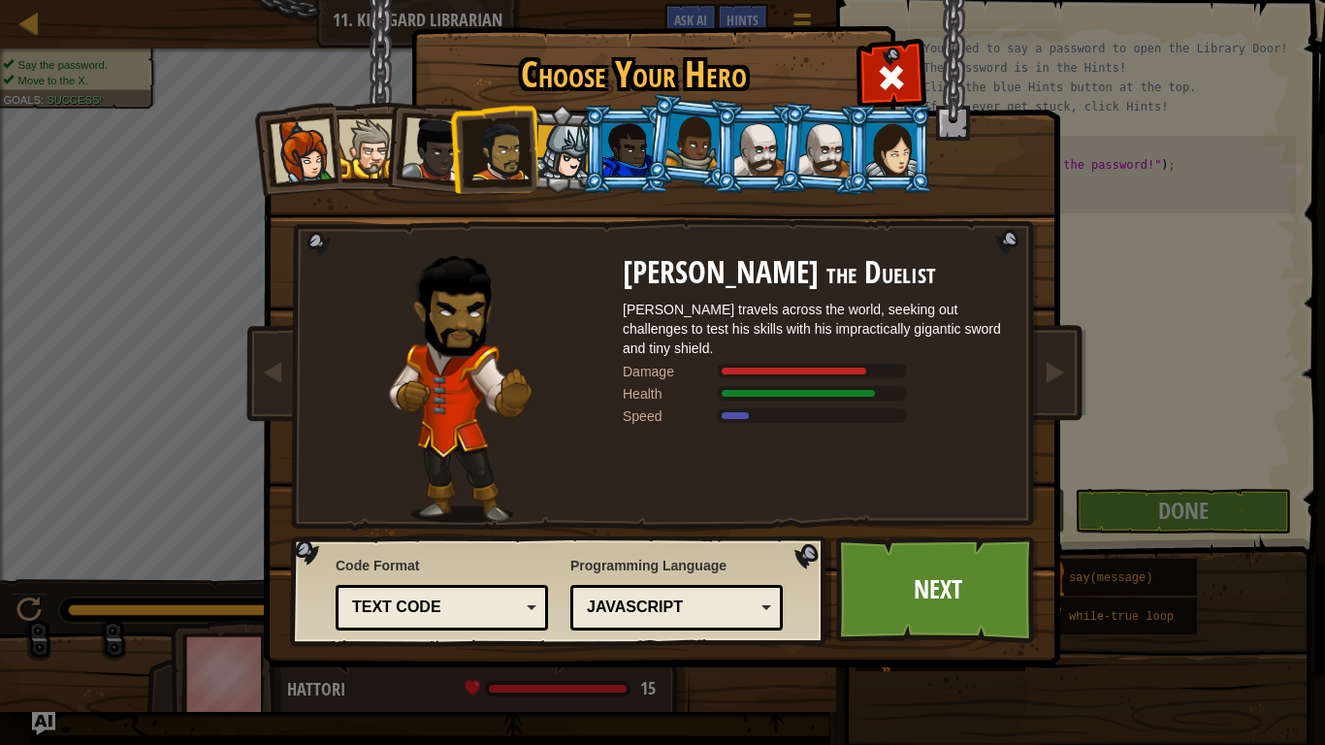
click at [433, 158] on div at bounding box center [434, 149] width 64 height 64
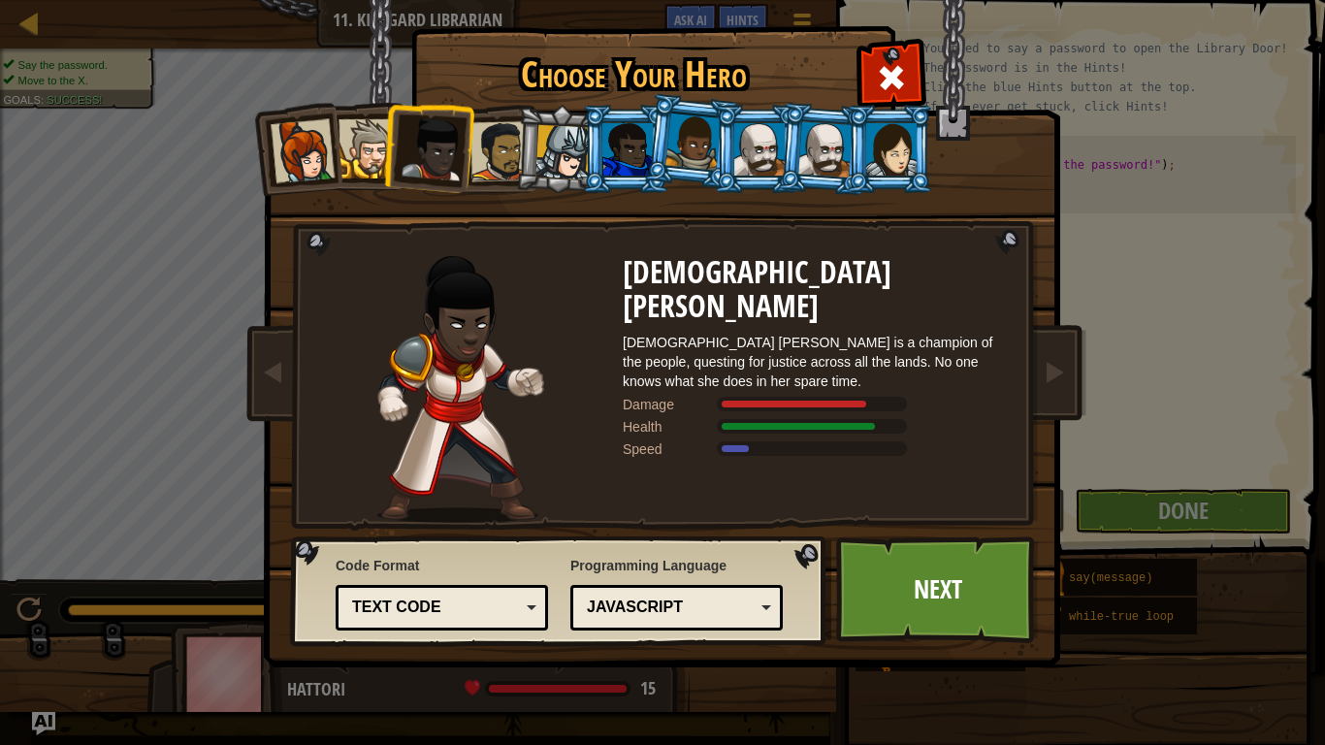
click at [381, 156] on div at bounding box center [368, 148] width 59 height 59
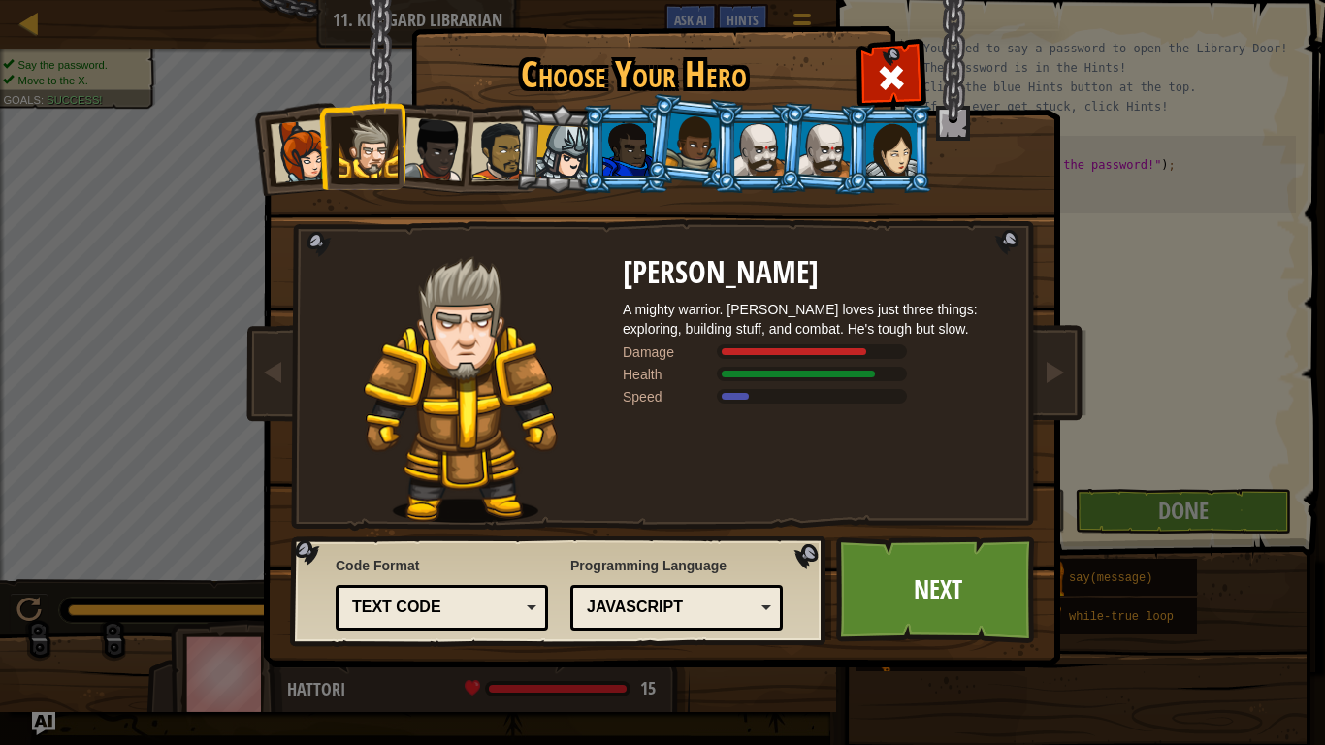
click at [318, 156] on li at bounding box center [361, 146] width 87 height 88
click at [309, 156] on div at bounding box center [303, 151] width 64 height 64
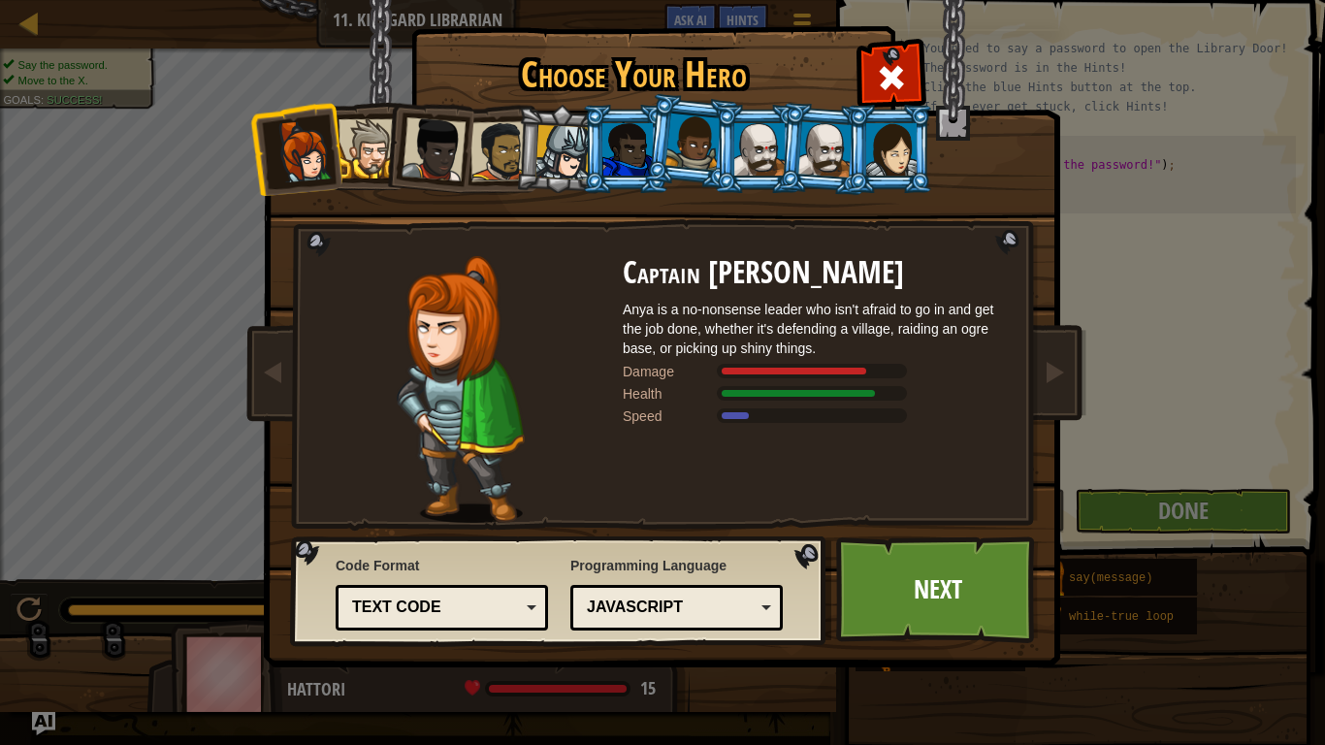
click at [530, 169] on li at bounding box center [560, 149] width 92 height 93
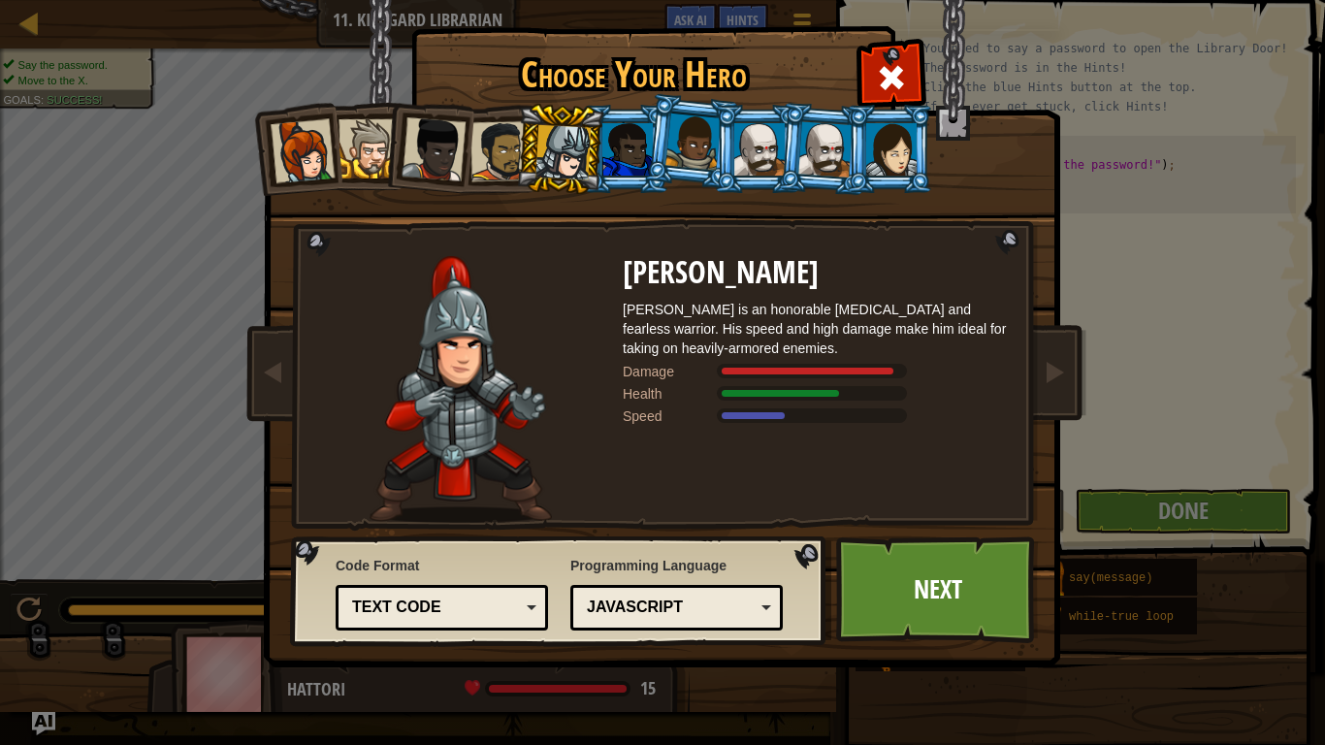
click at [624, 170] on div at bounding box center [627, 149] width 50 height 52
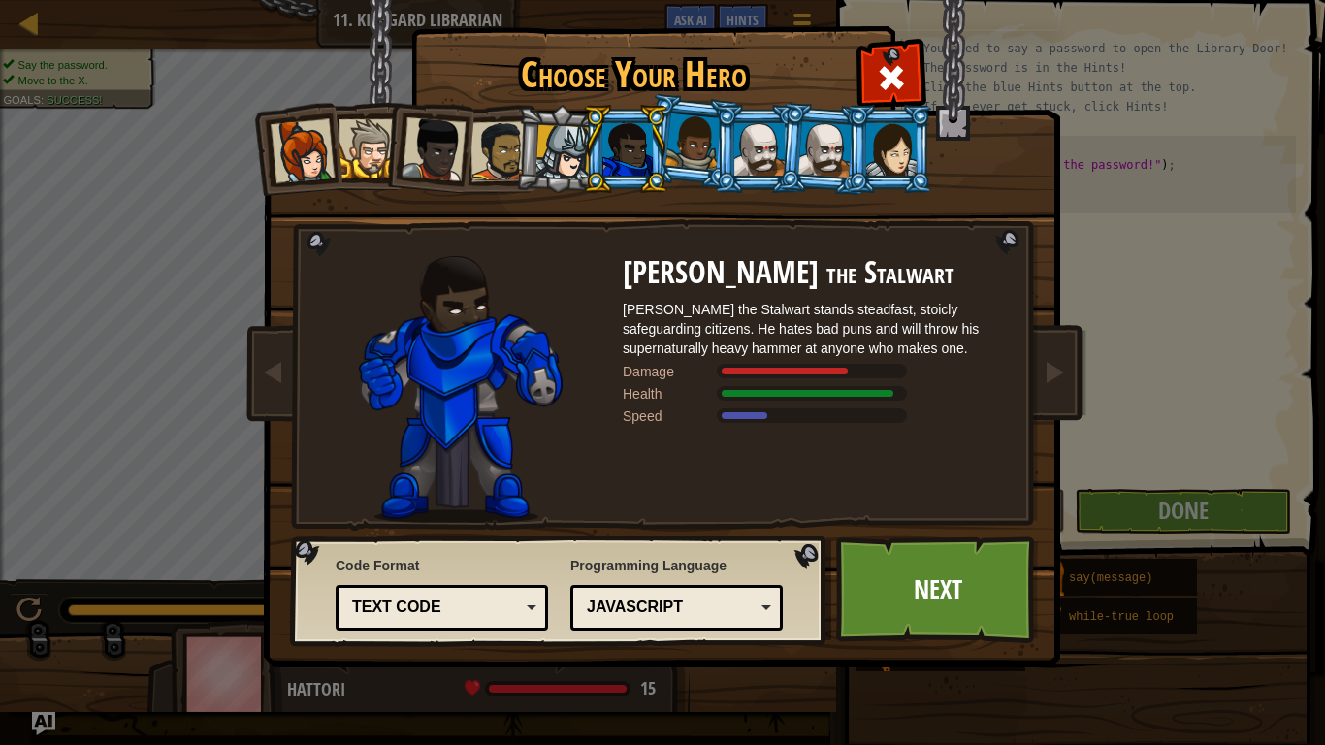
click at [677, 163] on div at bounding box center [693, 142] width 55 height 57
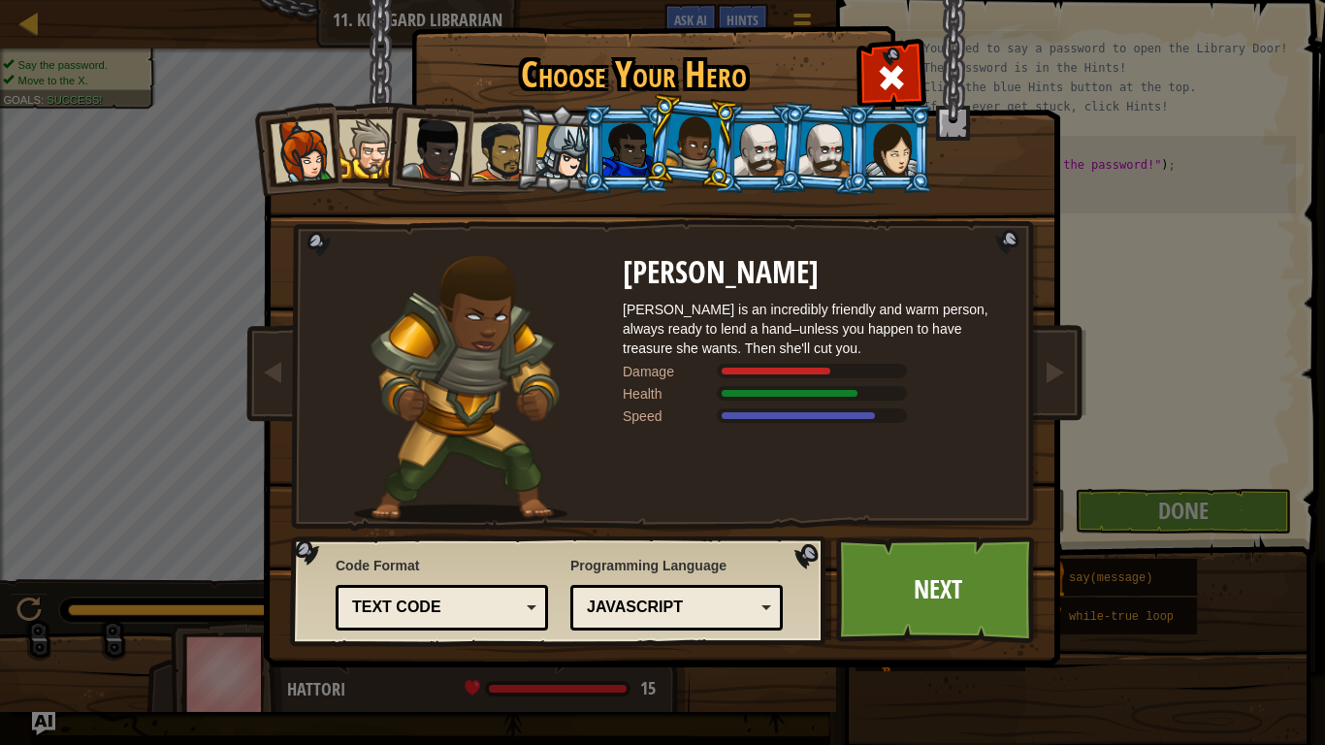
click at [744, 164] on div at bounding box center [759, 149] width 50 height 52
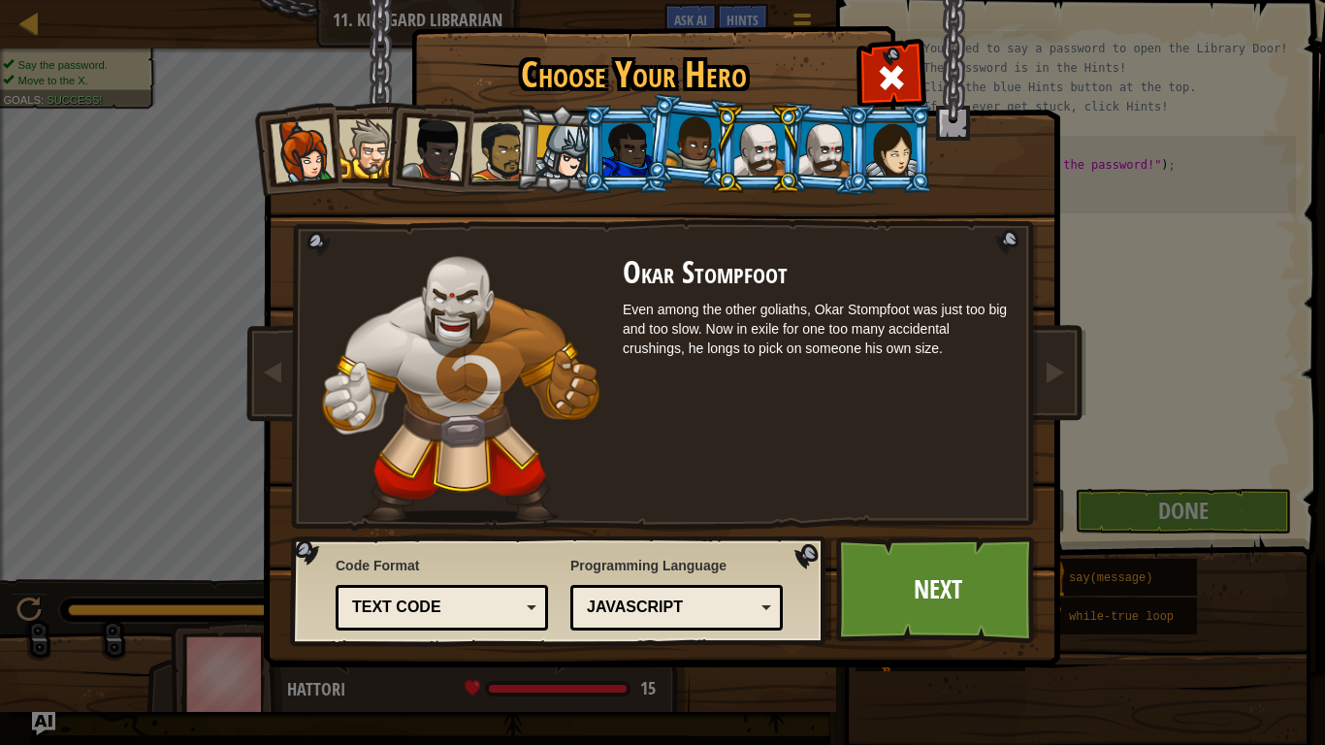
click at [797, 160] on li at bounding box center [757, 149] width 87 height 88
click at [822, 160] on div at bounding box center [825, 148] width 54 height 55
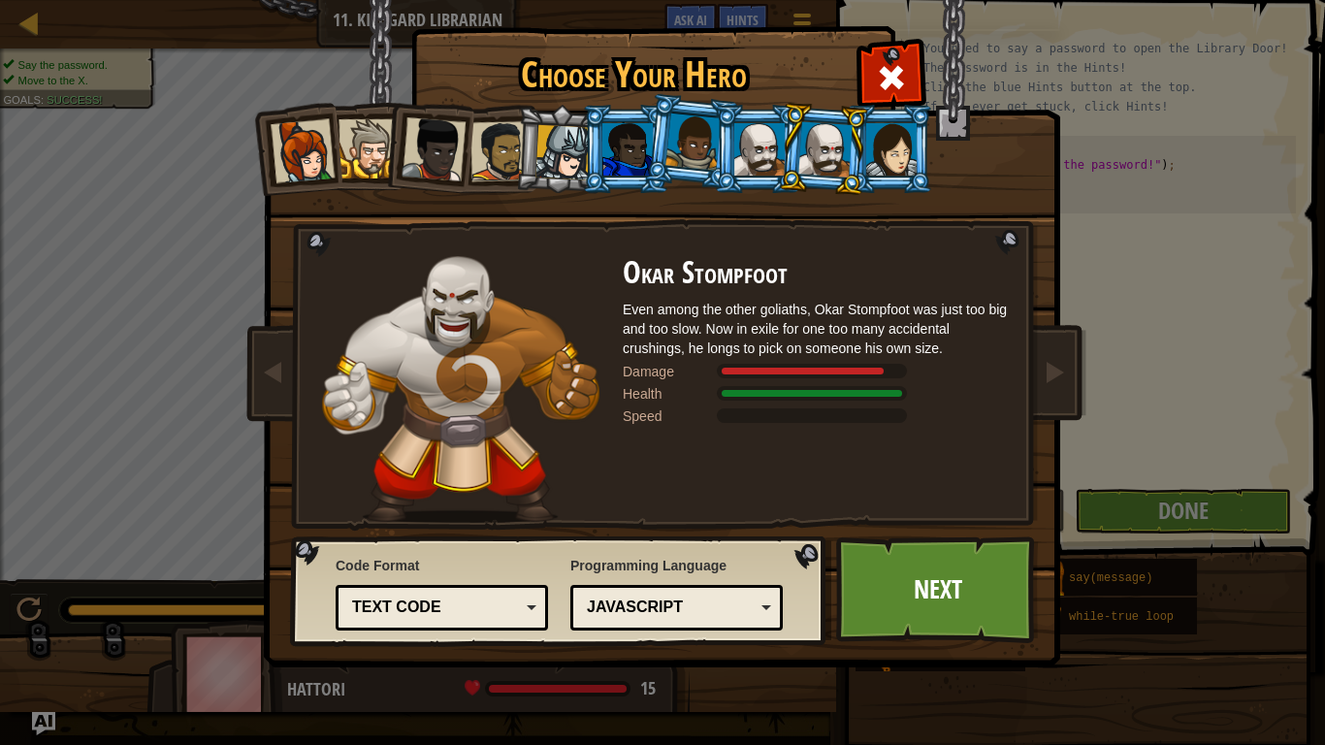
click at [892, 163] on div at bounding box center [891, 149] width 50 height 52
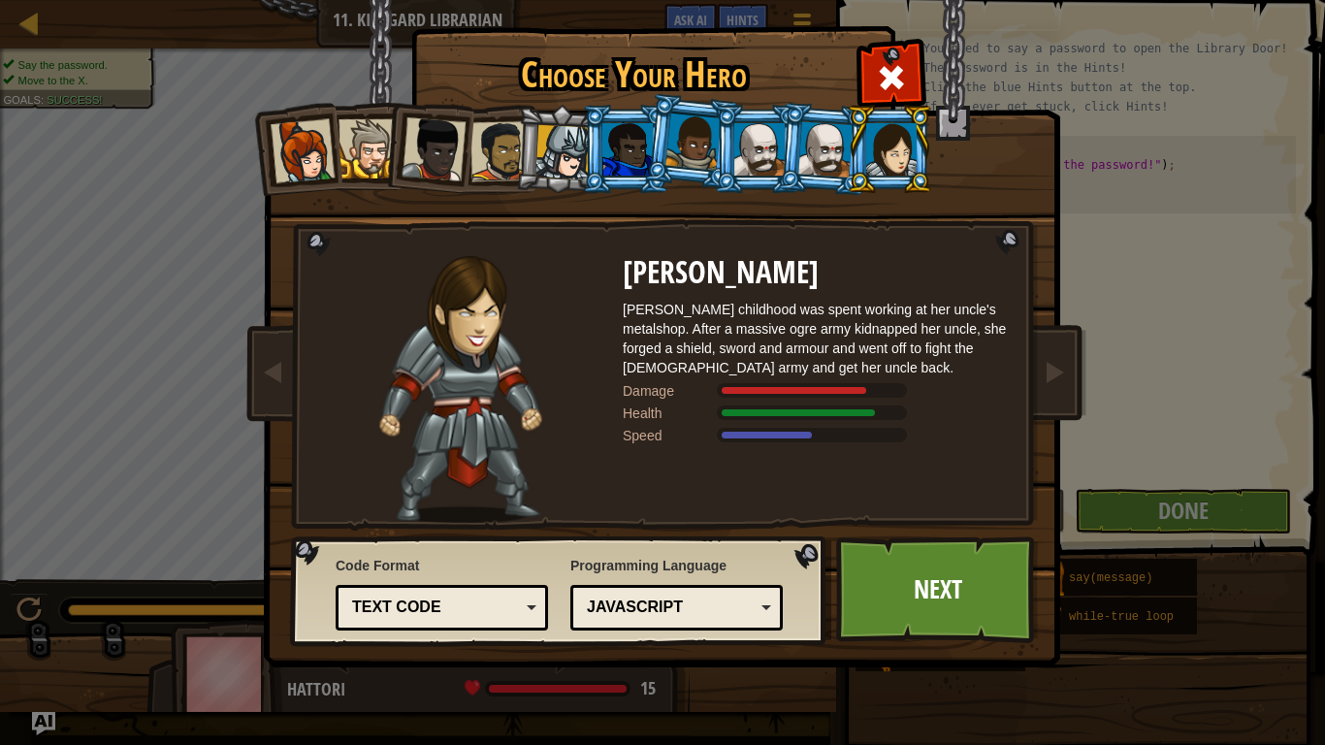
click at [703, 148] on div at bounding box center [693, 142] width 55 height 57
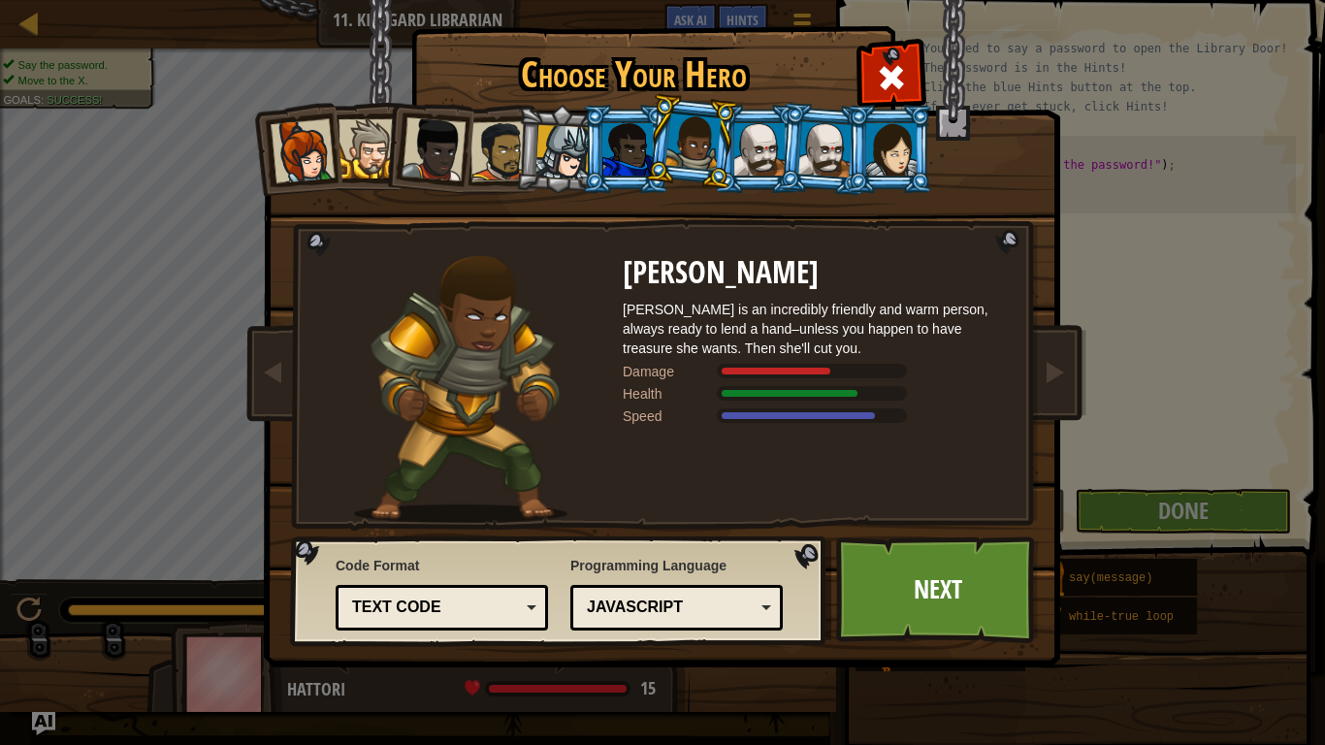
click at [874, 153] on div at bounding box center [891, 149] width 50 height 52
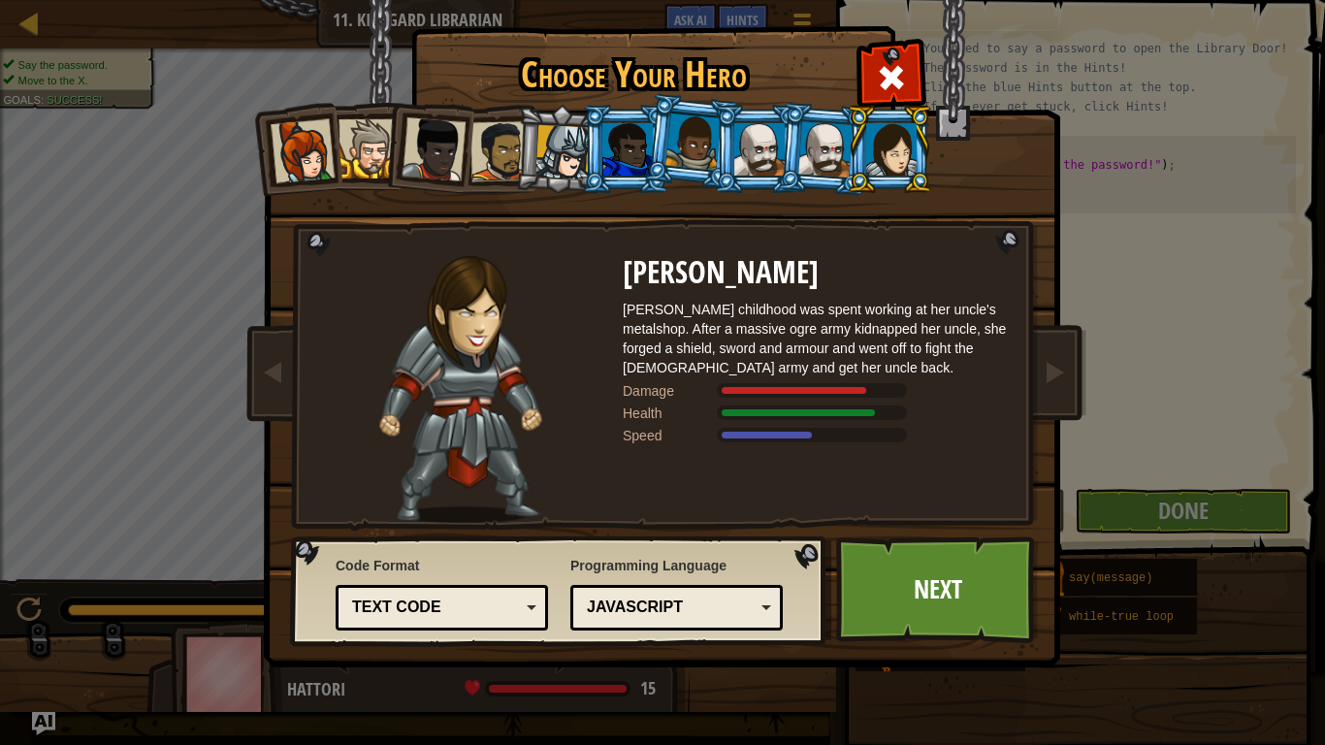
click at [640, 146] on div at bounding box center [627, 149] width 50 height 52
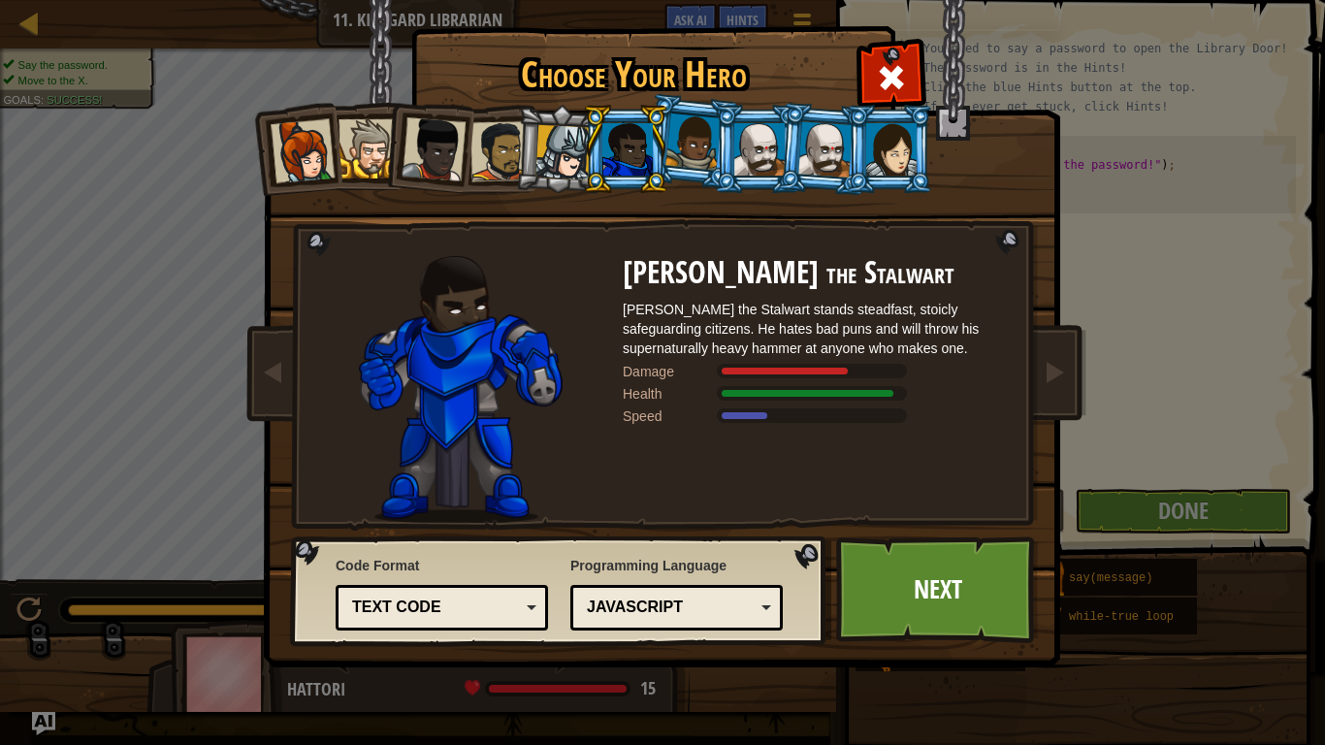
click at [676, 155] on div at bounding box center [693, 142] width 55 height 57
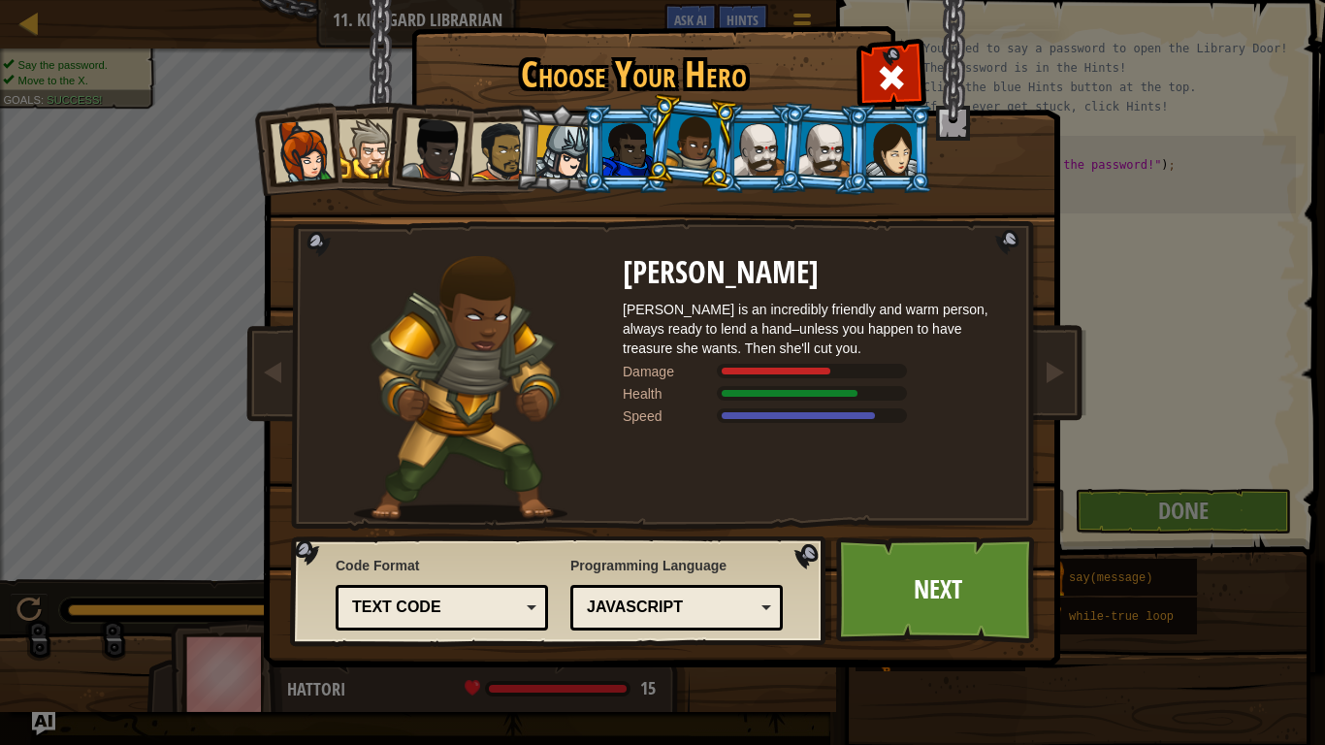
click at [570, 146] on div at bounding box center [563, 152] width 55 height 55
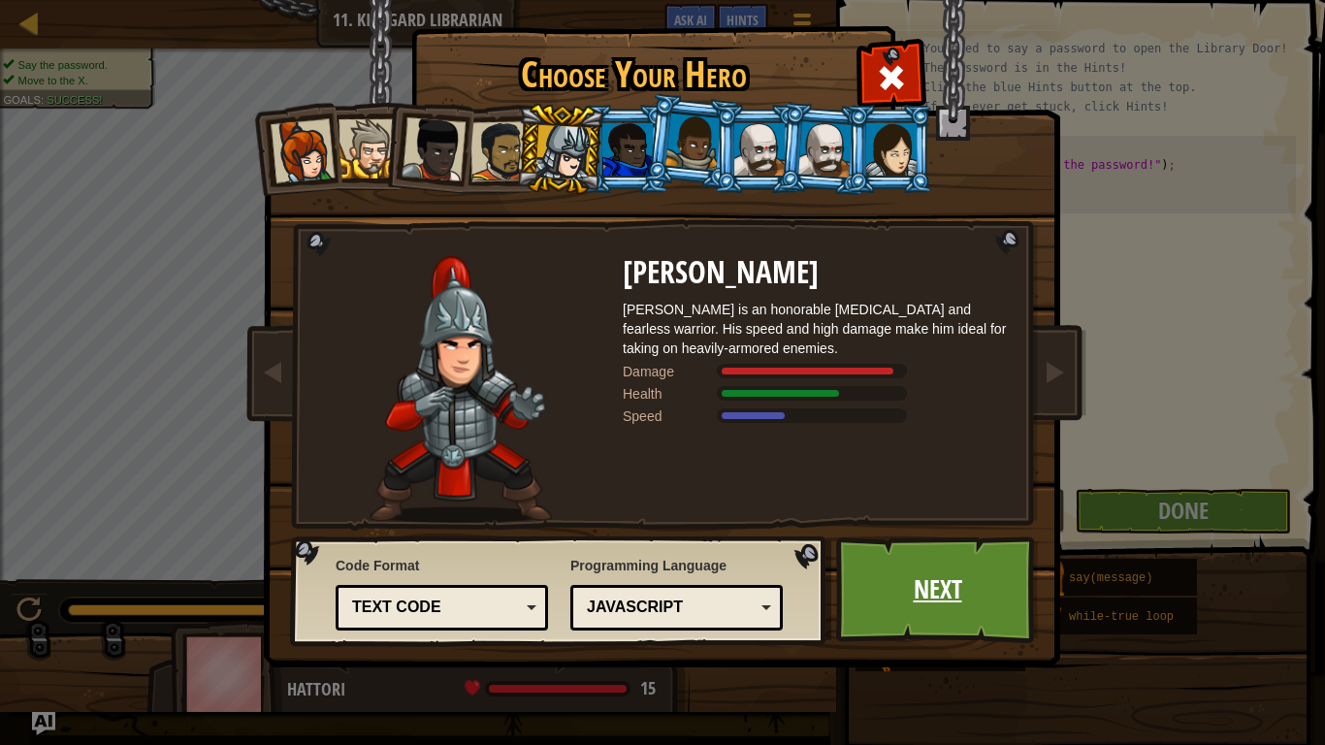
click at [898, 613] on link "Next" at bounding box center [937, 590] width 203 height 107
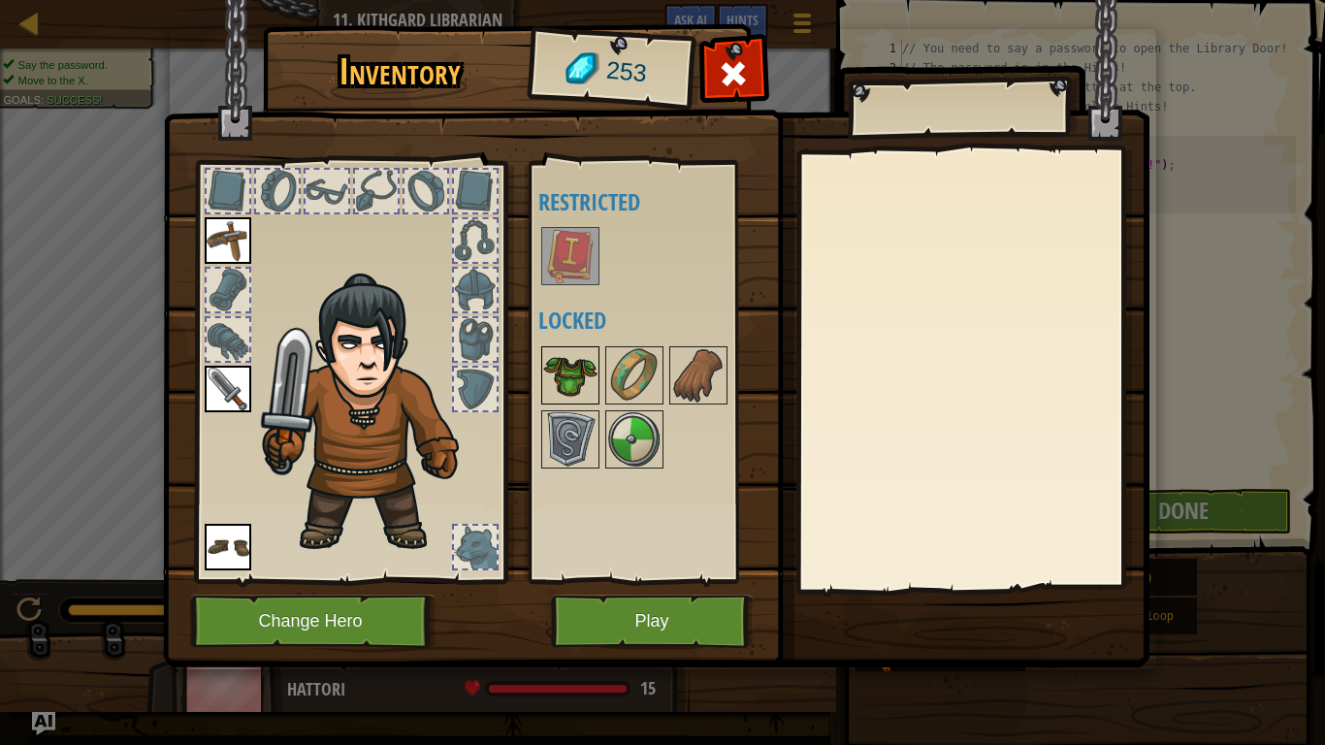
click at [578, 385] on img at bounding box center [570, 375] width 54 height 54
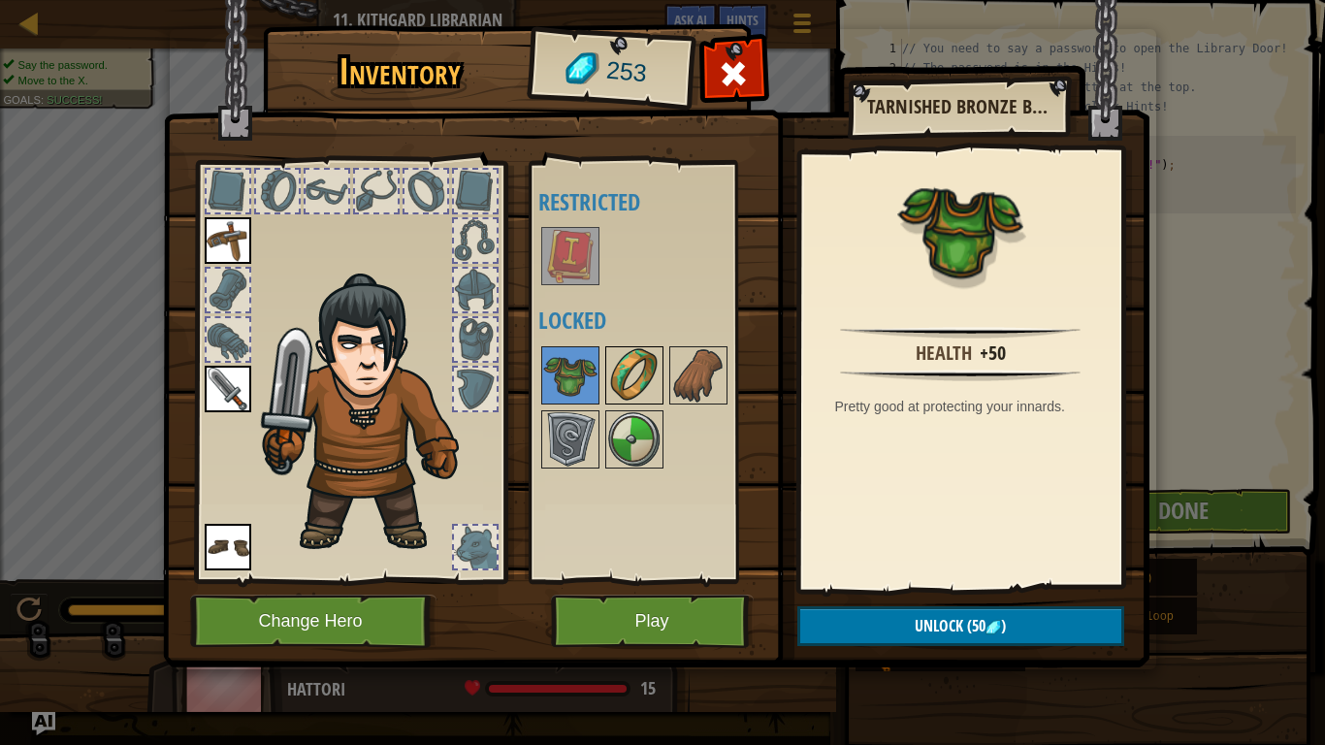
click at [618, 391] on img at bounding box center [634, 375] width 54 height 54
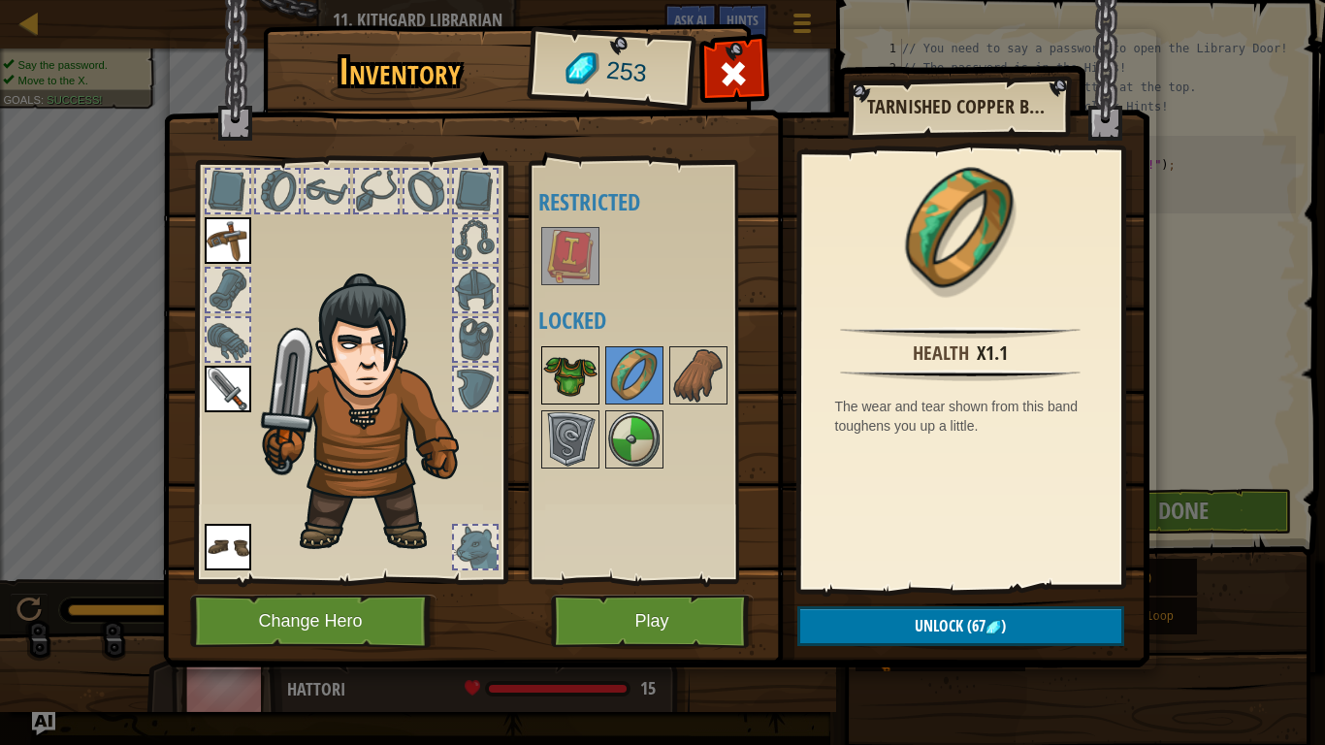
click at [577, 376] on img at bounding box center [570, 375] width 54 height 54
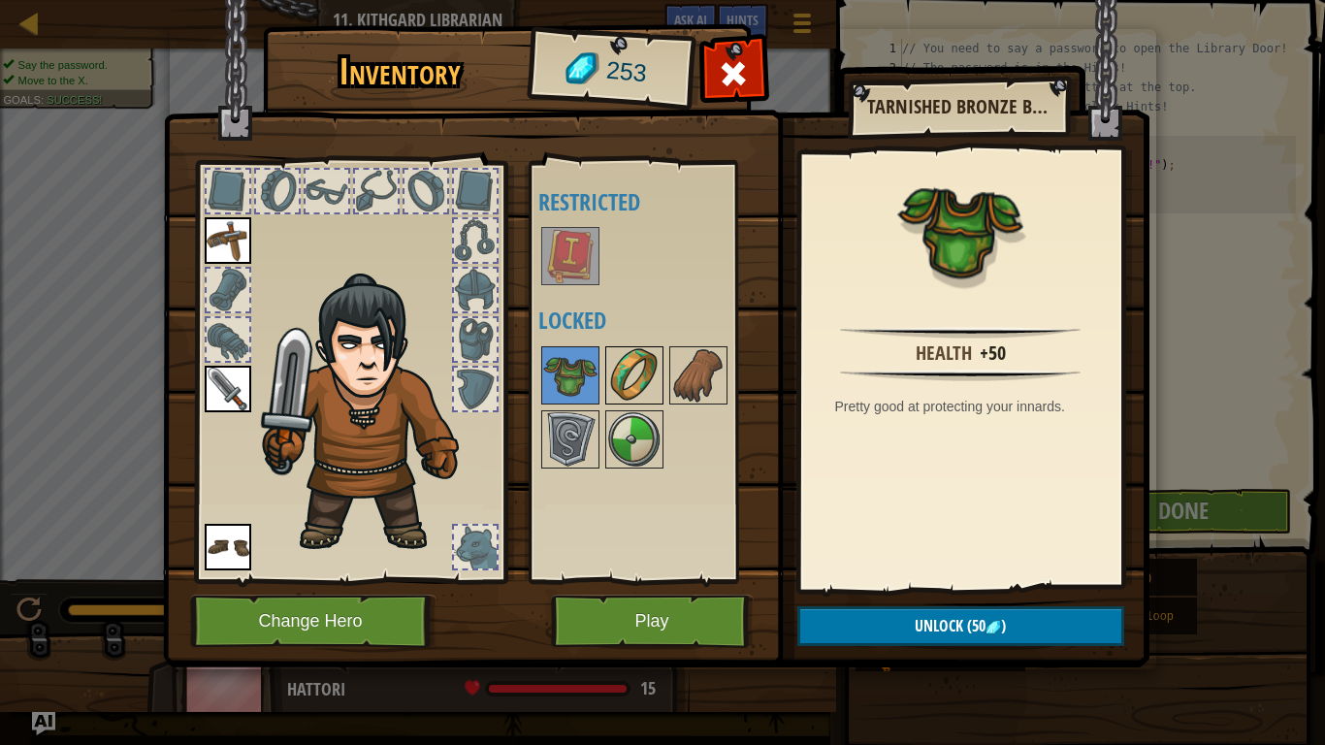
click at [617, 378] on img at bounding box center [634, 375] width 54 height 54
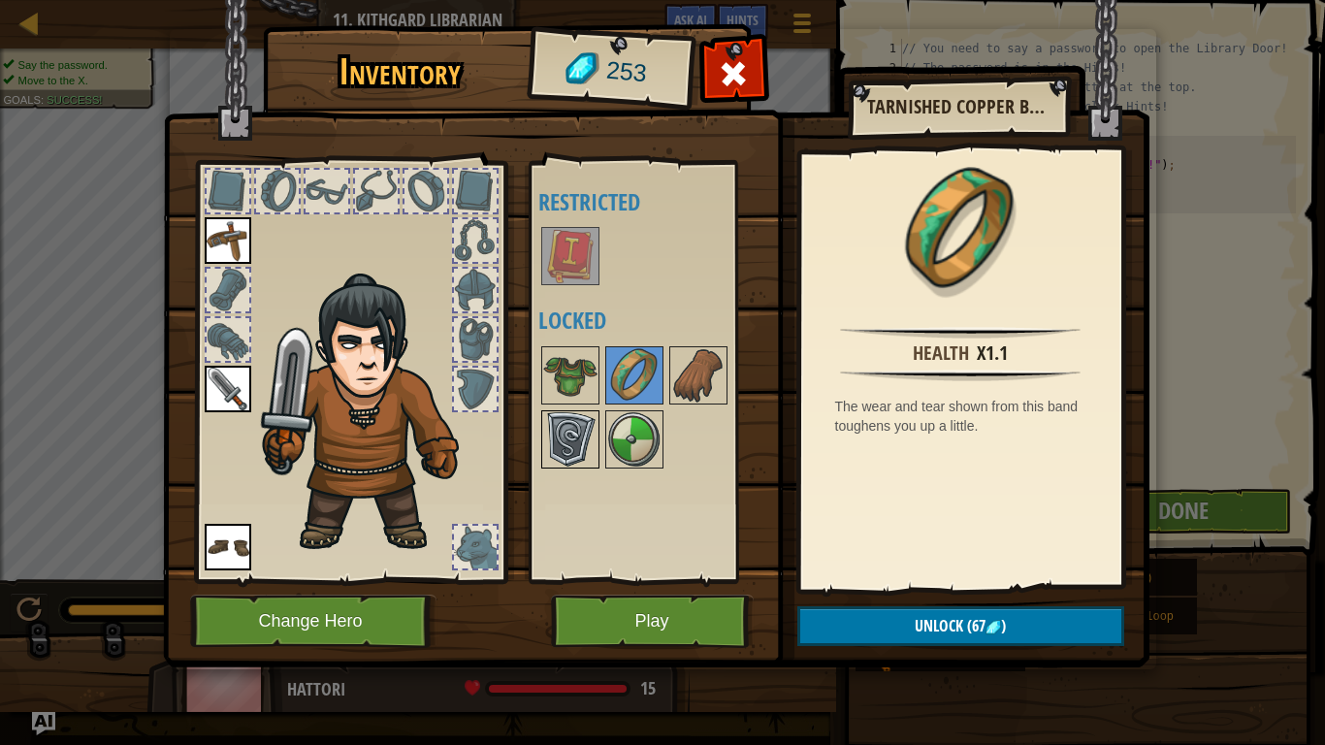
click at [579, 412] on img at bounding box center [570, 439] width 54 height 54
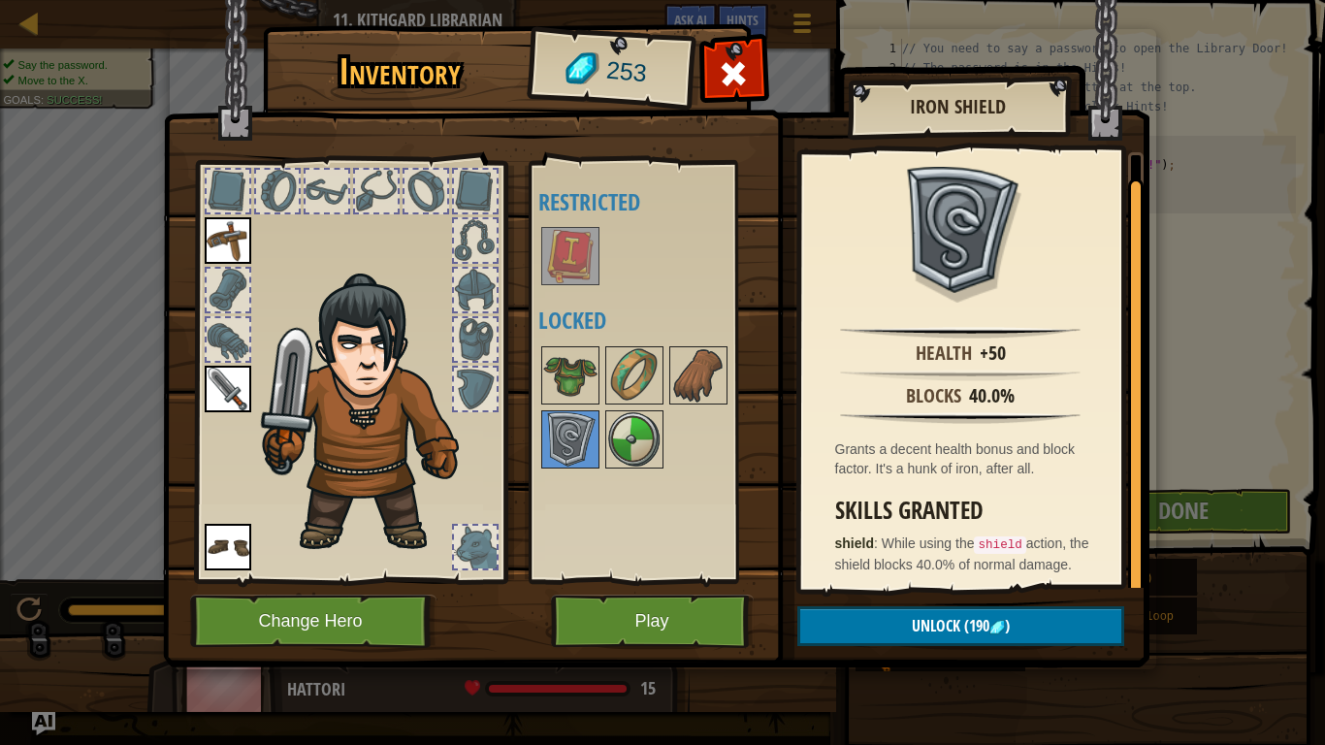
scroll to position [24, 0]
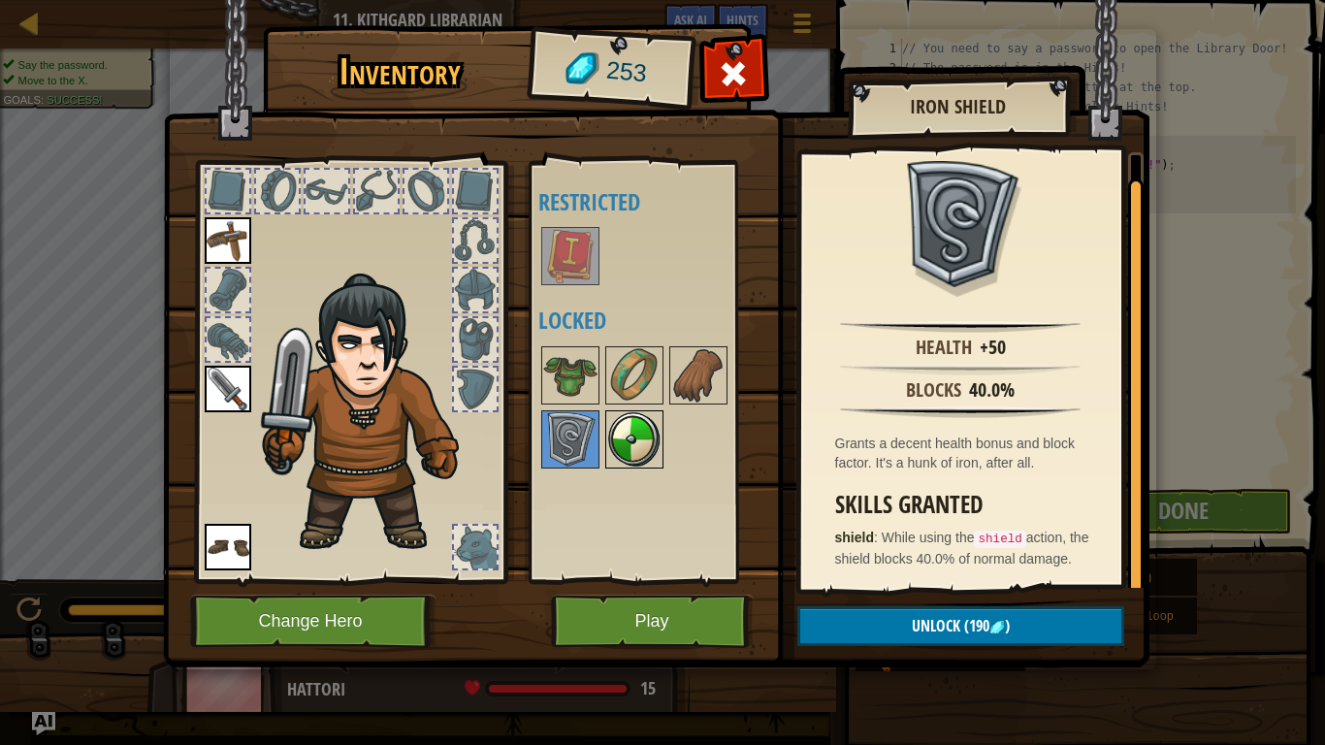
click at [651, 444] on img at bounding box center [634, 439] width 54 height 54
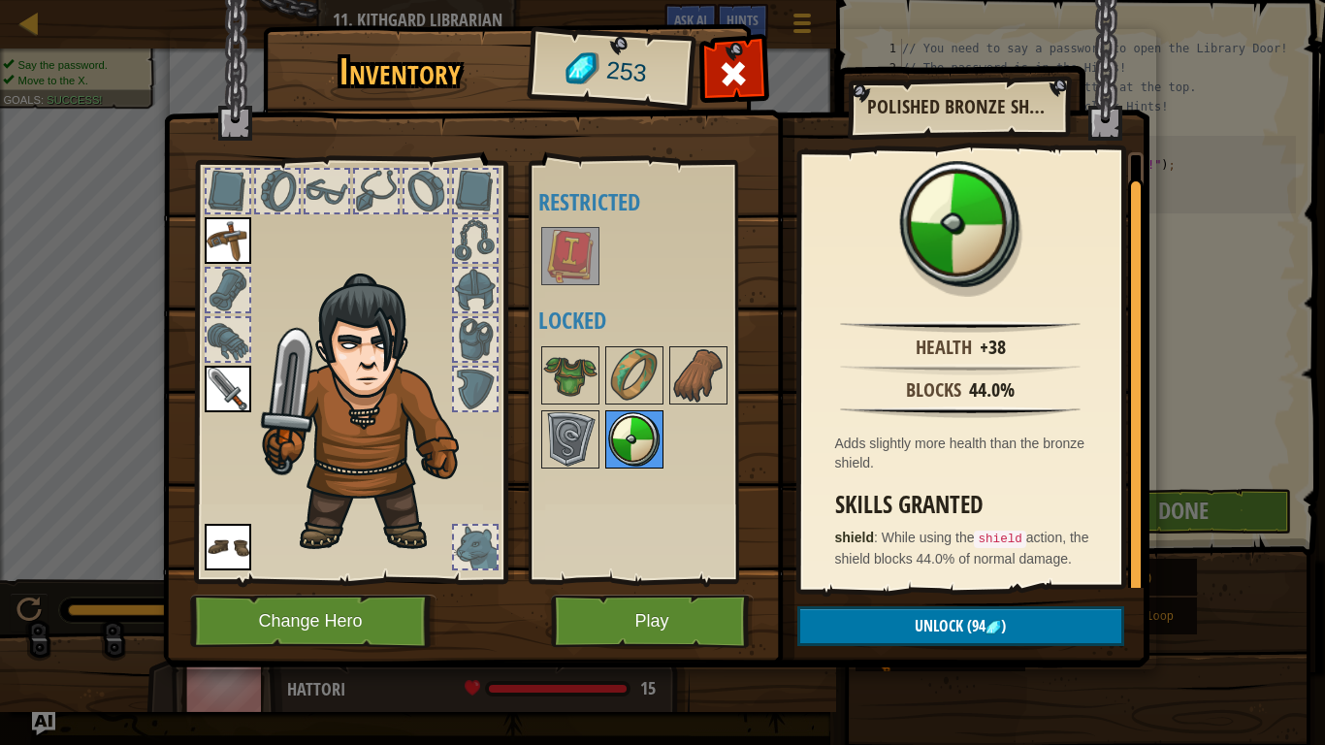
click at [624, 440] on img at bounding box center [634, 439] width 54 height 54
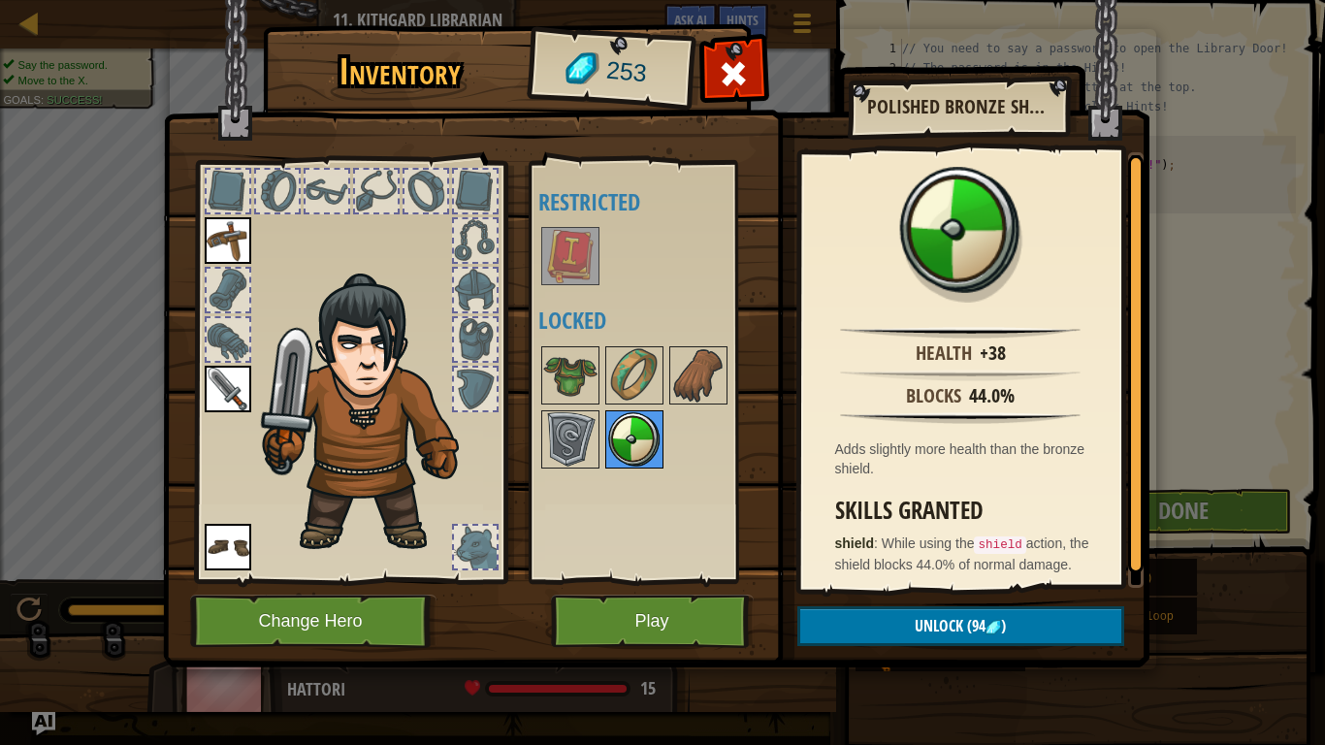
click at [611, 440] on img at bounding box center [634, 439] width 54 height 54
click at [585, 442] on img at bounding box center [570, 439] width 54 height 54
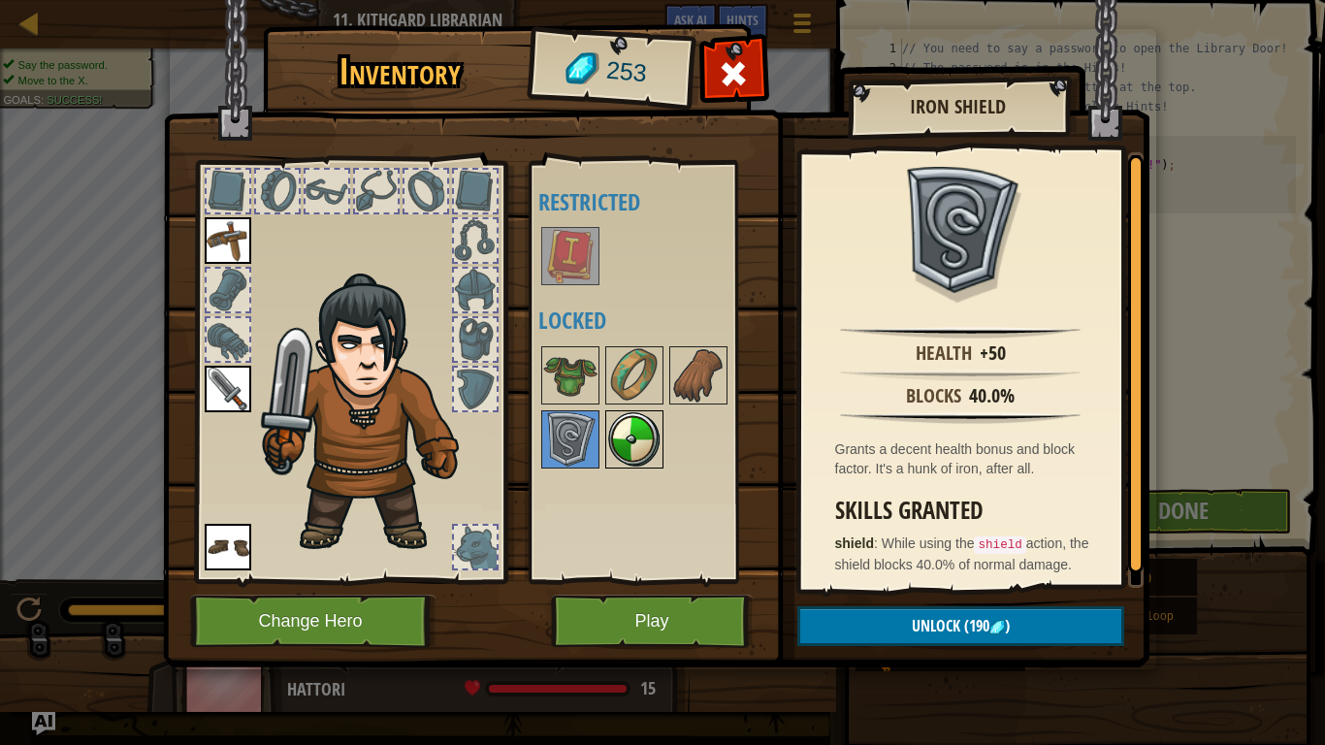
click at [639, 437] on img at bounding box center [634, 439] width 54 height 54
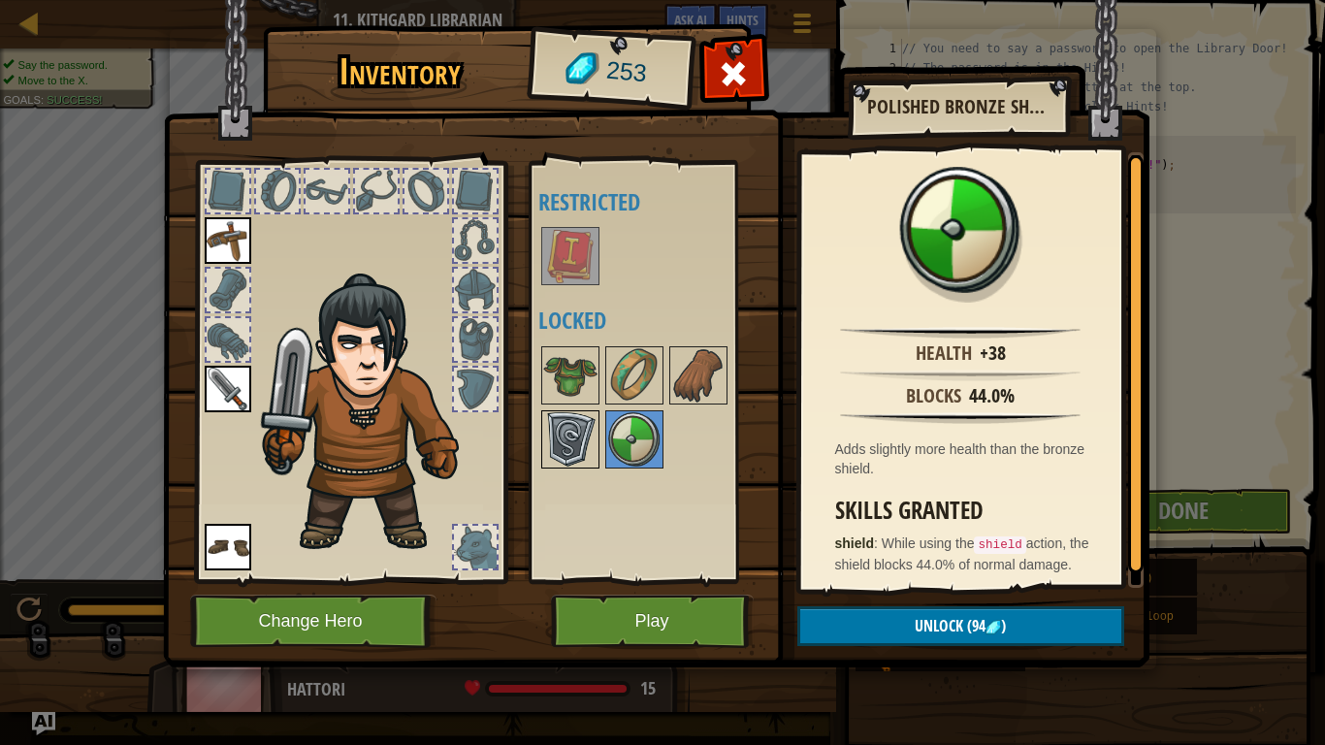
click at [580, 437] on img at bounding box center [570, 439] width 54 height 54
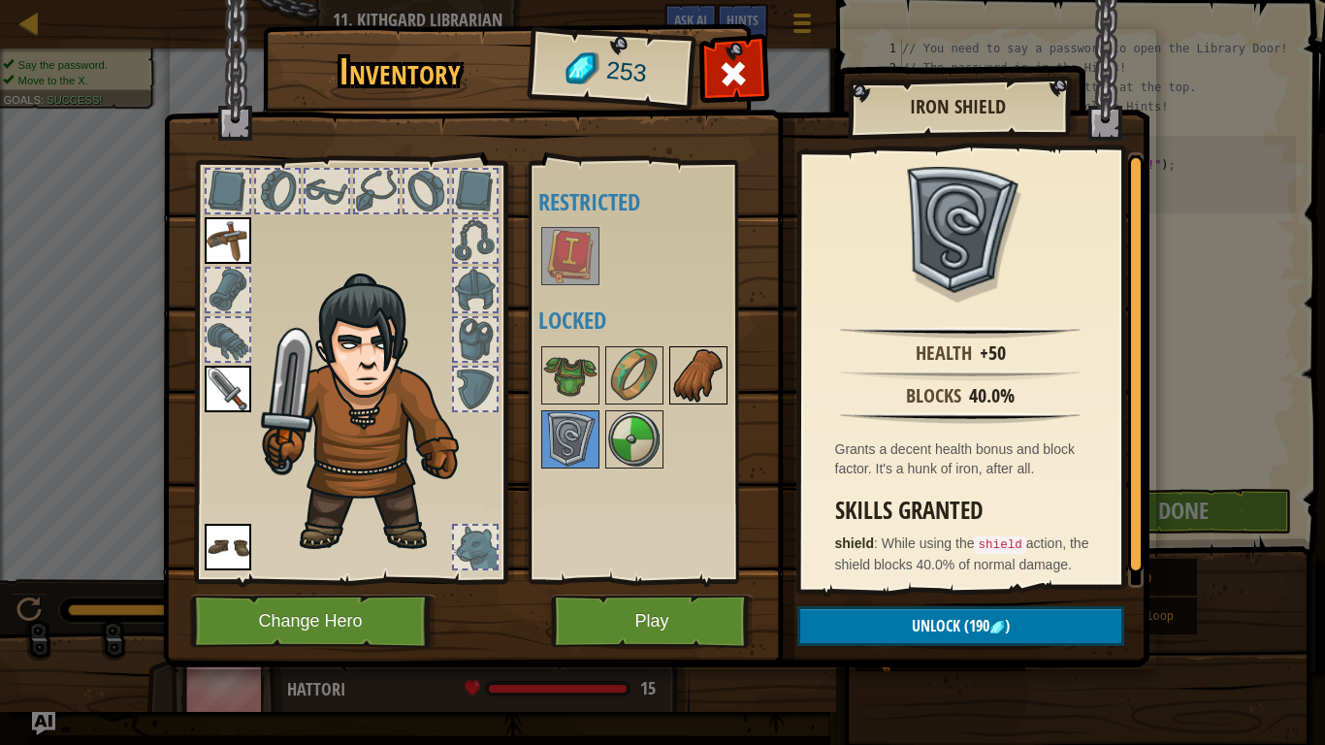
click at [708, 356] on img at bounding box center [698, 375] width 54 height 54
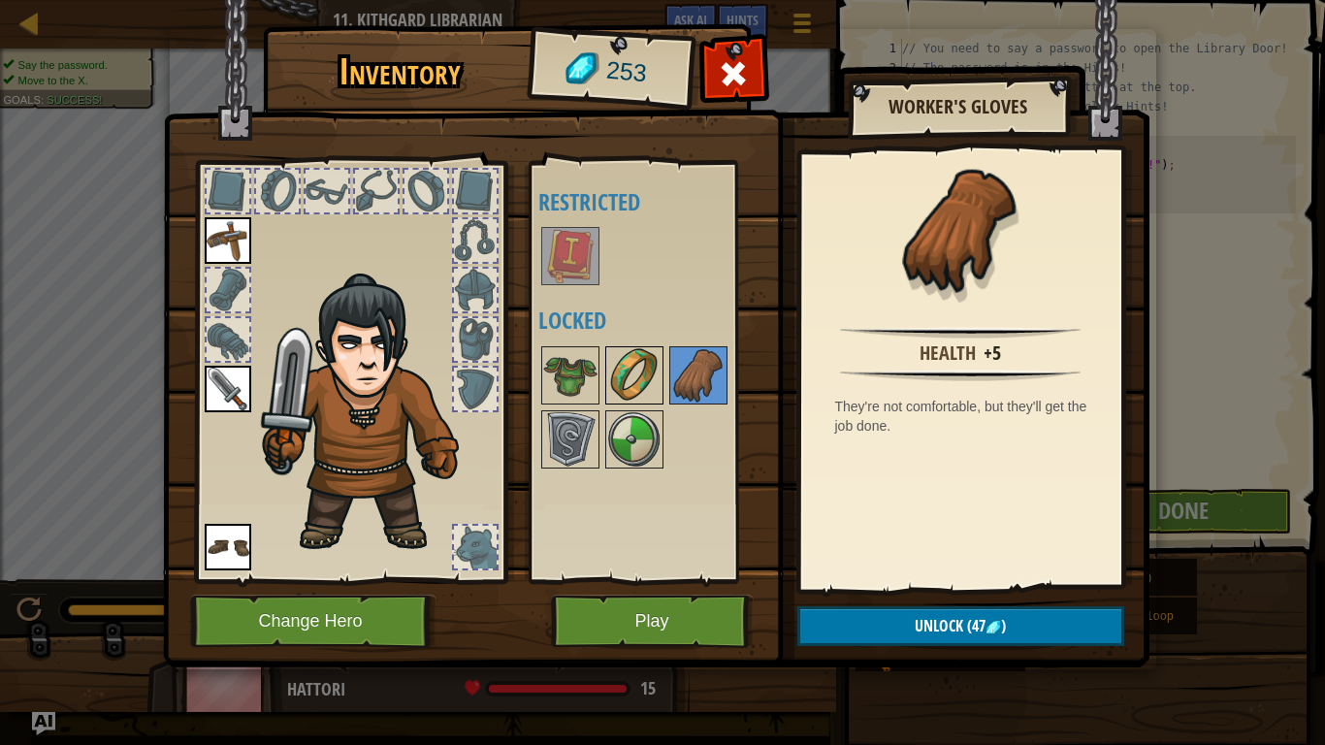
click at [662, 397] on div at bounding box center [634, 375] width 58 height 58
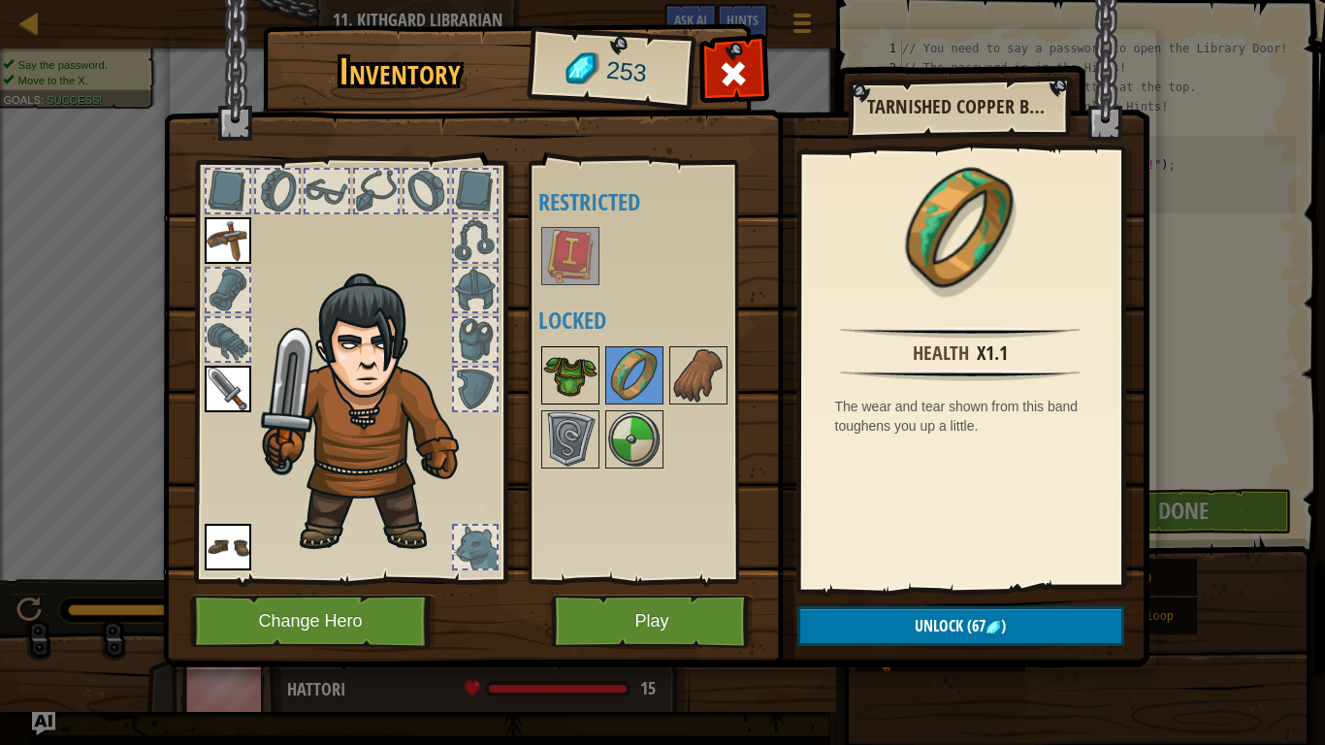
click at [583, 374] on img at bounding box center [570, 375] width 54 height 54
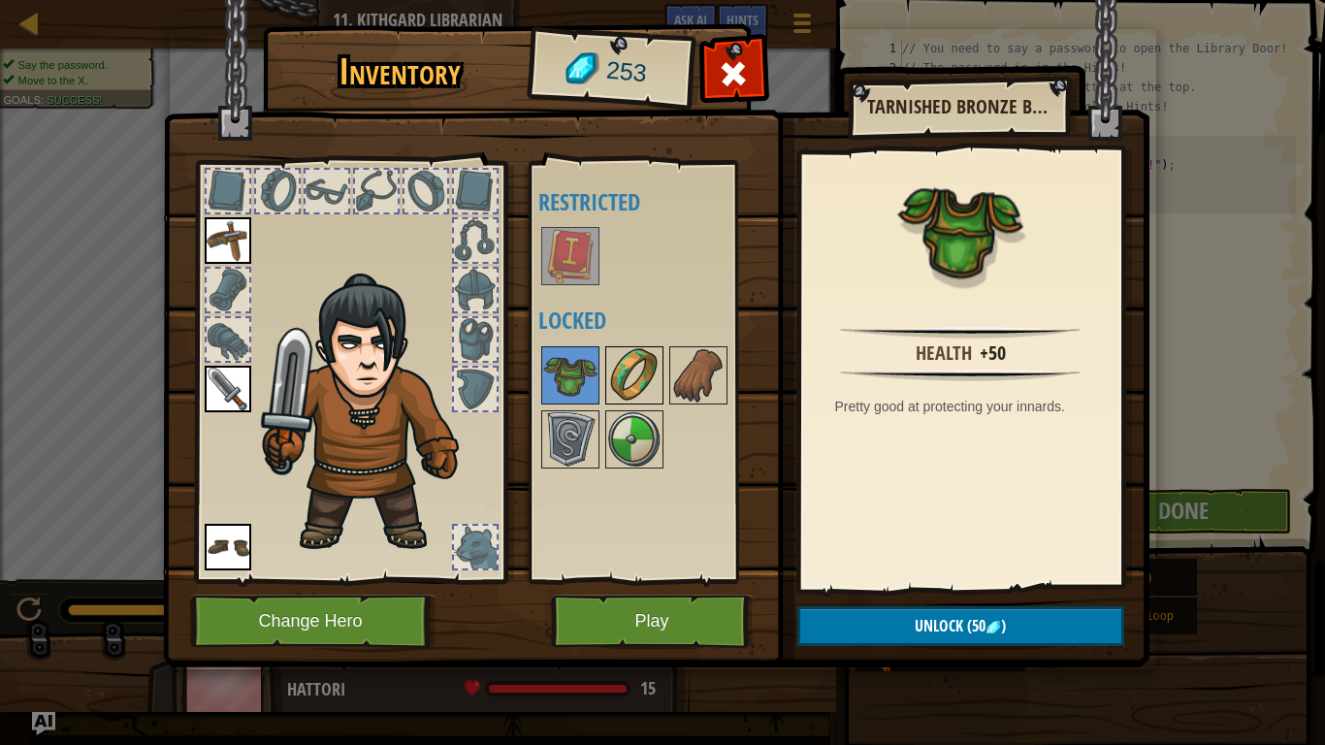
click at [631, 377] on img at bounding box center [634, 375] width 54 height 54
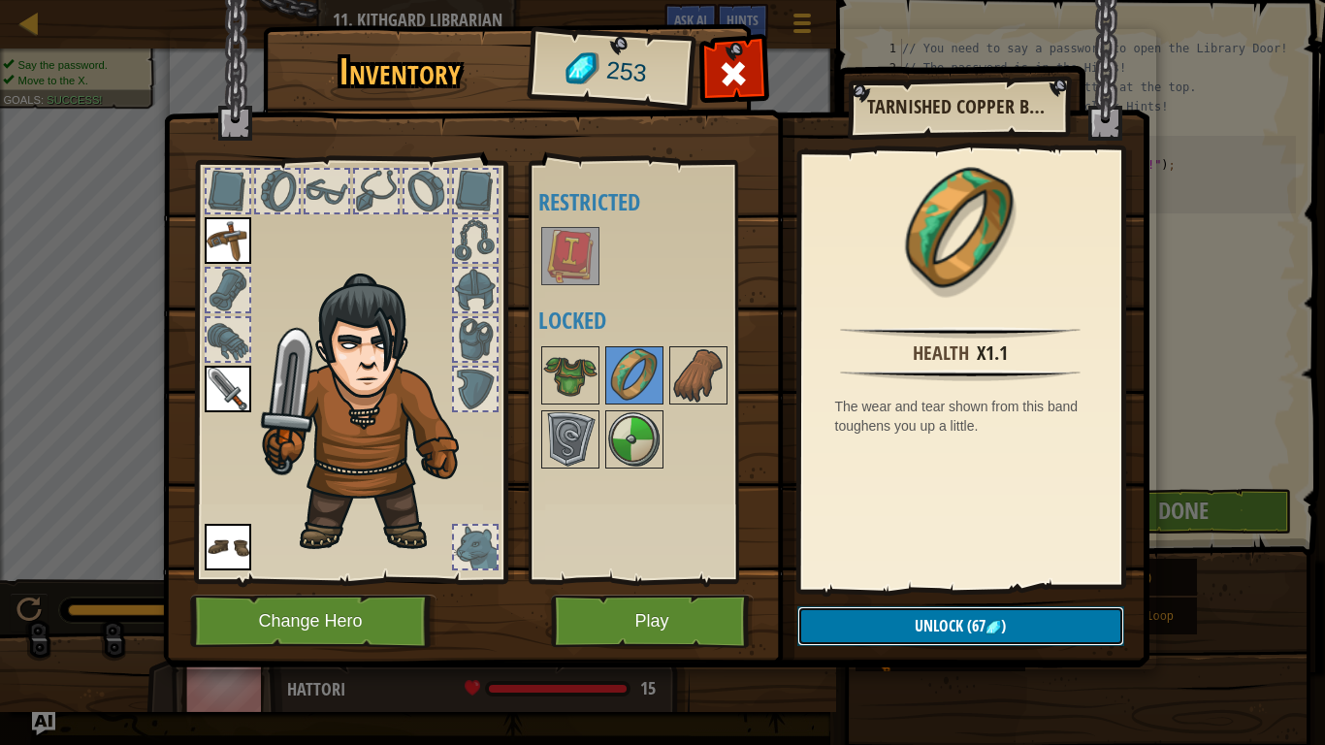
click at [925, 624] on span "Unlock" at bounding box center [939, 625] width 49 height 21
click at [913, 627] on button "Confirm" at bounding box center [960, 626] width 327 height 40
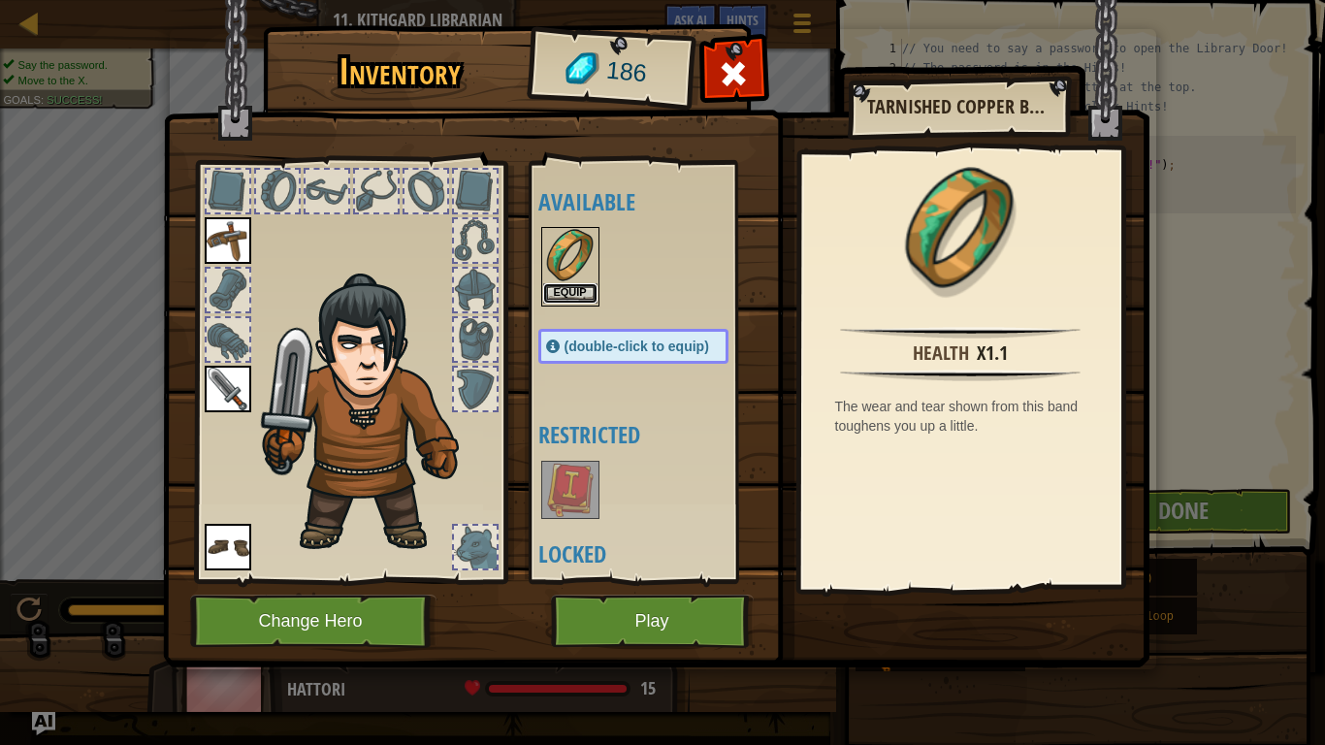
click at [577, 284] on button "Equip" at bounding box center [570, 293] width 54 height 20
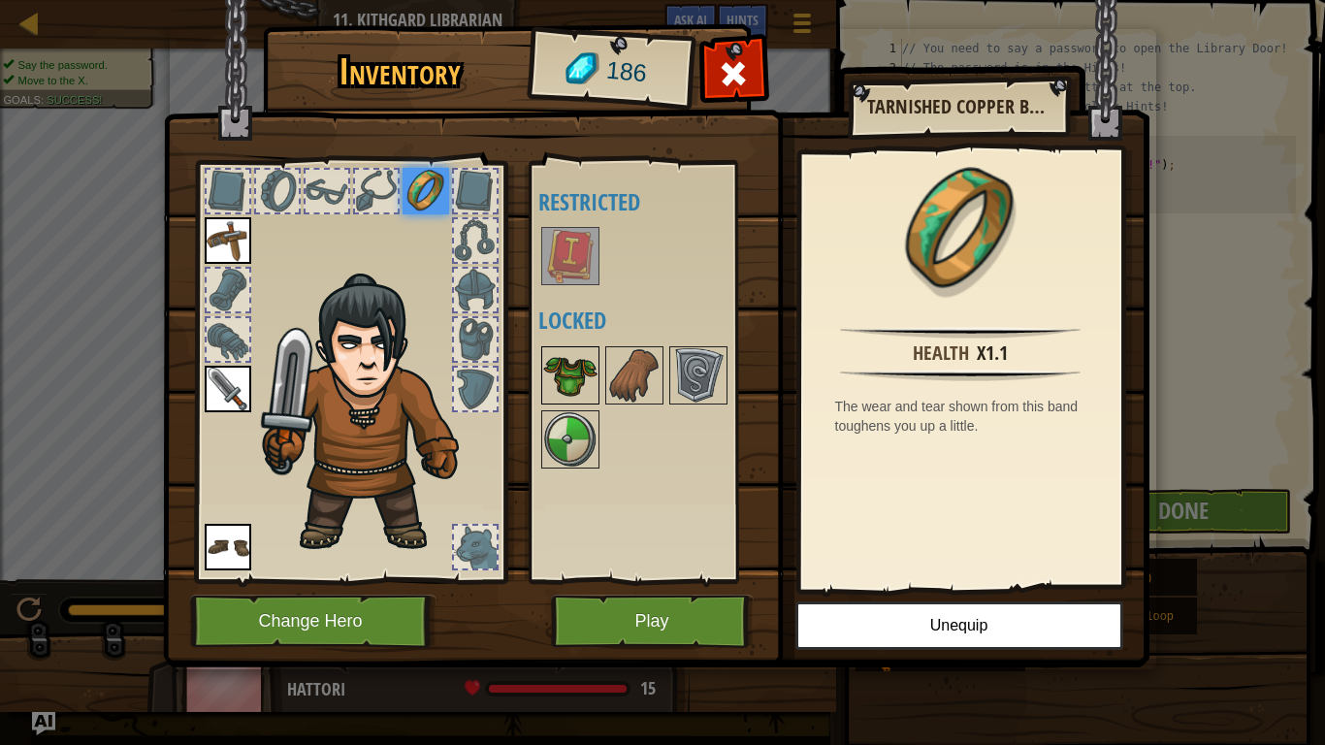
click at [561, 388] on img at bounding box center [570, 375] width 54 height 54
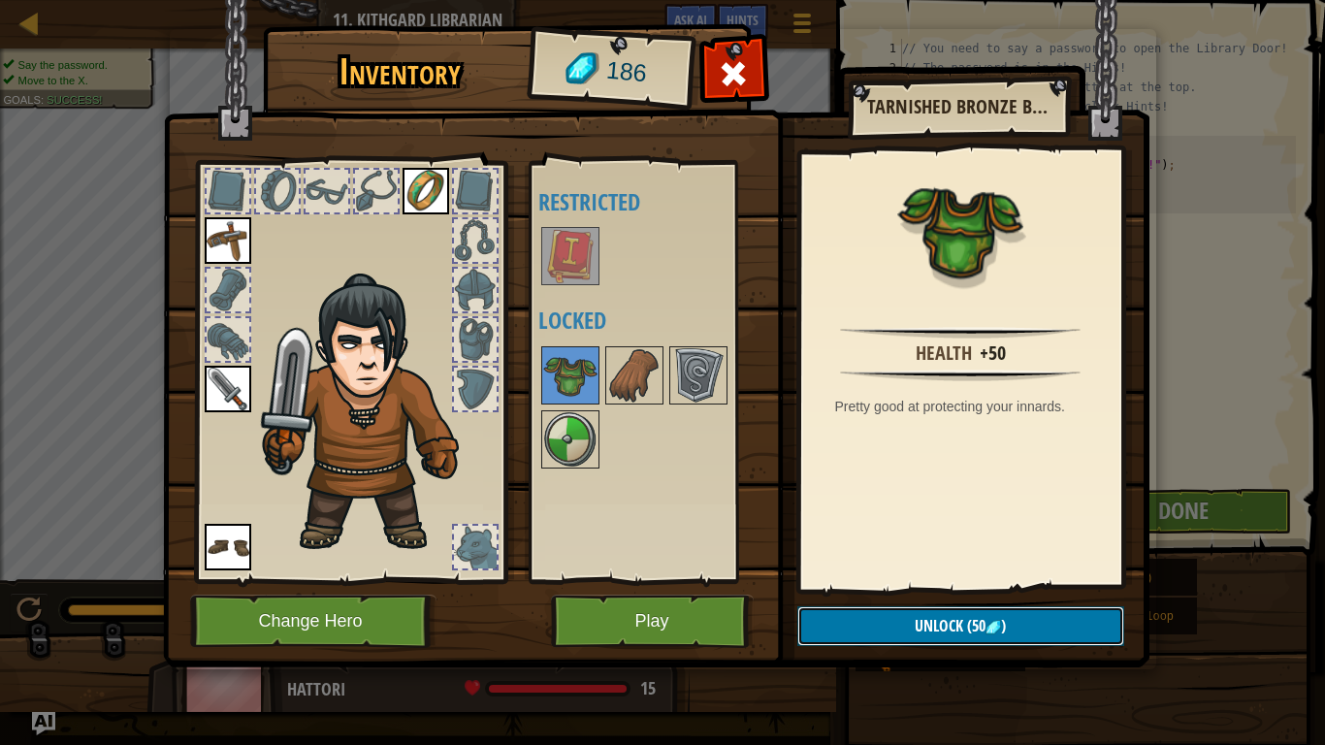
click at [888, 617] on button "Unlock (50 )" at bounding box center [960, 626] width 327 height 40
click at [887, 617] on button "Confirm" at bounding box center [960, 626] width 327 height 40
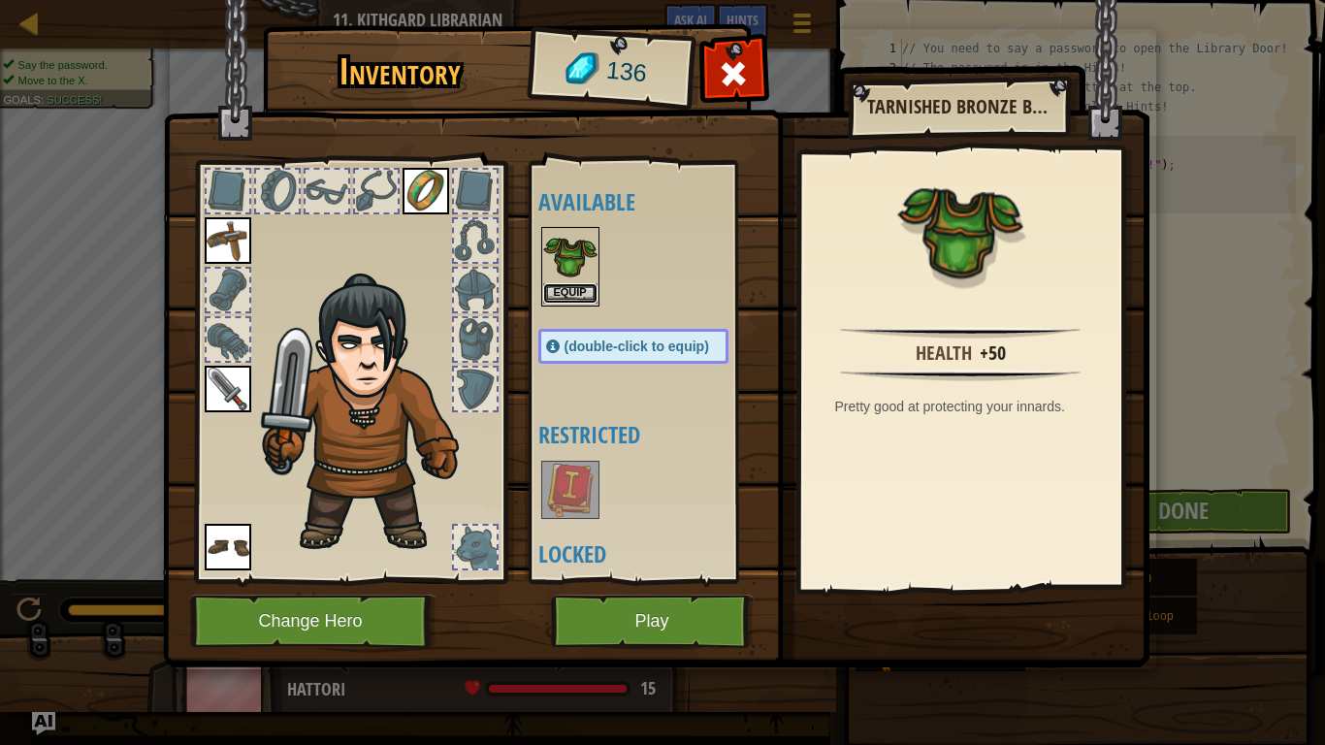
click at [577, 296] on button "Equip" at bounding box center [570, 293] width 54 height 20
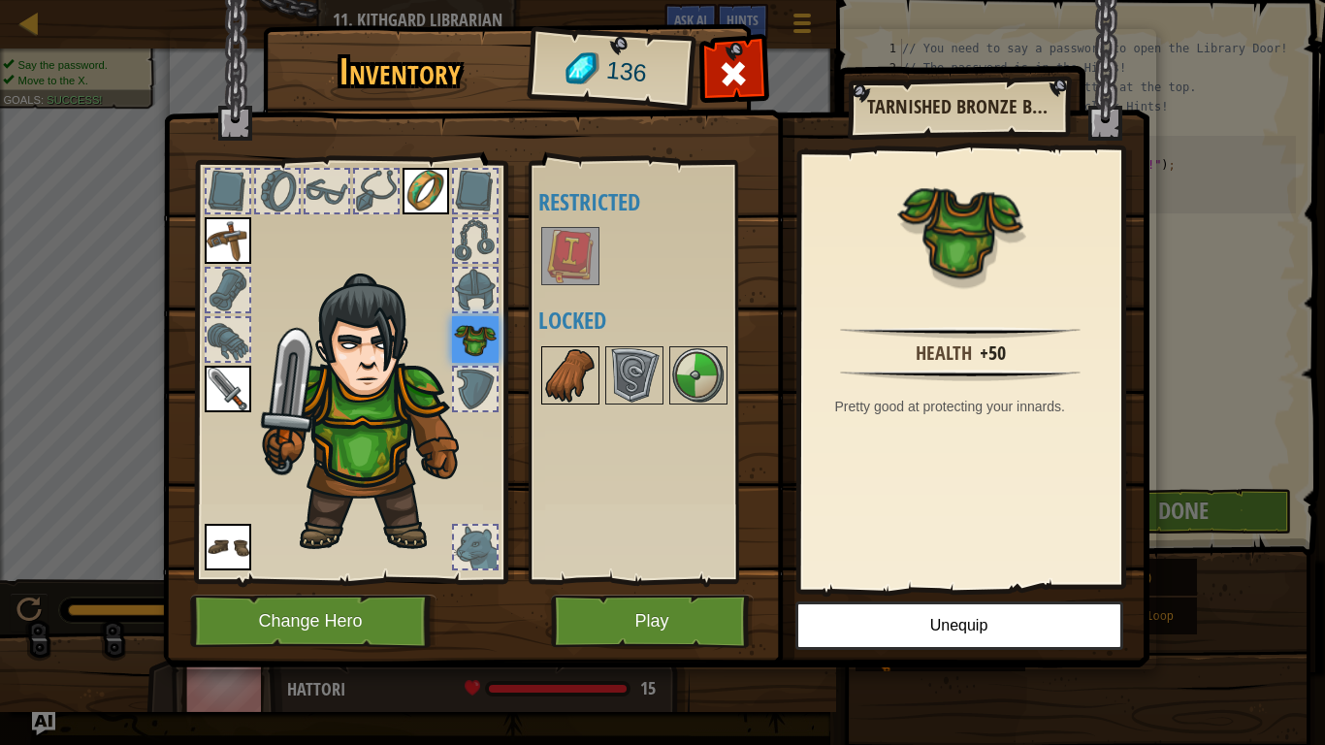
click at [566, 374] on img at bounding box center [570, 375] width 54 height 54
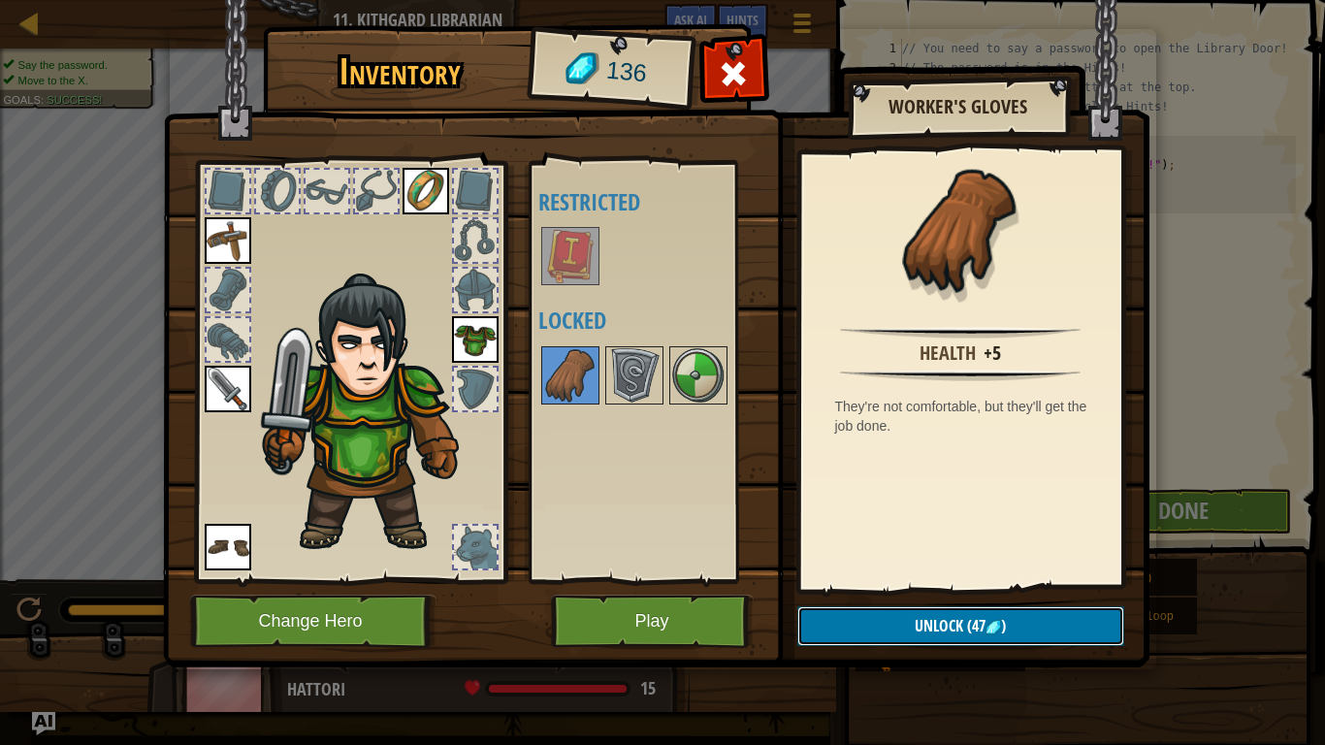
click at [868, 626] on button "Unlock (47 )" at bounding box center [960, 626] width 327 height 40
click at [866, 624] on button "Confirm" at bounding box center [960, 626] width 327 height 40
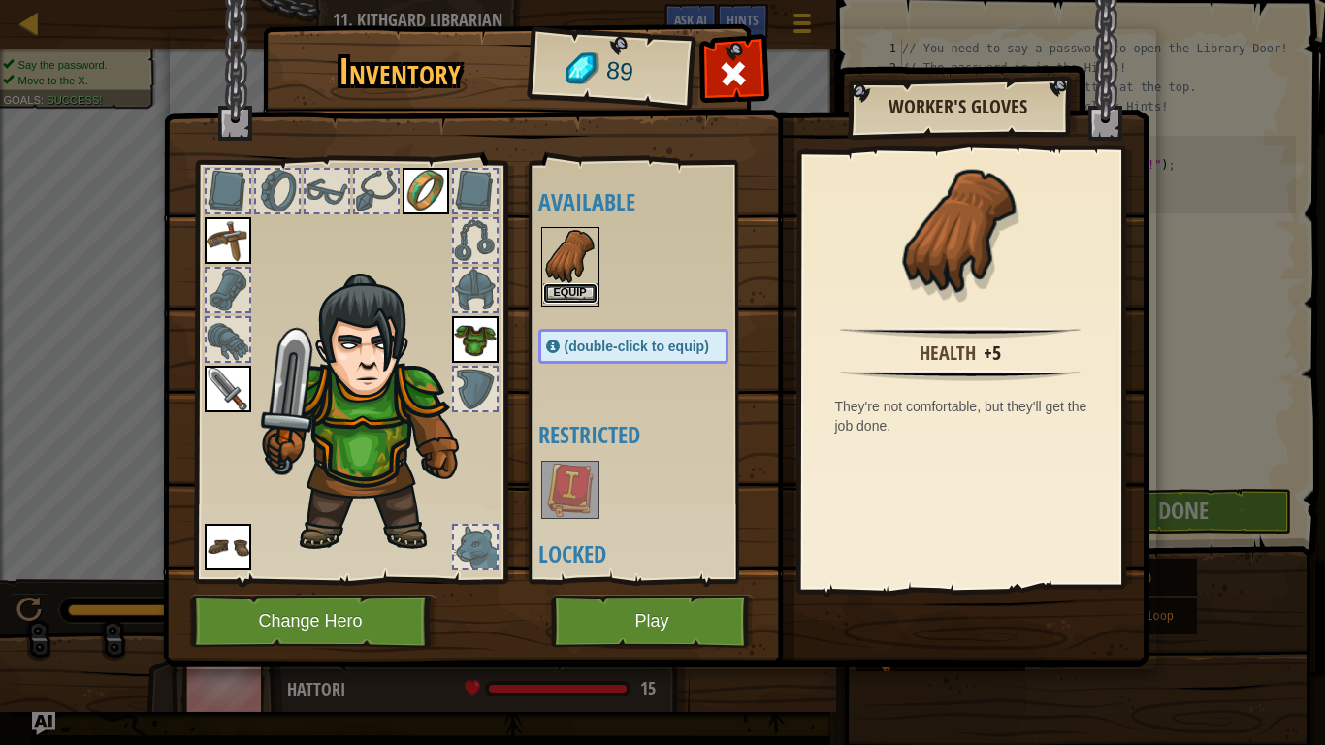
click at [583, 302] on button "Equip" at bounding box center [570, 293] width 54 height 20
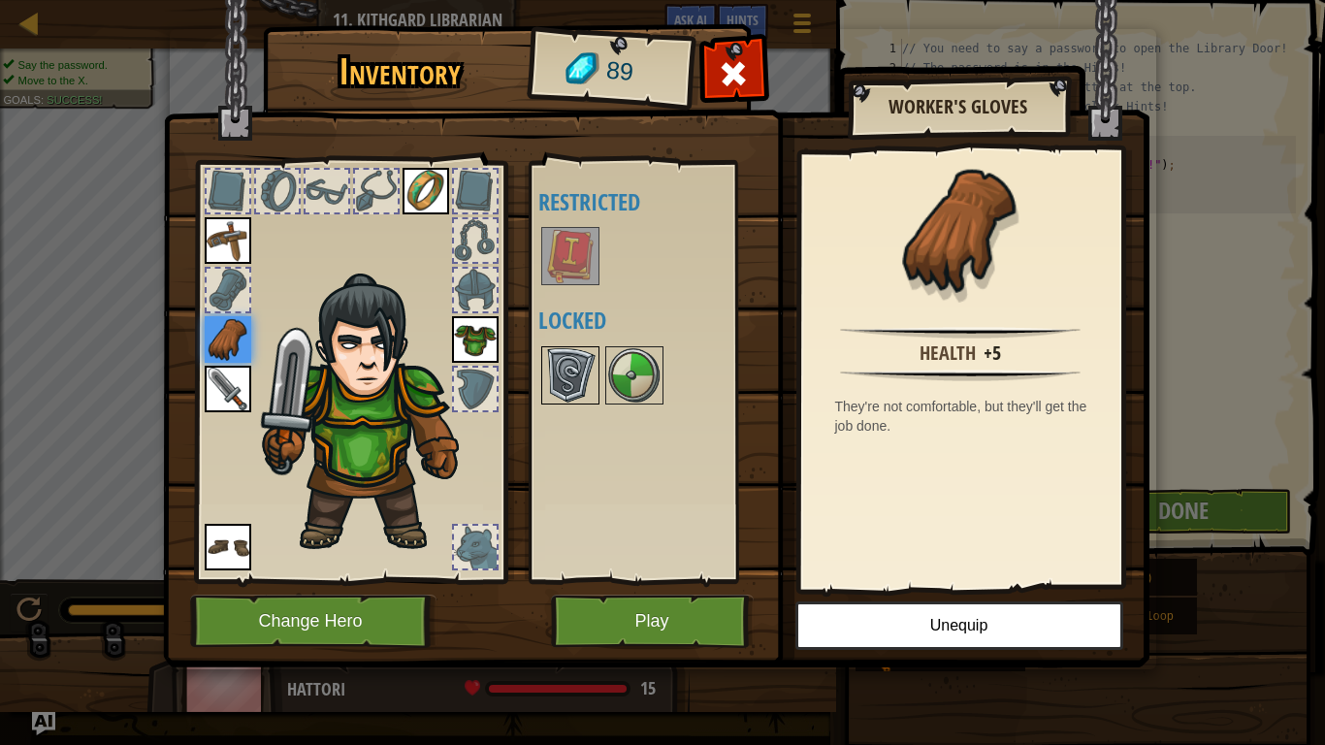
click at [574, 383] on img at bounding box center [570, 375] width 54 height 54
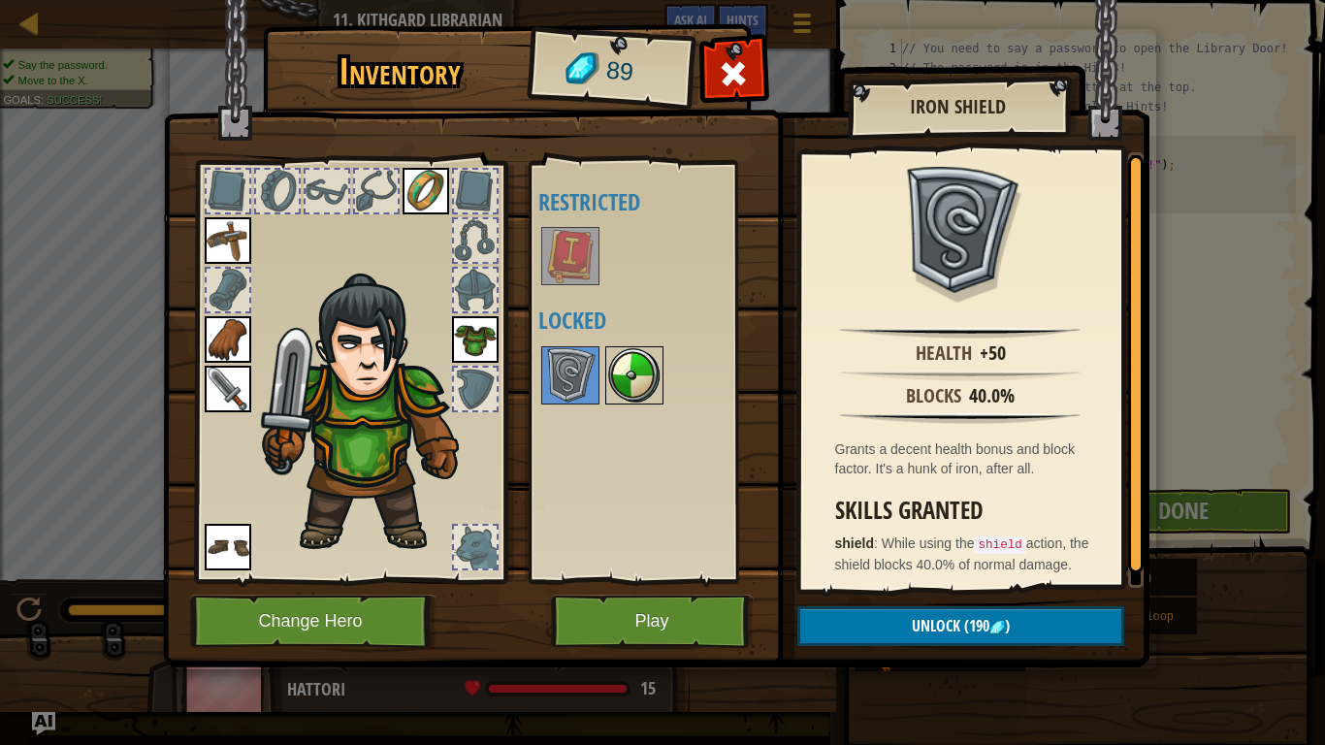
click at [618, 383] on img at bounding box center [634, 375] width 54 height 54
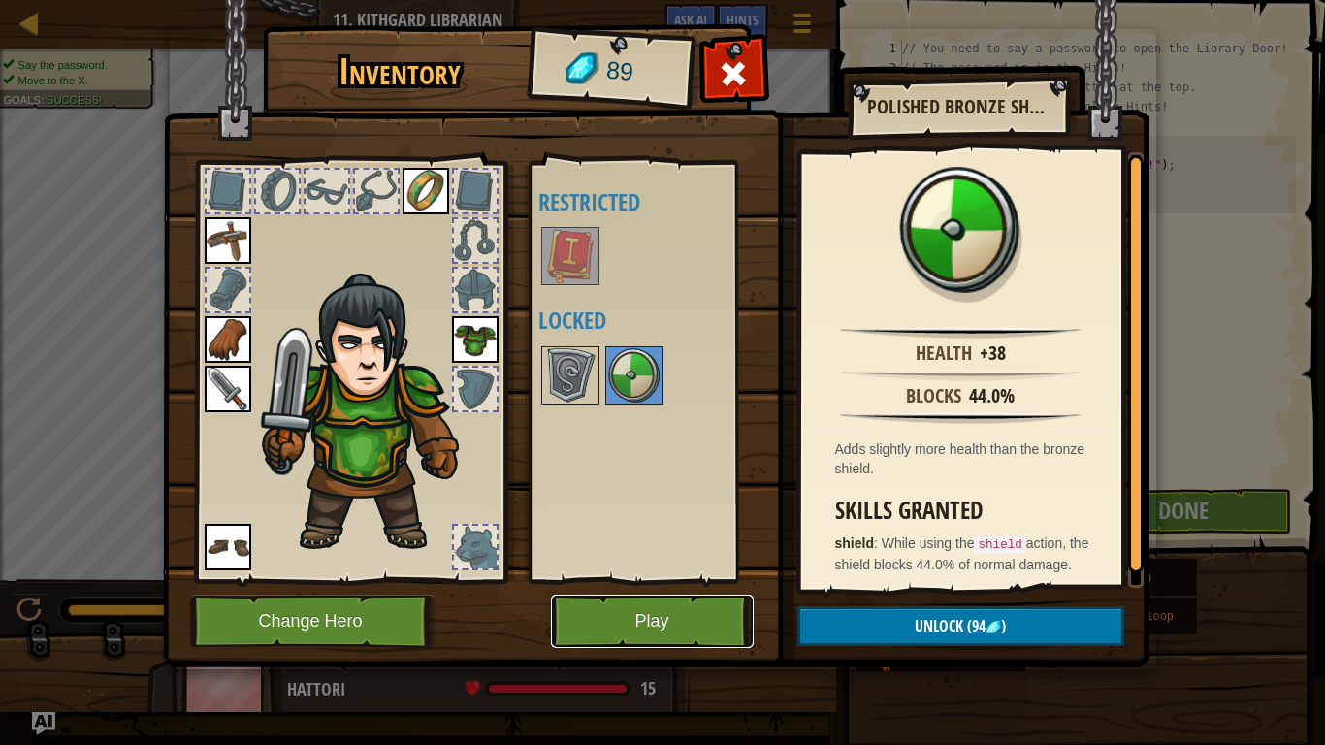
click at [627, 610] on button "Play" at bounding box center [652, 621] width 203 height 53
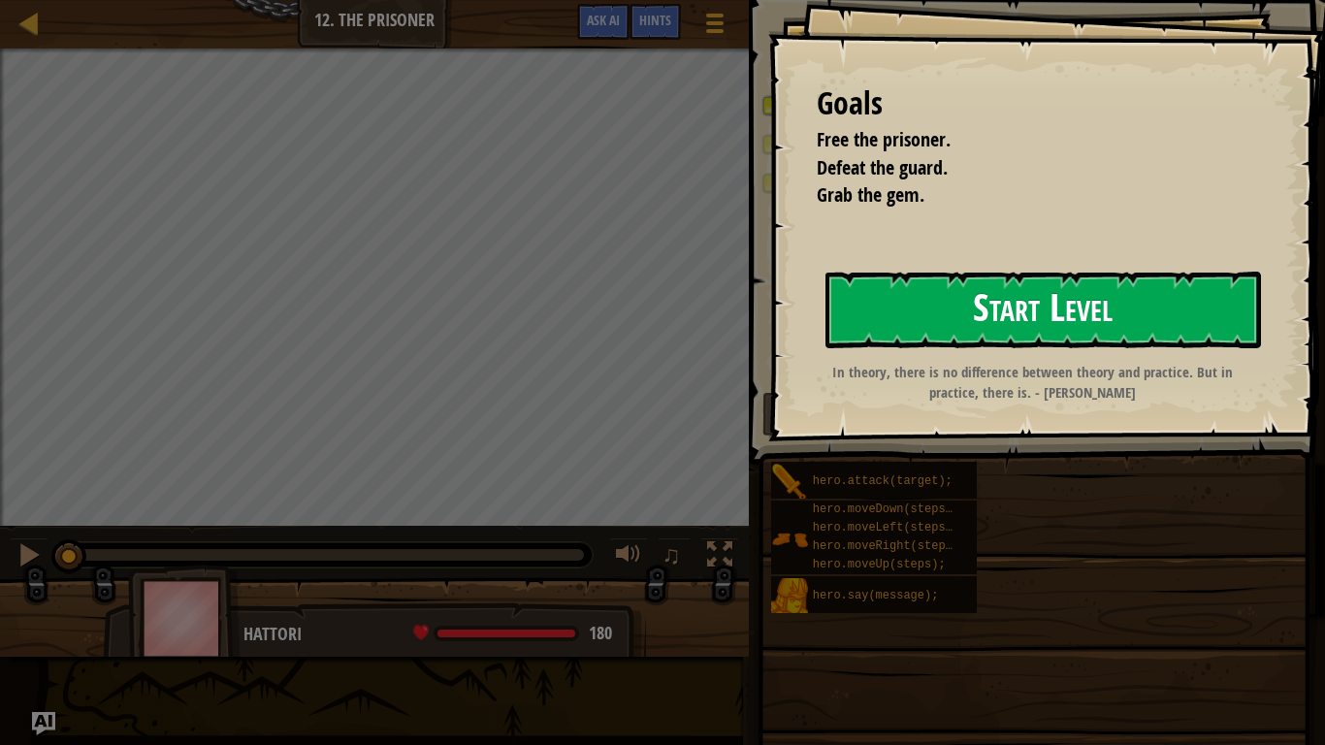
click at [956, 321] on button "Start Level" at bounding box center [1044, 310] width 436 height 77
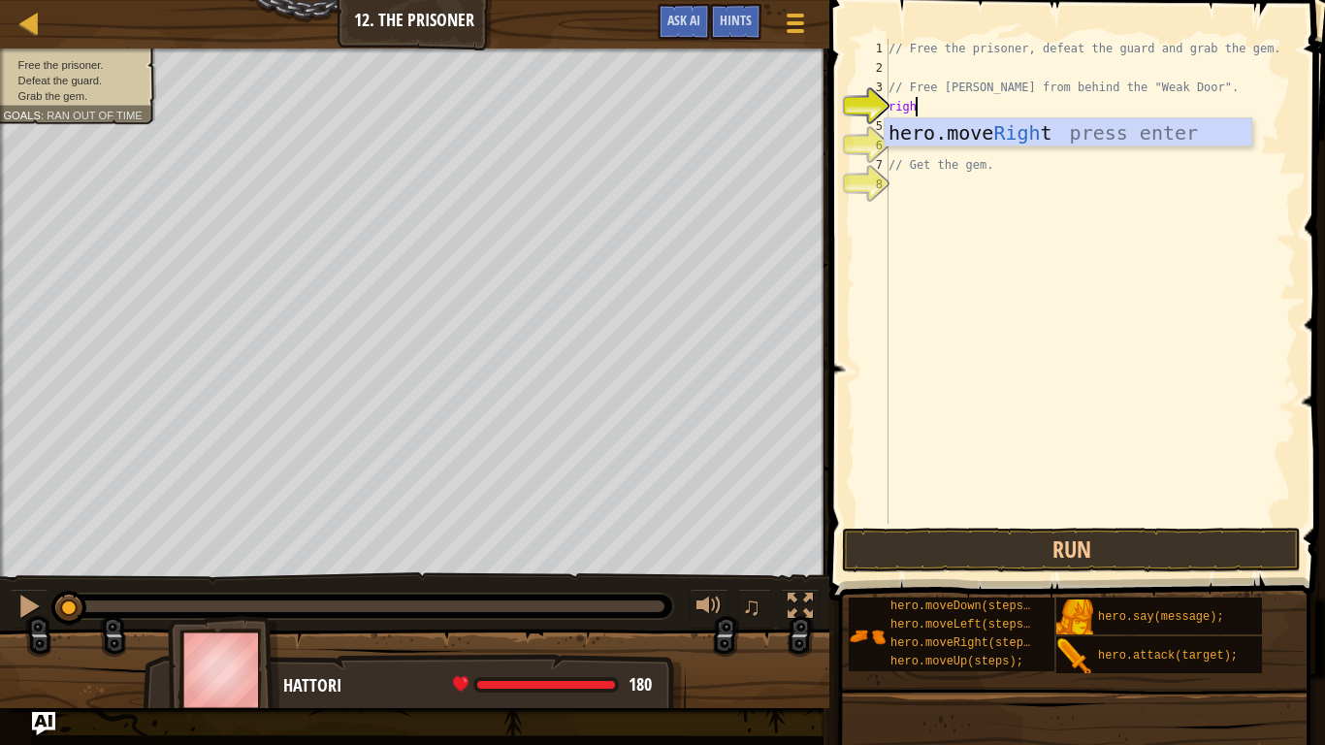
scroll to position [9, 4]
type textarea "right"
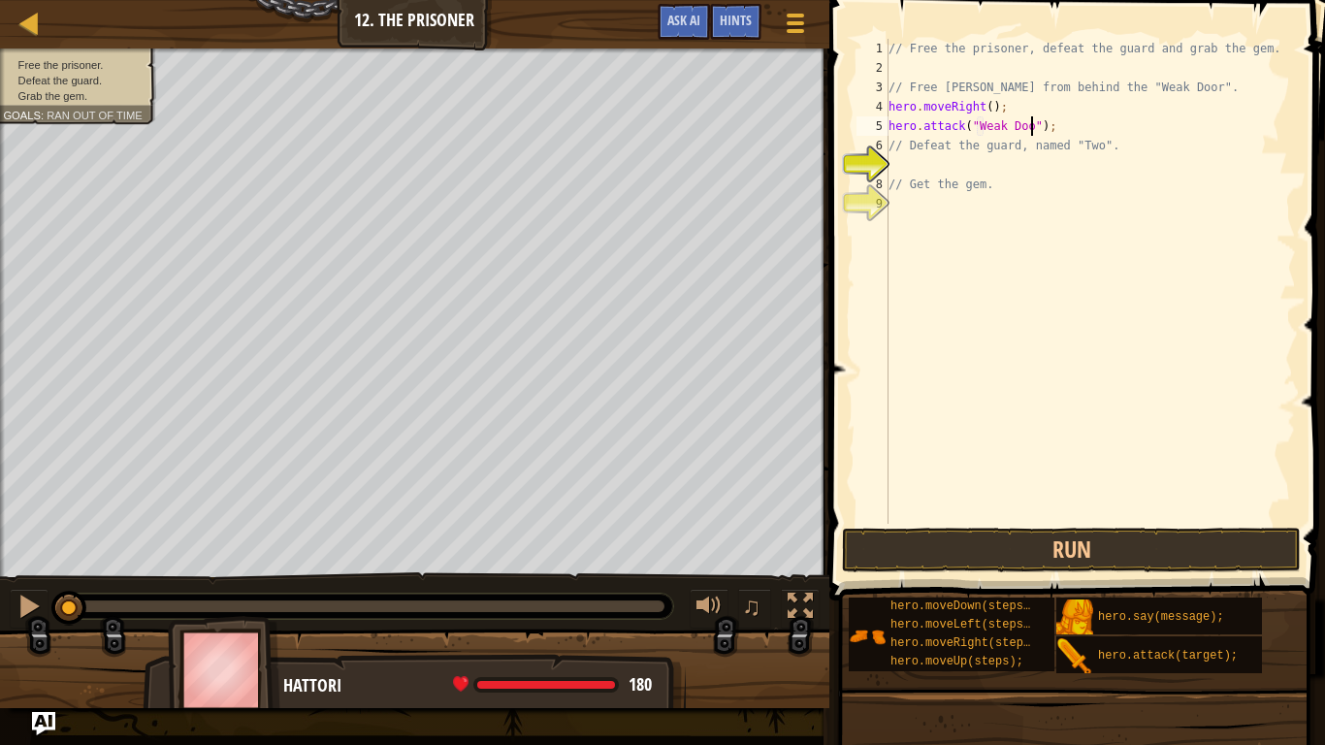
scroll to position [9, 21]
type textarea "hero.attack("Weak Door");"
click at [973, 555] on button "Run" at bounding box center [1071, 550] width 459 height 45
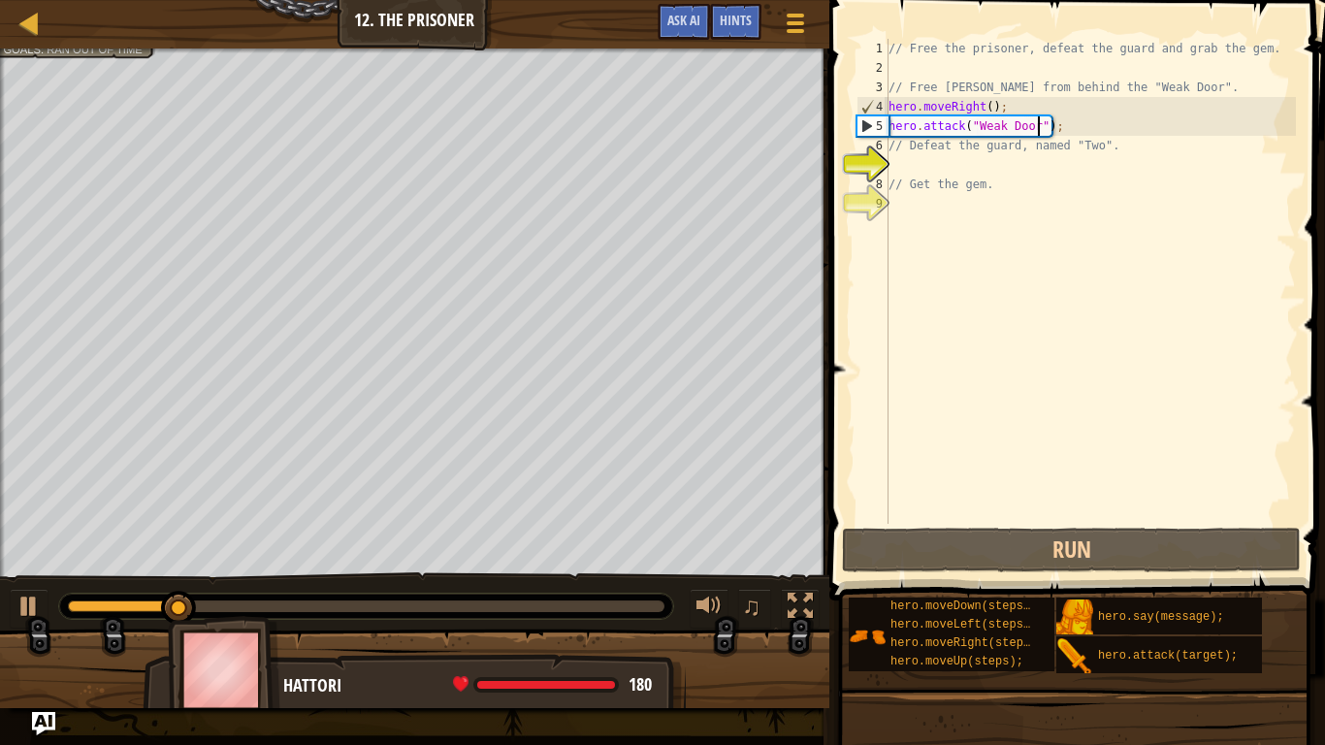
click at [925, 159] on div "// Free the prisoner, defeat the guard and grab the gem. // Free Patrick from b…" at bounding box center [1090, 301] width 411 height 524
click at [1073, 124] on div "// Free the prisoner, defeat the guard and grab the gem. // Free Patrick from b…" at bounding box center [1090, 301] width 411 height 524
type textarea "hero.attack("Weak Door");"
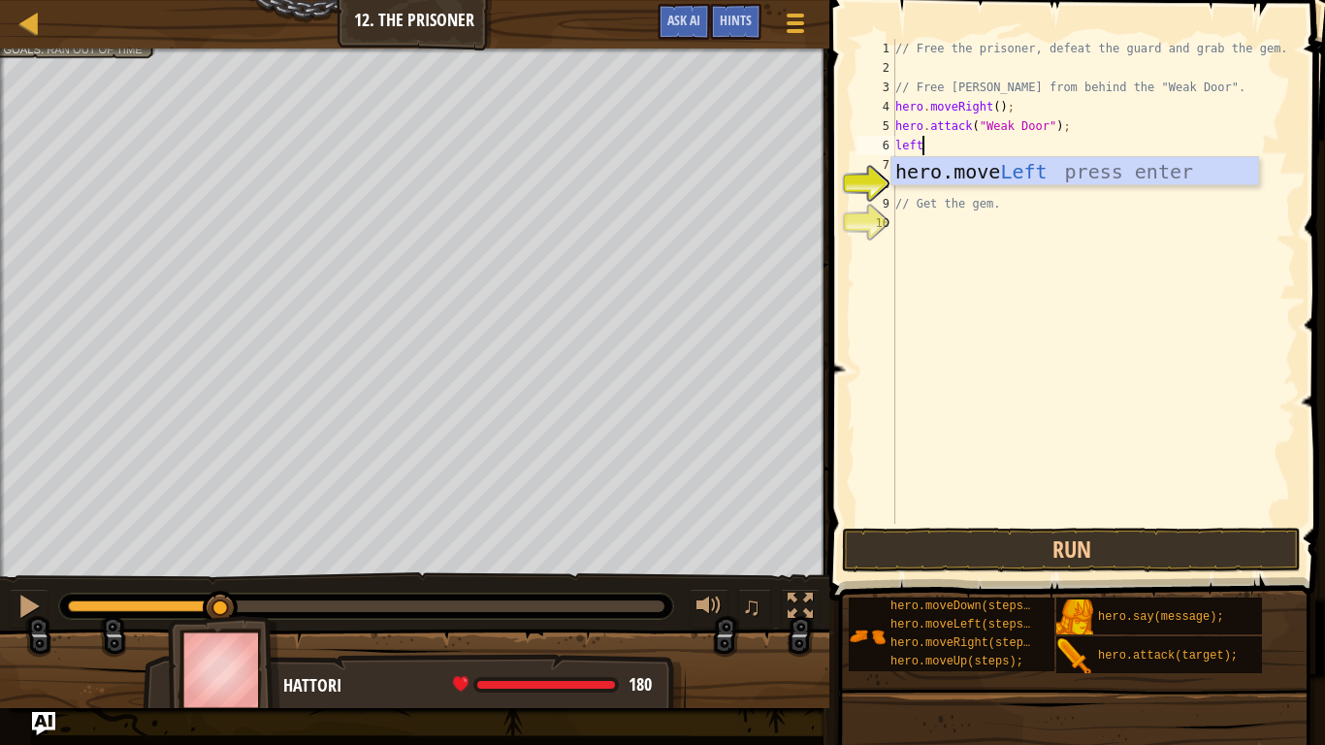
scroll to position [9, 2]
type textarea "l"
type textarea "right"
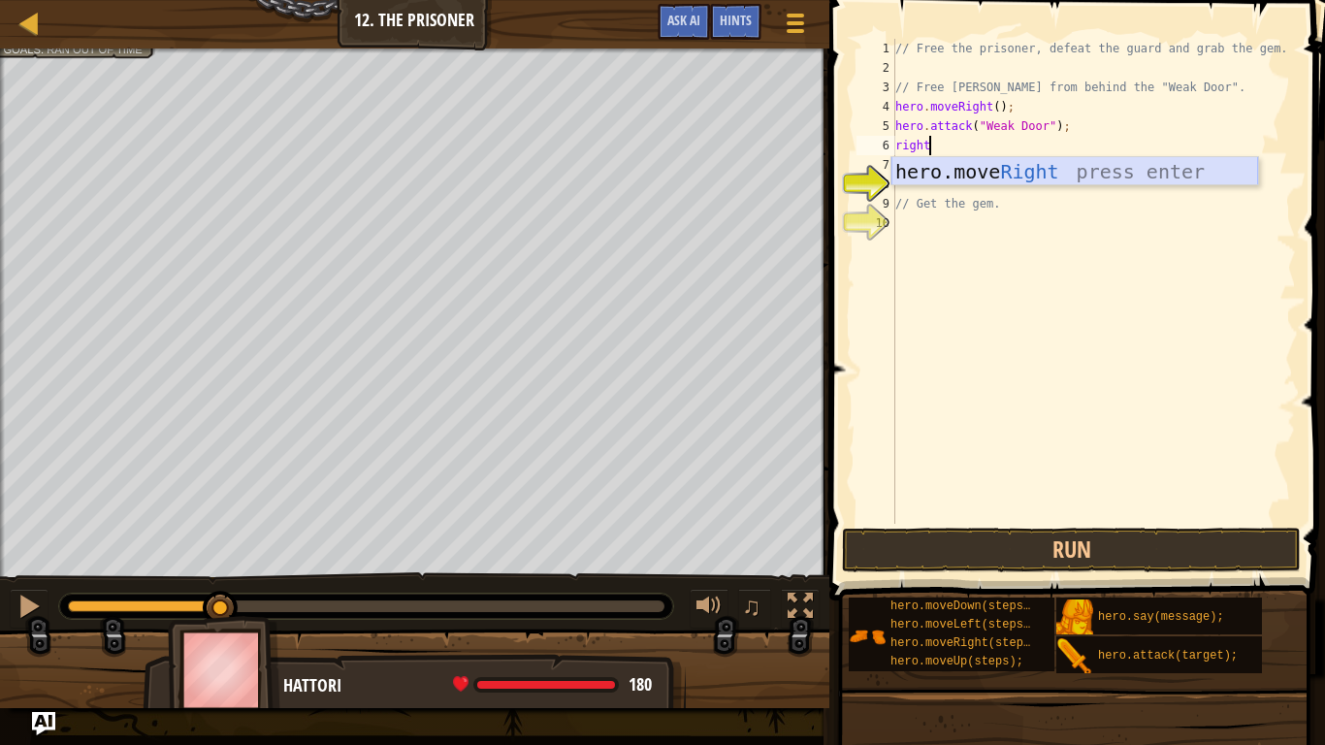
click at [1090, 174] on div "hero.move Right press enter" at bounding box center [1075, 200] width 367 height 87
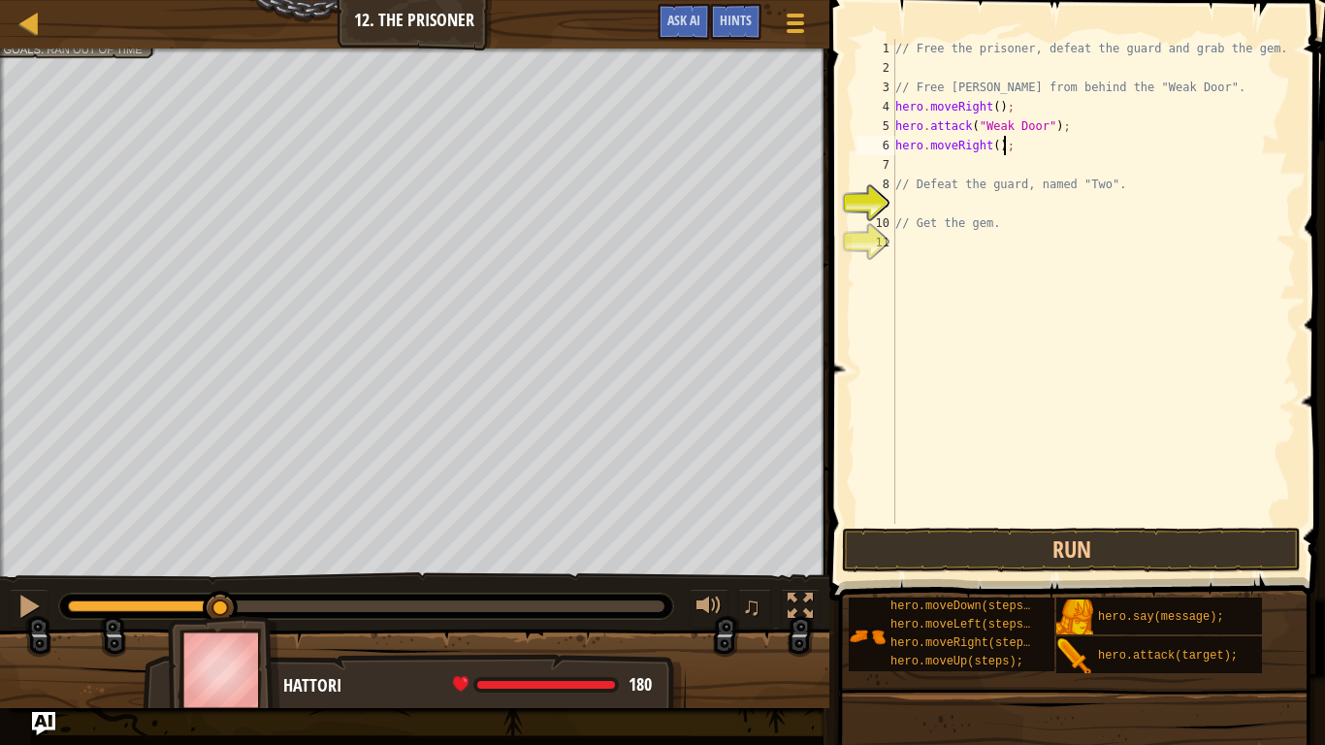
click at [1001, 146] on div "// Free the prisoner, defeat the guard and grab the gem. // Free Patrick from b…" at bounding box center [1094, 301] width 405 height 524
click at [994, 152] on div "// Free the prisoner, defeat the guard and grab the gem. // Free Patrick from b…" at bounding box center [1094, 301] width 405 height 524
click at [1001, 153] on div "// Free the prisoner, defeat the guard and grab the gem. // Free Patrick from b…" at bounding box center [1094, 301] width 405 height 524
click at [998, 151] on div "// Free the prisoner, defeat the guard and grab the gem. // Free Patrick from b…" at bounding box center [1094, 301] width 405 height 524
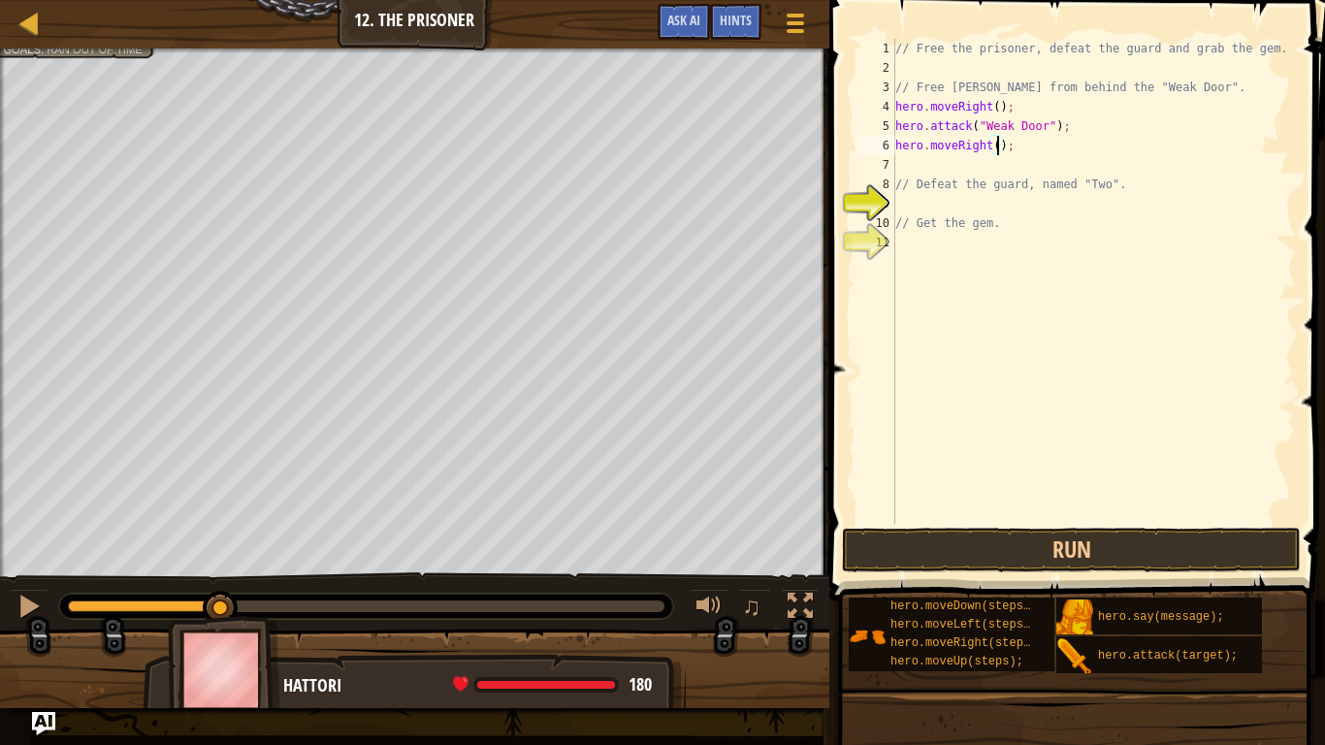
type textarea "hero.moveRight(2);"
click at [959, 199] on div "// Free the prisoner, defeat the guard and grab the gem. // Free Patrick from b…" at bounding box center [1094, 301] width 405 height 524
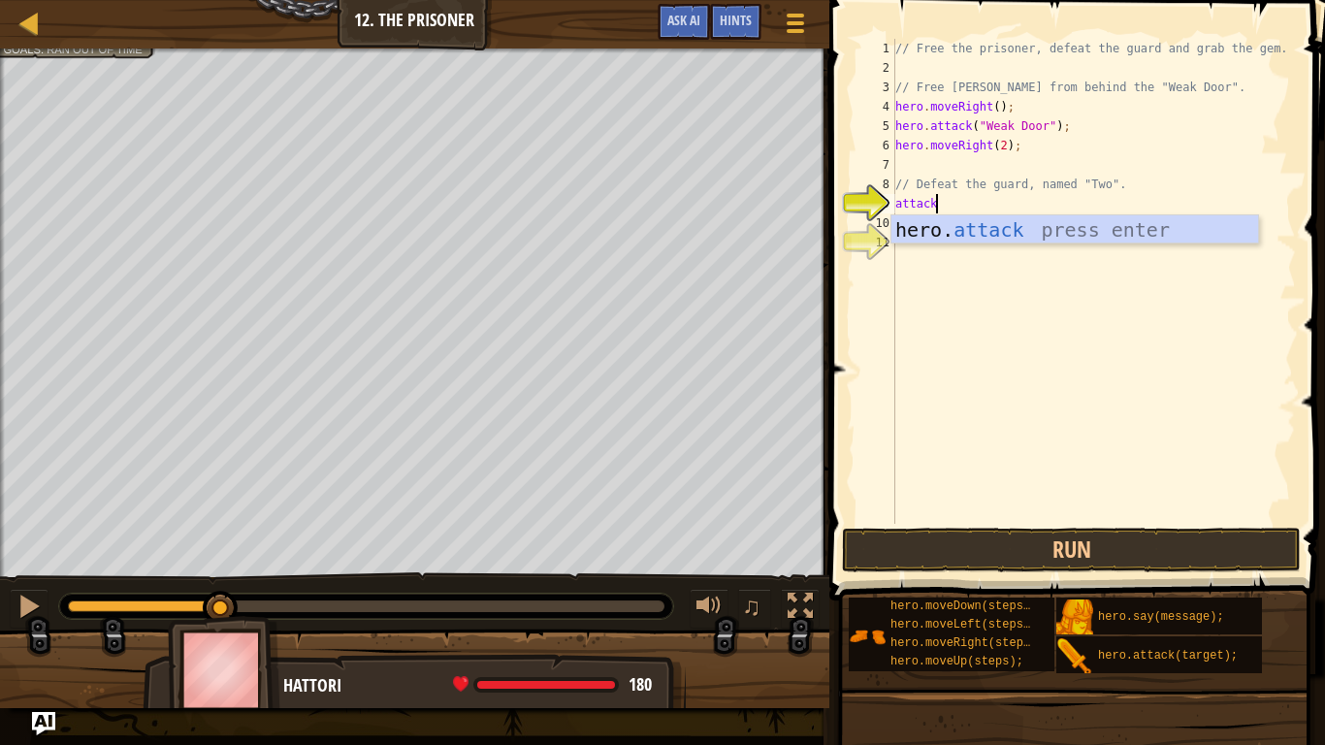
scroll to position [9, 5]
click at [1068, 239] on div "hero. attack press enter" at bounding box center [1075, 258] width 367 height 87
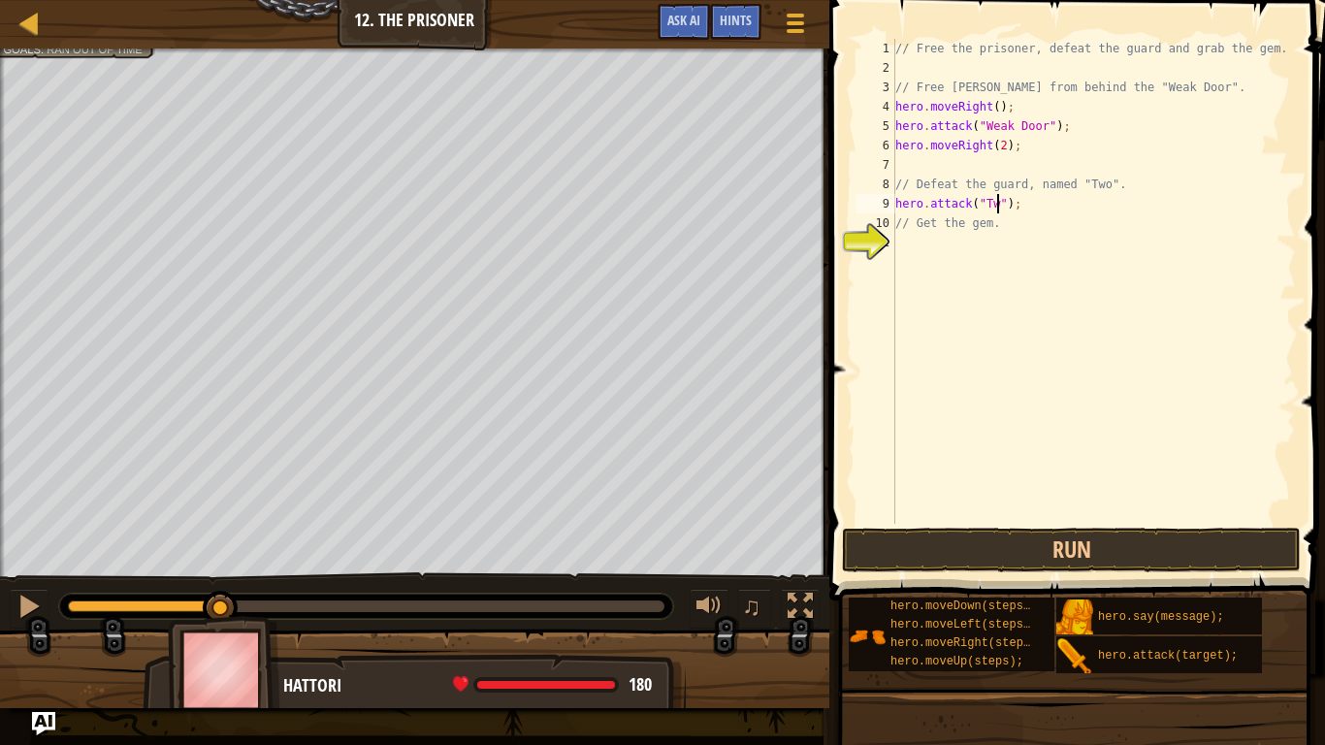
scroll to position [9, 16]
drag, startPoint x: 1031, startPoint y: 207, endPoint x: 895, endPoint y: 207, distance: 136.8
click at [895, 207] on div "hero.attack("Two"); 1 2 3 4 5 6 7 8 9 10 11 // Free the prisoner, defeat the gu…" at bounding box center [1074, 281] width 443 height 485
type textarea "hero.attack("Two");"
click at [1036, 210] on div "// Free the prisoner, defeat the guard and grab the gem. // Free Patrick from b…" at bounding box center [1094, 281] width 405 height 485
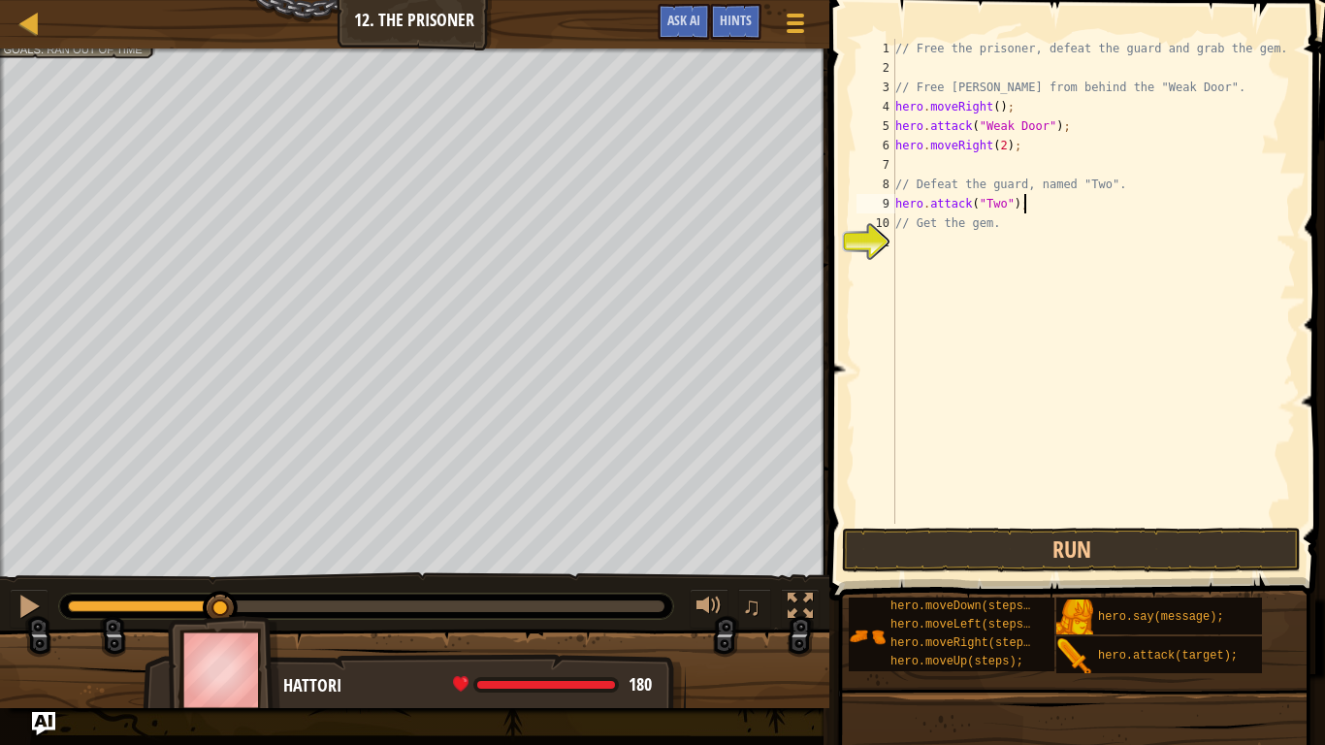
scroll to position [9, 0]
paste textarea "hero.attack("Two");"
type textarea "hero.attack("Two");"
paste textarea "hero.attack("Two");"
type textarea "hero.attack("Two");"
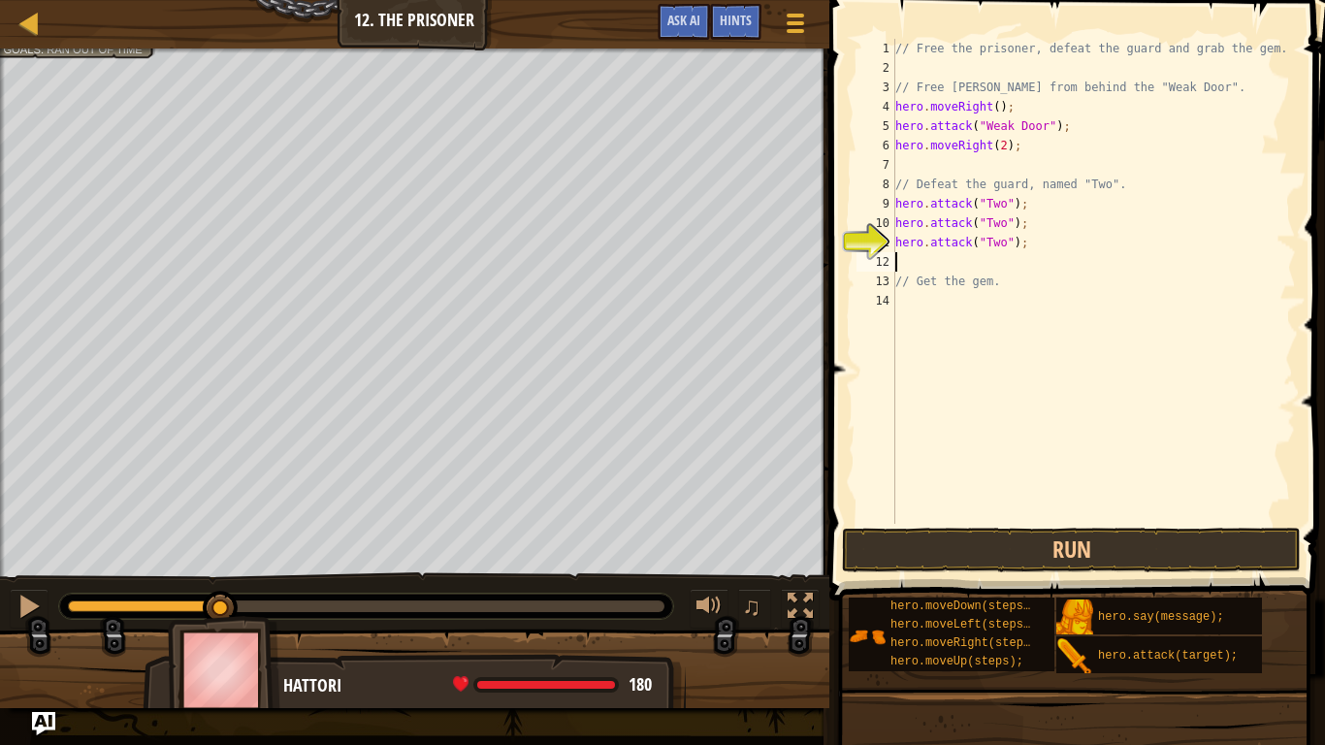
paste textarea "hero.attack("Two");"
type textarea "hero.attack("Two");"
paste textarea "hero.attack("Two");"
type textarea "hero.attack("Two");"
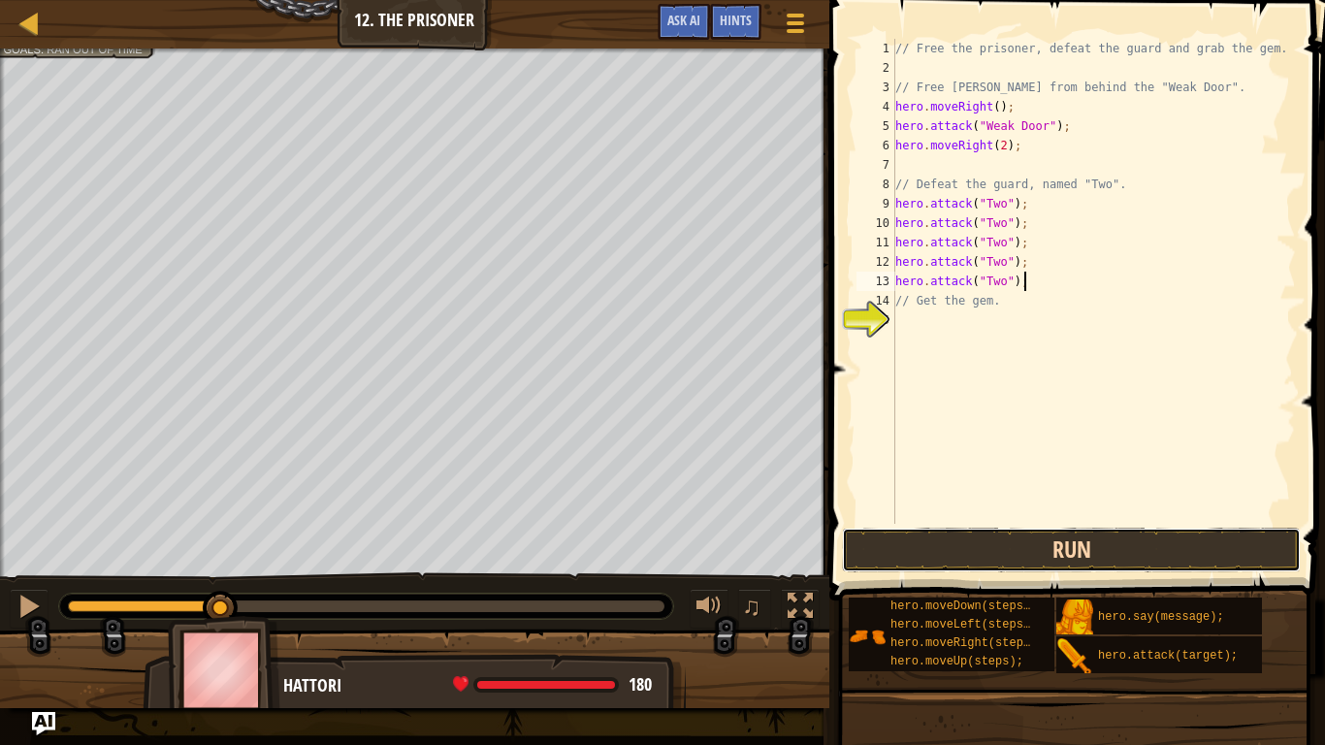
click at [996, 537] on button "Run" at bounding box center [1071, 550] width 459 height 45
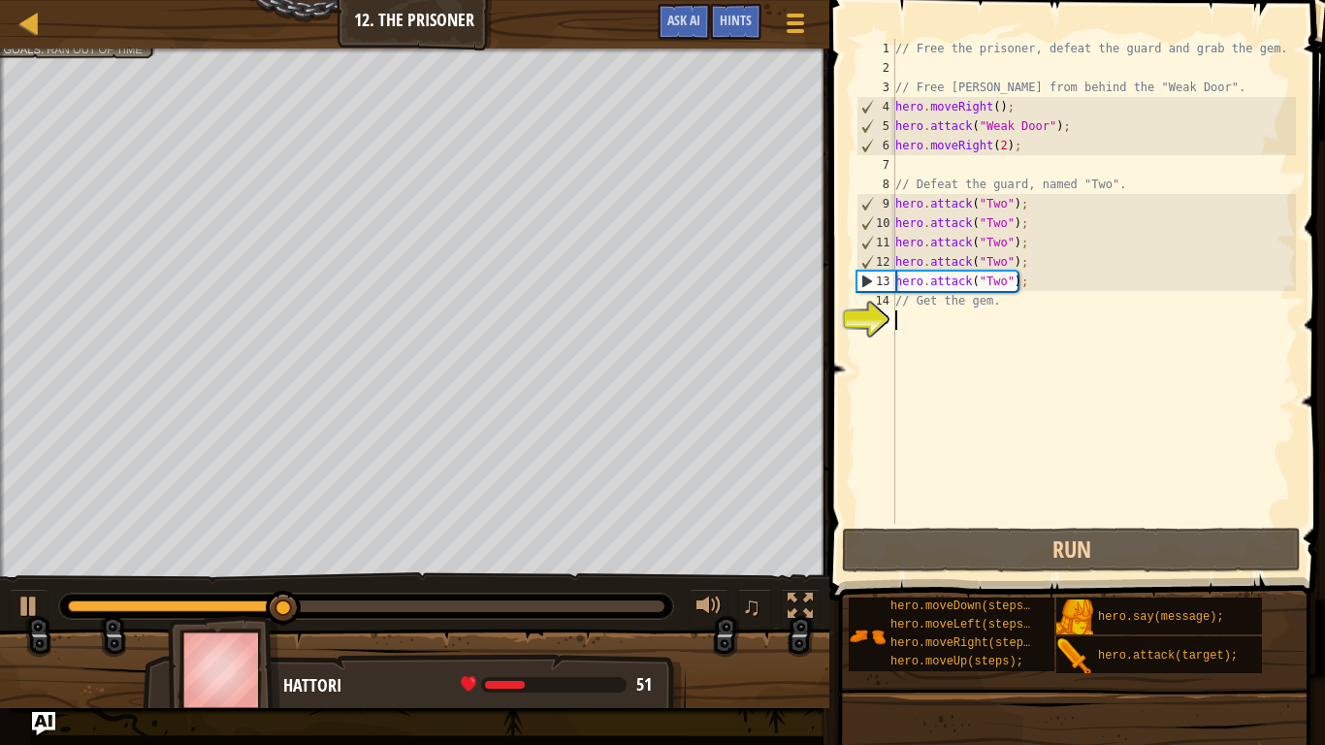
click at [987, 317] on div "// Free the prisoner, defeat the guard and grab the gem. // Free Patrick from b…" at bounding box center [1094, 301] width 405 height 524
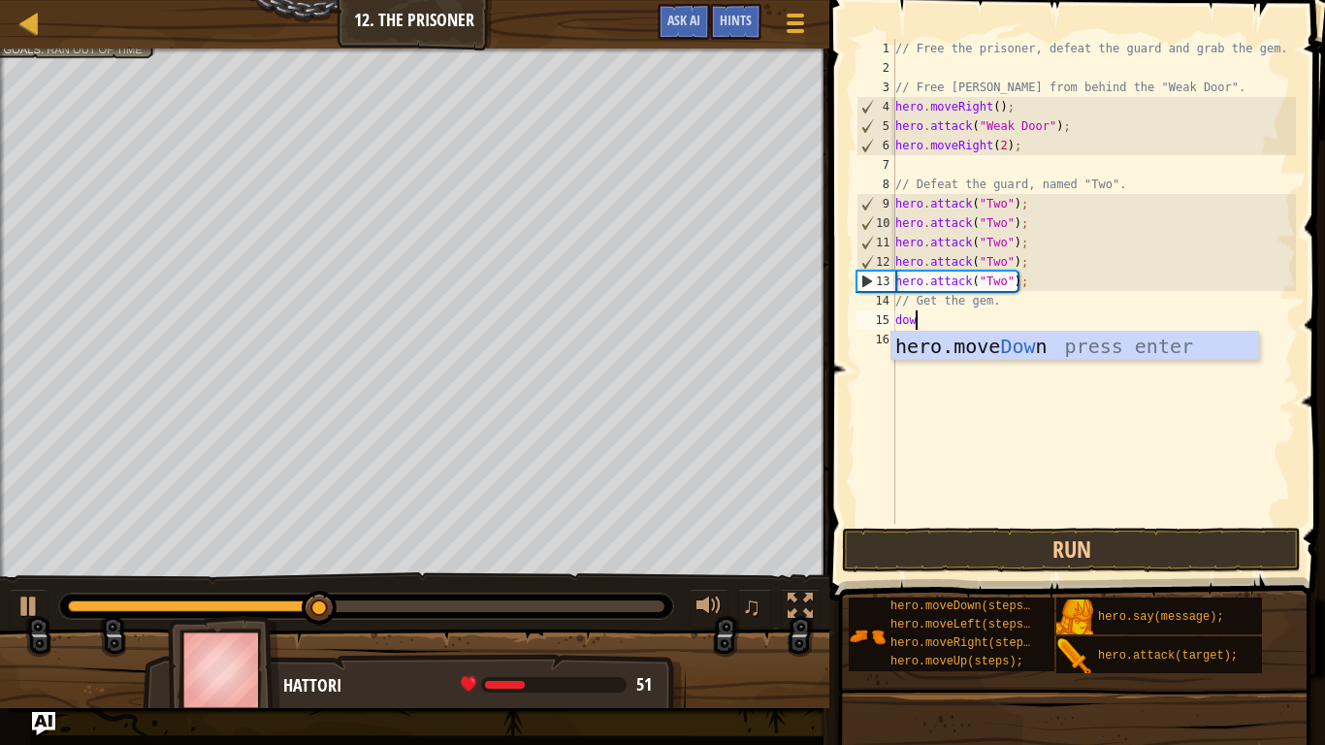
type textarea "down"
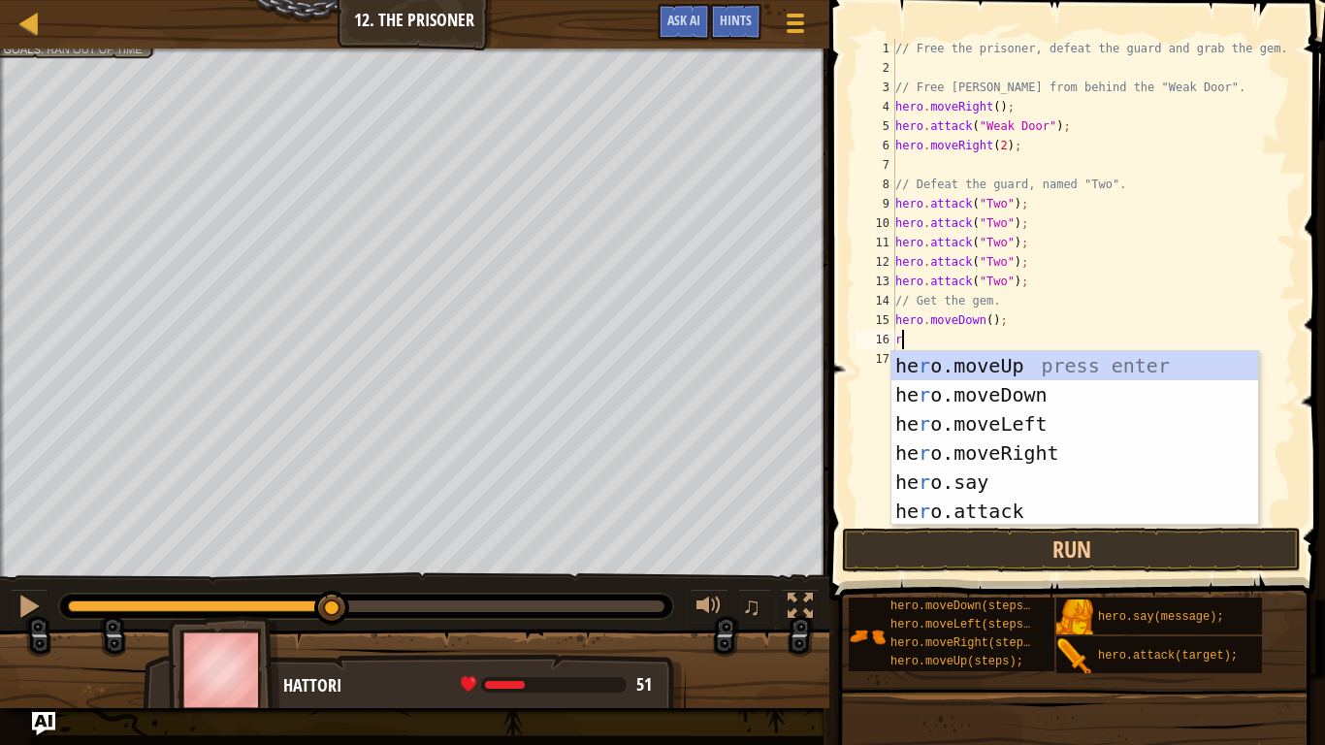
scroll to position [9, 3]
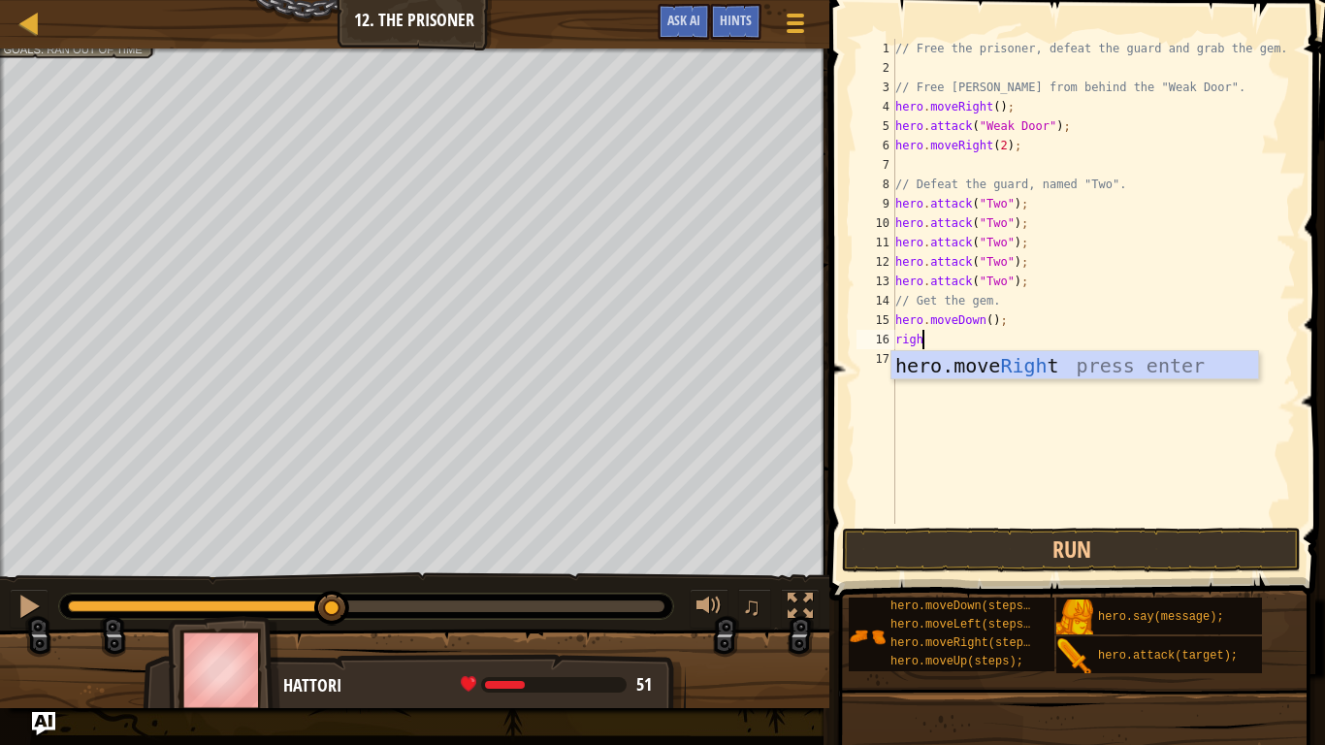
type textarea "right"
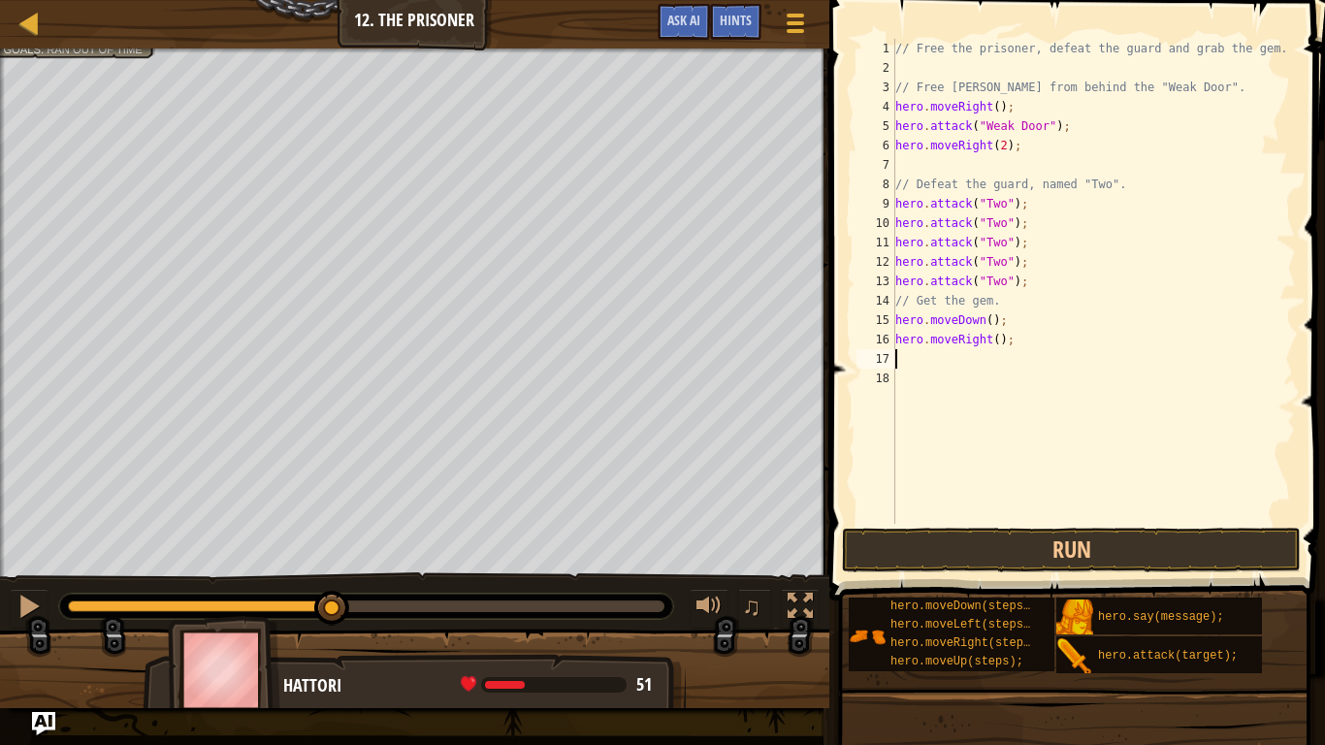
scroll to position [9, 0]
click at [1054, 548] on button "Run" at bounding box center [1071, 550] width 459 height 45
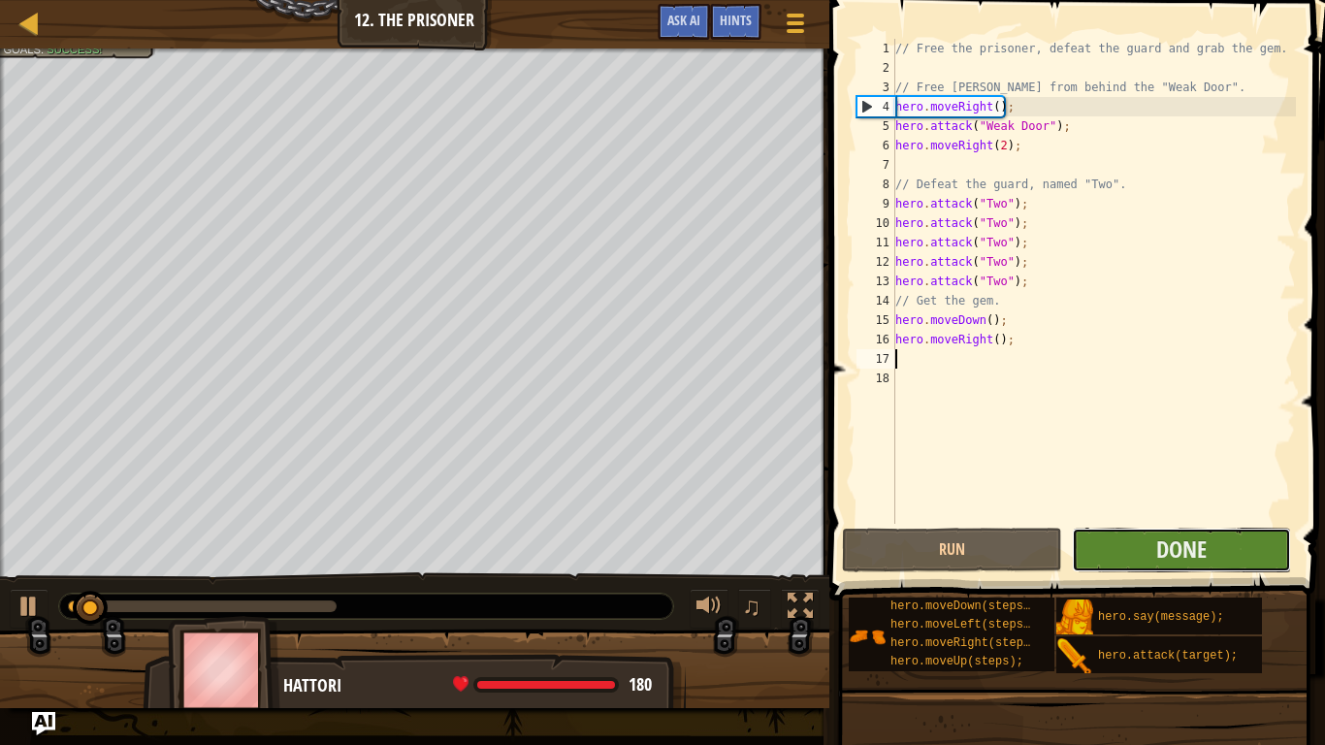
click at [1136, 541] on button "Done" at bounding box center [1181, 550] width 219 height 45
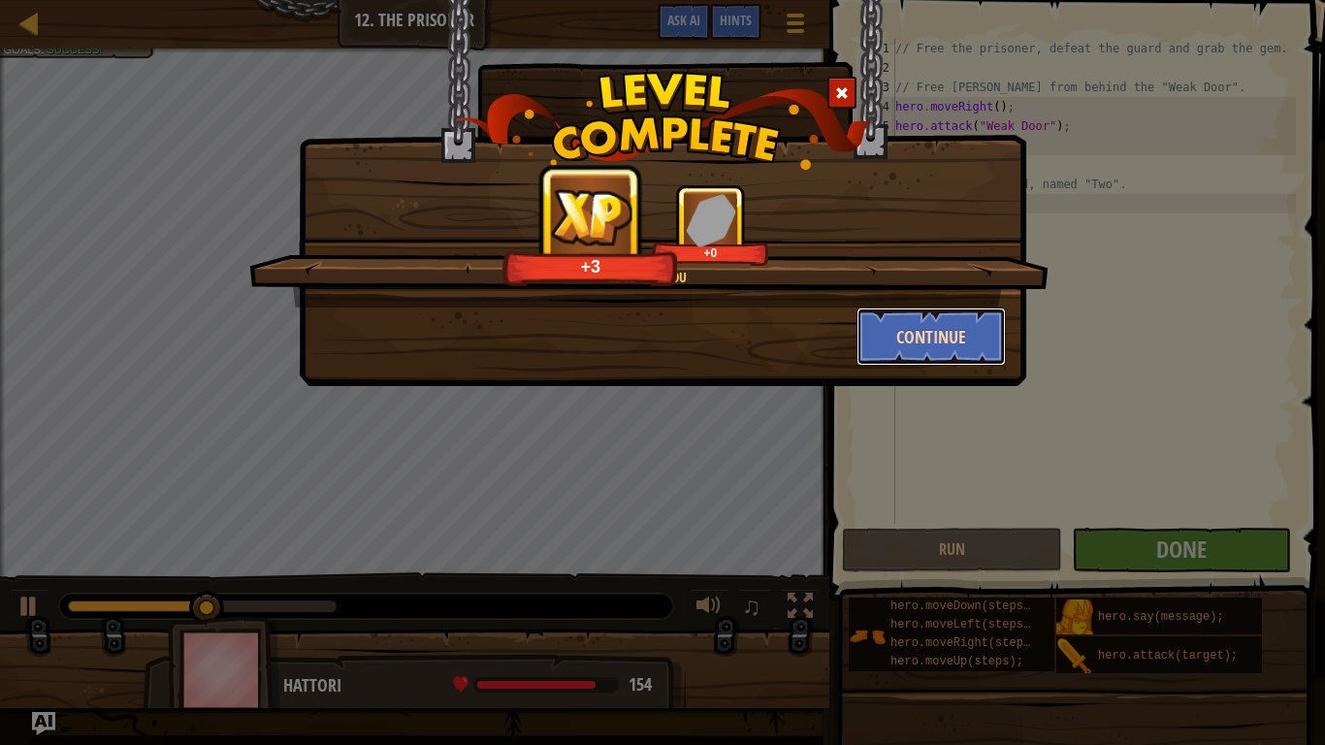
click at [915, 341] on button "Continue" at bounding box center [932, 337] width 150 height 58
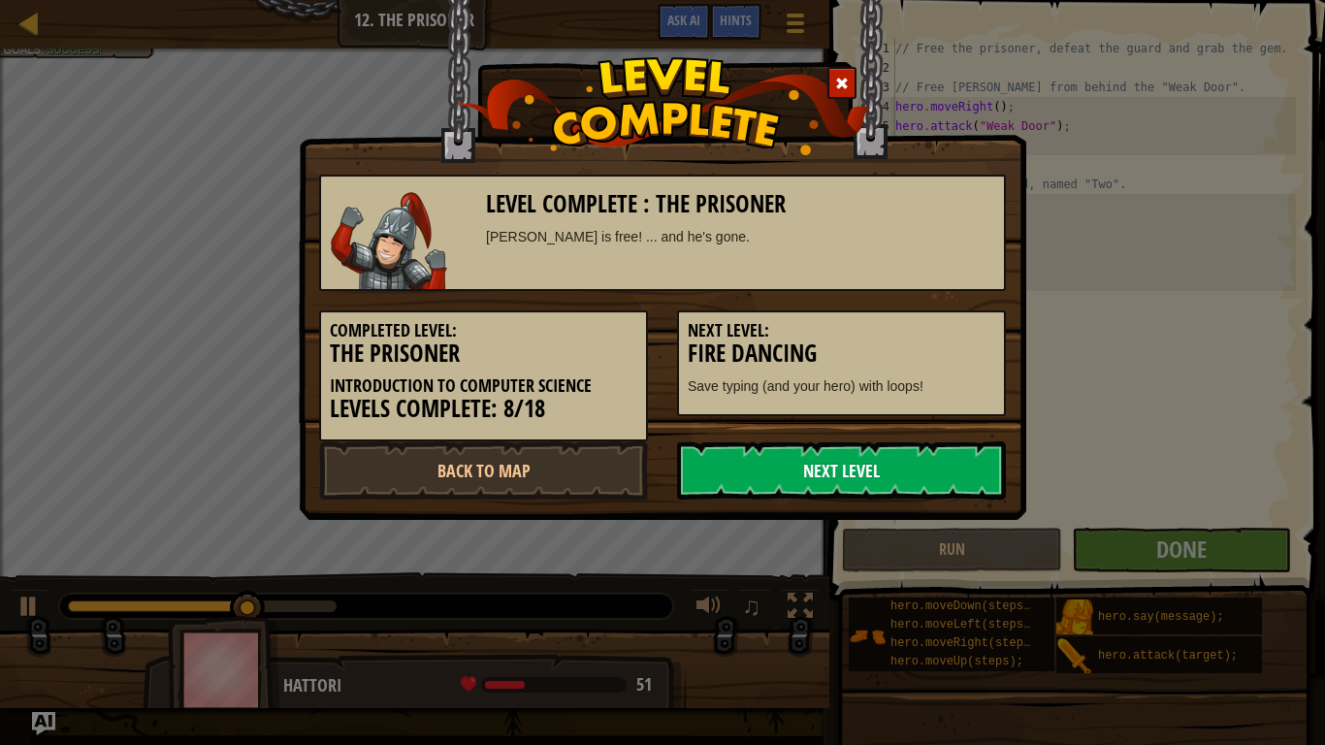
click at [831, 478] on link "Next Level" at bounding box center [841, 470] width 329 height 58
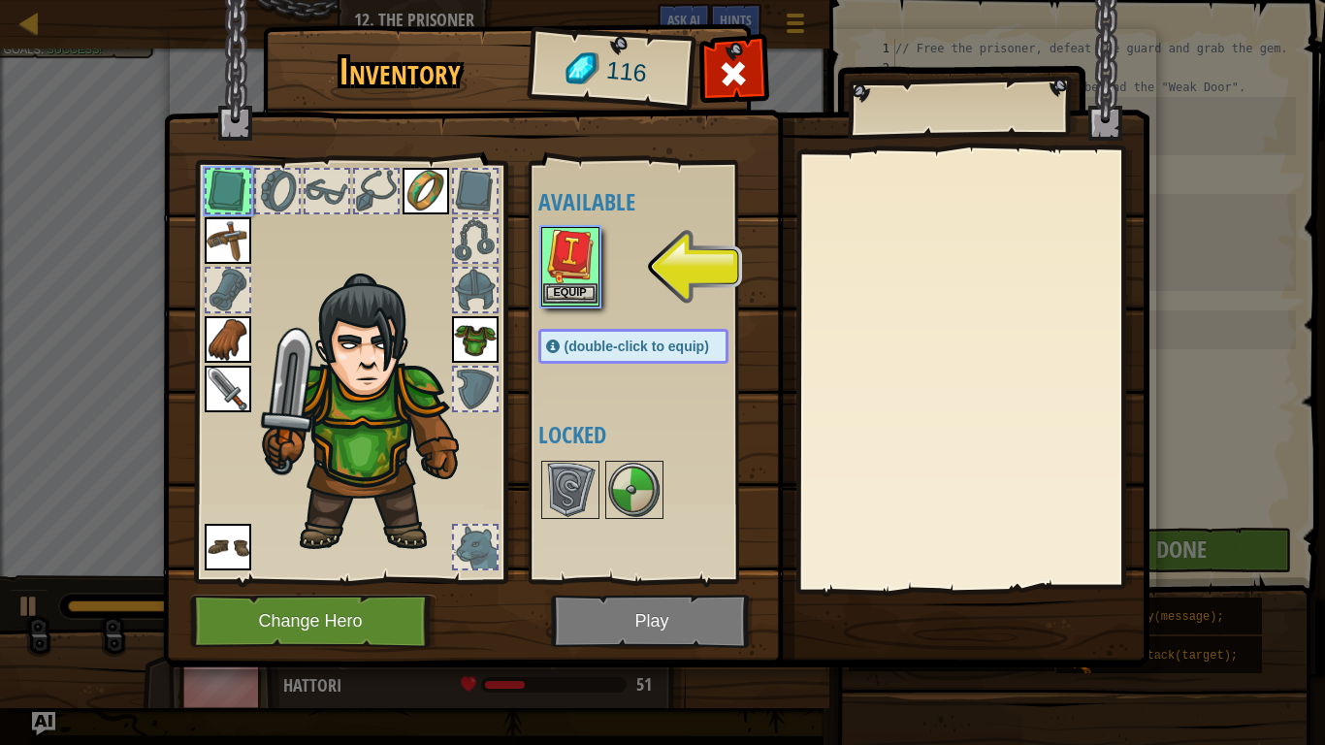
click at [555, 279] on img at bounding box center [570, 256] width 54 height 54
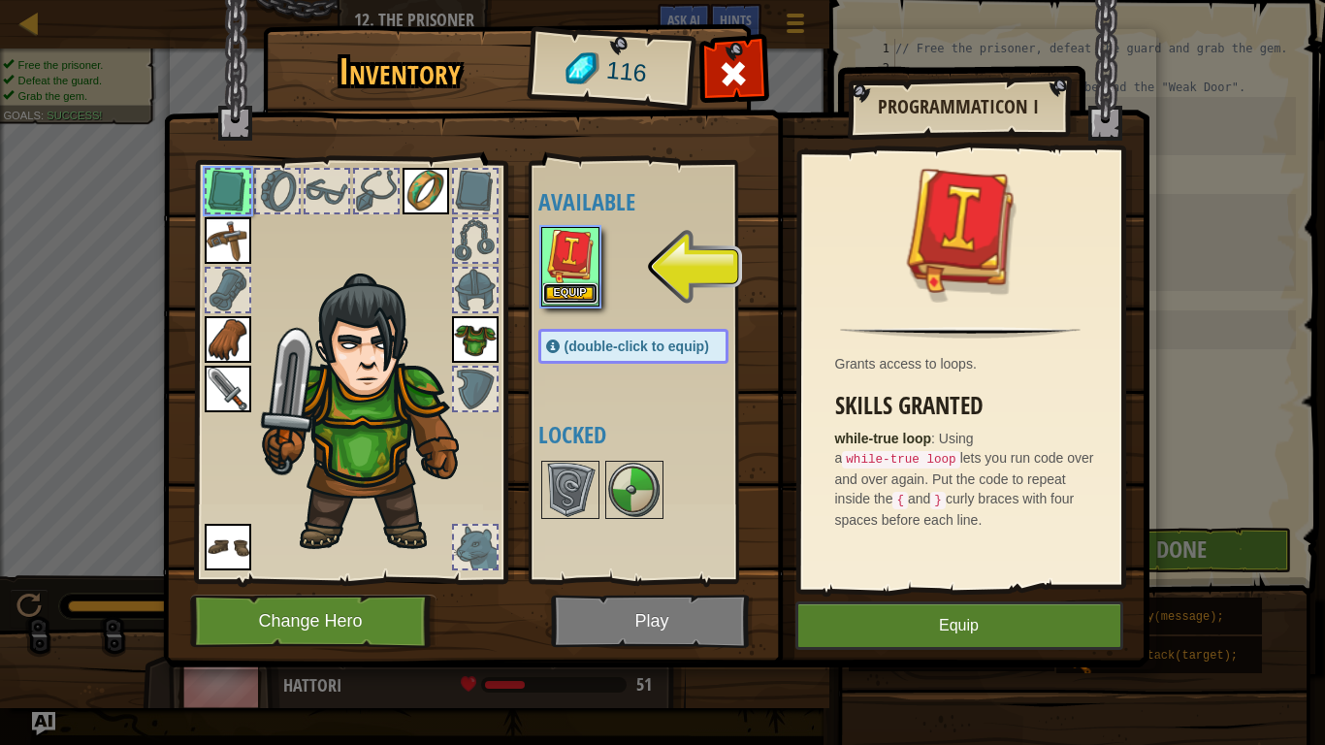
click at [563, 285] on button "Equip" at bounding box center [570, 293] width 54 height 20
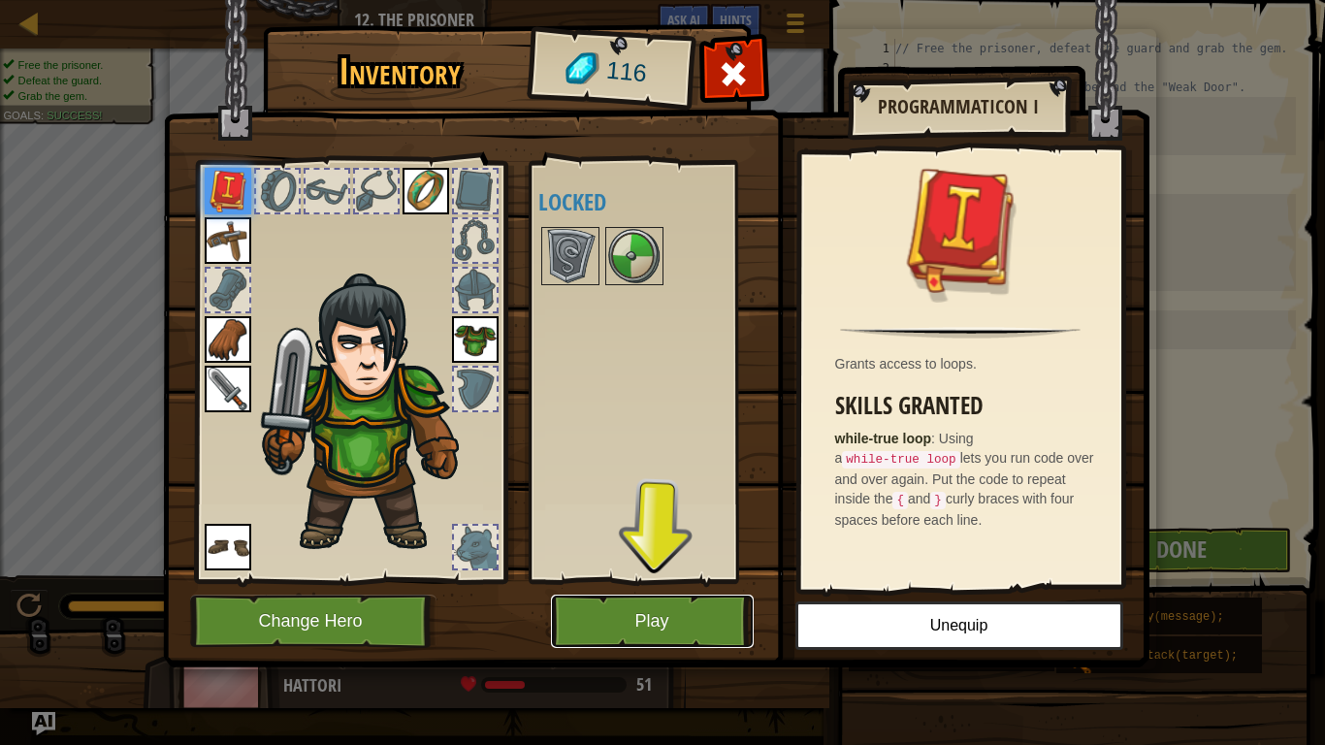
click at [627, 607] on button "Play" at bounding box center [652, 621] width 203 height 53
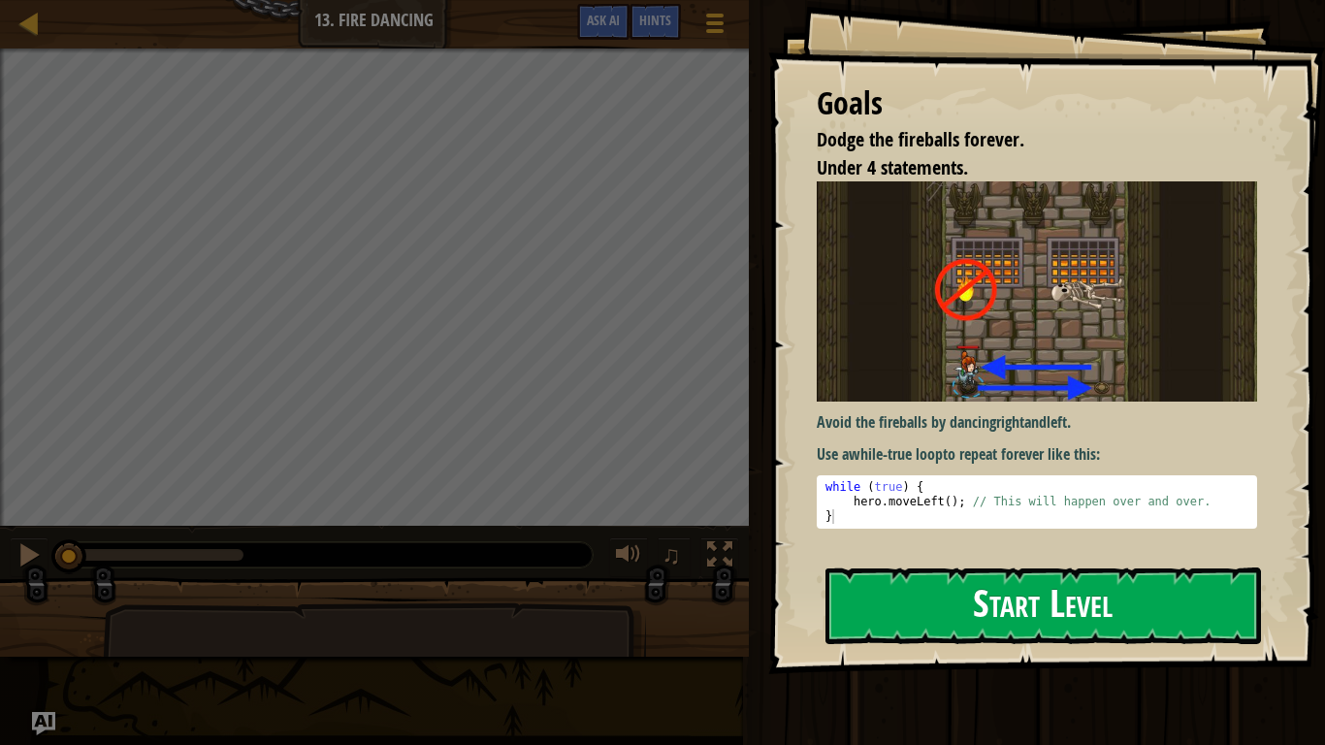
click at [910, 621] on button "Start Level" at bounding box center [1044, 606] width 436 height 77
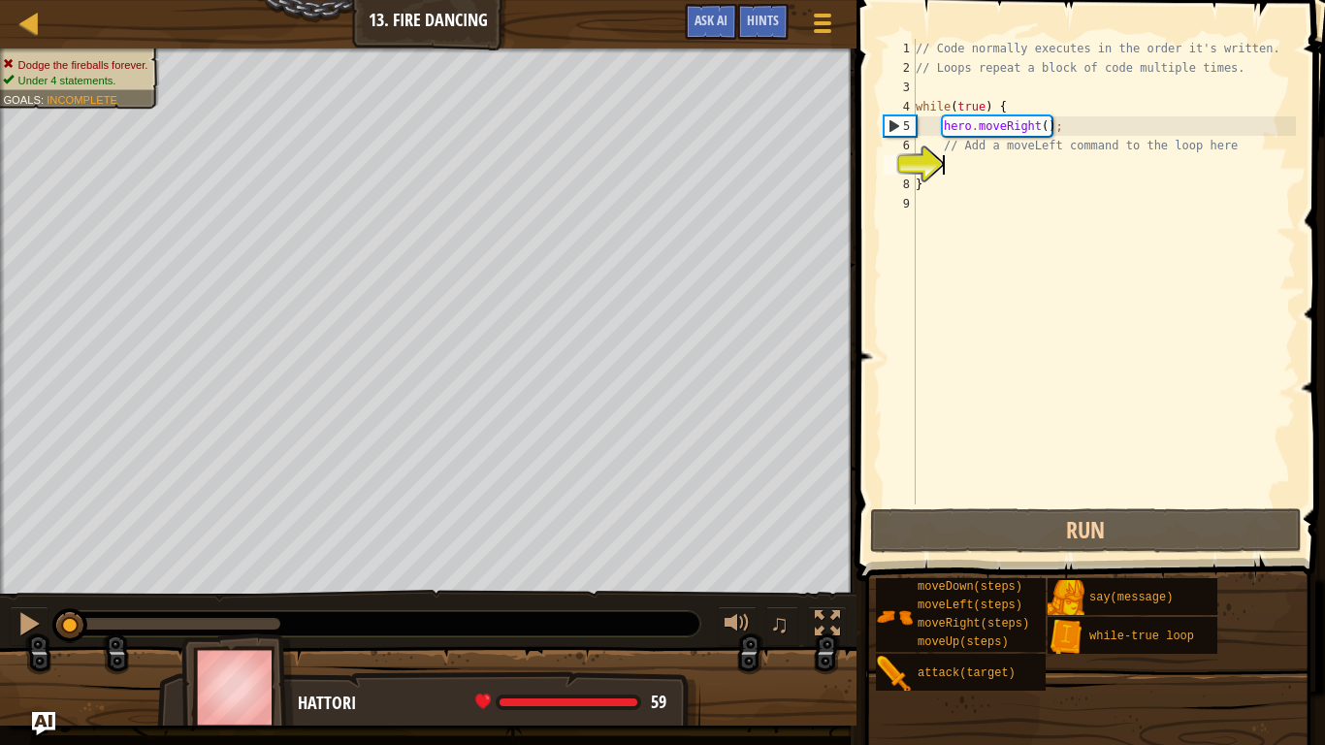
type textarea "l"
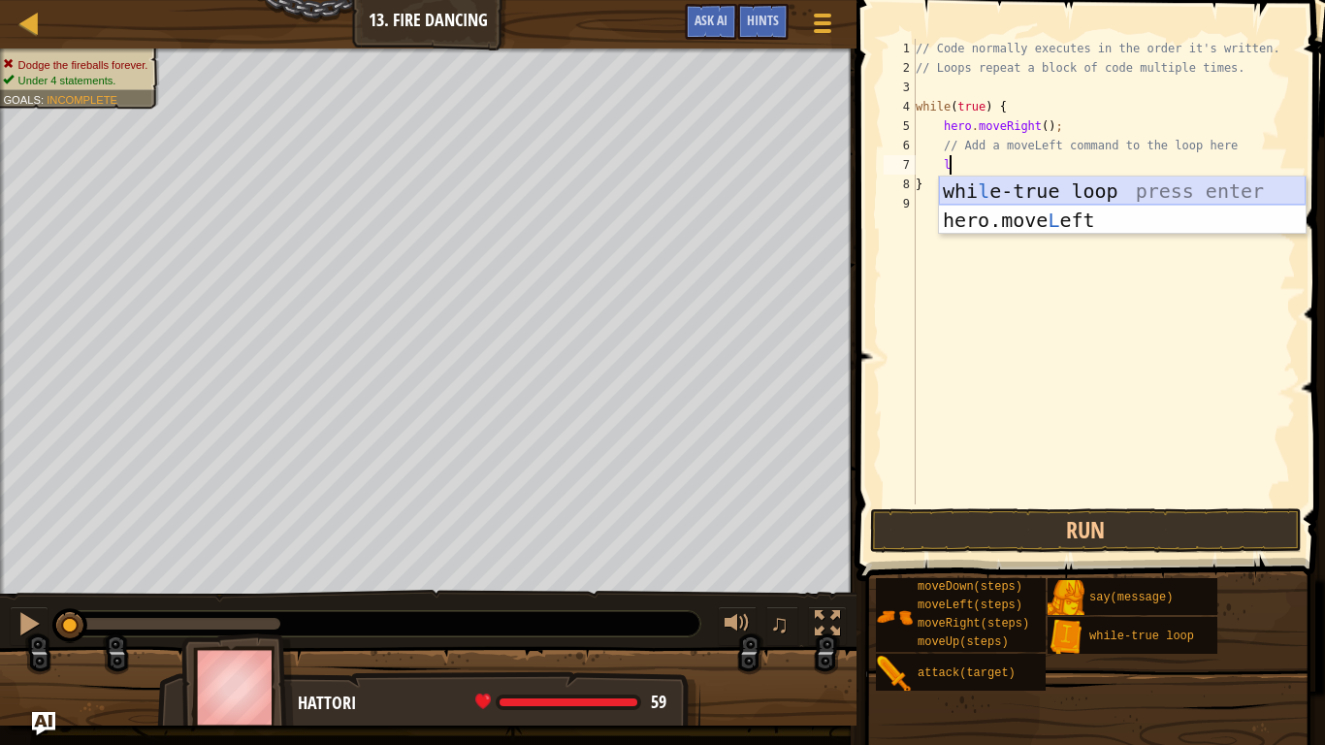
click at [981, 195] on div "whi l e-true loop press enter hero.move L eft press enter" at bounding box center [1122, 235] width 367 height 116
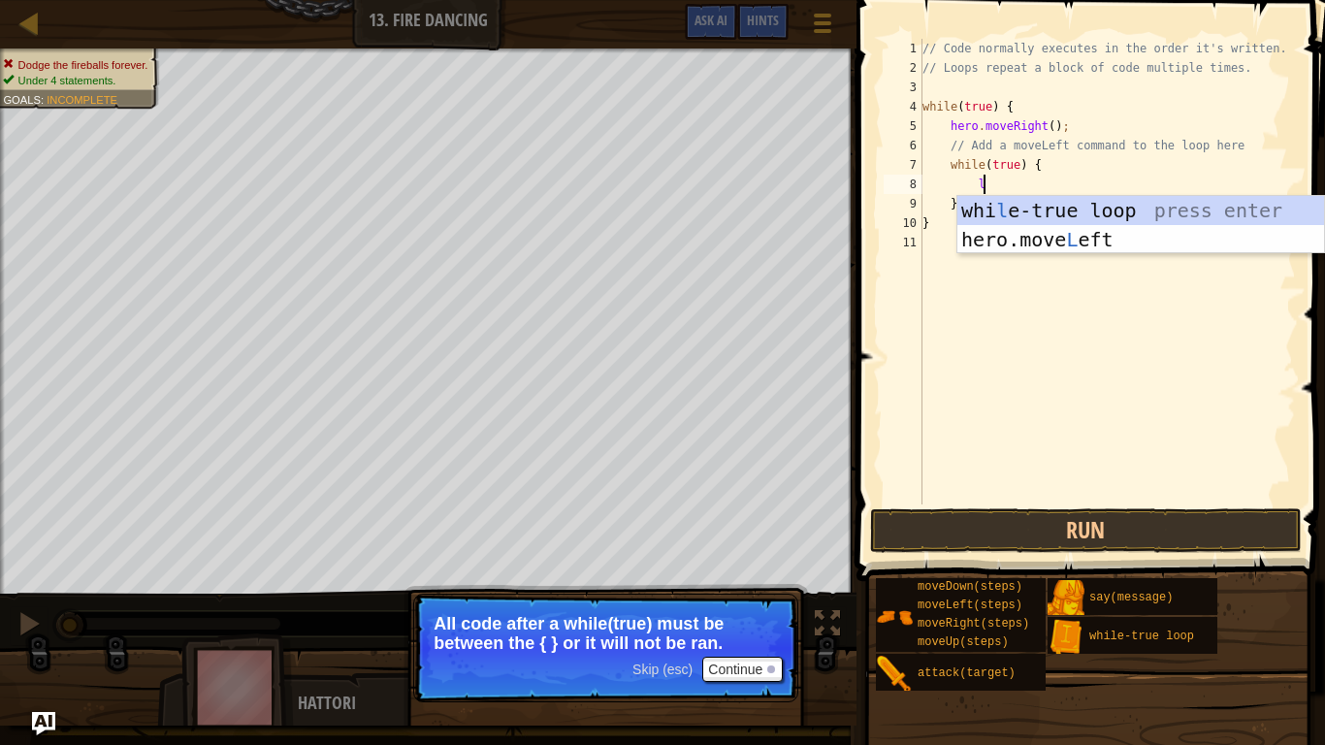
type textarea "le"
click at [1070, 244] on div "whi le -true loop press enter hero.move Le ft press enter" at bounding box center [1141, 254] width 367 height 116
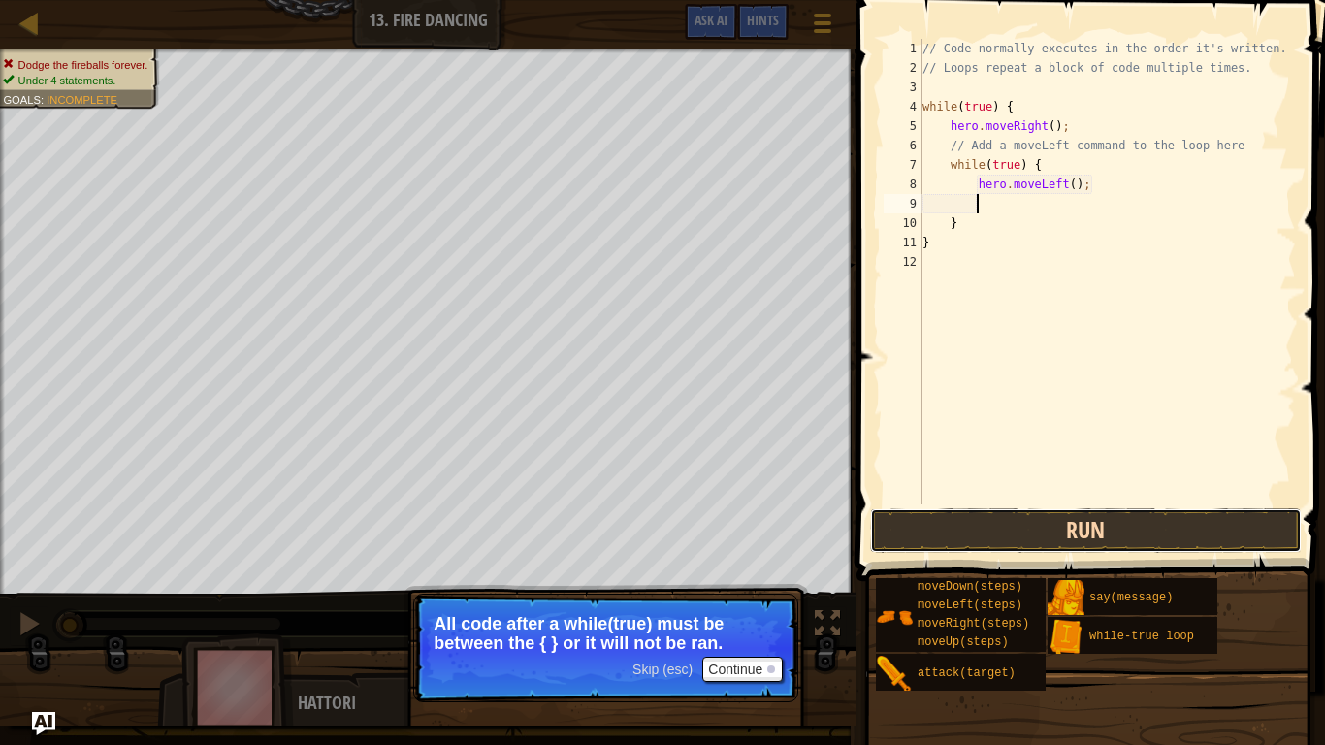
click at [1074, 523] on button "Run" at bounding box center [1086, 530] width 432 height 45
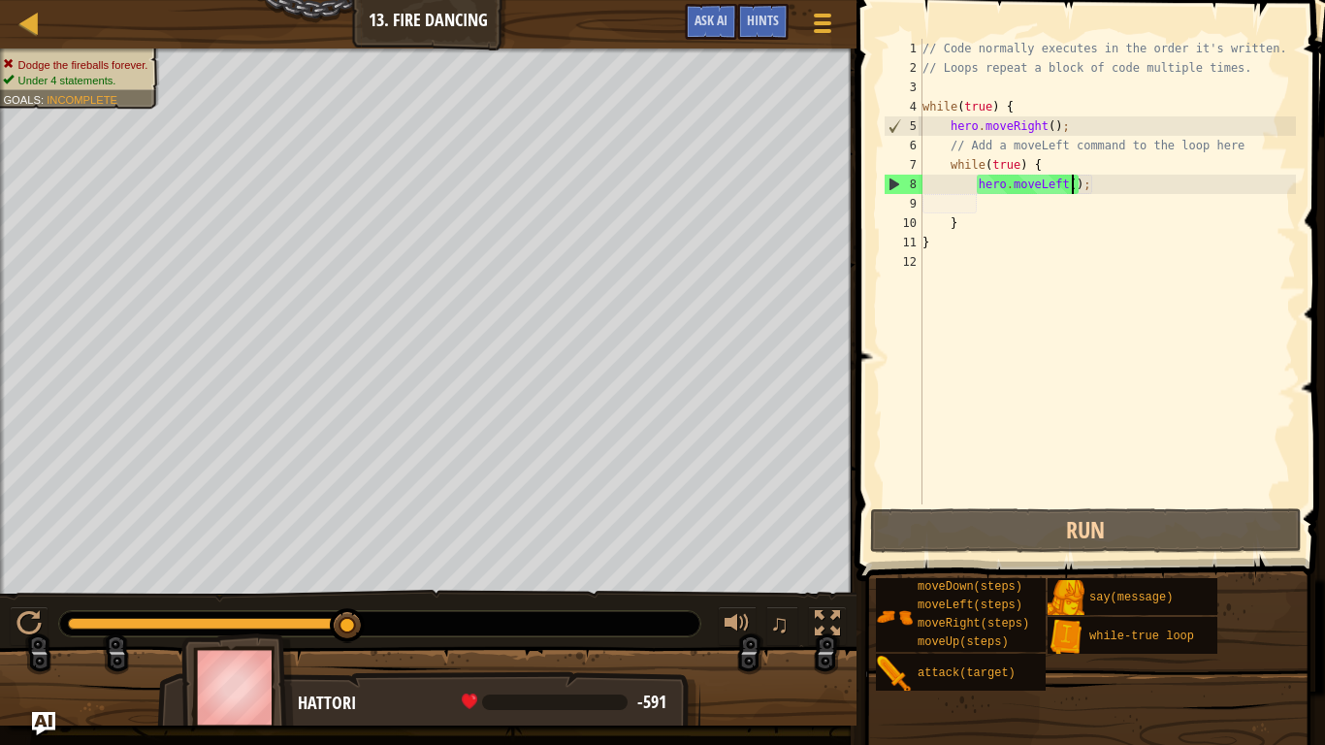
click at [1072, 193] on div "// Code normally executes in the order it's written. // Loops repeat a block of…" at bounding box center [1107, 291] width 377 height 505
type textarea "hero.moveLeft();"
click at [997, 205] on div "// Code normally executes in the order it's written. // Loops repeat a block of…" at bounding box center [1107, 291] width 377 height 505
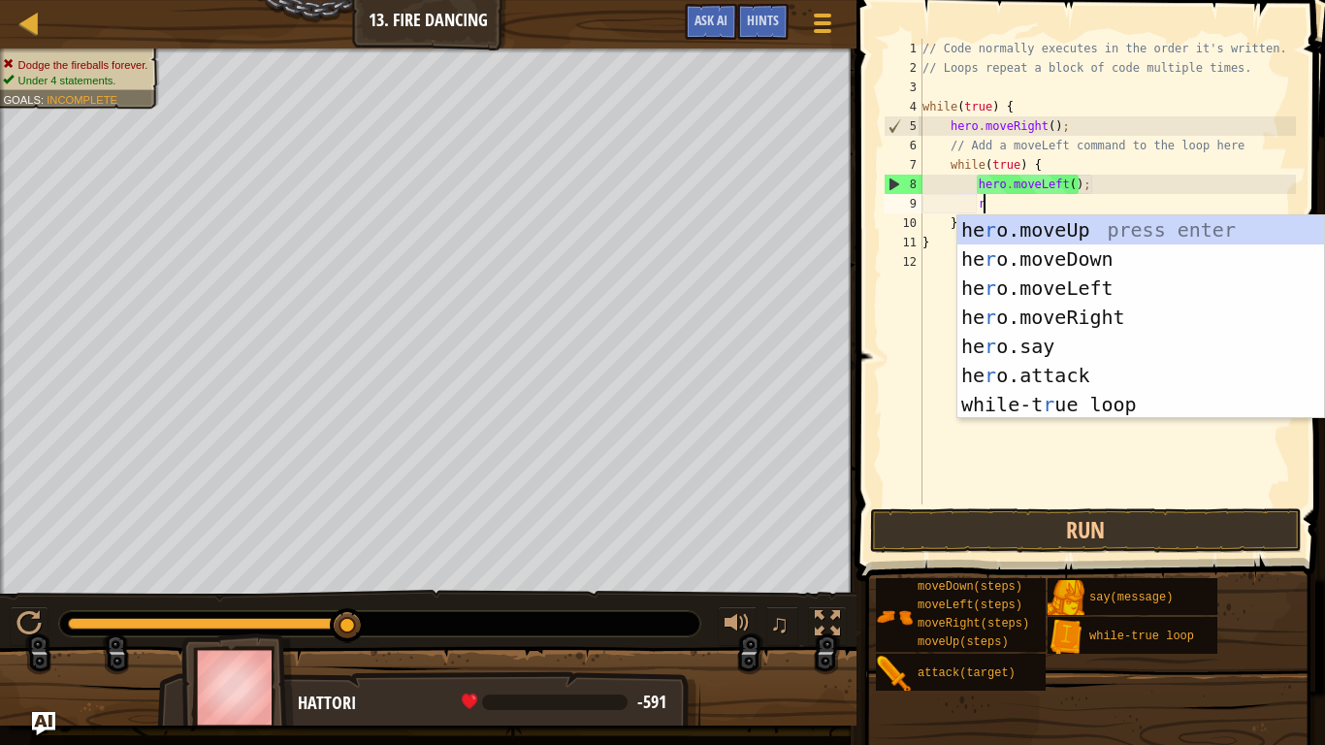
type textarea "ri"
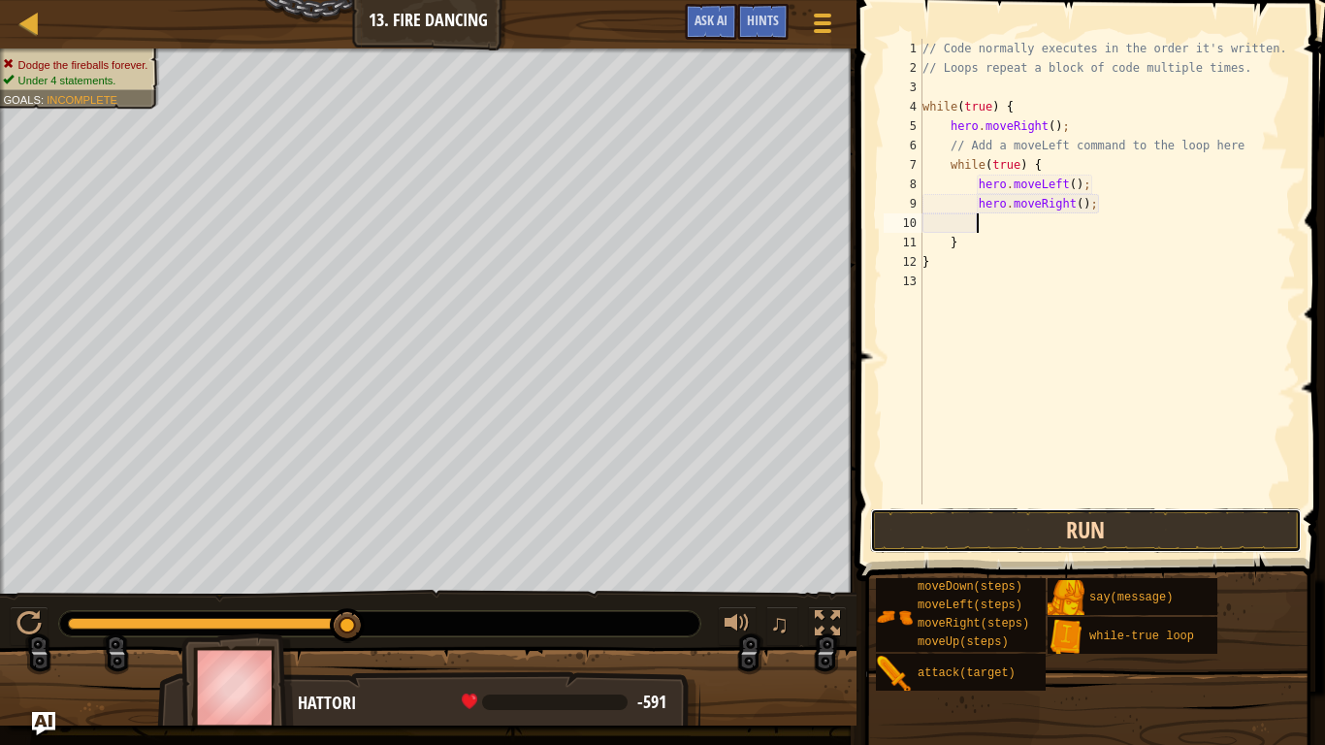
click at [1108, 519] on button "Run" at bounding box center [1086, 530] width 432 height 45
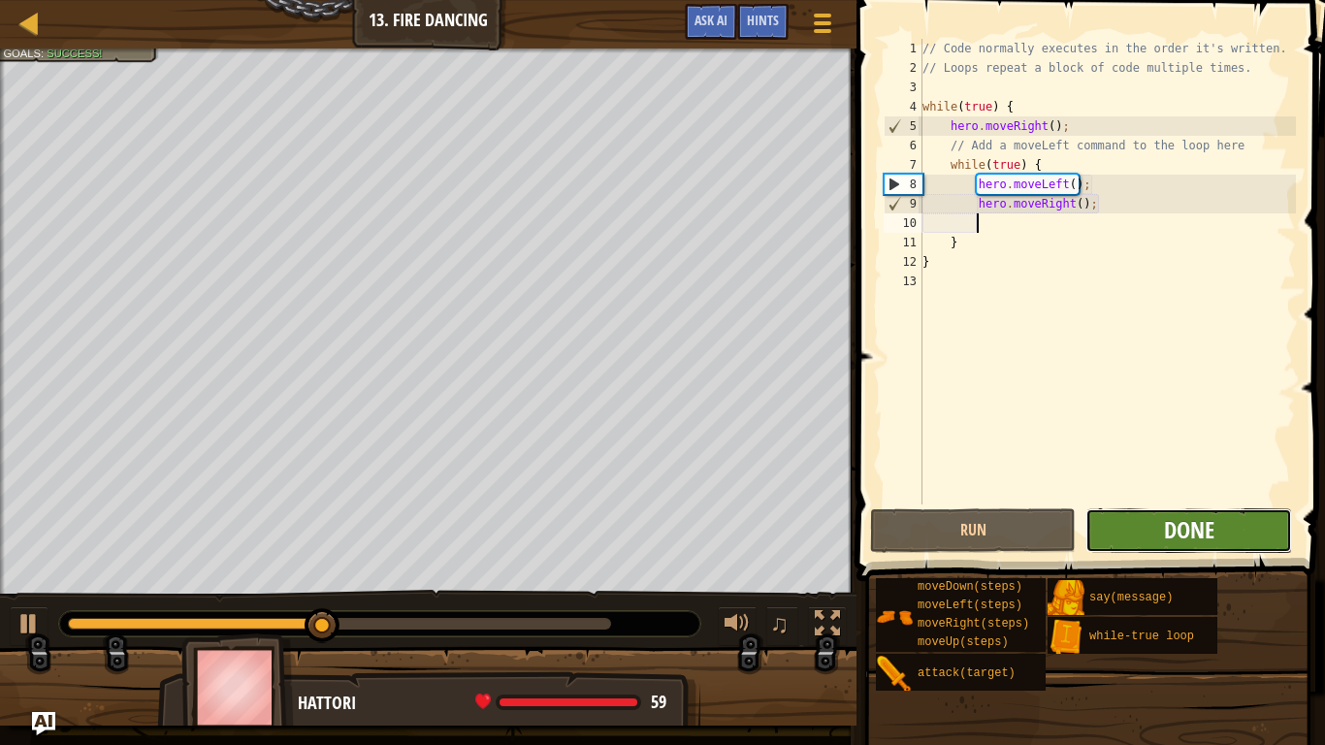
click at [1165, 537] on span "Done" at bounding box center [1189, 529] width 50 height 31
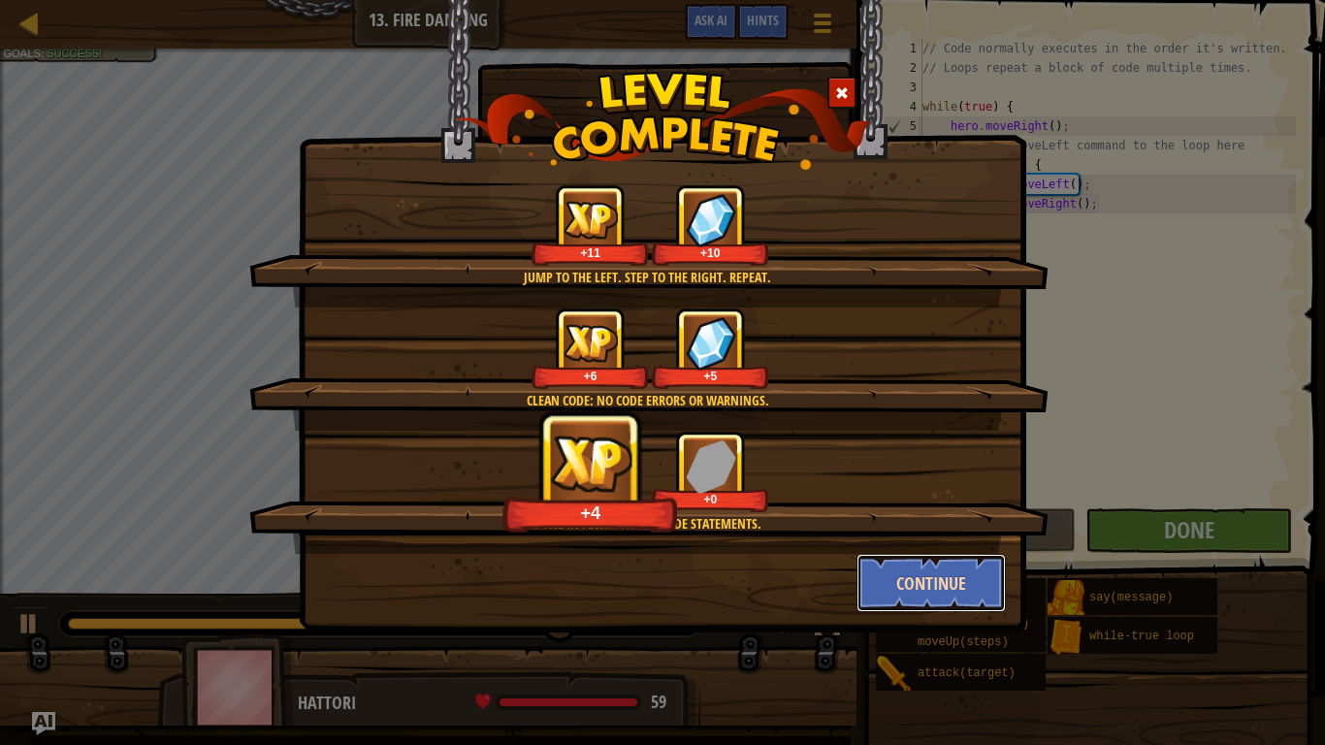
click at [883, 582] on button "Continue" at bounding box center [932, 583] width 150 height 58
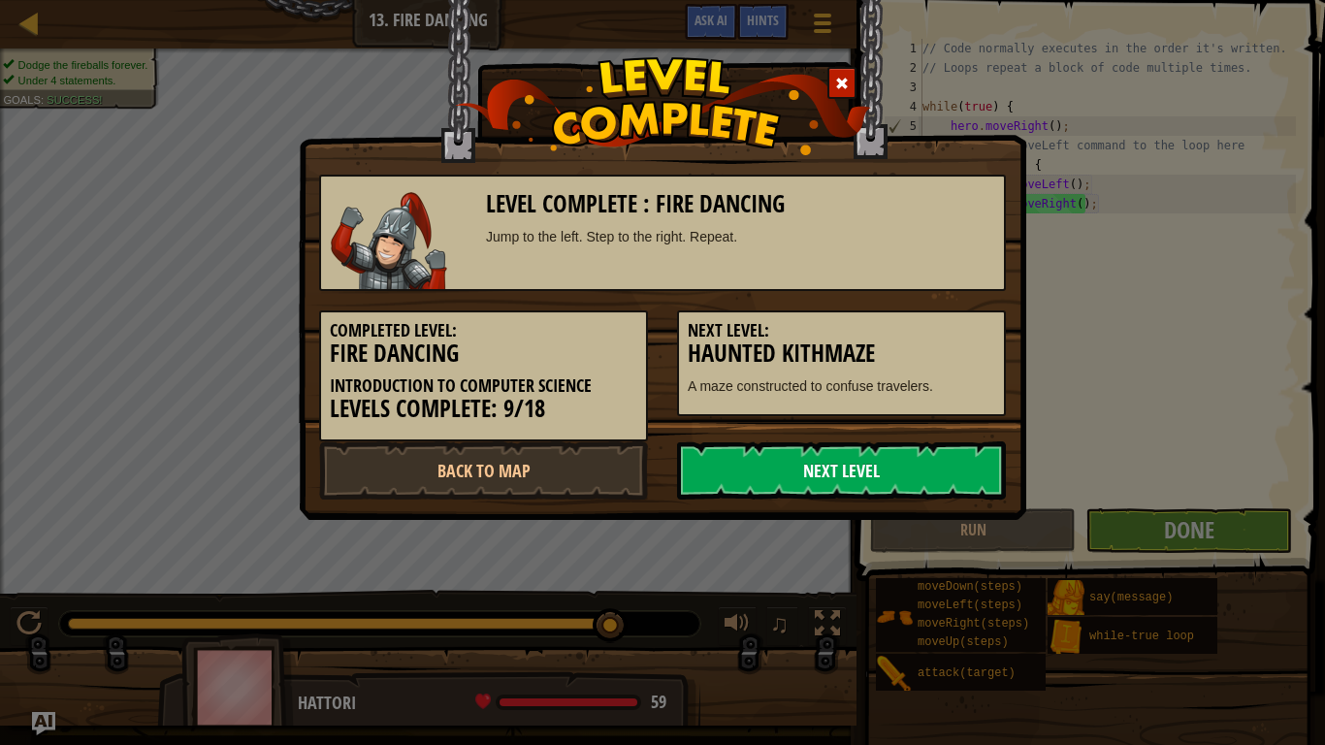
click at [809, 457] on link "Next Level" at bounding box center [841, 470] width 329 height 58
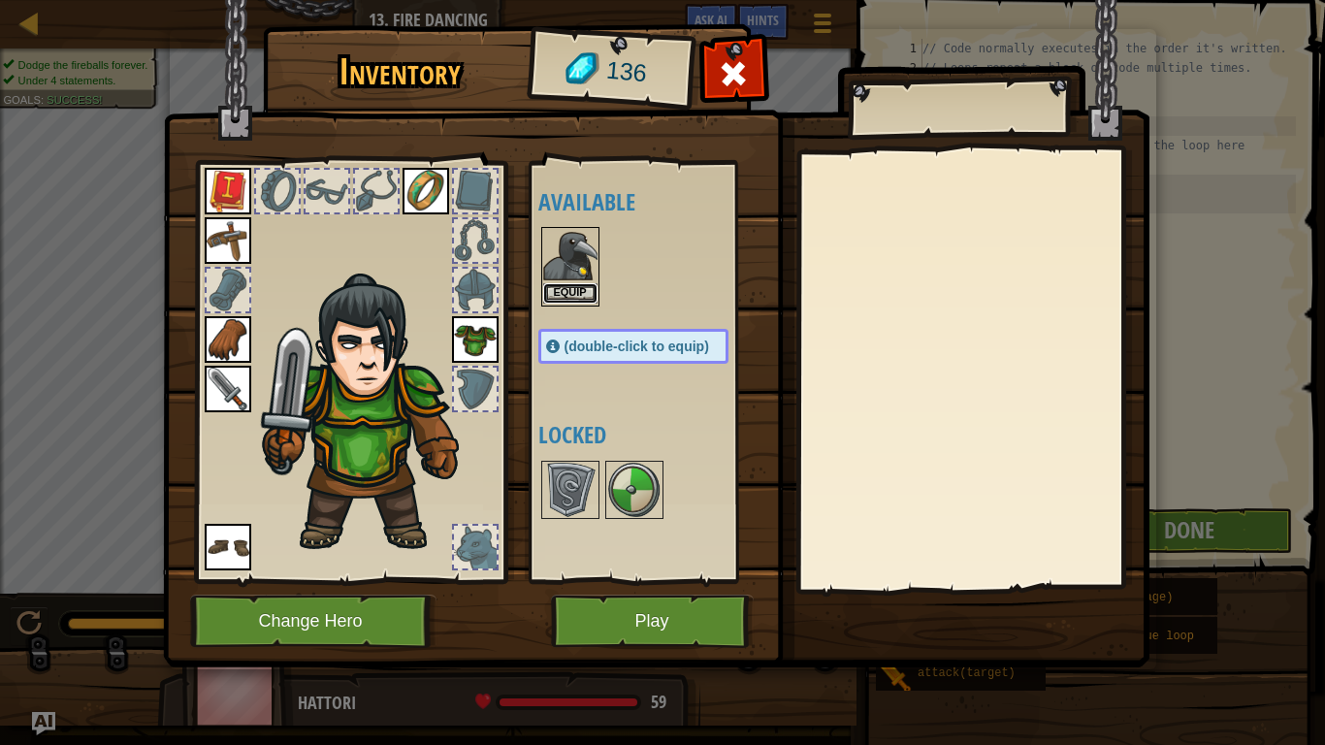
click at [552, 287] on button "Equip" at bounding box center [570, 293] width 54 height 20
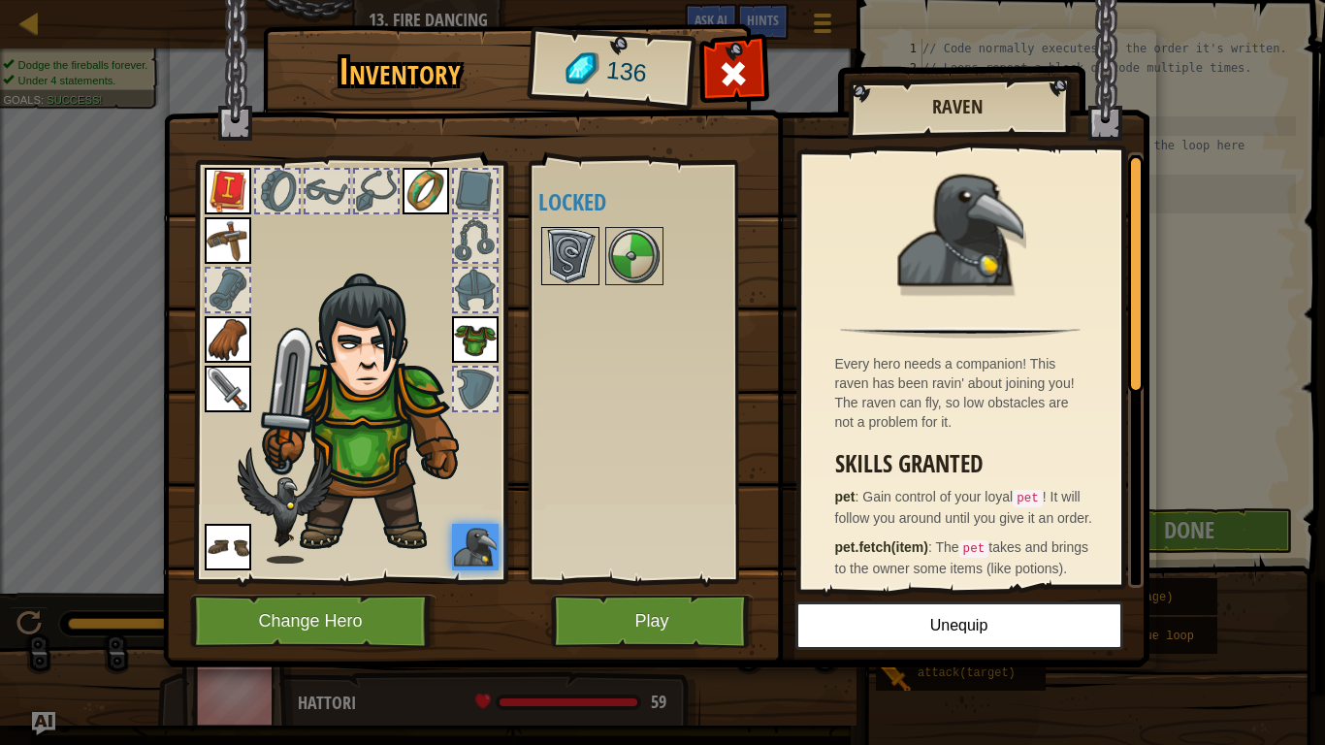
click at [565, 280] on img at bounding box center [570, 256] width 54 height 54
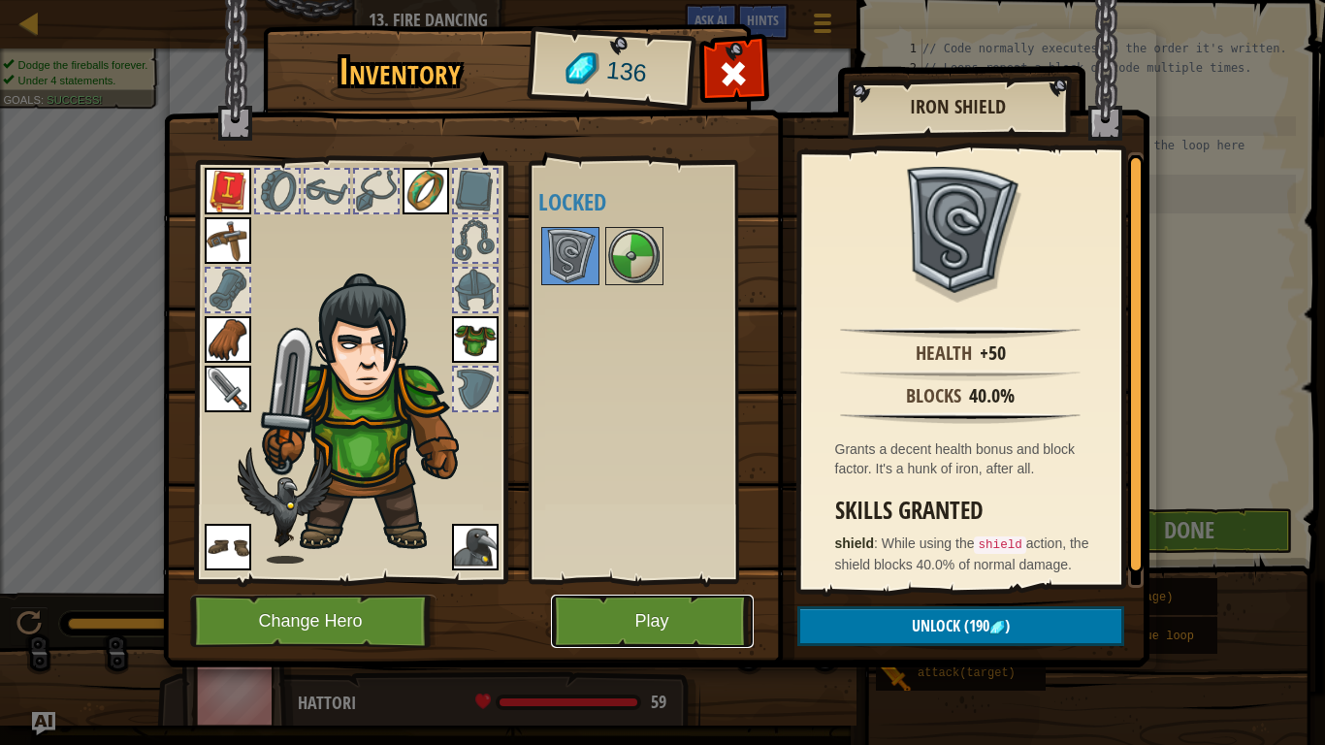
click at [608, 618] on button "Play" at bounding box center [652, 621] width 203 height 53
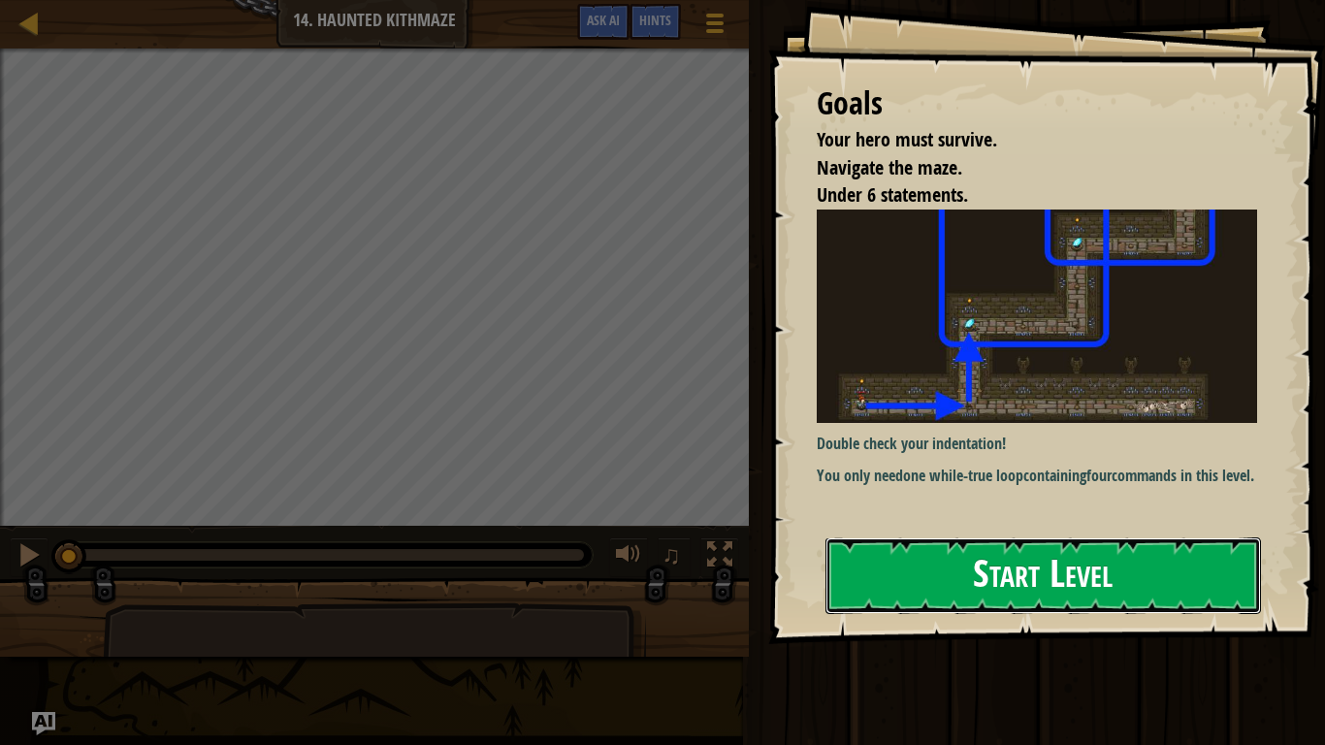
click at [871, 548] on button "Start Level" at bounding box center [1044, 575] width 436 height 77
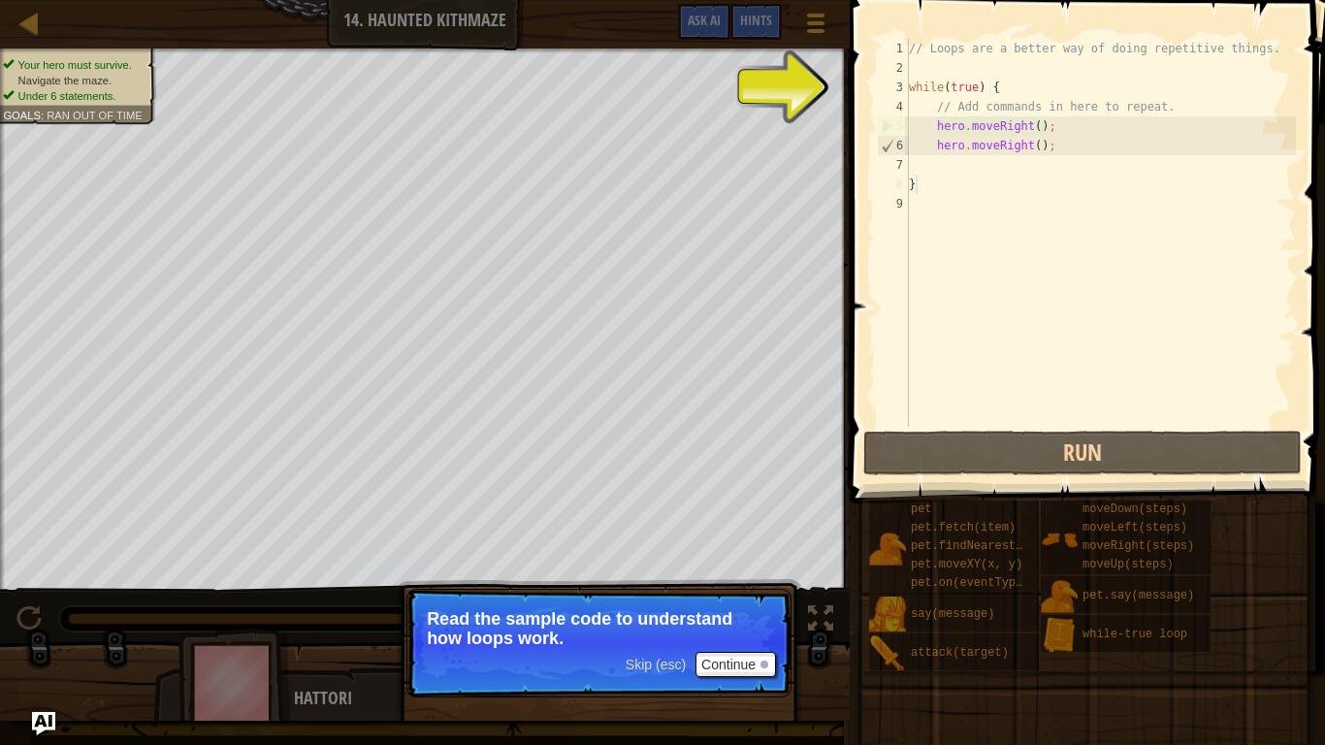
click at [925, 75] on div "// Loops are a better way of doing repetitive things. while ( true ) { // Add c…" at bounding box center [1100, 252] width 391 height 427
click at [952, 86] on div "// Loops are a better way of doing repetitive things. while ( true ) { // Add c…" at bounding box center [1100, 252] width 391 height 427
type textarea "while(true) {"
click at [967, 91] on div "// Loops are a better way of doing repetitive things. while ( true ) { // Add c…" at bounding box center [1100, 252] width 391 height 427
click at [722, 627] on button "Continue" at bounding box center [736, 664] width 81 height 25
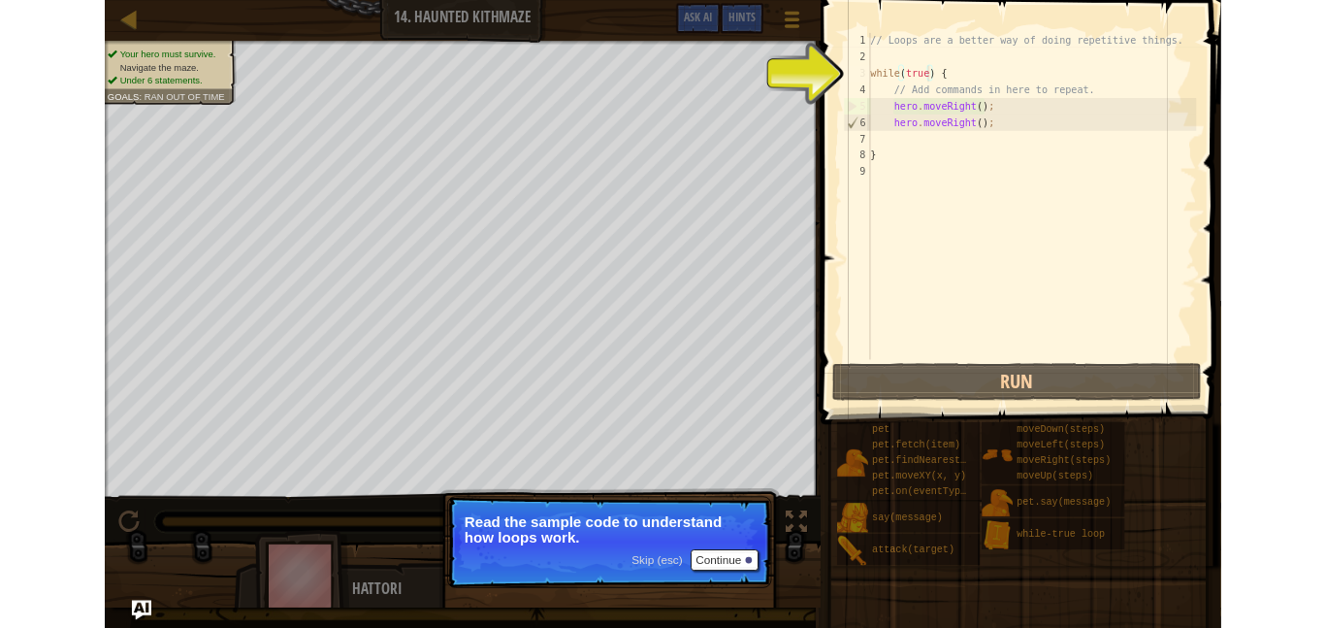
scroll to position [9, 11]
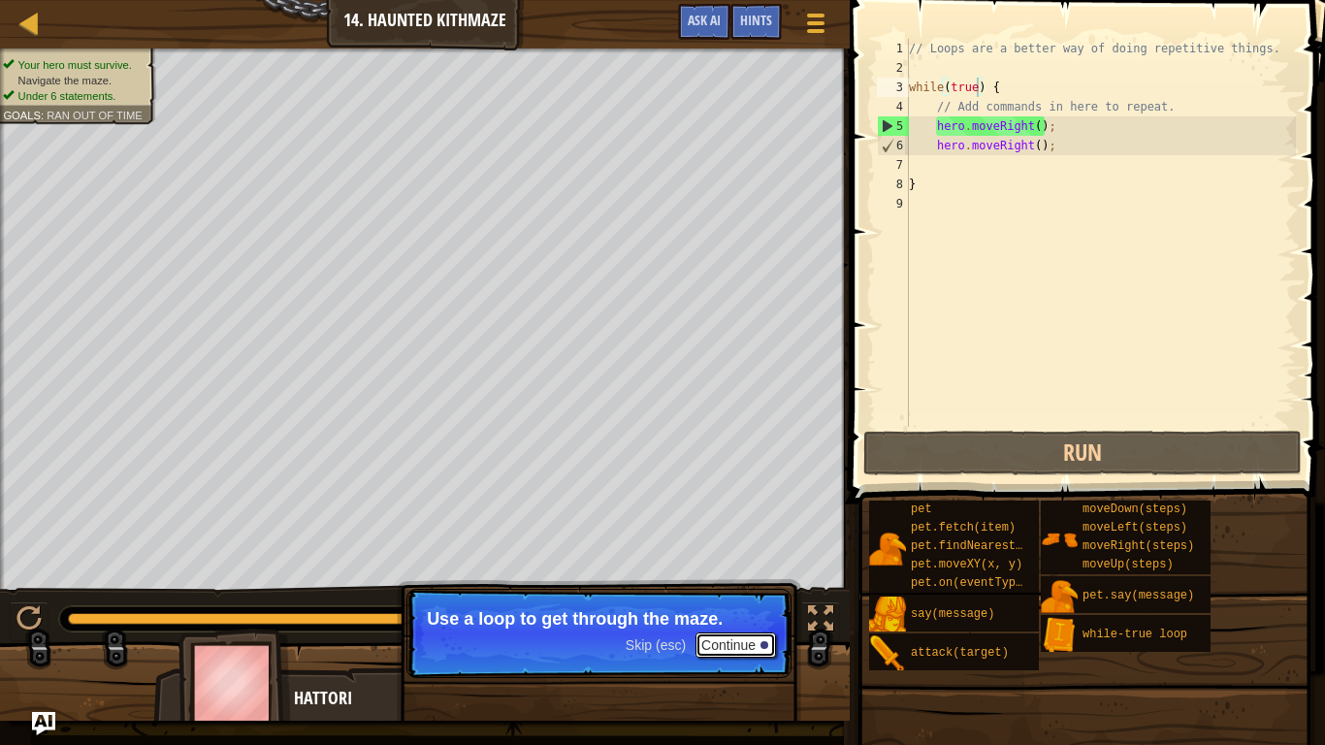
click at [731, 627] on button "Continue" at bounding box center [736, 645] width 81 height 25
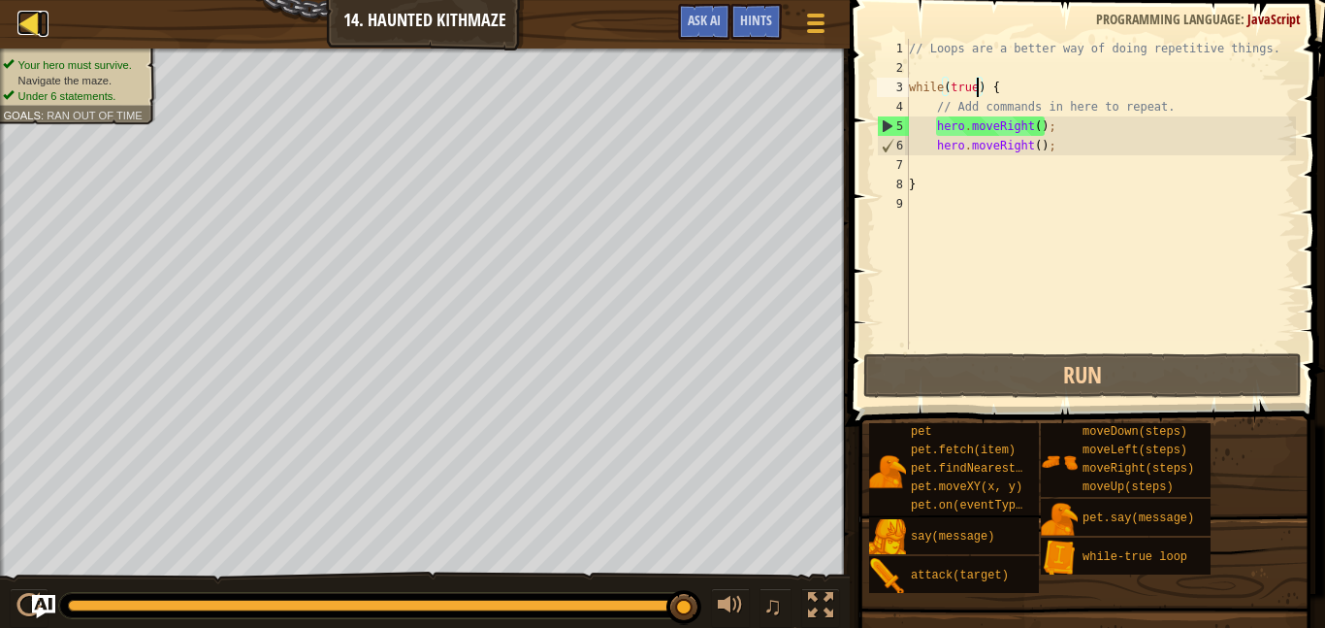
click at [25, 27] on div at bounding box center [29, 23] width 24 height 24
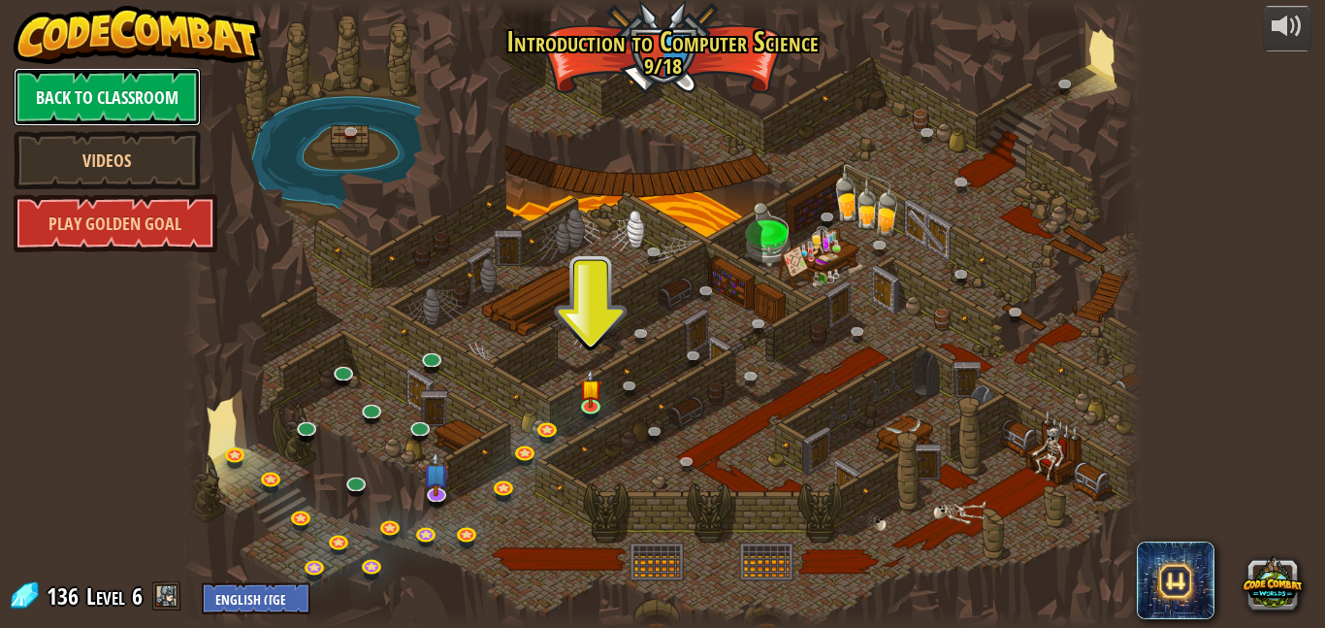
click at [145, 93] on link "Back to Classroom" at bounding box center [107, 97] width 187 height 58
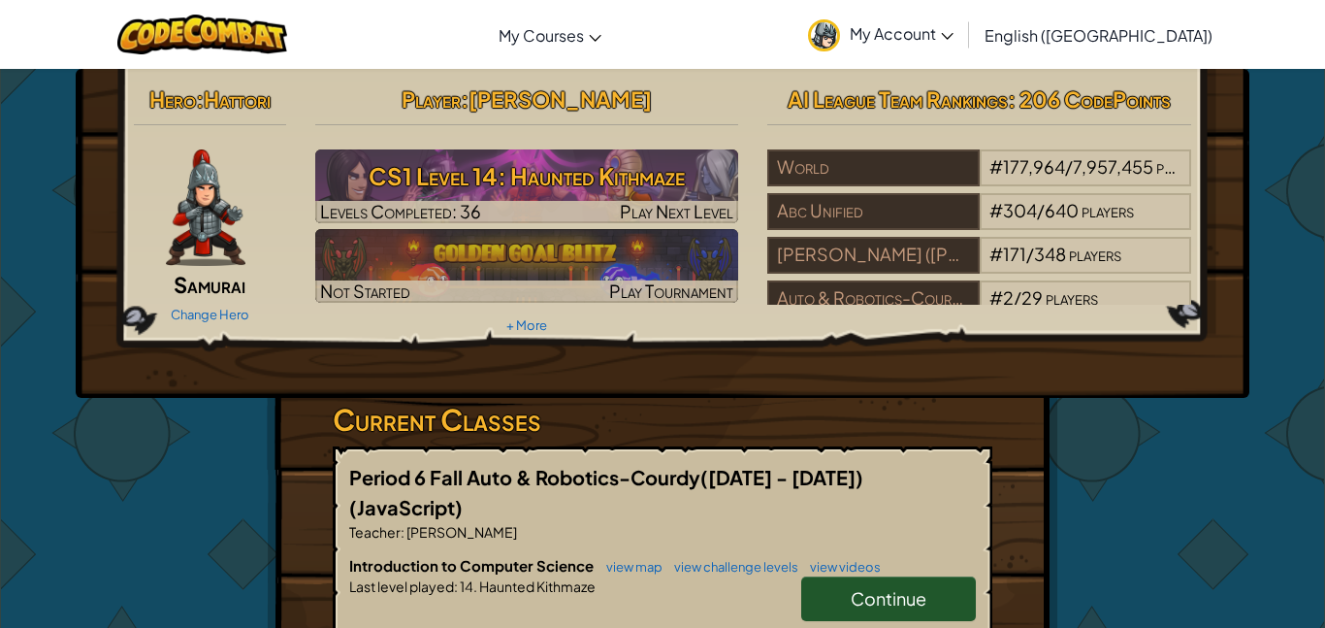
click at [954, 37] on span "My Account" at bounding box center [902, 33] width 104 height 20
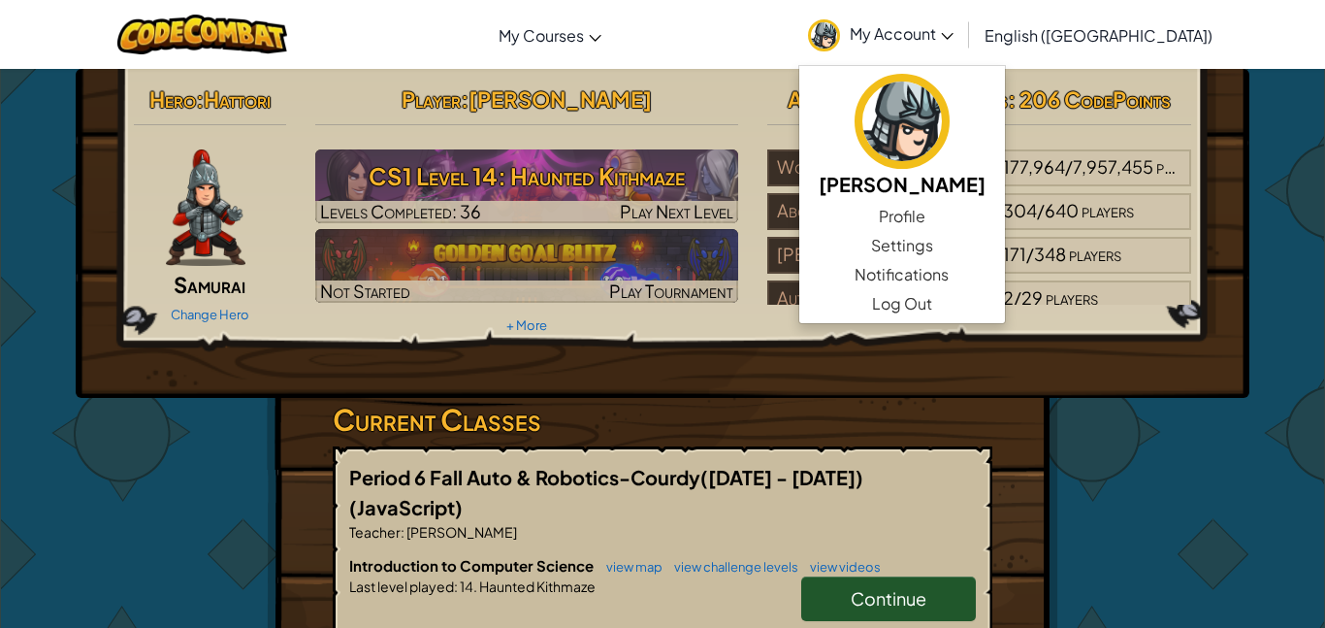
click at [954, 37] on span "My Account" at bounding box center [902, 33] width 104 height 20
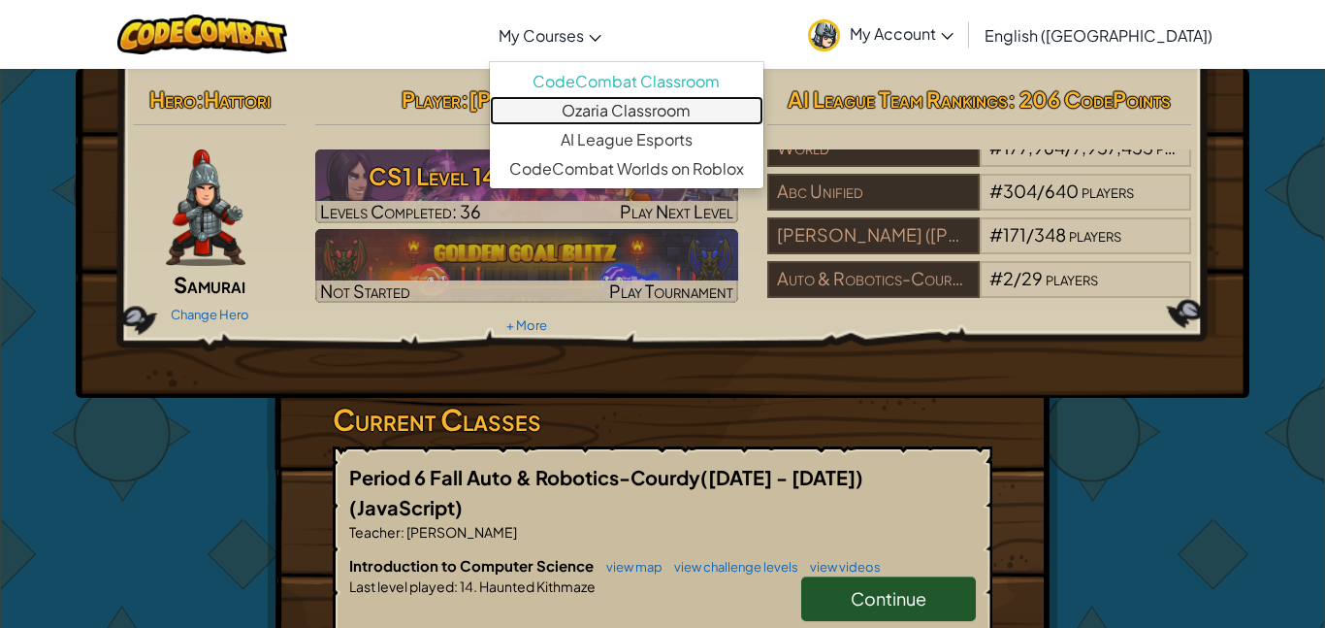
click at [675, 117] on link "Ozaria Classroom" at bounding box center [627, 110] width 274 height 29
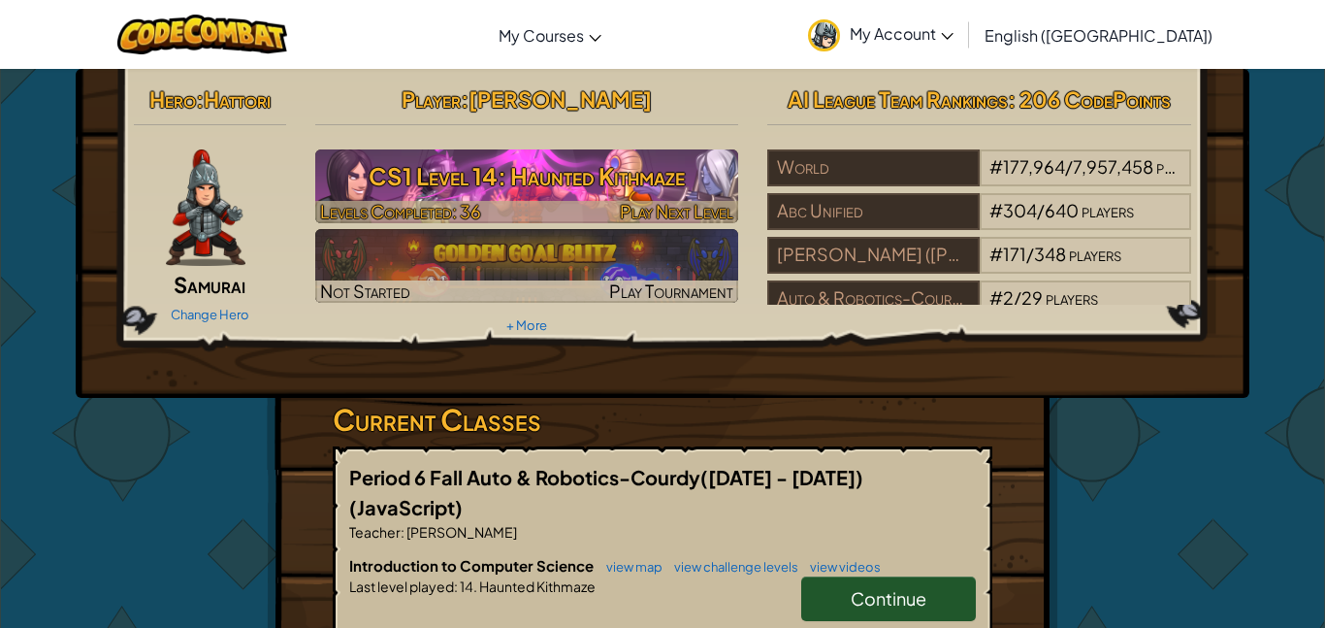
click at [623, 186] on h3 "CS1 Level 14: Haunted Kithmaze" at bounding box center [527, 176] width 424 height 44
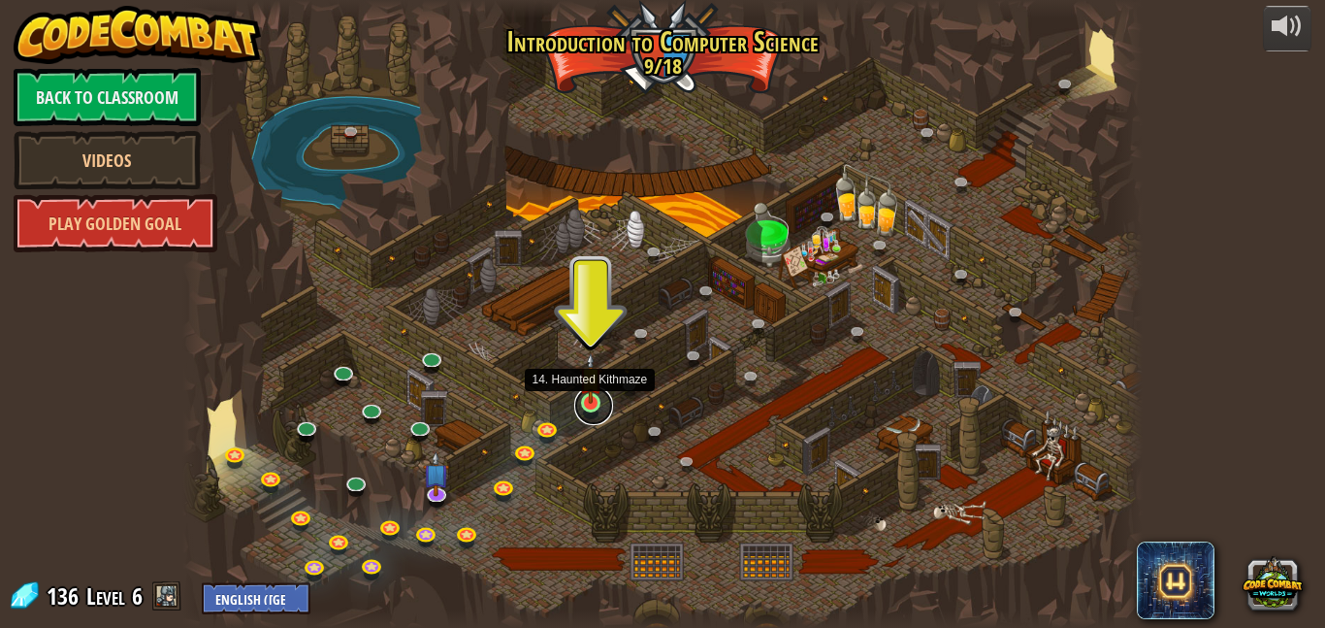
click at [592, 413] on link at bounding box center [593, 405] width 39 height 39
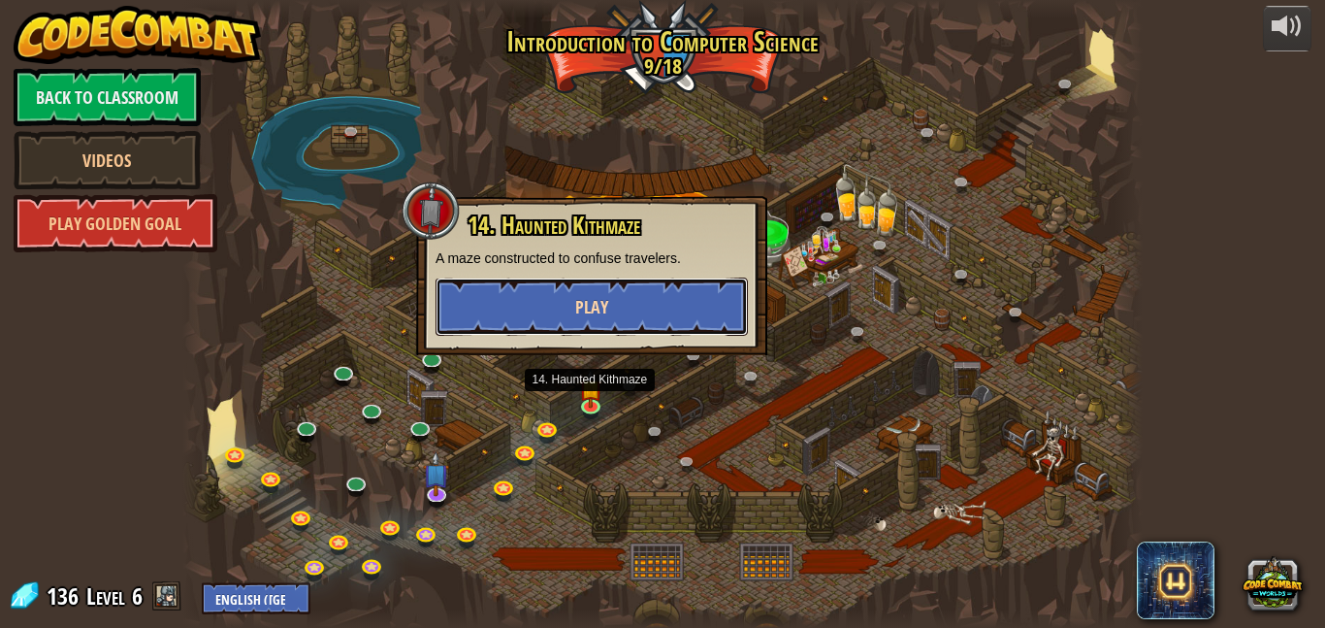
click at [551, 301] on button "Play" at bounding box center [592, 306] width 312 height 58
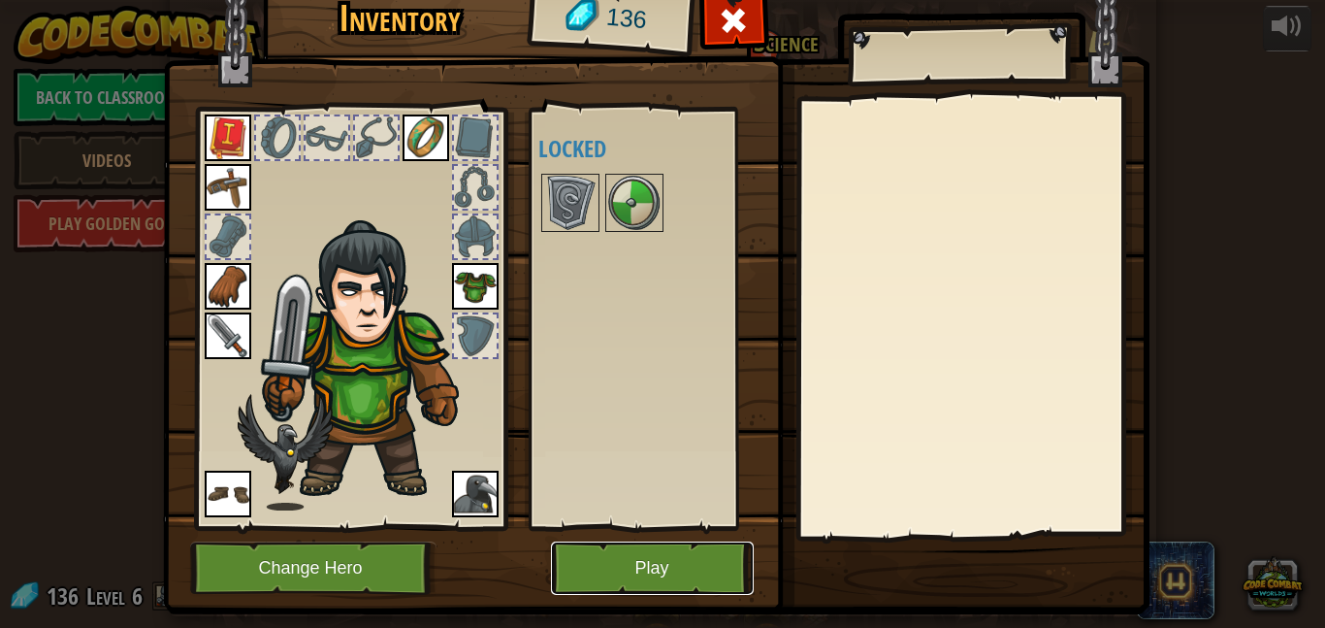
click at [739, 574] on button "Play" at bounding box center [652, 567] width 203 height 53
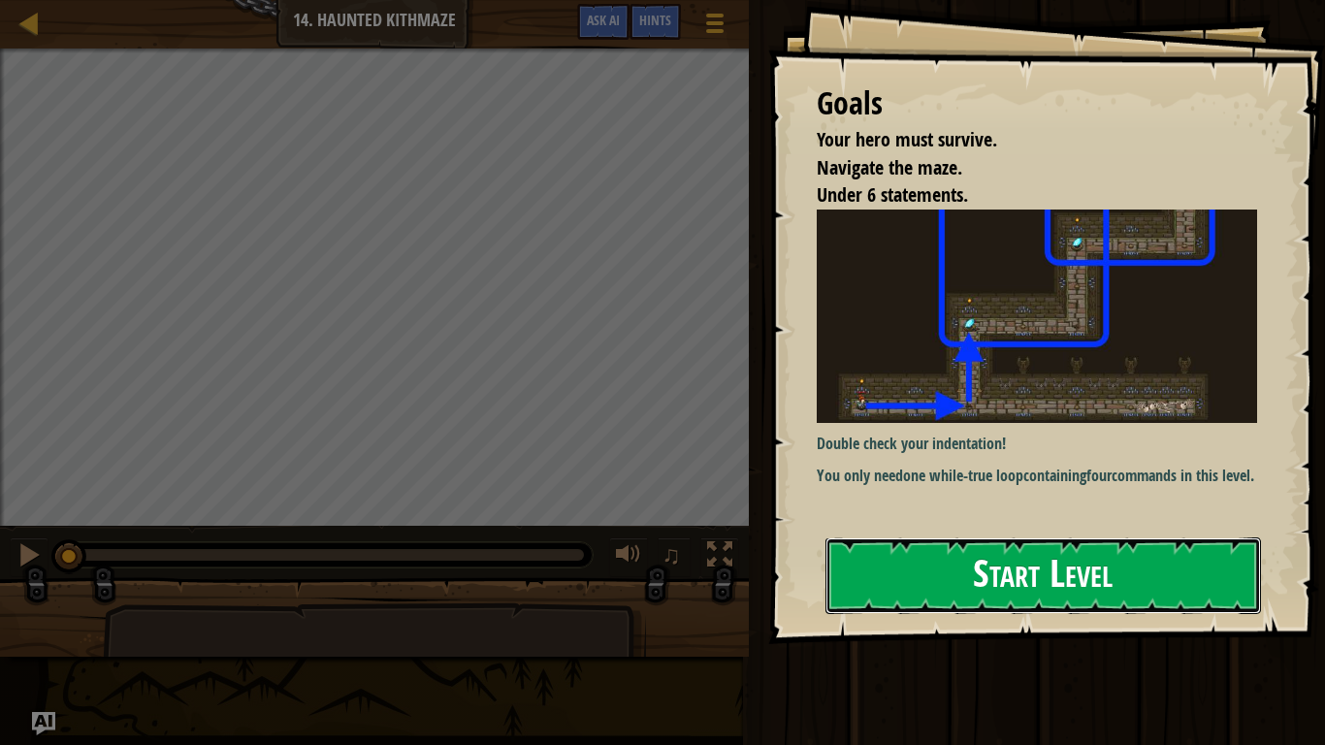
click at [898, 573] on button "Start Level" at bounding box center [1044, 575] width 436 height 77
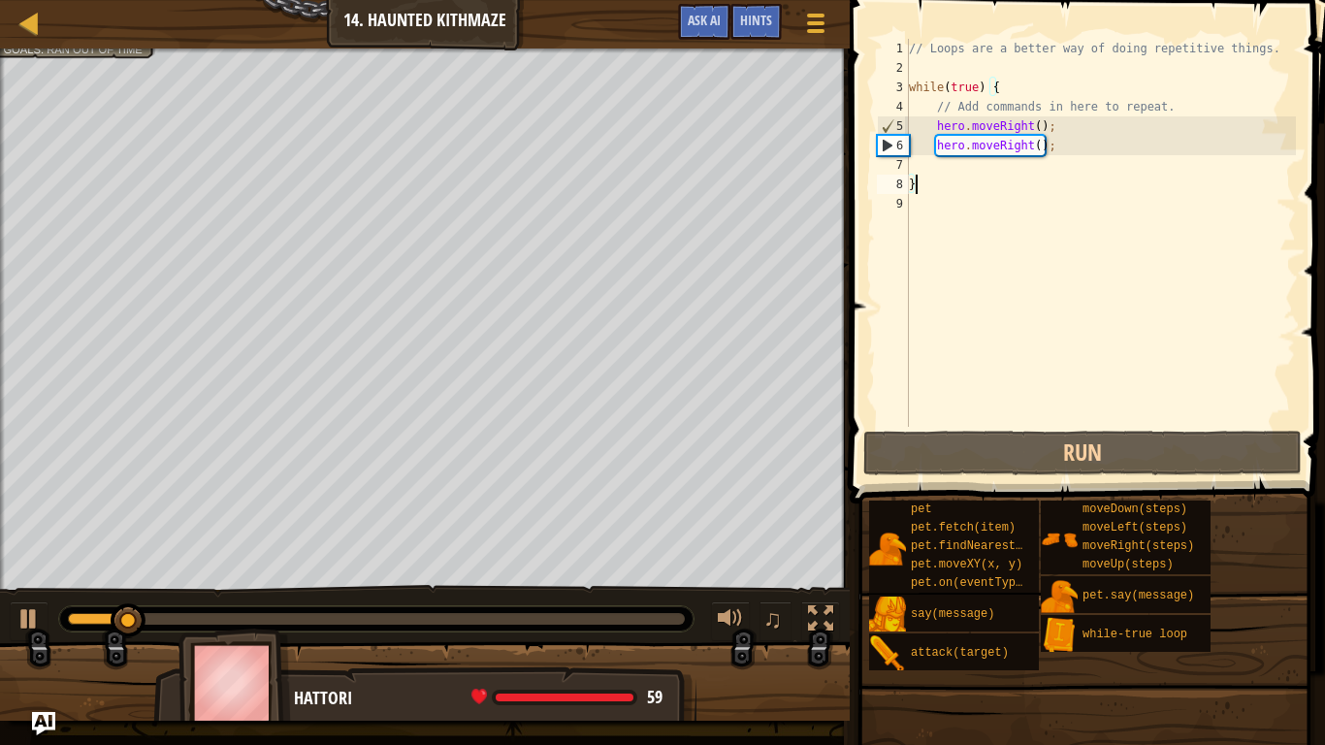
click at [1012, 81] on div "// Loops are a better way of doing repetitive things. while ( true ) { // Add c…" at bounding box center [1100, 252] width 391 height 427
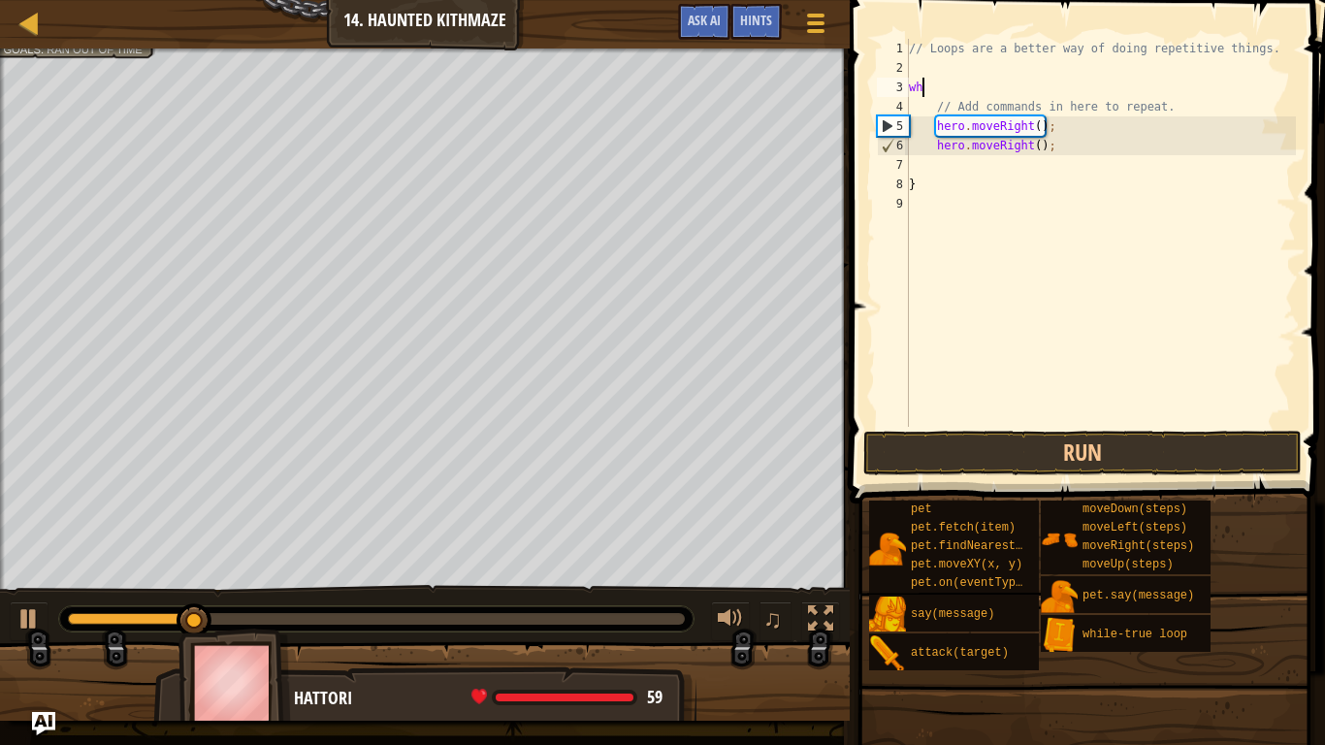
type textarea "w"
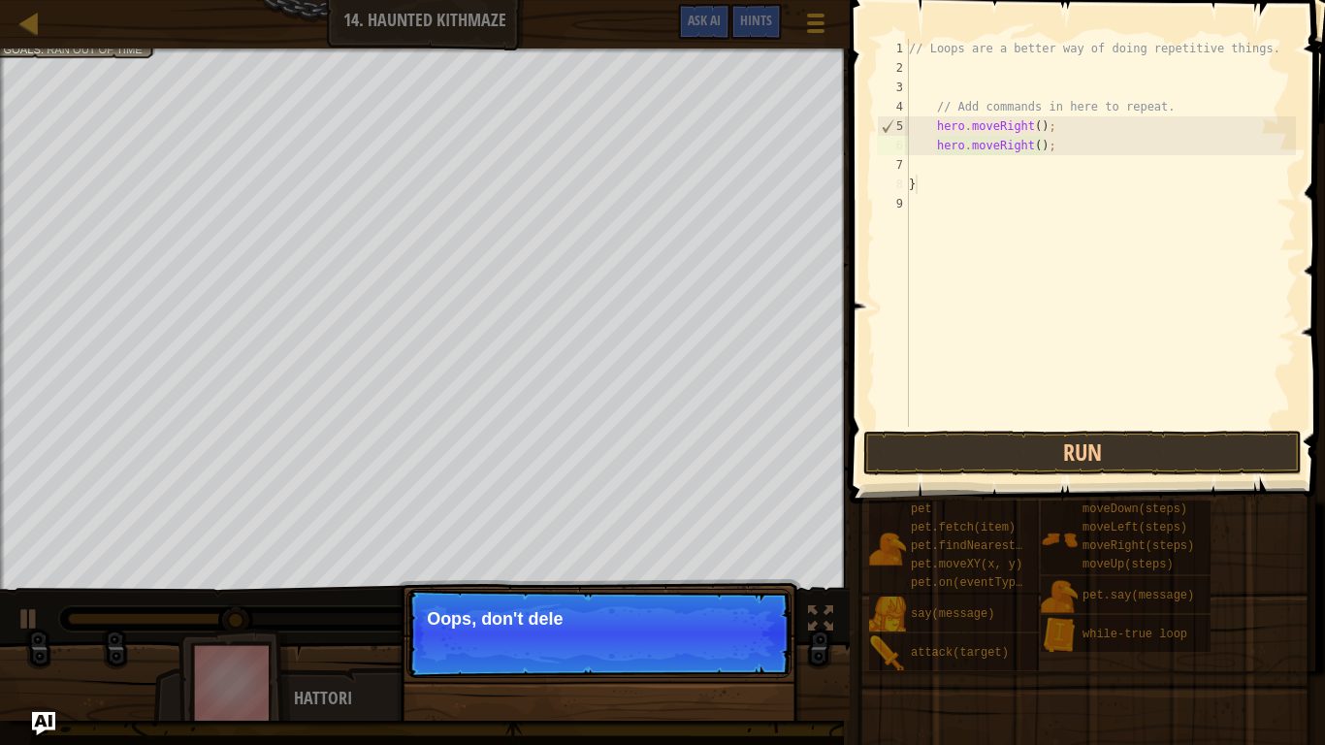
click at [939, 175] on div "// Loops are a better way of doing repetitive things. // Add commands in here t…" at bounding box center [1100, 252] width 391 height 427
type textarea "}"
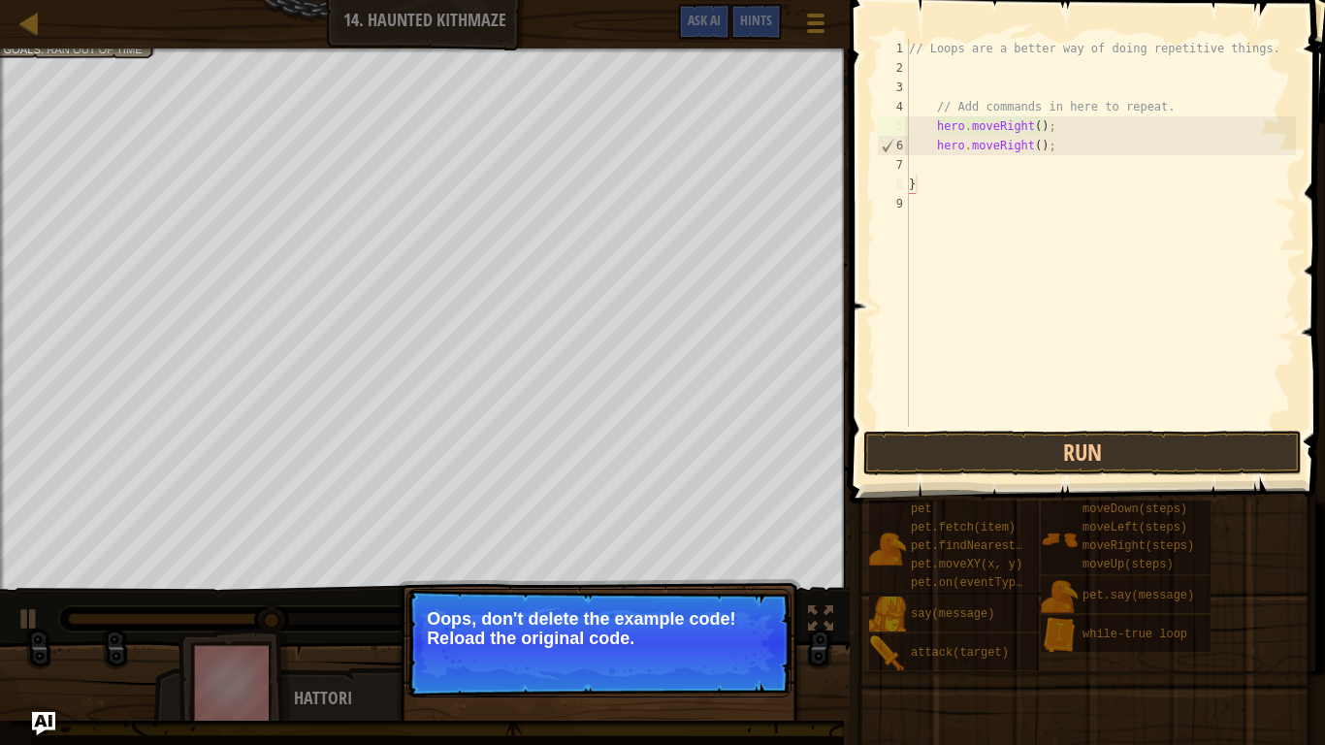
click at [927, 180] on div "// Loops are a better way of doing repetitive things. // Add commands in here t…" at bounding box center [1100, 252] width 391 height 427
click at [932, 189] on div "// Loops are a better way of doing repetitive things. // Add commands in here t…" at bounding box center [1100, 252] width 391 height 427
click at [766, 627] on button "↻ Reload" at bounding box center [733, 663] width 86 height 29
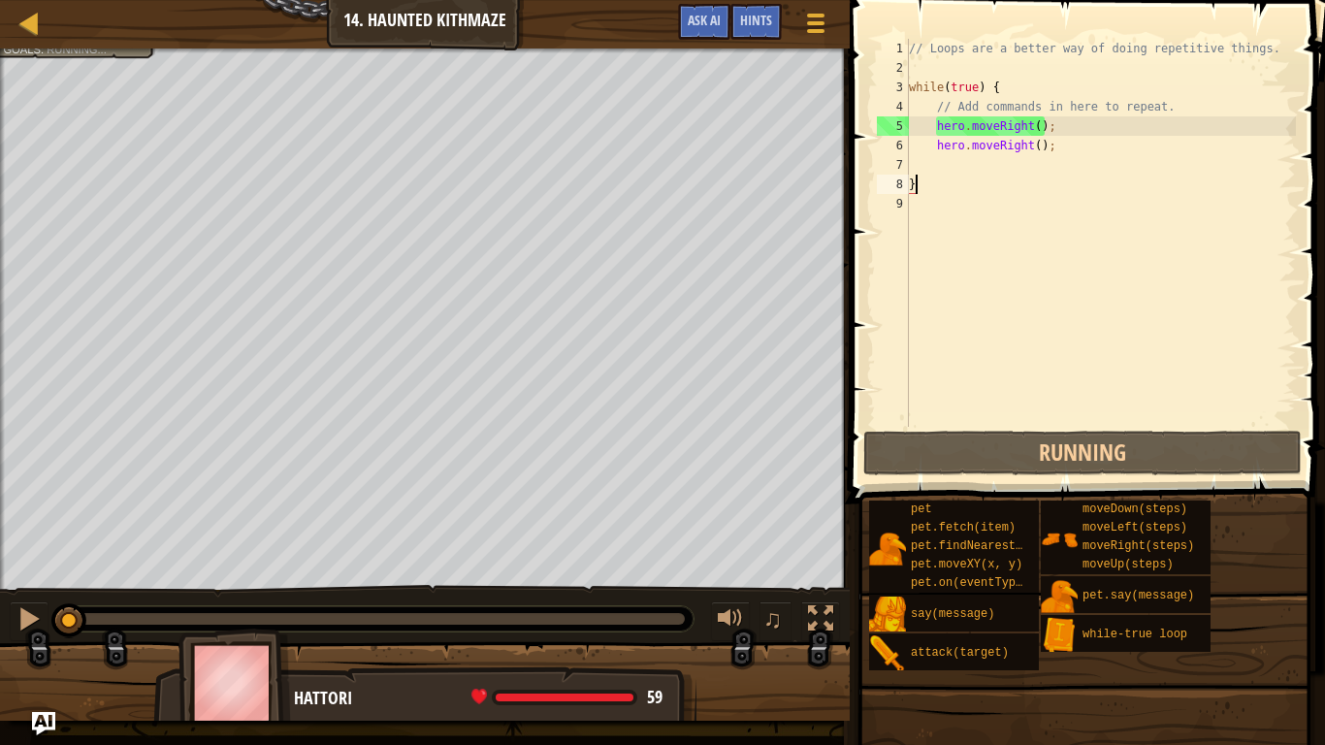
scroll to position [9, 0]
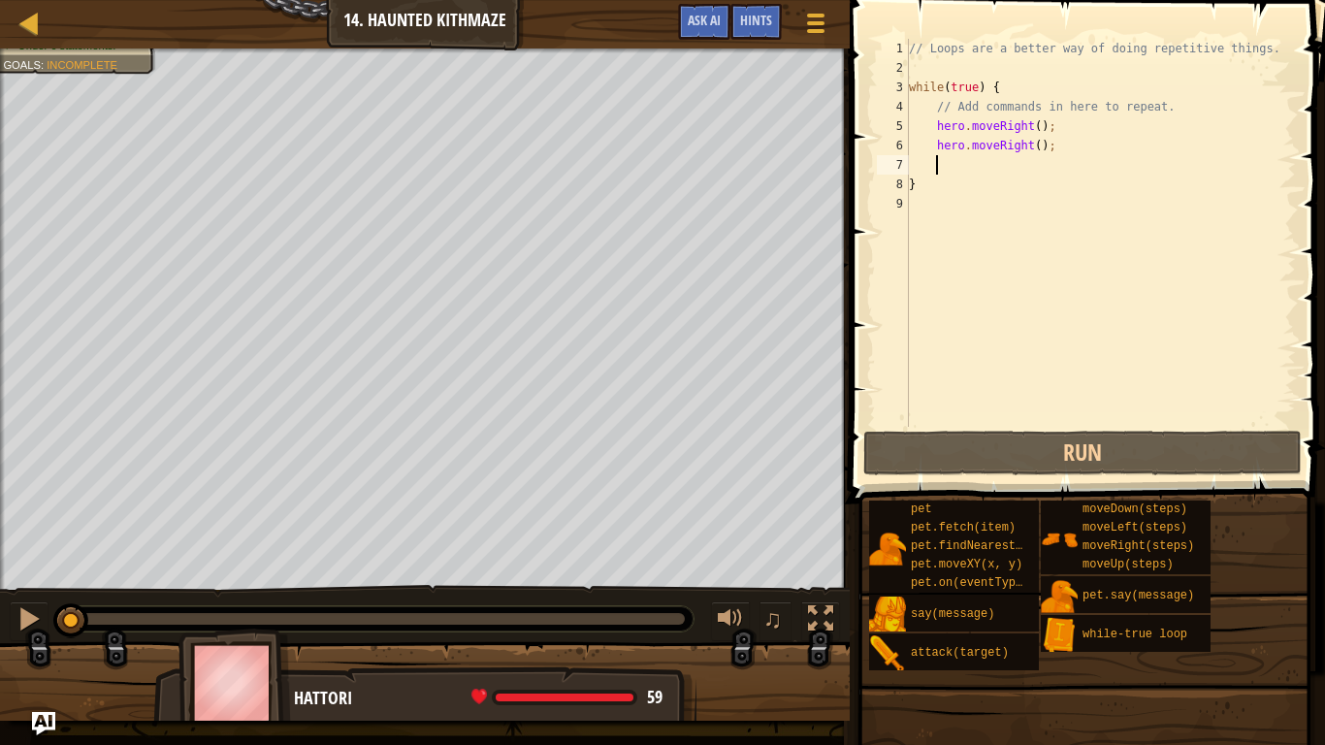
click at [1011, 158] on div "// Loops are a better way of doing repetitive things. while ( true ) { // Add c…" at bounding box center [1100, 252] width 391 height 427
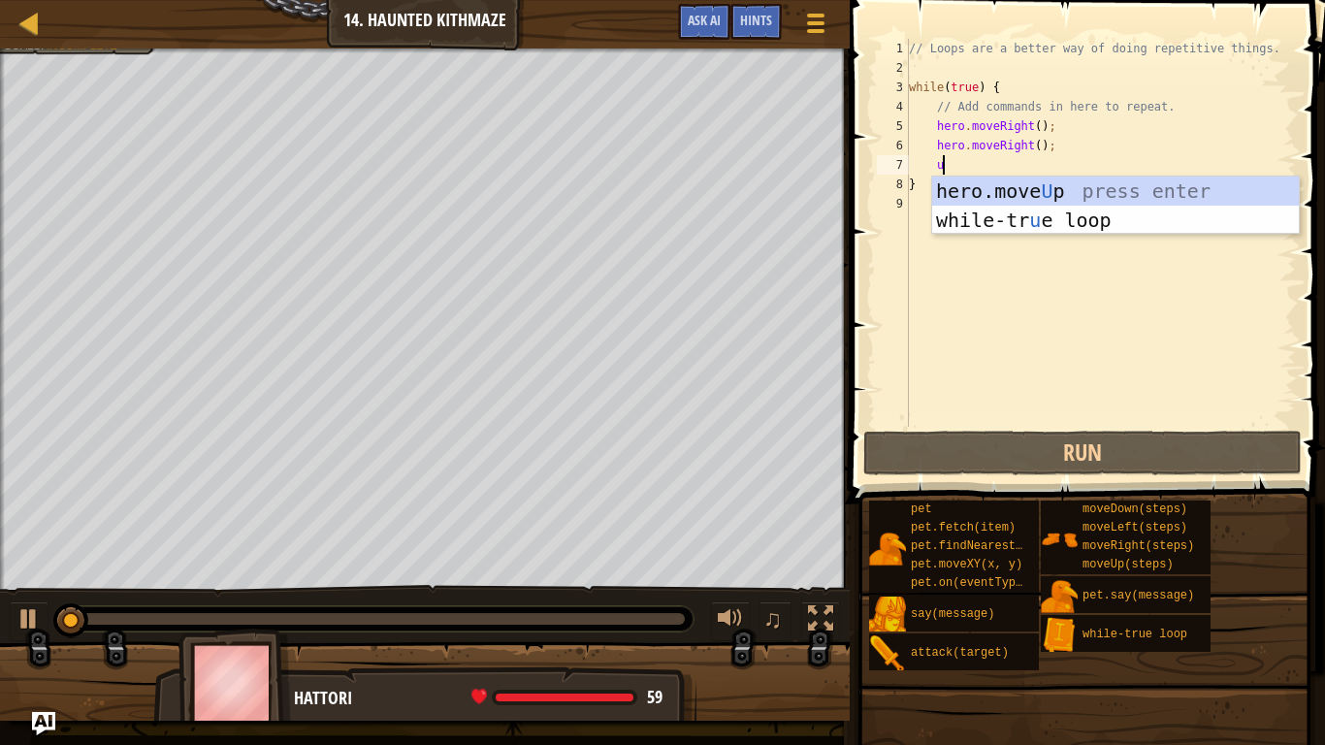
type textarea "up"
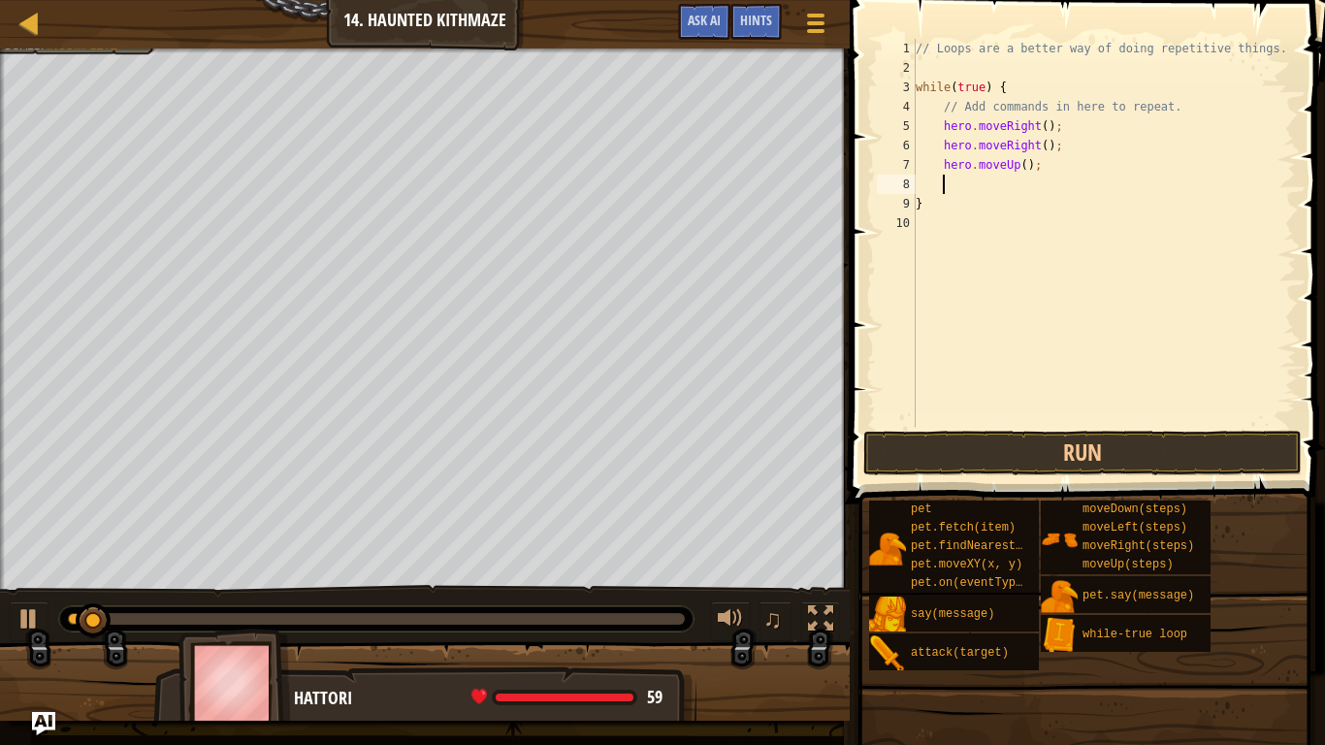
scroll to position [9, 3]
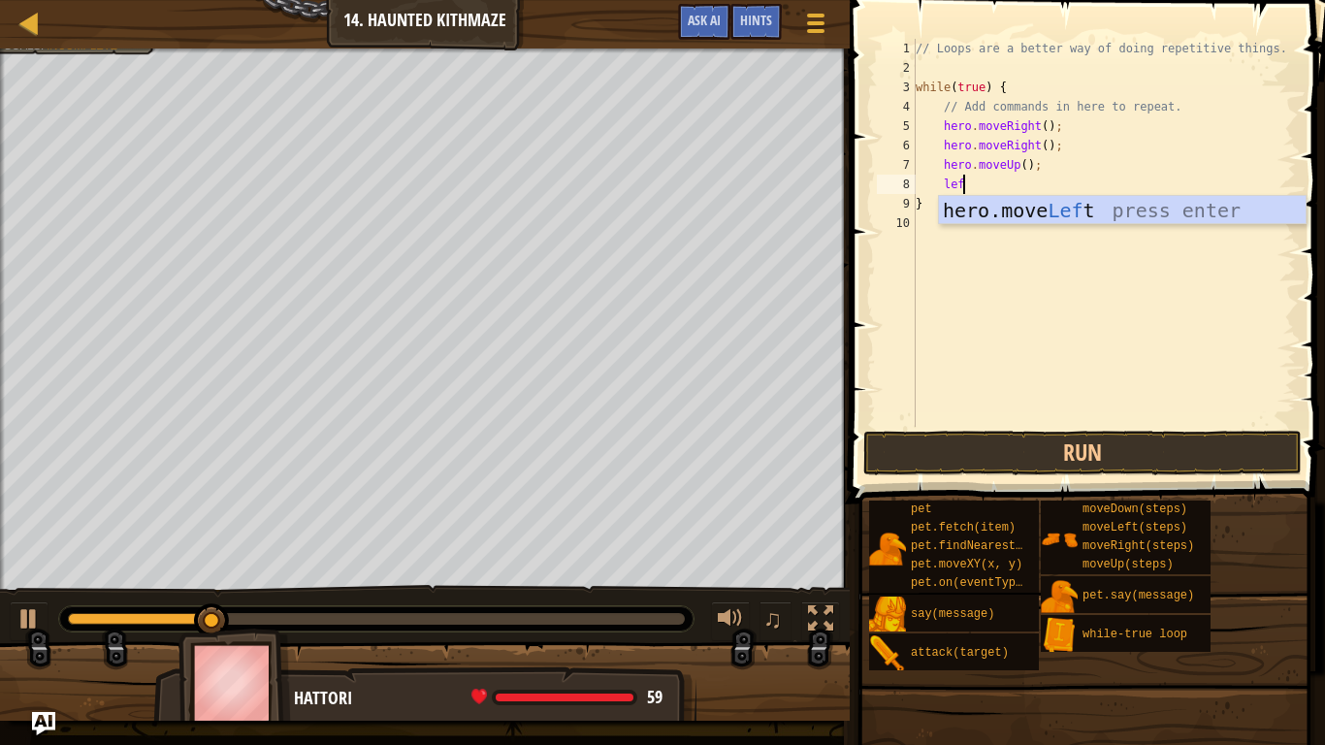
type textarea "left"
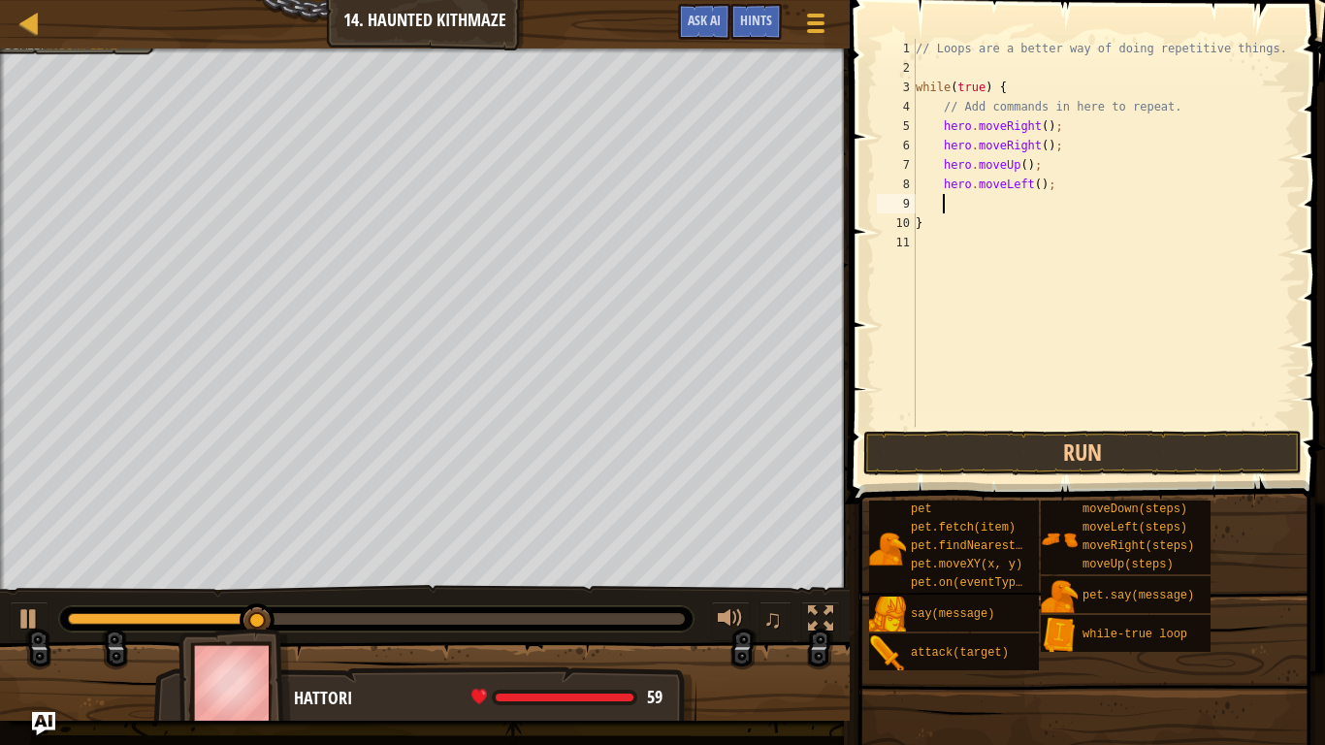
type textarea "up"
click at [1048, 461] on button "Run" at bounding box center [1082, 453] width 439 height 45
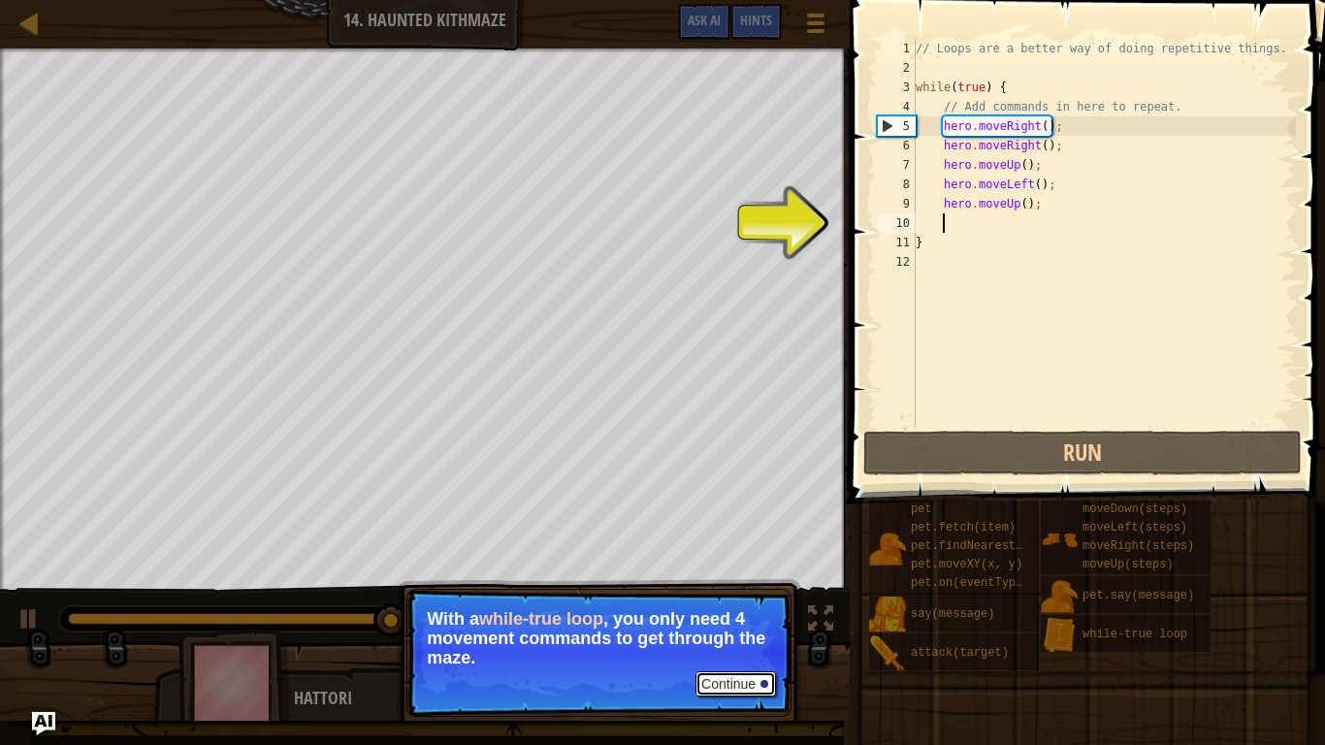
click at [701, 627] on button "Continue" at bounding box center [736, 683] width 81 height 25
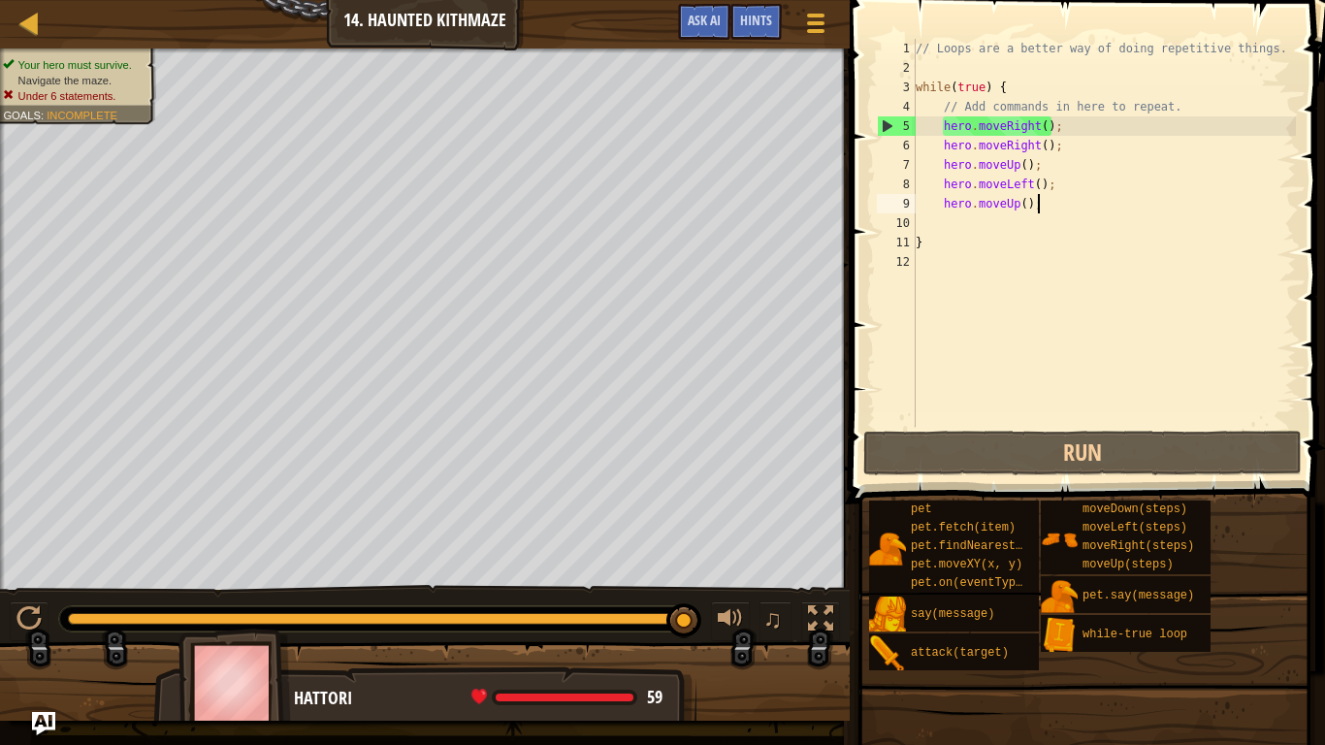
click at [1049, 204] on div "// Loops are a better way of doing repetitive things. while ( true ) { // Add c…" at bounding box center [1104, 252] width 384 height 427
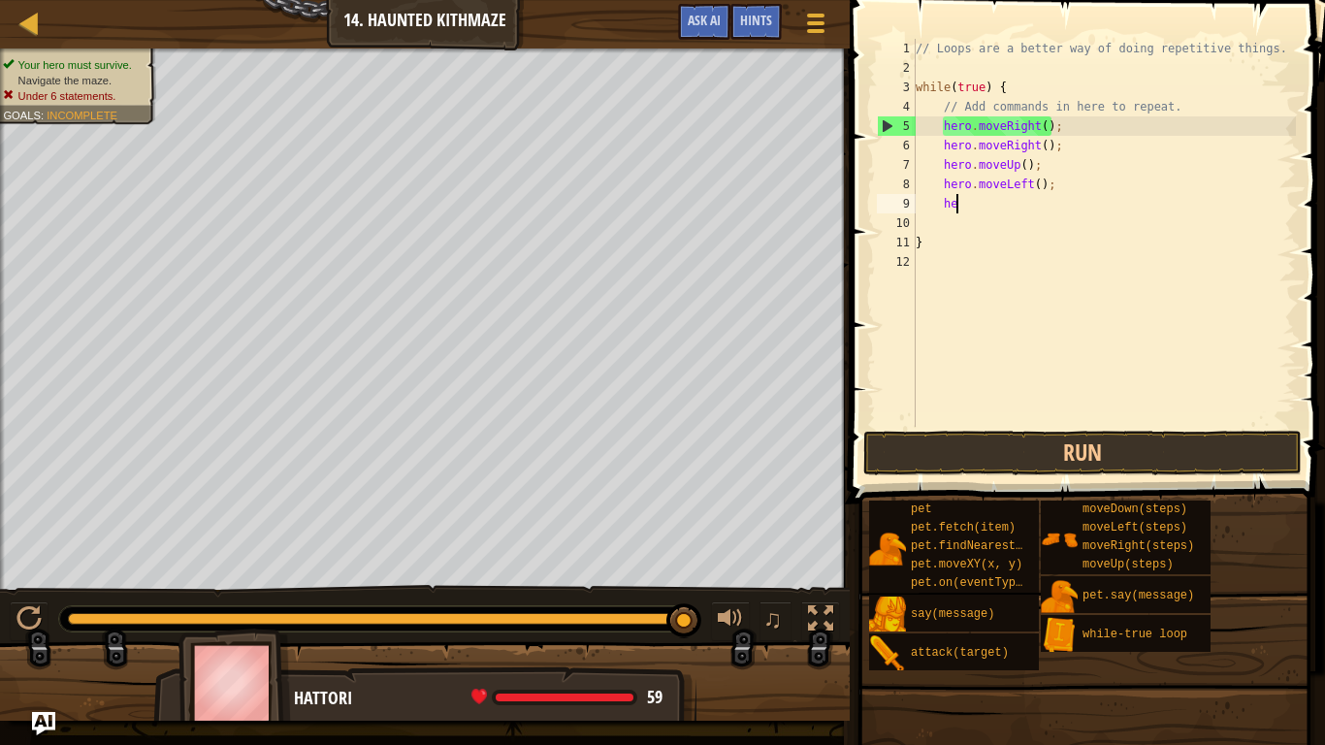
type textarea "h"
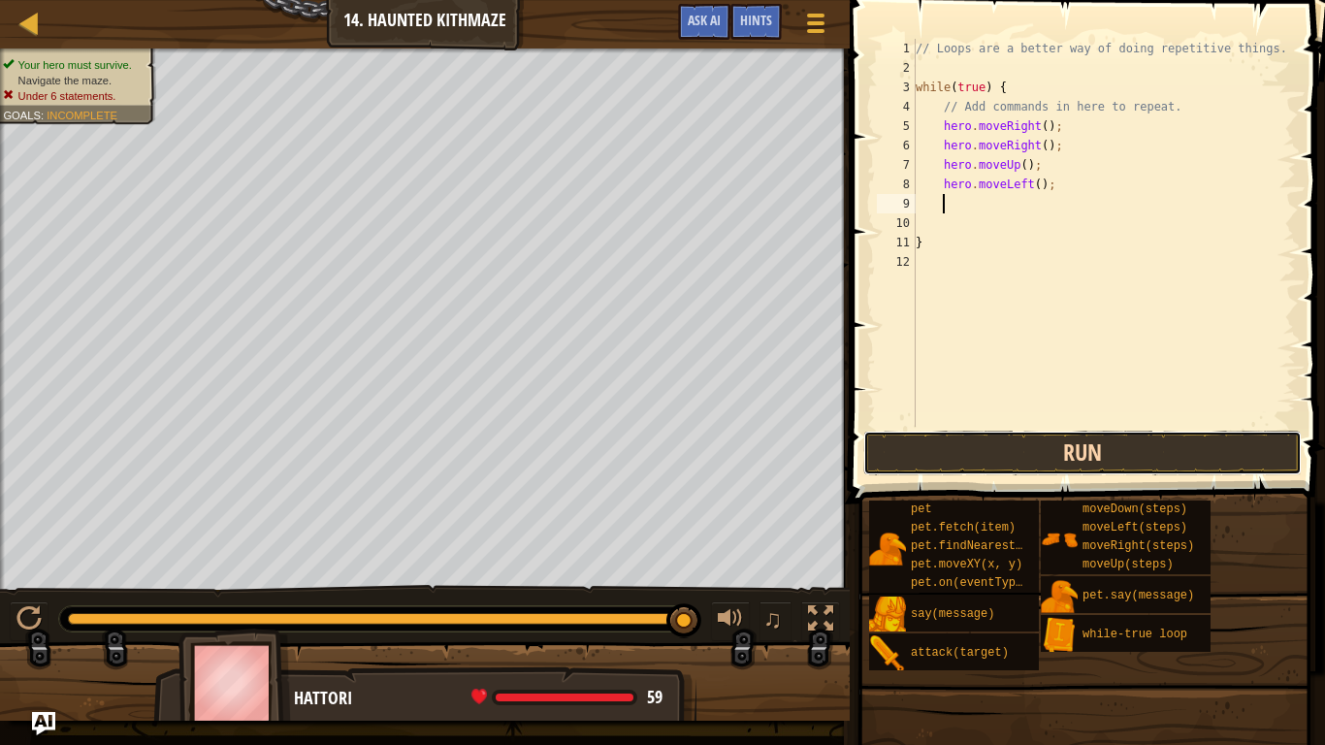
click at [1043, 450] on button "Run" at bounding box center [1082, 453] width 439 height 45
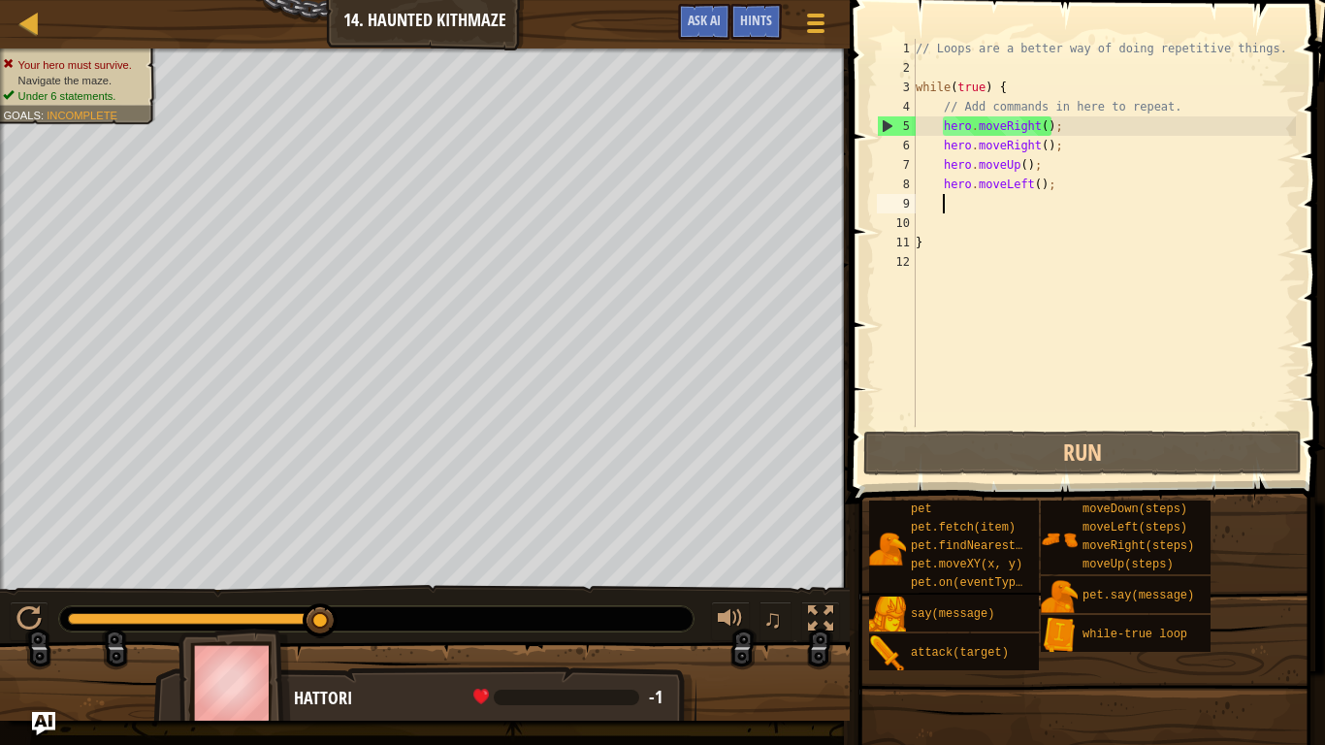
type textarea "up"
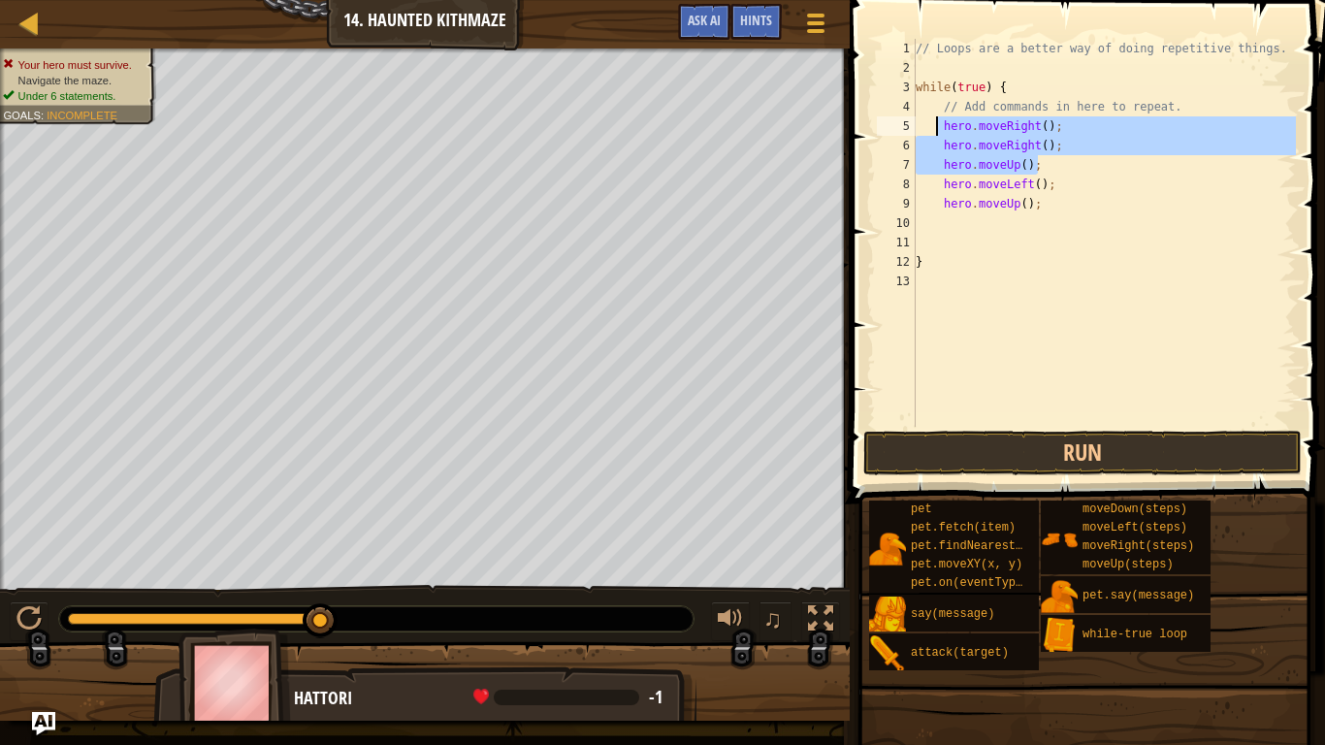
drag, startPoint x: 1060, startPoint y: 157, endPoint x: 936, endPoint y: 129, distance: 127.3
click at [936, 129] on div "// Loops are a better way of doing repetitive things. while ( true ) { // Add c…" at bounding box center [1104, 252] width 384 height 427
click at [1047, 171] on div "// Loops are a better way of doing repetitive things. while ( true ) { // Add c…" at bounding box center [1104, 233] width 384 height 388
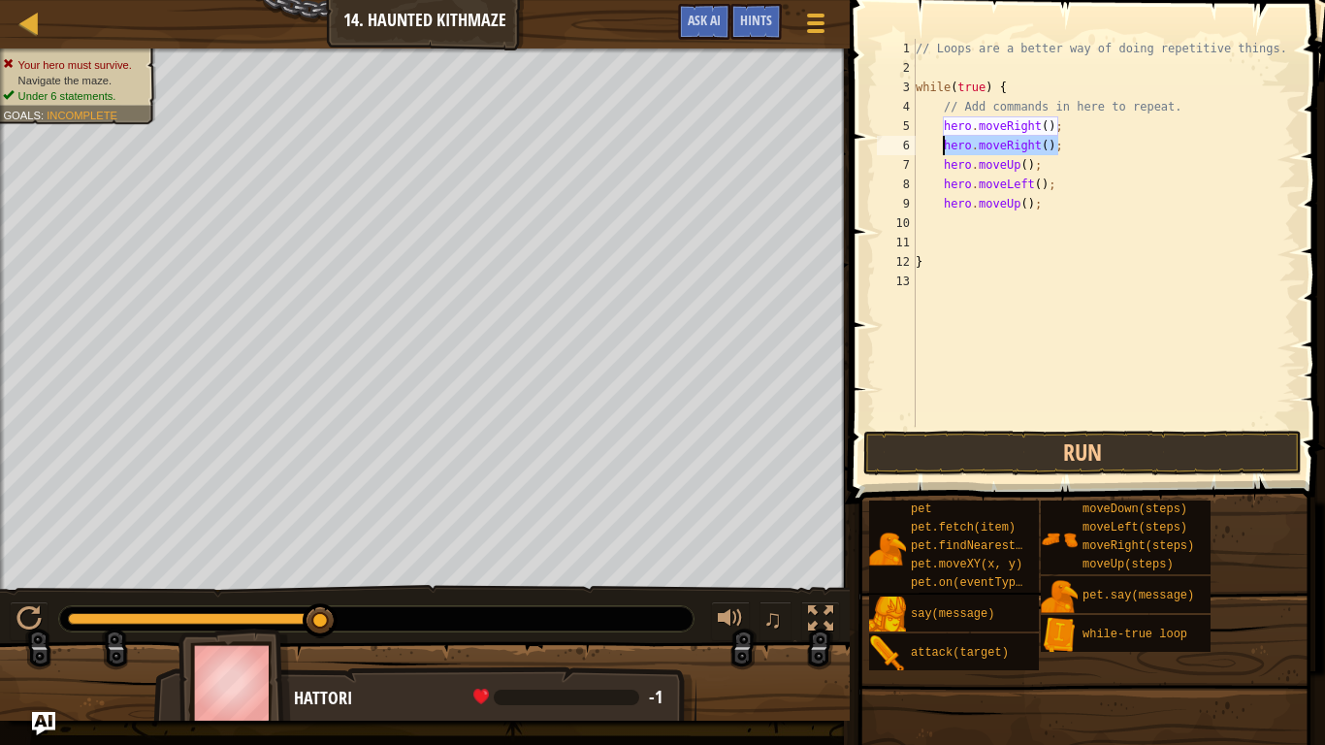
drag, startPoint x: 1060, startPoint y: 149, endPoint x: 946, endPoint y: 146, distance: 114.5
click at [946, 146] on div "// Loops are a better way of doing repetitive things. while ( true ) { // Add c…" at bounding box center [1104, 252] width 384 height 427
type textarea "hero.moveRight();"
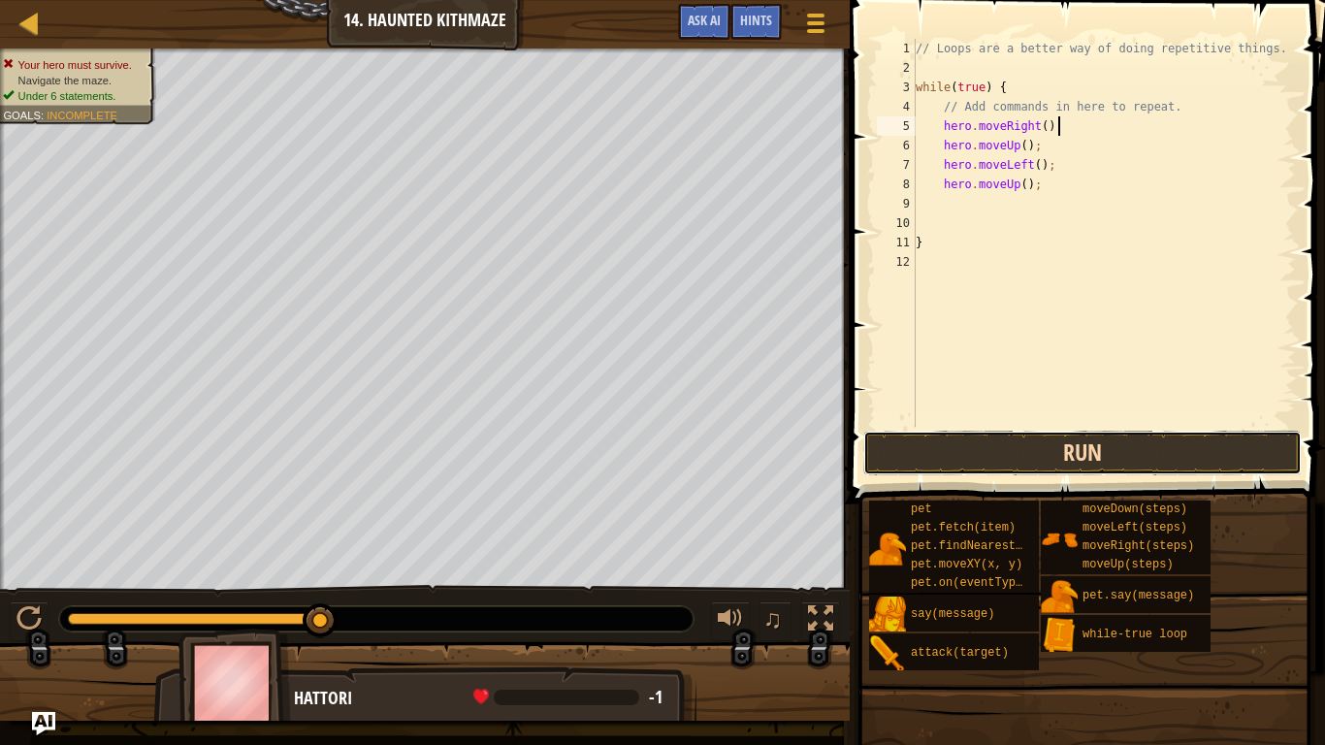
click at [1019, 452] on button "Run" at bounding box center [1082, 453] width 439 height 45
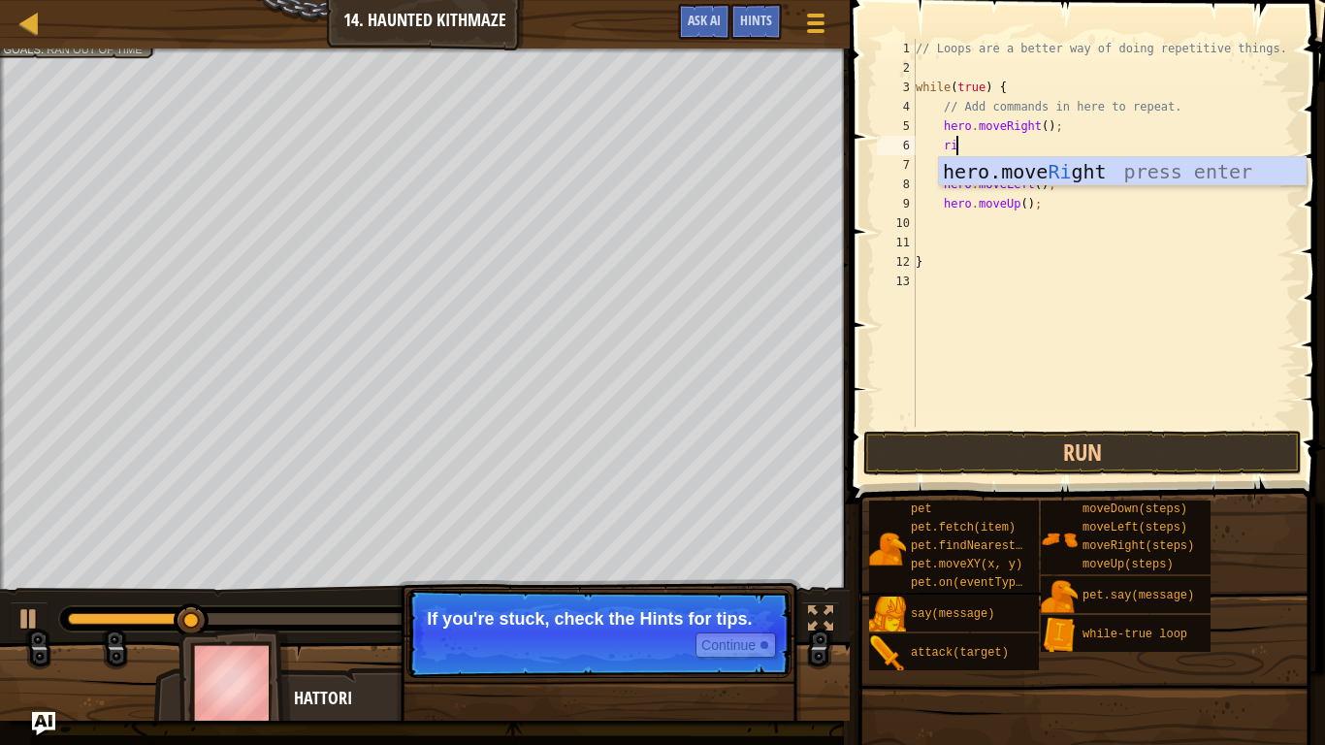
type textarea "righ"
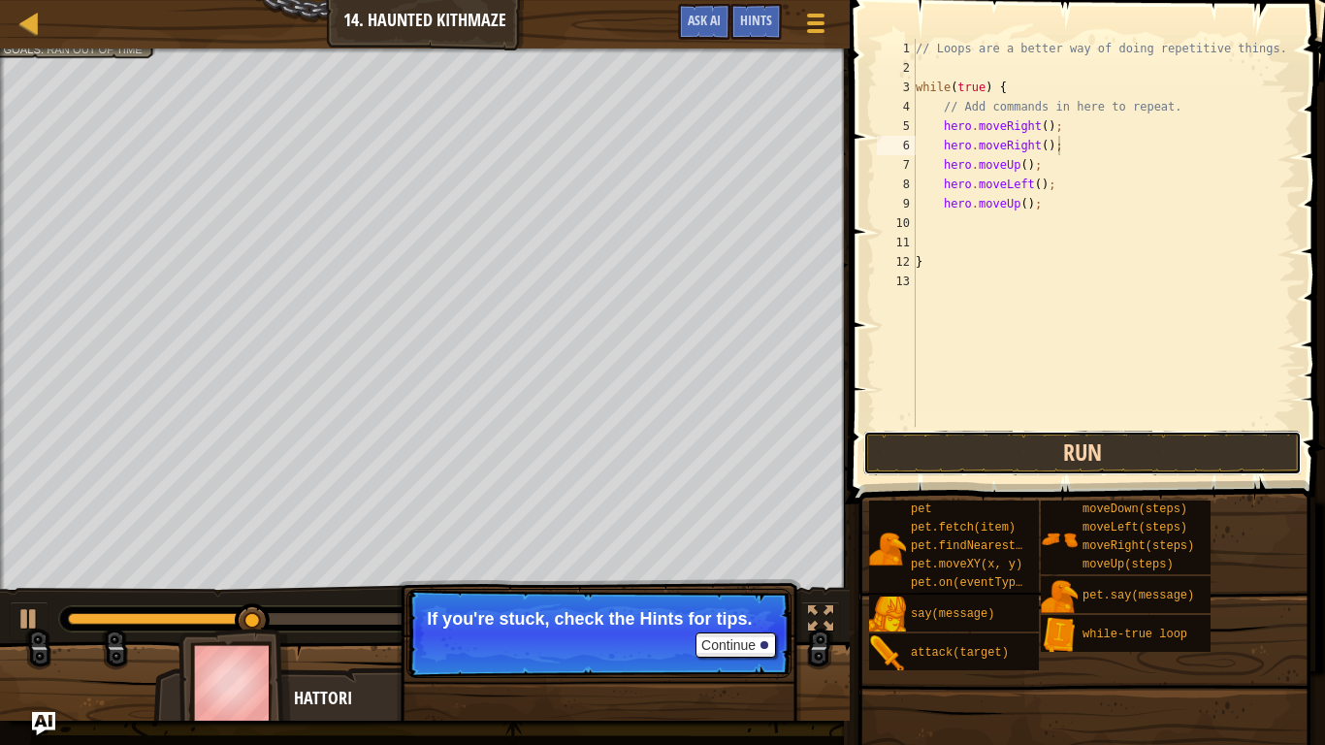
click at [1064, 441] on button "Run" at bounding box center [1082, 453] width 439 height 45
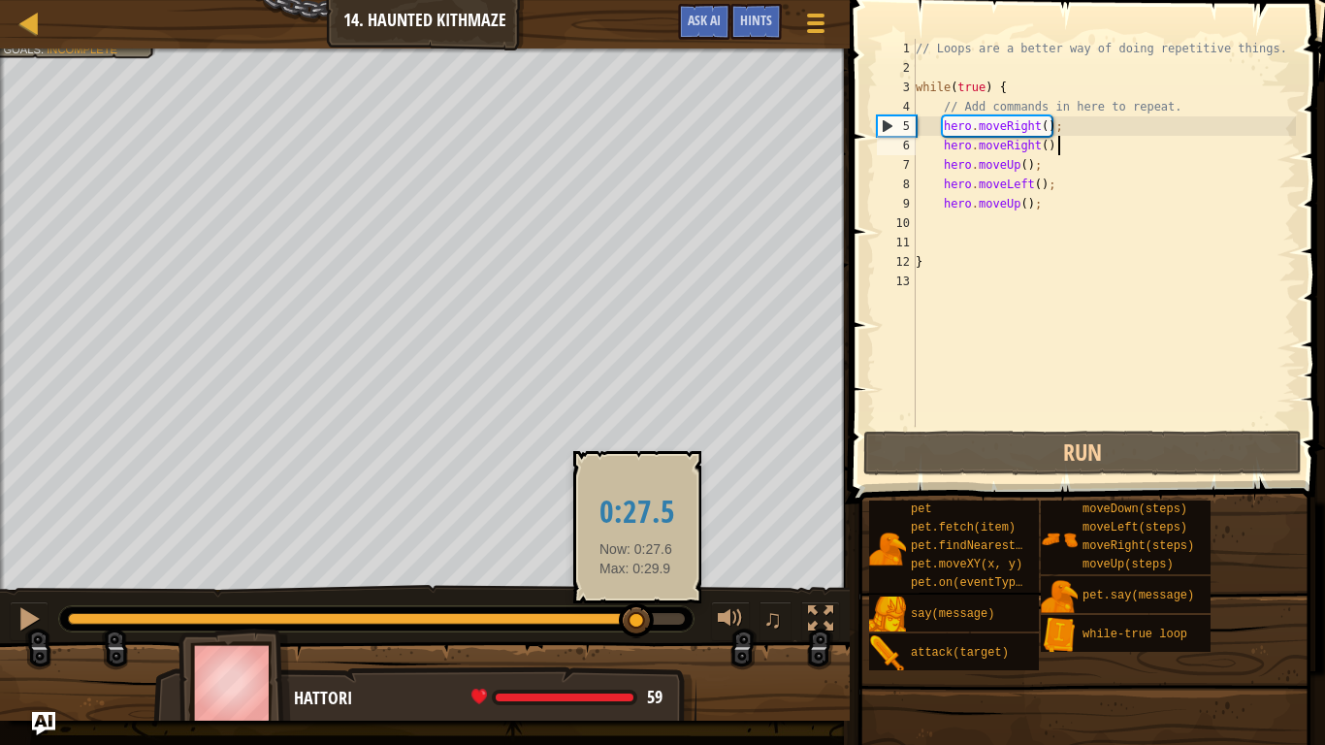
drag, startPoint x: 271, startPoint y: 614, endPoint x: 639, endPoint y: 633, distance: 369.1
click at [639, 627] on div at bounding box center [636, 620] width 35 height 35
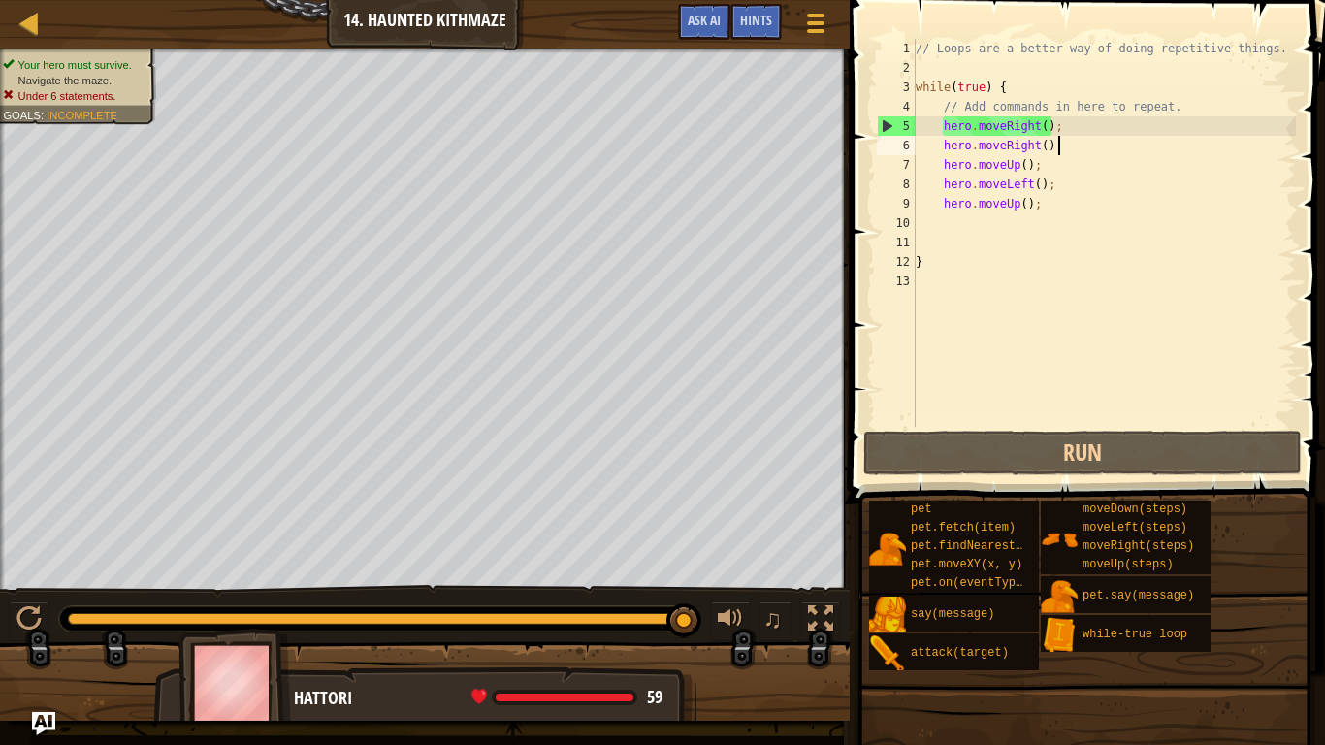
click at [1039, 207] on div "// Loops are a better way of doing repetitive things. while ( true ) { // Add c…" at bounding box center [1104, 252] width 384 height 427
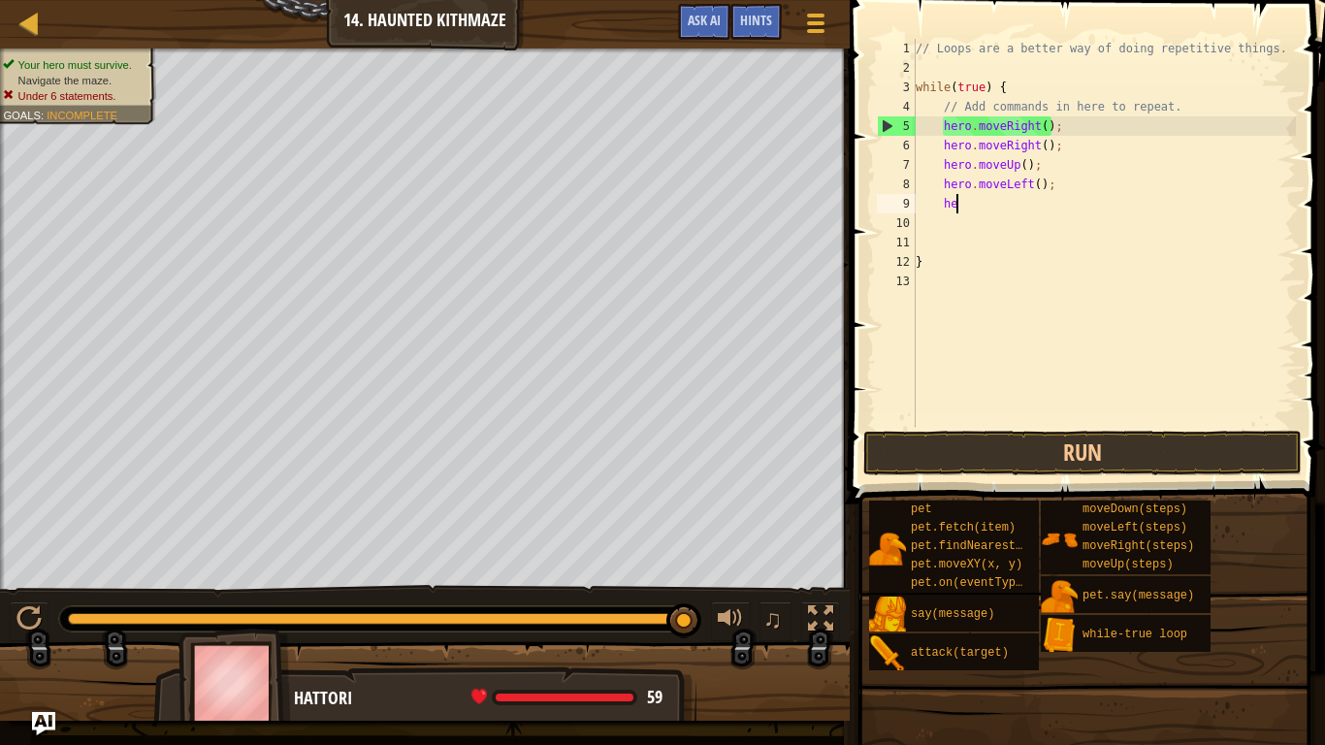
type textarea "h"
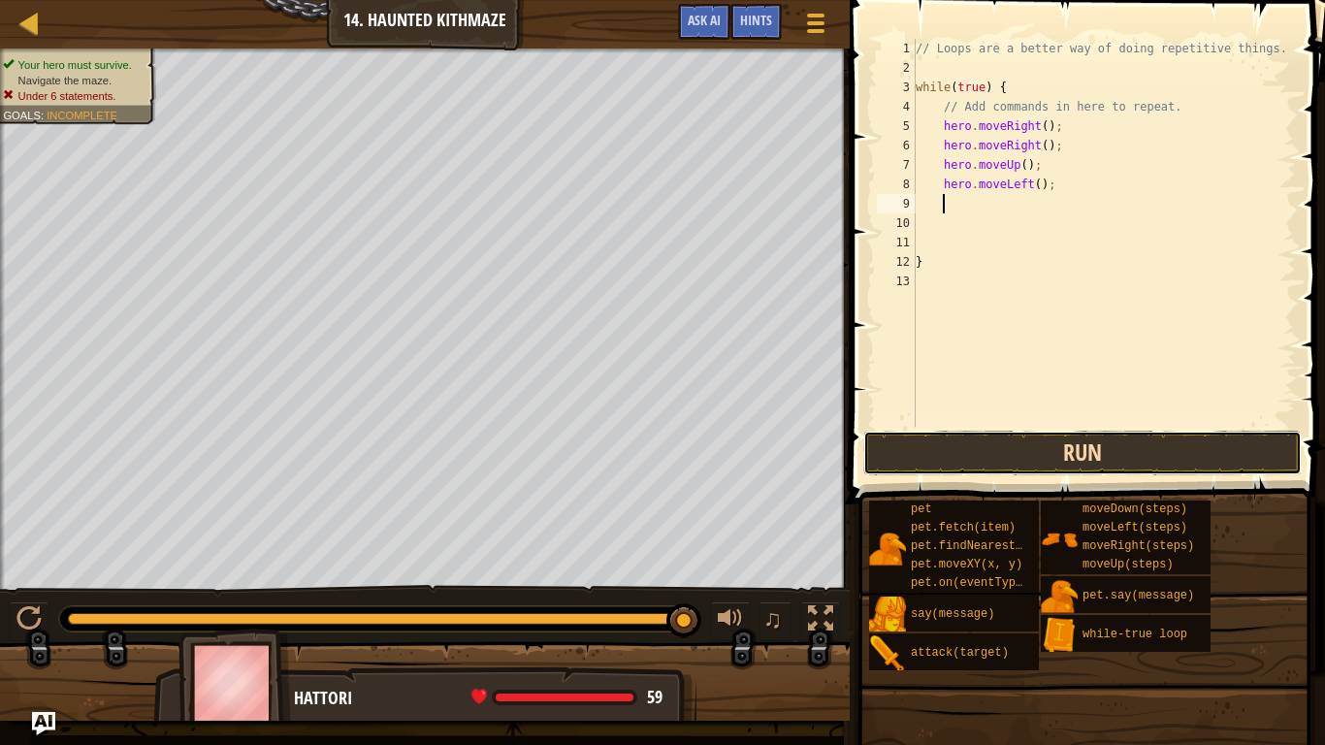
click at [936, 458] on button "Run" at bounding box center [1082, 453] width 439 height 45
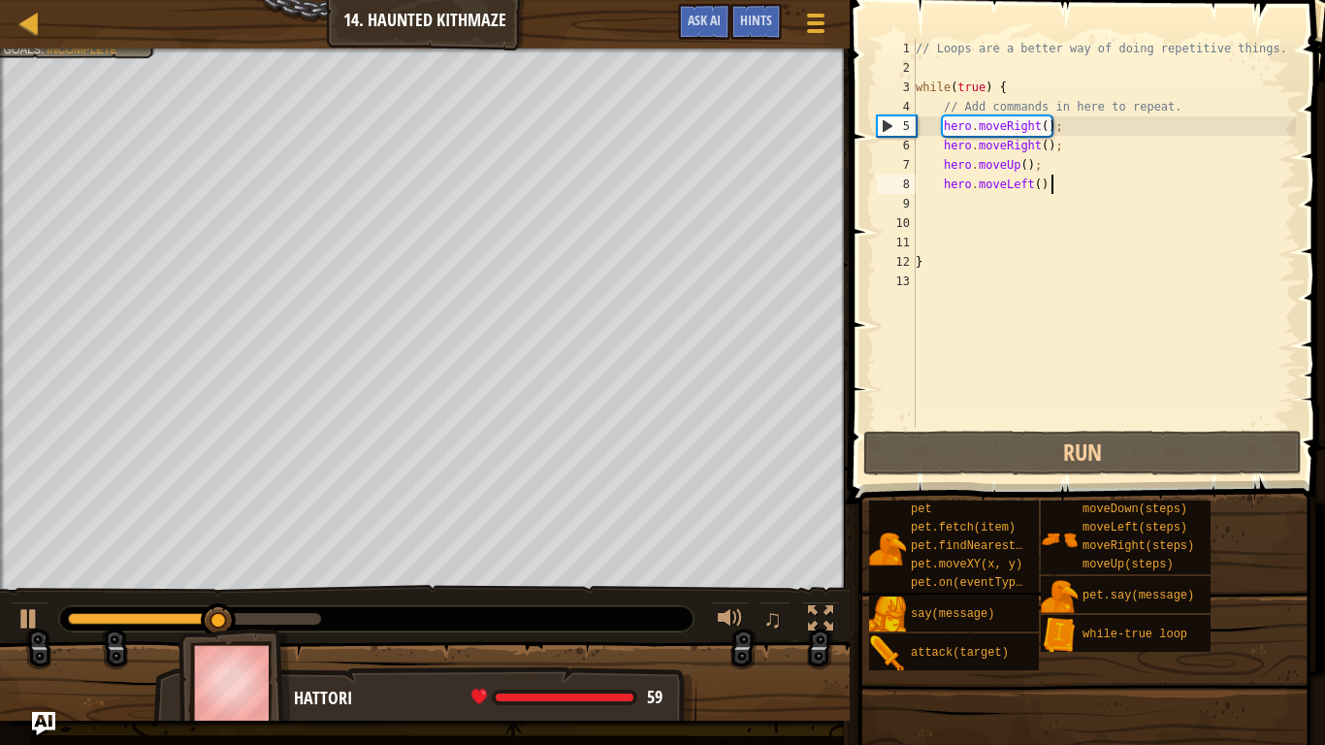
click at [1104, 184] on div "// Loops are a better way of doing repetitive things. while ( true ) { // Add c…" at bounding box center [1104, 252] width 384 height 427
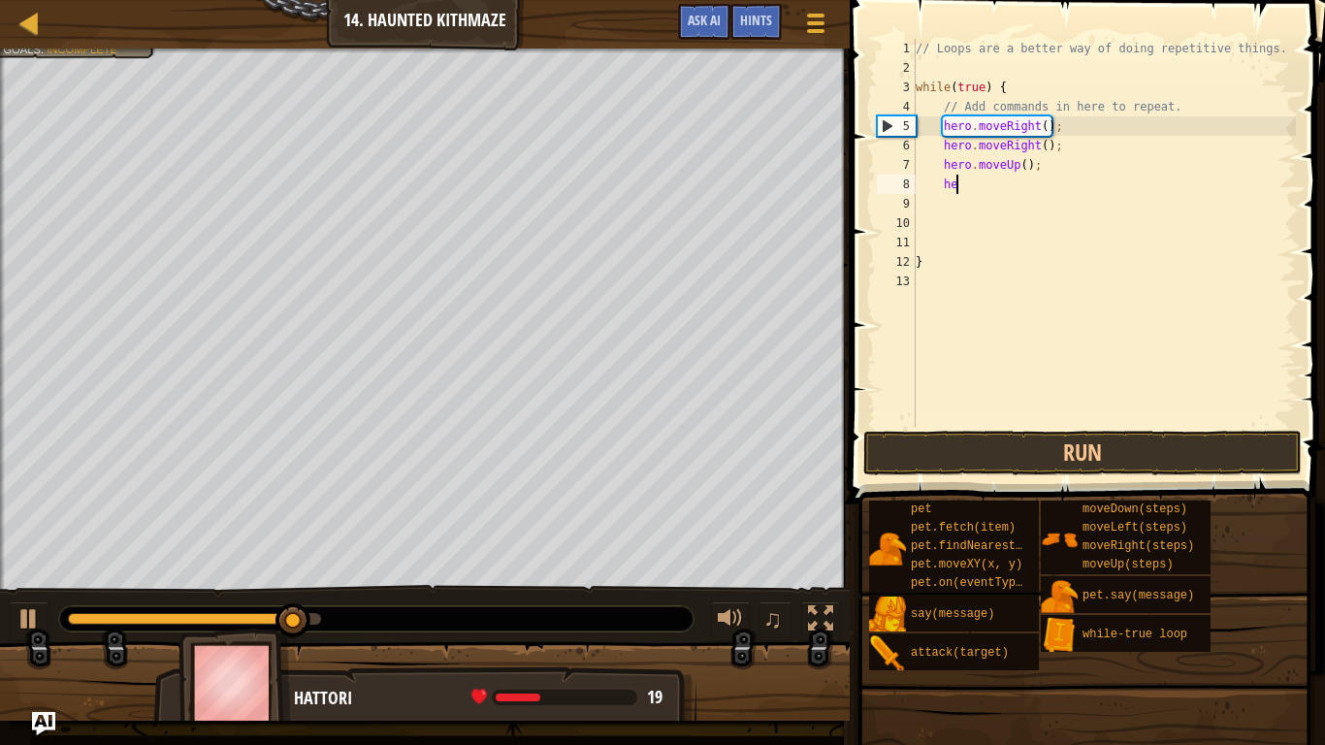
type textarea "h"
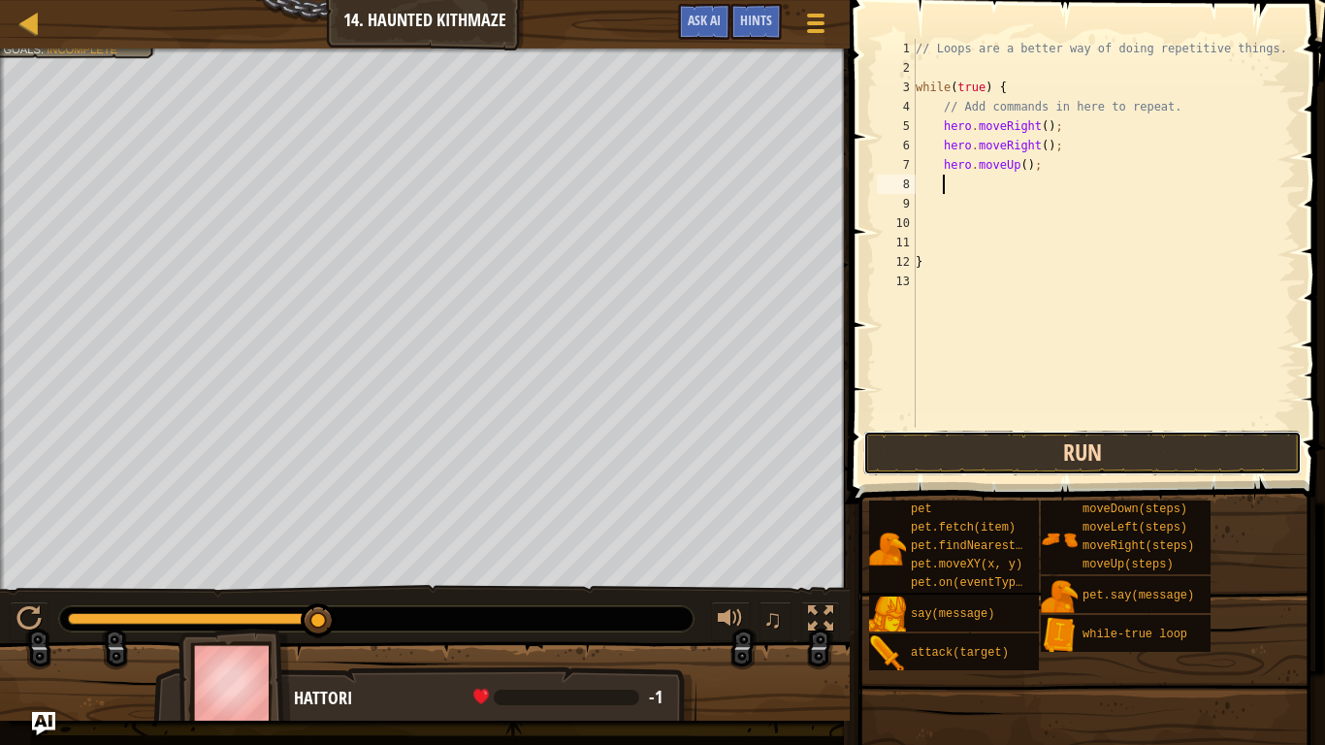
click at [1061, 451] on button "Run" at bounding box center [1082, 453] width 439 height 45
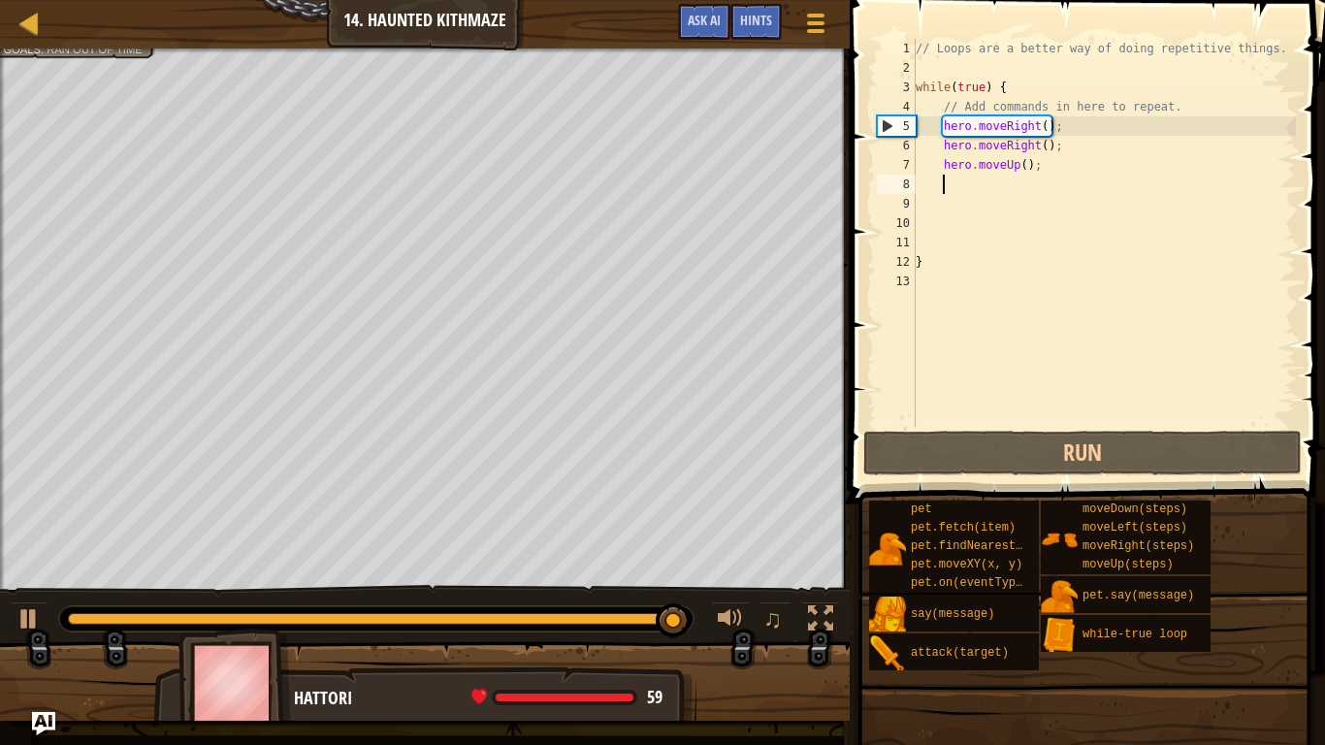
type textarea "up"
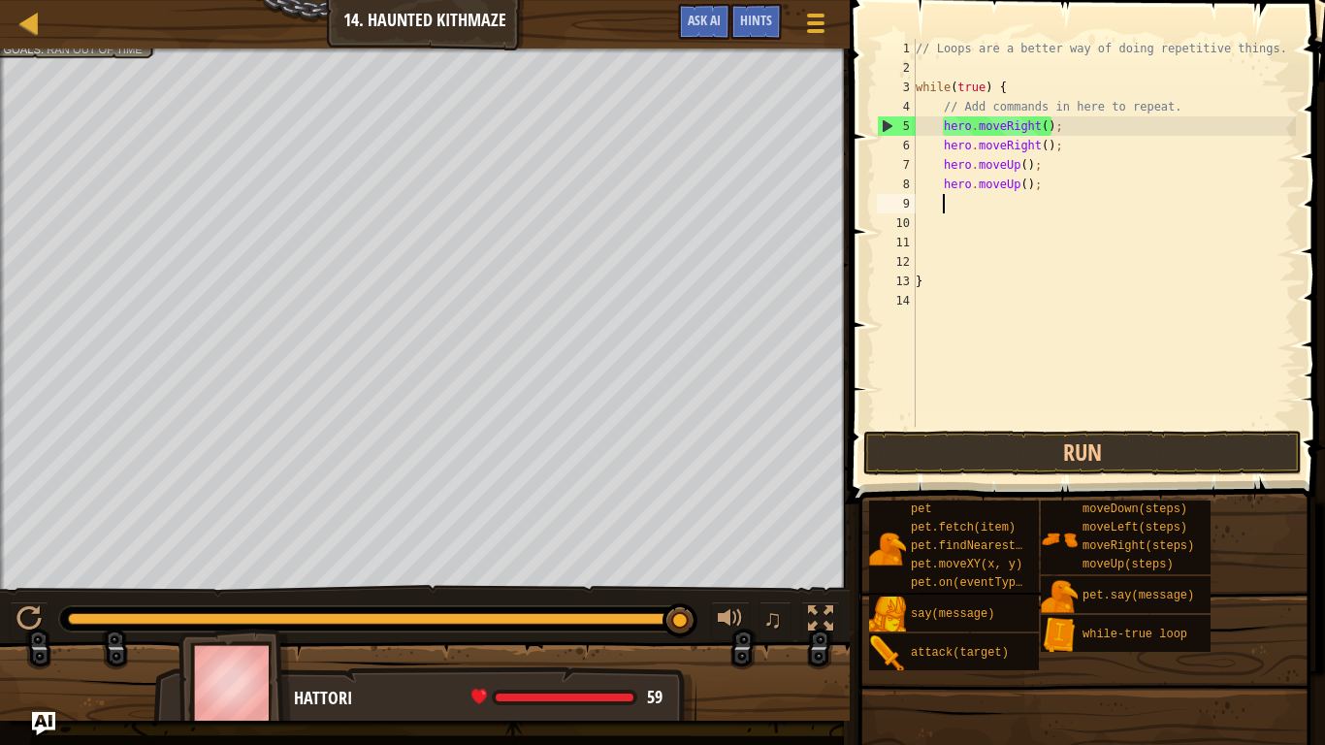
scroll to position [9, 3]
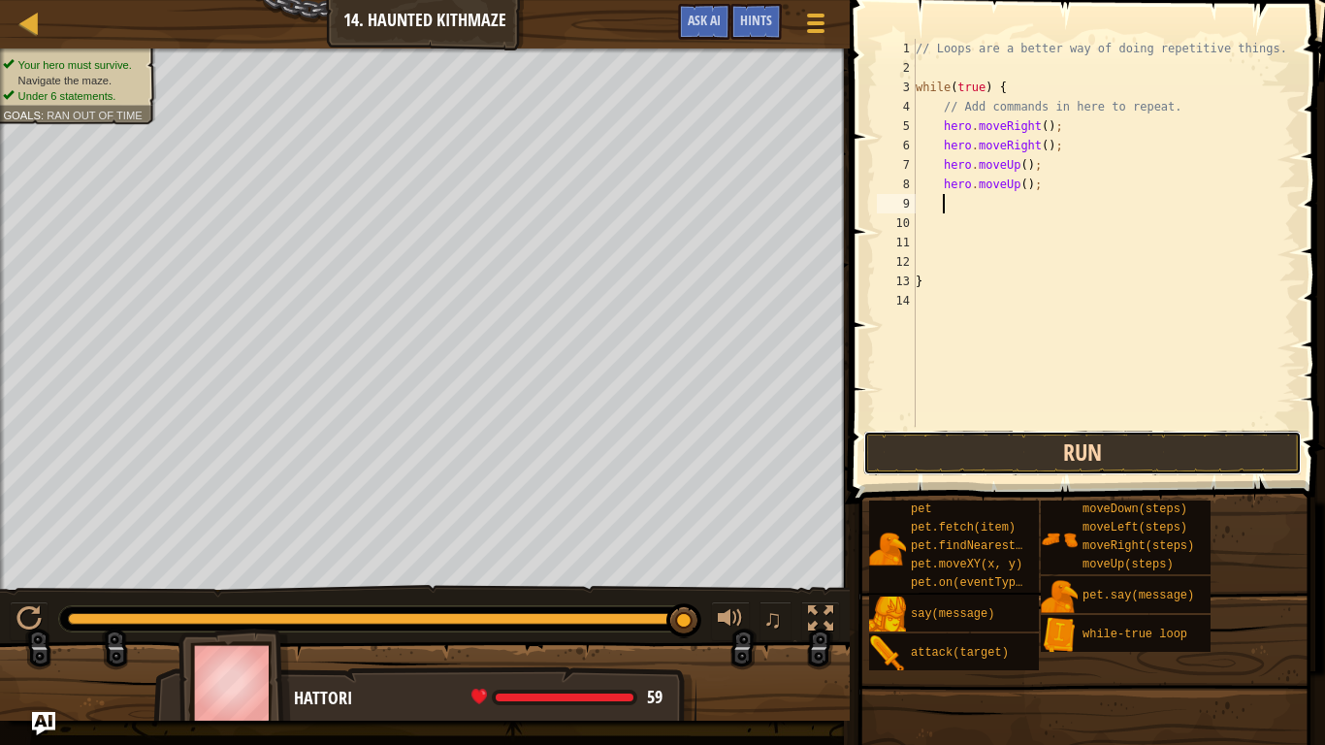
click at [991, 446] on button "Run" at bounding box center [1082, 453] width 439 height 45
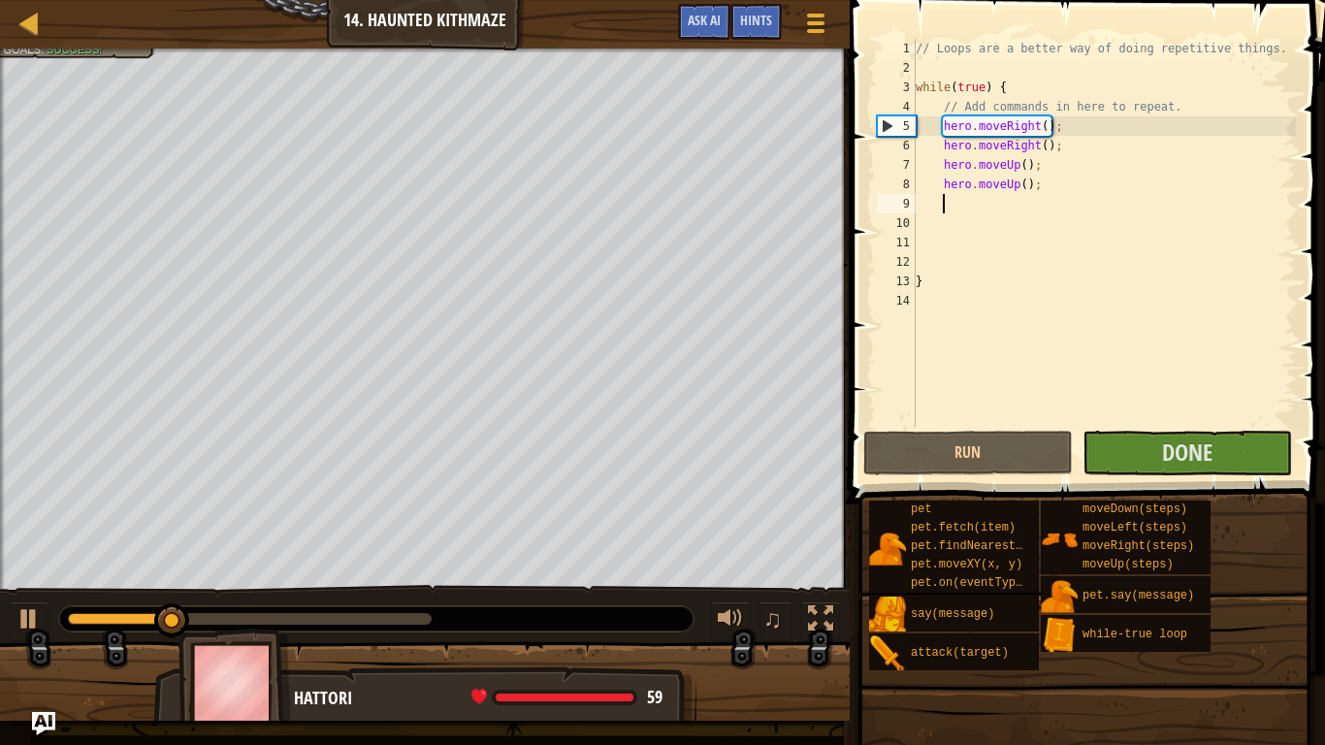
click at [383, 627] on div at bounding box center [376, 618] width 636 height 27
click at [385, 627] on div at bounding box center [376, 618] width 636 height 27
click at [394, 623] on div at bounding box center [250, 619] width 364 height 12
click at [1136, 448] on button "Done" at bounding box center [1188, 453] width 210 height 45
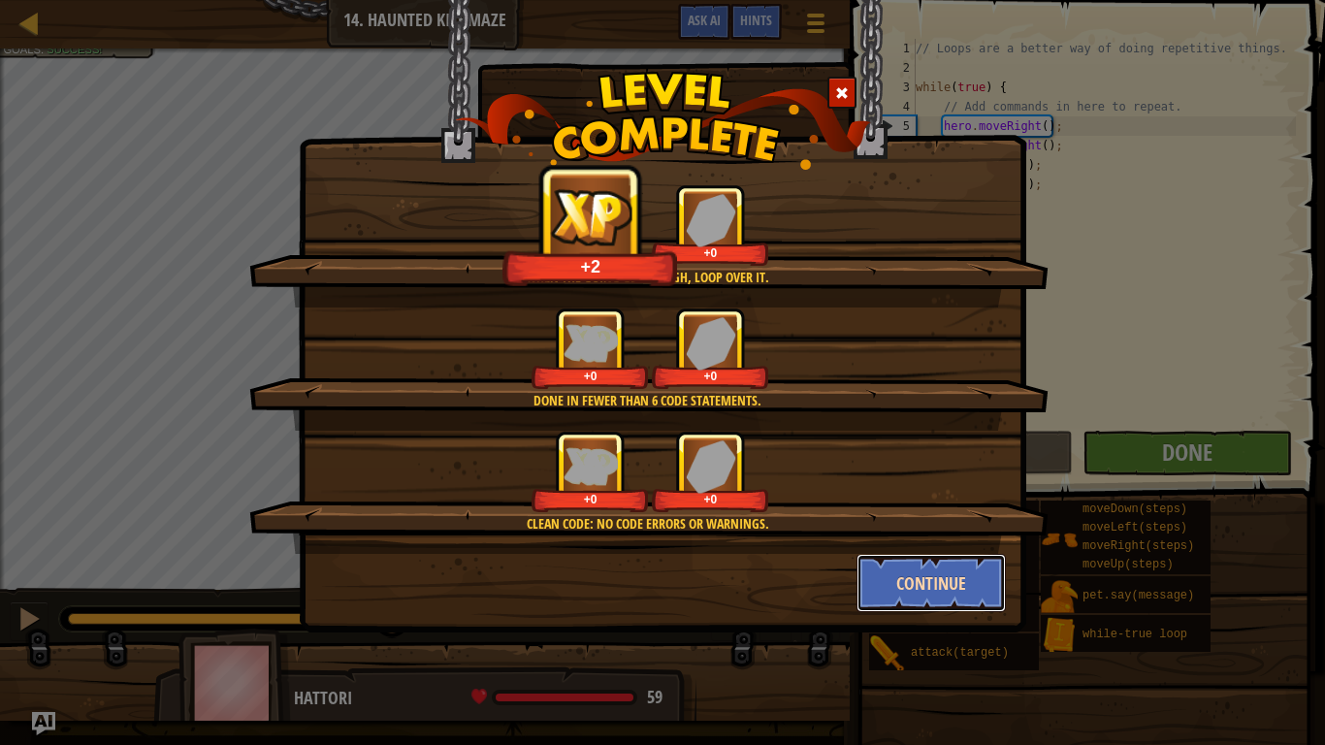
click at [905, 592] on button "Continue" at bounding box center [932, 583] width 150 height 58
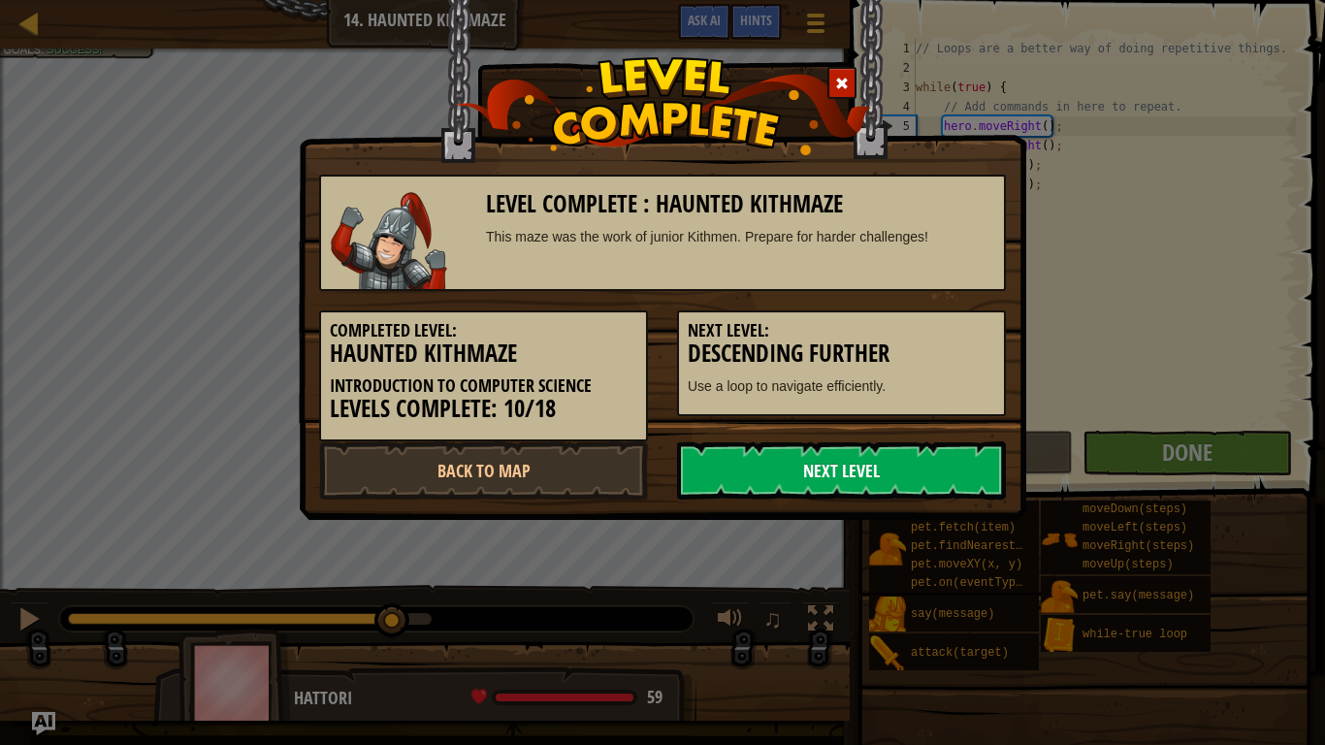
click at [847, 487] on link "Next Level" at bounding box center [841, 470] width 329 height 58
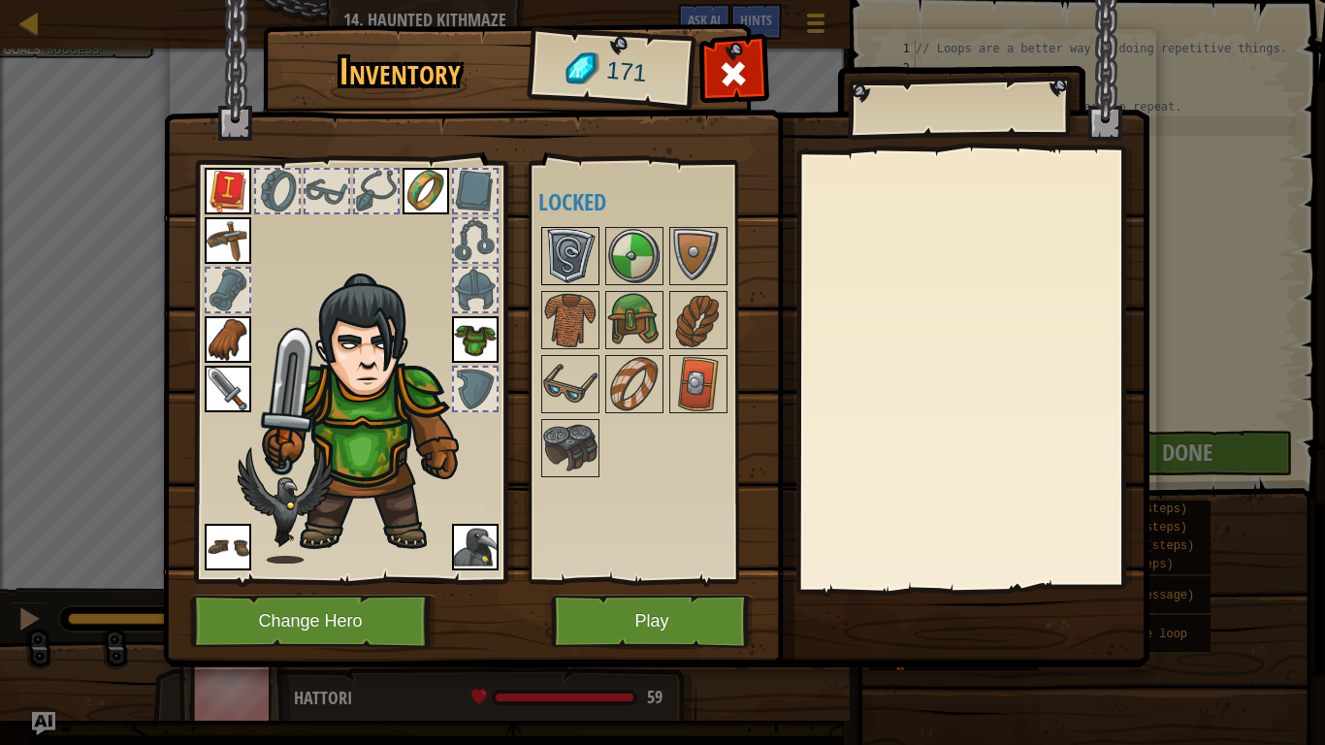
click at [582, 266] on img at bounding box center [570, 256] width 54 height 54
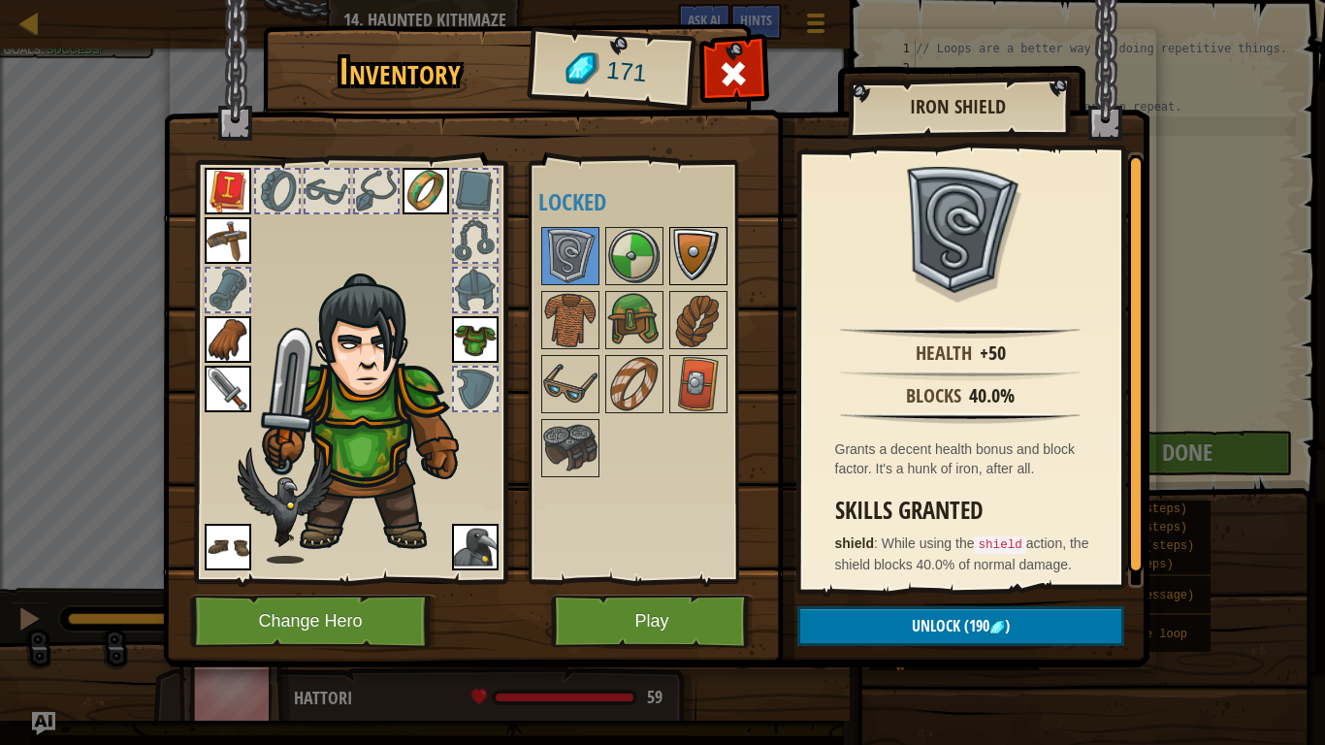
click at [683, 271] on img at bounding box center [698, 256] width 54 height 54
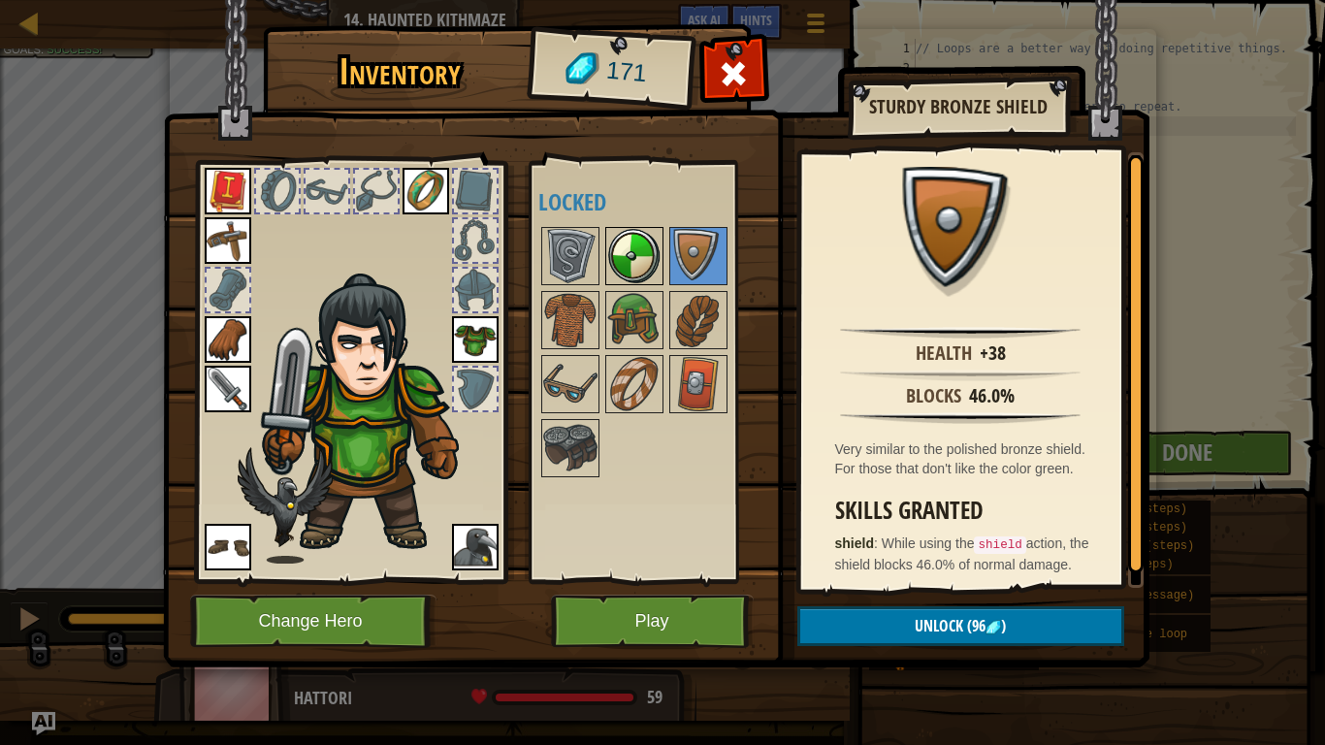
click at [643, 260] on img at bounding box center [634, 256] width 54 height 54
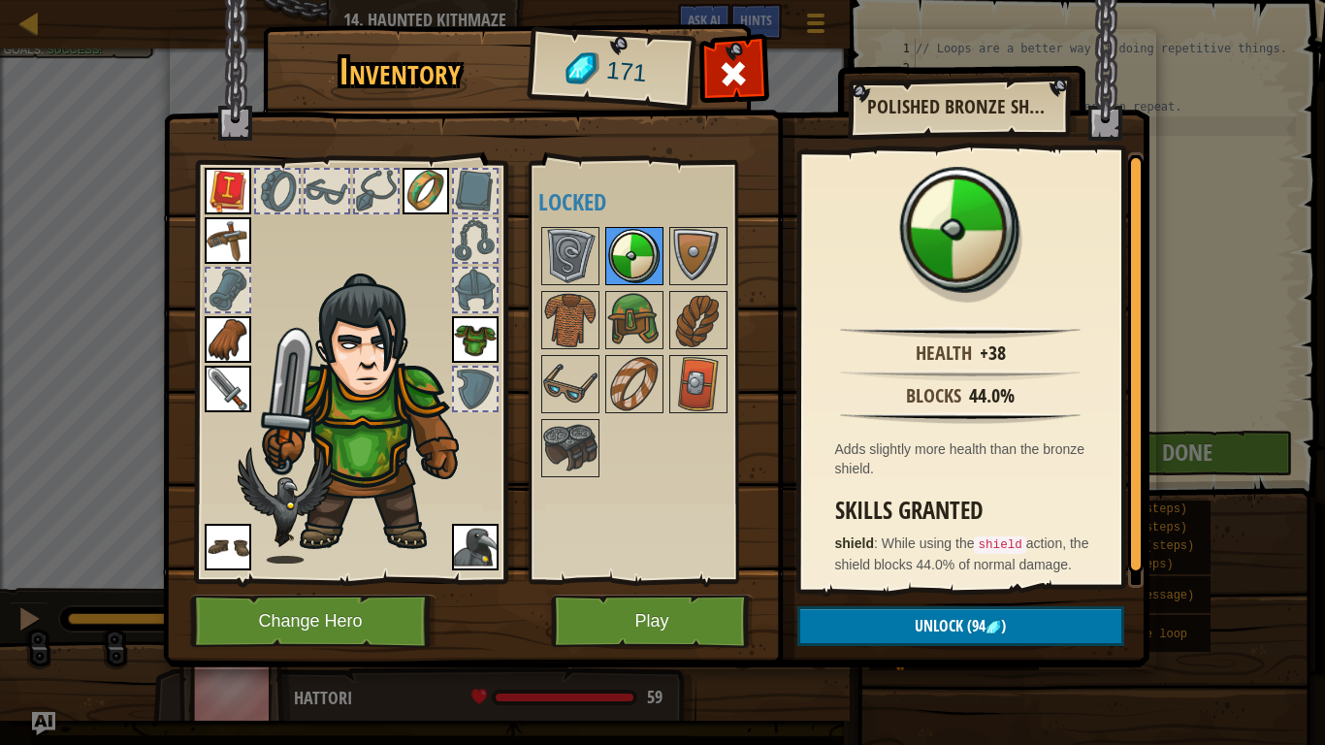
click at [624, 263] on img at bounding box center [634, 256] width 54 height 54
click at [586, 260] on img at bounding box center [570, 256] width 54 height 54
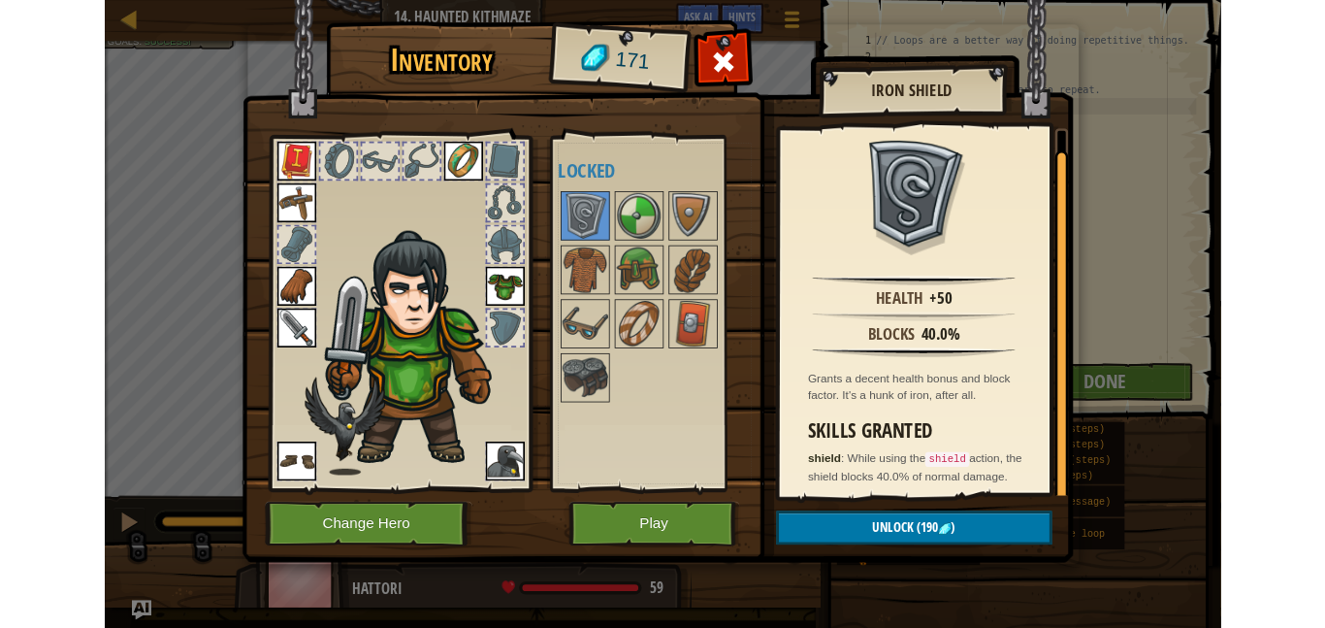
scroll to position [24, 0]
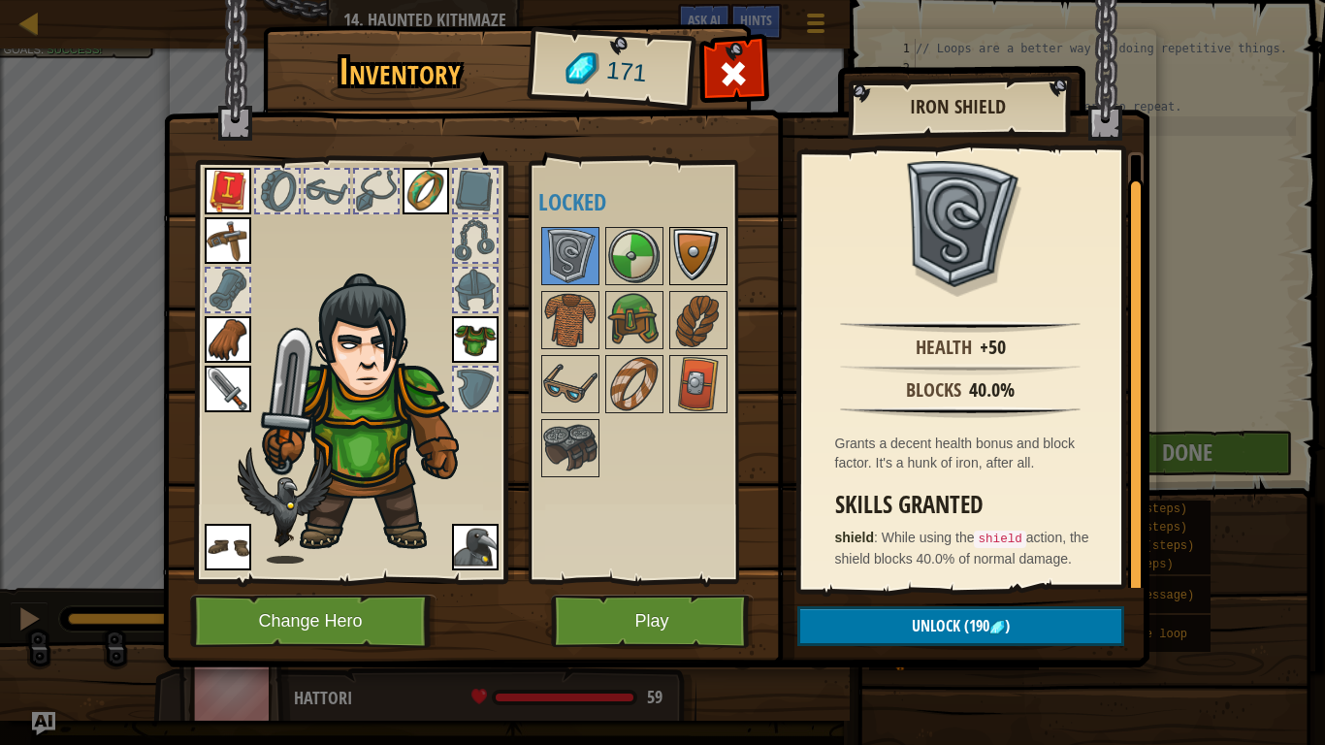
click at [704, 265] on img at bounding box center [698, 256] width 54 height 54
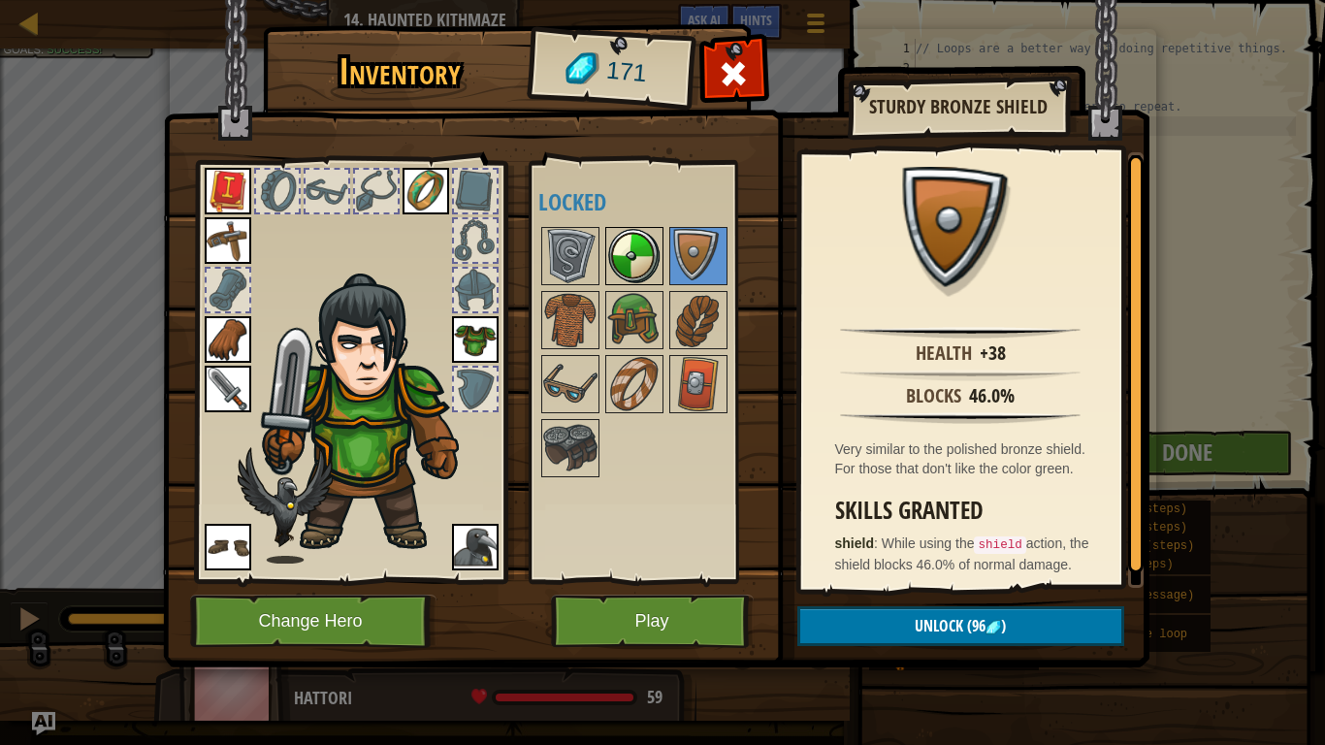
click at [638, 257] on img at bounding box center [634, 256] width 54 height 54
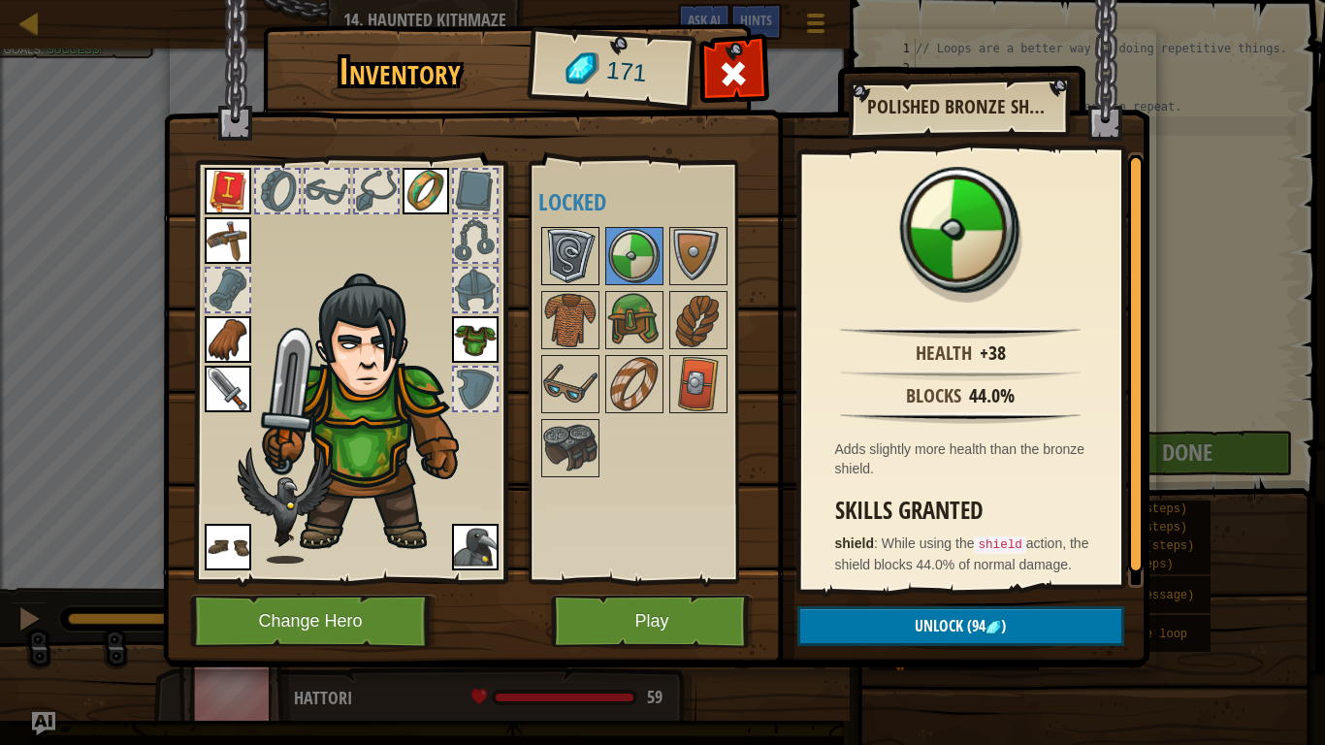
click at [572, 256] on img at bounding box center [570, 256] width 54 height 54
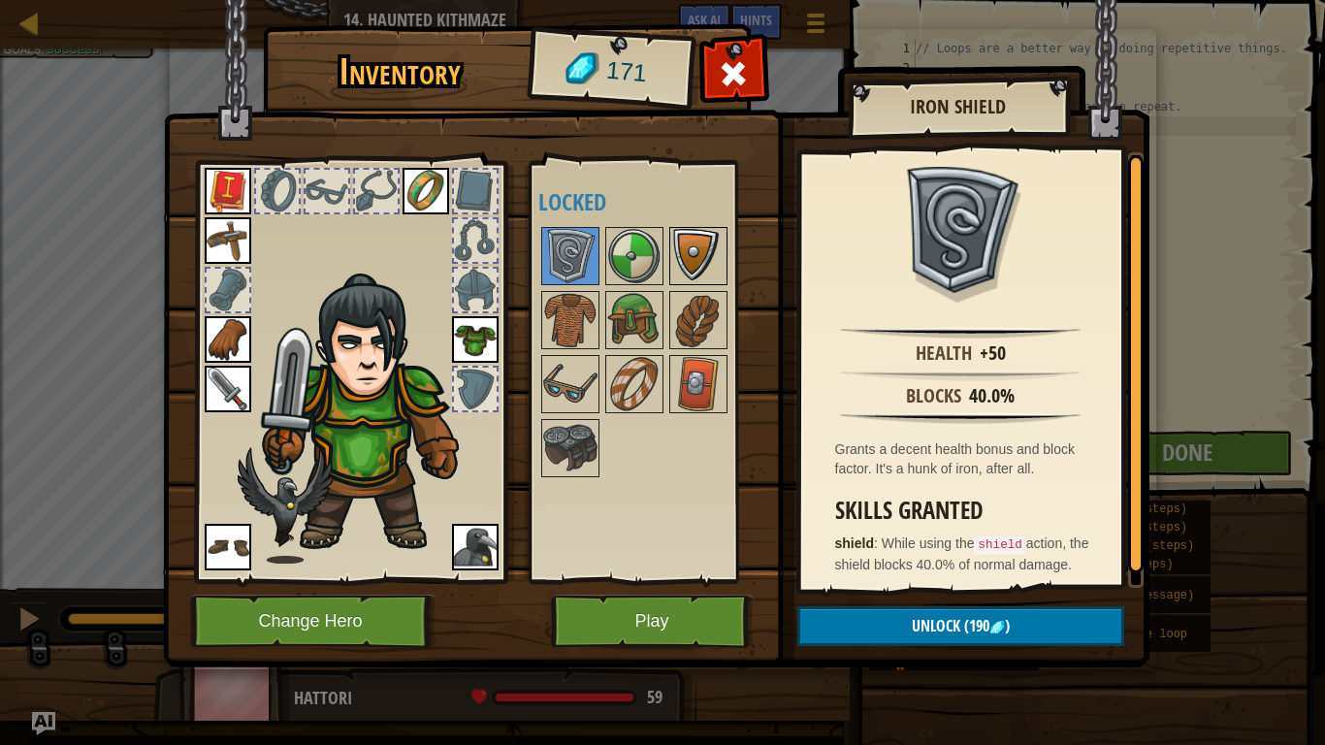
click at [692, 250] on img at bounding box center [698, 256] width 54 height 54
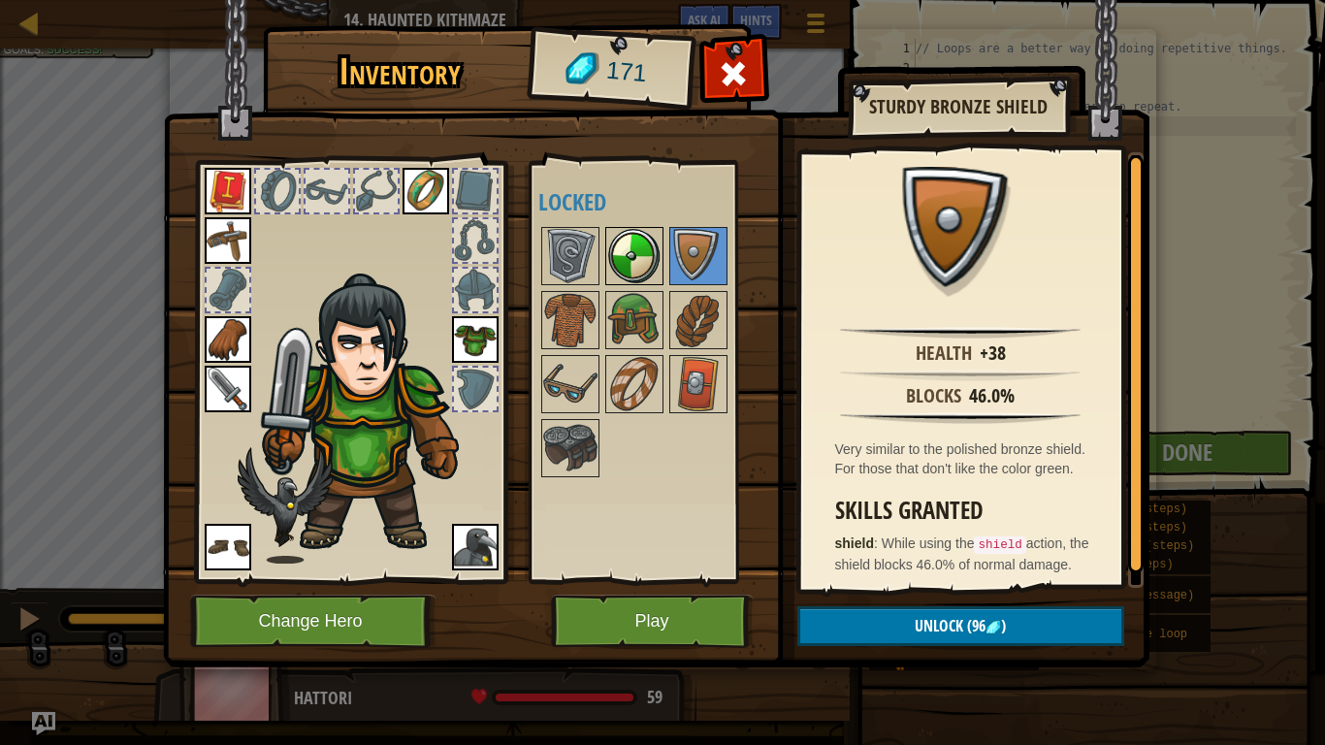
click at [609, 259] on img at bounding box center [634, 256] width 54 height 54
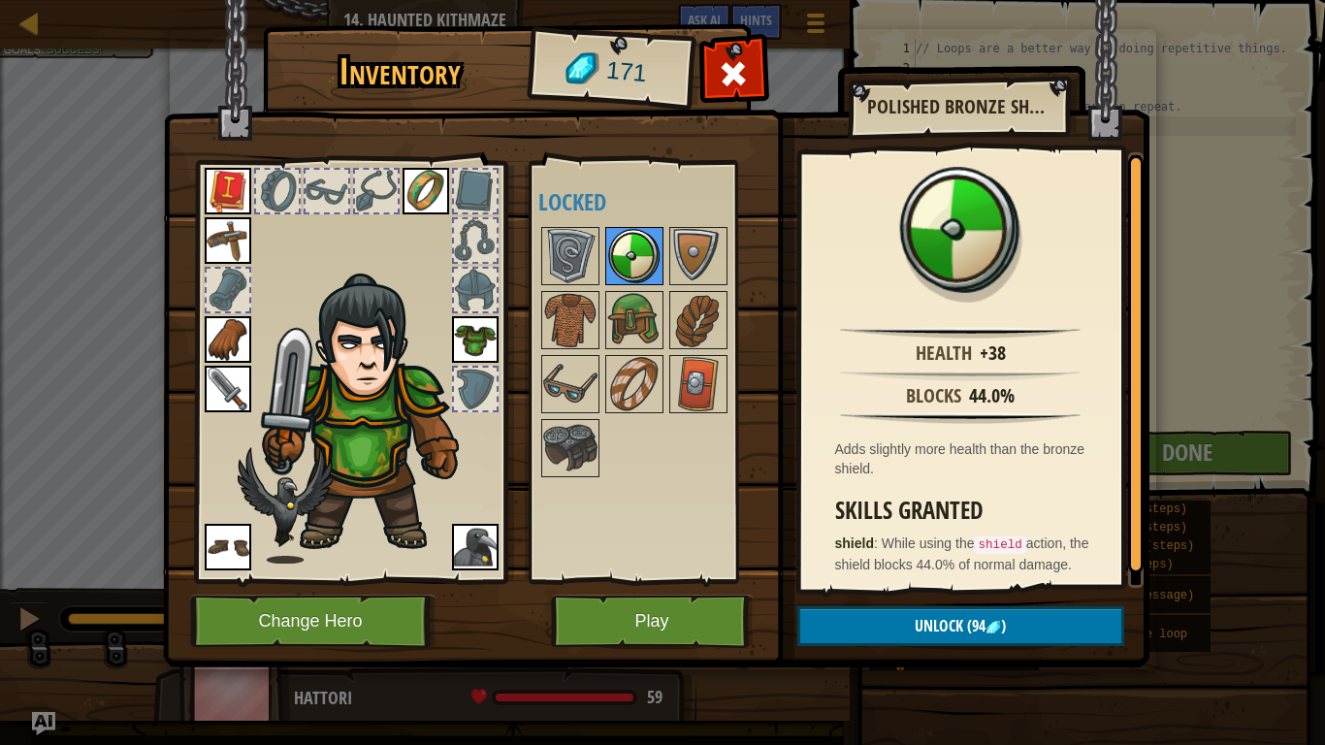
click at [631, 267] on img at bounding box center [634, 256] width 54 height 54
click at [649, 265] on img at bounding box center [634, 256] width 54 height 54
click at [669, 274] on div at bounding box center [698, 256] width 58 height 58
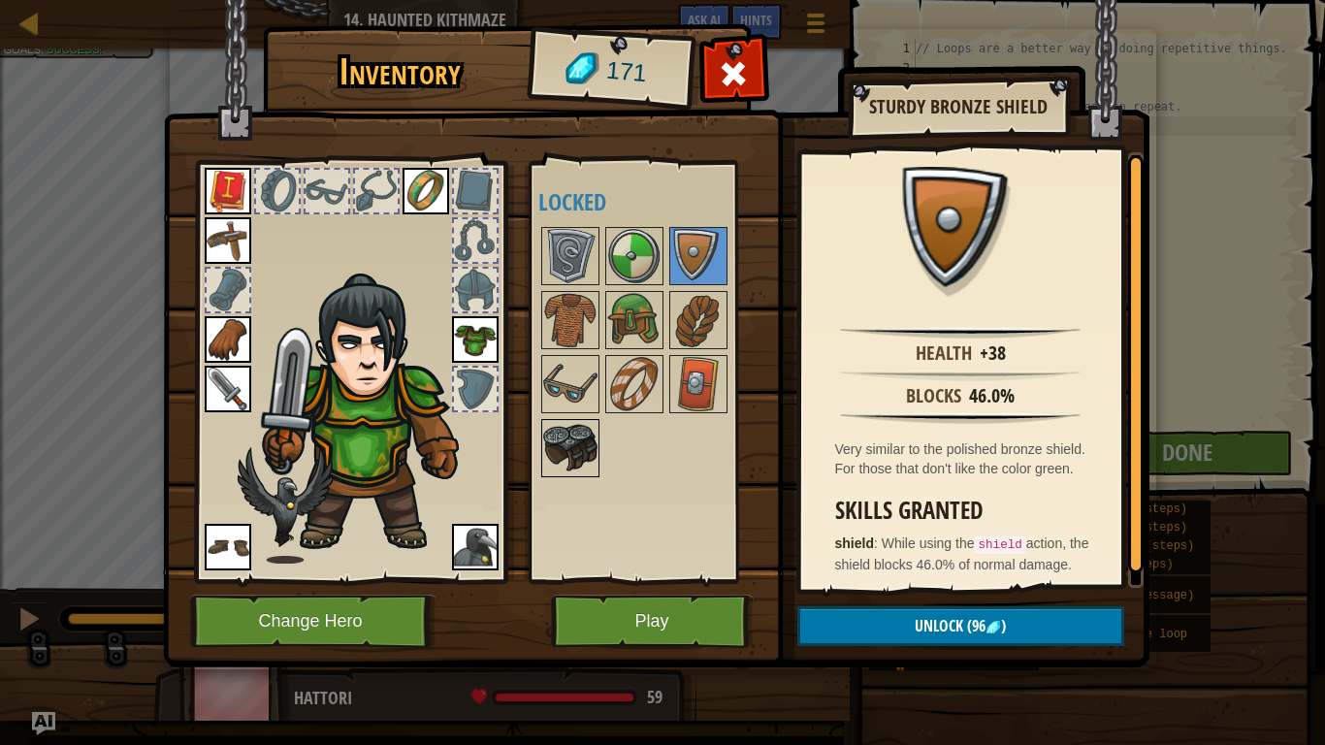
click at [580, 457] on img at bounding box center [570, 448] width 54 height 54
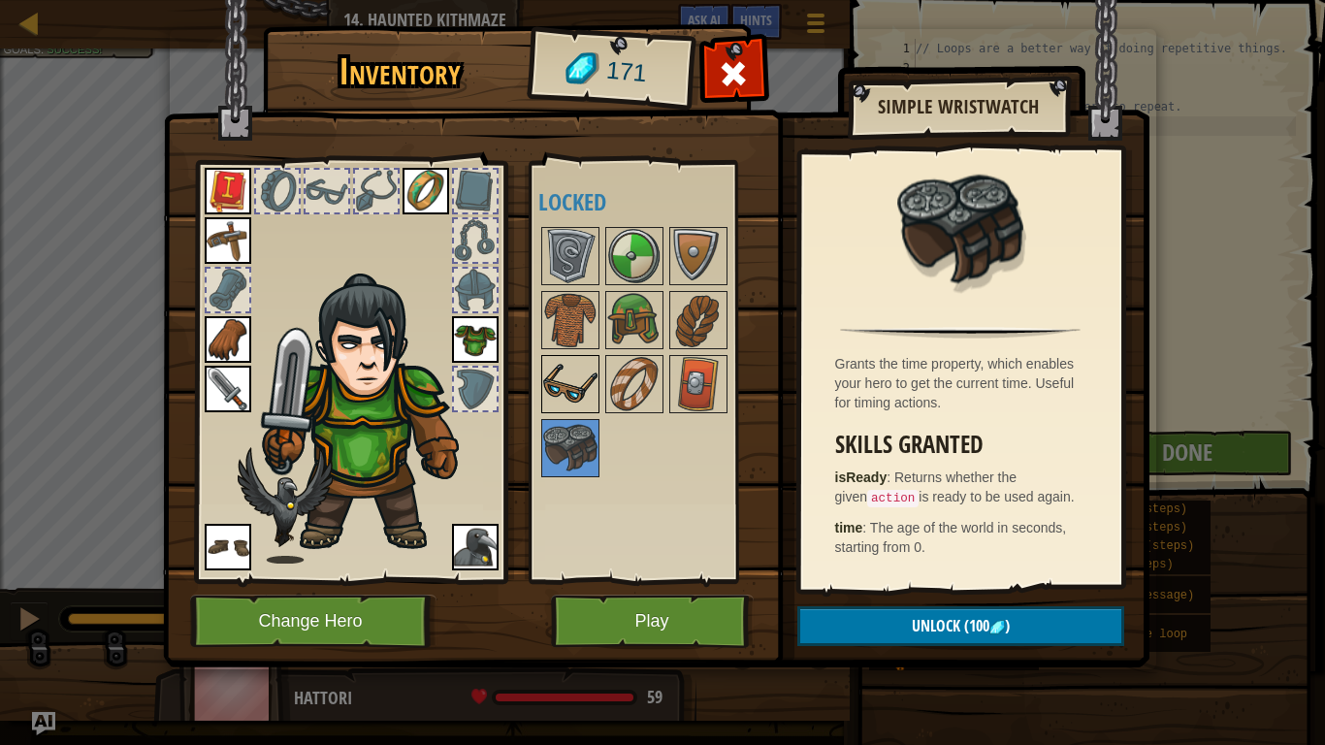
click at [580, 381] on img at bounding box center [570, 384] width 54 height 54
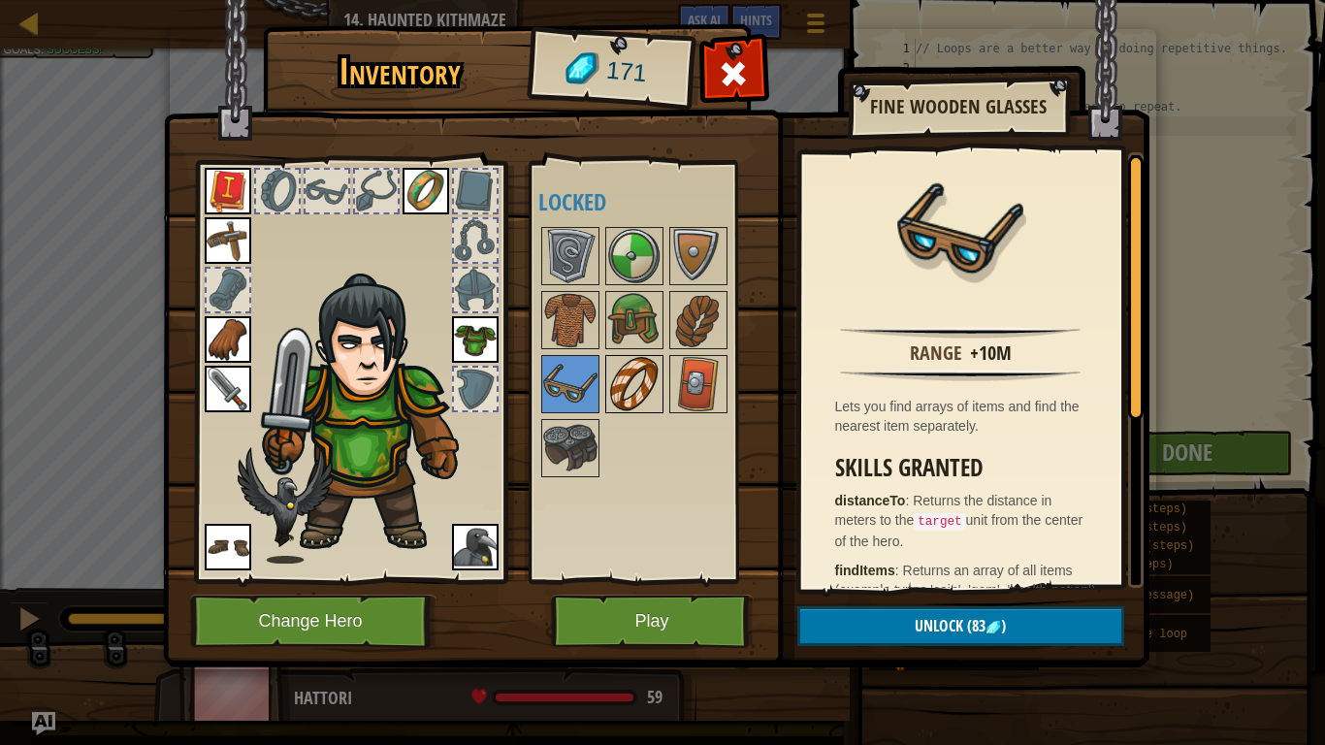
click at [646, 379] on img at bounding box center [634, 384] width 54 height 54
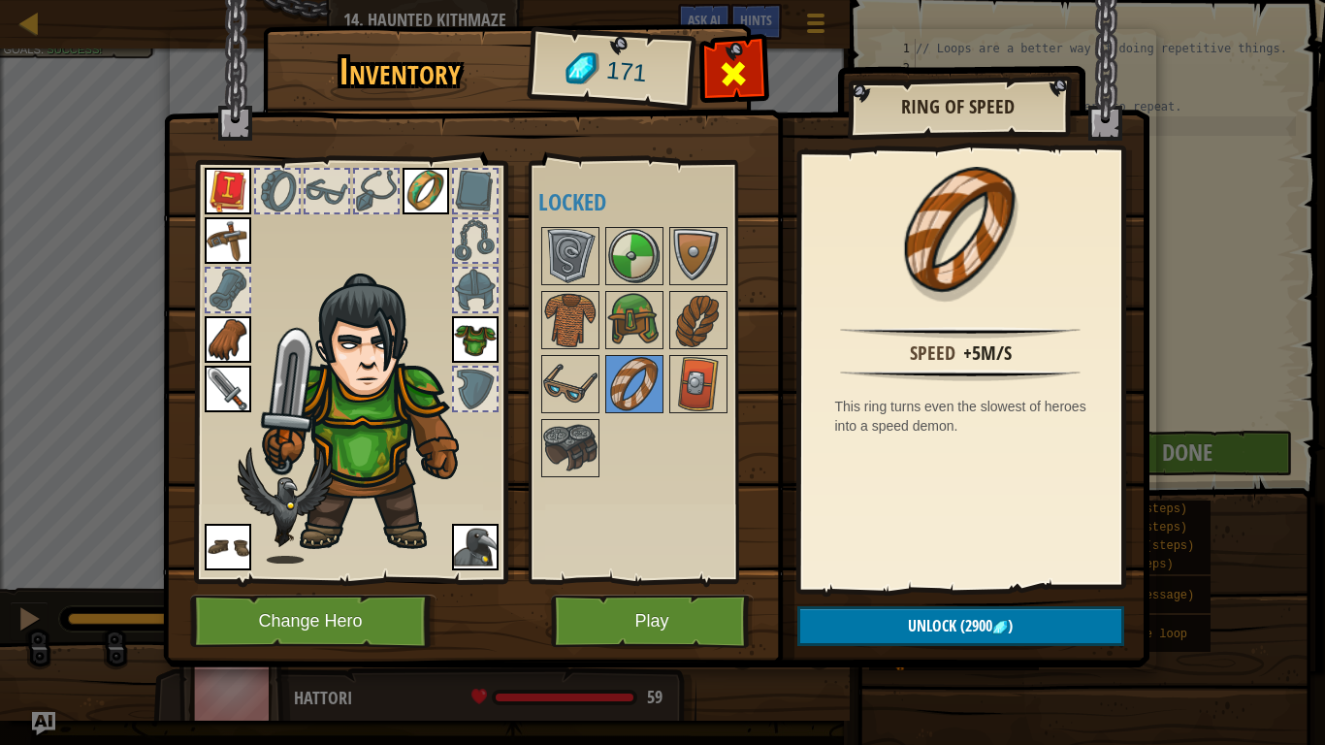
click at [726, 63] on span at bounding box center [733, 73] width 31 height 31
